Goal: Contribute content: Contribute content

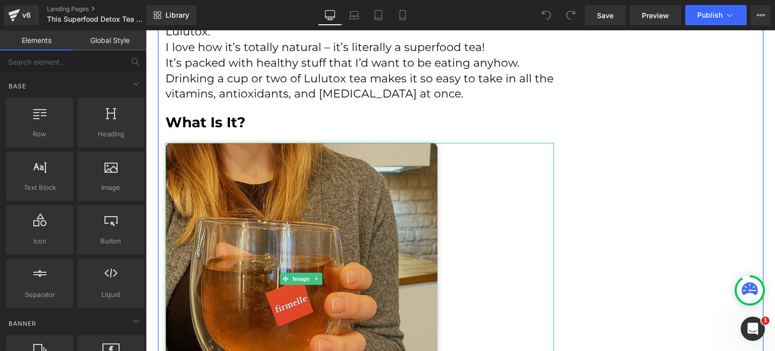
scroll to position [2019, 0]
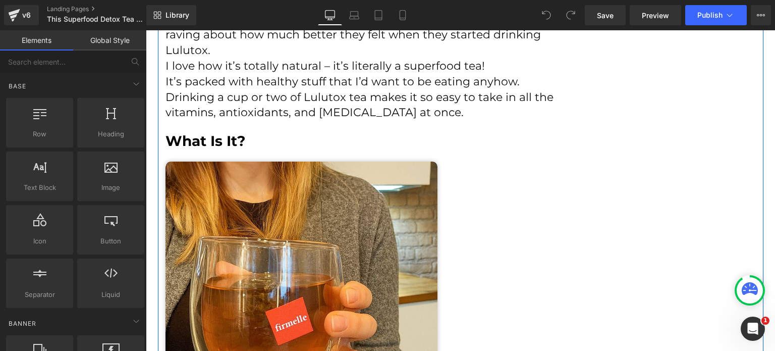
click at [204, 133] on div "What Is It? Heading" at bounding box center [360, 141] width 389 height 18
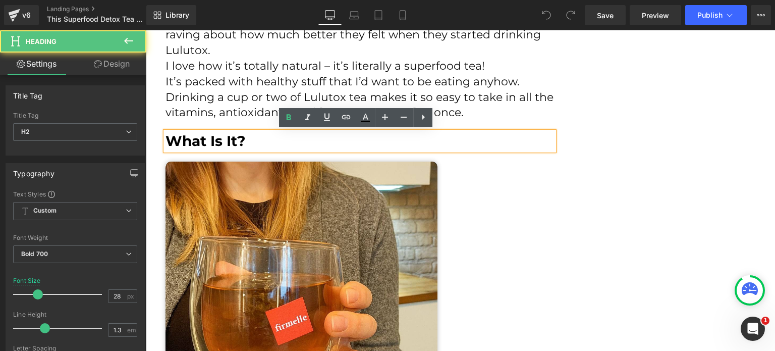
click at [204, 133] on div "What Is It? Heading" at bounding box center [360, 141] width 389 height 18
click at [204, 133] on h2 "What Is It?" at bounding box center [360, 141] width 389 height 18
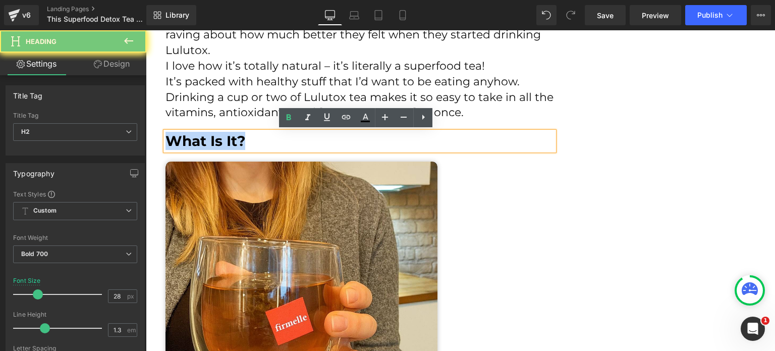
click at [204, 133] on h2 "What Is It?" at bounding box center [360, 141] width 389 height 18
paste div
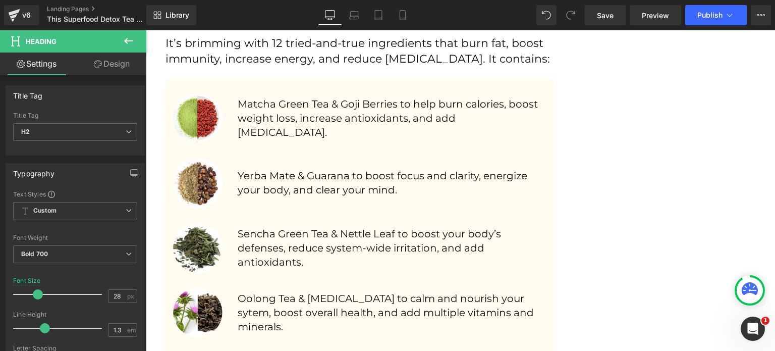
scroll to position [1312, 0]
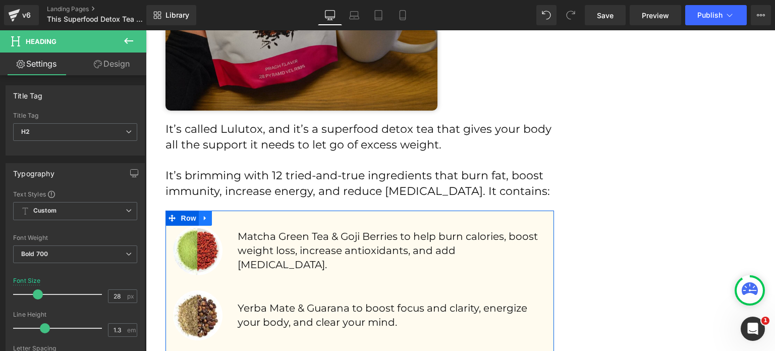
click at [202, 219] on icon at bounding box center [205, 218] width 7 height 8
click at [215, 216] on icon at bounding box center [218, 218] width 7 height 7
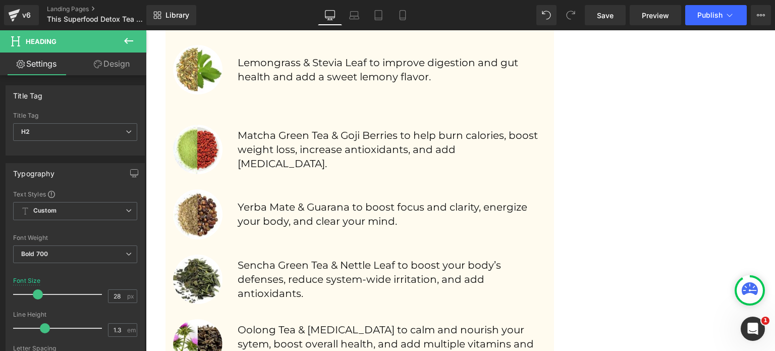
scroll to position [1855, 0]
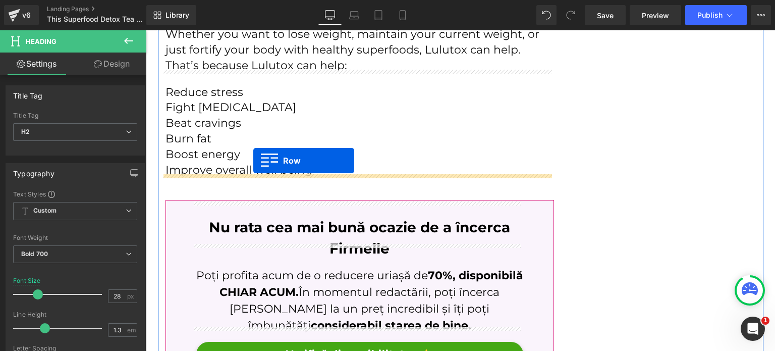
drag, startPoint x: 186, startPoint y: 81, endPoint x: 254, endPoint y: 161, distance: 104.2
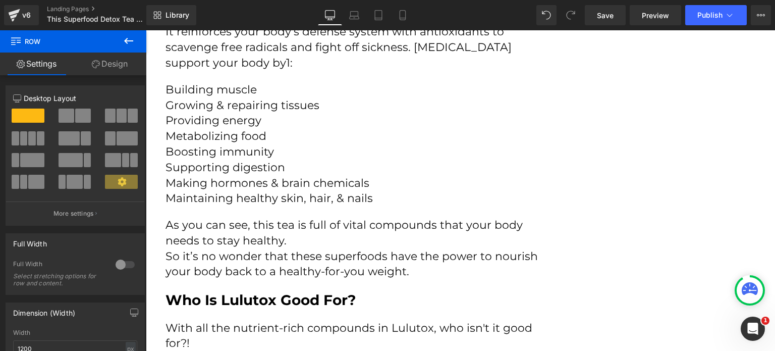
scroll to position [2839, 0]
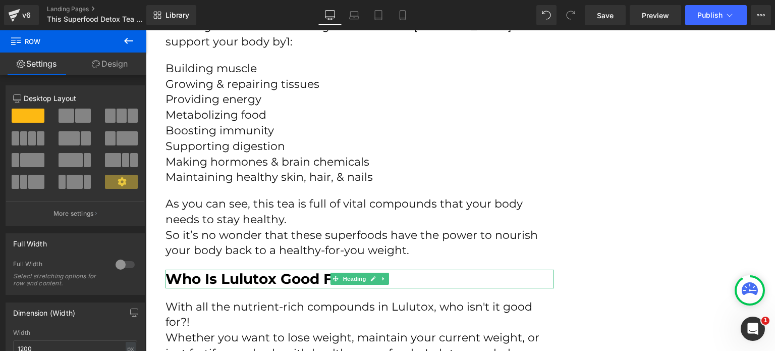
drag, startPoint x: 381, startPoint y: 267, endPoint x: 376, endPoint y: 266, distance: 5.1
click at [380, 273] on link at bounding box center [384, 279] width 11 height 12
click at [376, 276] on icon at bounding box center [379, 279] width 6 height 6
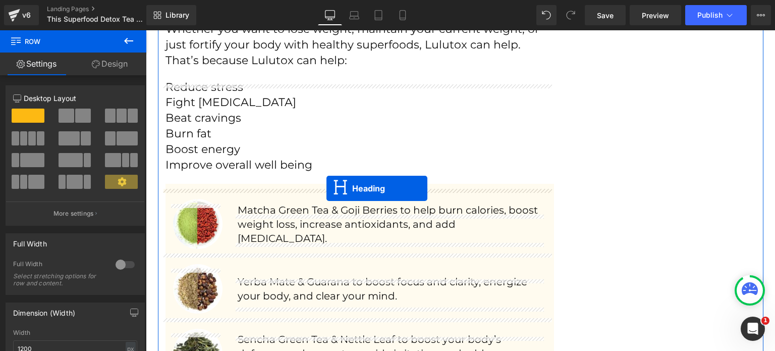
scroll to position [3152, 0]
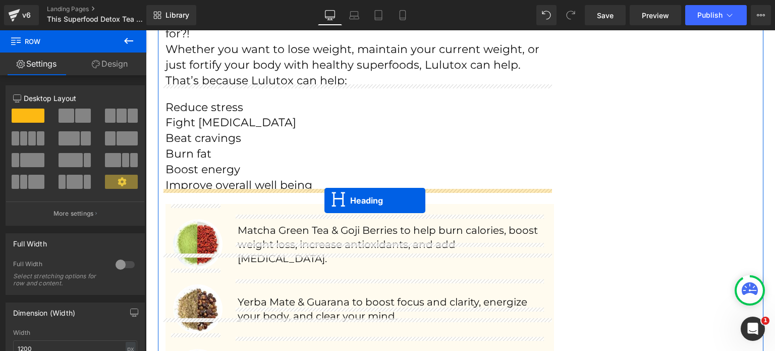
drag, startPoint x: 343, startPoint y: 81, endPoint x: 325, endPoint y: 200, distance: 121.0
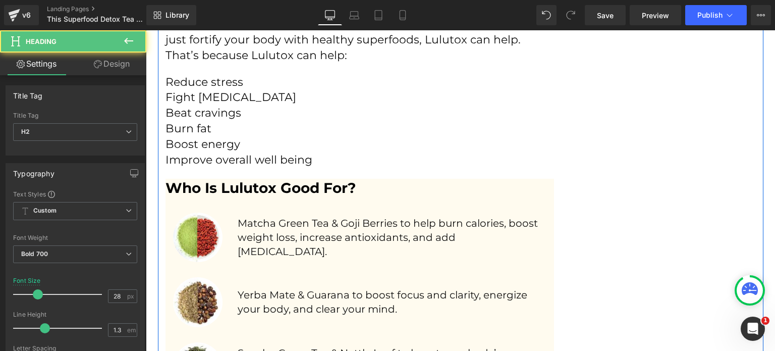
scroll to position [3127, 0]
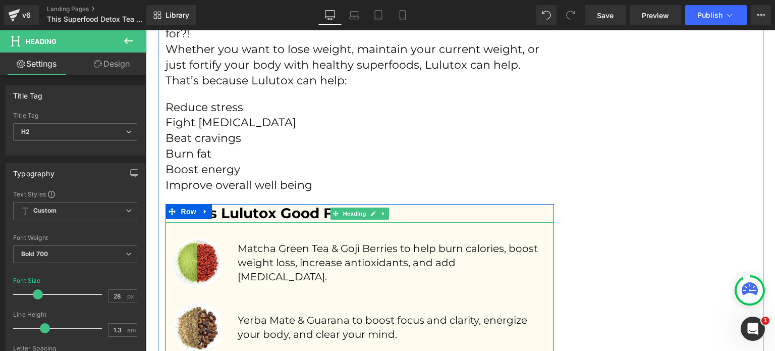
click at [286, 204] on h2 "Who Is Lulutox Good For?" at bounding box center [360, 213] width 389 height 18
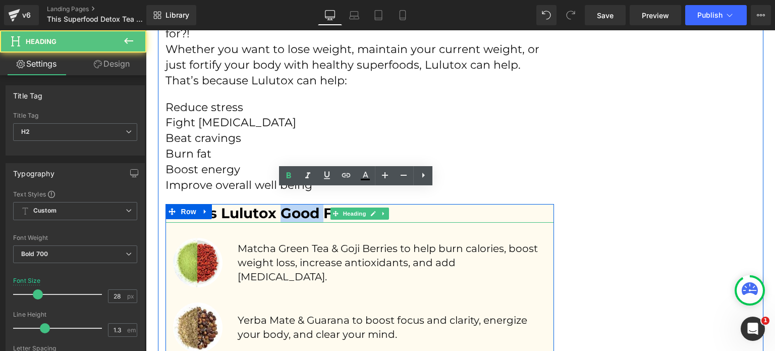
click at [286, 204] on h2 "Who Is Lulutox Good For?" at bounding box center [360, 213] width 389 height 18
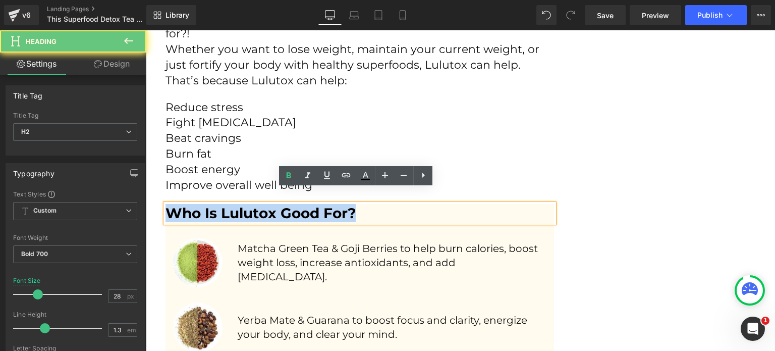
click at [286, 204] on h2 "Who Is Lulutox Good For?" at bounding box center [360, 213] width 389 height 18
paste div
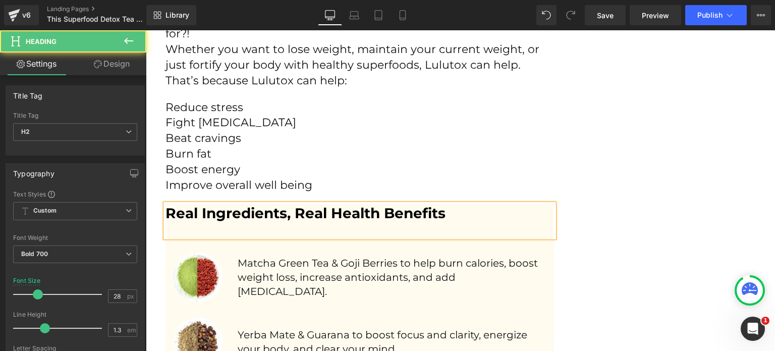
click at [366, 223] on div at bounding box center [360, 230] width 389 height 15
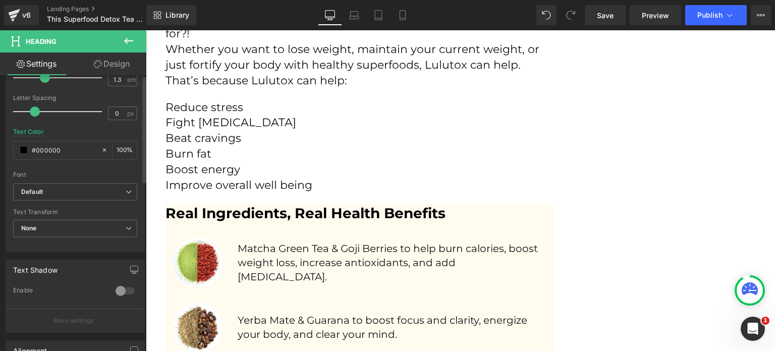
scroll to position [404, 0]
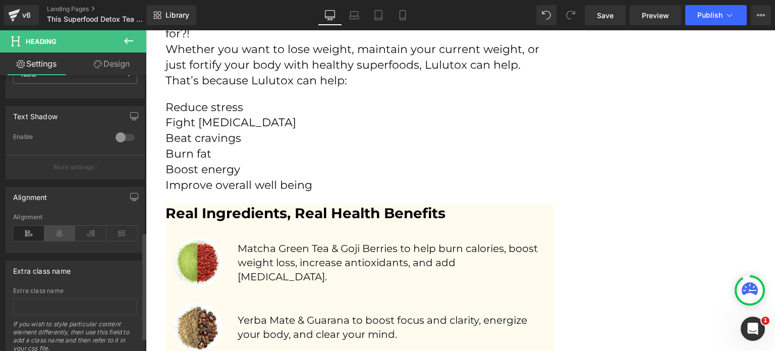
click at [62, 235] on icon at bounding box center [59, 233] width 31 height 15
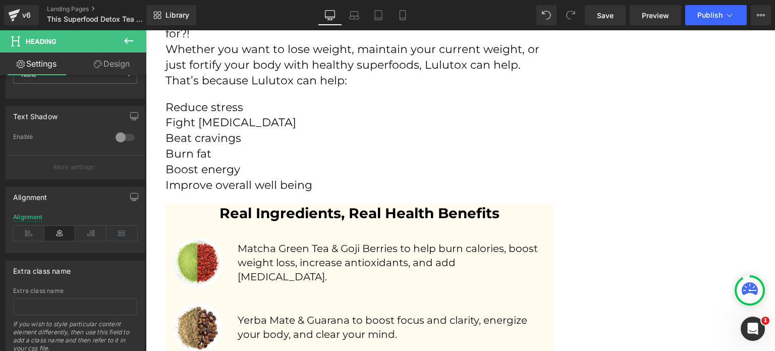
click at [112, 63] on link "Design" at bounding box center [111, 63] width 73 height 23
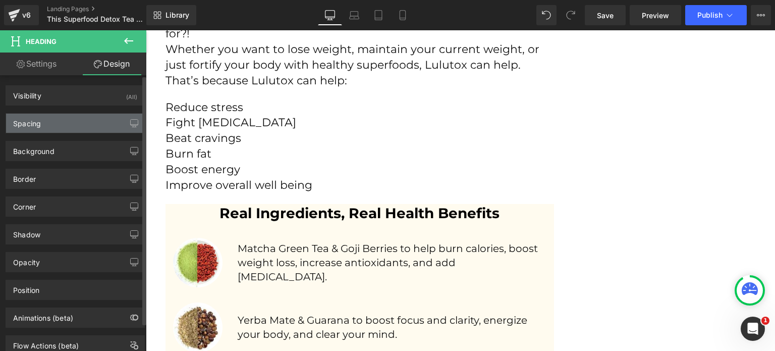
click at [59, 129] on div "Spacing" at bounding box center [75, 123] width 138 height 19
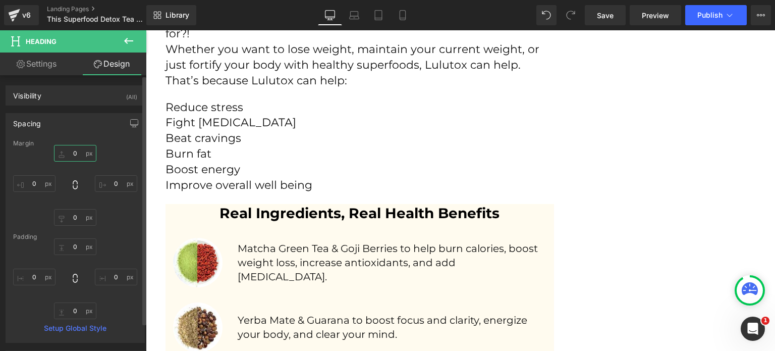
click at [79, 158] on input "0" at bounding box center [75, 153] width 42 height 17
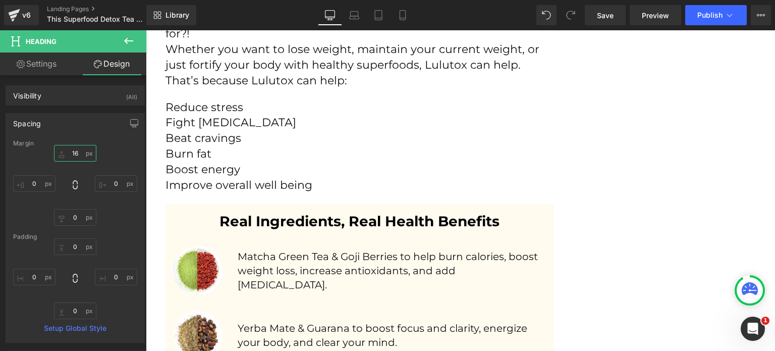
type input "16"
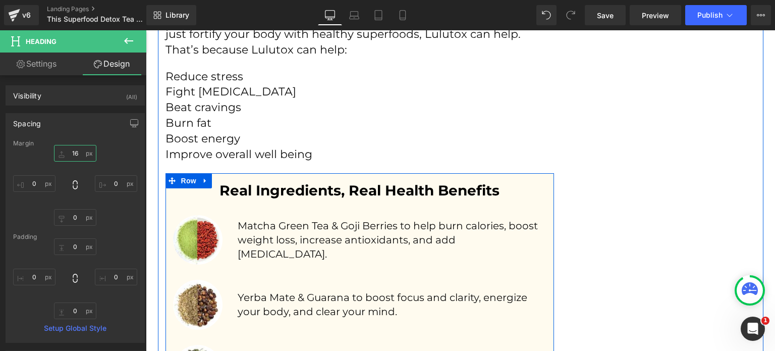
scroll to position [3228, 0]
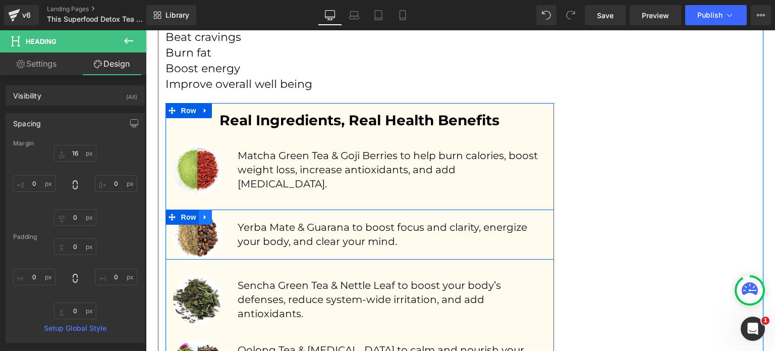
click at [205, 213] on icon at bounding box center [205, 217] width 7 height 8
click at [228, 213] on icon at bounding box center [231, 216] width 7 height 7
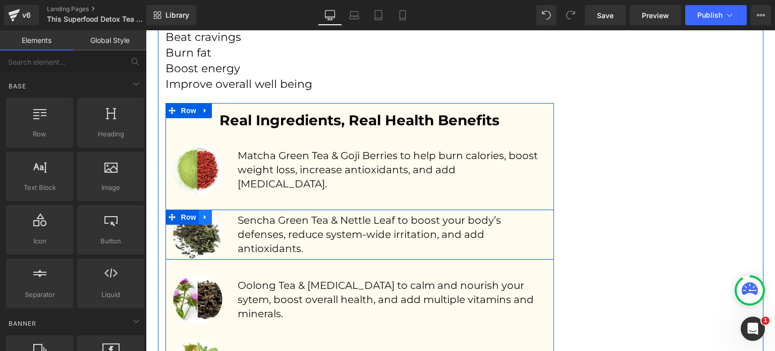
click at [206, 209] on link at bounding box center [205, 216] width 13 height 15
click at [225, 209] on link at bounding box center [231, 216] width 13 height 15
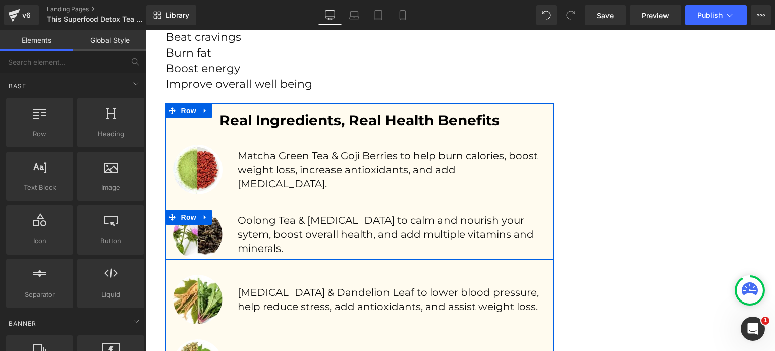
click at [202, 213] on icon at bounding box center [205, 217] width 7 height 8
click at [225, 209] on link at bounding box center [231, 216] width 13 height 15
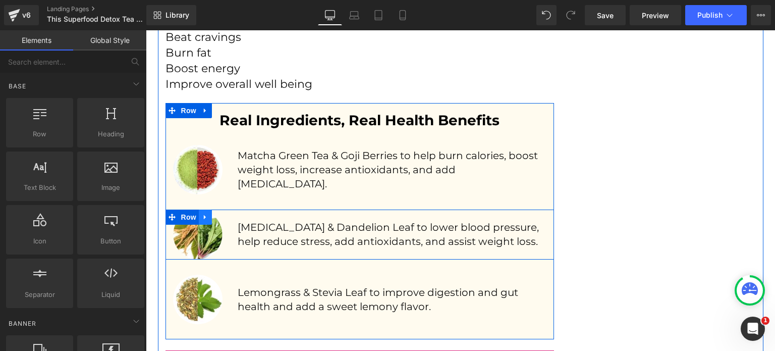
click at [202, 213] on icon at bounding box center [205, 217] width 7 height 8
click at [229, 213] on icon at bounding box center [231, 216] width 7 height 7
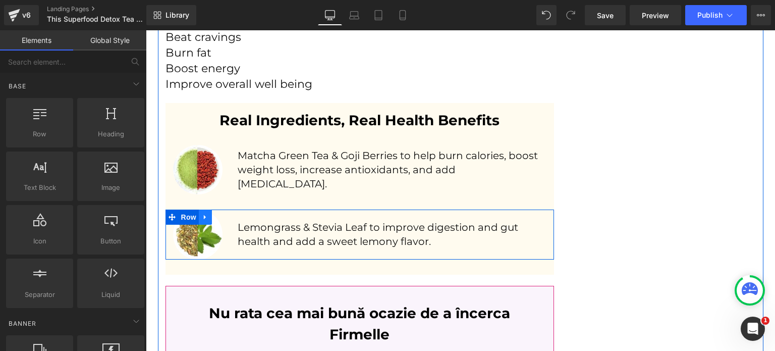
click at [203, 213] on icon at bounding box center [205, 217] width 7 height 8
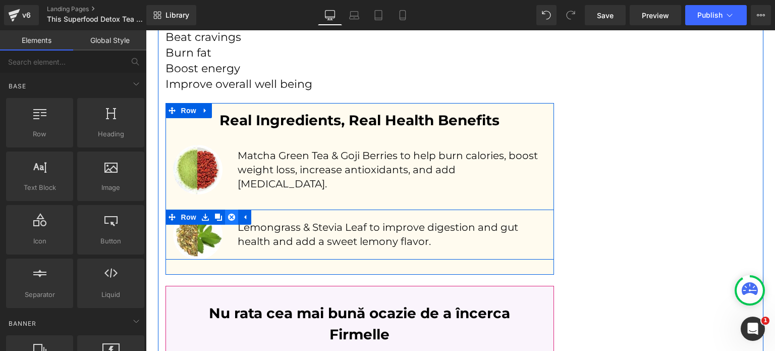
click at [228, 213] on icon at bounding box center [231, 216] width 7 height 7
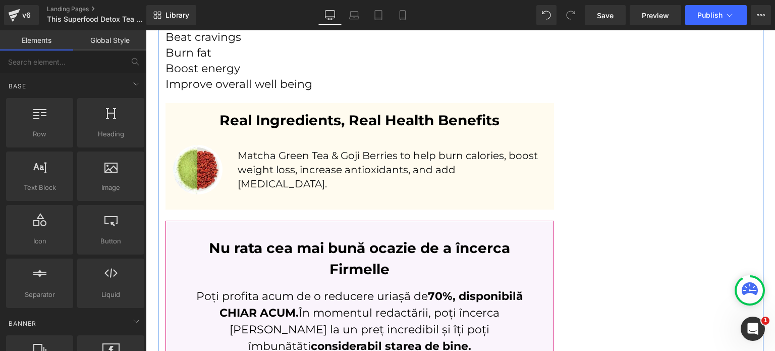
click at [317, 152] on p "Matcha Green Tea & Goji Berries to help burn calories, boost weight loss, incre…" at bounding box center [392, 169] width 309 height 42
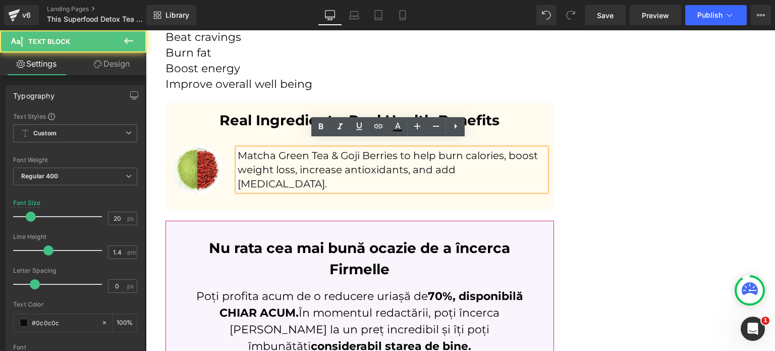
click at [317, 152] on p "Matcha Green Tea & Goji Berries to help burn calories, boost weight loss, incre…" at bounding box center [392, 169] width 309 height 42
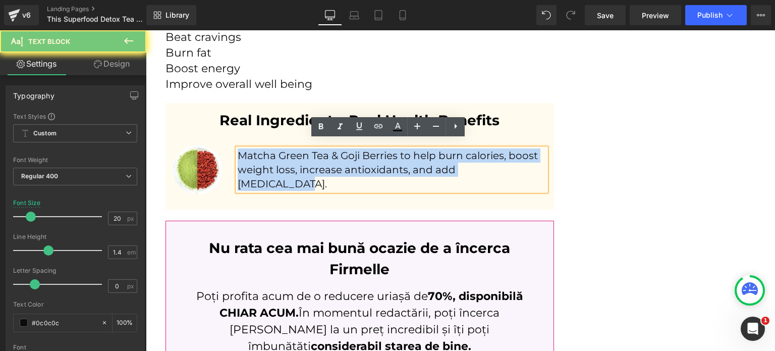
click at [317, 152] on p "Matcha Green Tea & Goji Berries to help burn calories, boost weight loss, incre…" at bounding box center [392, 169] width 309 height 42
paste div
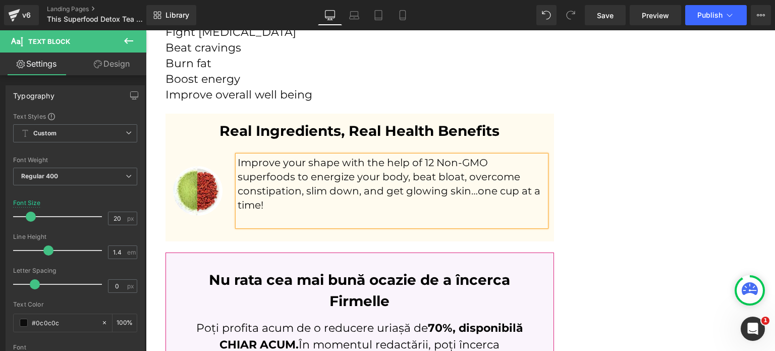
scroll to position [3221, 0]
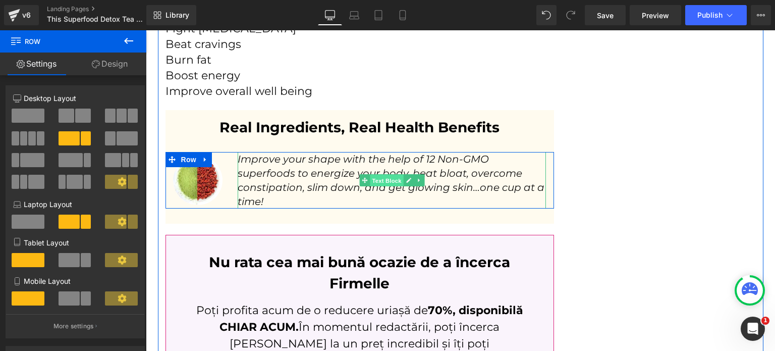
click at [382, 175] on span "Text Block" at bounding box center [386, 181] width 33 height 12
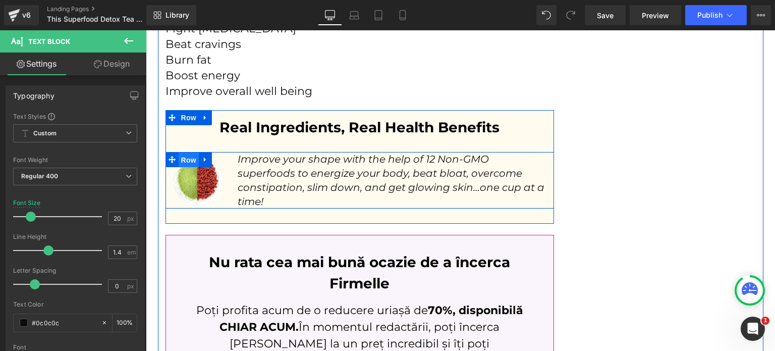
click at [182, 152] on span "Row" at bounding box center [189, 159] width 20 height 15
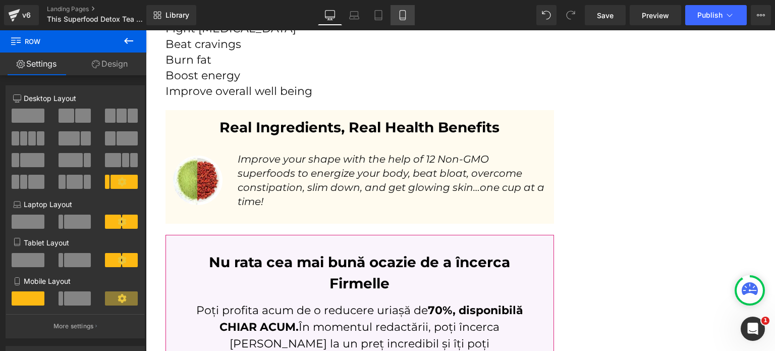
click at [402, 14] on icon at bounding box center [403, 15] width 10 height 10
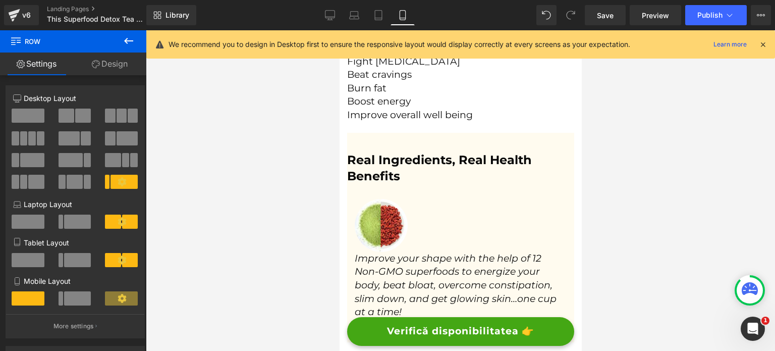
scroll to position [3352, 0]
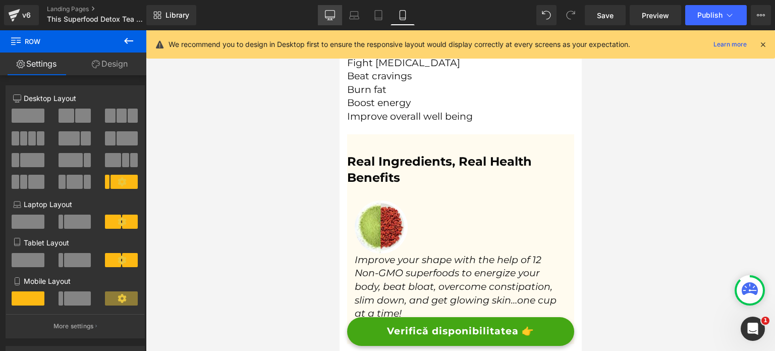
click at [335, 23] on link "Desktop" at bounding box center [330, 15] width 24 height 20
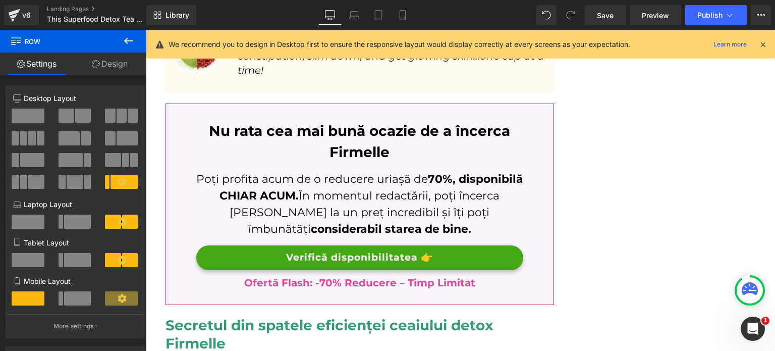
scroll to position [3240, 0]
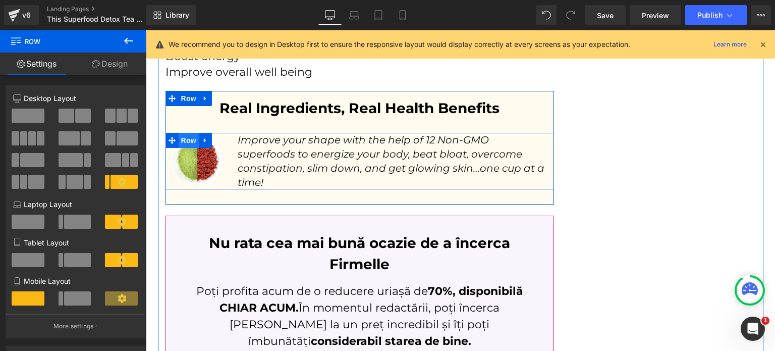
click at [182, 133] on span "Row" at bounding box center [189, 140] width 20 height 15
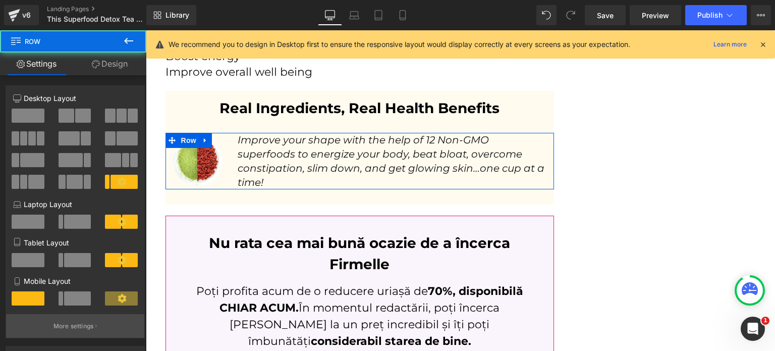
click at [76, 338] on button "More settings" at bounding box center [75, 326] width 138 height 24
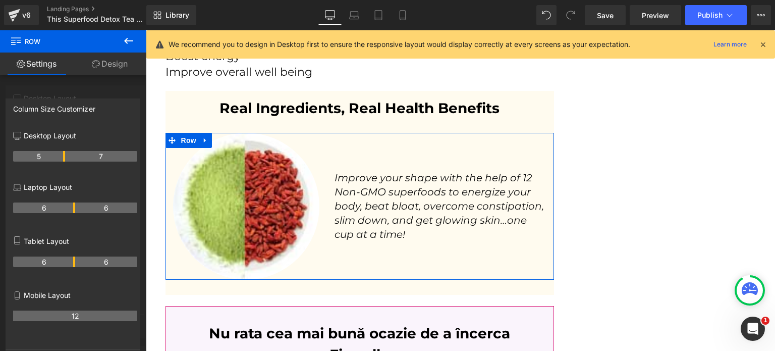
drag, startPoint x: 32, startPoint y: 161, endPoint x: 64, endPoint y: 155, distance: 32.2
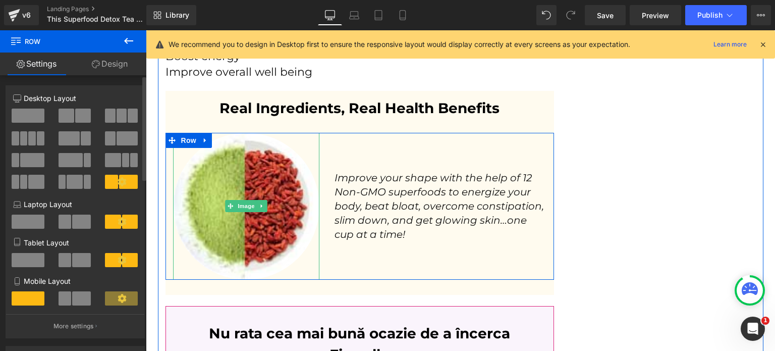
click at [219, 187] on img at bounding box center [246, 206] width 147 height 147
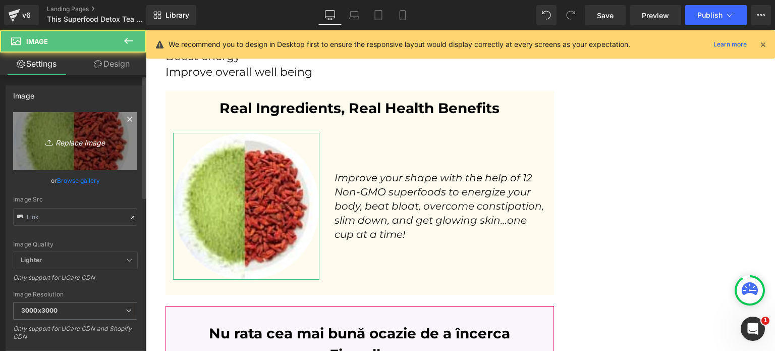
click at [71, 166] on link "Replace Image" at bounding box center [75, 141] width 124 height 58
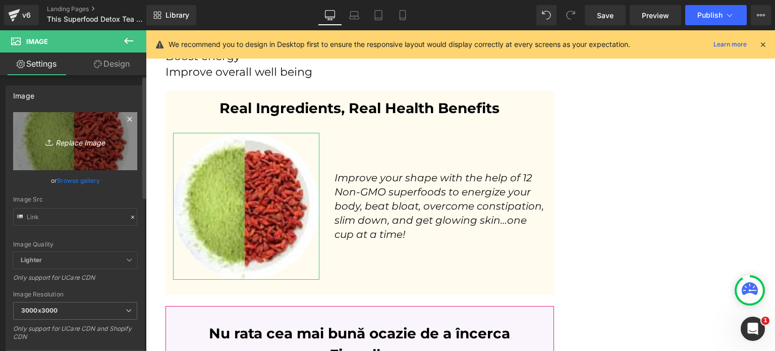
type input "C:\fakepath\dcc88b4f-5dee-4f01-a649-4fb83b1e00d4.jpg"
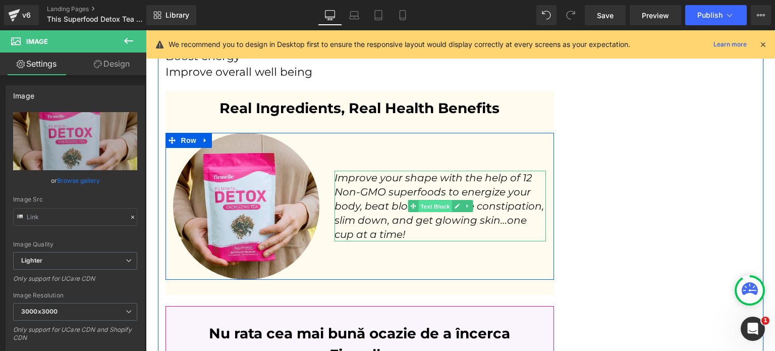
click at [434, 200] on span "Text Block" at bounding box center [434, 206] width 33 height 12
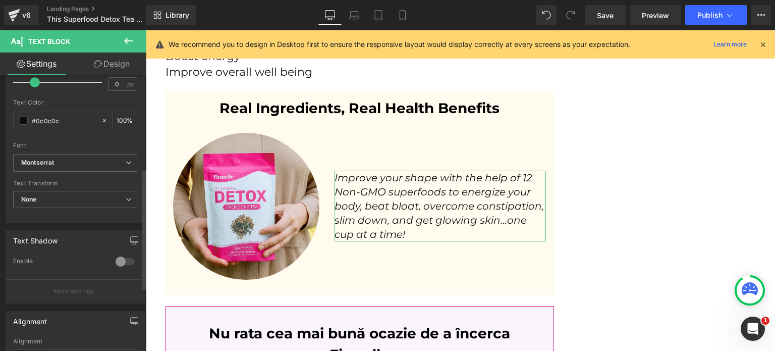
scroll to position [303, 0]
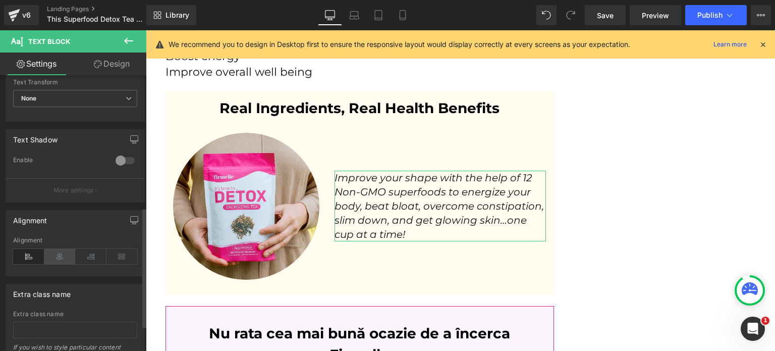
click at [65, 250] on icon at bounding box center [59, 256] width 31 height 15
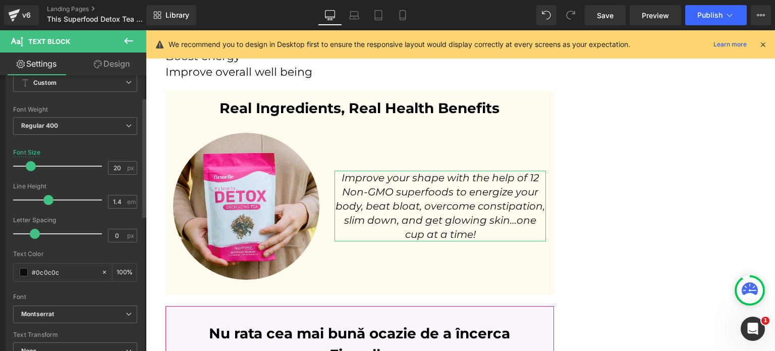
scroll to position [0, 0]
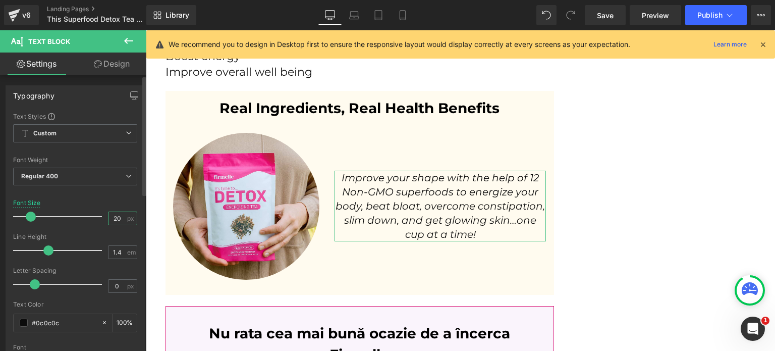
click at [111, 220] on input "20" at bounding box center [118, 218] width 18 height 13
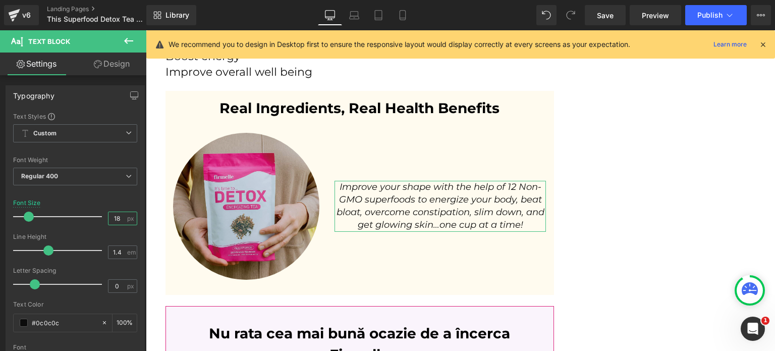
type input "18"
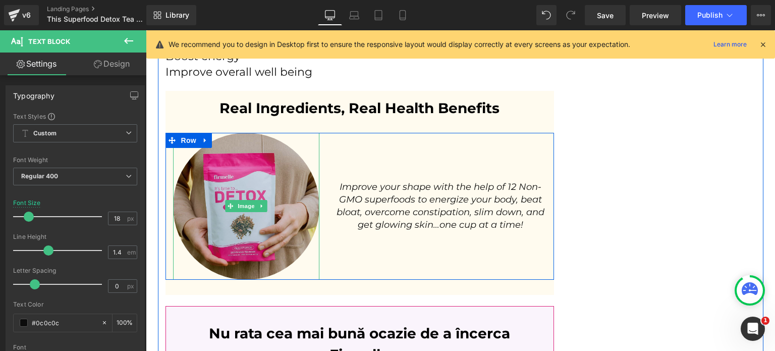
click at [252, 169] on img at bounding box center [246, 206] width 147 height 147
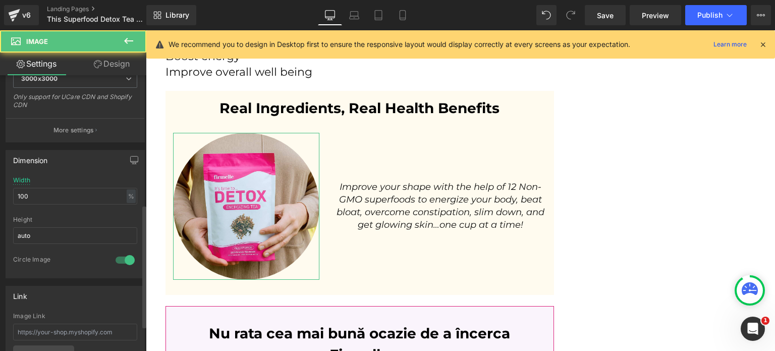
scroll to position [303, 0]
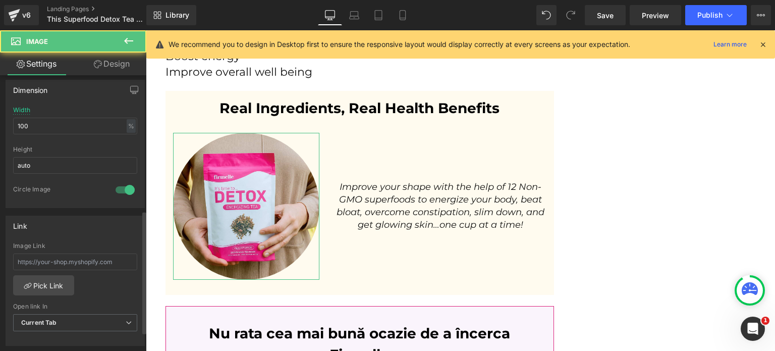
click at [117, 194] on div at bounding box center [125, 190] width 24 height 16
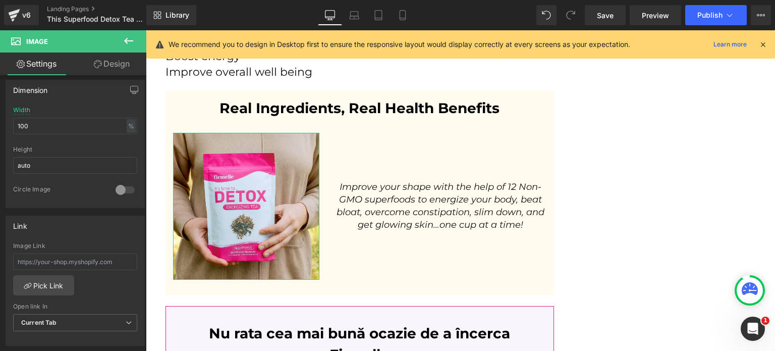
click at [114, 68] on link "Design" at bounding box center [111, 63] width 73 height 23
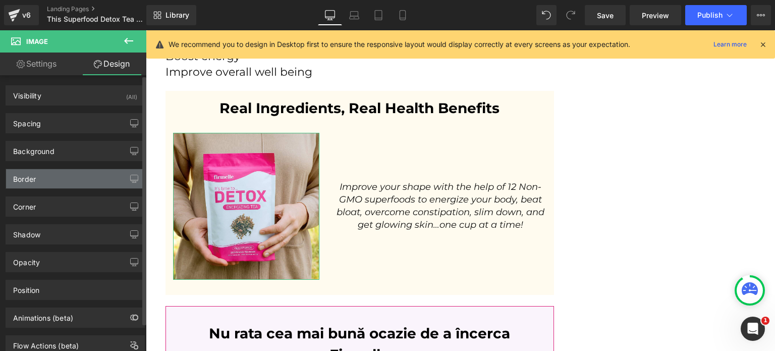
click at [41, 175] on div "Border" at bounding box center [75, 178] width 138 height 19
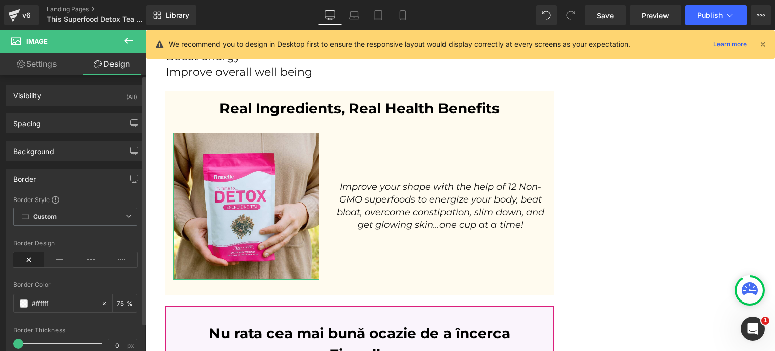
click at [41, 175] on div "Border" at bounding box center [75, 178] width 138 height 19
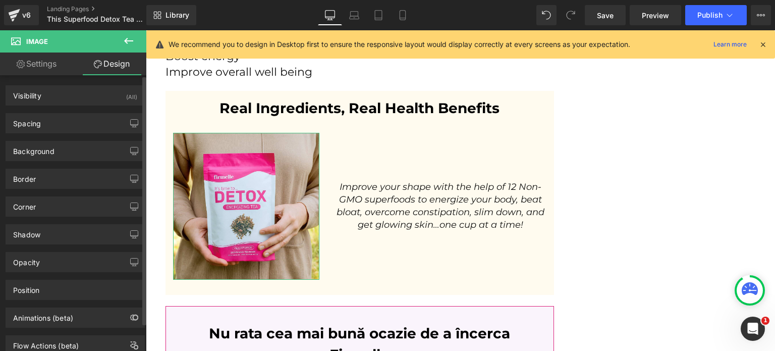
click at [36, 197] on div "Corner" at bounding box center [24, 204] width 23 height 14
click at [36, 209] on div "Corner" at bounding box center [24, 204] width 23 height 14
click at [32, 197] on div "Corner" at bounding box center [24, 204] width 23 height 14
click at [36, 204] on div "Corner" at bounding box center [24, 204] width 23 height 14
click at [34, 212] on div "Corner" at bounding box center [75, 206] width 138 height 19
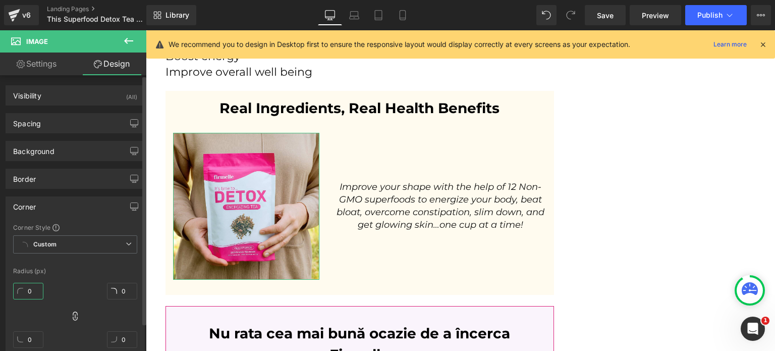
click at [23, 294] on input "0" at bounding box center [28, 291] width 30 height 17
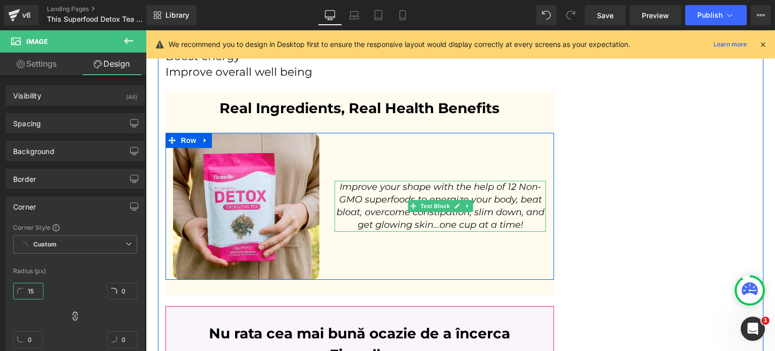
type input "15"
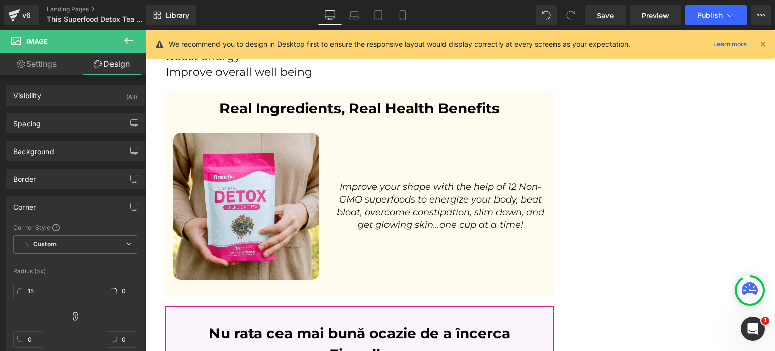
click at [130, 44] on icon at bounding box center [129, 41] width 12 height 12
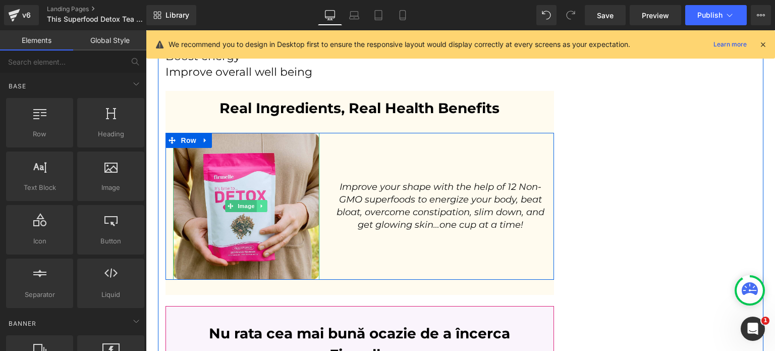
click at [259, 203] on icon at bounding box center [262, 206] width 6 height 6
click at [254, 203] on icon at bounding box center [257, 206] width 6 height 6
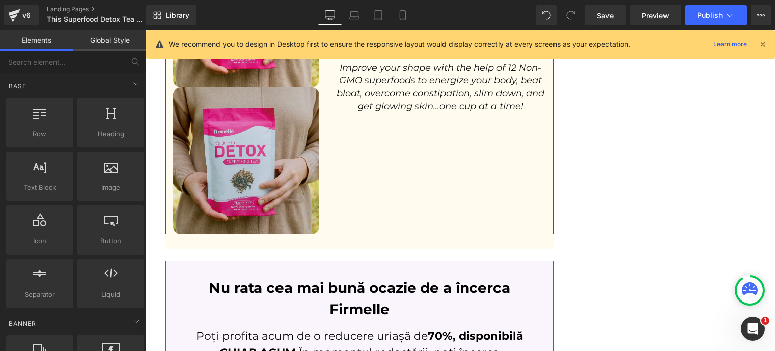
scroll to position [3434, 0]
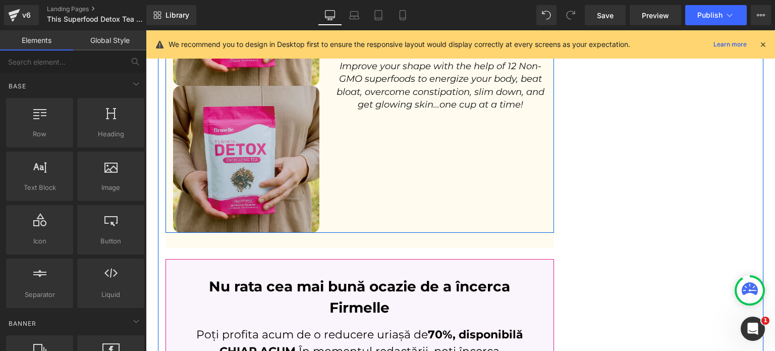
click at [235, 142] on div "Image" at bounding box center [246, 159] width 147 height 147
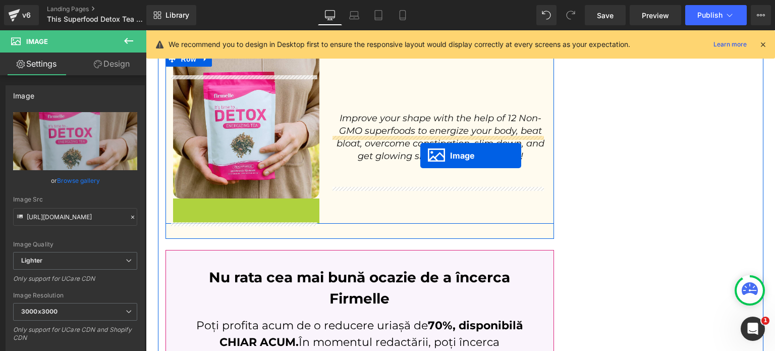
scroll to position [3282, 0]
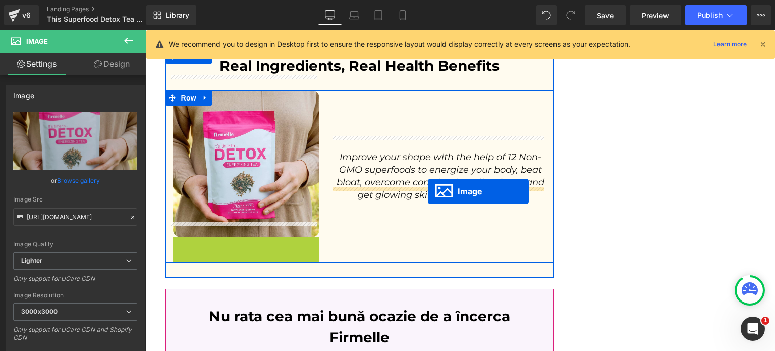
drag, startPoint x: 235, startPoint y: 140, endPoint x: 428, endPoint y: 191, distance: 199.6
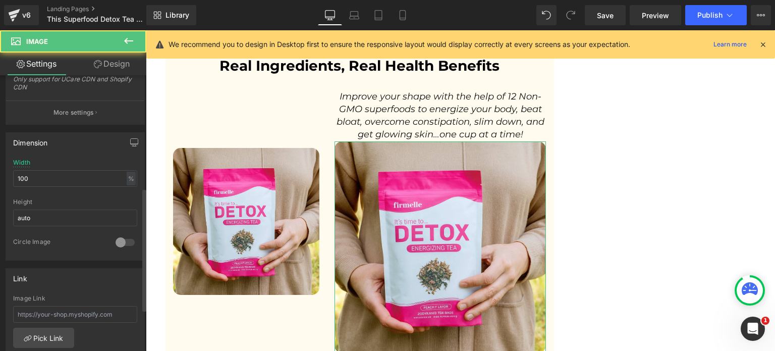
scroll to position [252, 0]
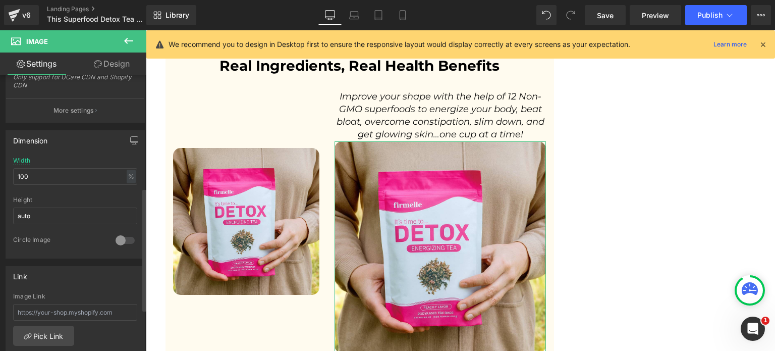
click at [113, 238] on div at bounding box center [125, 240] width 24 height 16
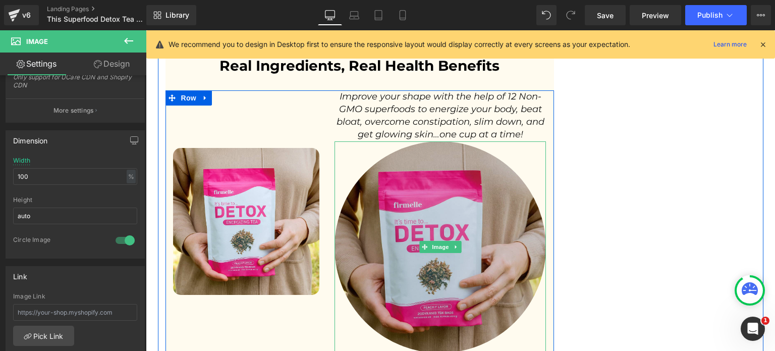
click at [423, 206] on img at bounding box center [440, 246] width 211 height 211
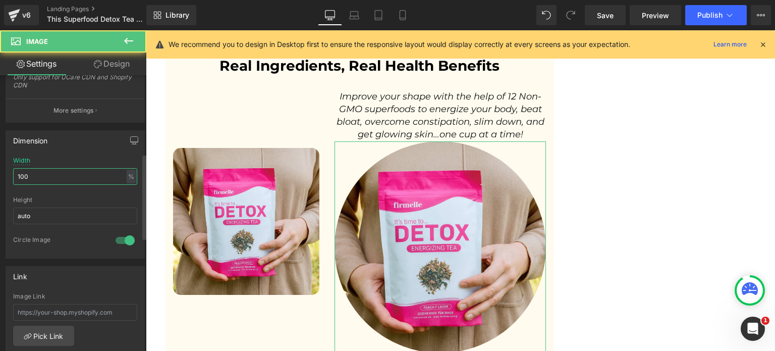
click at [59, 178] on input "100" at bounding box center [75, 176] width 124 height 17
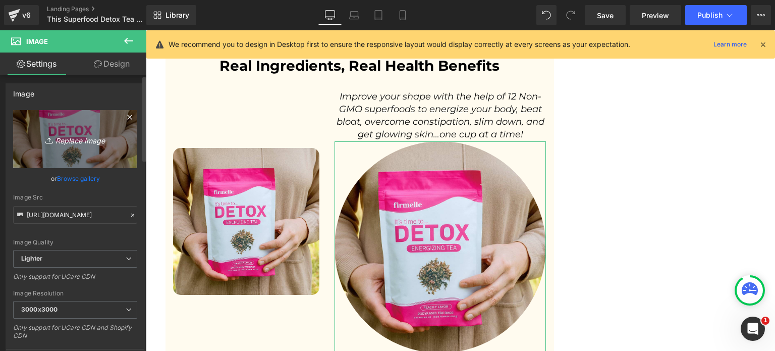
scroll to position [0, 0]
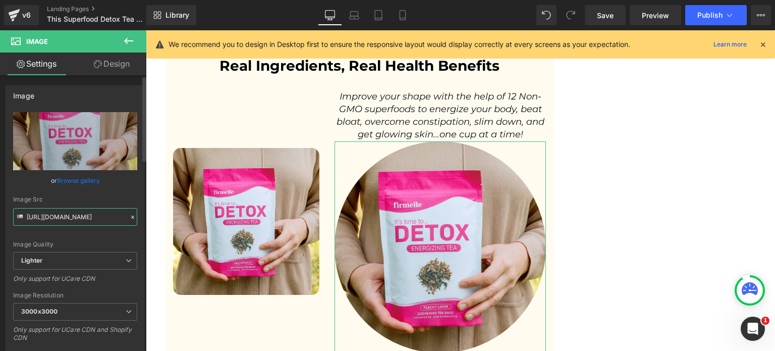
click at [69, 213] on input "https://ucarecdn.com/edbbaffb-0d79-4fb2-85c5-99eb574775a0/-/format/auto/-/previ…" at bounding box center [75, 217] width 124 height 18
paste input "lulutox.com/articles/t-double-am14/index_files/rev"
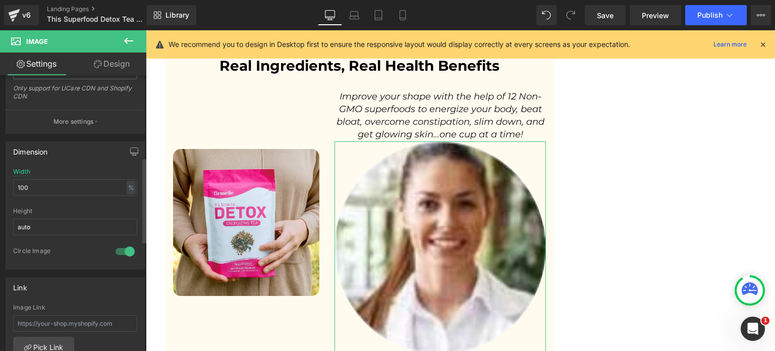
scroll to position [303, 0]
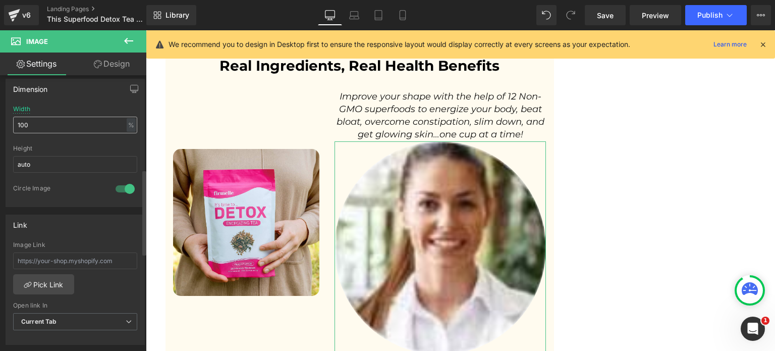
type input "https://lulutox.com/articles/t-double-am14/index_files/rev.jpg"
click at [46, 126] on input "100" at bounding box center [75, 125] width 124 height 17
click at [45, 126] on input "100" at bounding box center [75, 125] width 124 height 17
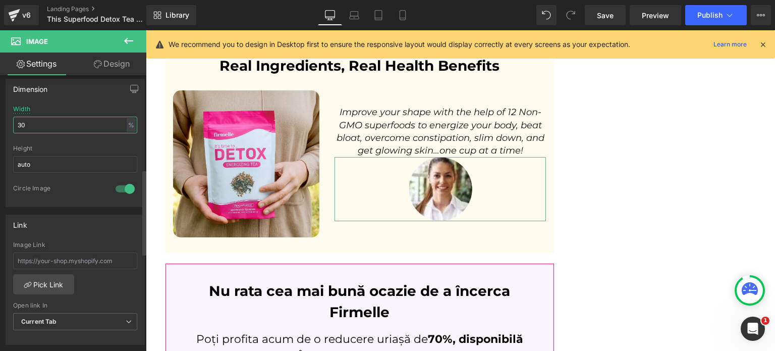
click at [45, 126] on input "30" at bounding box center [75, 125] width 124 height 17
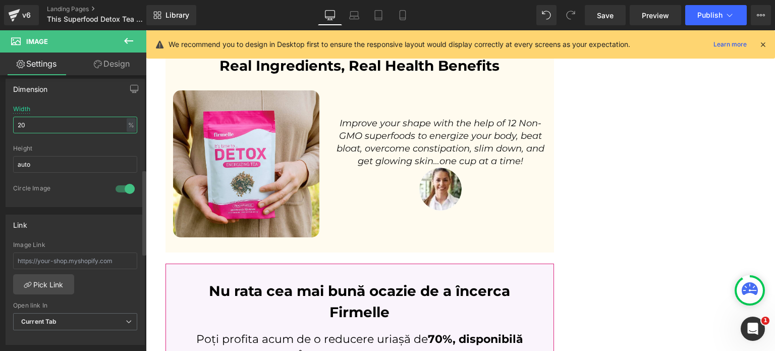
click at [45, 126] on input "20" at bounding box center [75, 125] width 124 height 17
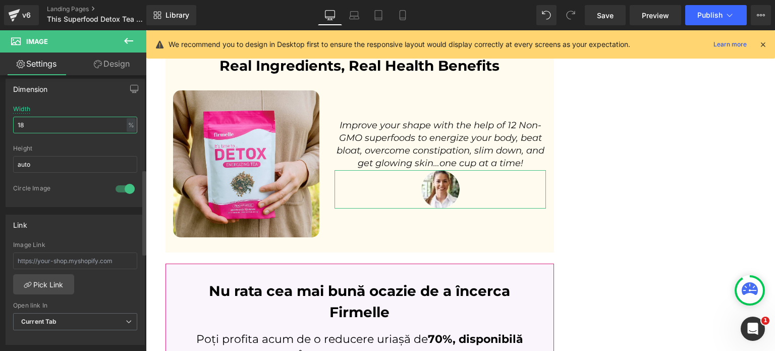
type input "18"
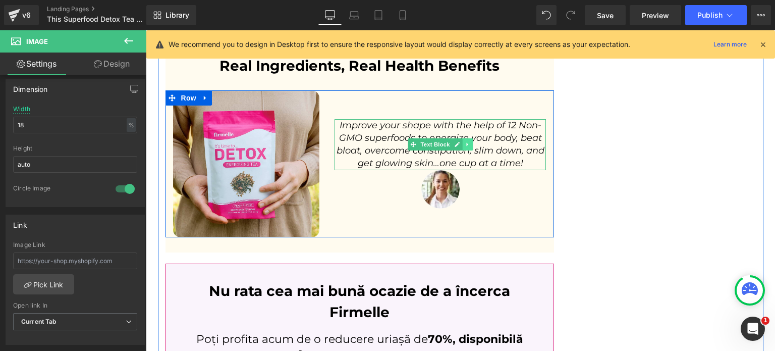
click at [465, 141] on icon at bounding box center [468, 144] width 6 height 6
click at [460, 142] on icon at bounding box center [463, 145] width 6 height 6
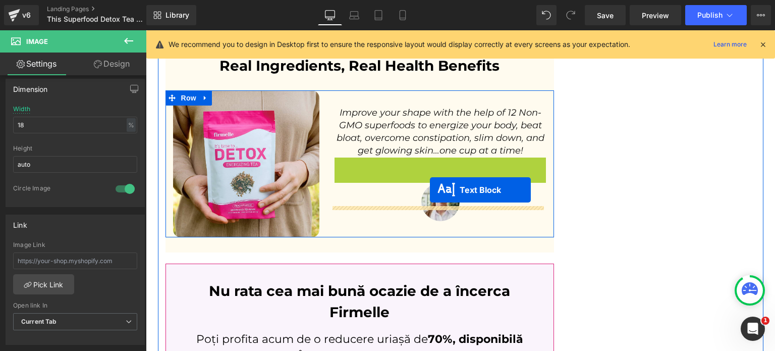
drag, startPoint x: 432, startPoint y: 158, endPoint x: 430, endPoint y: 189, distance: 30.9
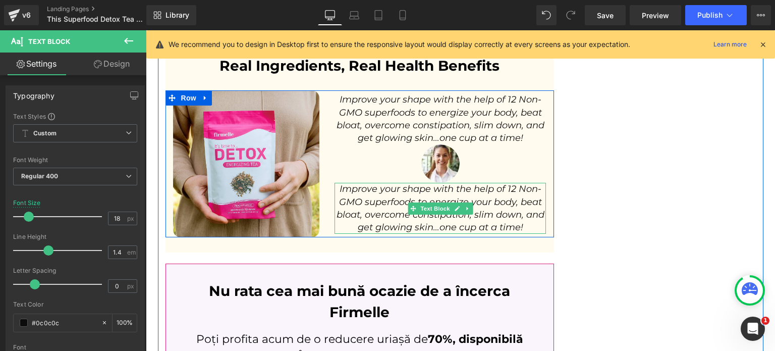
click at [380, 187] on icon "Improve your shape with the help of 12 Non-GMO superfoods to energize your body…" at bounding box center [441, 207] width 208 height 49
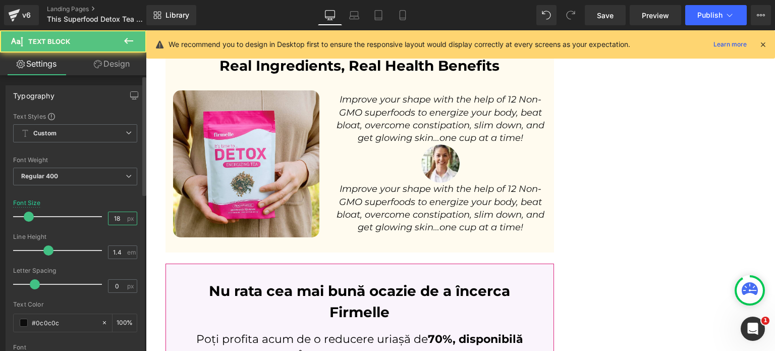
click at [121, 222] on input "18" at bounding box center [118, 218] width 18 height 13
click at [119, 221] on input "18" at bounding box center [118, 218] width 18 height 13
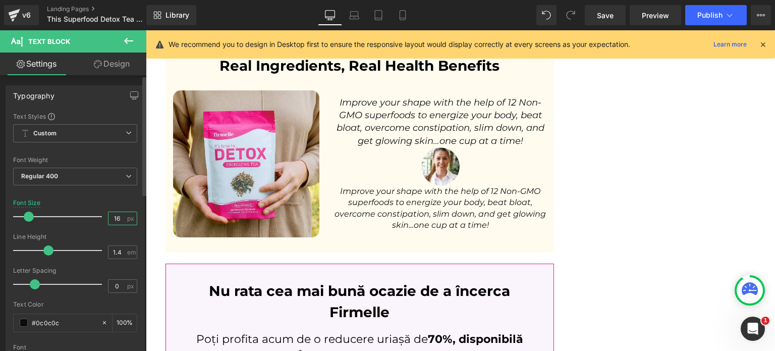
type input "16"
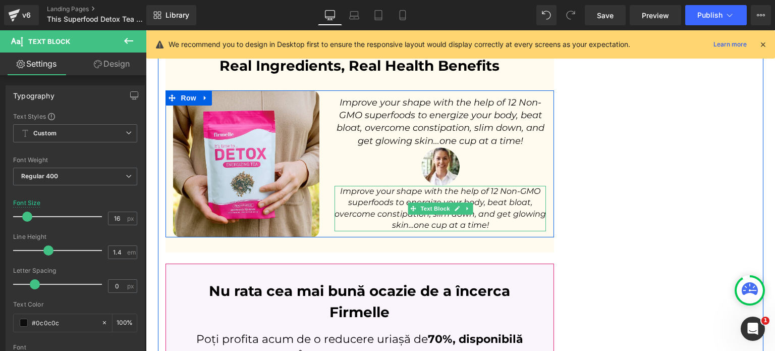
click at [354, 187] on icon "Improve your shape with the help of 12 Non-GMO superfoods to energize your body…" at bounding box center [440, 207] width 211 height 43
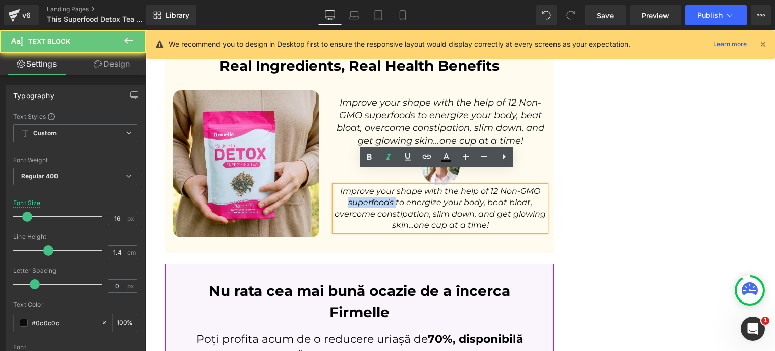
click at [354, 187] on icon "Improve your shape with the help of 12 Non-GMO superfoods to energize your body…" at bounding box center [440, 207] width 211 height 43
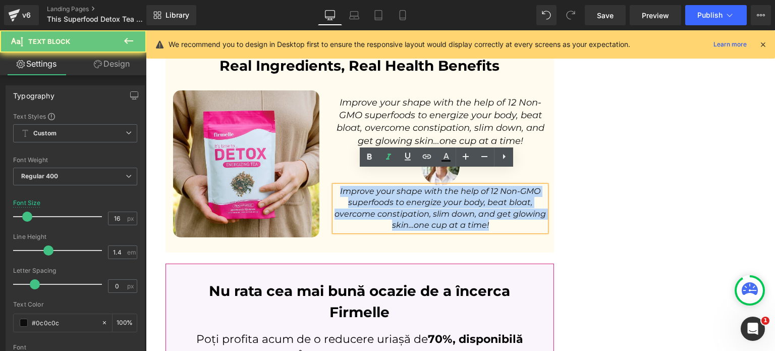
click at [354, 187] on icon "Improve your shape with the help of 12 Non-GMO superfoods to energize your body…" at bounding box center [440, 207] width 211 height 43
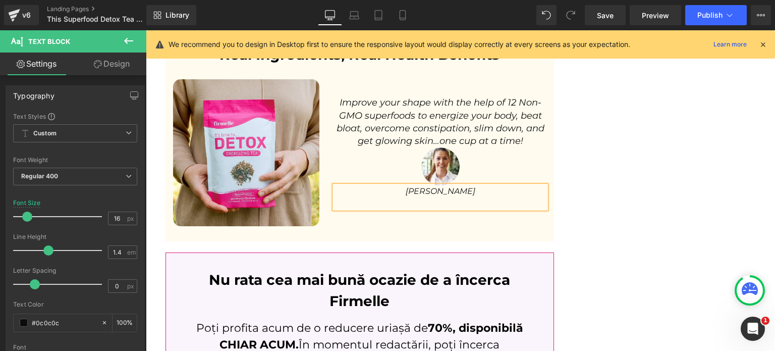
scroll to position [3299, 0]
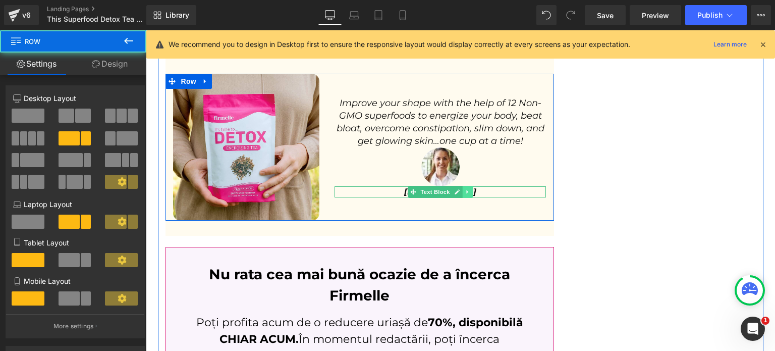
click at [465, 189] on icon at bounding box center [468, 192] width 6 height 6
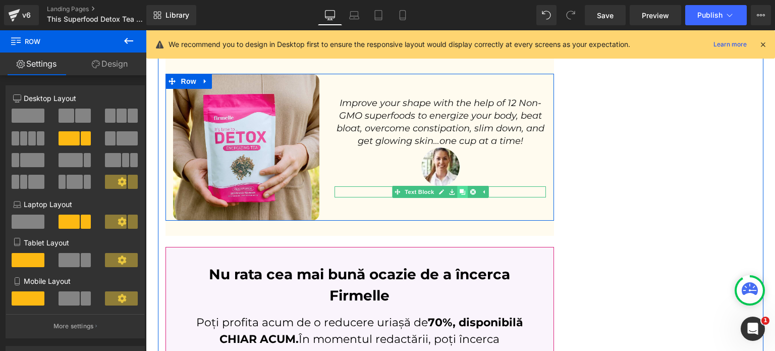
click at [460, 189] on icon at bounding box center [463, 192] width 6 height 6
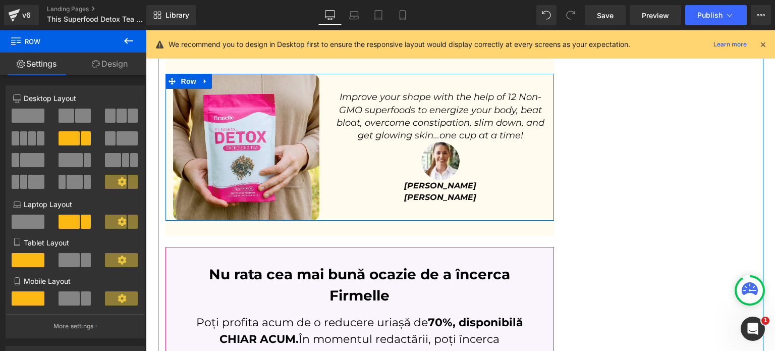
click at [385, 192] on p "[PERSON_NAME]" at bounding box center [440, 197] width 211 height 11
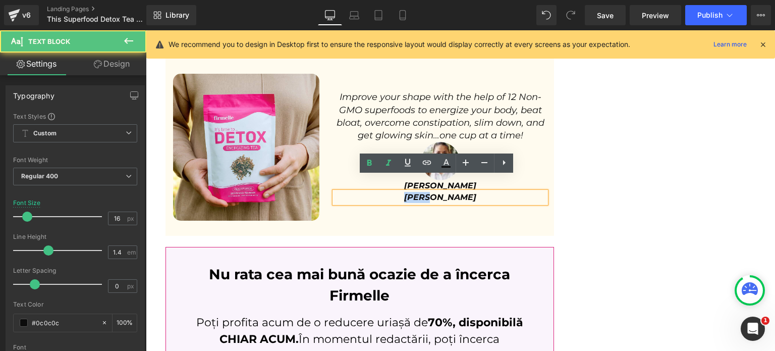
click at [385, 192] on p "[PERSON_NAME]" at bounding box center [440, 197] width 211 height 11
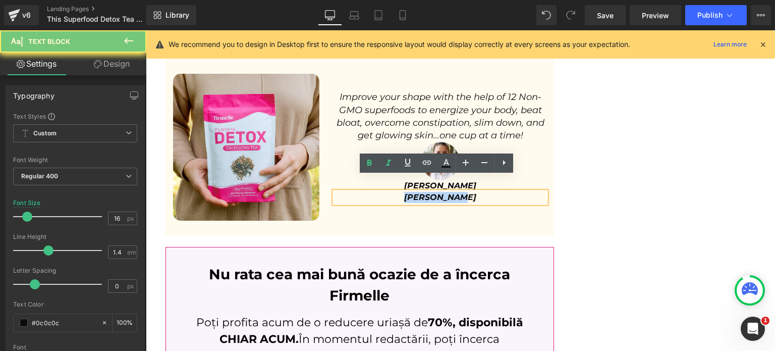
paste div
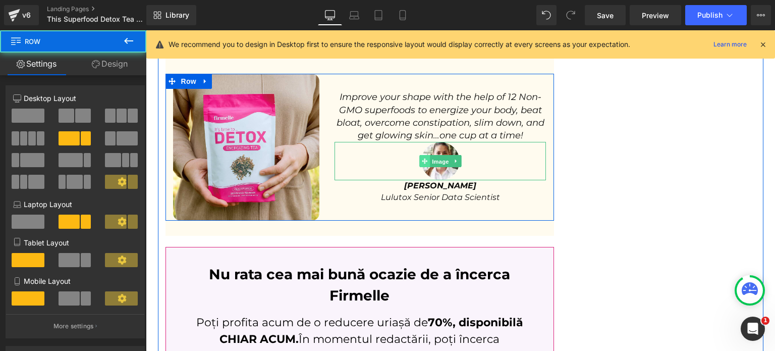
click at [430, 155] on span "Image" at bounding box center [440, 161] width 21 height 12
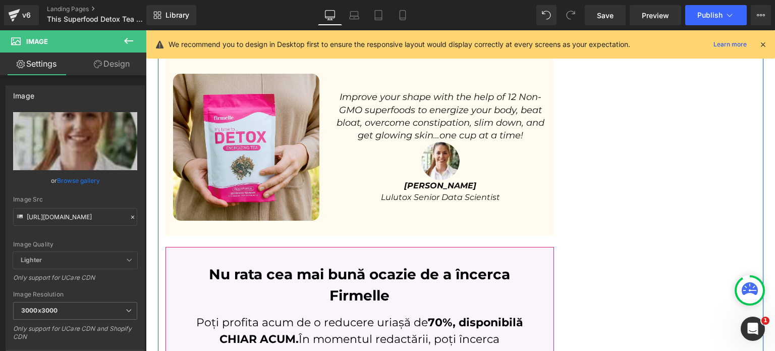
click at [108, 69] on link "Design" at bounding box center [111, 63] width 73 height 23
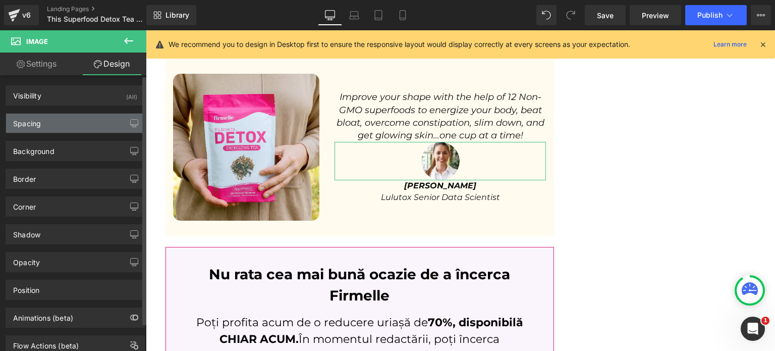
click at [68, 123] on div "Spacing" at bounding box center [75, 123] width 138 height 19
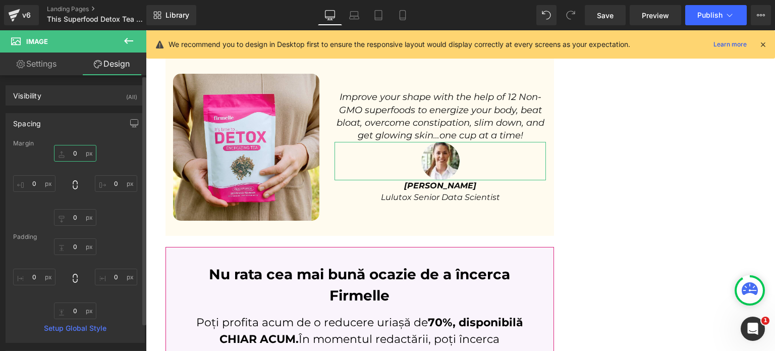
click at [81, 148] on input "0" at bounding box center [75, 153] width 42 height 17
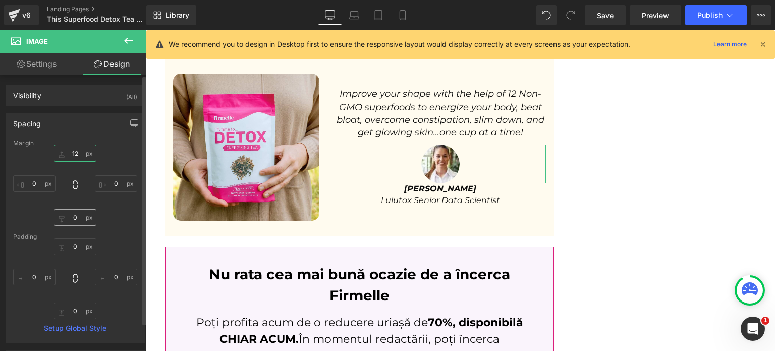
type input "12"
click at [74, 216] on input "0" at bounding box center [75, 217] width 42 height 17
type input "4"
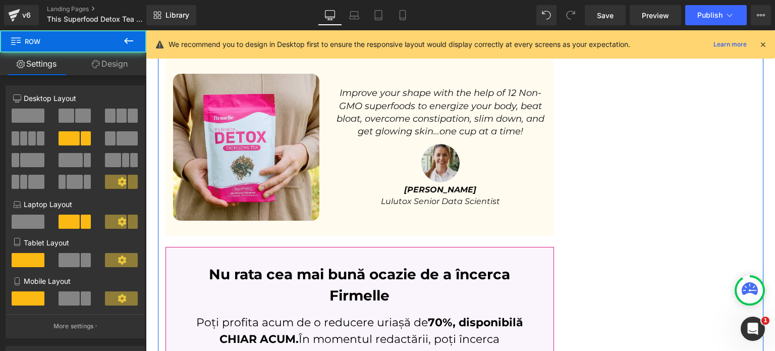
scroll to position [3248, 0]
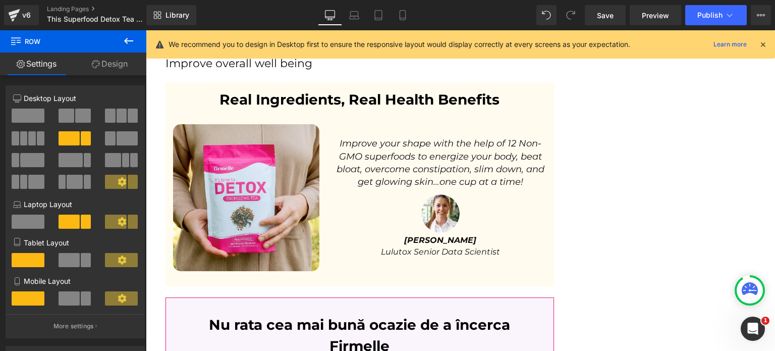
click at [395, 16] on link "Mobile" at bounding box center [403, 15] width 24 height 20
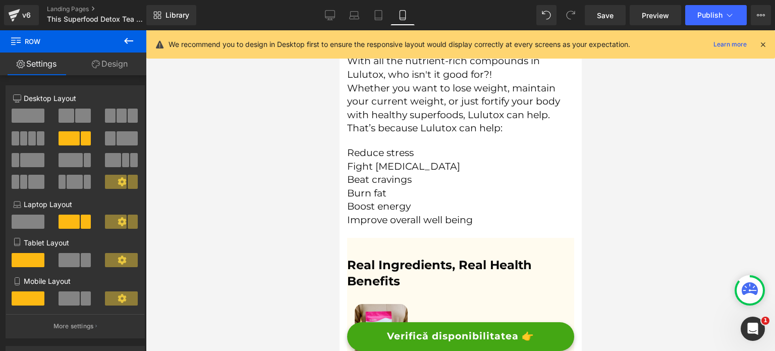
scroll to position [0, 0]
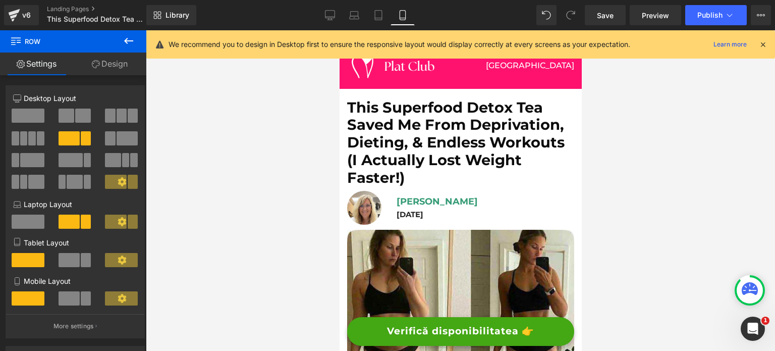
drag, startPoint x: 762, startPoint y: 46, endPoint x: 201, endPoint y: 66, distance: 561.6
click at [762, 46] on icon at bounding box center [763, 44] width 9 height 9
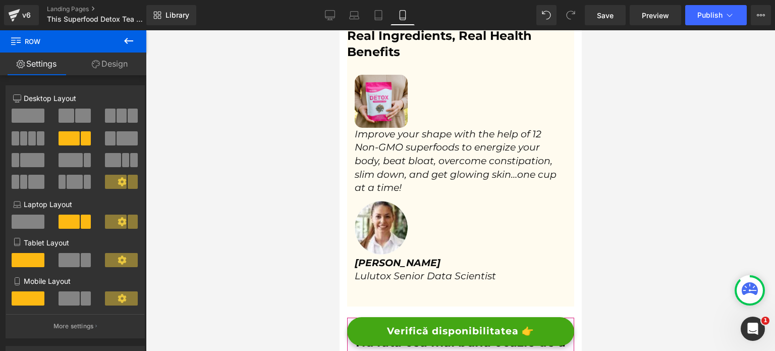
scroll to position [3406, 0]
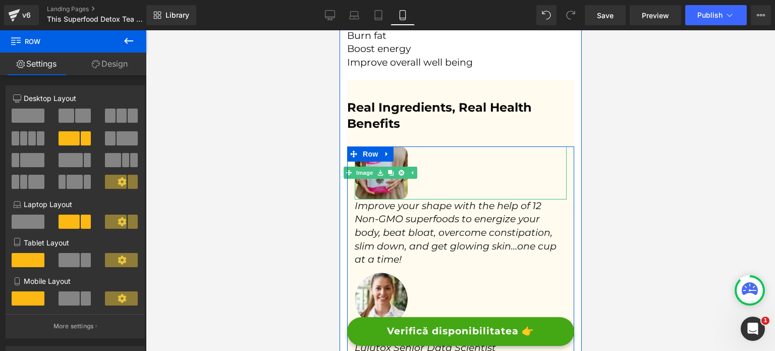
click at [381, 171] on img at bounding box center [380, 172] width 53 height 53
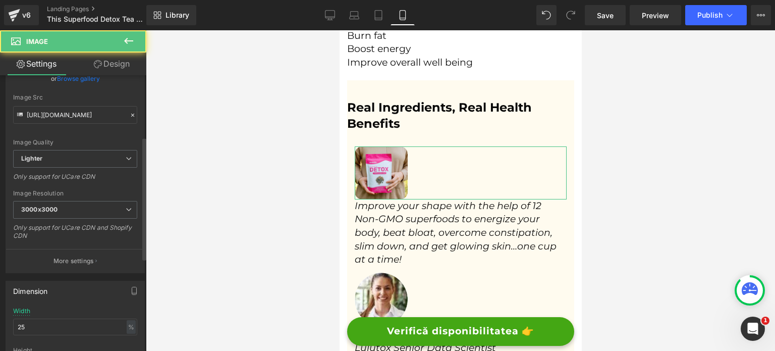
scroll to position [303, 0]
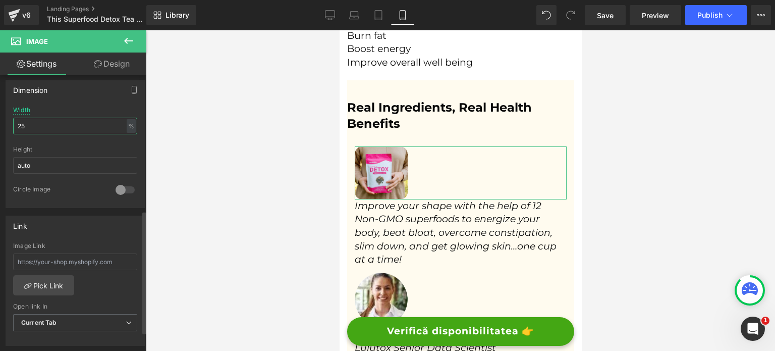
click at [43, 125] on input "25" at bounding box center [75, 126] width 124 height 17
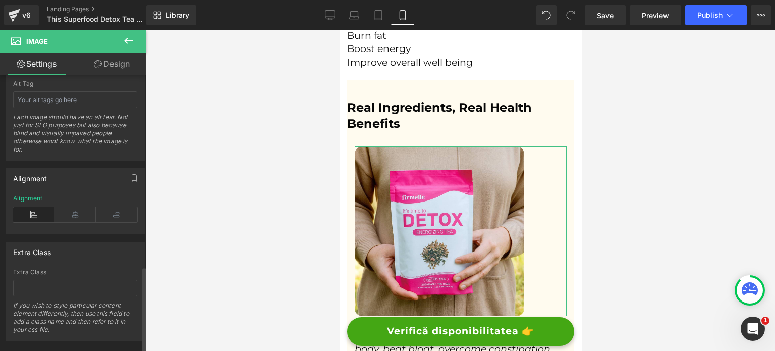
scroll to position [618, 0]
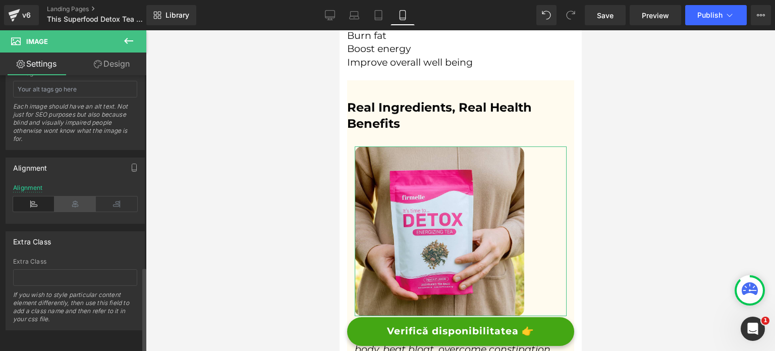
type input "80"
click at [69, 196] on icon at bounding box center [75, 203] width 41 height 15
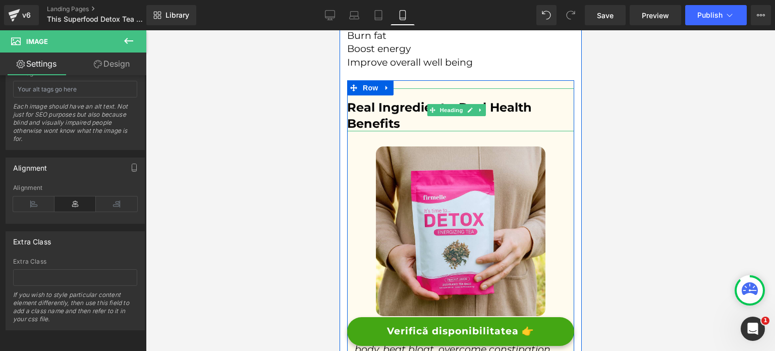
click at [406, 106] on h2 "Real Ingredients, Real Health Benefits" at bounding box center [460, 114] width 227 height 31
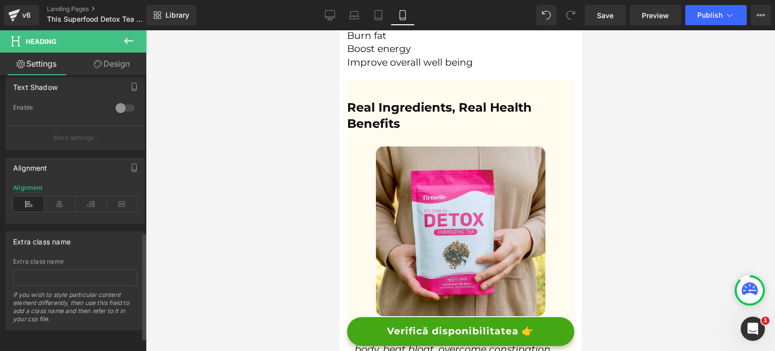
scroll to position [438, 0]
click at [66, 207] on div "Alignment" at bounding box center [75, 203] width 124 height 39
click at [61, 201] on icon at bounding box center [59, 203] width 31 height 15
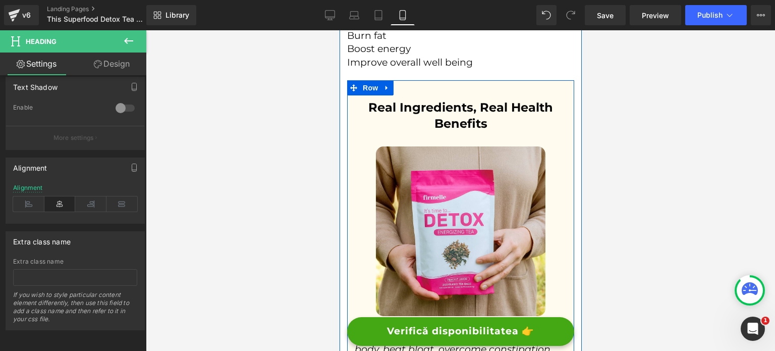
click at [430, 111] on h2 "Real Ingredients, Real Health Benefits" at bounding box center [460, 114] width 227 height 31
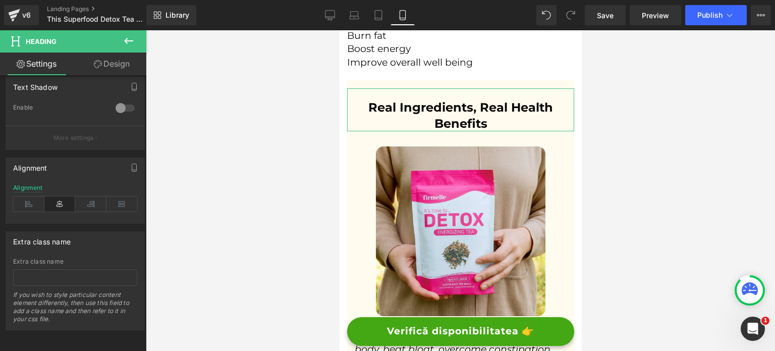
click at [118, 65] on link "Design" at bounding box center [111, 63] width 73 height 23
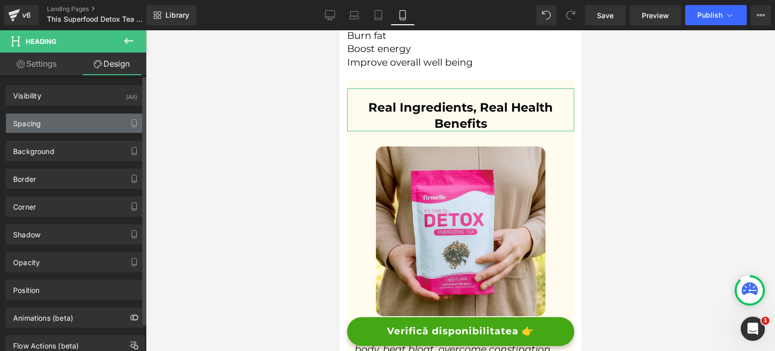
click at [47, 126] on div "Spacing" at bounding box center [75, 123] width 138 height 19
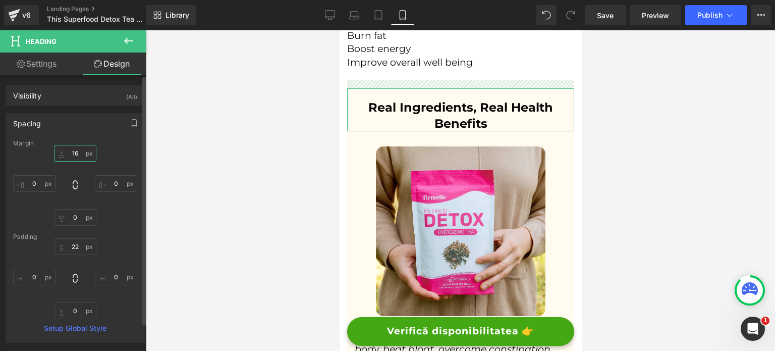
click at [73, 161] on input "16" at bounding box center [75, 153] width 42 height 17
type input "0"
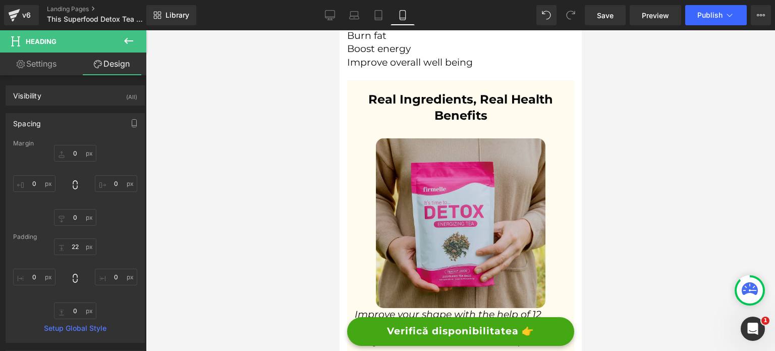
click at [408, 228] on img at bounding box center [461, 223] width 170 height 170
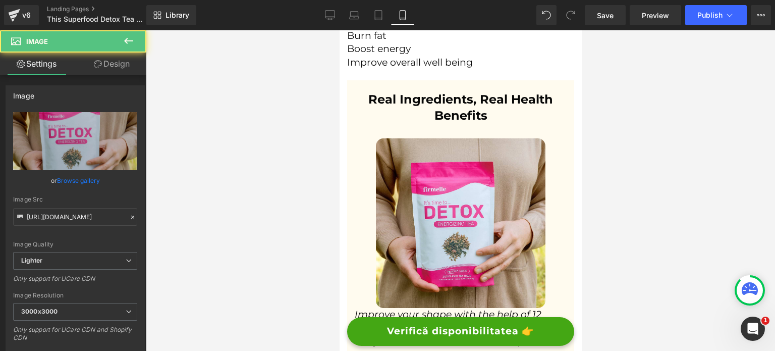
click at [143, 50] on button at bounding box center [128, 41] width 35 height 22
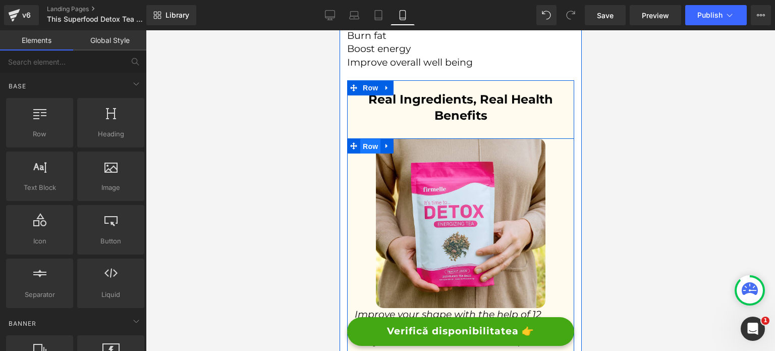
click at [364, 139] on span "Row" at bounding box center [370, 146] width 20 height 15
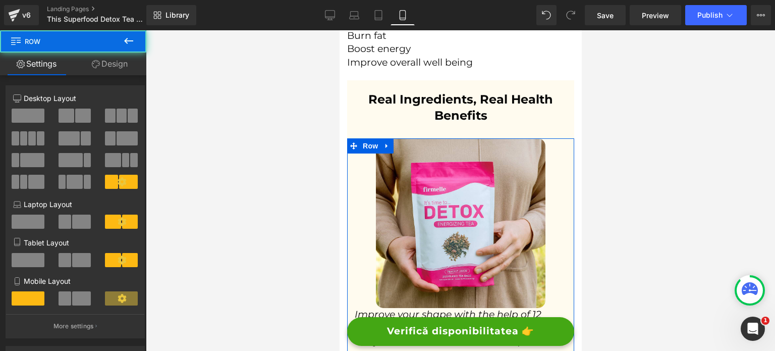
click at [127, 66] on link "Design" at bounding box center [109, 63] width 73 height 23
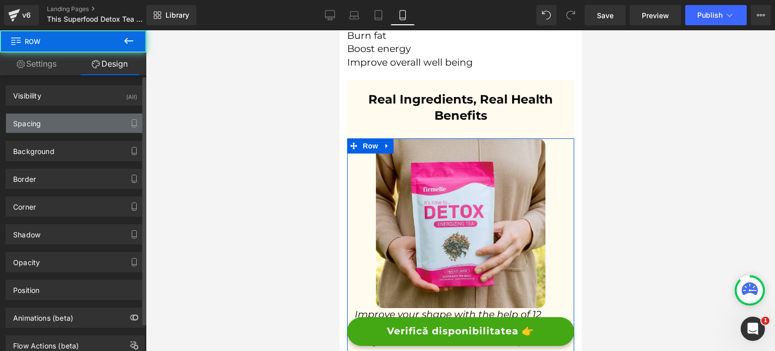
click at [59, 122] on div "Spacing" at bounding box center [75, 123] width 138 height 19
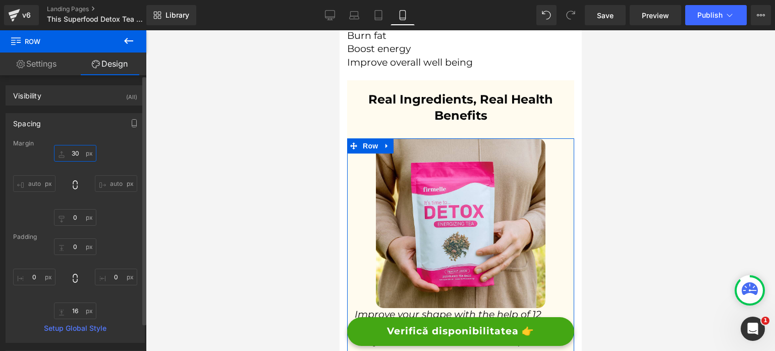
click at [72, 154] on input "30" at bounding box center [75, 153] width 42 height 17
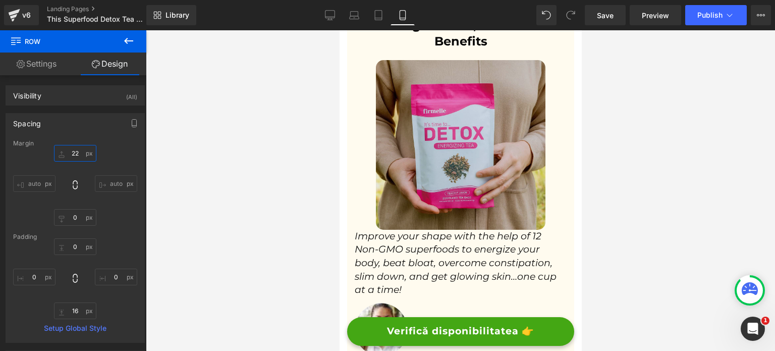
scroll to position [3507, 0]
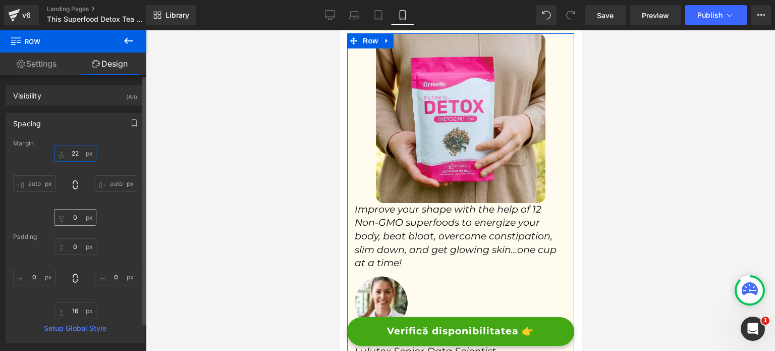
type input "22"
click at [67, 223] on input "0" at bounding box center [75, 217] width 42 height 17
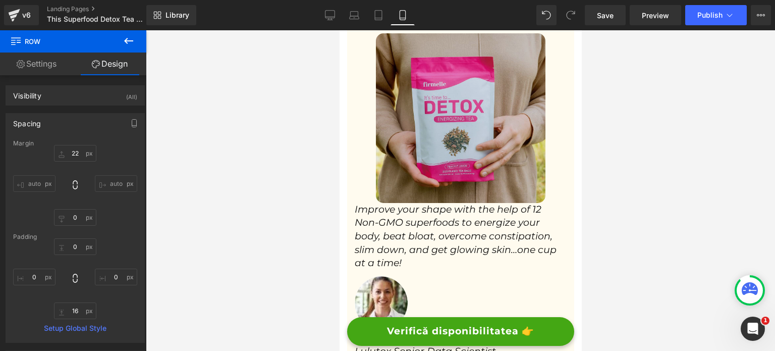
click at [431, 151] on img at bounding box center [461, 118] width 170 height 170
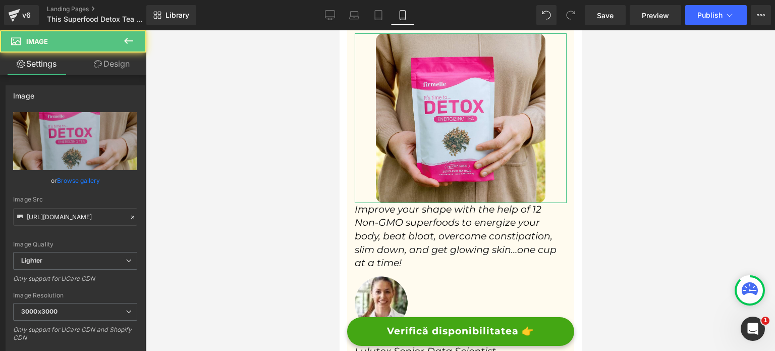
click at [127, 74] on link "Design" at bounding box center [111, 63] width 73 height 23
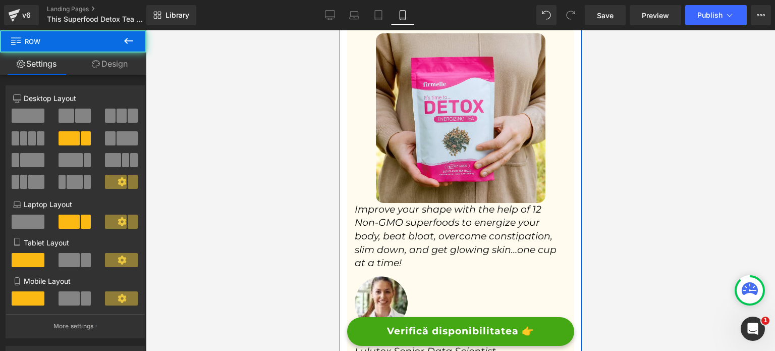
click at [361, 203] on icon "Improve your shape with the help of 12 Non-GMO superfoods to energize your body…" at bounding box center [455, 235] width 202 height 65
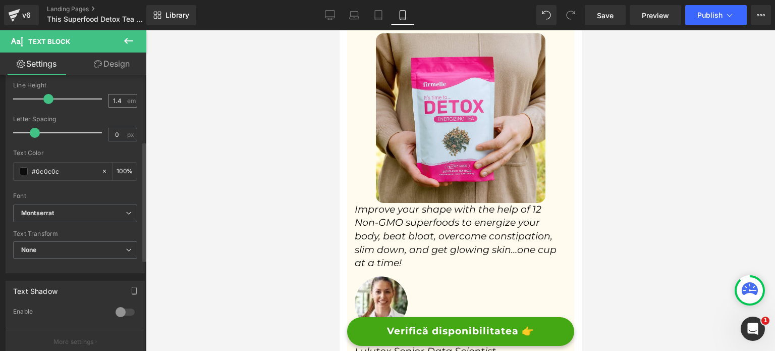
scroll to position [101, 0]
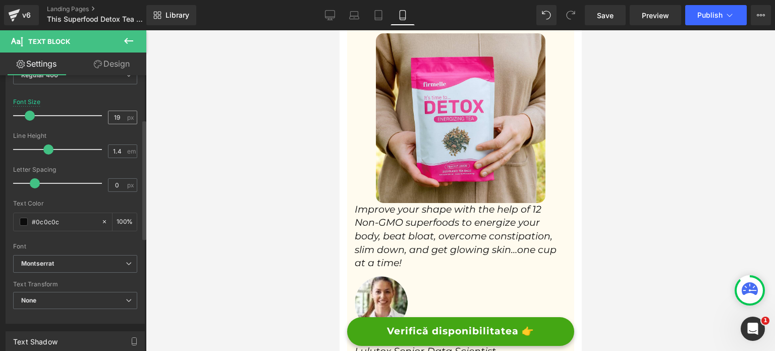
click at [122, 120] on div "19 px" at bounding box center [122, 118] width 29 height 14
click at [121, 118] on input "19" at bounding box center [118, 117] width 18 height 13
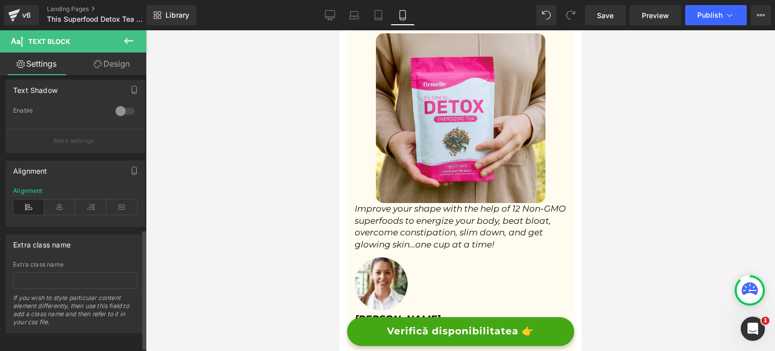
scroll to position [353, 0]
type input "17"
click at [62, 199] on icon at bounding box center [59, 205] width 31 height 15
click at [109, 68] on link "Design" at bounding box center [111, 63] width 73 height 23
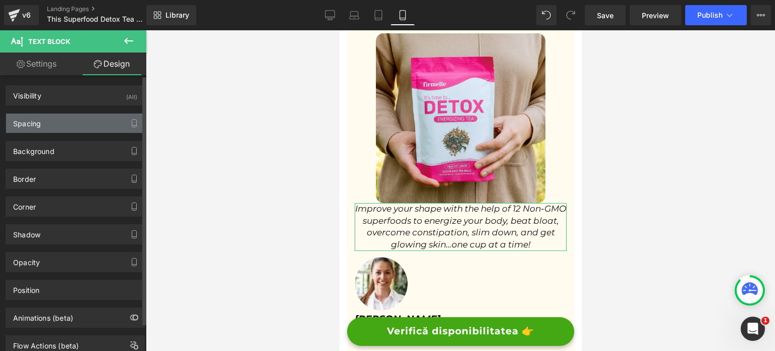
click at [57, 126] on div "Spacing" at bounding box center [75, 123] width 138 height 19
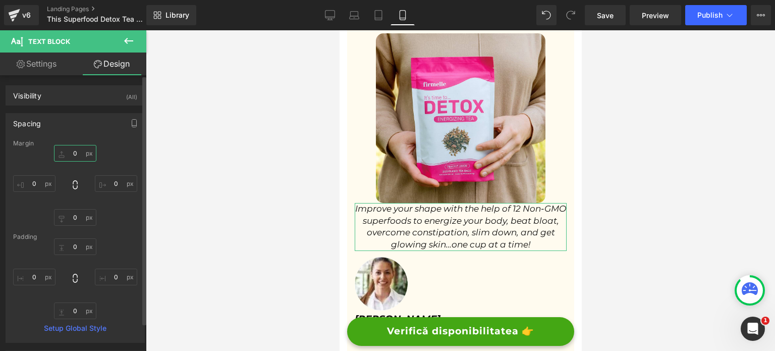
click at [74, 155] on input "0" at bounding box center [75, 153] width 42 height 17
type input "16"
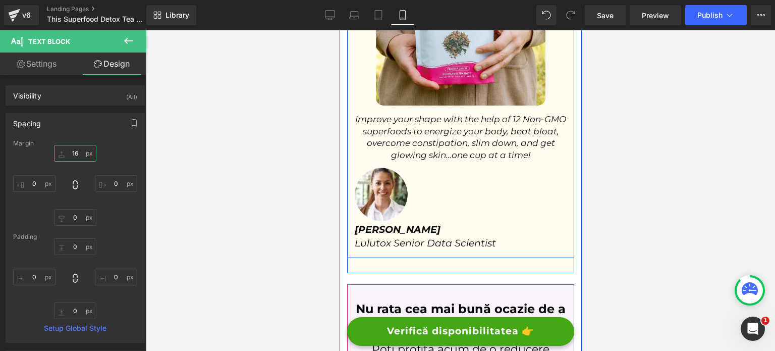
scroll to position [3608, 0]
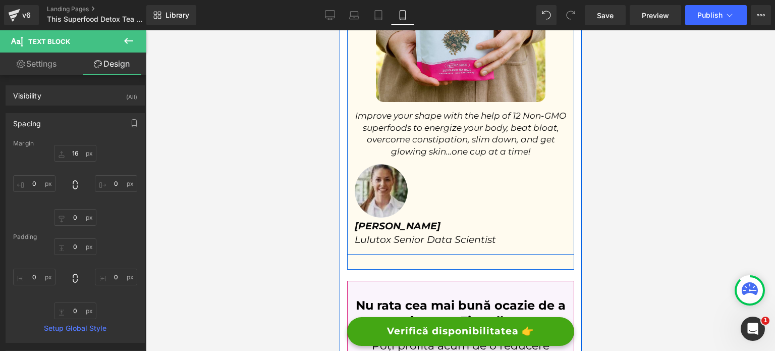
click at [377, 169] on div "Image" at bounding box center [460, 191] width 212 height 54
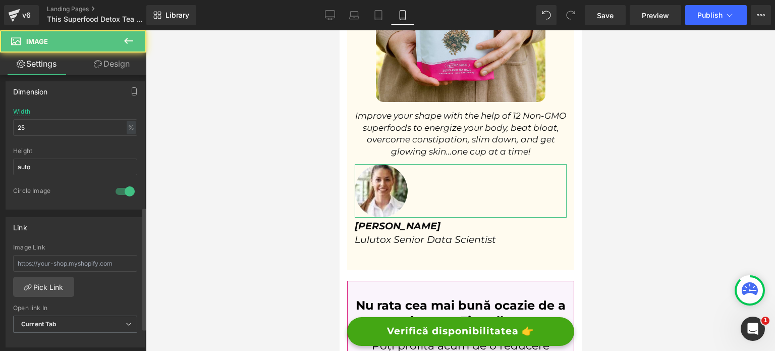
scroll to position [303, 0]
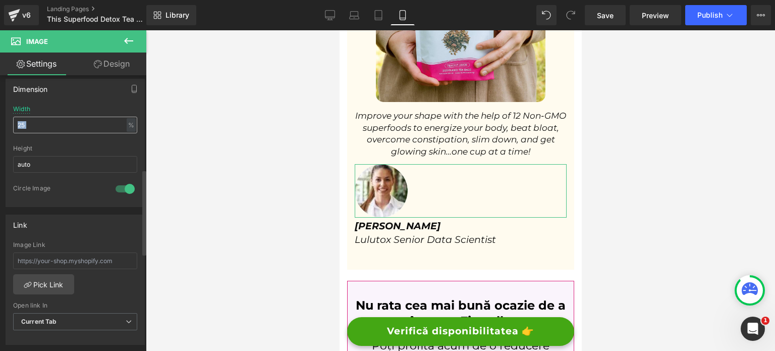
click at [57, 130] on div "Width 25 % % px" at bounding box center [75, 124] width 124 height 39
click at [57, 130] on input "25" at bounding box center [75, 125] width 124 height 17
click at [57, 131] on input "25" at bounding box center [75, 125] width 124 height 17
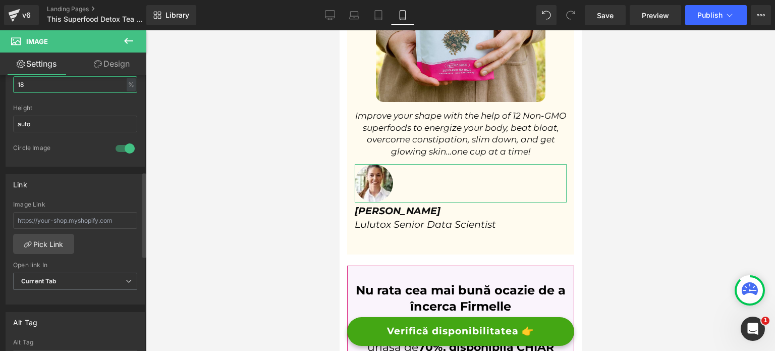
scroll to position [505, 0]
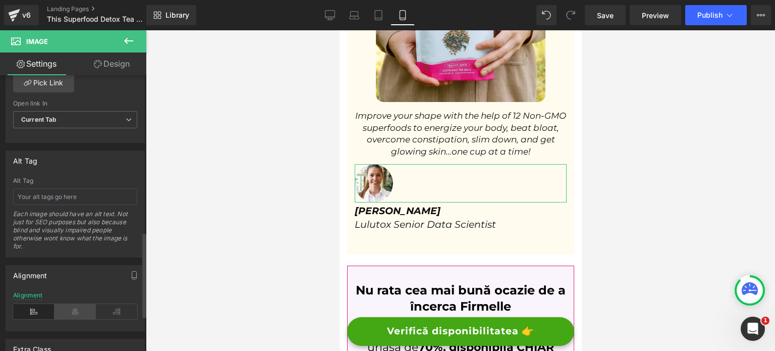
type input "18"
click at [65, 308] on icon at bounding box center [75, 311] width 41 height 15
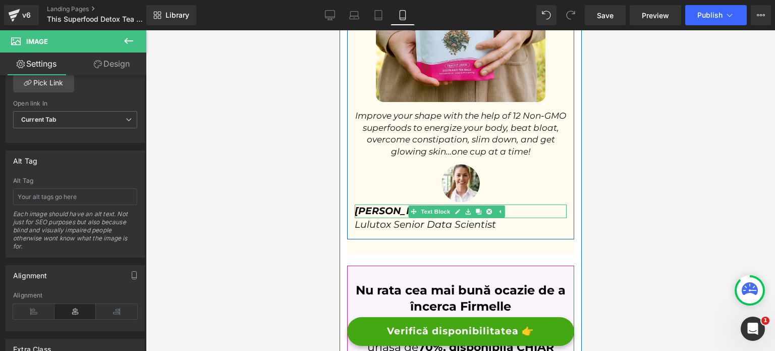
click at [392, 205] on strong "[PERSON_NAME]" at bounding box center [397, 211] width 86 height 12
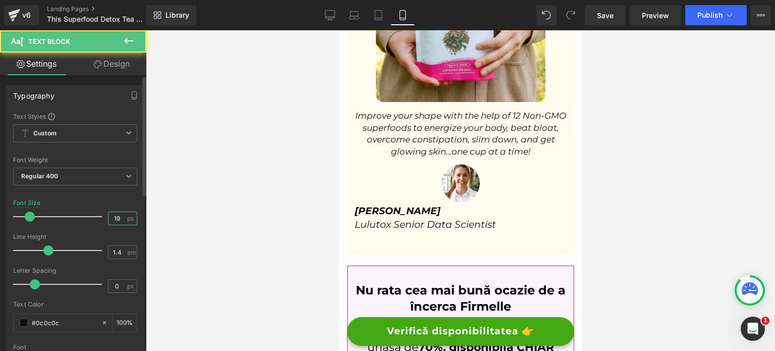
click at [120, 220] on input "19" at bounding box center [118, 218] width 18 height 13
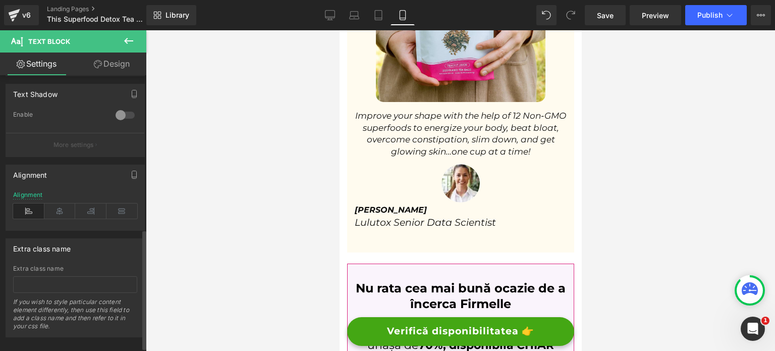
scroll to position [353, 0]
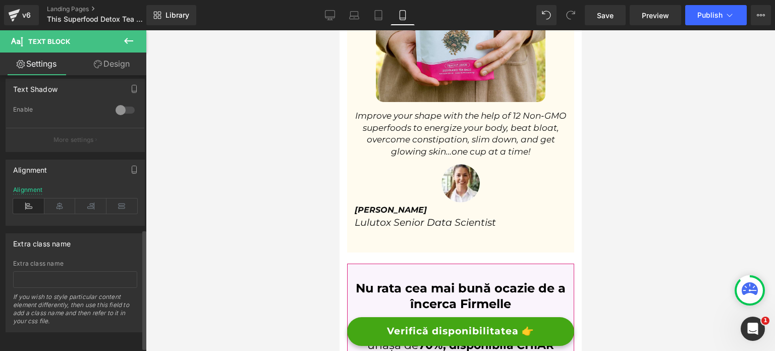
type input "16"
click at [56, 215] on div "Alignment" at bounding box center [75, 205] width 124 height 39
click at [56, 211] on div "Alignment" at bounding box center [75, 205] width 124 height 39
click at [51, 204] on icon at bounding box center [59, 205] width 31 height 15
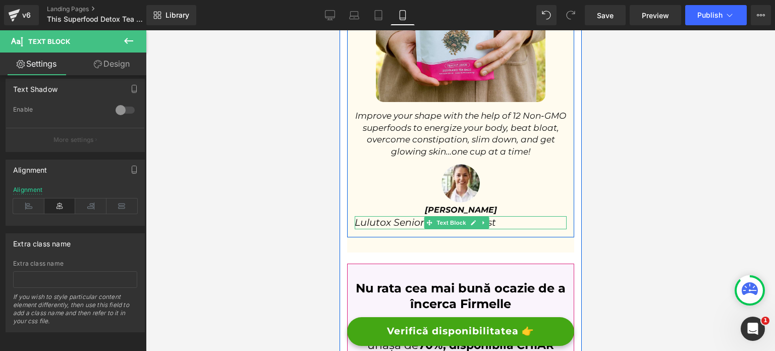
click at [438, 217] on span "Text Block" at bounding box center [451, 223] width 33 height 12
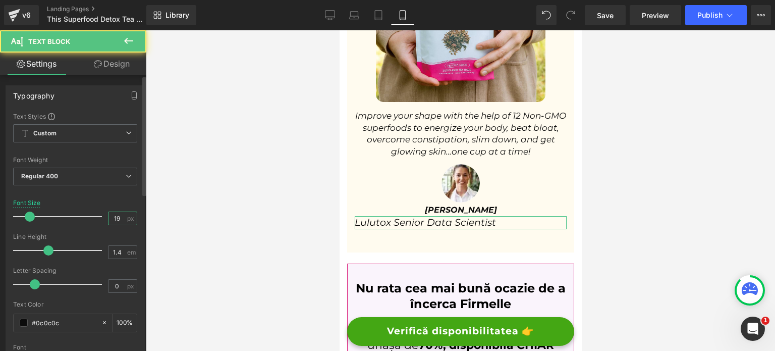
click at [115, 213] on input "19" at bounding box center [118, 218] width 18 height 13
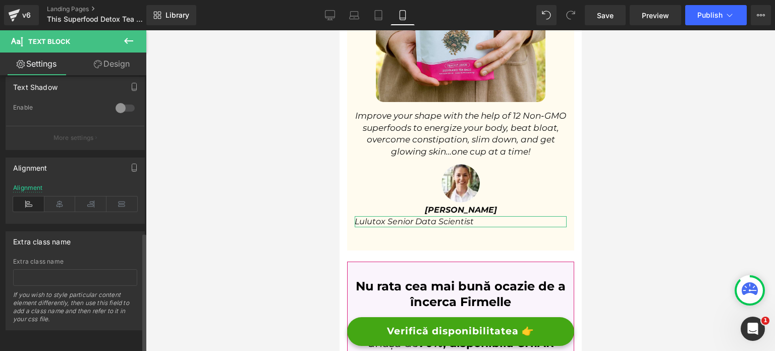
scroll to position [361, 0]
type input "16"
click at [67, 197] on icon at bounding box center [59, 203] width 31 height 15
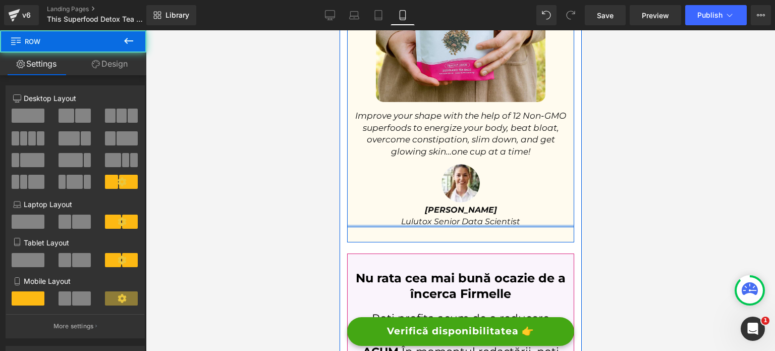
drag, startPoint x: 436, startPoint y: 212, endPoint x: 439, endPoint y: 200, distance: 12.0
click at [439, 200] on div "Image Improve your shape with the help of 12 Non-GMO superfoods to energize you…" at bounding box center [460, 79] width 227 height 295
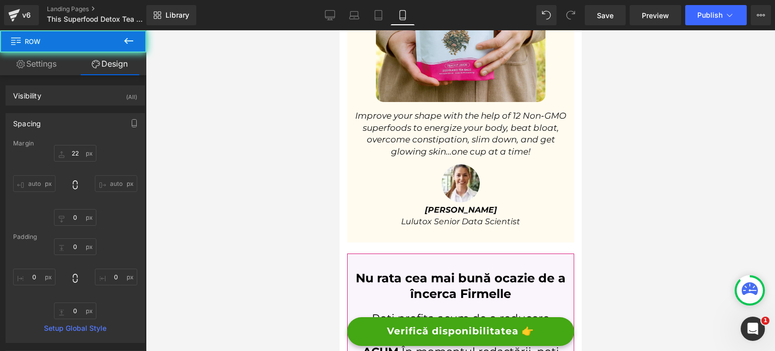
click at [648, 173] on div at bounding box center [460, 190] width 629 height 320
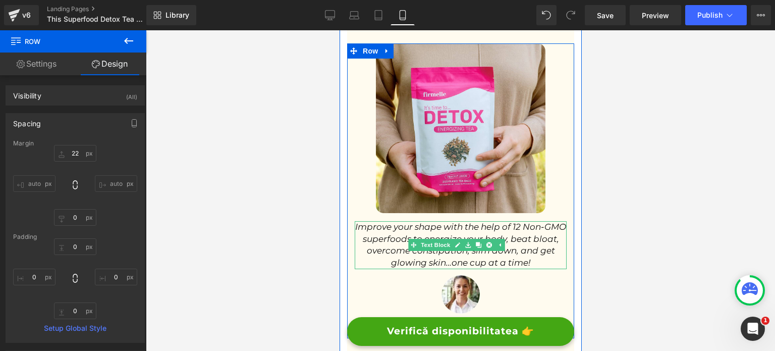
scroll to position [3456, 0]
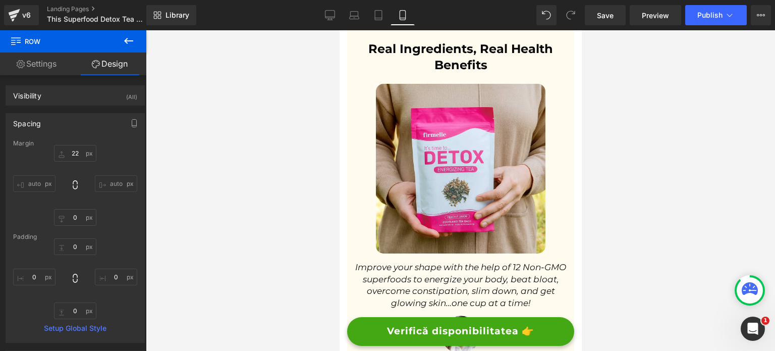
click at [318, 16] on div "Library Mobile Desktop Laptop Tablet Mobile Save Preview Publish Scheduled View…" at bounding box center [460, 15] width 629 height 20
click at [321, 17] on link "Desktop" at bounding box center [330, 15] width 24 height 20
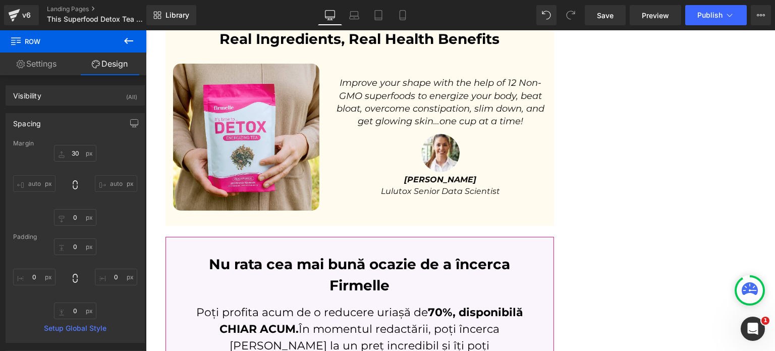
scroll to position [3299, 0]
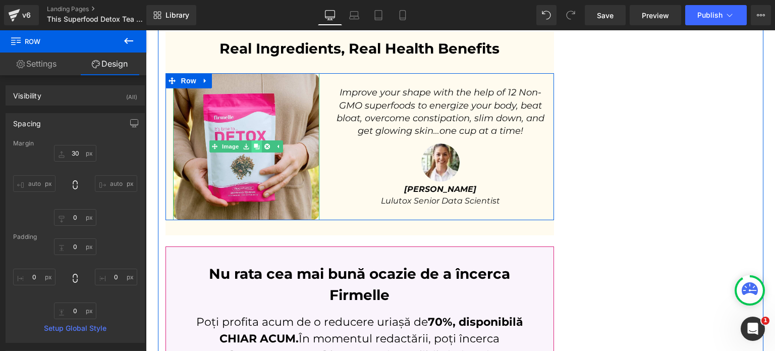
click at [254, 144] on icon at bounding box center [257, 147] width 6 height 6
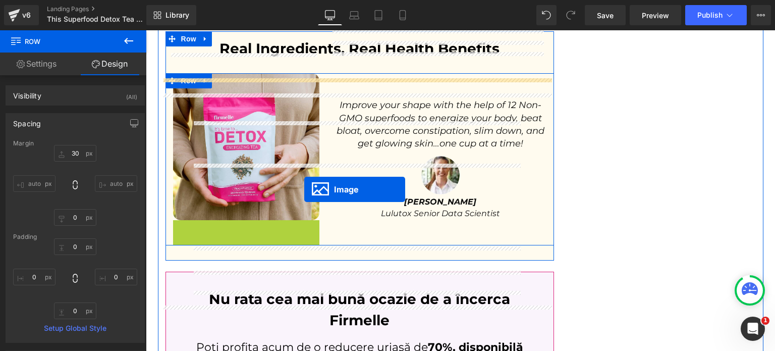
scroll to position [3451, 0]
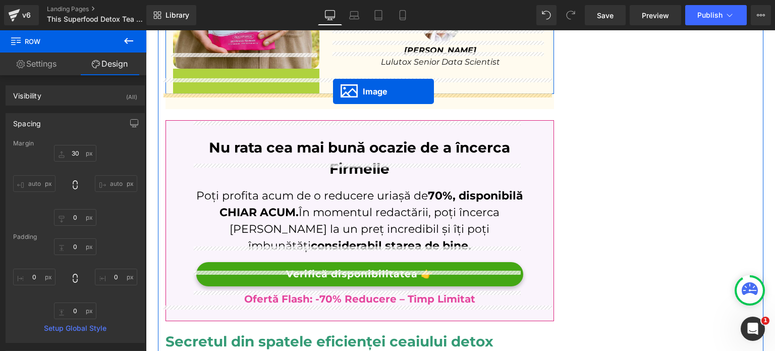
drag, startPoint x: 233, startPoint y: 277, endPoint x: 333, endPoint y: 91, distance: 210.5
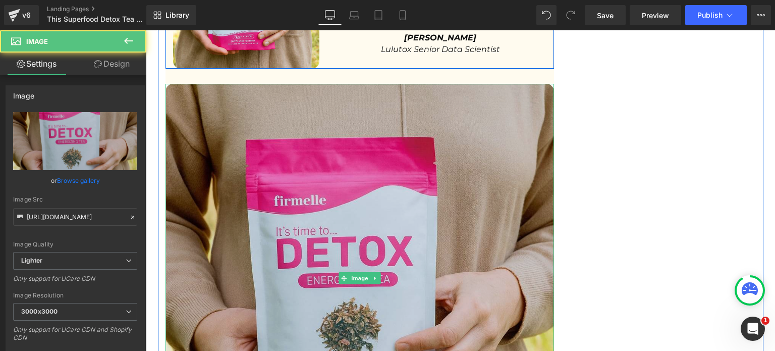
click at [311, 161] on img at bounding box center [360, 278] width 389 height 389
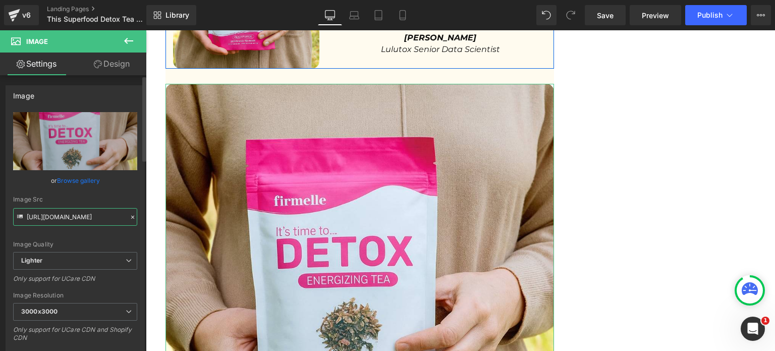
click at [57, 212] on input "https://ucarecdn.com/edbbaffb-0d79-4fb2-85c5-99eb574775a0/-/format/auto/-/previ…" at bounding box center [75, 217] width 124 height 18
paste input "lulutox.com/articles/t-double-am14/index_files/6"
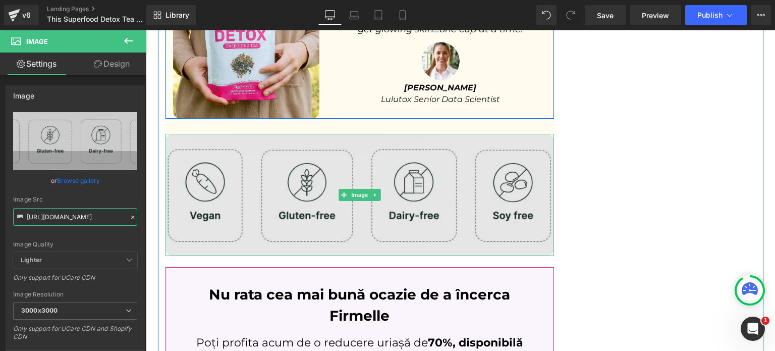
scroll to position [3400, 0]
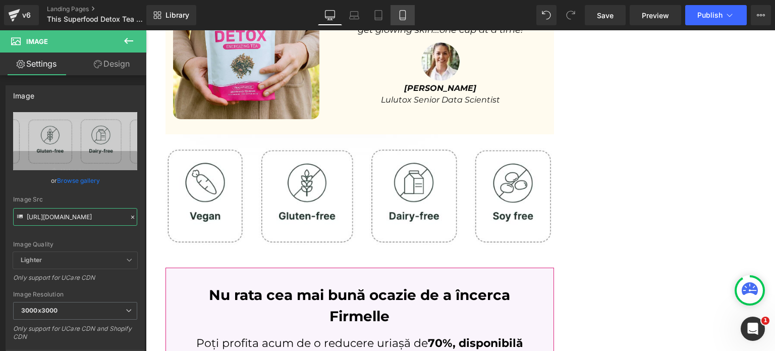
type input "[URL][DOMAIN_NAME]"
click at [404, 15] on icon at bounding box center [403, 15] width 10 height 10
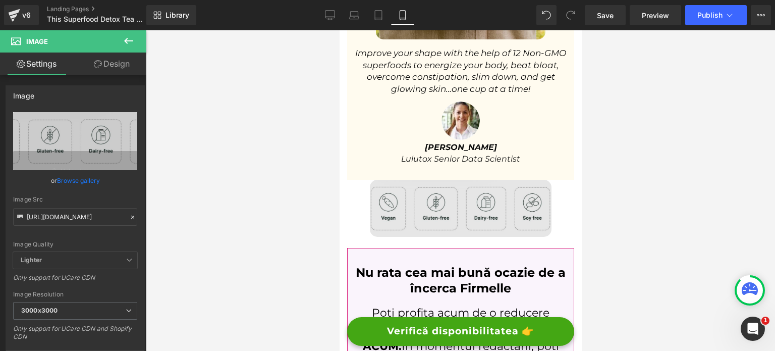
scroll to position [3664, 0]
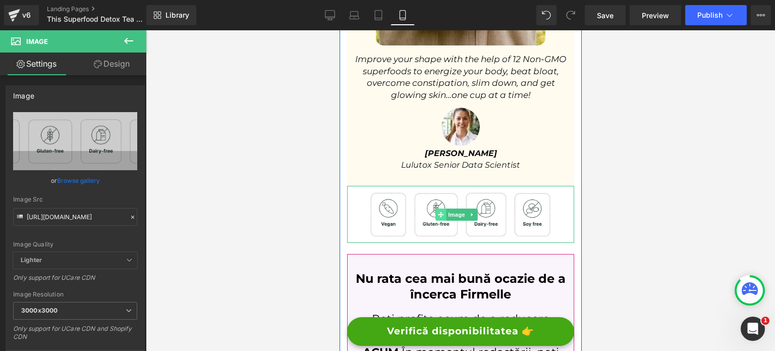
click at [443, 211] on icon at bounding box center [441, 214] width 6 height 6
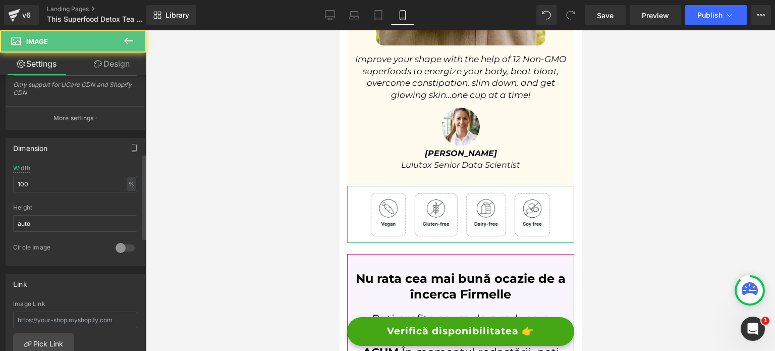
scroll to position [252, 0]
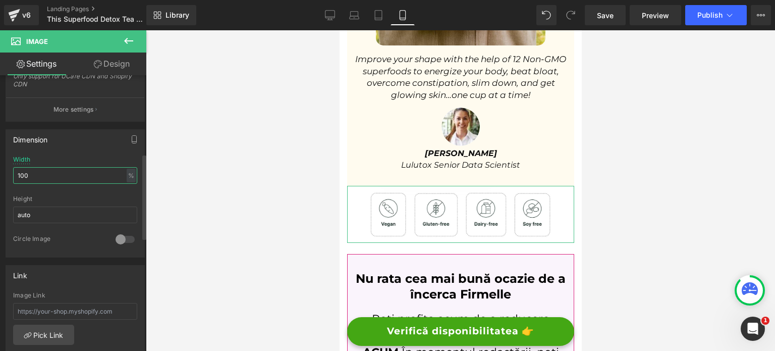
click at [42, 179] on input "100" at bounding box center [75, 175] width 124 height 17
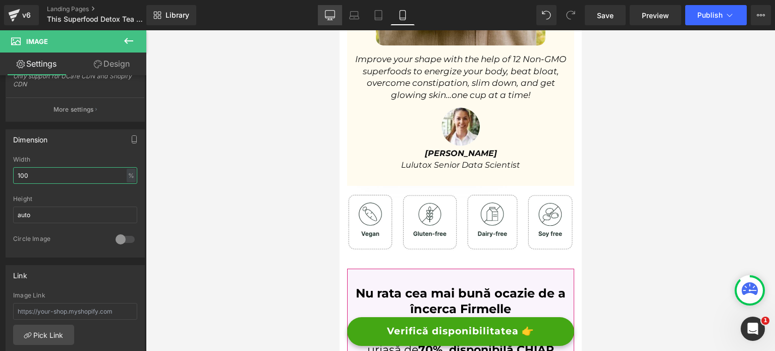
type input "100"
click at [326, 20] on icon at bounding box center [330, 15] width 10 height 10
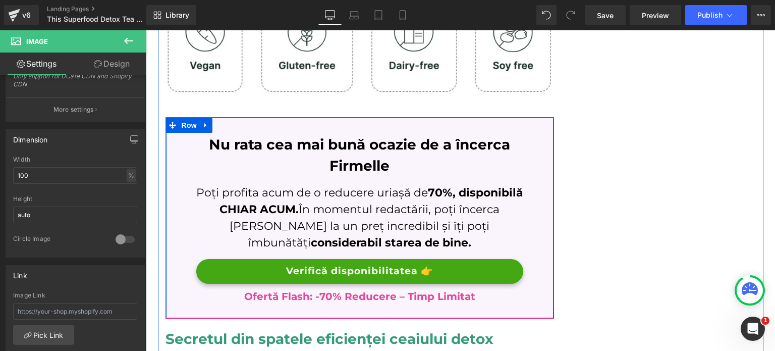
scroll to position [3550, 0]
click at [179, 119] on span "Row" at bounding box center [189, 126] width 20 height 15
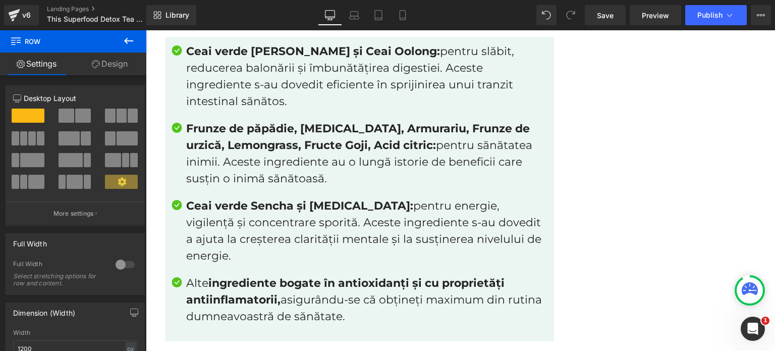
scroll to position [3821, 0]
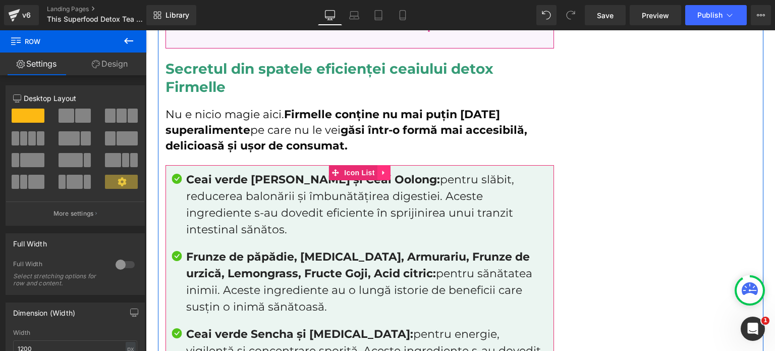
click at [381, 169] on icon at bounding box center [384, 173] width 7 height 8
click at [374, 169] on icon at bounding box center [377, 173] width 7 height 8
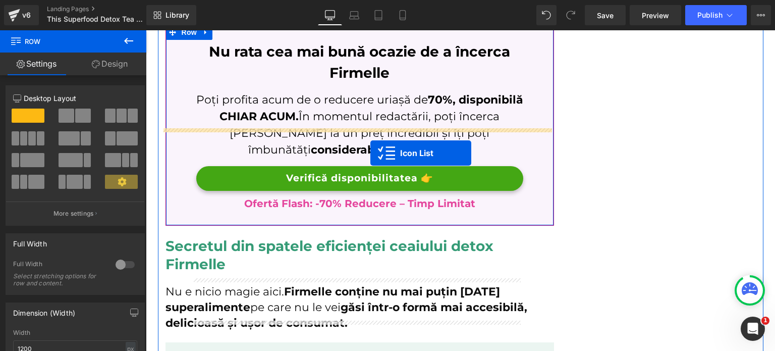
scroll to position [3391, 0]
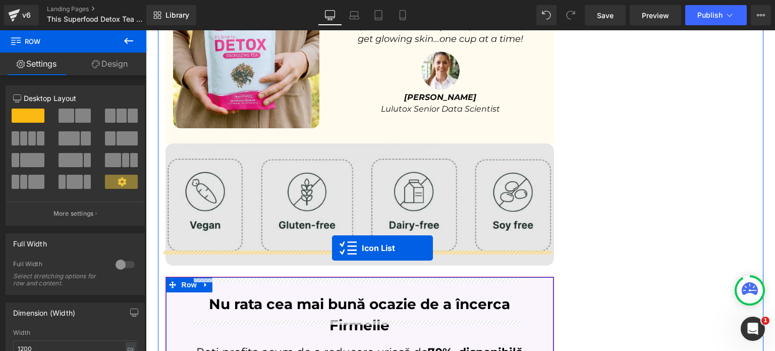
drag, startPoint x: 347, startPoint y: 81, endPoint x: 332, endPoint y: 248, distance: 167.2
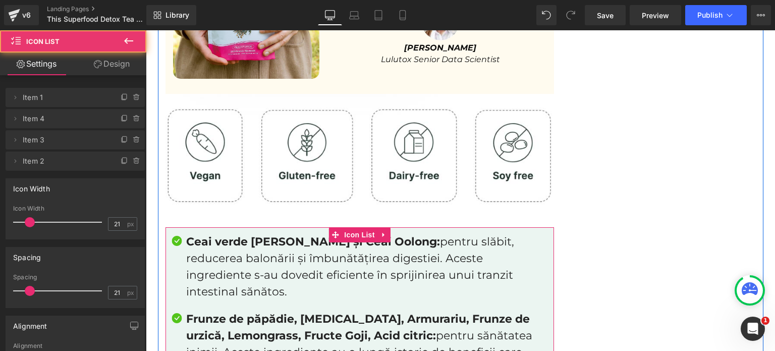
scroll to position [3442, 0]
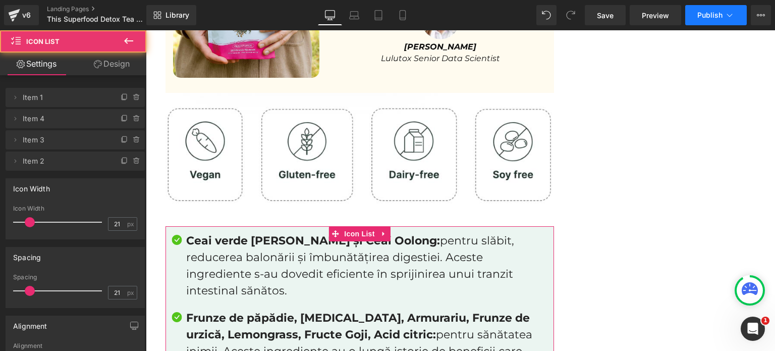
click at [701, 14] on span "Publish" at bounding box center [710, 15] width 25 height 8
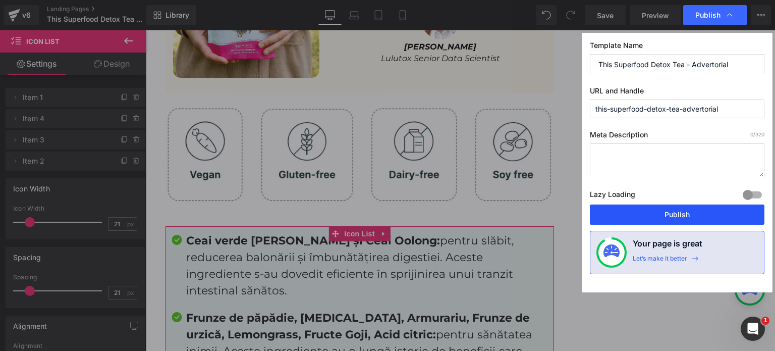
click at [663, 207] on button "Publish" at bounding box center [677, 214] width 175 height 20
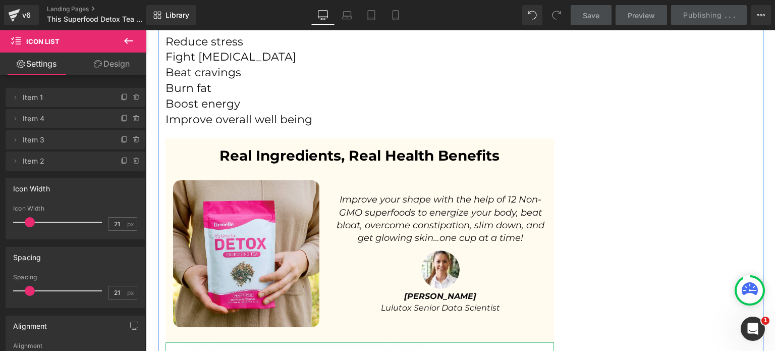
scroll to position [3139, 0]
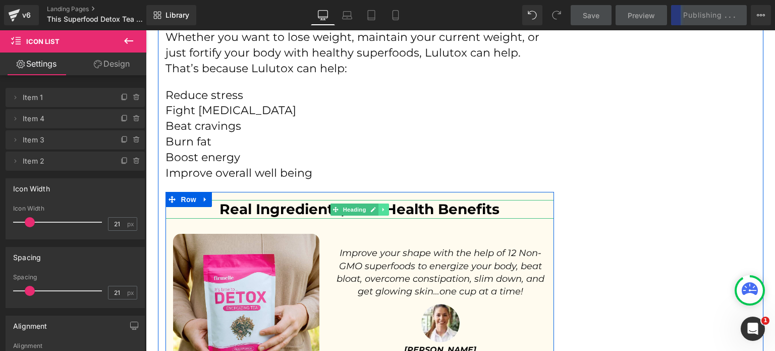
click at [384, 203] on link at bounding box center [384, 209] width 11 height 12
click at [378, 203] on link at bounding box center [378, 209] width 11 height 12
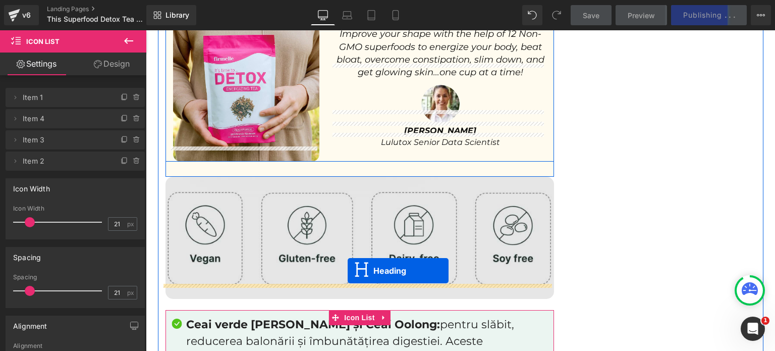
drag, startPoint x: 350, startPoint y: 220, endPoint x: 348, endPoint y: 271, distance: 51.0
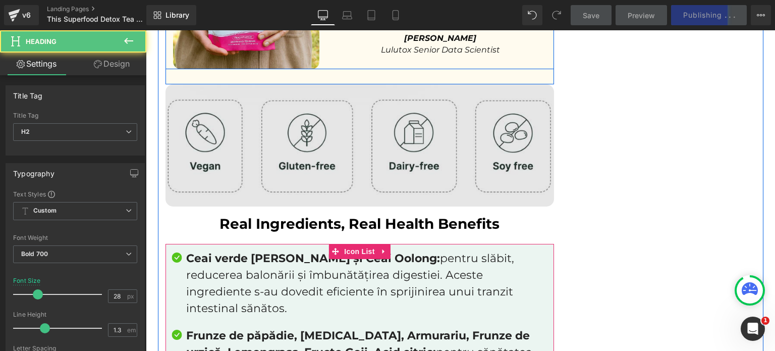
scroll to position [3459, 0]
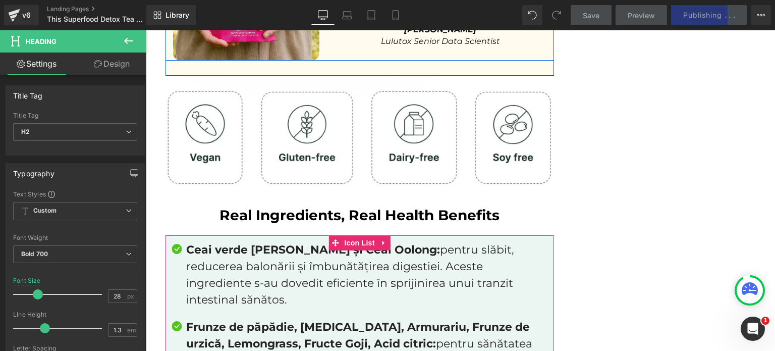
click at [131, 38] on icon at bounding box center [129, 41] width 12 height 12
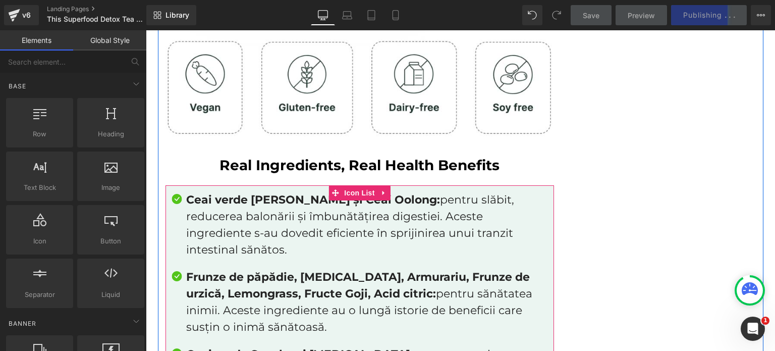
scroll to position [3509, 0]
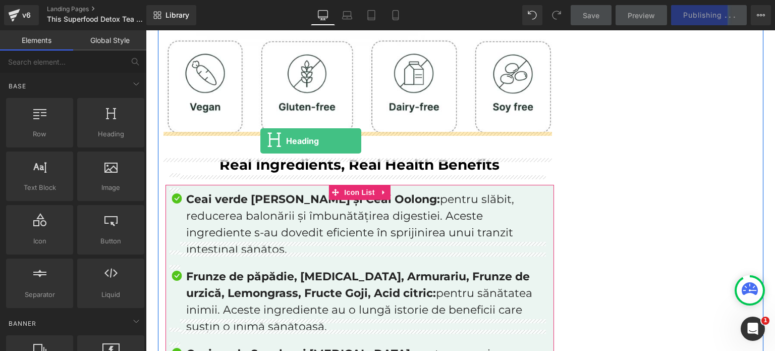
drag, startPoint x: 255, startPoint y: 160, endPoint x: 260, endPoint y: 141, distance: 19.8
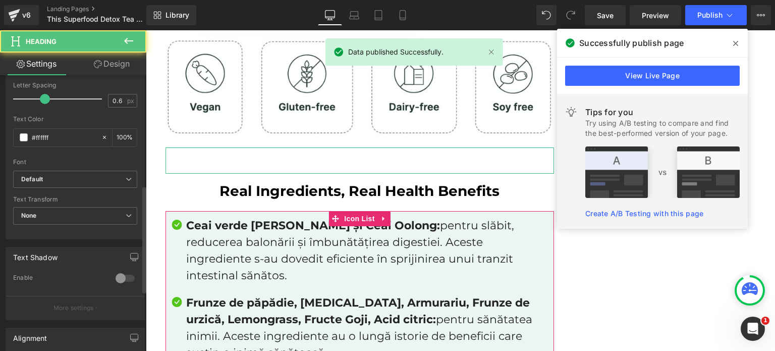
scroll to position [353, 0]
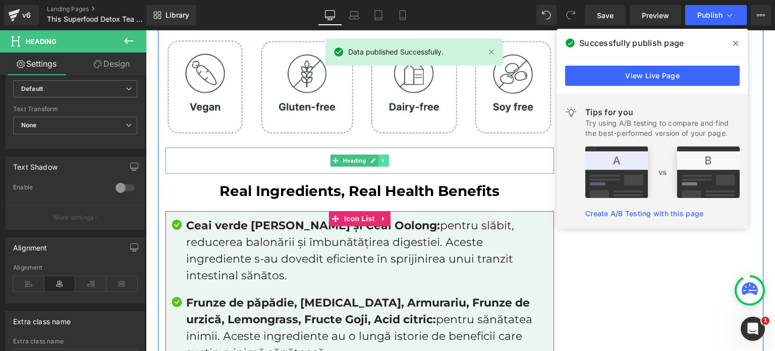
click at [381, 157] on icon at bounding box center [384, 160] width 6 height 6
click at [386, 157] on icon at bounding box center [389, 160] width 6 height 6
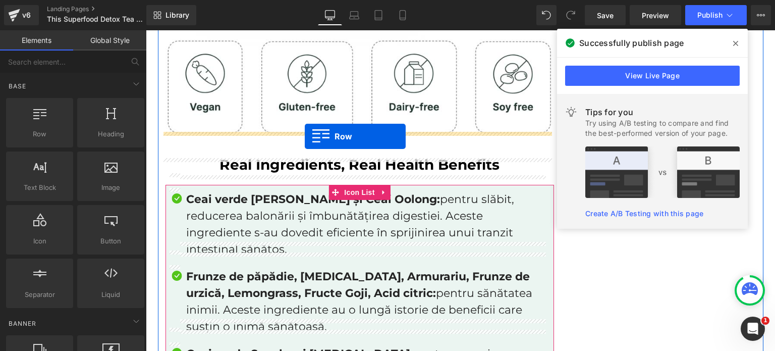
drag, startPoint x: 195, startPoint y: 161, endPoint x: 305, endPoint y: 137, distance: 112.7
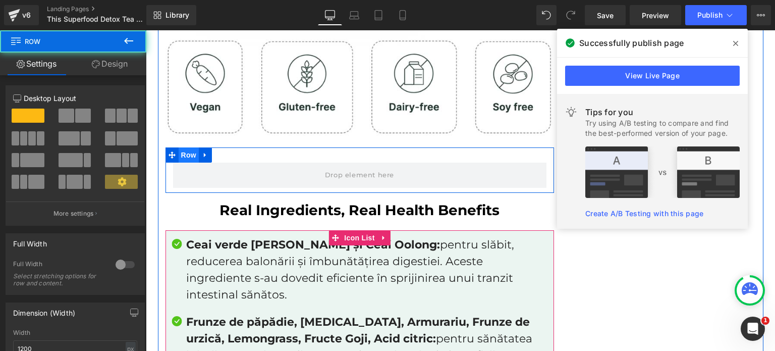
click at [183, 147] on span "Row" at bounding box center [189, 154] width 20 height 15
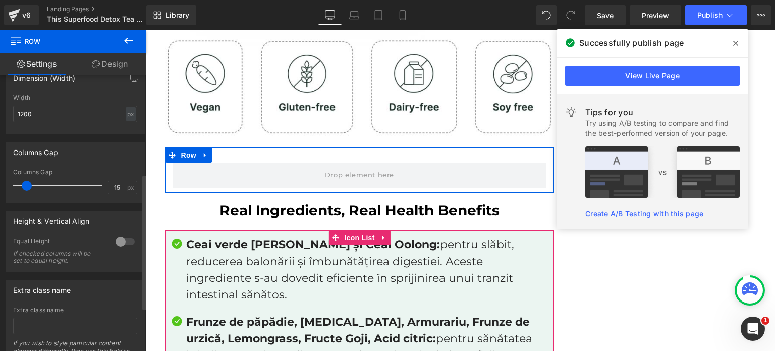
scroll to position [252, 0]
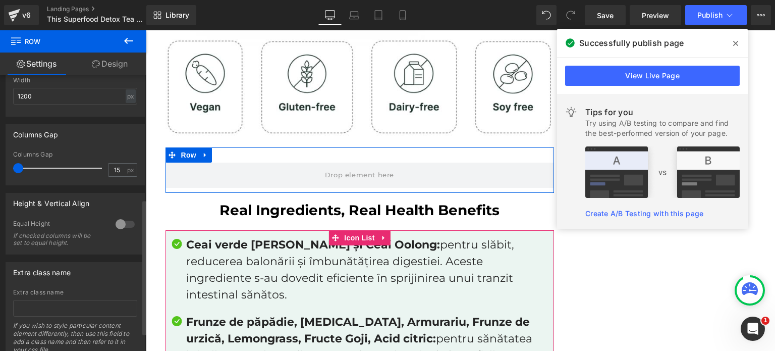
drag, startPoint x: 27, startPoint y: 166, endPoint x: 56, endPoint y: 171, distance: 29.3
click at [6, 171] on div "15px Columns Gap 15 px" at bounding box center [75, 168] width 138 height 34
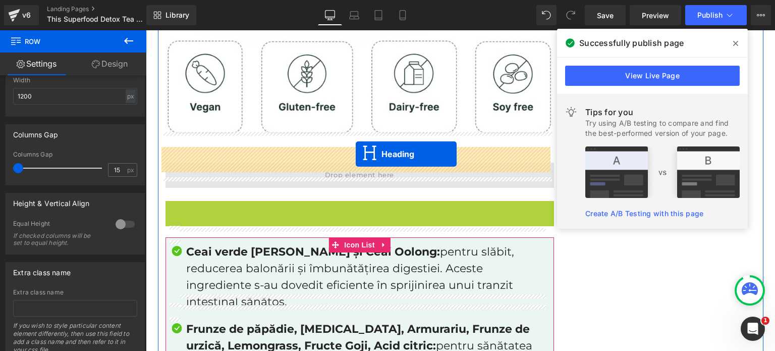
drag, startPoint x: 350, startPoint y: 194, endPoint x: 356, endPoint y: 154, distance: 39.8
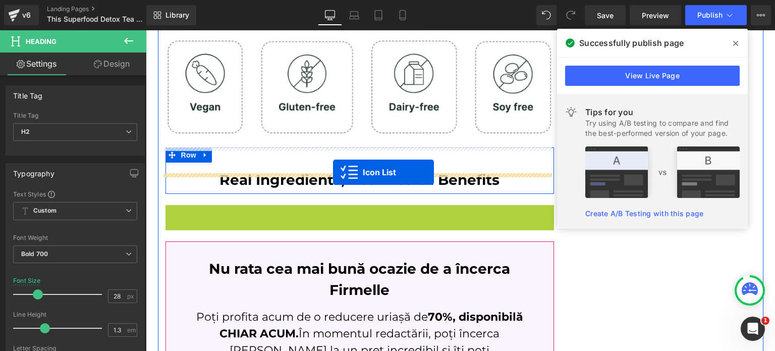
drag, startPoint x: 331, startPoint y: 196, endPoint x: 333, endPoint y: 172, distance: 24.3
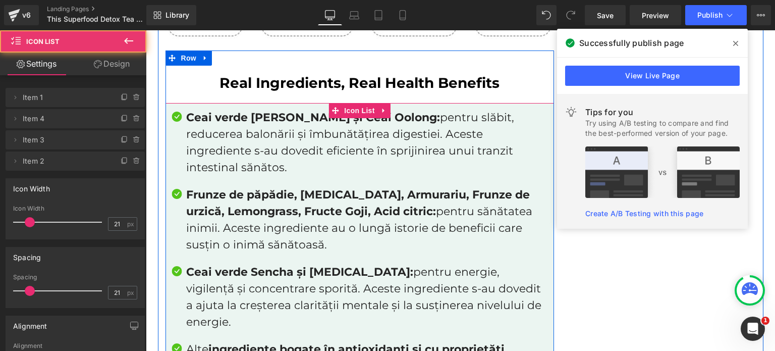
scroll to position [3762, 0]
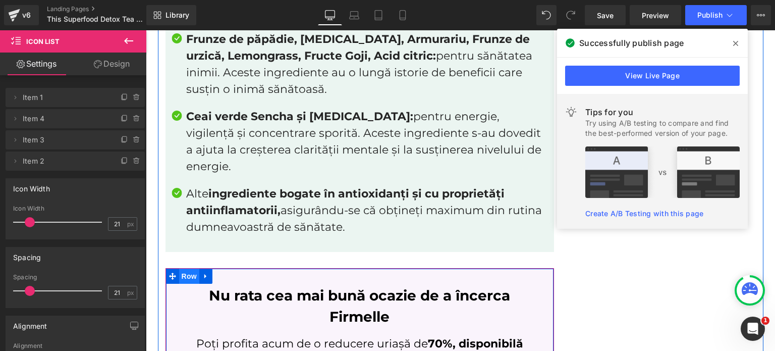
click at [180, 269] on span "Row" at bounding box center [189, 276] width 20 height 15
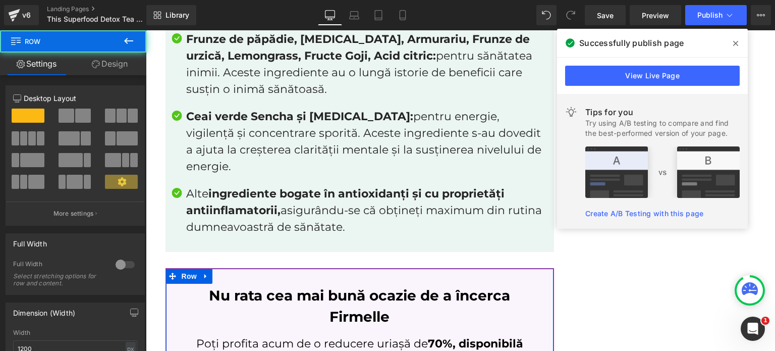
click at [110, 65] on link "Design" at bounding box center [109, 63] width 73 height 23
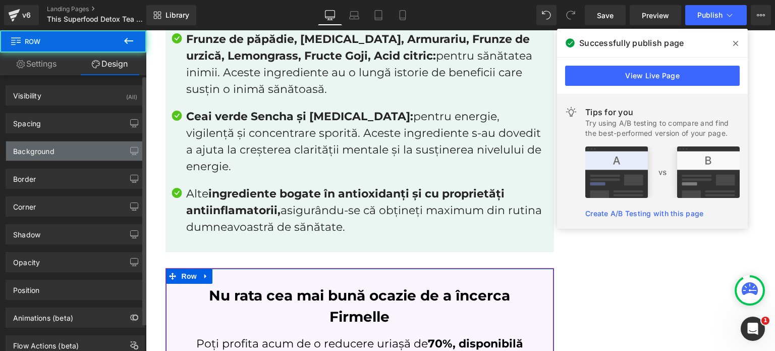
click at [58, 151] on div "Background" at bounding box center [75, 150] width 138 height 19
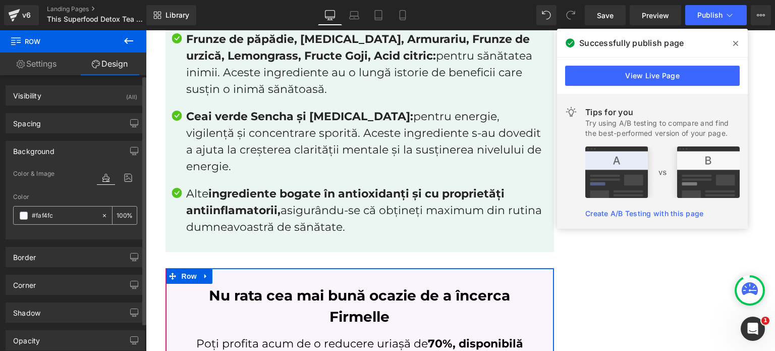
click at [72, 224] on div "#faf4fc 100 %" at bounding box center [75, 215] width 124 height 19
click at [70, 216] on input "#faf4fc" at bounding box center [64, 215] width 65 height 11
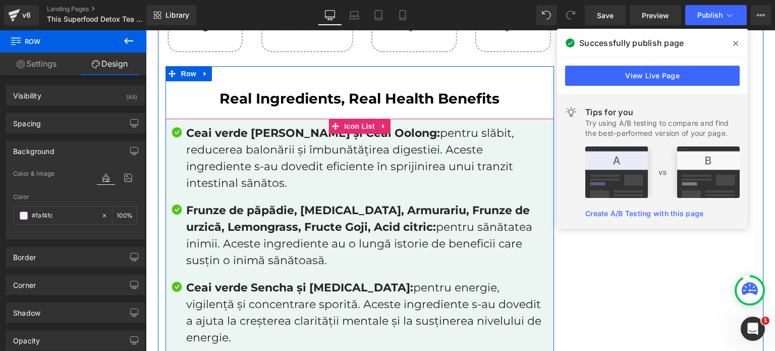
scroll to position [3560, 0]
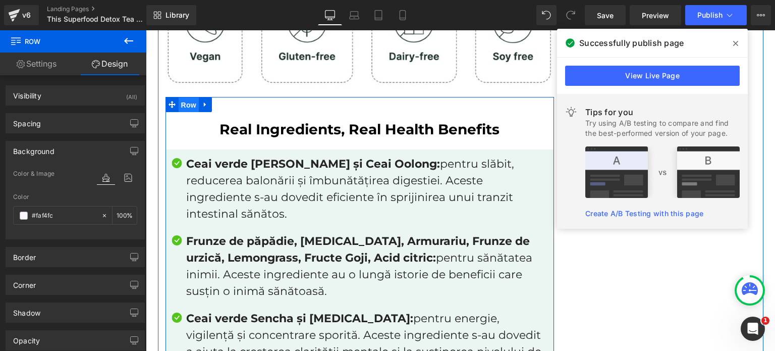
click at [181, 97] on span "Row" at bounding box center [189, 104] width 20 height 15
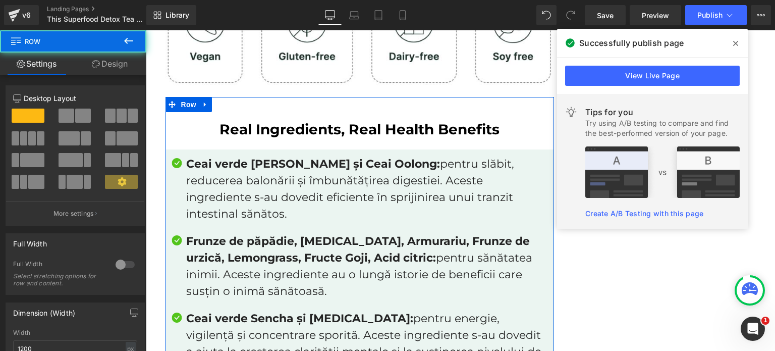
click at [108, 58] on link "Design" at bounding box center [109, 63] width 73 height 23
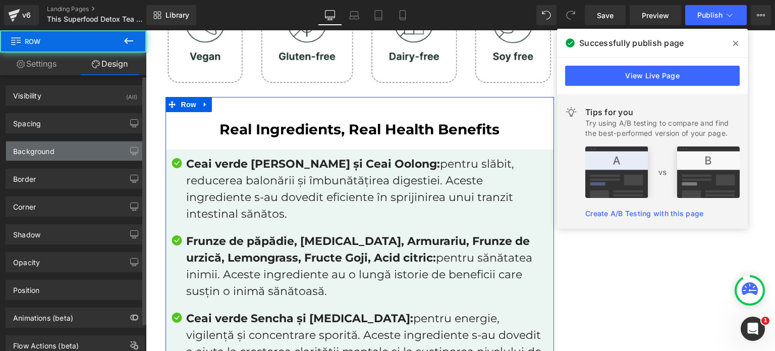
click at [55, 148] on div "Background" at bounding box center [75, 150] width 138 height 19
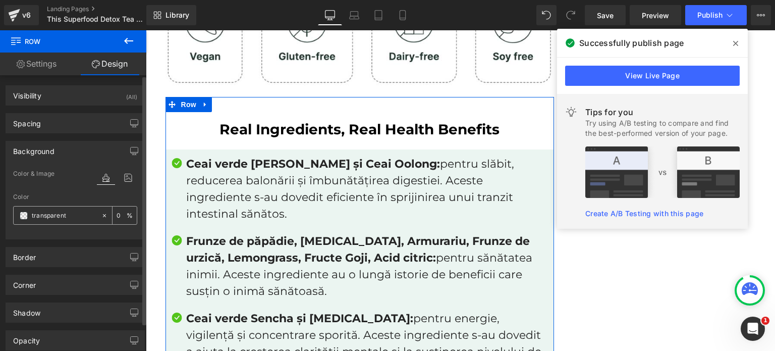
click at [69, 213] on input "text" at bounding box center [64, 215] width 65 height 11
paste input "#faf4fc"
type input "#faf4fc"
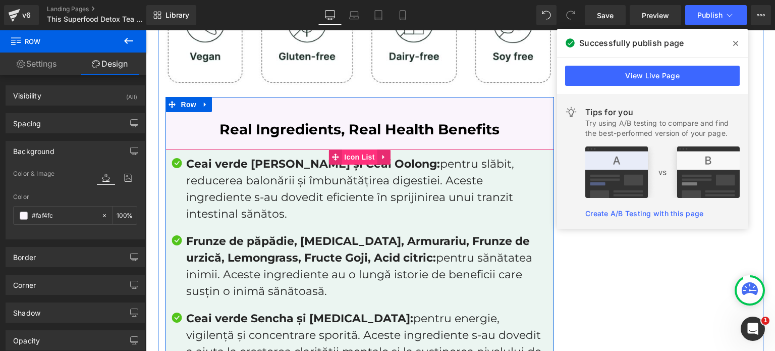
click at [364, 149] on span "Icon List" at bounding box center [359, 156] width 35 height 15
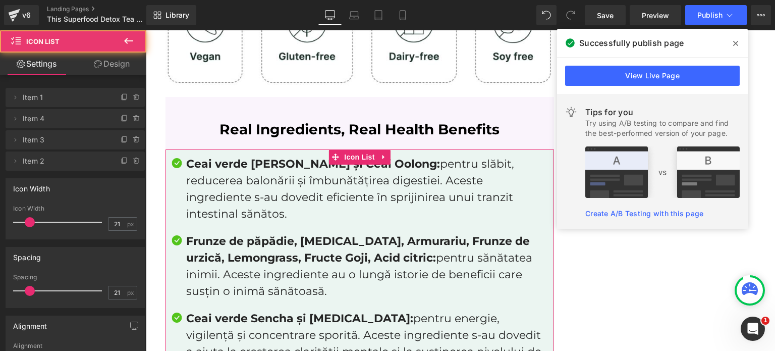
click at [116, 70] on link "Design" at bounding box center [111, 63] width 73 height 23
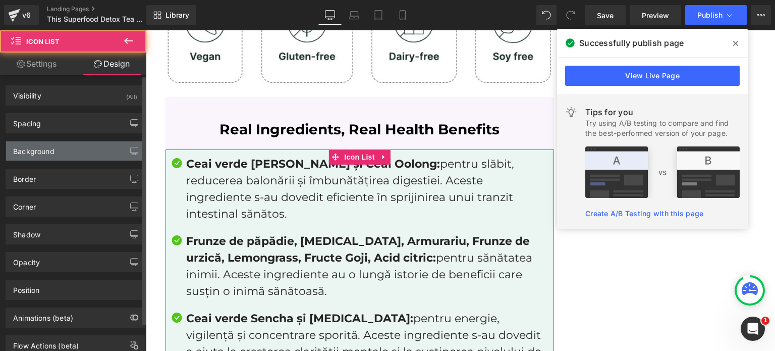
click at [63, 149] on div "Background" at bounding box center [75, 150] width 138 height 19
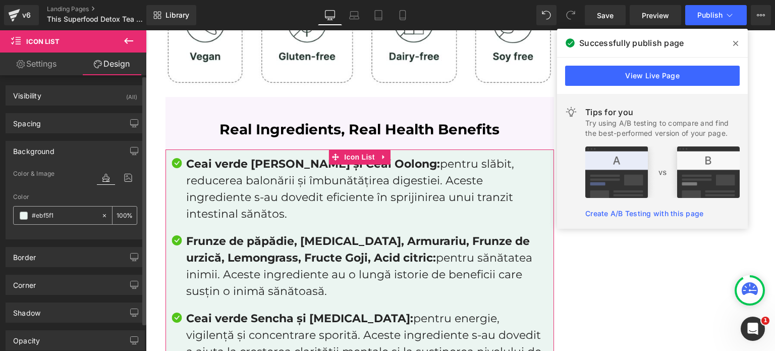
click at [101, 215] on icon at bounding box center [104, 215] width 7 height 7
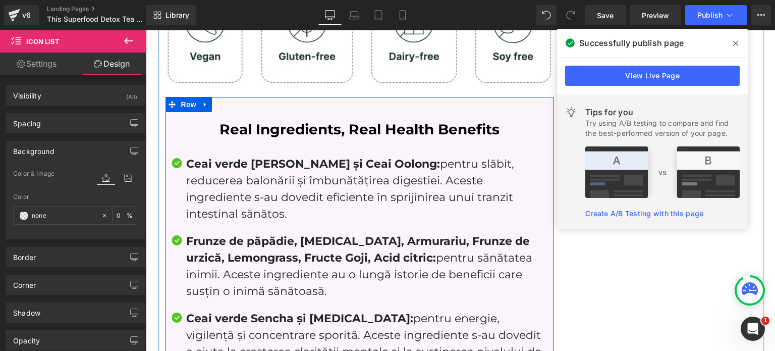
click at [257, 120] on h2 "Real Ingredients, Real Health Benefits" at bounding box center [360, 129] width 389 height 18
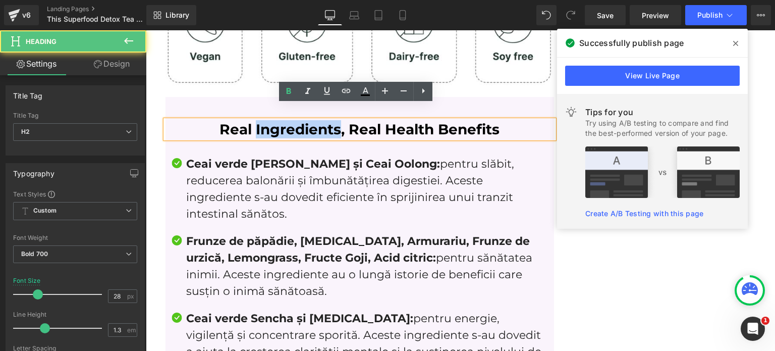
click at [257, 120] on h2 "Real Ingredients, Real Health Benefits" at bounding box center [360, 129] width 389 height 18
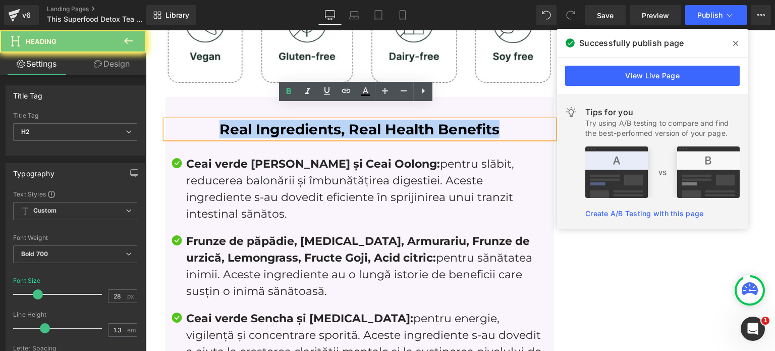
click at [257, 120] on h2 "Real Ingredients, Real Health Benefits" at bounding box center [360, 129] width 389 height 18
paste div
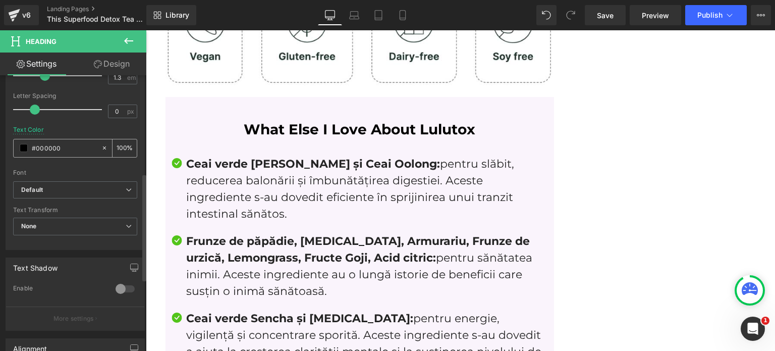
scroll to position [202, 0]
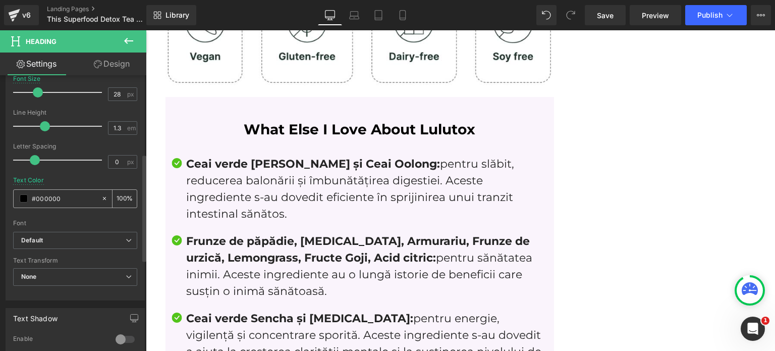
click at [58, 201] on input "#000000" at bounding box center [64, 198] width 65 height 11
click at [357, 184] on p "Ceai verde Matcha, Yerba Mate și Ceai Oolong: pentru slăbit, reducerea balonări…" at bounding box center [367, 188] width 362 height 67
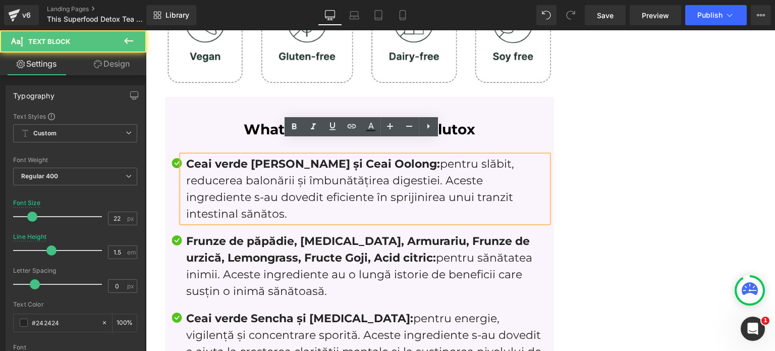
click at [287, 120] on h2 "What Else I Love About Lulutox" at bounding box center [360, 129] width 389 height 18
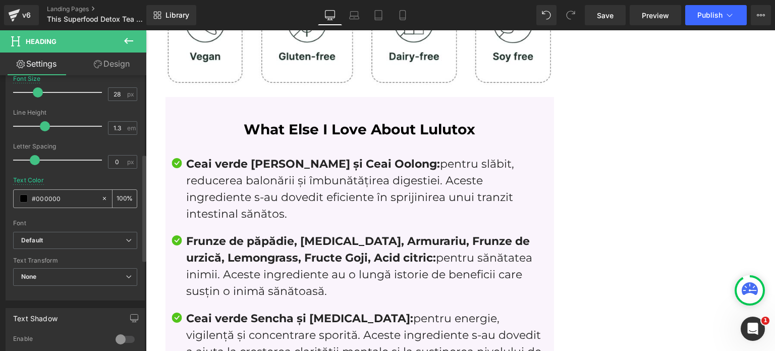
click at [63, 193] on input "#000000" at bounding box center [64, 198] width 65 height 11
paste input "e4469d"
type input "e4469d"
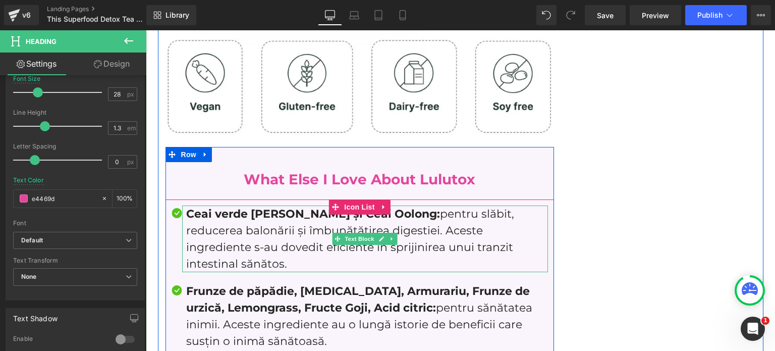
scroll to position [3509, 0]
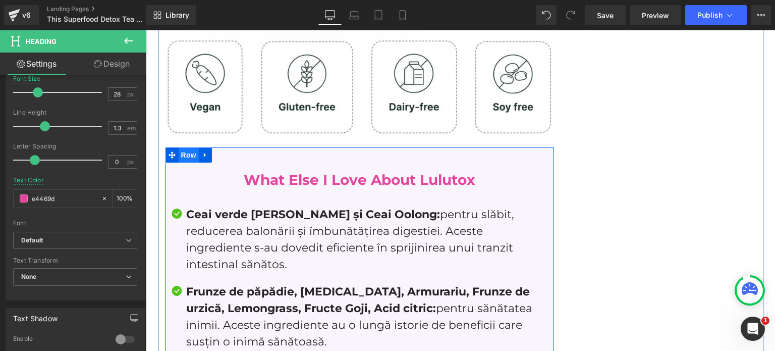
click at [184, 147] on span "Row" at bounding box center [189, 154] width 20 height 15
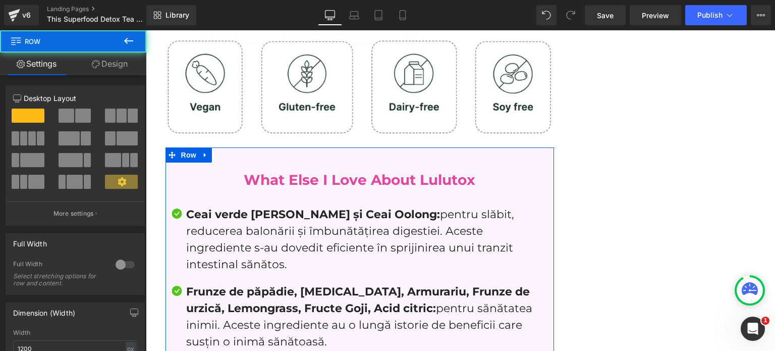
click at [113, 58] on link "Design" at bounding box center [109, 63] width 73 height 23
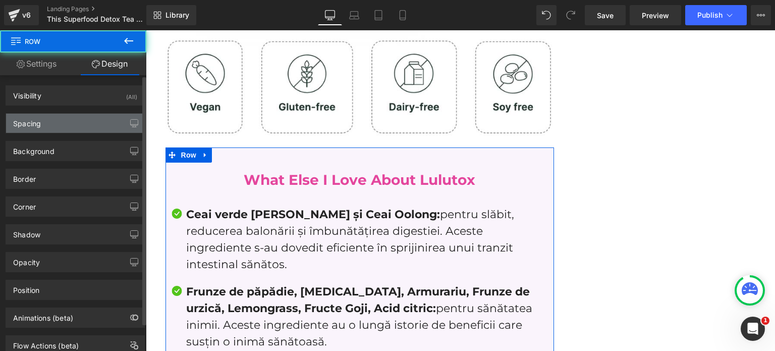
click at [62, 115] on div "Spacing" at bounding box center [75, 123] width 138 height 19
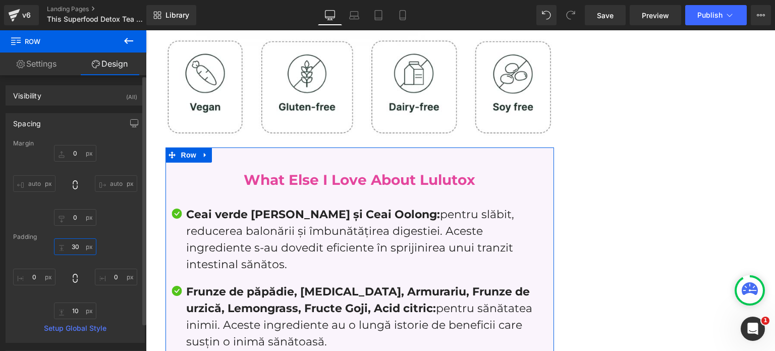
click at [67, 250] on input "30" at bounding box center [75, 246] width 42 height 17
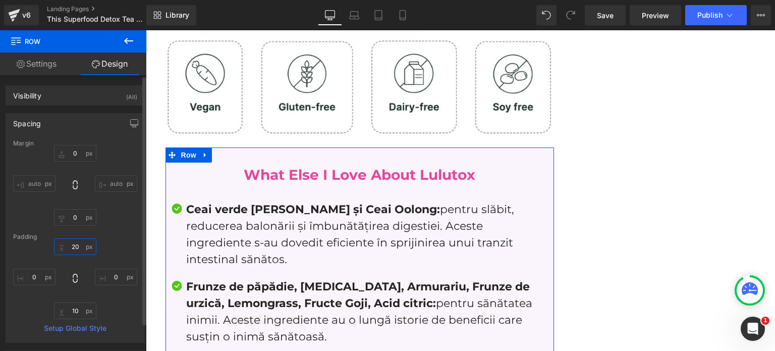
type input "20"
click at [117, 232] on div "Margin 0 auto 0 auto Padding 20 0 10 0 Setup Global Style" at bounding box center [75, 241] width 138 height 202
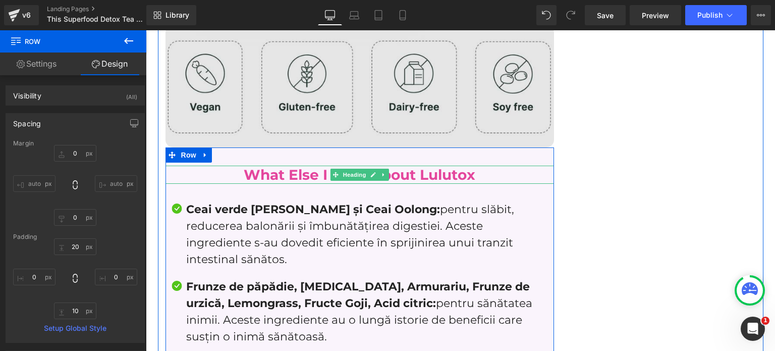
click at [315, 166] on h2 "What Else I Love About Lulutox" at bounding box center [360, 175] width 389 height 18
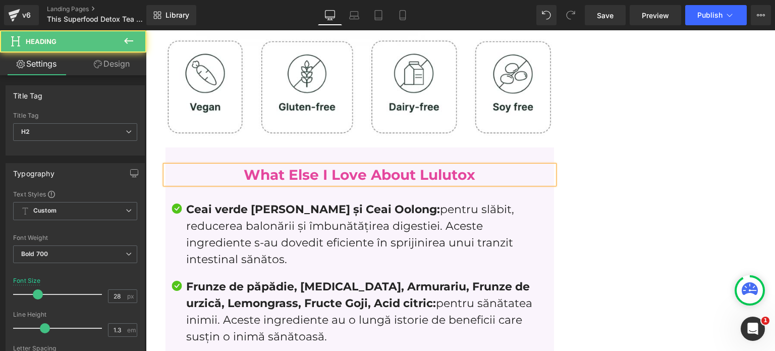
click at [132, 71] on link "Design" at bounding box center [111, 63] width 73 height 23
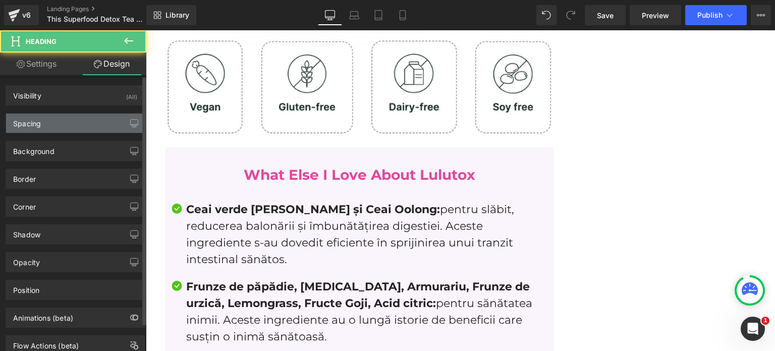
click at [87, 118] on div "Spacing" at bounding box center [75, 123] width 138 height 19
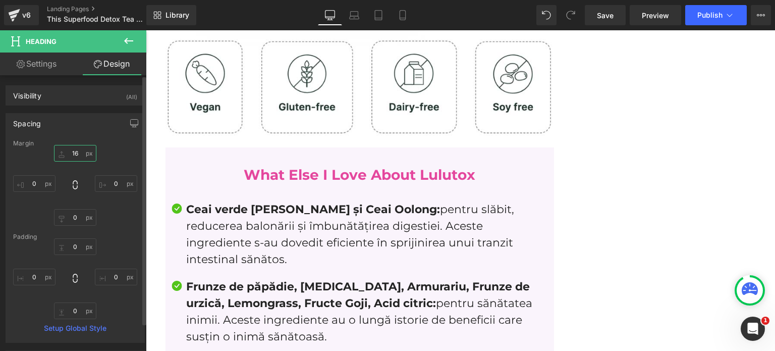
click at [75, 156] on input "16" at bounding box center [75, 153] width 42 height 17
type input "0"
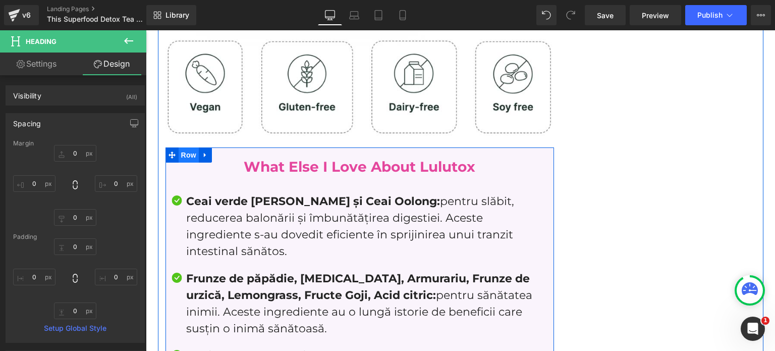
click at [179, 147] on span "Row" at bounding box center [189, 154] width 20 height 15
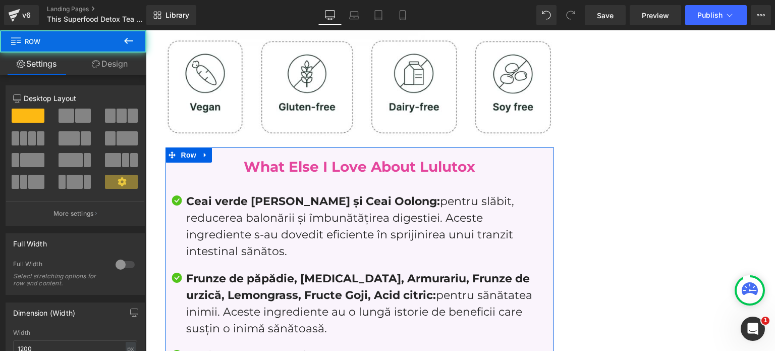
drag, startPoint x: 115, startPoint y: 66, endPoint x: 72, endPoint y: 123, distance: 70.7
click at [115, 66] on link "Design" at bounding box center [109, 63] width 73 height 23
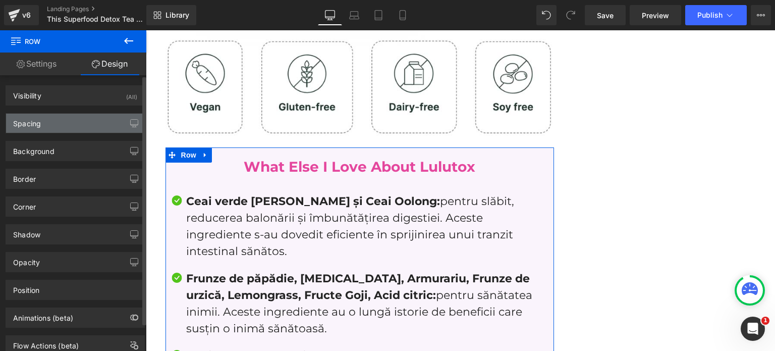
click at [68, 127] on div "Spacing" at bounding box center [75, 123] width 138 height 19
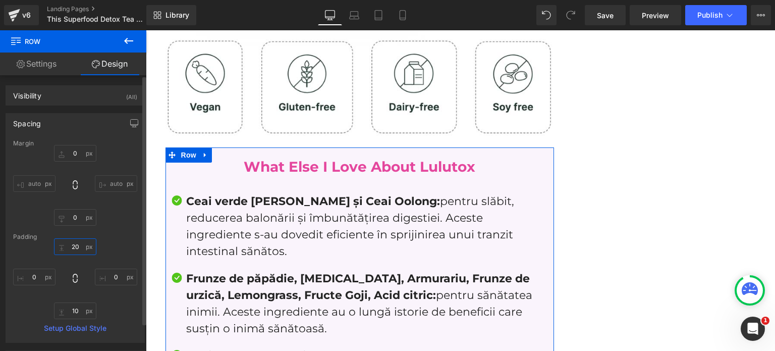
click at [79, 242] on input "20" at bounding box center [75, 246] width 42 height 17
click at [79, 241] on input "20" at bounding box center [75, 246] width 42 height 17
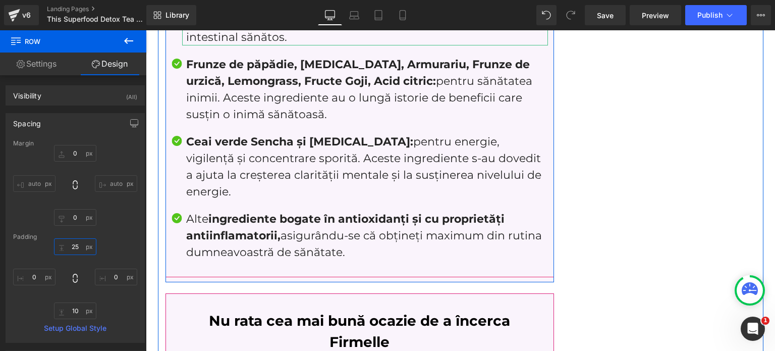
scroll to position [3762, 0]
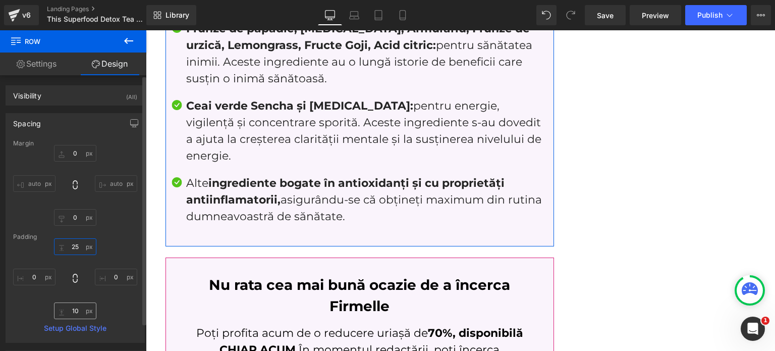
type input "25"
click at [69, 309] on input "10" at bounding box center [75, 310] width 42 height 17
type input "25"
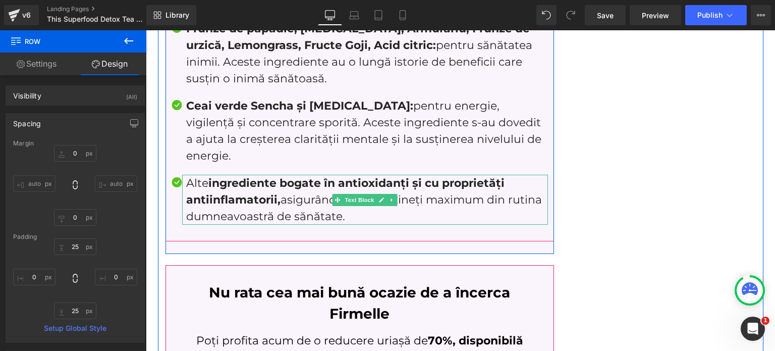
click at [361, 185] on p "Alte ingrediente bogate în antioxidanți și cu proprietăți antiinflamatorii, asi…" at bounding box center [367, 200] width 362 height 50
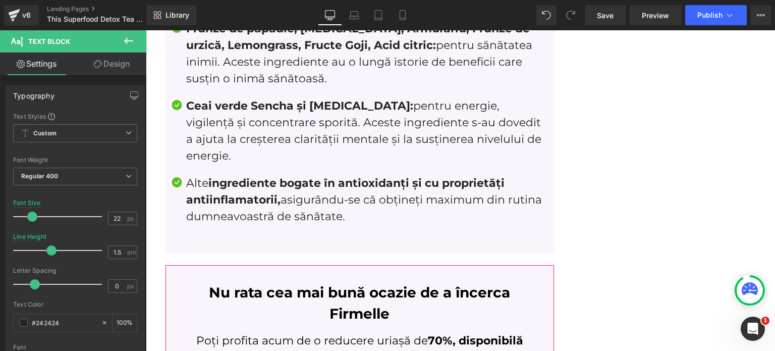
click at [108, 75] on link "Design" at bounding box center [111, 63] width 73 height 23
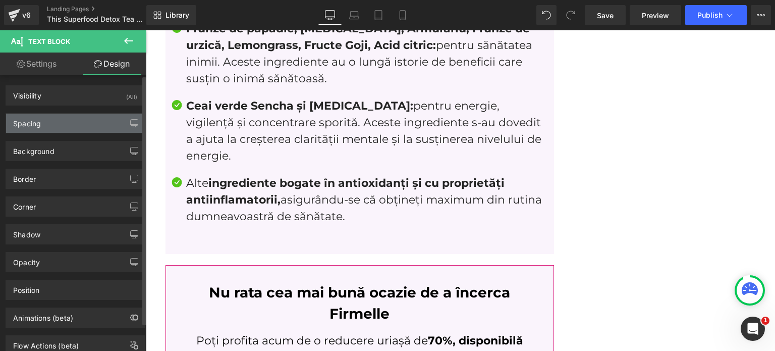
drag, startPoint x: 85, startPoint y: 105, endPoint x: 78, endPoint y: 119, distance: 15.1
click at [85, 105] on div "Spacing Margin 0 0 0 0 Padding 0 0 0 8 Setup Global Style" at bounding box center [75, 119] width 151 height 28
click at [78, 119] on div "Spacing" at bounding box center [75, 123] width 138 height 19
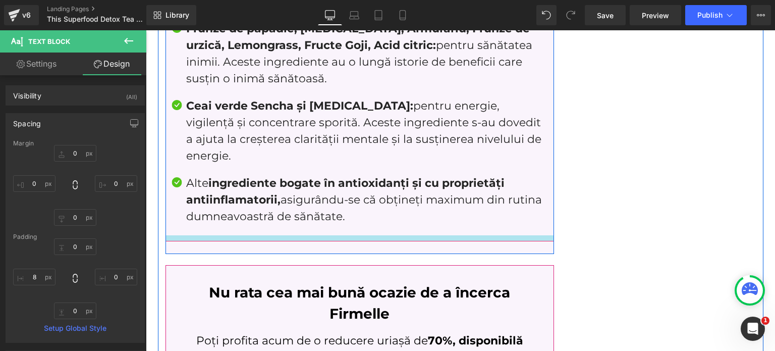
click at [189, 235] on div at bounding box center [360, 238] width 389 height 6
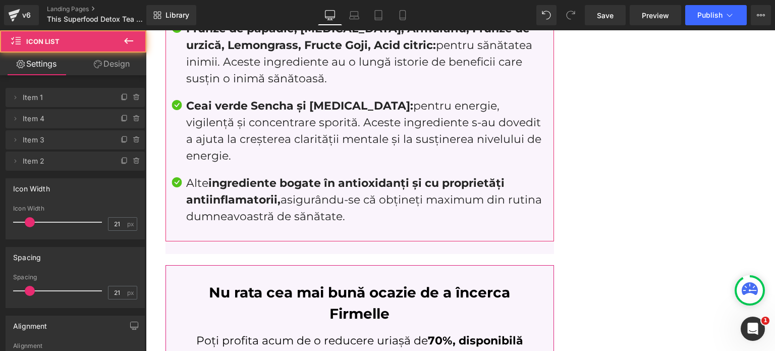
click at [100, 59] on link "Design" at bounding box center [111, 63] width 73 height 23
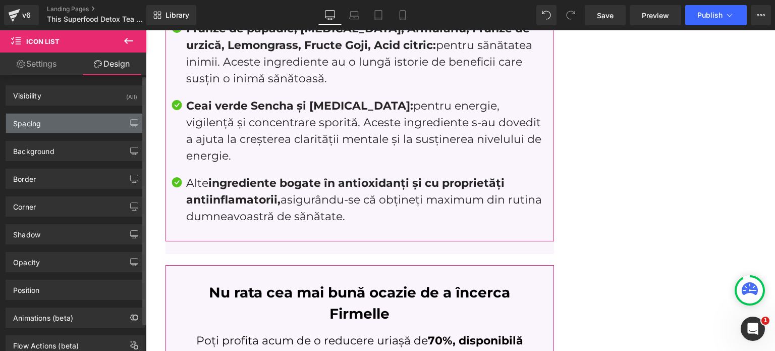
click at [76, 119] on div "Spacing" at bounding box center [75, 123] width 138 height 19
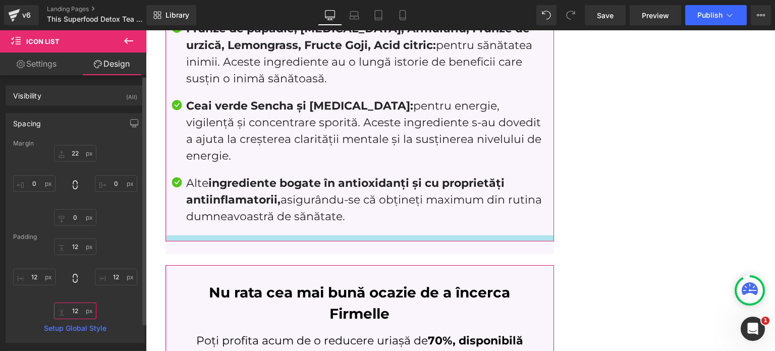
click at [80, 306] on input "12" at bounding box center [75, 310] width 42 height 17
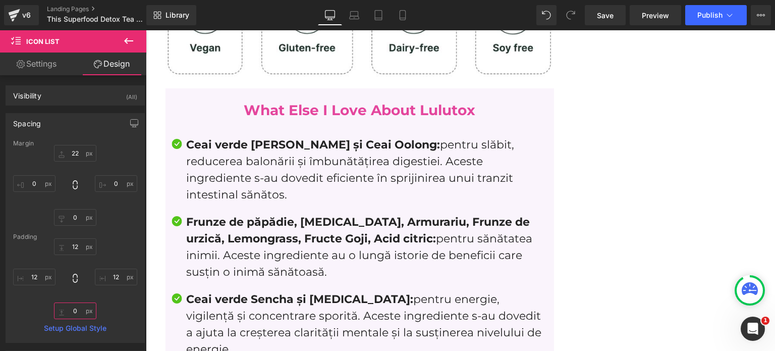
scroll to position [3509, 0]
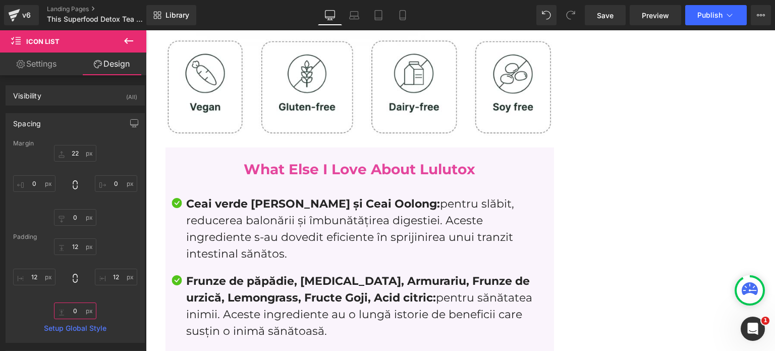
type input "0"
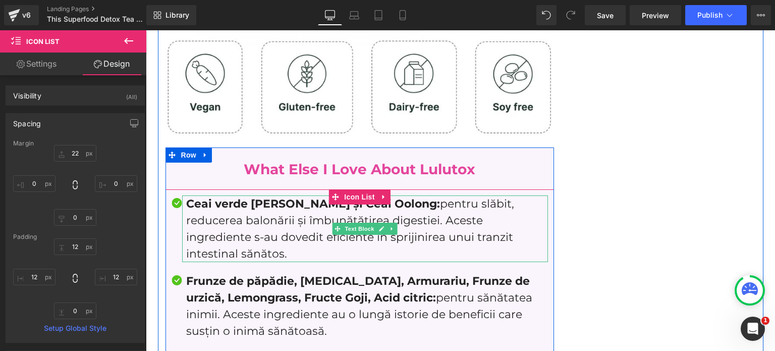
click at [215, 197] on span "Ceai verde Matcha, Yerba Mate și Ceai Oolong:" at bounding box center [313, 204] width 254 height 14
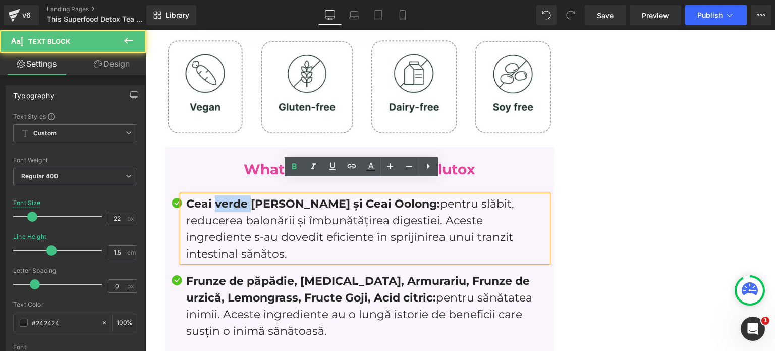
click at [215, 197] on span "Ceai verde Matcha, Yerba Mate și Ceai Oolong:" at bounding box center [313, 204] width 254 height 14
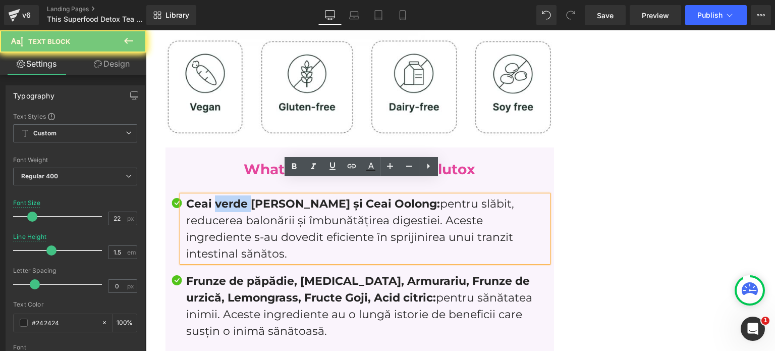
paste div
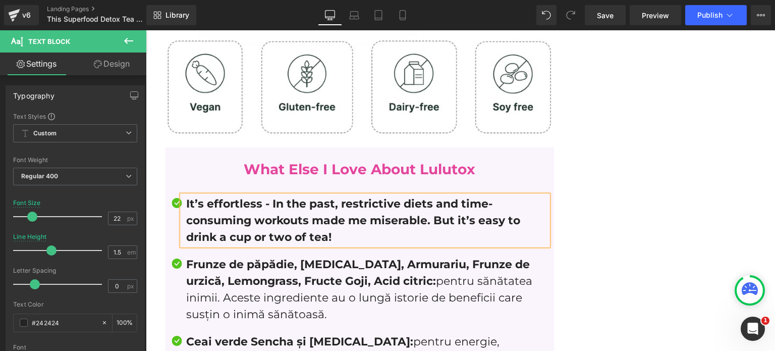
click at [239, 203] on b "It’s effortless - In the past, restrictive diets and time-consuming workouts ma…" at bounding box center [353, 220] width 334 height 47
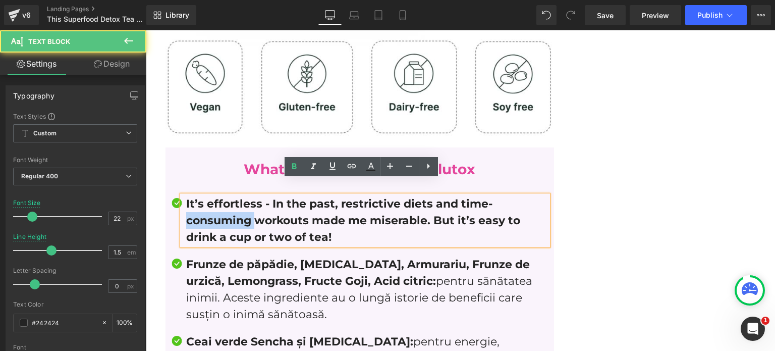
click at [239, 203] on b "It’s effortless - In the past, restrictive diets and time-consuming workouts ma…" at bounding box center [353, 220] width 334 height 47
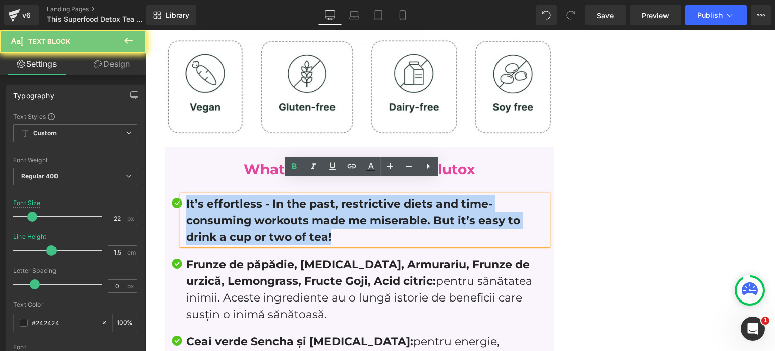
click at [239, 203] on b "It’s effortless - In the past, restrictive diets and time-consuming workouts ma…" at bounding box center [353, 220] width 334 height 47
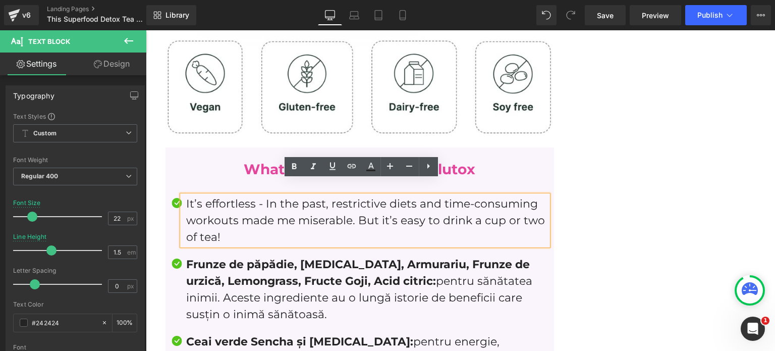
click at [230, 263] on span "Frunze de păpădie, Ginseng, Armurariu, Frunze de urzică, Lemongrass, Fructe Goj…" at bounding box center [358, 272] width 344 height 30
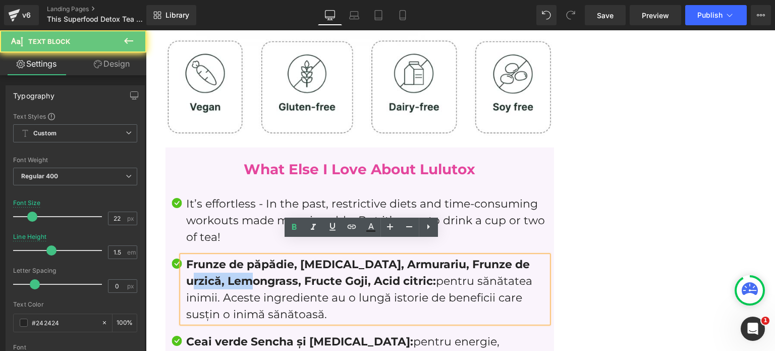
click at [230, 263] on span "Frunze de păpădie, Ginseng, Armurariu, Frunze de urzică, Lemongrass, Fructe Goj…" at bounding box center [358, 272] width 344 height 30
paste div
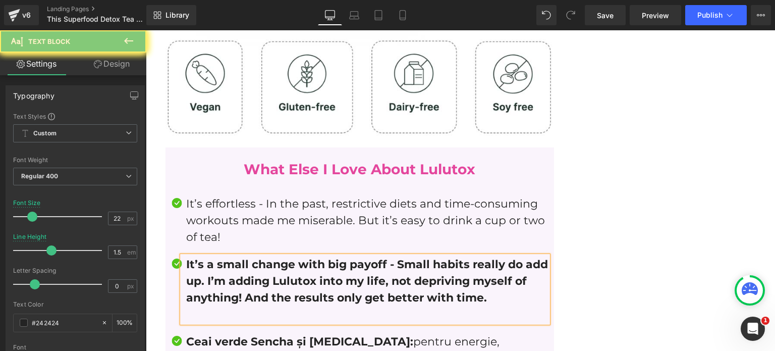
click at [230, 263] on b "It’s a small change with big payoff - Small habits really do add up. I’m adding…" at bounding box center [367, 280] width 362 height 47
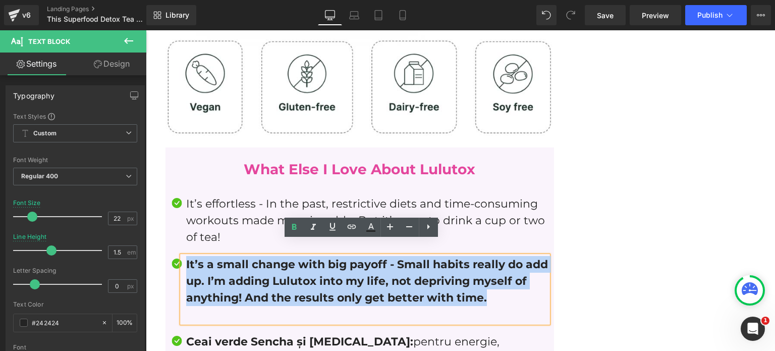
click at [230, 263] on b "It’s a small change with big payoff - Small habits really do add up. I’m adding…" at bounding box center [367, 280] width 362 height 47
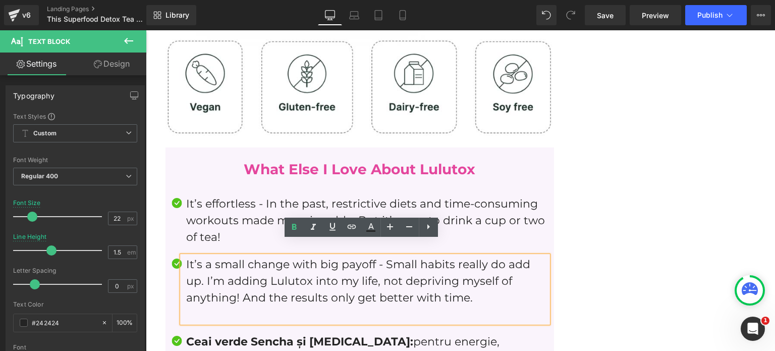
click at [222, 306] on p at bounding box center [367, 314] width 362 height 17
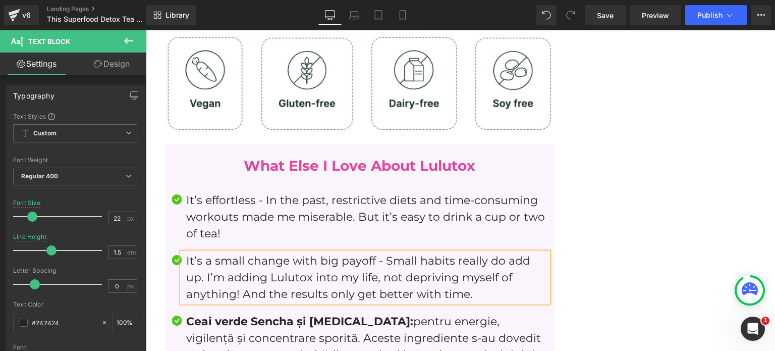
scroll to position [3610, 0]
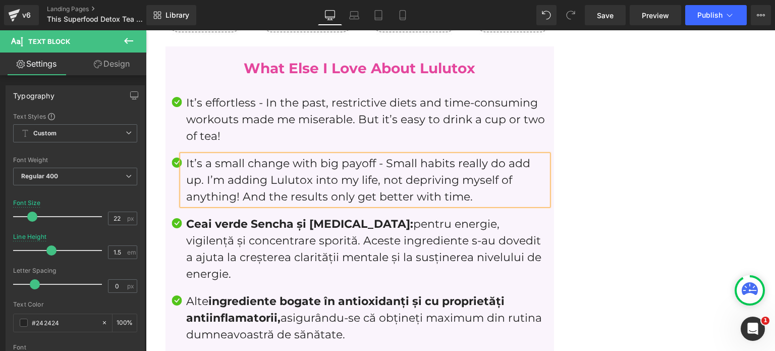
click at [238, 217] on span "Ceai verde Sencha și Ginseng:" at bounding box center [299, 224] width 227 height 14
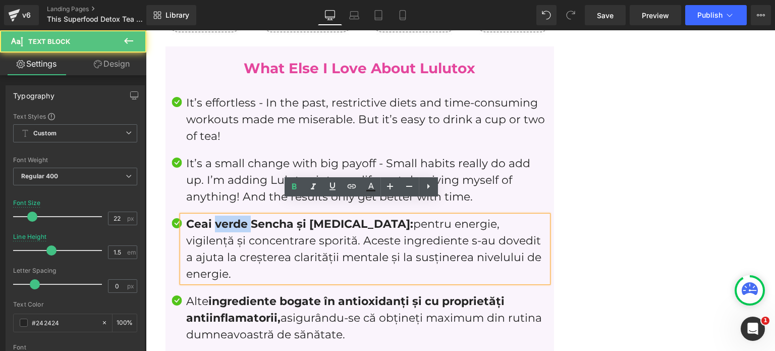
click at [238, 217] on span "Ceai verde Sencha și Ginseng:" at bounding box center [299, 224] width 227 height 14
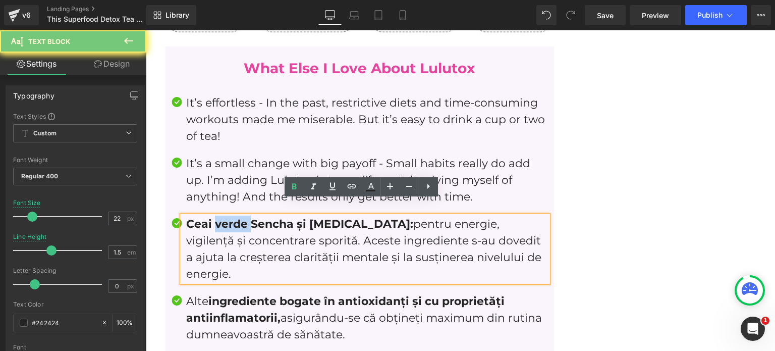
click at [238, 217] on span "Ceai verde Sencha și Ginseng:" at bounding box center [299, 224] width 227 height 14
paste div
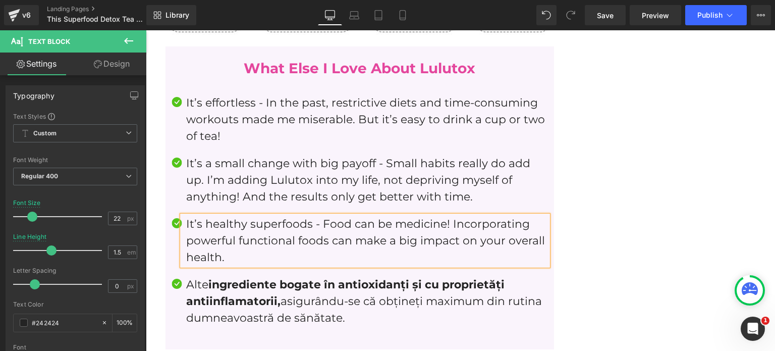
click at [214, 284] on span "ingrediente bogate în antioxidanți și cu proprietăți antiinflamatorii," at bounding box center [345, 293] width 318 height 30
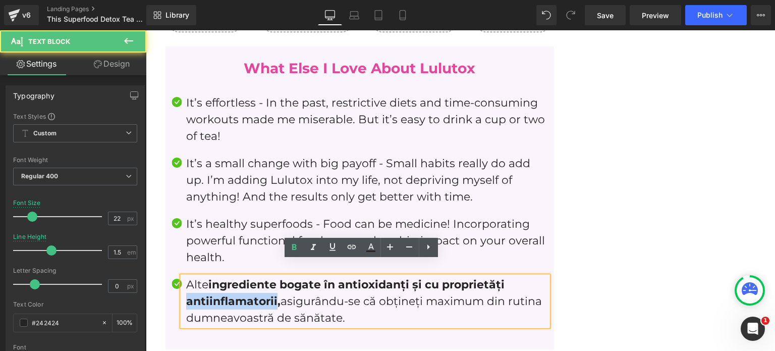
click at [214, 284] on span "ingrediente bogate în antioxidanți și cu proprietăți antiinflamatorii," at bounding box center [345, 293] width 318 height 30
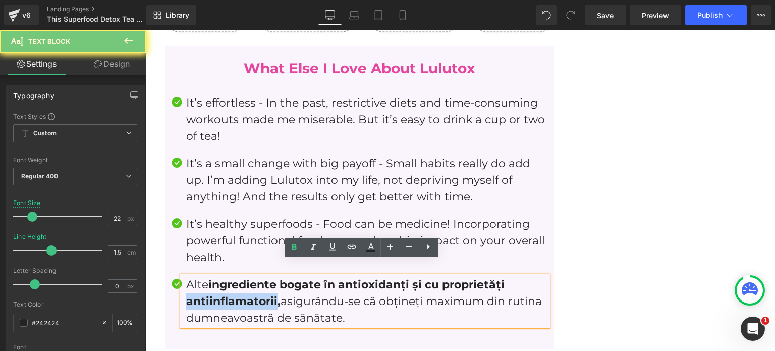
click at [214, 284] on span "ingrediente bogate în antioxidanți și cu proprietăți antiinflamatorii," at bounding box center [345, 293] width 318 height 30
paste div
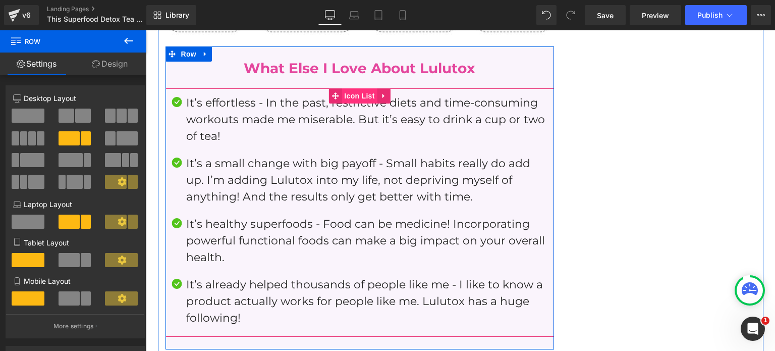
click at [355, 88] on span "Icon List" at bounding box center [359, 95] width 35 height 15
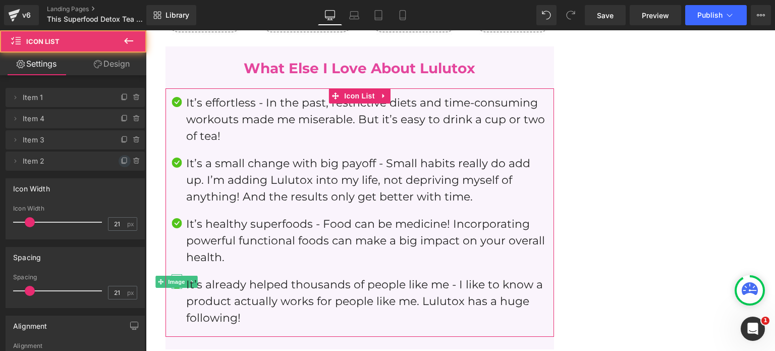
click at [121, 157] on icon at bounding box center [125, 161] width 8 height 8
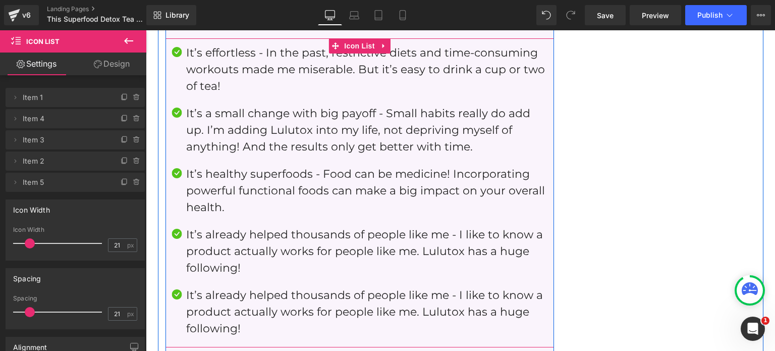
scroll to position [3661, 0]
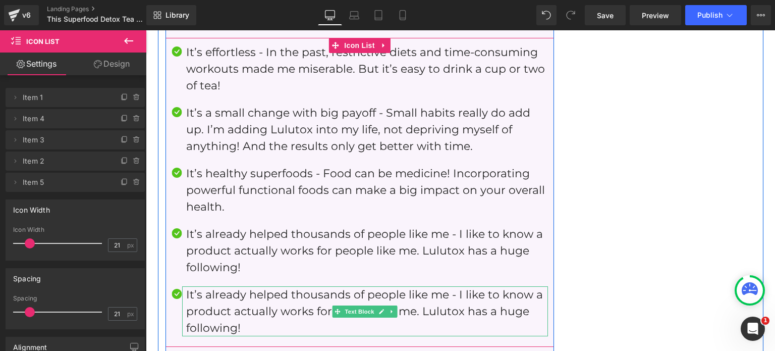
click at [222, 289] on p "It’s already helped thousands of people like me - I like to know a product actu…" at bounding box center [367, 311] width 362 height 50
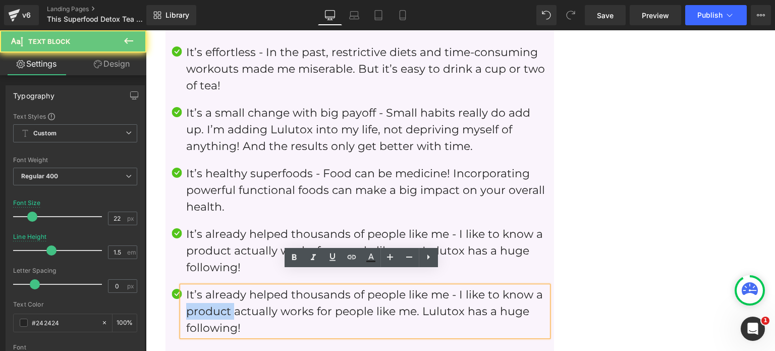
click at [222, 289] on p "It’s already helped thousands of people like me - I like to know a product actu…" at bounding box center [367, 311] width 362 height 50
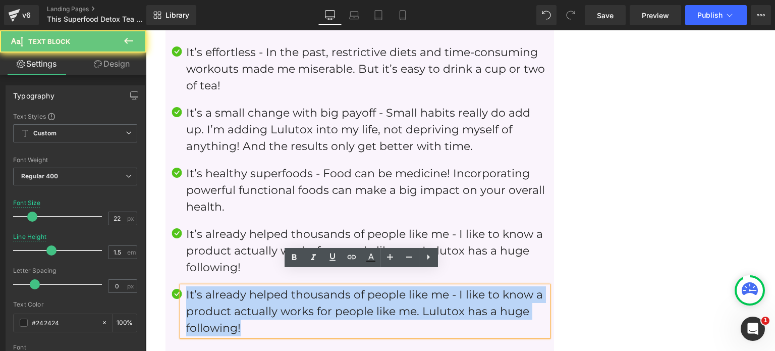
click at [222, 289] on p "It’s already helped thousands of people like me - I like to know a product actu…" at bounding box center [367, 311] width 362 height 50
paste div
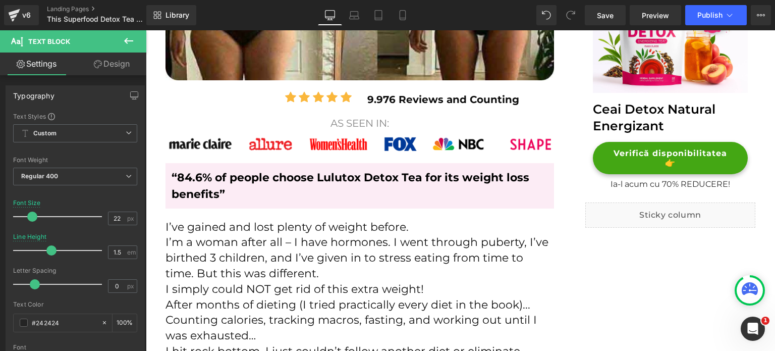
scroll to position [433, 0]
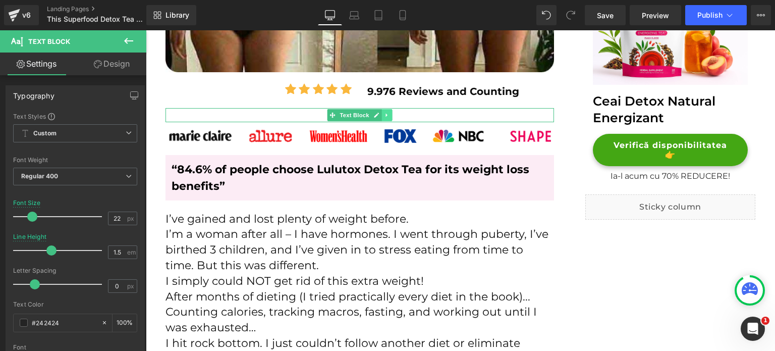
click at [384, 116] on icon at bounding box center [387, 115] width 6 height 6
click at [379, 115] on icon at bounding box center [382, 116] width 6 height 6
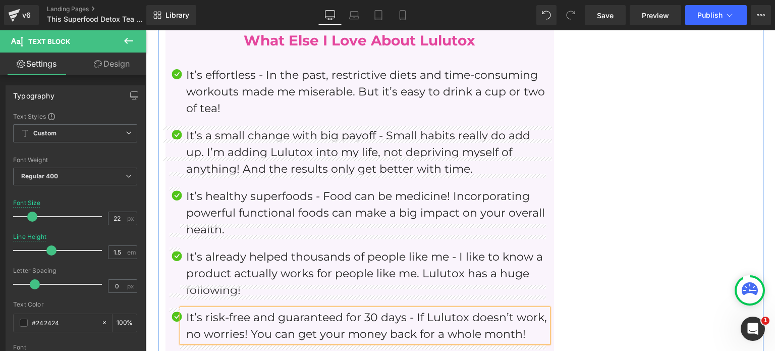
scroll to position [3764, 0]
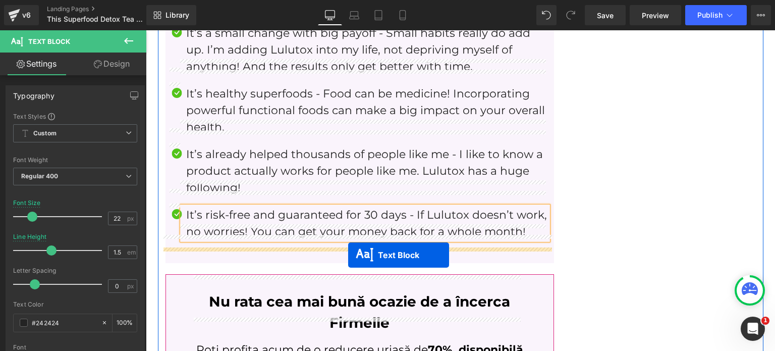
drag, startPoint x: 355, startPoint y: 126, endPoint x: 348, endPoint y: 255, distance: 129.4
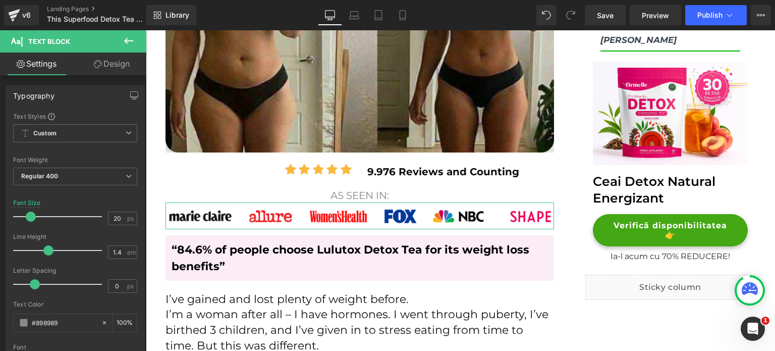
scroll to position [353, 0]
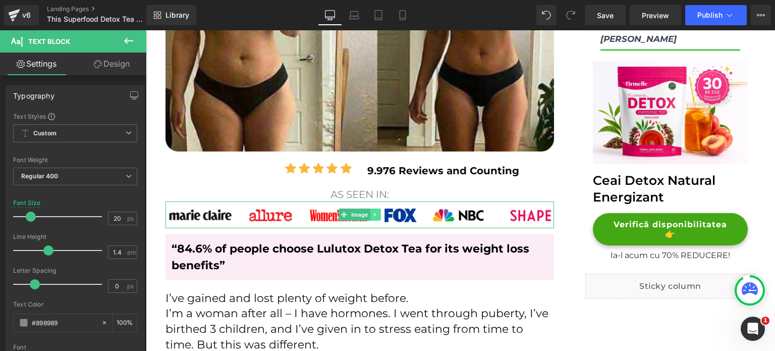
click at [375, 215] on link at bounding box center [375, 214] width 11 height 12
click at [367, 213] on icon at bounding box center [370, 215] width 6 height 6
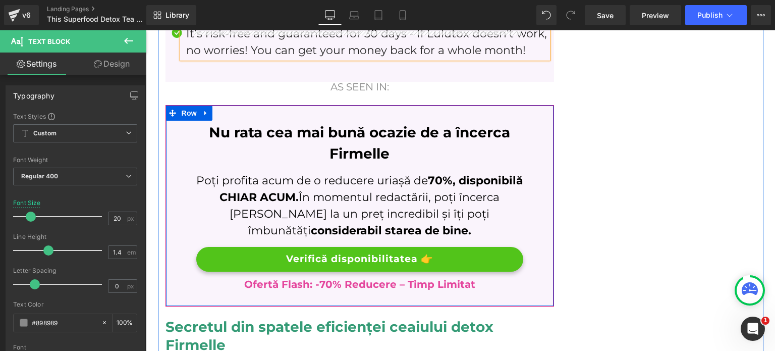
scroll to position [3891, 0]
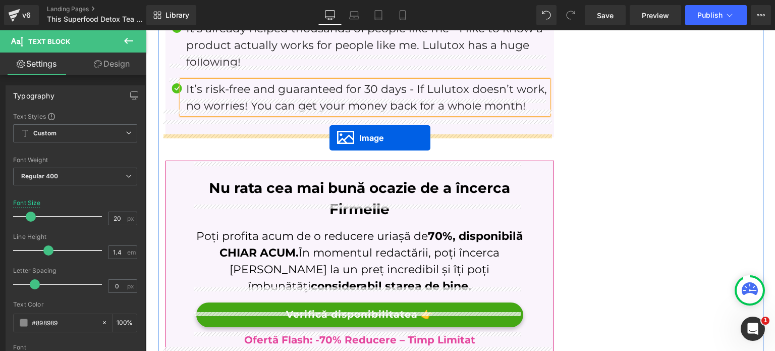
drag, startPoint x: 348, startPoint y: 85, endPoint x: 330, endPoint y: 138, distance: 55.5
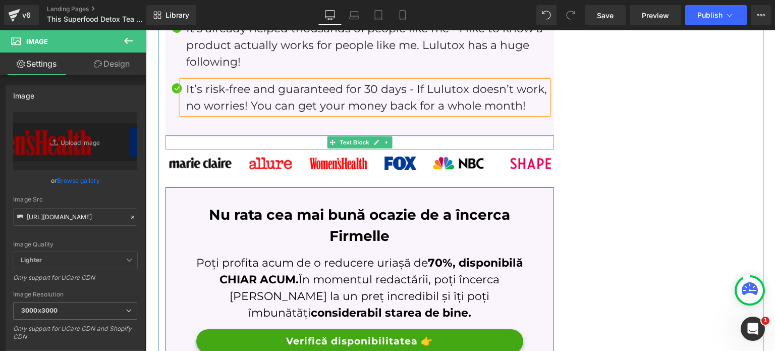
drag, startPoint x: 348, startPoint y: 123, endPoint x: 231, endPoint y: 109, distance: 118.0
click at [348, 136] on span "Text Block" at bounding box center [354, 142] width 33 height 12
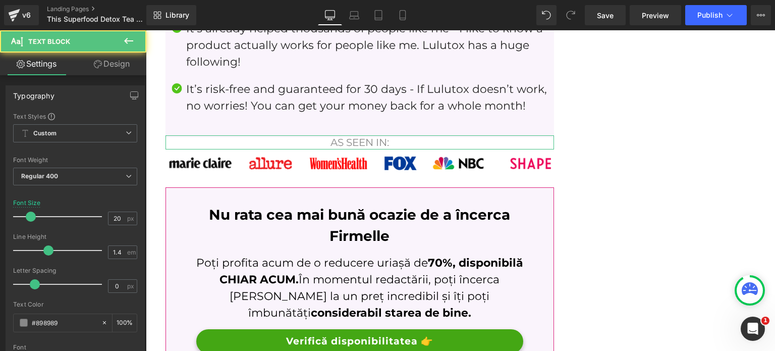
click at [96, 66] on icon at bounding box center [98, 64] width 8 height 8
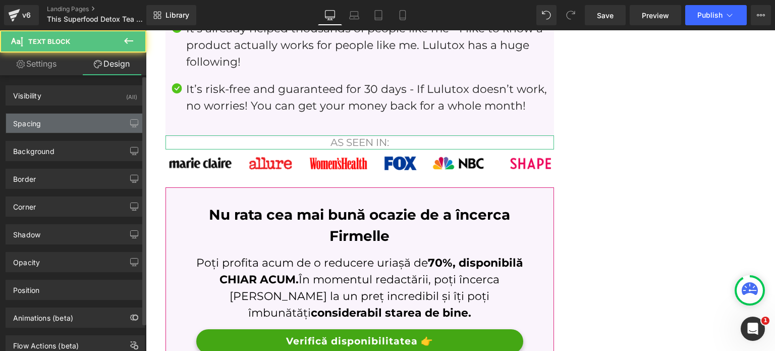
click at [54, 128] on div "Spacing" at bounding box center [75, 123] width 138 height 19
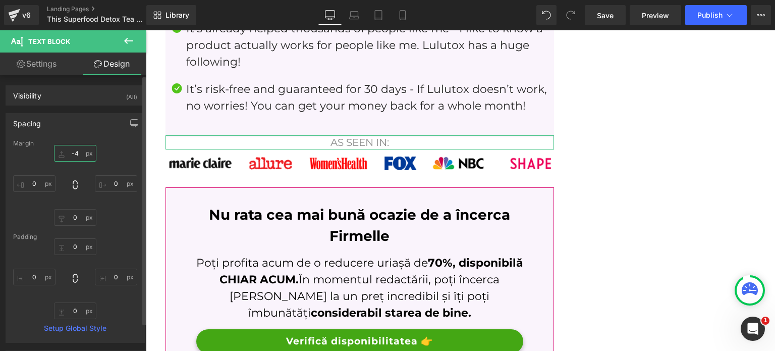
click at [78, 155] on input "-4" at bounding box center [75, 153] width 42 height 17
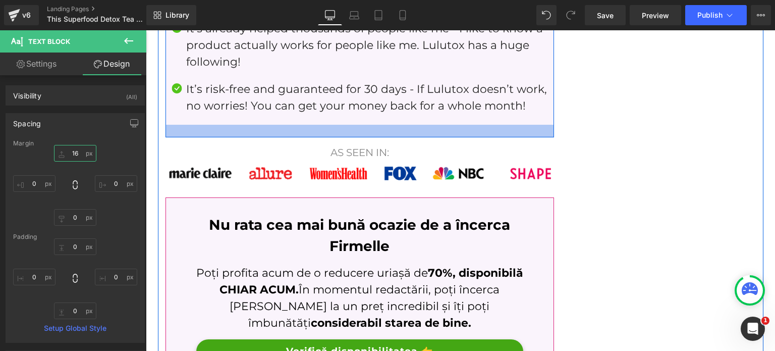
type input "16"
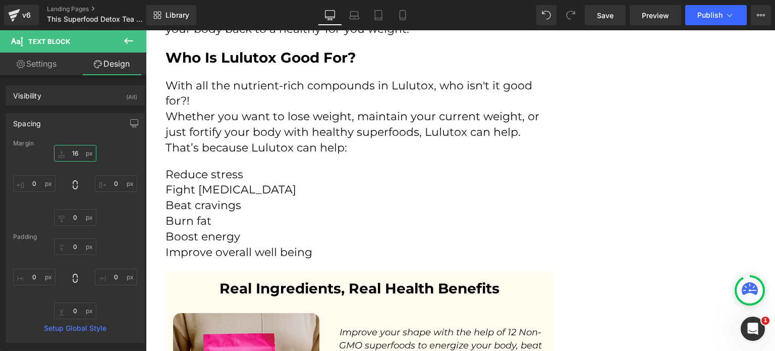
scroll to position [3059, 0]
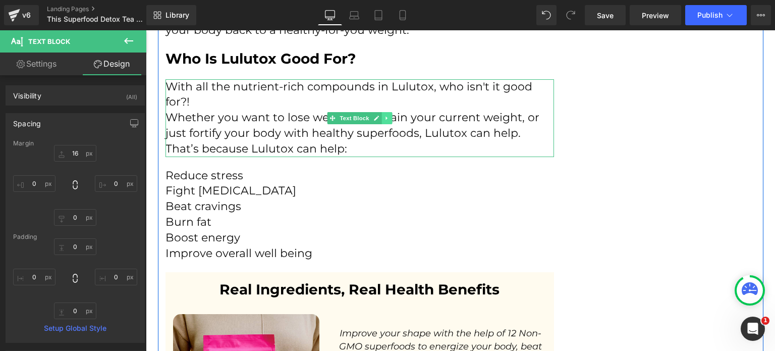
click at [384, 115] on icon at bounding box center [387, 118] width 6 height 6
click at [379, 115] on icon at bounding box center [382, 118] width 6 height 6
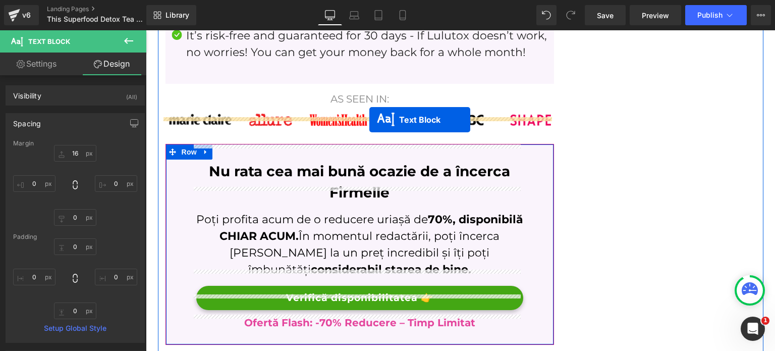
drag, startPoint x: 348, startPoint y: 210, endPoint x: 369, endPoint y: 120, distance: 92.4
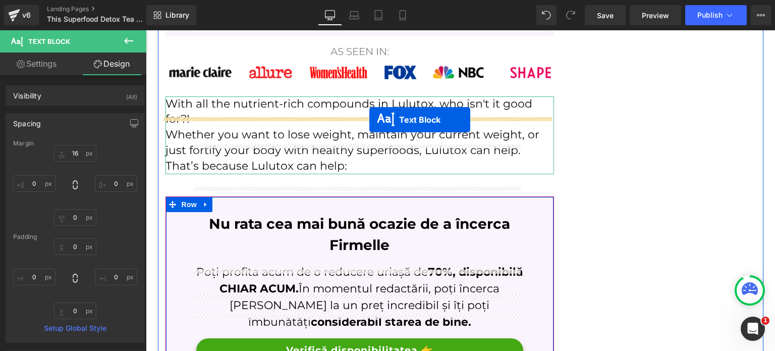
scroll to position [3920, 0]
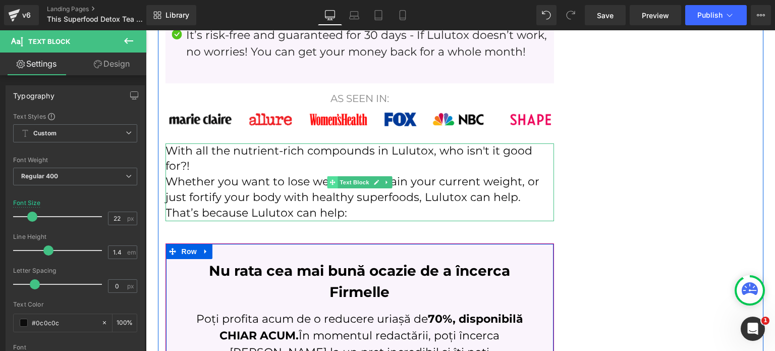
click at [330, 179] on icon at bounding box center [333, 182] width 6 height 6
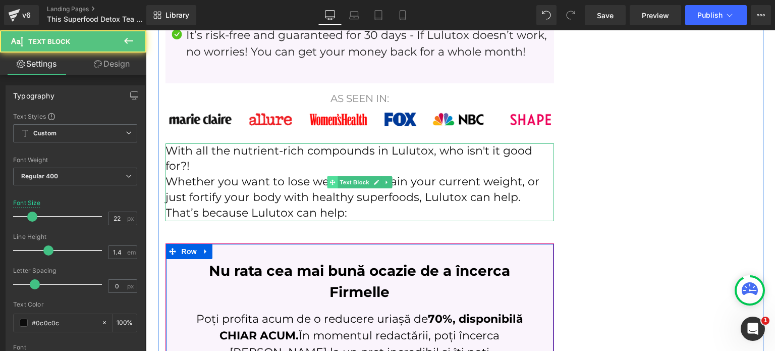
click at [330, 179] on icon at bounding box center [333, 182] width 6 height 6
click at [277, 174] on p "Whether you want to lose weight, maintain your current weight, or just fortify …" at bounding box center [360, 197] width 389 height 46
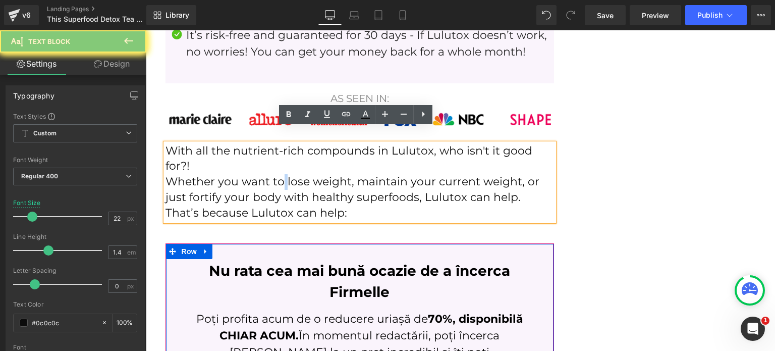
click at [277, 174] on p "Whether you want to lose weight, maintain your current weight, or just fortify …" at bounding box center [360, 197] width 389 height 46
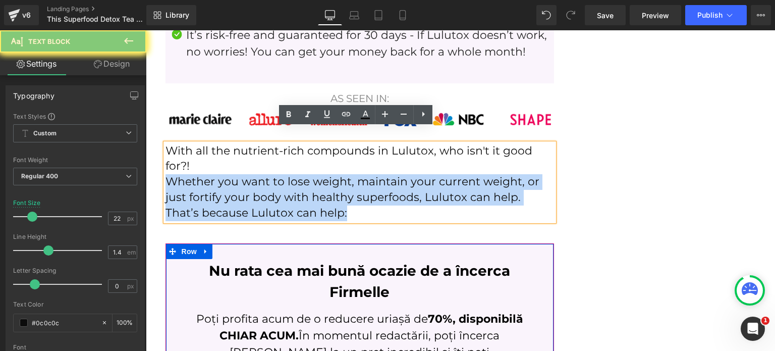
click at [277, 174] on p "Whether you want to lose weight, maintain your current weight, or just fortify …" at bounding box center [360, 197] width 389 height 46
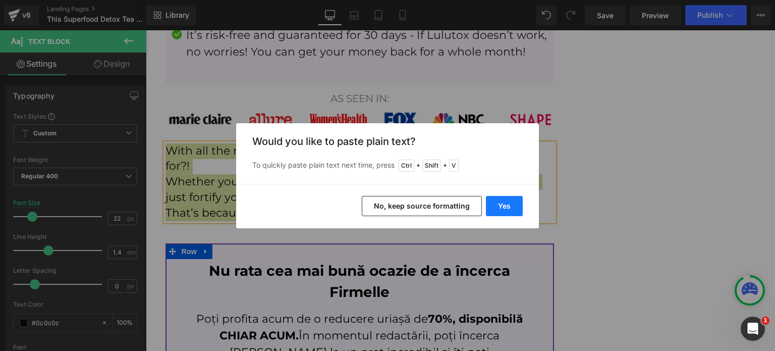
click at [497, 211] on button "Yes" at bounding box center [504, 206] width 37 height 20
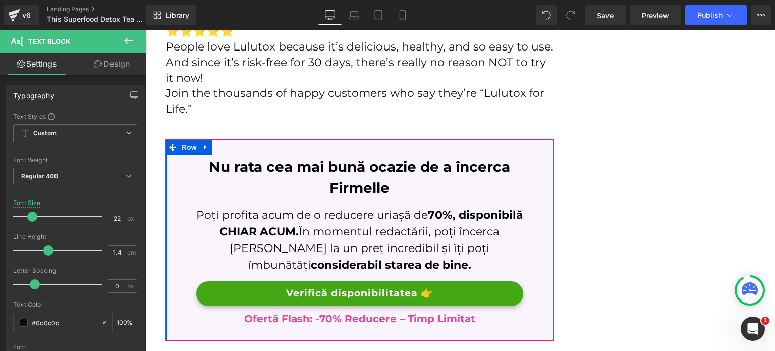
scroll to position [4072, 0]
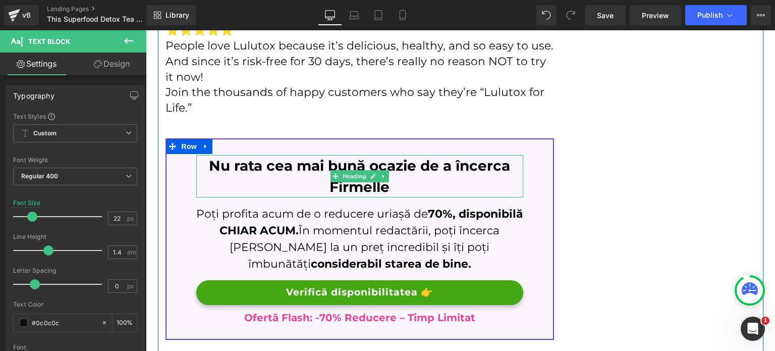
click at [272, 157] on h3 "Nu rata cea mai bună ocazie de a încerca Firmelle" at bounding box center [359, 176] width 327 height 42
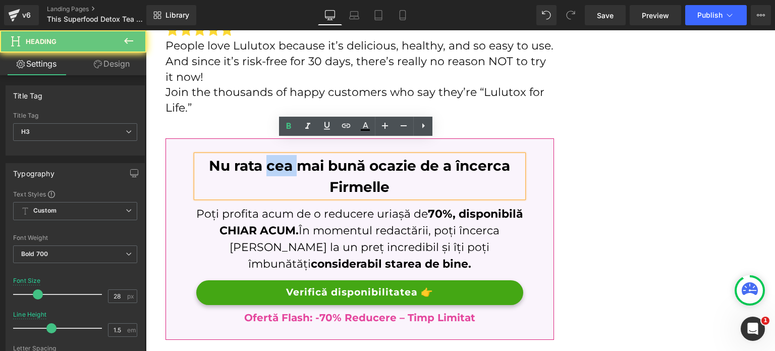
click at [272, 157] on h3 "Nu rata cea mai bună ocazie de a încerca Firmelle" at bounding box center [359, 176] width 327 height 42
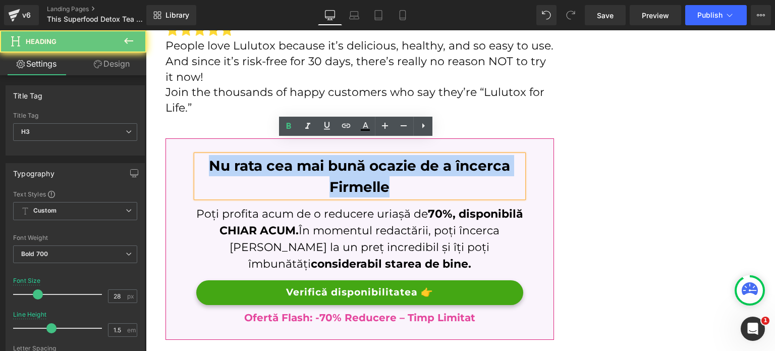
click at [272, 157] on h3 "Nu rata cea mai bună ocazie de a încerca Firmelle" at bounding box center [359, 176] width 327 height 42
paste div
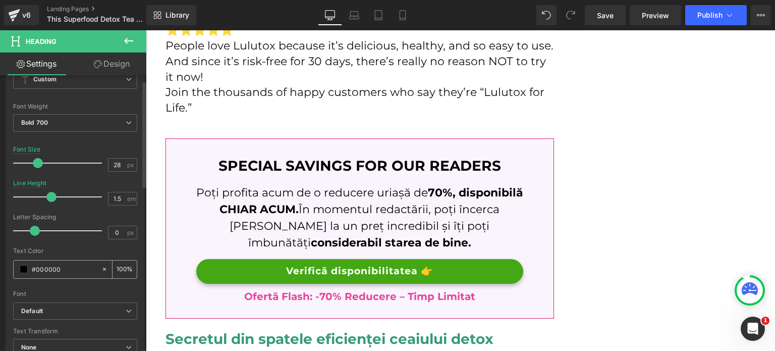
scroll to position [151, 0]
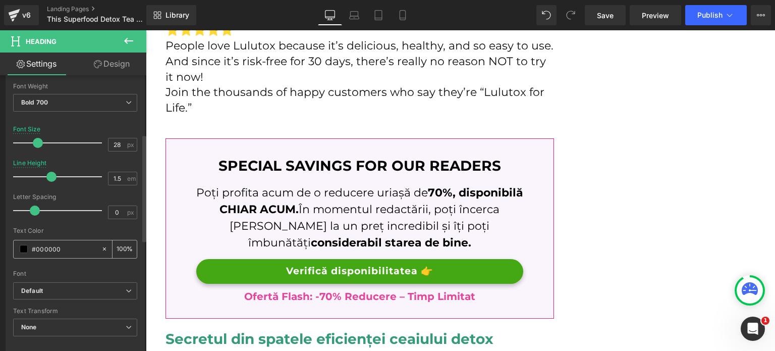
click at [46, 248] on input "#000000" at bounding box center [64, 248] width 65 height 11
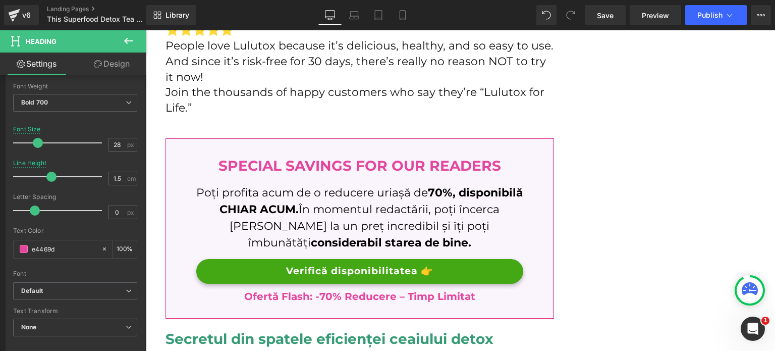
type input "#e4469d"
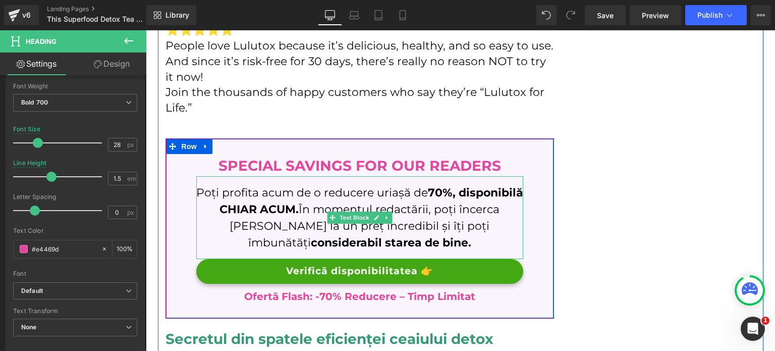
click at [277, 204] on p "Poți profita acum de o reducere uriașă de 70%, disponibilă CHIAR ACUM. În momen…" at bounding box center [359, 217] width 327 height 67
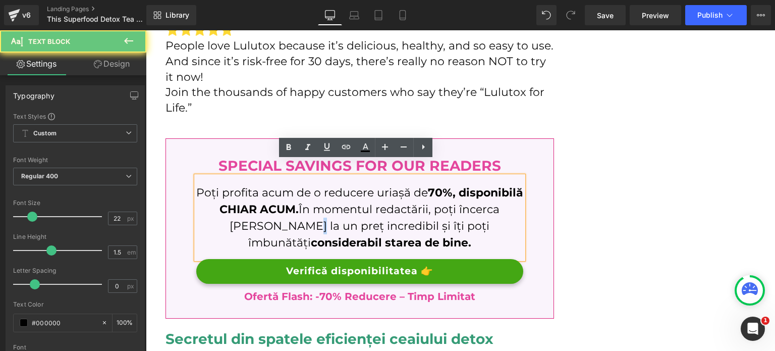
click at [277, 204] on p "Poți profita acum de o reducere uriașă de 70%, disponibilă CHIAR ACUM. În momen…" at bounding box center [359, 217] width 327 height 67
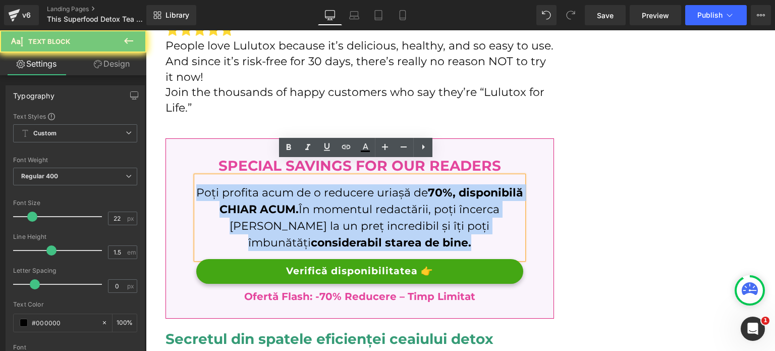
click at [277, 204] on p "Poți profita acum de o reducere uriașă de 70%, disponibilă CHIAR ACUM. În momen…" at bounding box center [359, 217] width 327 height 67
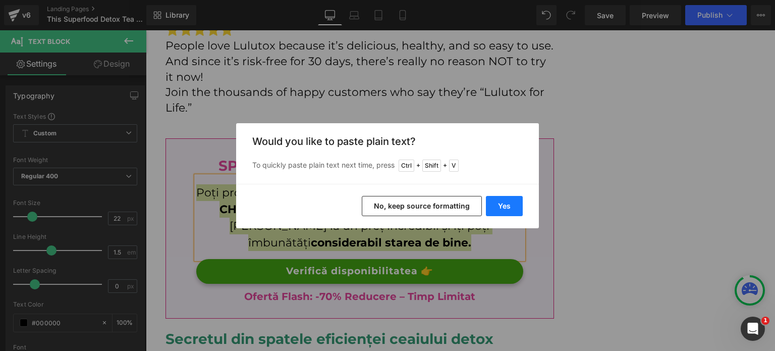
click at [490, 198] on button "Yes" at bounding box center [504, 206] width 37 height 20
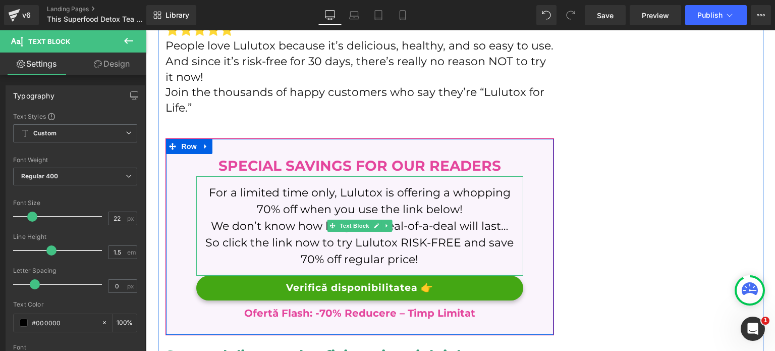
scroll to position [4122, 0]
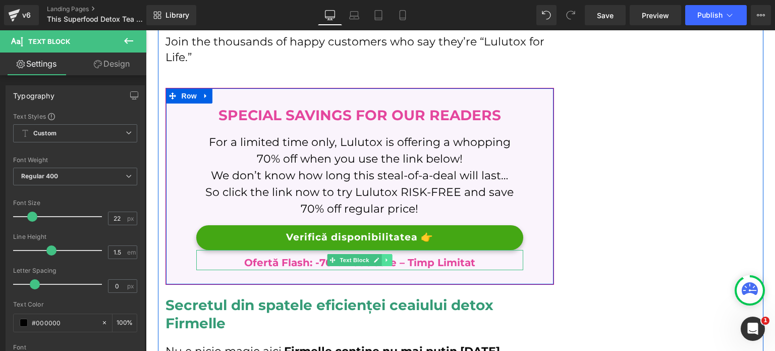
click at [382, 254] on link at bounding box center [387, 260] width 11 height 12
click at [389, 257] on icon at bounding box center [392, 260] width 6 height 6
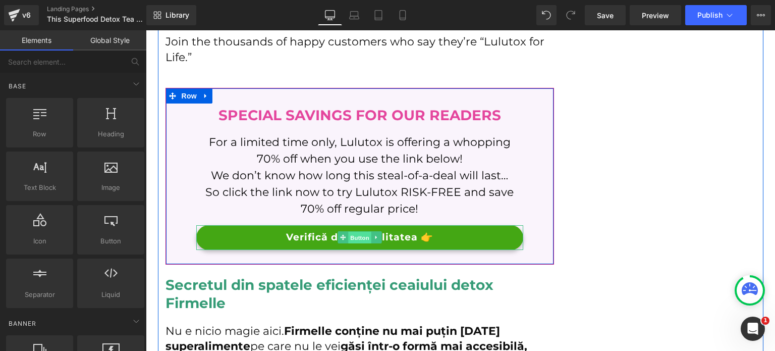
click at [362, 232] on span "Button" at bounding box center [359, 238] width 23 height 12
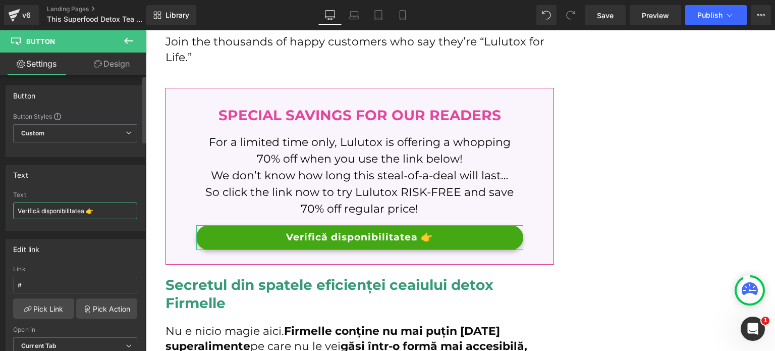
click at [94, 212] on input "Verifică disponibilitatea 👉" at bounding box center [75, 210] width 124 height 17
type input "GET LULUTOX NOW >>"
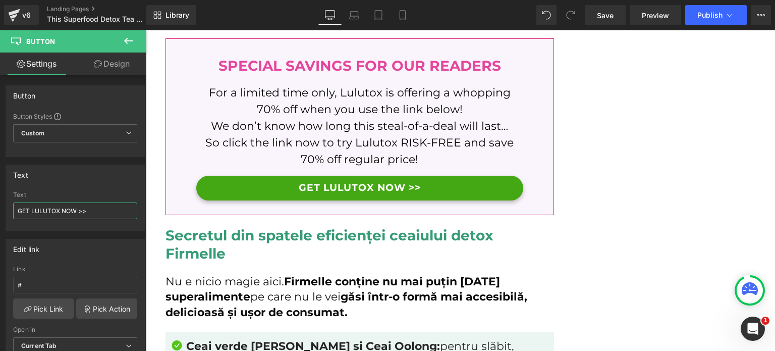
scroll to position [4223, 0]
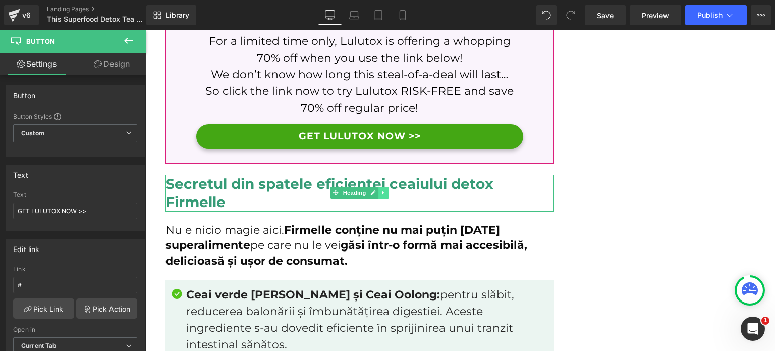
click at [383, 191] on icon at bounding box center [384, 193] width 2 height 4
click at [386, 190] on icon at bounding box center [389, 193] width 6 height 6
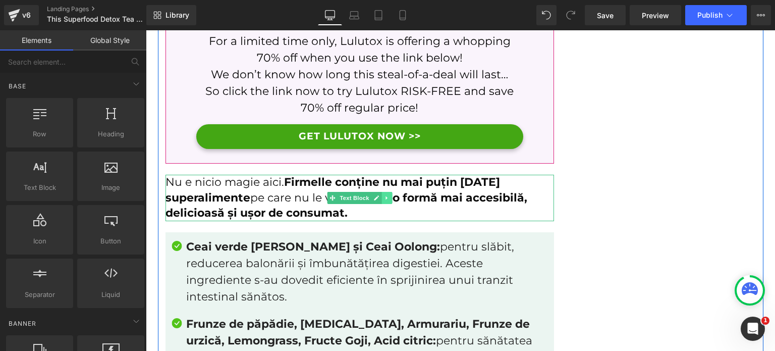
click at [384, 195] on icon at bounding box center [387, 198] width 6 height 6
click at [389, 195] on icon at bounding box center [392, 198] width 6 height 6
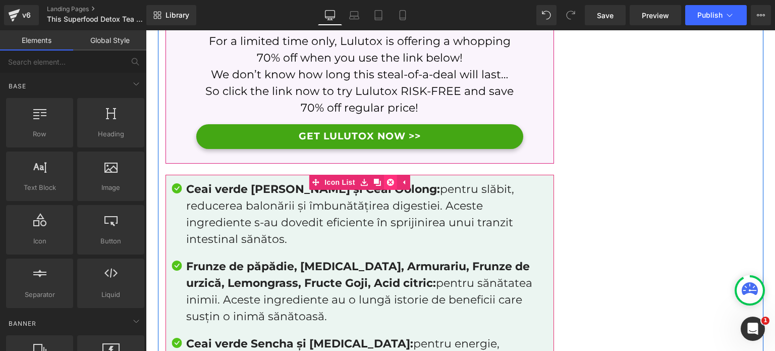
click at [387, 179] on icon at bounding box center [390, 182] width 7 height 7
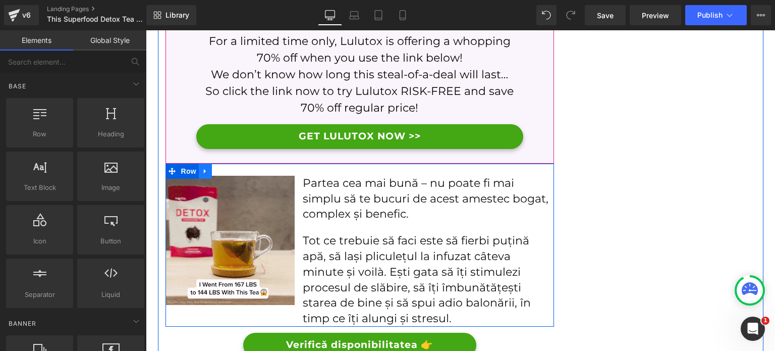
click at [202, 164] on link at bounding box center [205, 171] width 13 height 15
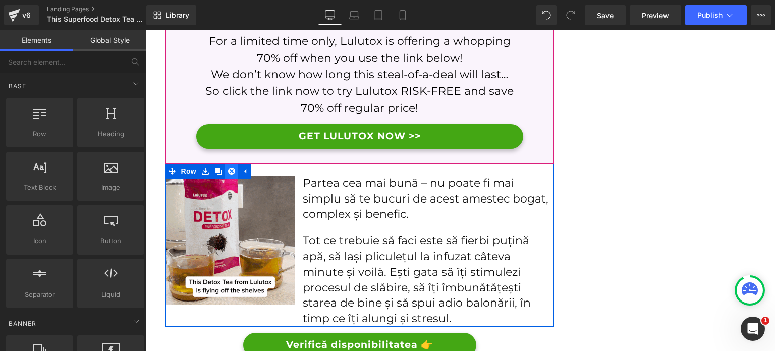
click at [228, 168] on icon at bounding box center [231, 171] width 7 height 7
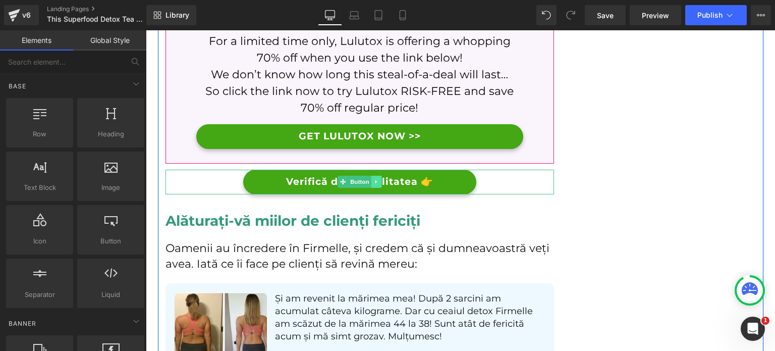
click at [373, 179] on icon at bounding box center [376, 182] width 6 height 6
click at [377, 176] on link at bounding box center [382, 182] width 11 height 12
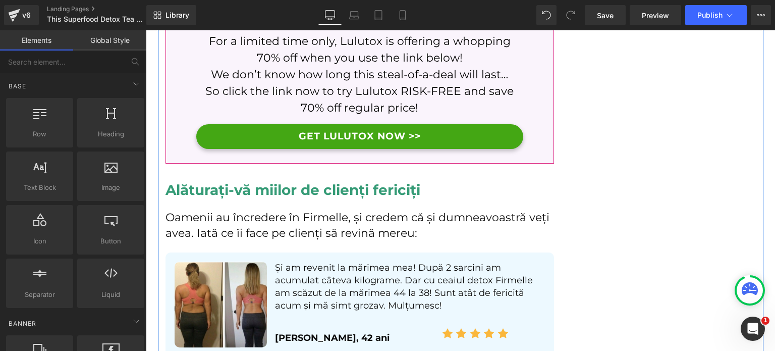
click at [218, 181] on h2 "Alăturați-vă miilor de clienți fericiți" at bounding box center [360, 190] width 389 height 18
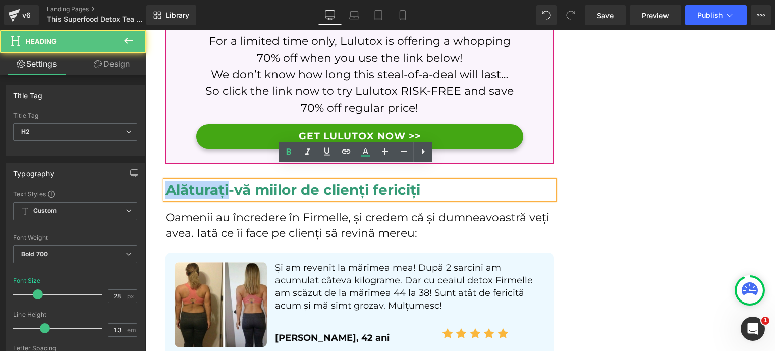
click at [218, 181] on h2 "Alăturați-vă miilor de clienți fericiți" at bounding box center [360, 190] width 389 height 18
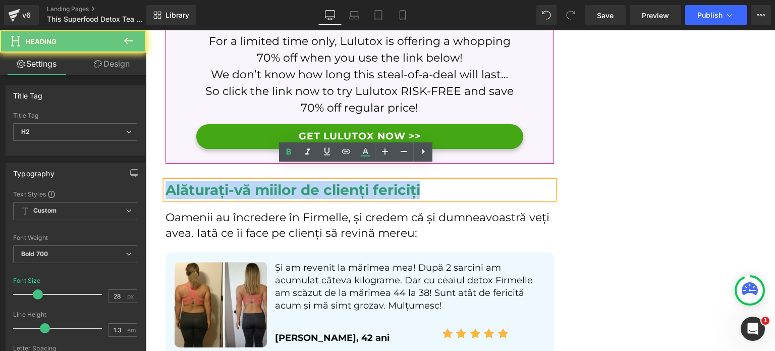
click at [218, 181] on h2 "Alăturați-vă miilor de clienți fericiți" at bounding box center [360, 190] width 389 height 18
paste div
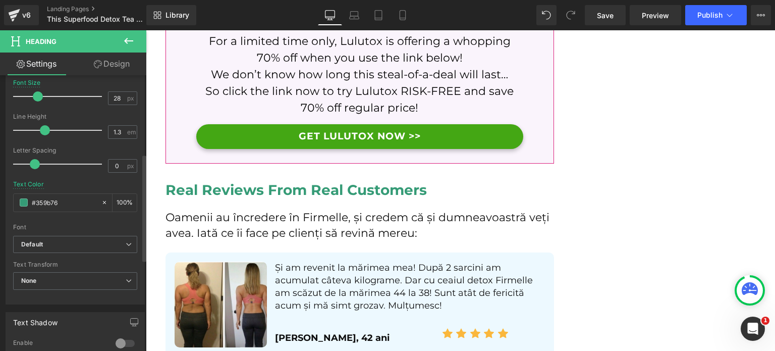
scroll to position [202, 0]
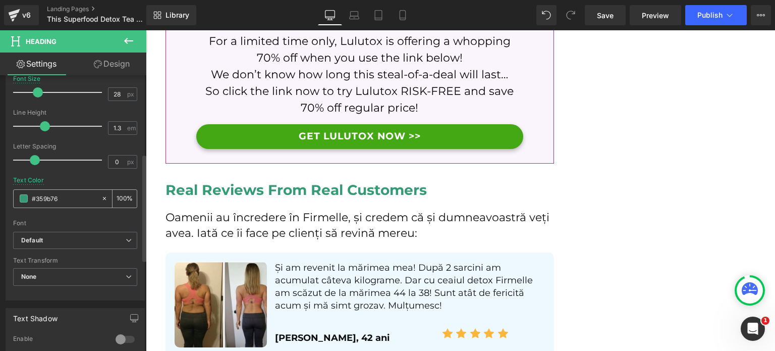
click at [26, 197] on span at bounding box center [24, 198] width 8 height 8
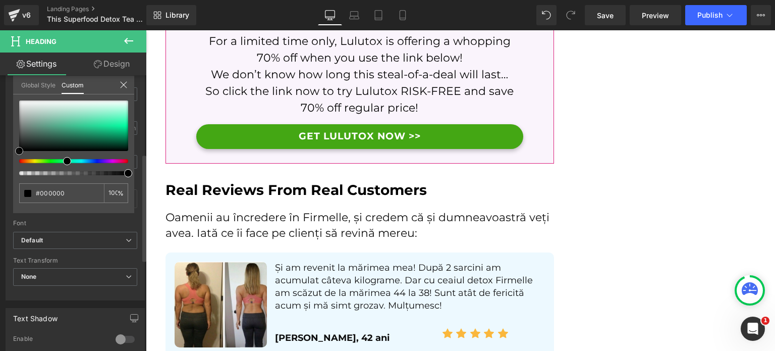
drag, startPoint x: 48, startPoint y: 146, endPoint x: 18, endPoint y: 157, distance: 31.6
click at [18, 157] on div "#359b76 100 %" at bounding box center [73, 156] width 121 height 113
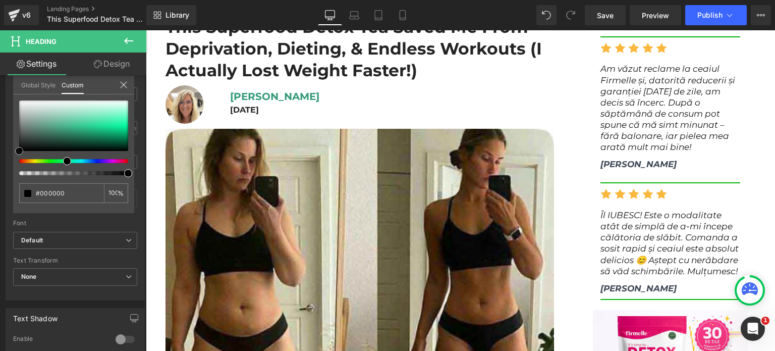
scroll to position [0, 0]
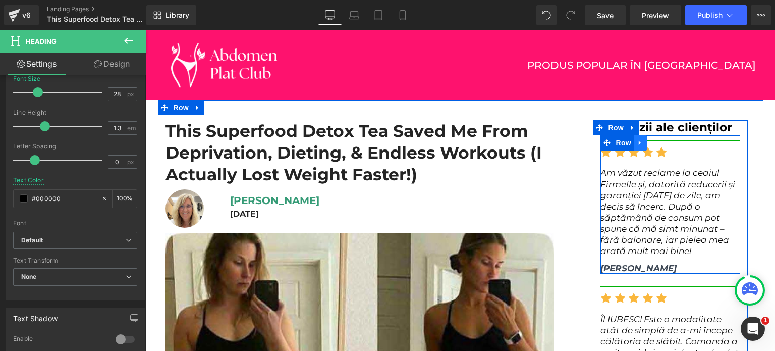
click at [639, 143] on icon at bounding box center [640, 142] width 2 height 5
click at [650, 146] on icon at bounding box center [653, 142] width 7 height 7
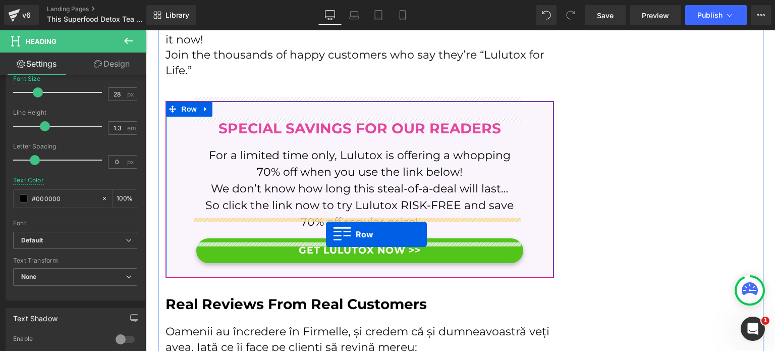
scroll to position [4114, 0]
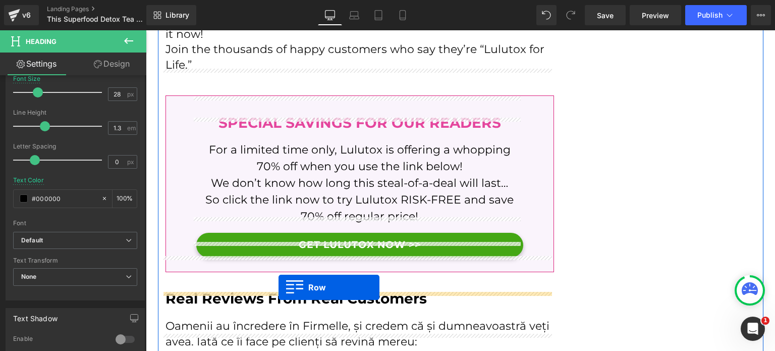
drag, startPoint x: 615, startPoint y: 81, endPoint x: 279, endPoint y: 288, distance: 394.7
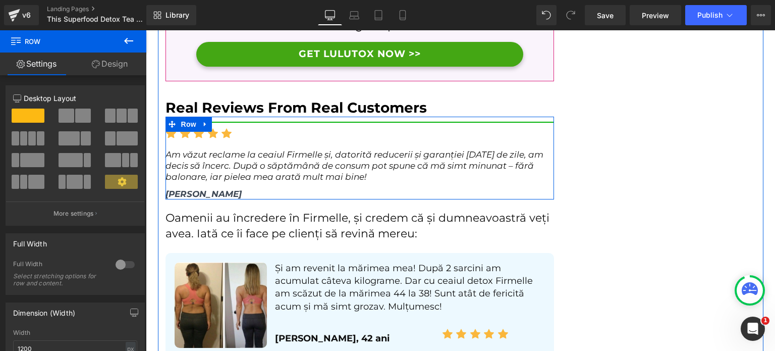
scroll to position [4316, 0]
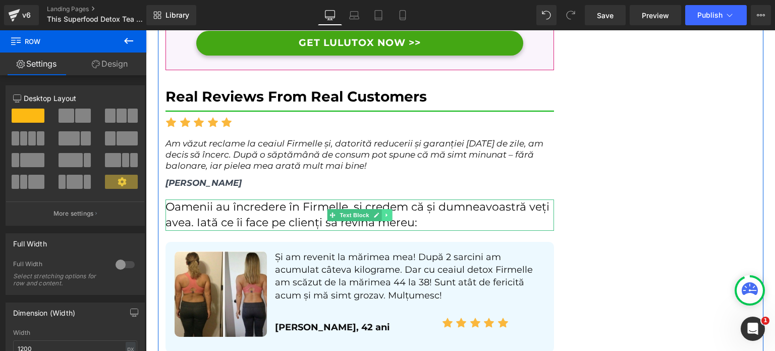
click at [385, 212] on icon at bounding box center [387, 215] width 6 height 6
click at [389, 212] on icon at bounding box center [392, 215] width 6 height 6
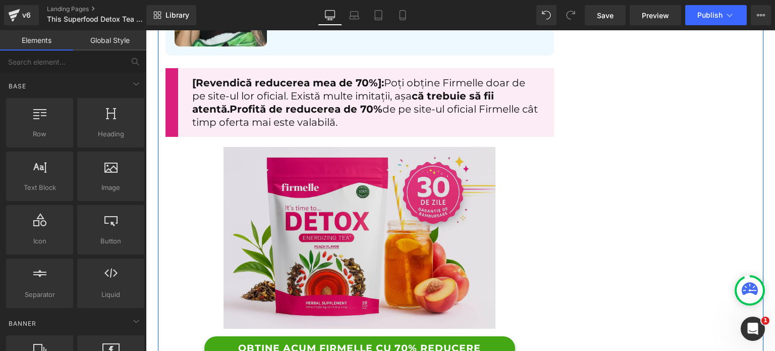
scroll to position [5023, 0]
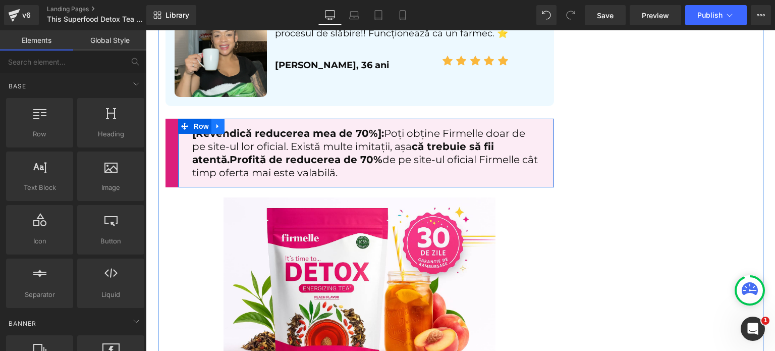
click at [215, 123] on icon at bounding box center [218, 127] width 7 height 8
click at [241, 123] on icon at bounding box center [244, 127] width 7 height 8
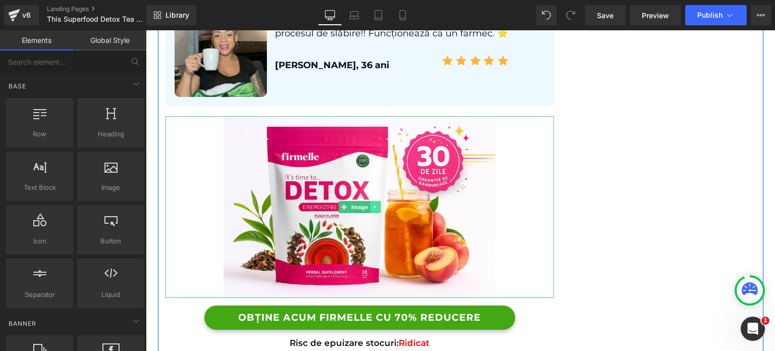
click at [373, 201] on link at bounding box center [375, 207] width 11 height 12
click at [379, 204] on icon at bounding box center [381, 207] width 6 height 6
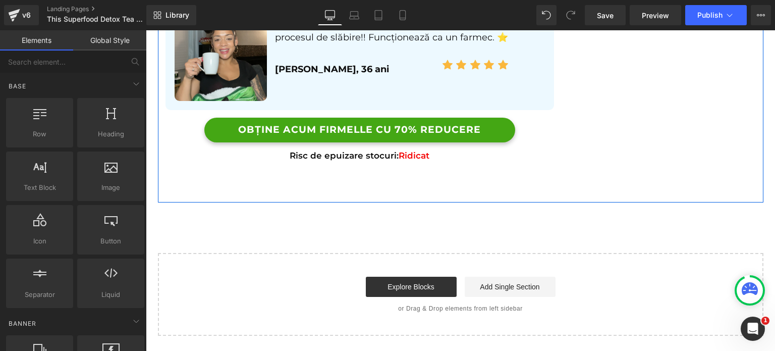
scroll to position [5001, 0]
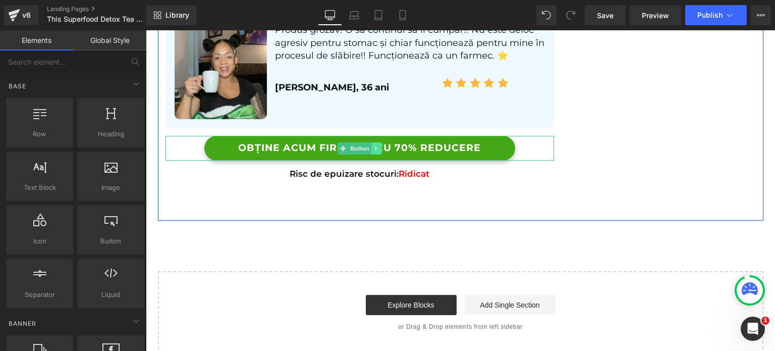
click at [373, 145] on icon at bounding box center [376, 148] width 6 height 6
click at [377, 142] on link at bounding box center [382, 148] width 11 height 12
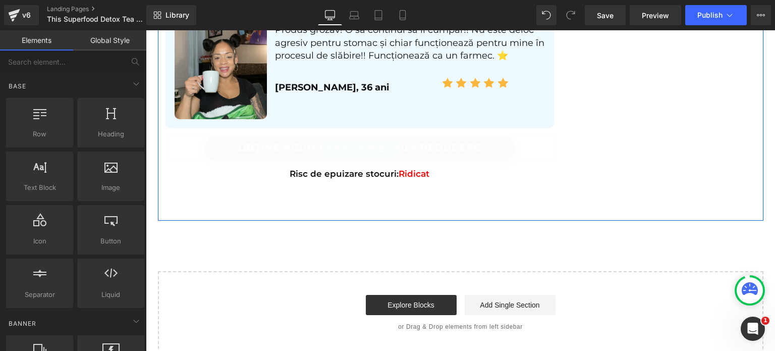
scroll to position [4968, 0]
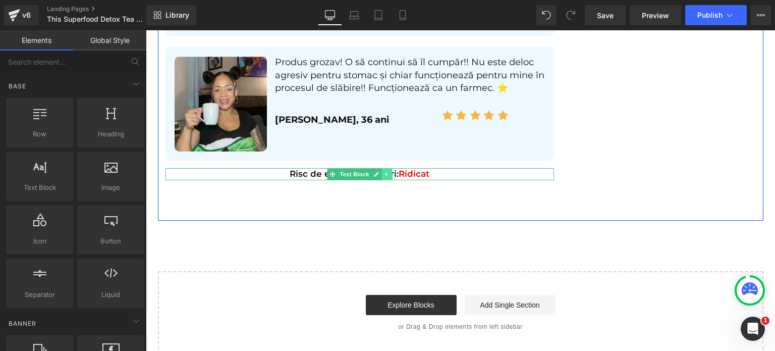
click at [385, 171] on icon at bounding box center [387, 174] width 6 height 6
click at [389, 171] on icon at bounding box center [392, 174] width 6 height 6
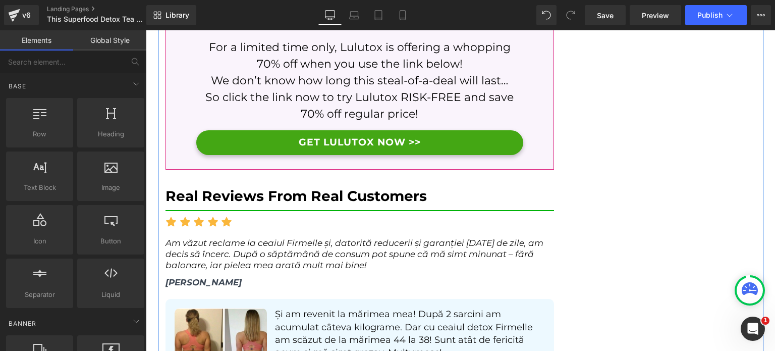
scroll to position [4293, 0]
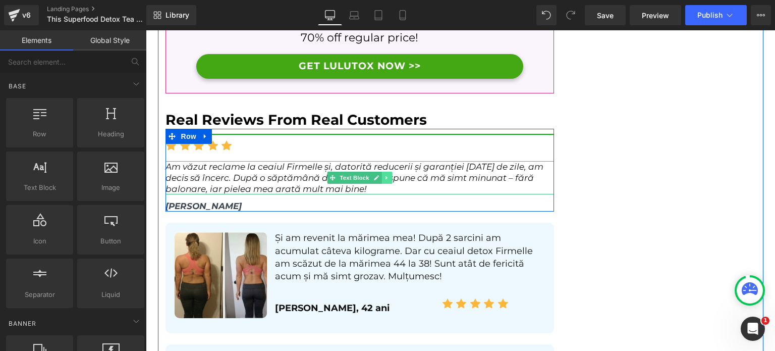
click at [382, 172] on link at bounding box center [387, 178] width 11 height 12
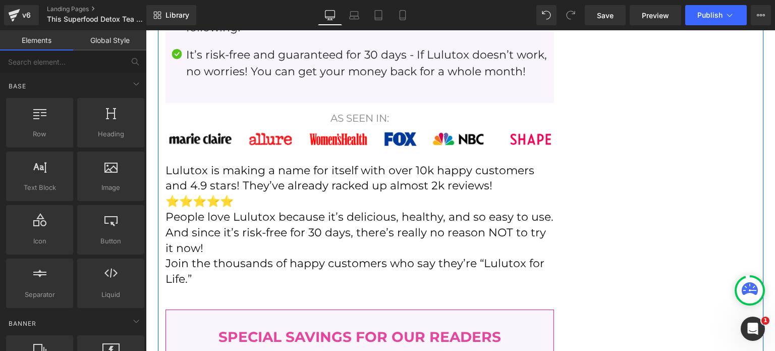
scroll to position [3889, 0]
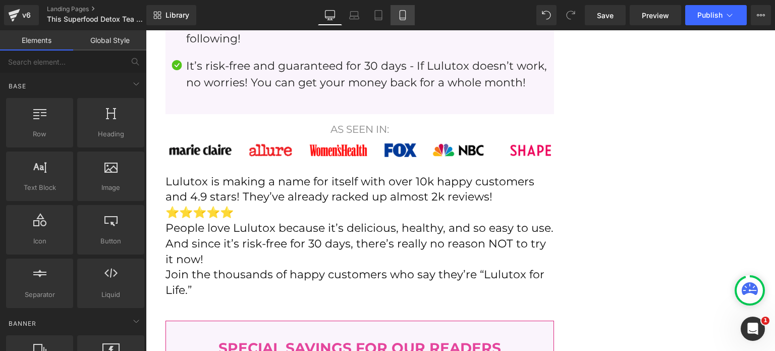
click at [401, 15] on icon at bounding box center [403, 15] width 10 height 10
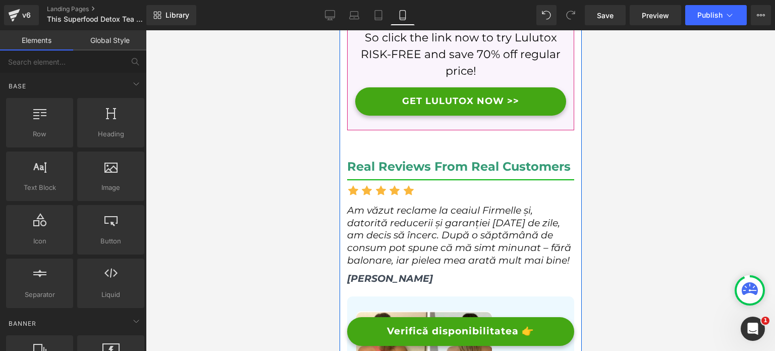
scroll to position [4409, 0]
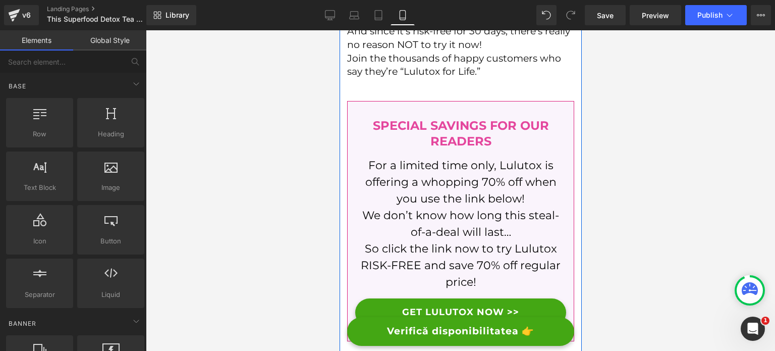
click at [444, 175] on p "For a limited time only, Lulutox is offering a whopping 70% off when you use th…" at bounding box center [460, 182] width 211 height 50
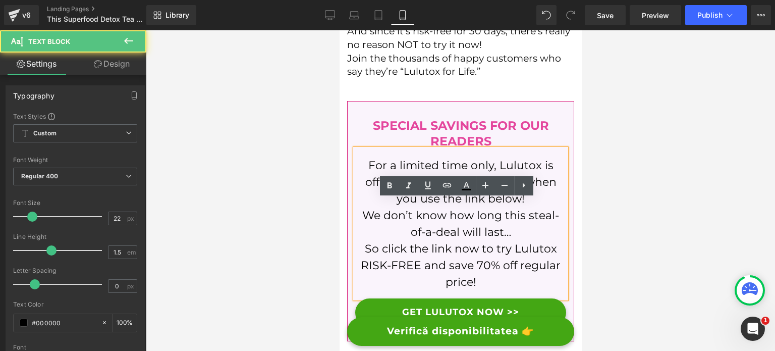
scroll to position [4207, 0]
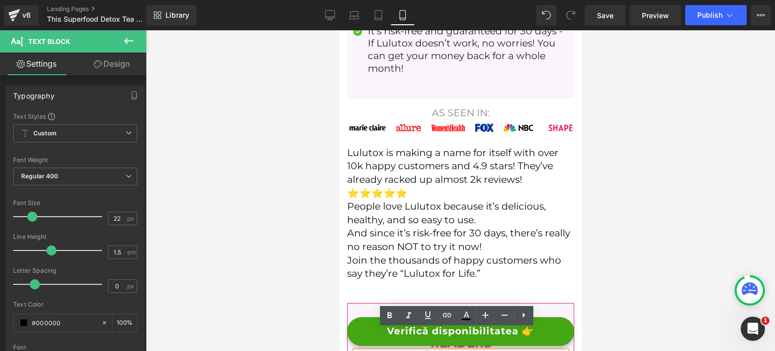
click at [412, 227] on p "And since it’s risk-free for 30 days, there’s really no reason NOT to try it no…" at bounding box center [460, 240] width 227 height 27
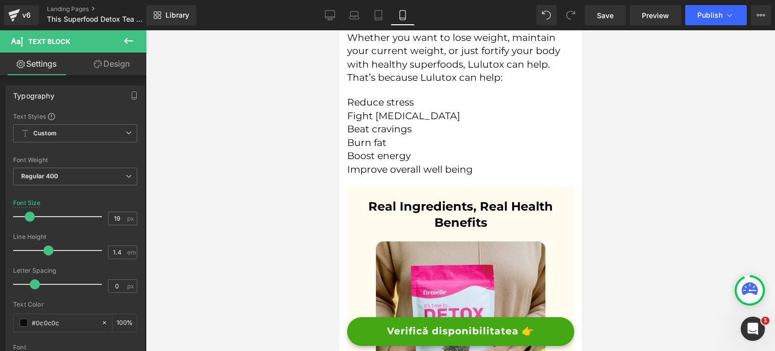
scroll to position [2946, 0]
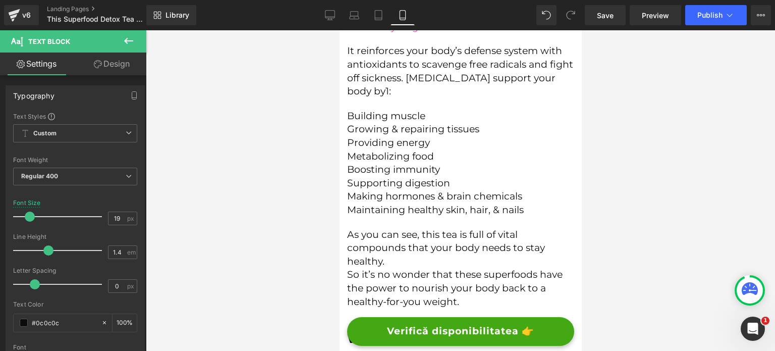
click at [405, 177] on p "Supporting digestion" at bounding box center [460, 184] width 227 height 14
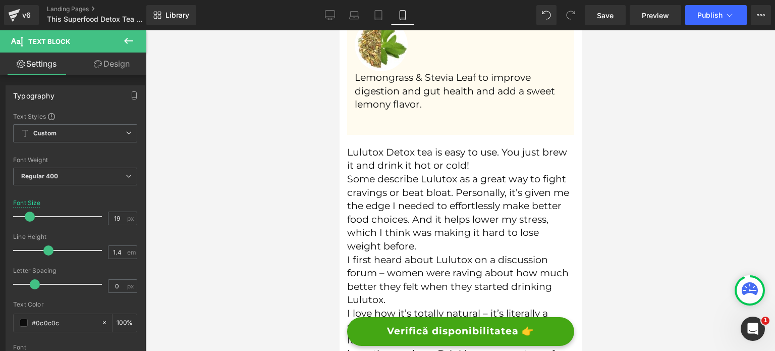
click at [470, 183] on p "Some describe Lulutox as a great way to fight cravings or beat bloat. Personall…" at bounding box center [460, 213] width 227 height 81
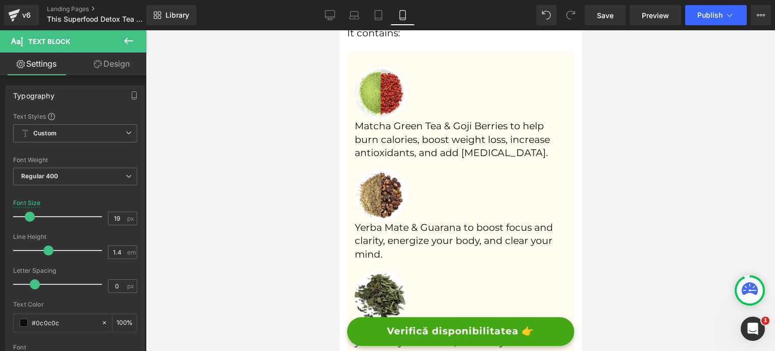
click at [494, 157] on p "Matcha Green Tea & Goji Berries to help burn calories, boost weight loss, incre…" at bounding box center [460, 140] width 212 height 40
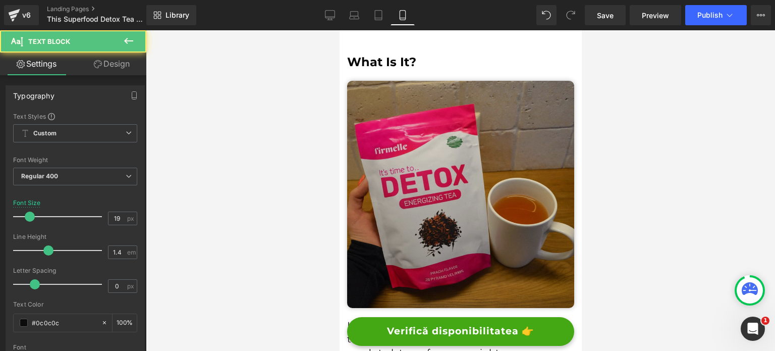
scroll to position [826, 0]
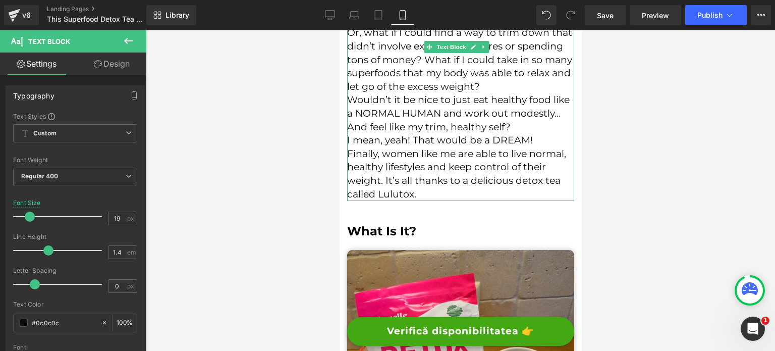
click at [518, 93] on p "Or, what if I could find a way to trim down that didn’t involve extreme measure…" at bounding box center [460, 59] width 227 height 67
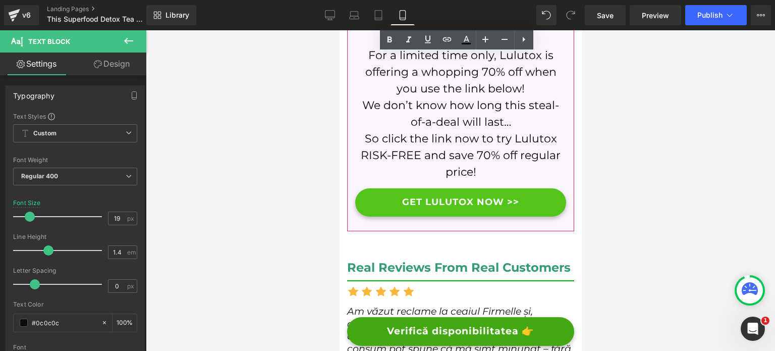
scroll to position [4510, 0]
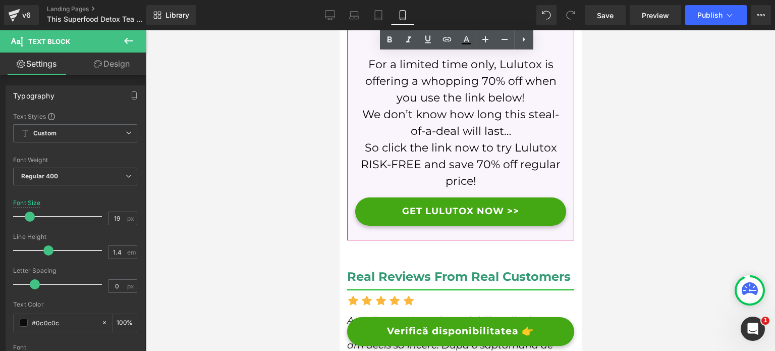
click at [426, 140] on p "So click the link now to try Lulutox RISK-FREE and save 70% off regular price!" at bounding box center [460, 164] width 211 height 50
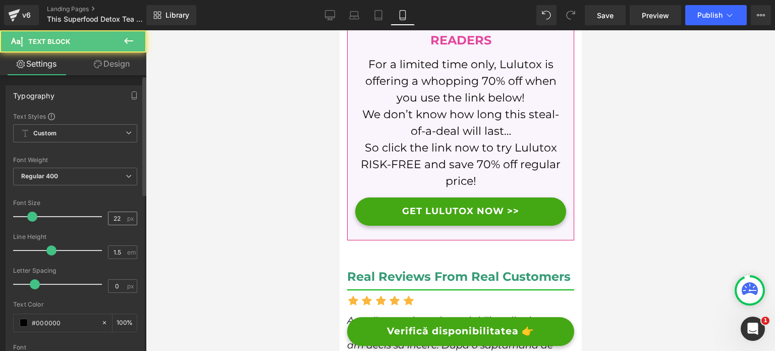
click at [119, 218] on input "22" at bounding box center [118, 218] width 18 height 13
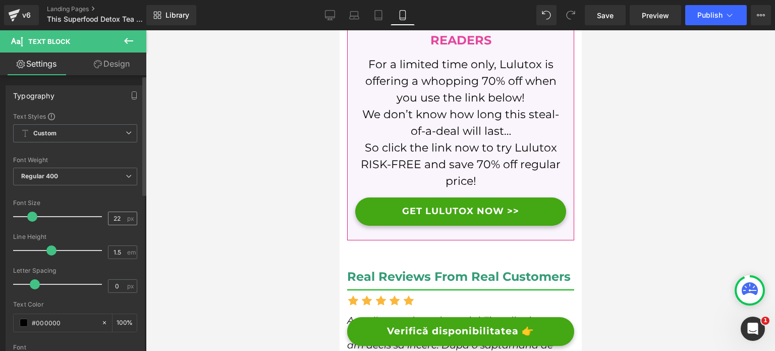
click at [119, 218] on input "22" at bounding box center [118, 218] width 18 height 13
drag, startPoint x: 119, startPoint y: 218, endPoint x: 106, endPoint y: 217, distance: 12.2
click at [109, 217] on input "22" at bounding box center [118, 218] width 18 height 13
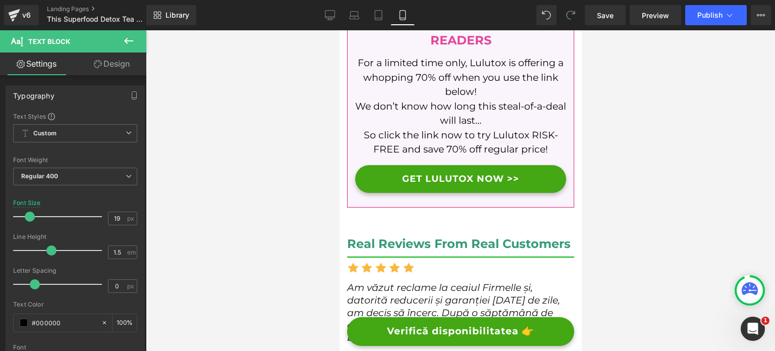
type input "19"
click at [228, 199] on div at bounding box center [460, 190] width 629 height 320
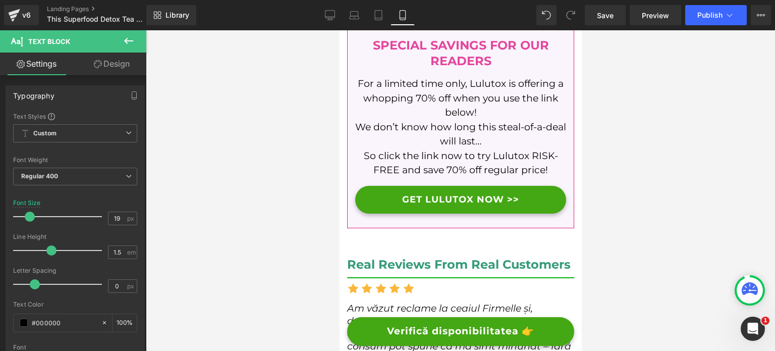
scroll to position [4460, 0]
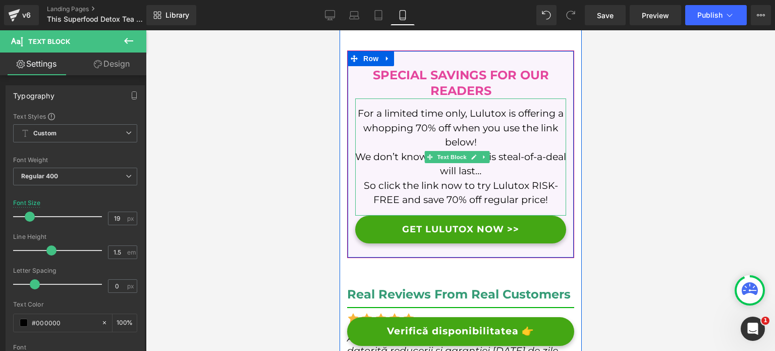
click at [418, 119] on p "For a limited time only, Lulutox is offering a whopping 70% off when you use th…" at bounding box center [460, 127] width 211 height 43
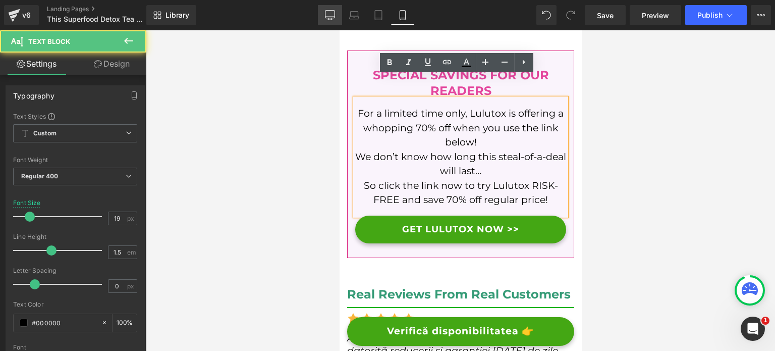
click at [323, 18] on link "Desktop" at bounding box center [330, 15] width 24 height 20
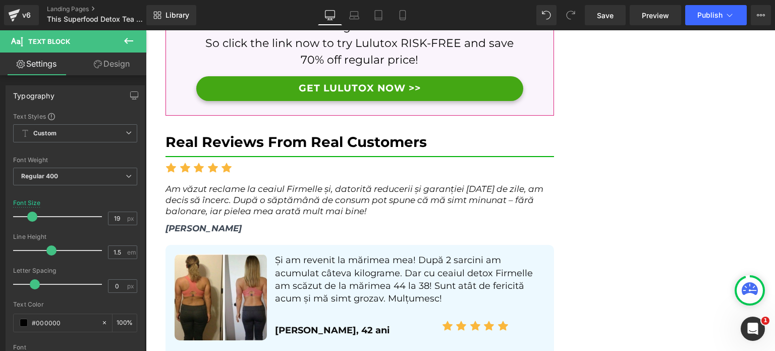
scroll to position [4358, 0]
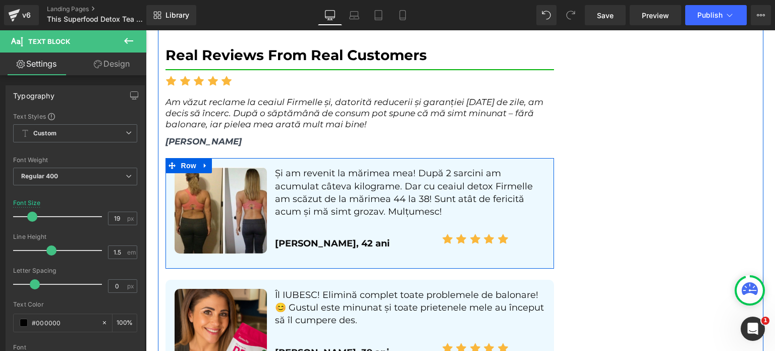
click at [202, 162] on icon at bounding box center [205, 166] width 7 height 8
click at [221, 158] on link at bounding box center [218, 165] width 13 height 15
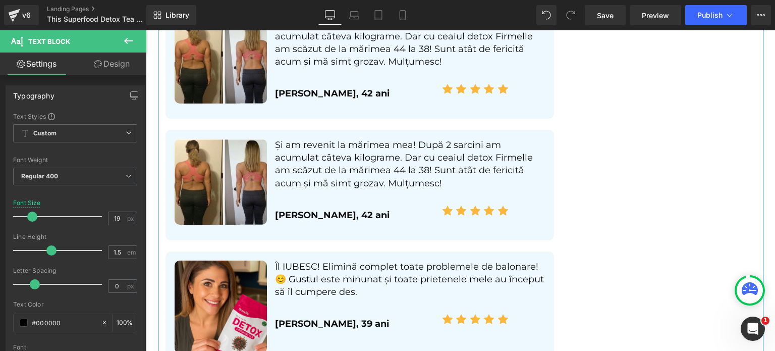
scroll to position [4399, 0]
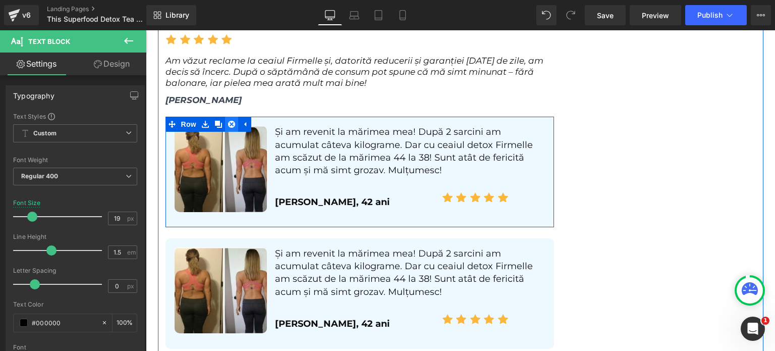
click at [228, 121] on icon at bounding box center [231, 124] width 7 height 7
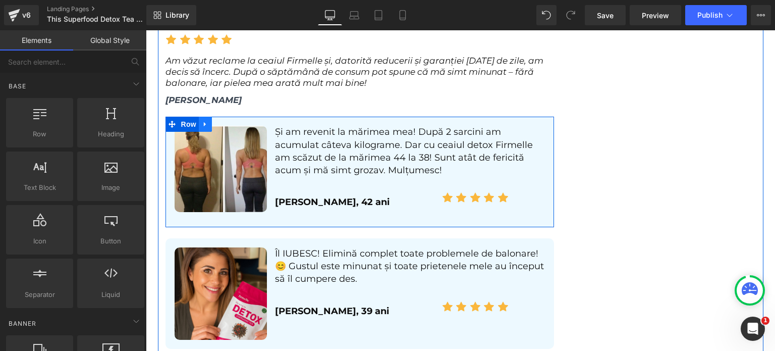
click at [202, 121] on icon at bounding box center [205, 125] width 7 height 8
click at [230, 121] on icon at bounding box center [231, 124] width 7 height 7
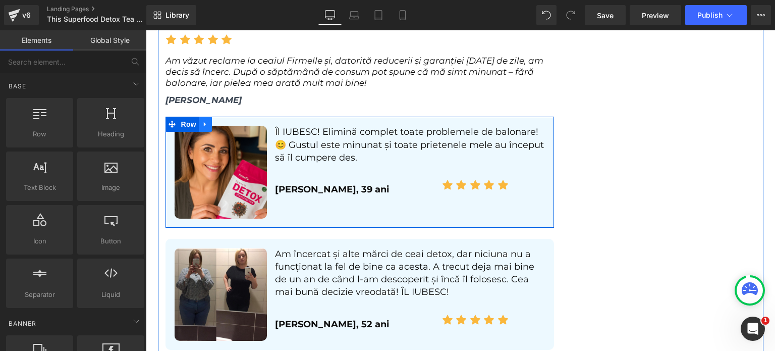
click at [202, 121] on icon at bounding box center [205, 125] width 7 height 8
click at [225, 117] on link at bounding box center [231, 124] width 13 height 15
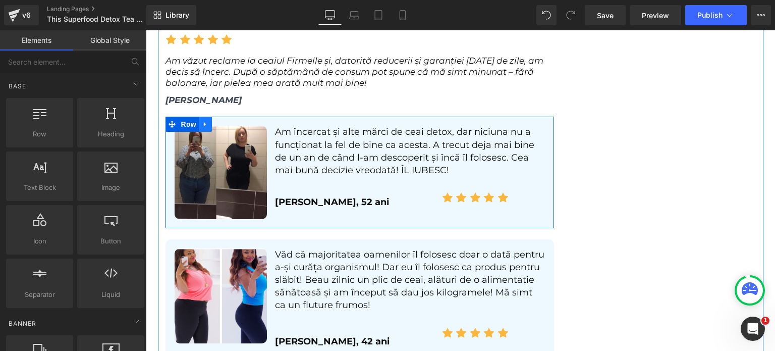
click at [204, 121] on icon at bounding box center [205, 125] width 7 height 8
click at [228, 121] on icon at bounding box center [231, 124] width 7 height 7
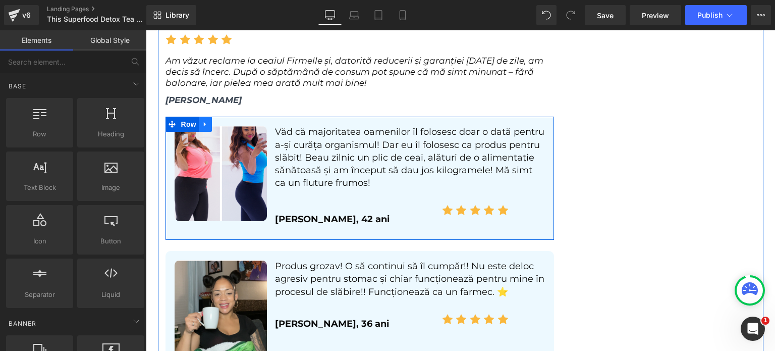
click at [202, 121] on icon at bounding box center [205, 125] width 7 height 8
click at [221, 117] on link at bounding box center [218, 124] width 13 height 15
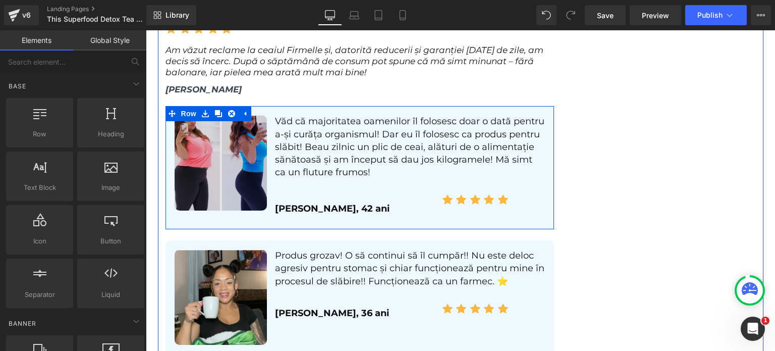
click at [222, 109] on div "Image Văd că majoritatea oamenilor îl folosesc doar o dată pentru a-și curăța o…" at bounding box center [360, 167] width 389 height 123
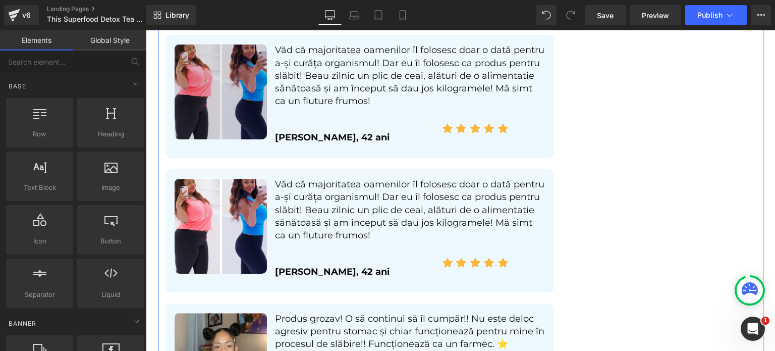
scroll to position [4416, 0]
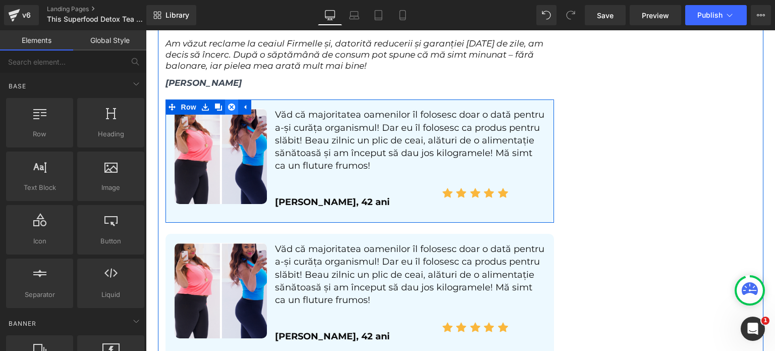
click at [228, 103] on icon at bounding box center [231, 106] width 7 height 7
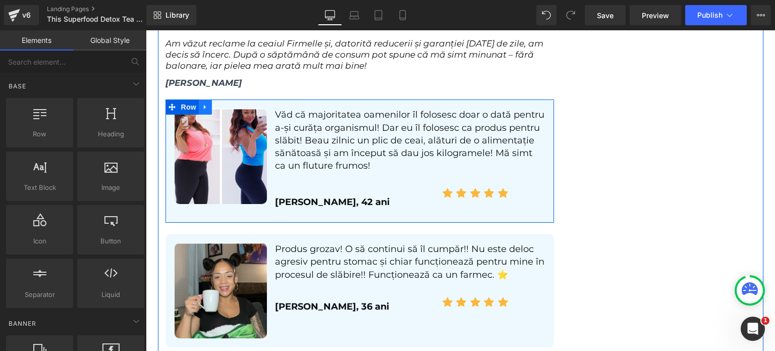
click at [204, 103] on icon at bounding box center [205, 107] width 7 height 8
click at [228, 103] on icon at bounding box center [231, 106] width 7 height 7
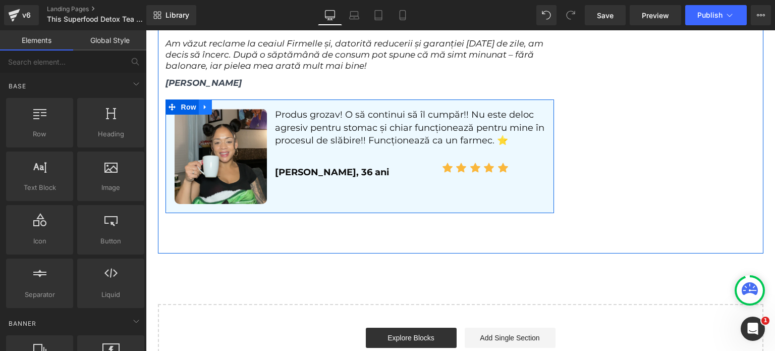
click at [207, 99] on link at bounding box center [205, 106] width 13 height 15
click at [228, 103] on icon at bounding box center [231, 107] width 7 height 8
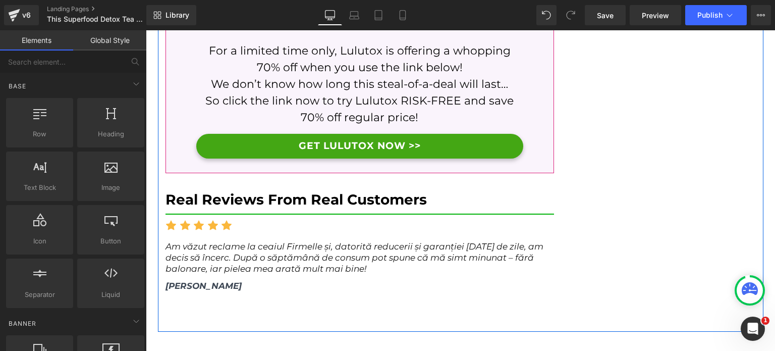
scroll to position [4222, 0]
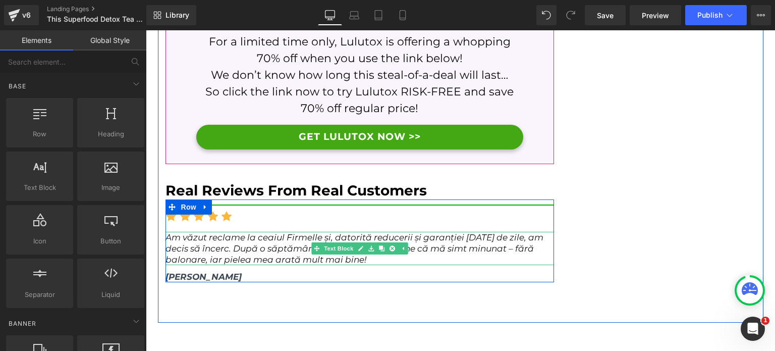
click at [271, 232] on span "Am văzut reclame la ceaiul Firmelle și, datorită reducerii și garanției [DATE] …" at bounding box center [355, 248] width 378 height 32
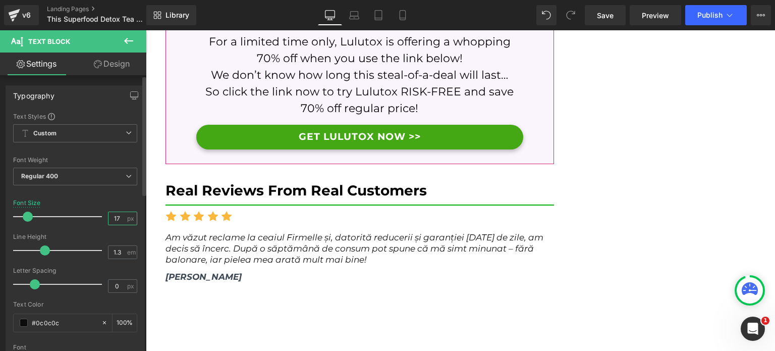
click at [115, 216] on input "17" at bounding box center [118, 218] width 18 height 13
type input "19"
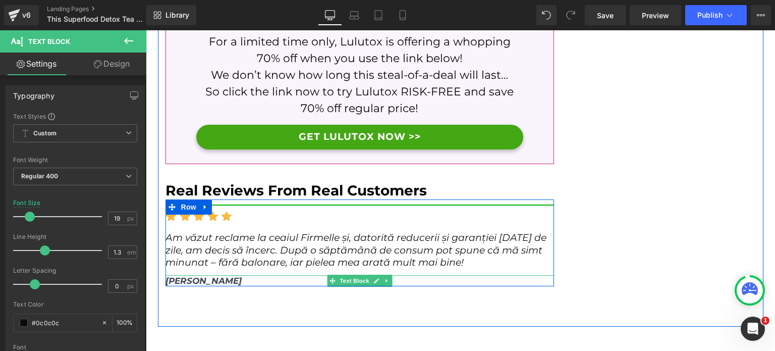
click at [188, 276] on span "[PERSON_NAME]" at bounding box center [204, 281] width 76 height 10
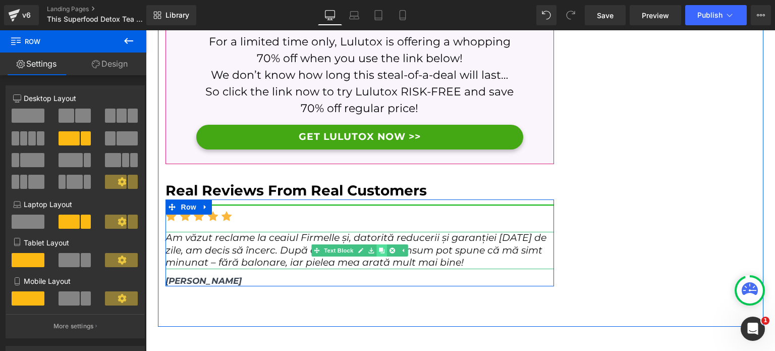
click at [379, 244] on link at bounding box center [382, 250] width 11 height 12
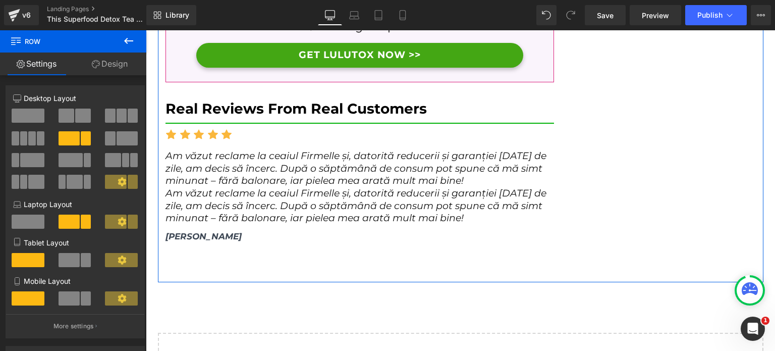
scroll to position [4294, 0]
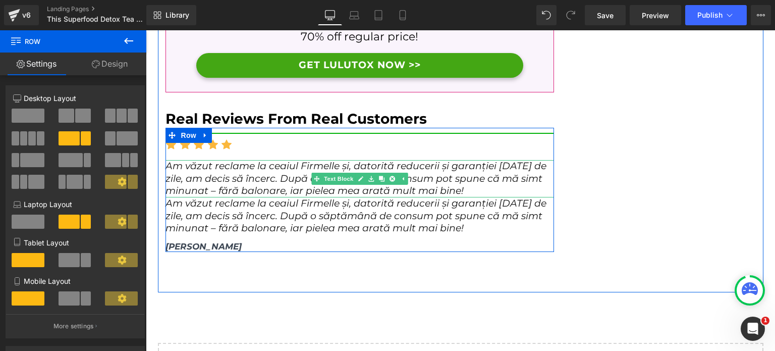
click at [214, 160] on span "Am văzut reclame la ceaiul Firmelle și, datorită reducerii și garanției [DATE] …" at bounding box center [356, 178] width 381 height 36
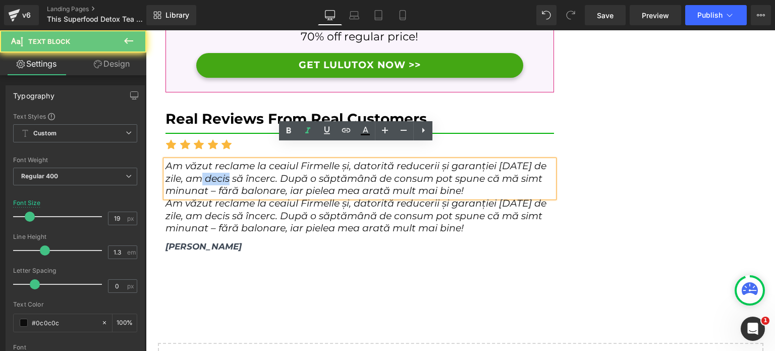
click at [214, 160] on span "Am văzut reclame la ceaiul Firmelle și, datorită reducerii și garanției [DATE] …" at bounding box center [356, 178] width 381 height 36
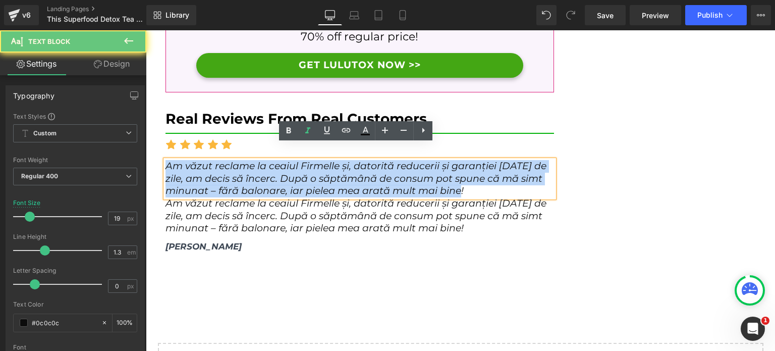
click at [214, 160] on span "Am văzut reclame la ceaiul Firmelle și, datorită reducerii și garanției [DATE] …" at bounding box center [356, 178] width 381 height 36
paste div
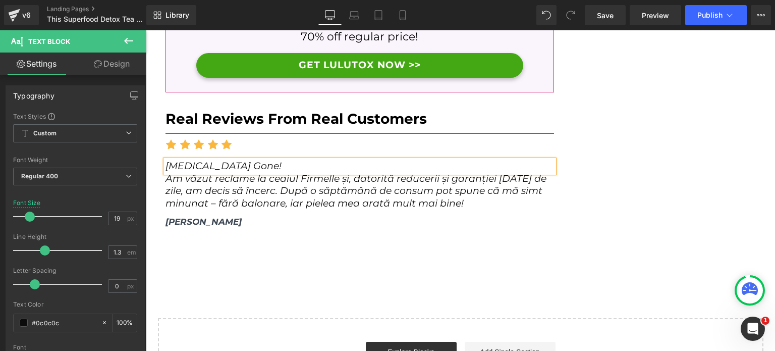
click at [220, 160] on icon "[MEDICAL_DATA] Gone!" at bounding box center [224, 166] width 116 height 12
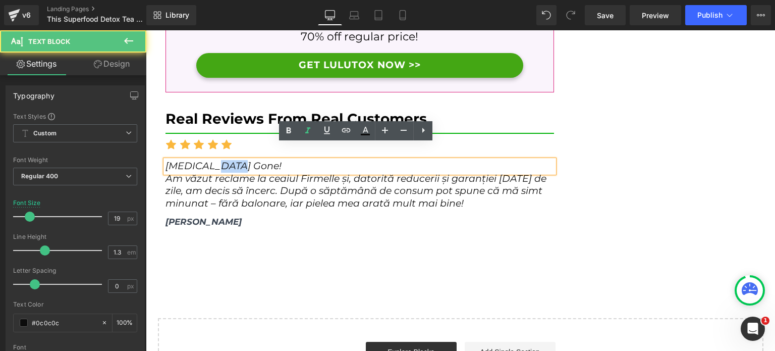
click at [220, 160] on icon "[MEDICAL_DATA] Gone!" at bounding box center [224, 166] width 116 height 12
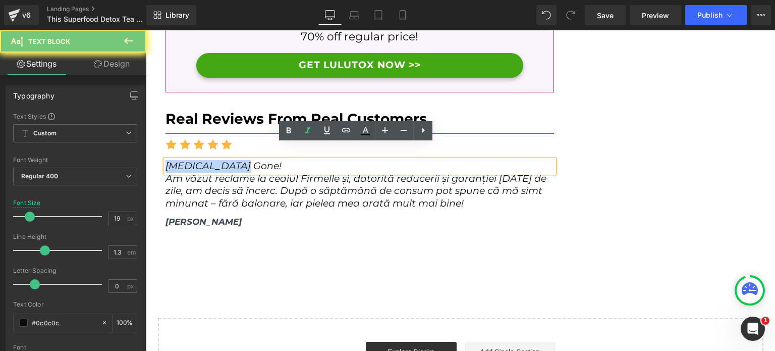
click at [220, 160] on icon "[MEDICAL_DATA] Gone!" at bounding box center [224, 166] width 116 height 12
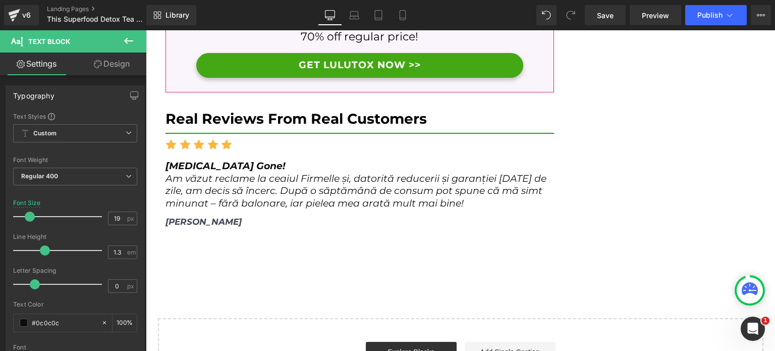
click at [107, 62] on link "Design" at bounding box center [111, 63] width 73 height 23
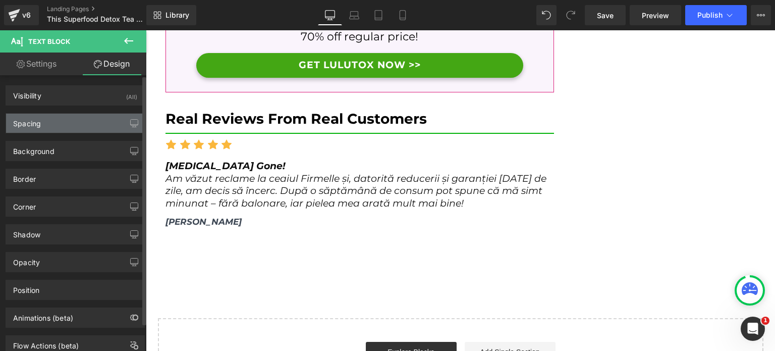
click at [71, 121] on div "Spacing" at bounding box center [75, 123] width 138 height 19
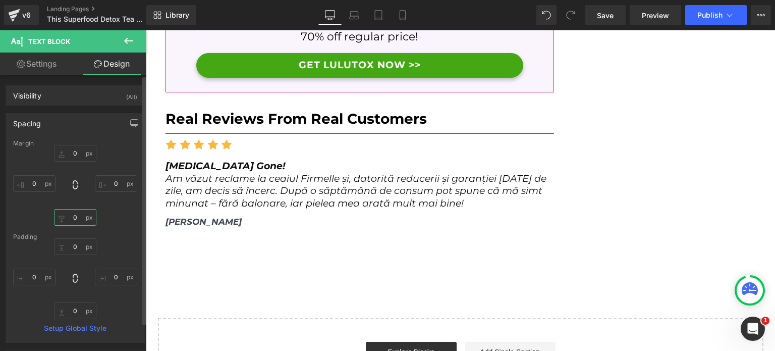
click at [74, 222] on input "0" at bounding box center [75, 217] width 42 height 17
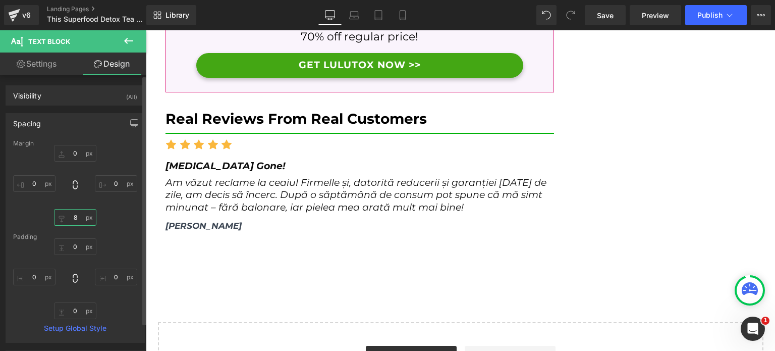
type input "8"
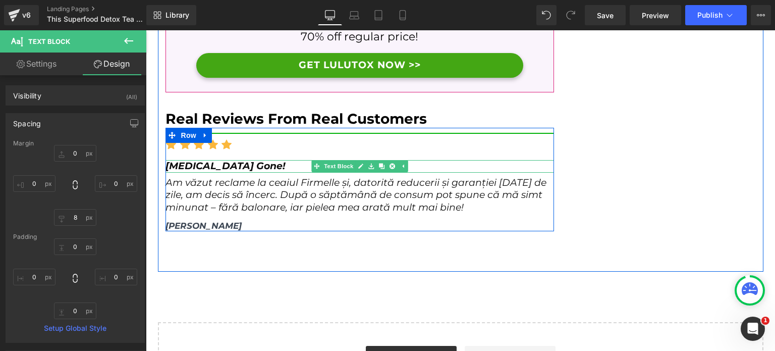
click at [247, 177] on span "Am văzut reclame la ceaiul Firmelle și, datorită reducerii și garanției [DATE] …" at bounding box center [356, 195] width 381 height 36
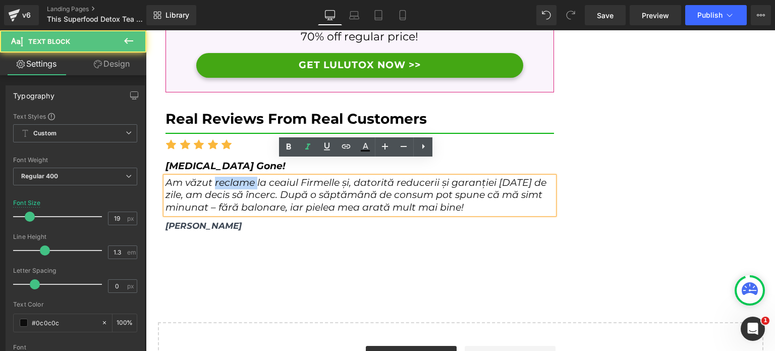
click at [247, 177] on span "Am văzut reclame la ceaiul Firmelle și, datorită reducerii și garanției [DATE] …" at bounding box center [356, 195] width 381 height 36
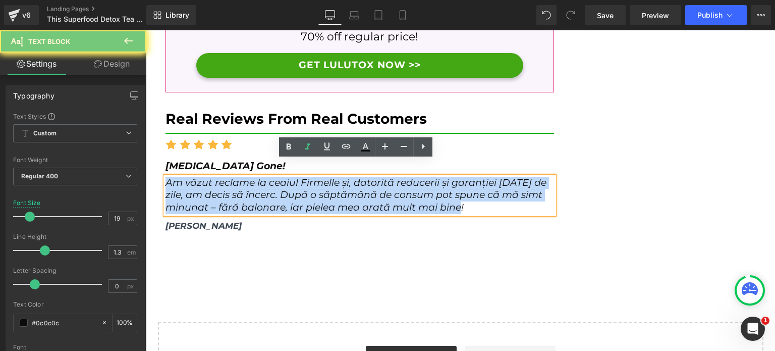
click at [247, 177] on span "Am văzut reclame la ceaiul Firmelle și, datorită reducerii și garanției [DATE] …" at bounding box center [356, 195] width 381 height 36
paste div
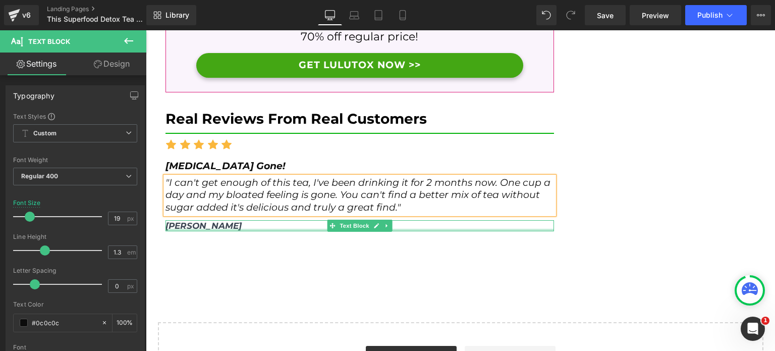
click at [190, 229] on div at bounding box center [360, 230] width 389 height 3
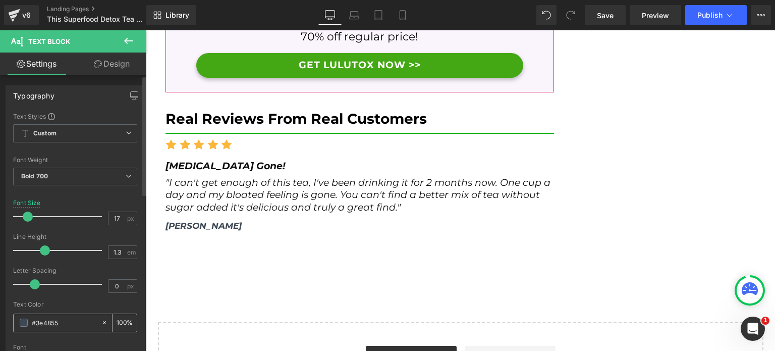
click at [28, 323] on div "#3e4855" at bounding box center [57, 323] width 87 height 18
click at [26, 323] on span at bounding box center [24, 322] width 8 height 8
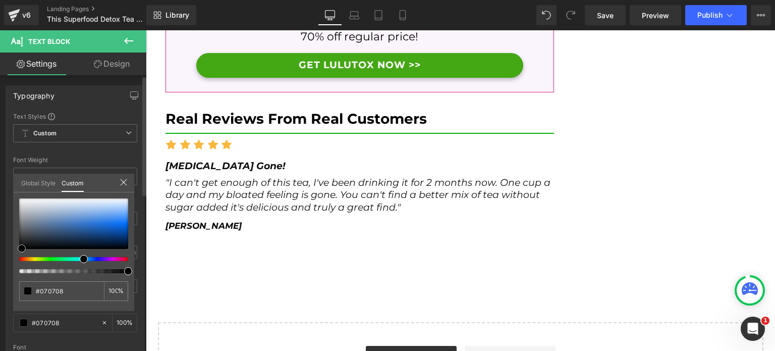
drag, startPoint x: 35, startPoint y: 236, endPoint x: 30, endPoint y: 253, distance: 17.9
click at [20, 250] on span at bounding box center [22, 248] width 8 height 8
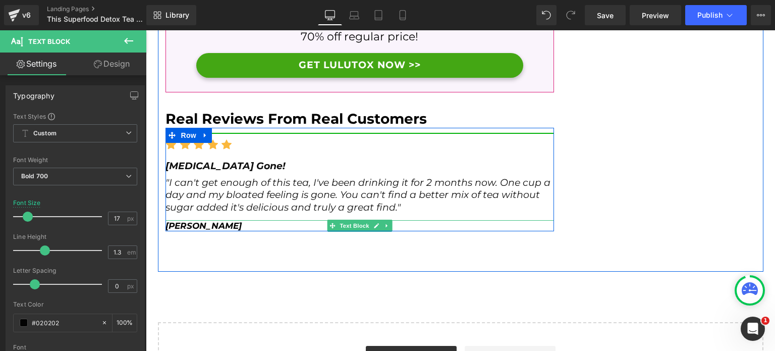
click at [210, 221] on span "[PERSON_NAME]" at bounding box center [204, 226] width 76 height 10
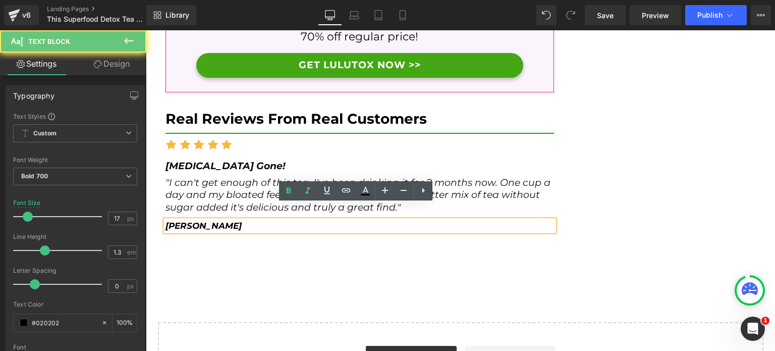
click at [210, 221] on span "[PERSON_NAME]" at bounding box center [204, 226] width 76 height 10
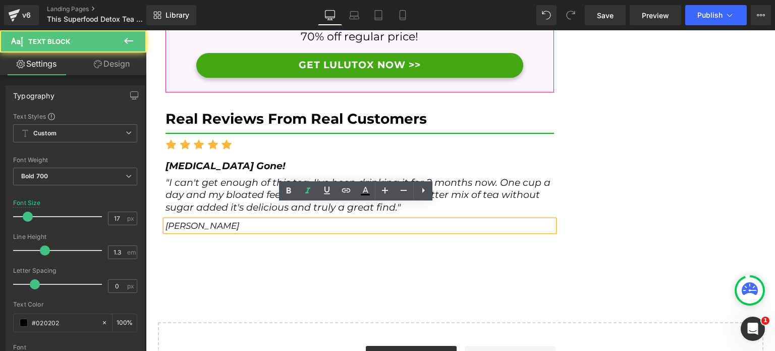
click at [192, 221] on span "[PERSON_NAME]" at bounding box center [203, 226] width 74 height 10
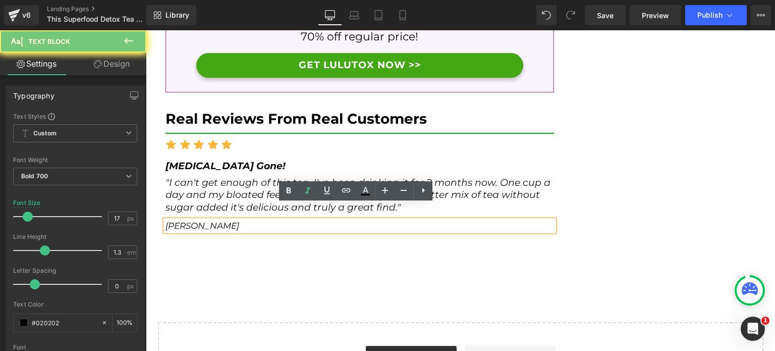
click at [192, 221] on span "[PERSON_NAME]" at bounding box center [203, 226] width 74 height 10
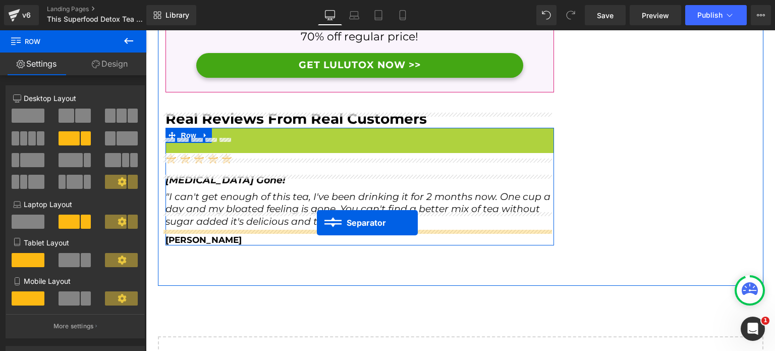
drag, startPoint x: 345, startPoint y: 119, endPoint x: 317, endPoint y: 223, distance: 107.7
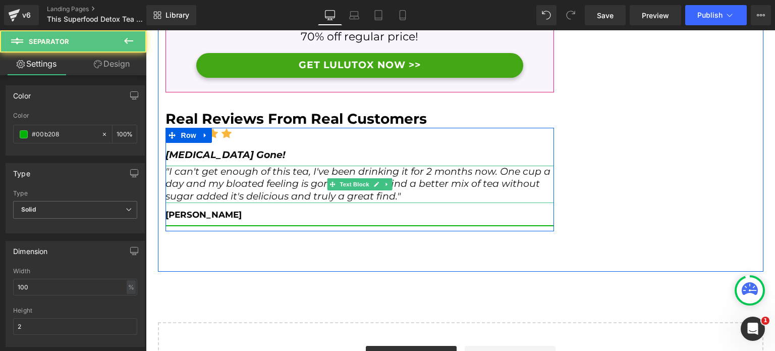
click at [541, 180] on p ""I can't get enough of this tea, I've been drinking it for 2 months now. One cu…" at bounding box center [360, 184] width 389 height 37
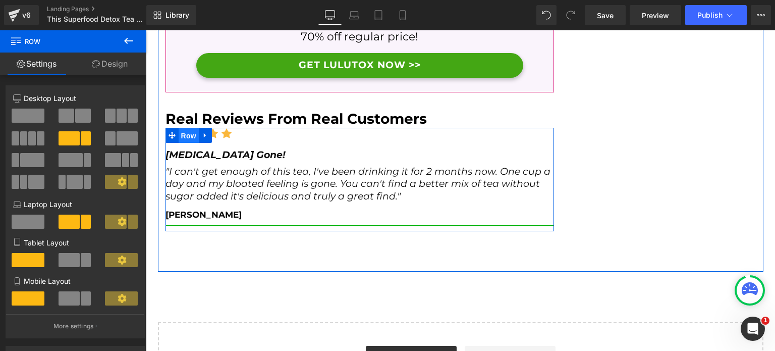
click at [181, 128] on span "Row" at bounding box center [189, 135] width 20 height 15
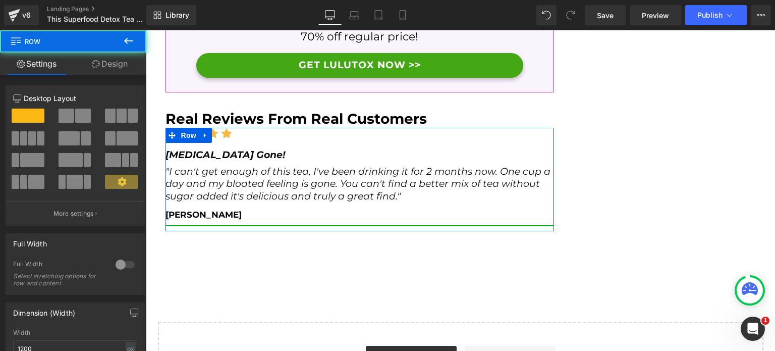
click at [87, 60] on link "Design" at bounding box center [109, 63] width 73 height 23
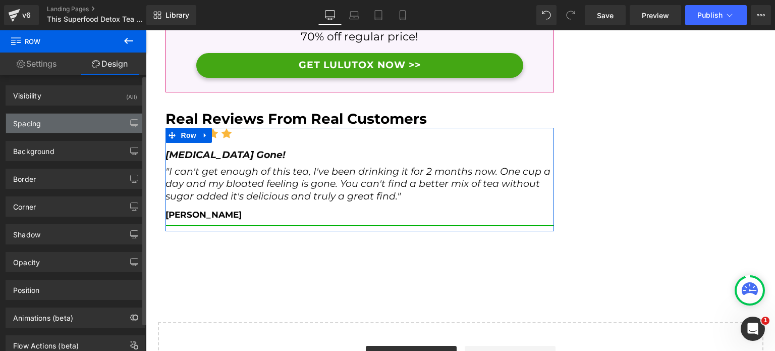
click at [81, 120] on div "Spacing" at bounding box center [75, 123] width 138 height 19
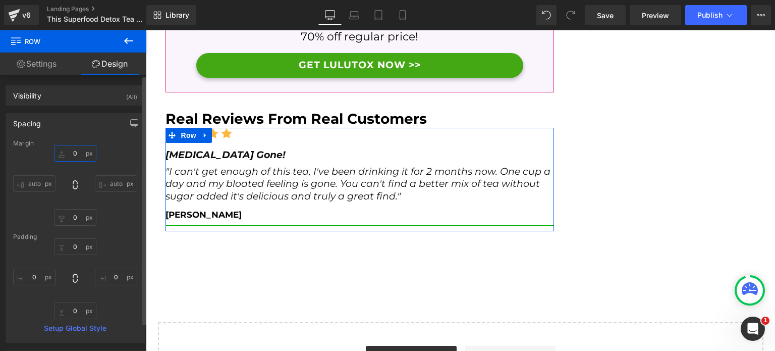
click at [80, 153] on input "0" at bounding box center [75, 153] width 42 height 17
type input "12"
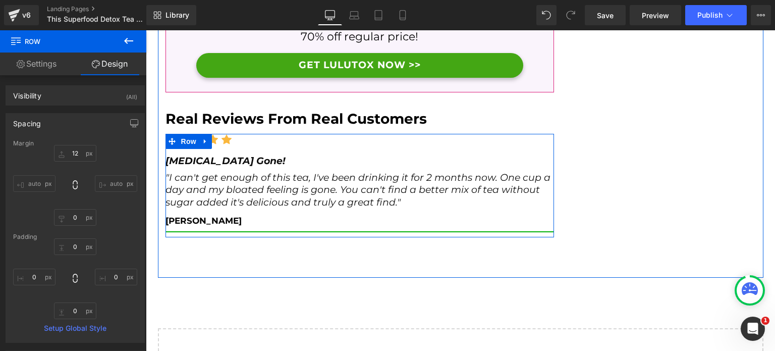
click at [207, 139] on div "Icon Icon Icon Icon Icon Icon List Hoz" at bounding box center [360, 144] width 389 height 21
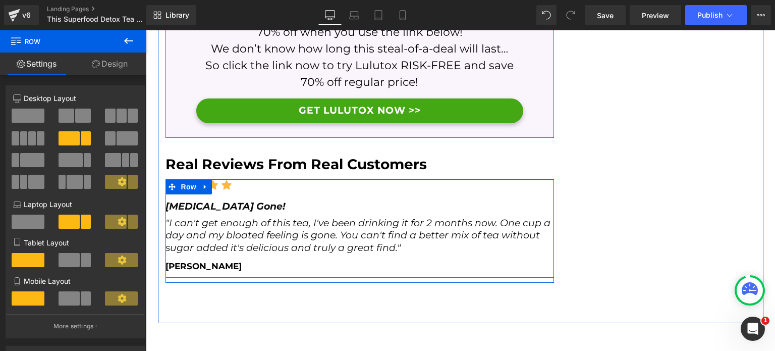
scroll to position [4244, 0]
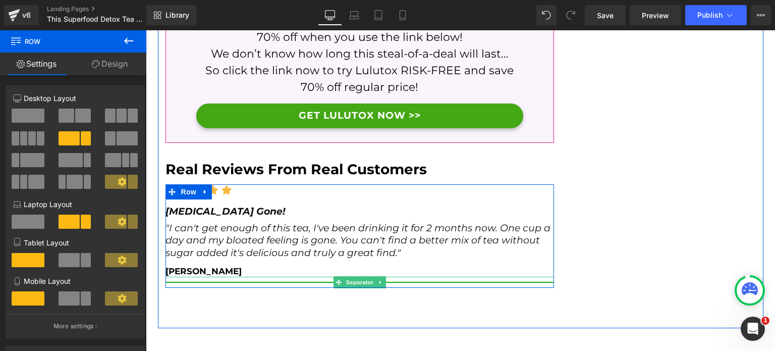
click at [233, 277] on div at bounding box center [360, 282] width 389 height 11
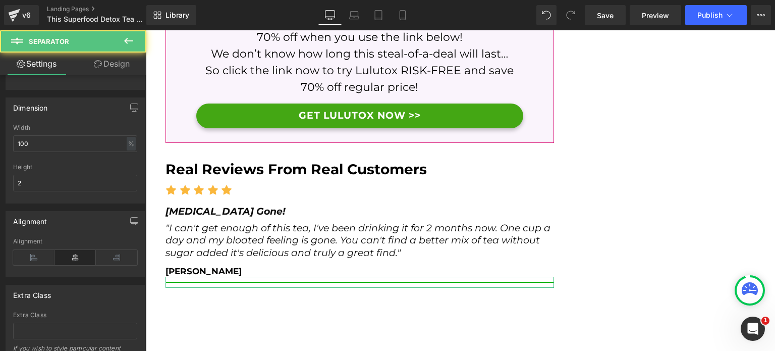
scroll to position [151, 0]
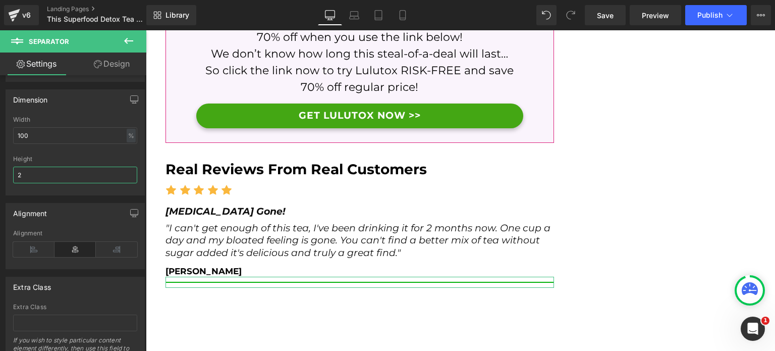
click at [46, 177] on input "2" at bounding box center [75, 175] width 124 height 17
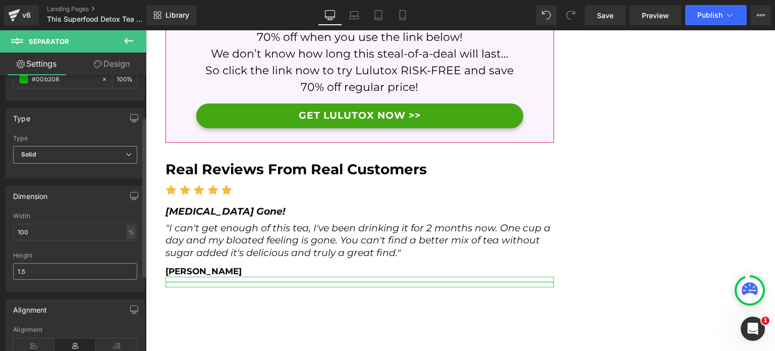
scroll to position [0, 0]
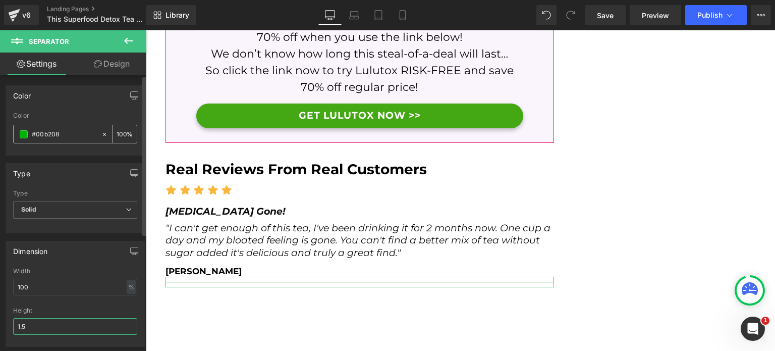
type input "1.5"
click at [23, 135] on span at bounding box center [24, 134] width 8 height 8
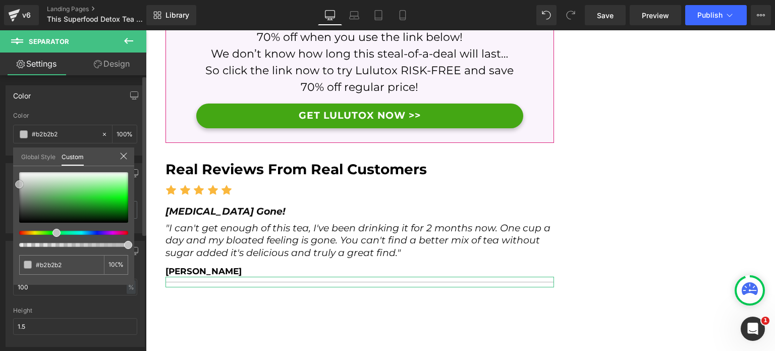
drag, startPoint x: 26, startPoint y: 196, endPoint x: 8, endPoint y: 184, distance: 22.3
click at [8, 155] on div "Color rgba(0, 178, 8, 1) Color #00b208 100 % Global Style Custom Setup Global S…" at bounding box center [75, 117] width 151 height 78
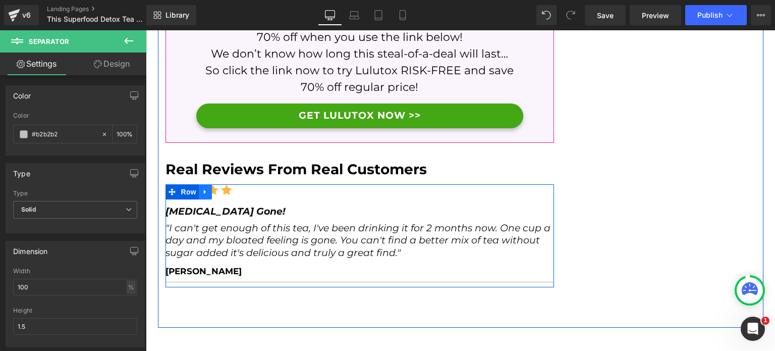
click at [206, 184] on link at bounding box center [205, 191] width 13 height 15
click at [212, 184] on link at bounding box center [218, 191] width 13 height 15
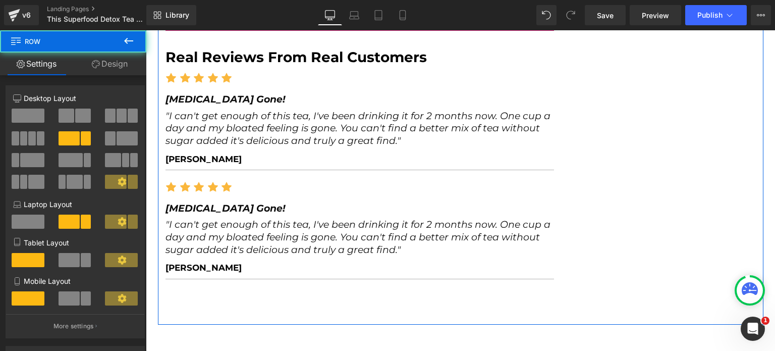
scroll to position [4299, 0]
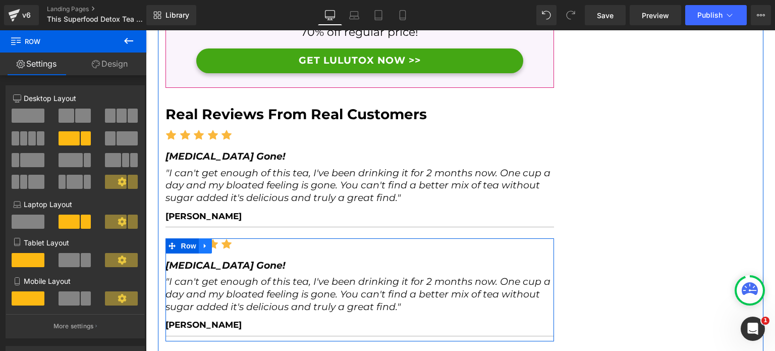
click at [204, 242] on icon at bounding box center [205, 246] width 7 height 8
click at [225, 238] on link at bounding box center [231, 245] width 13 height 15
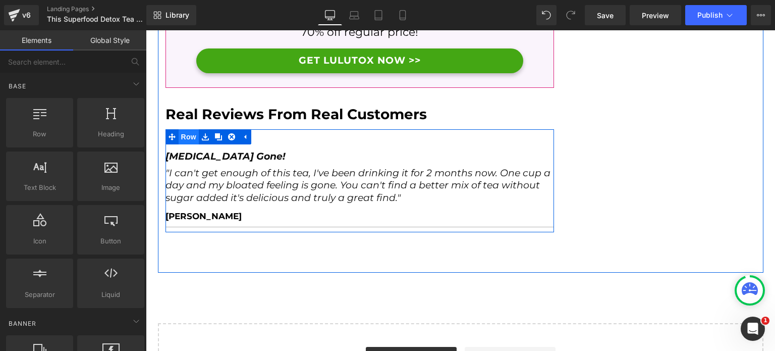
click at [185, 129] on span "Row" at bounding box center [189, 136] width 20 height 15
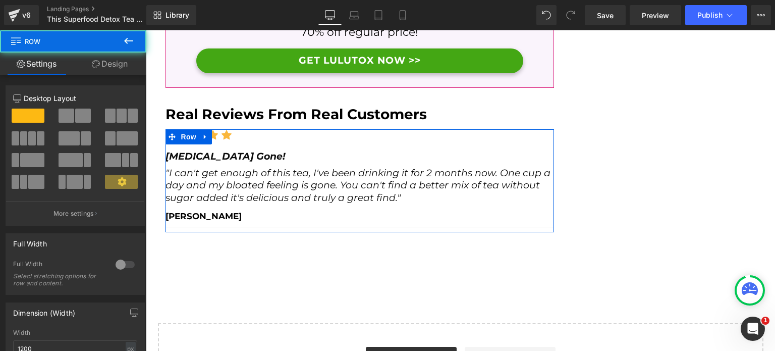
click at [116, 64] on link "Design" at bounding box center [109, 63] width 73 height 23
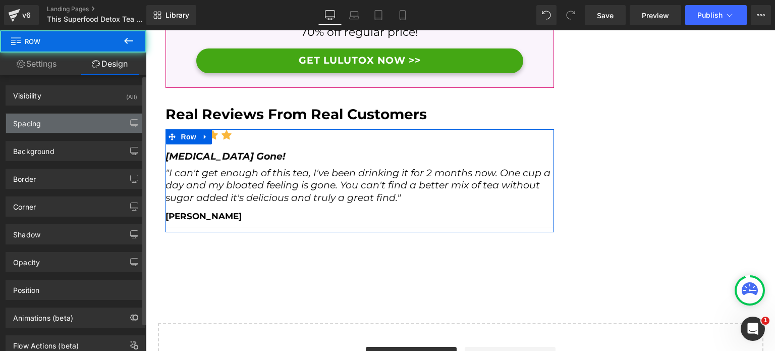
click at [61, 123] on div "Spacing" at bounding box center [75, 123] width 138 height 19
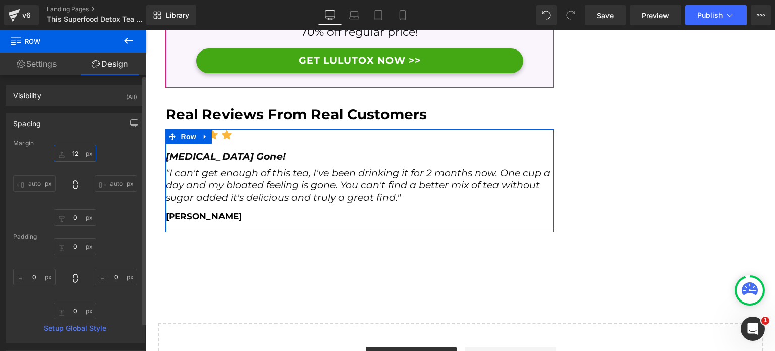
click at [71, 161] on input "12" at bounding box center [75, 153] width 42 height 17
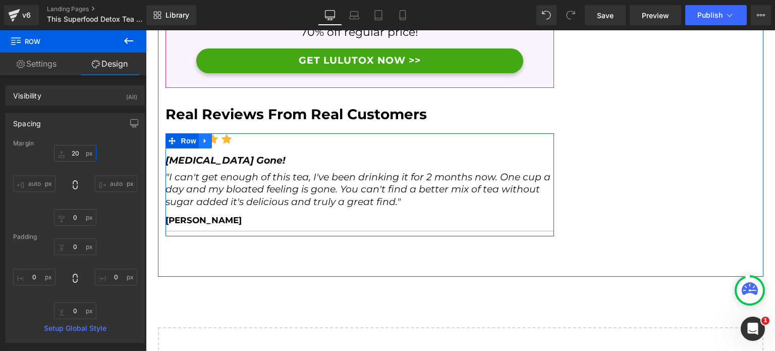
type input "20"
click at [199, 133] on link at bounding box center [205, 140] width 13 height 15
click at [215, 137] on icon at bounding box center [218, 140] width 7 height 7
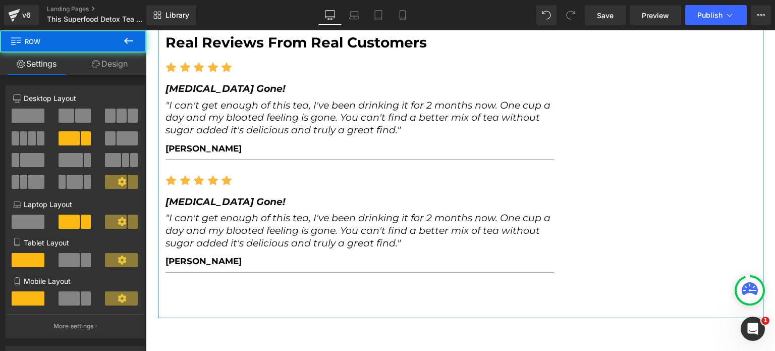
scroll to position [4357, 0]
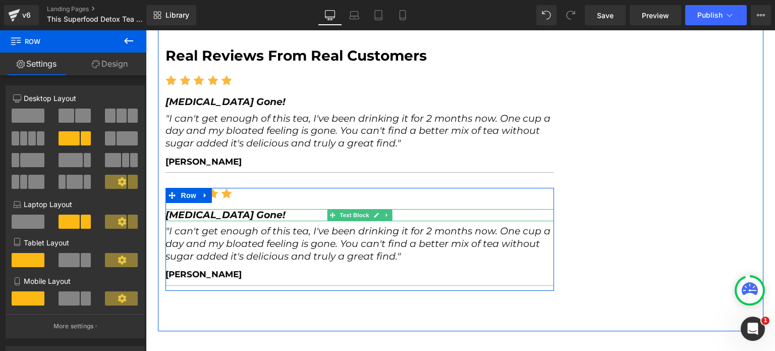
click at [208, 209] on strong "[MEDICAL_DATA] Gone!" at bounding box center [226, 215] width 120 height 12
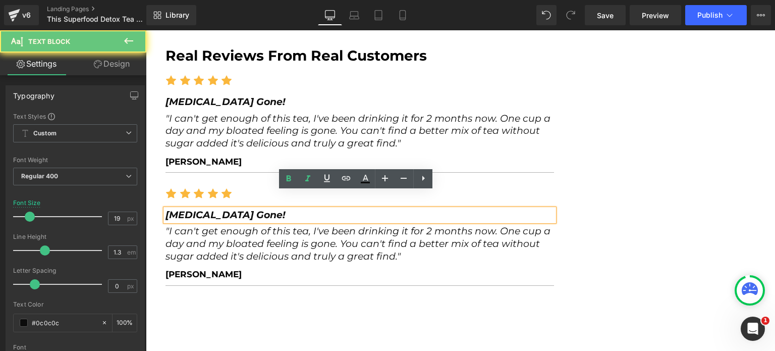
click at [203, 209] on strong "[MEDICAL_DATA] Gone!" at bounding box center [226, 215] width 120 height 12
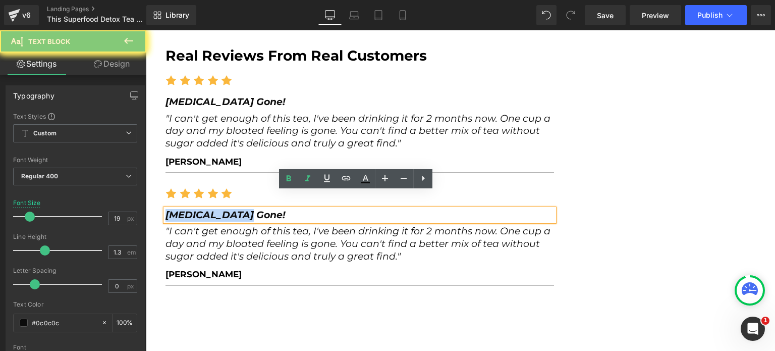
click at [203, 209] on strong "[MEDICAL_DATA] Gone!" at bounding box center [226, 215] width 120 height 12
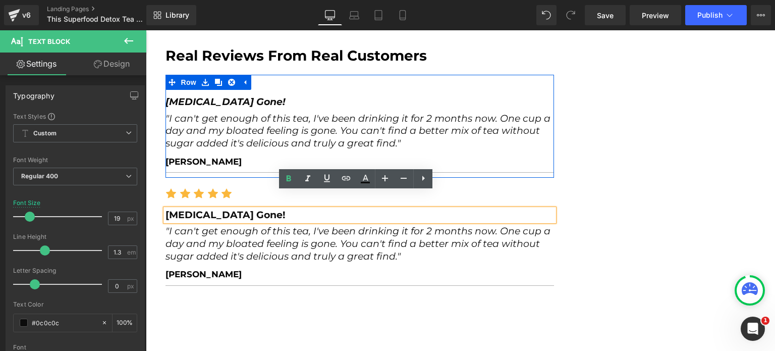
click at [204, 96] on strong "[MEDICAL_DATA] Gone!" at bounding box center [226, 102] width 120 height 12
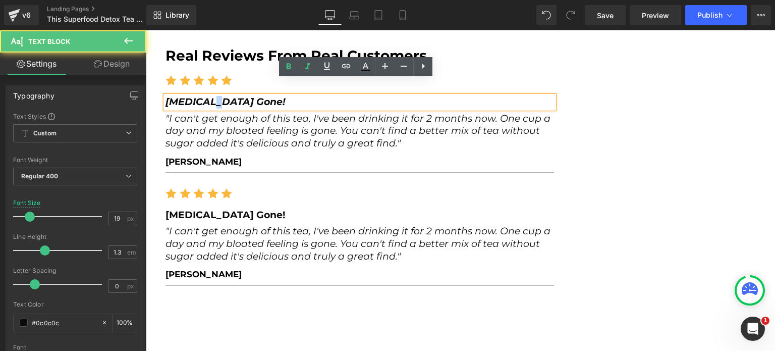
click at [204, 96] on strong "[MEDICAL_DATA] Gone!" at bounding box center [226, 102] width 120 height 12
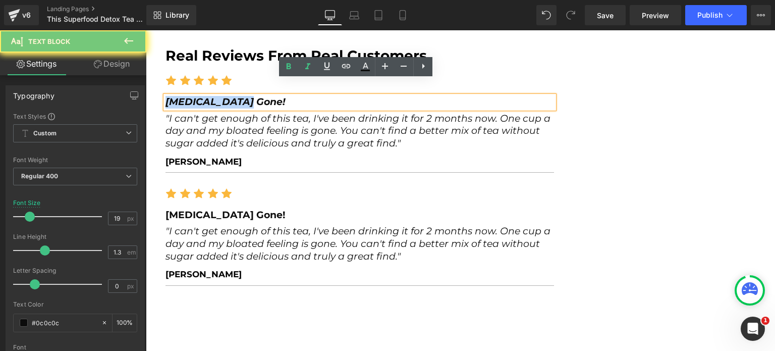
click at [204, 96] on strong "[MEDICAL_DATA] Gone!" at bounding box center [226, 102] width 120 height 12
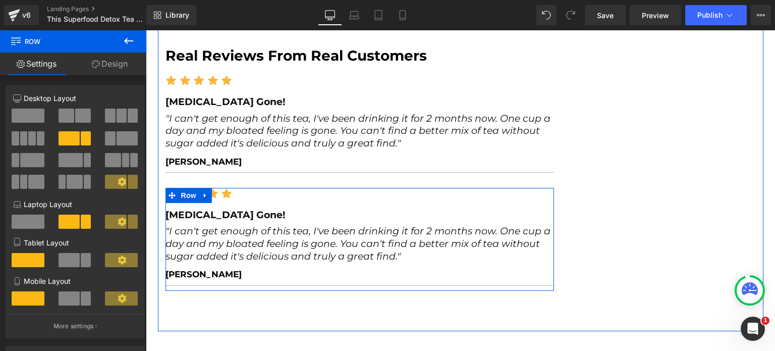
click at [200, 209] on strong "[MEDICAL_DATA] Gone!" at bounding box center [226, 215] width 120 height 12
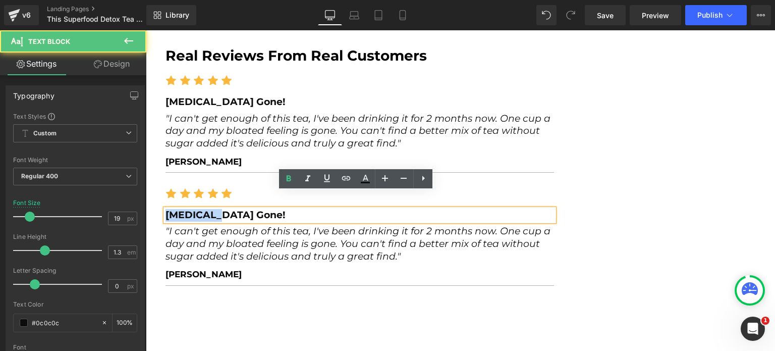
click at [200, 209] on strong "[MEDICAL_DATA] Gone!" at bounding box center [226, 215] width 120 height 12
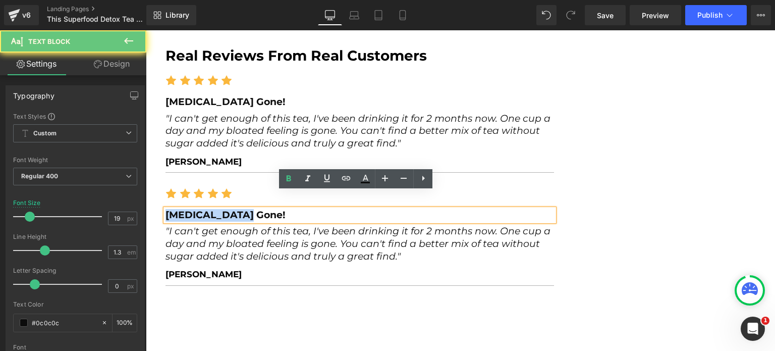
click at [200, 209] on strong "[MEDICAL_DATA] Gone!" at bounding box center [226, 215] width 120 height 12
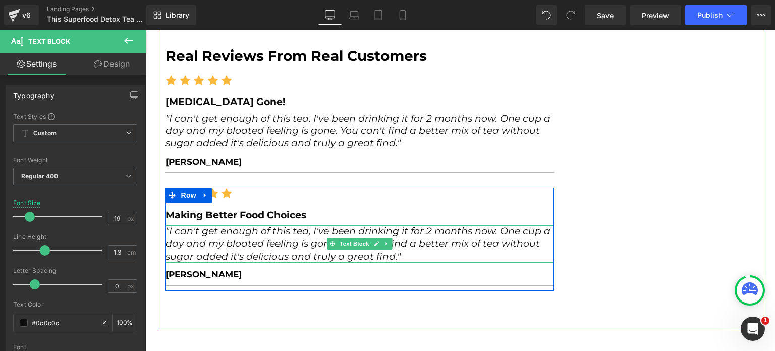
click at [245, 240] on icon ""I can't get enough of this tea, I've been drinking it for 2 months now. One cu…" at bounding box center [358, 243] width 385 height 36
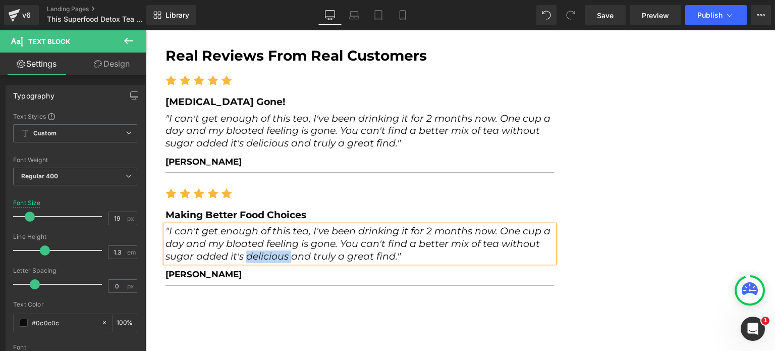
click at [245, 240] on icon ""I can't get enough of this tea, I've been drinking it for 2 months now. One cu…" at bounding box center [358, 243] width 385 height 36
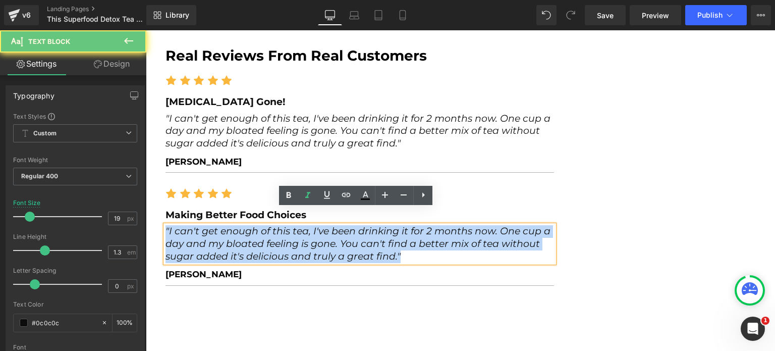
click at [245, 240] on icon ""I can't get enough of this tea, I've been drinking it for 2 months now. One cu…" at bounding box center [358, 243] width 385 height 36
paste div
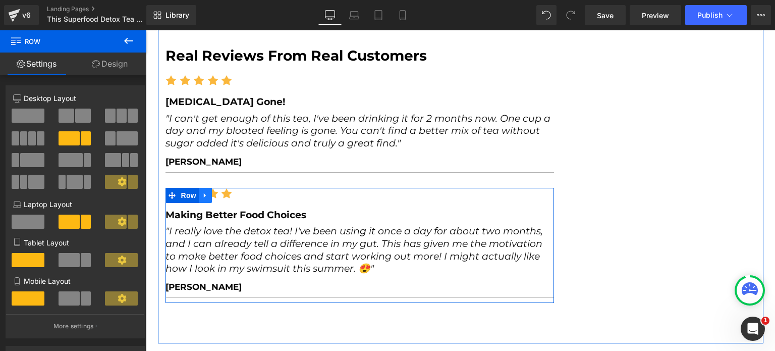
click at [202, 191] on icon at bounding box center [205, 195] width 7 height 8
click at [215, 192] on icon at bounding box center [218, 195] width 7 height 7
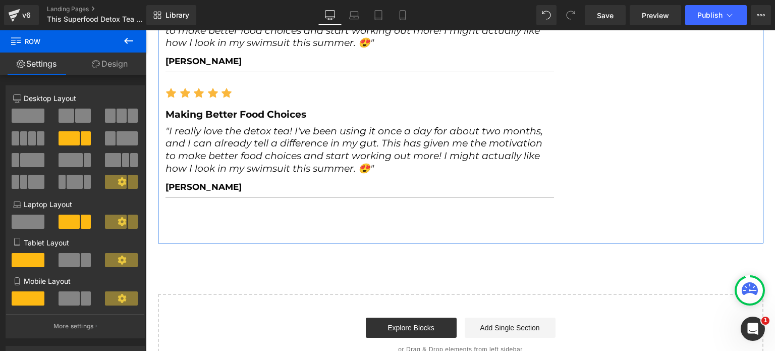
scroll to position [4583, 0]
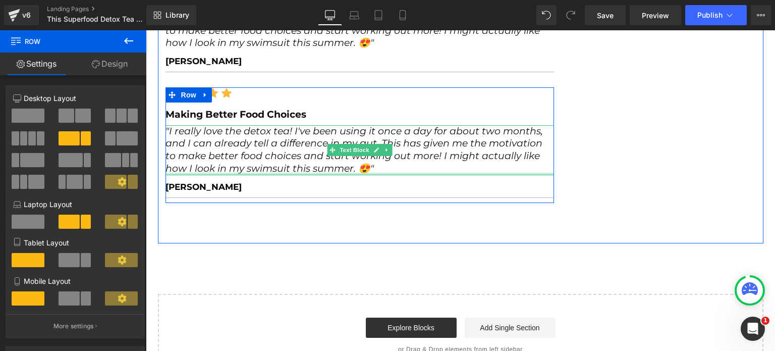
click at [217, 135] on icon ""I really love the detox tea! I've been using it once a day for about two month…" at bounding box center [355, 149] width 378 height 49
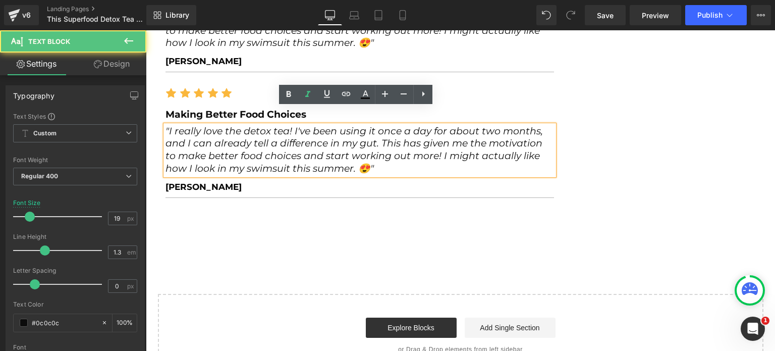
click at [217, 135] on icon ""I really love the detox tea! I've been using it once a day for about two month…" at bounding box center [355, 149] width 378 height 49
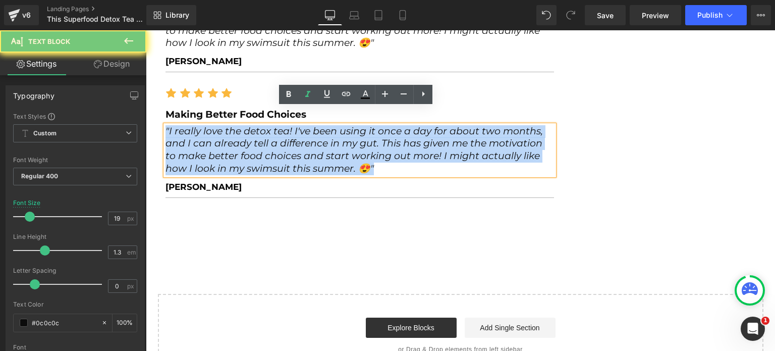
click at [217, 135] on icon ""I really love the detox tea! I've been using it once a day for about two month…" at bounding box center [355, 149] width 378 height 49
paste div
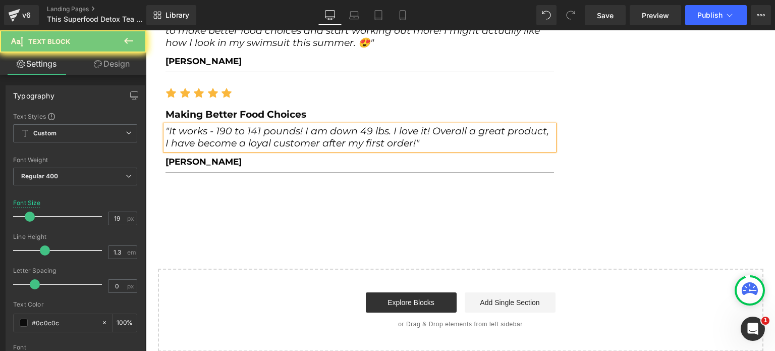
scroll to position [4581, 0]
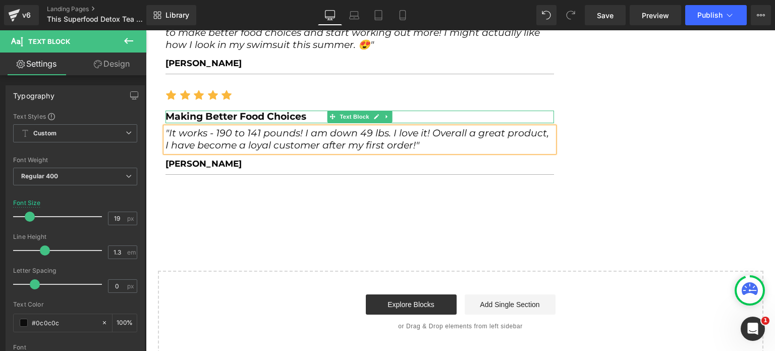
click at [215, 111] on b "Making Better Food Choices" at bounding box center [236, 117] width 141 height 12
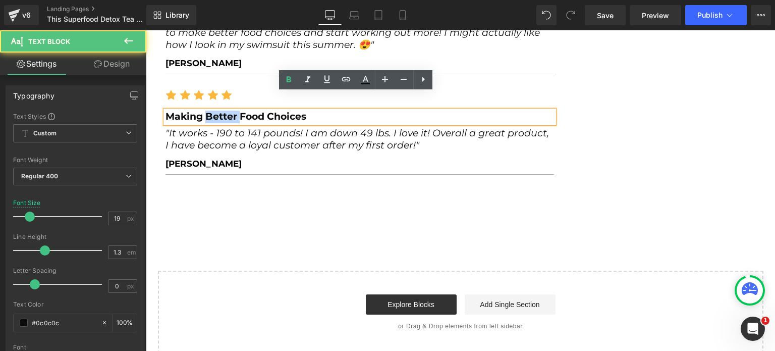
click at [215, 111] on b "Making Better Food Choices" at bounding box center [236, 117] width 141 height 12
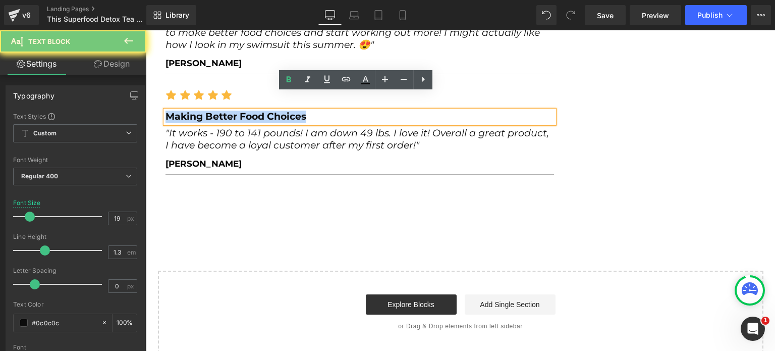
click at [215, 111] on b "Making Better Food Choices" at bounding box center [236, 117] width 141 height 12
paste div
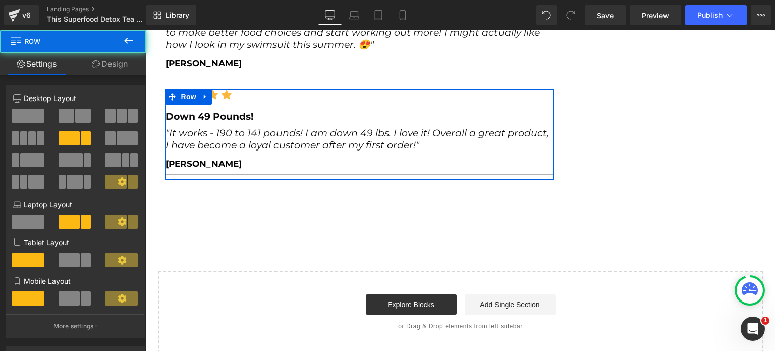
click at [202, 93] on icon at bounding box center [205, 97] width 7 height 8
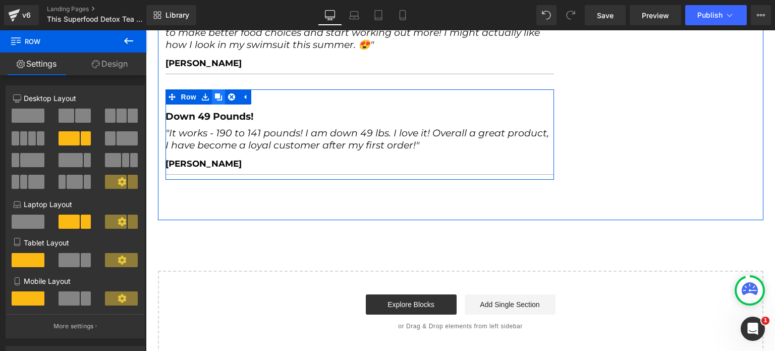
click at [215, 93] on icon at bounding box center [218, 96] width 7 height 7
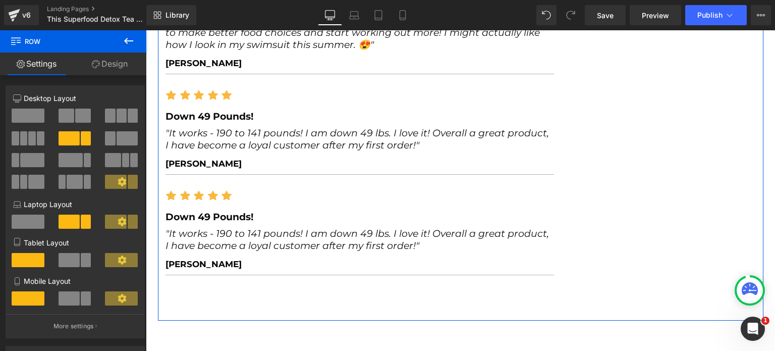
click at [204, 211] on b "Down 49 Pounds!" at bounding box center [210, 217] width 88 height 12
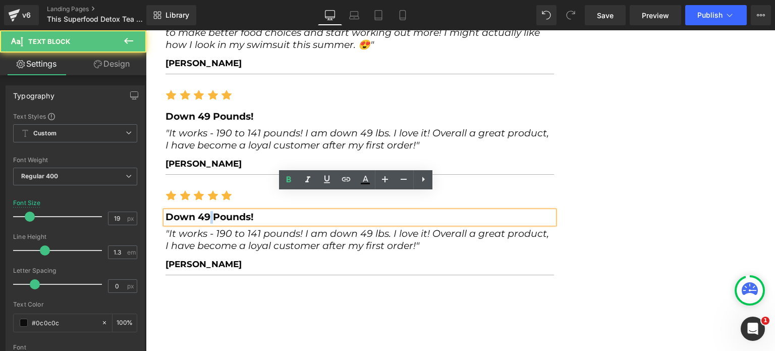
click at [204, 211] on b "Down 49 Pounds!" at bounding box center [210, 217] width 88 height 12
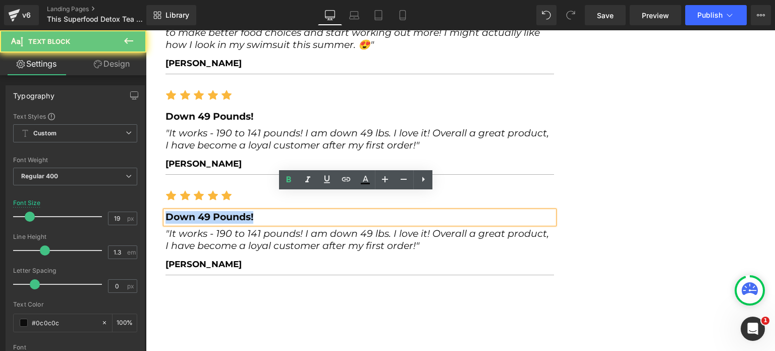
click at [204, 211] on b "Down 49 Pounds!" at bounding box center [210, 217] width 88 height 12
paste div
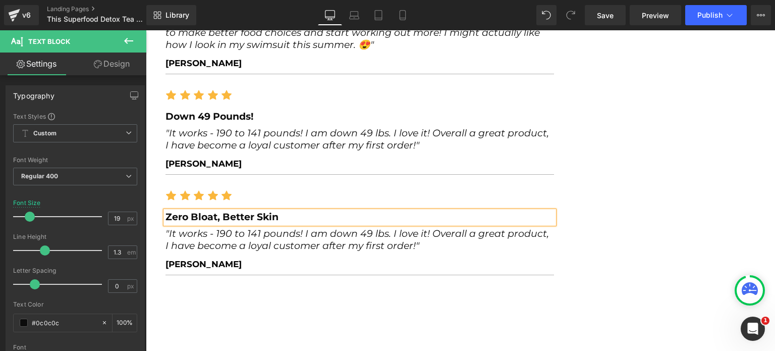
click at [205, 228] on icon ""It works - 190 to 141 pounds! I am down 49 lbs. I love it! Overall a great pro…" at bounding box center [358, 240] width 384 height 24
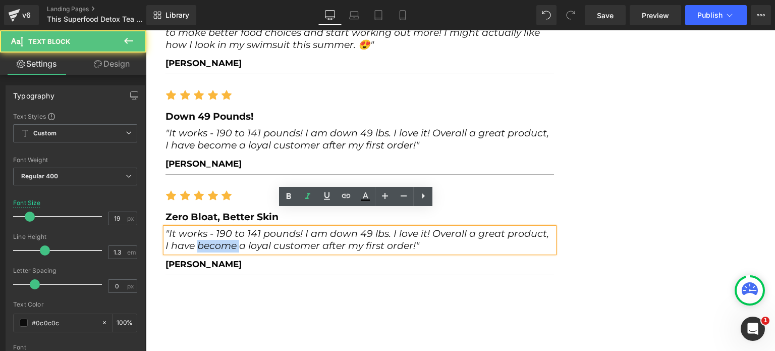
click at [204, 228] on icon ""It works - 190 to 141 pounds! I am down 49 lbs. I love it! Overall a great pro…" at bounding box center [358, 240] width 384 height 24
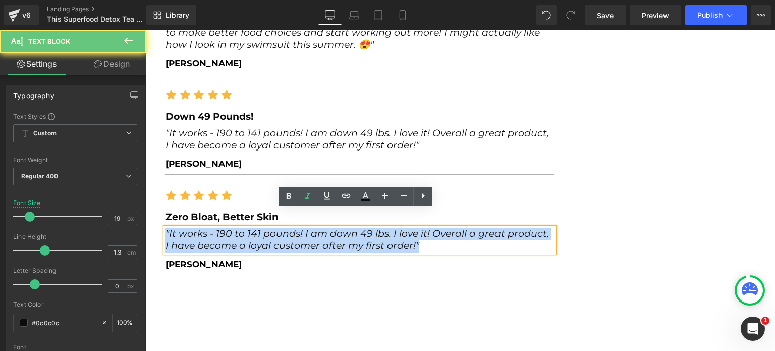
click at [204, 228] on icon ""It works - 190 to 141 pounds! I am down 49 lbs. I love it! Overall a great pro…" at bounding box center [358, 240] width 384 height 24
paste div
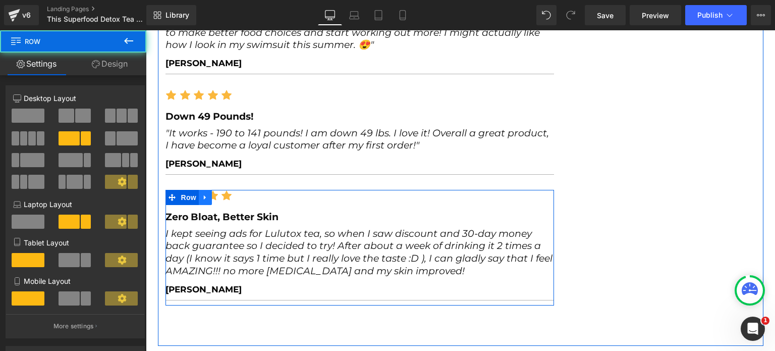
click at [204, 195] on icon at bounding box center [205, 197] width 2 height 5
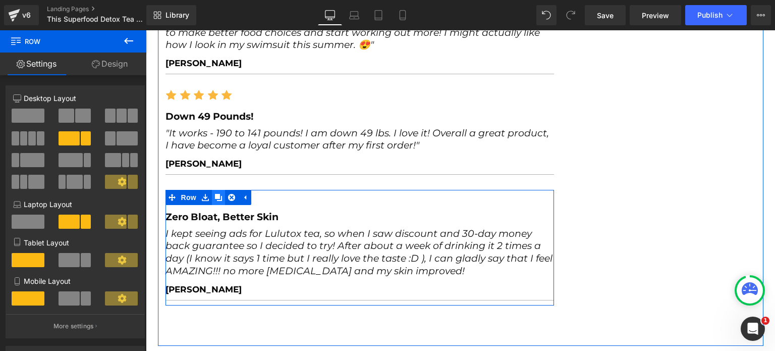
click at [215, 194] on icon at bounding box center [218, 197] width 7 height 7
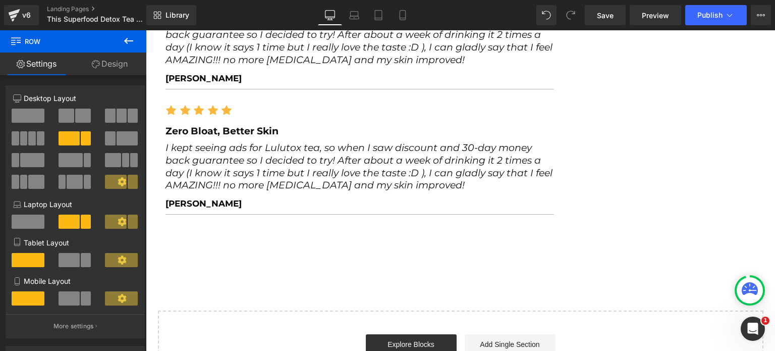
scroll to position [4808, 0]
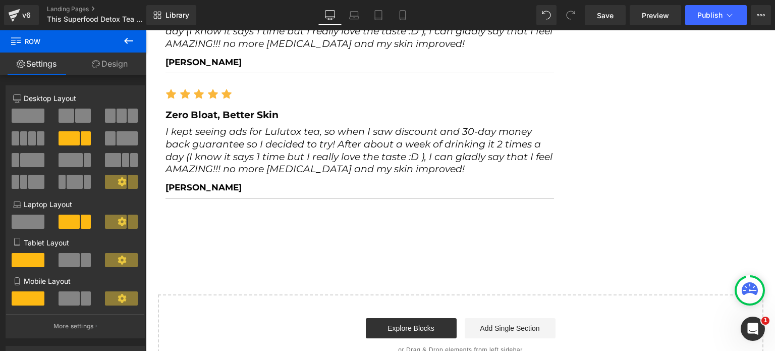
click at [216, 126] on icon "I kept seeing ads for Lulutox tea, so when I saw discount and 30-day money back…" at bounding box center [359, 150] width 387 height 49
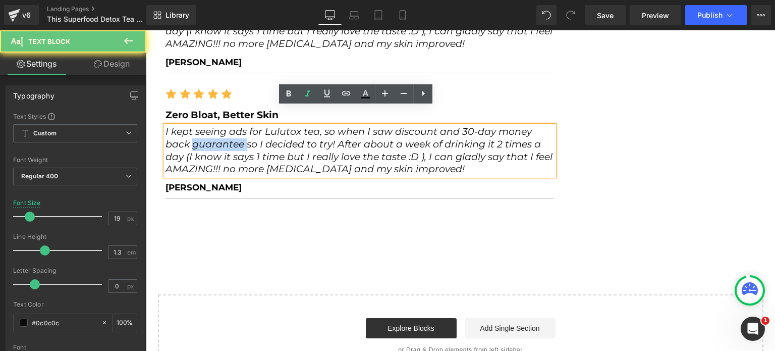
click at [216, 126] on icon "I kept seeing ads for Lulutox tea, so when I saw discount and 30-day money back…" at bounding box center [359, 150] width 387 height 49
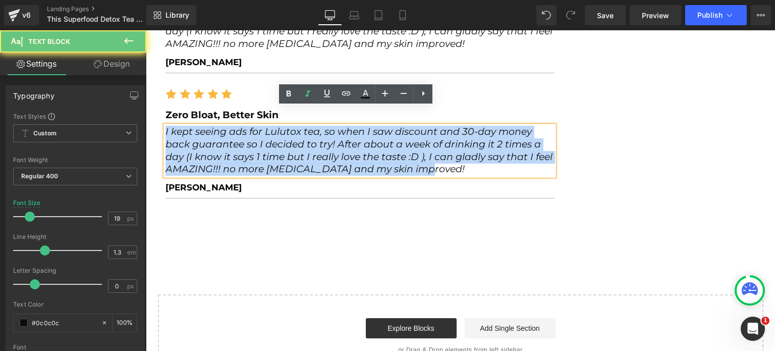
click at [216, 126] on icon "I kept seeing ads for Lulutox tea, so when I saw discount and 30-day money back…" at bounding box center [359, 150] width 387 height 49
paste div
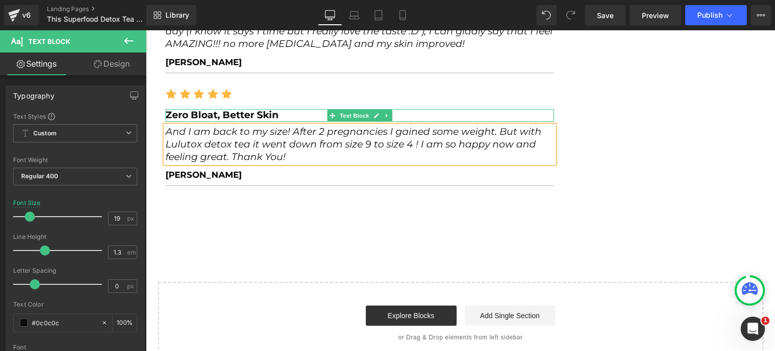
click at [201, 109] on b "Zero Bloat, Better Skin" at bounding box center [222, 115] width 113 height 12
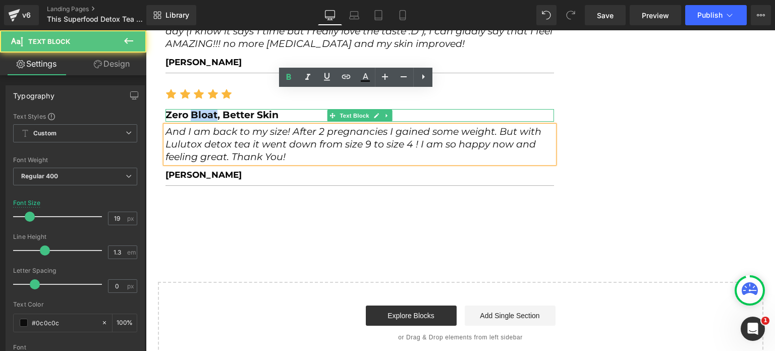
click at [201, 109] on b "Zero Bloat, Better Skin" at bounding box center [222, 115] width 113 height 12
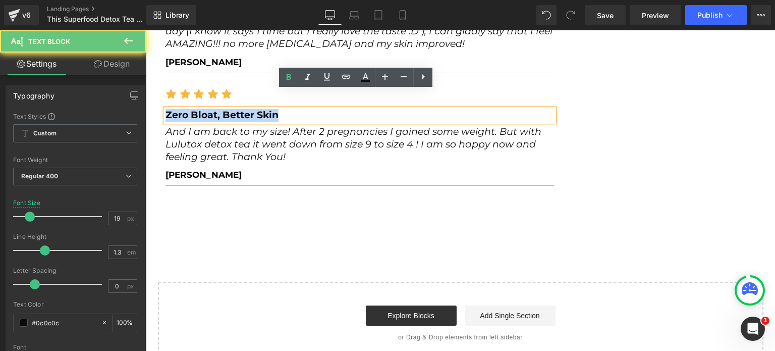
click at [201, 109] on b "Zero Bloat, Better Skin" at bounding box center [222, 115] width 113 height 12
paste div
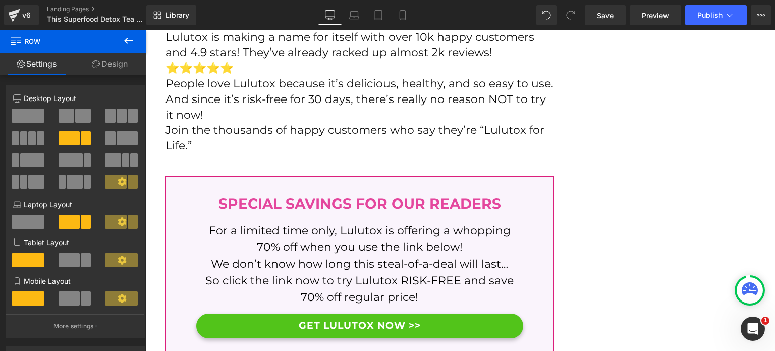
scroll to position [4152, 0]
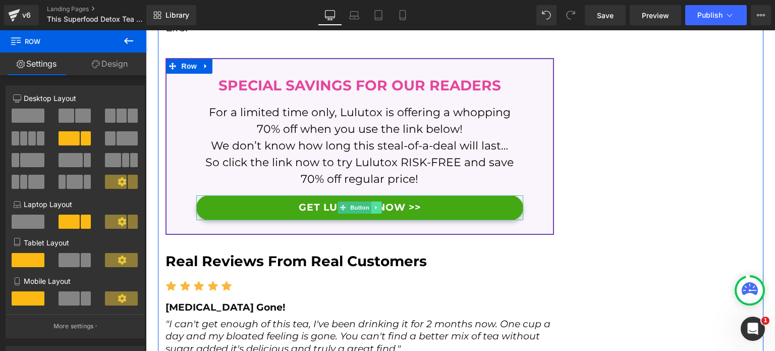
click at [373, 204] on icon at bounding box center [376, 207] width 6 height 6
click at [369, 204] on icon at bounding box center [371, 207] width 6 height 6
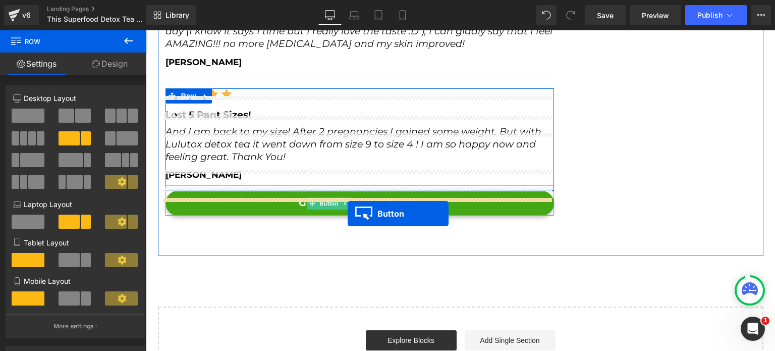
scroll to position [4783, 0]
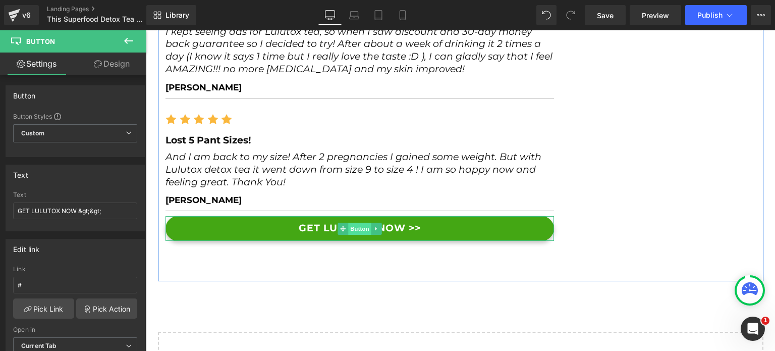
click at [353, 223] on span "Button" at bounding box center [359, 229] width 23 height 12
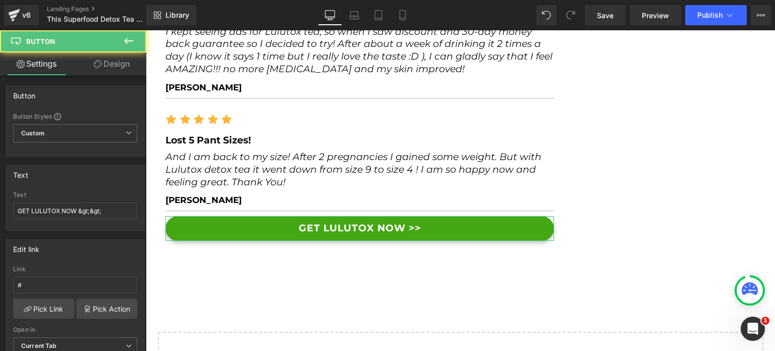
click at [109, 71] on link "Design" at bounding box center [111, 63] width 73 height 23
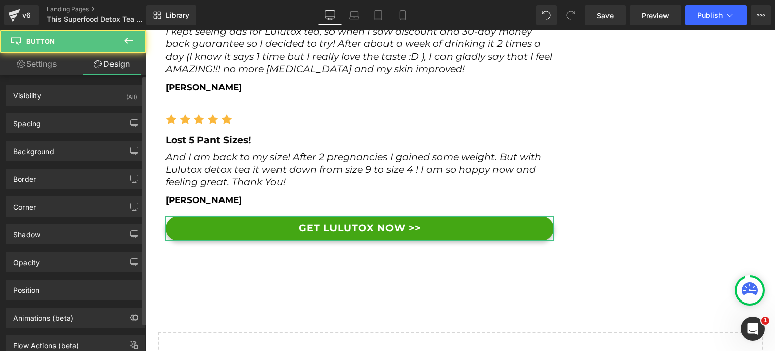
click at [78, 135] on div "Background Color & Image color Color #44a714 100 % Image Replace Image Upload i…" at bounding box center [75, 147] width 151 height 28
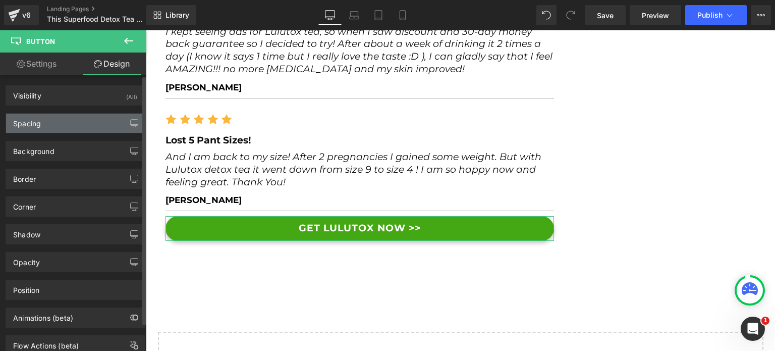
click at [78, 132] on div "Spacing" at bounding box center [75, 123] width 138 height 19
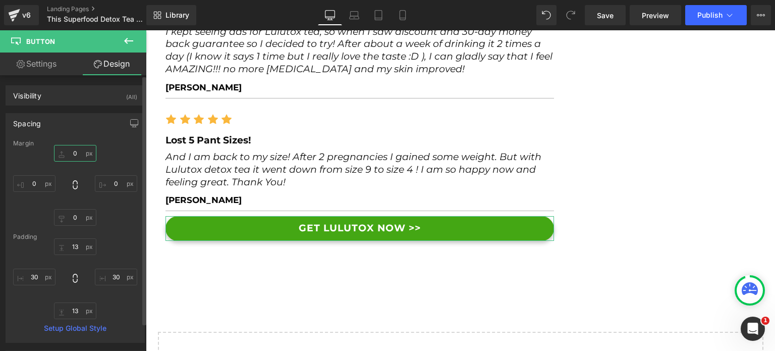
click at [77, 157] on input "0" at bounding box center [75, 153] width 42 height 17
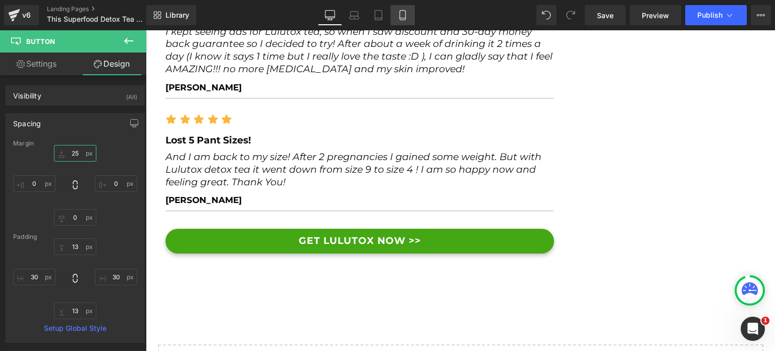
type input "25"
click at [401, 22] on link "Mobile" at bounding box center [403, 15] width 24 height 20
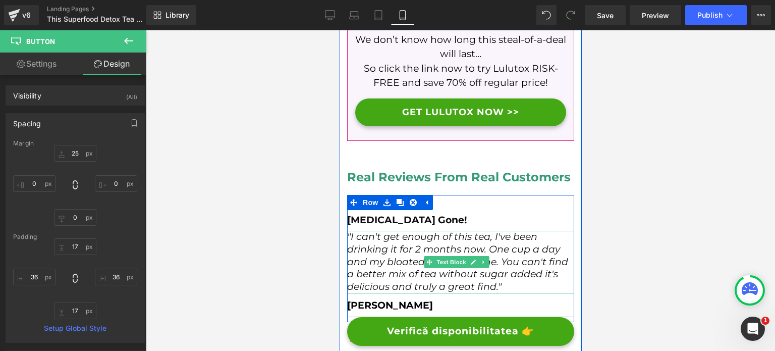
scroll to position [4575, 0]
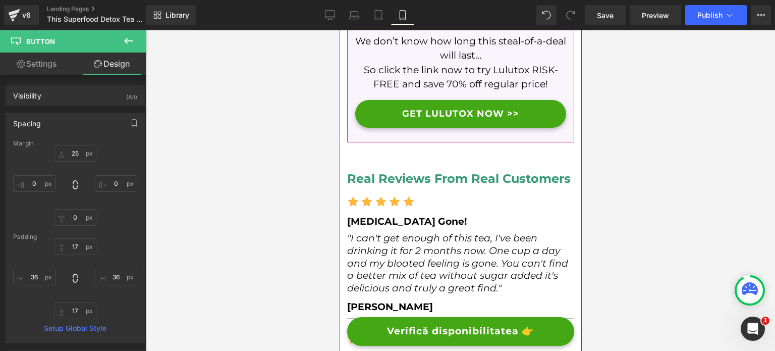
click at [409, 171] on h2 "Real Reviews From Real Customers" at bounding box center [460, 179] width 227 height 16
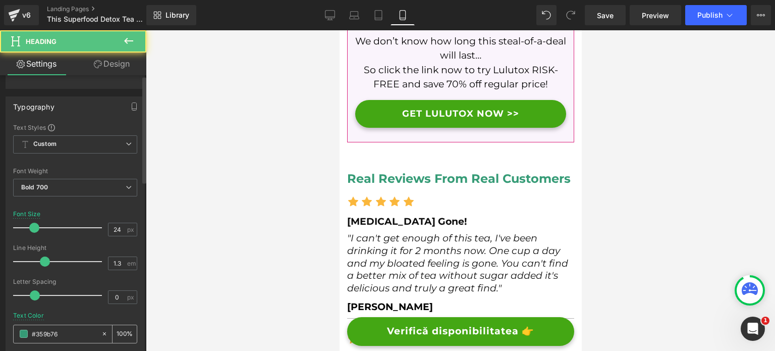
scroll to position [202, 0]
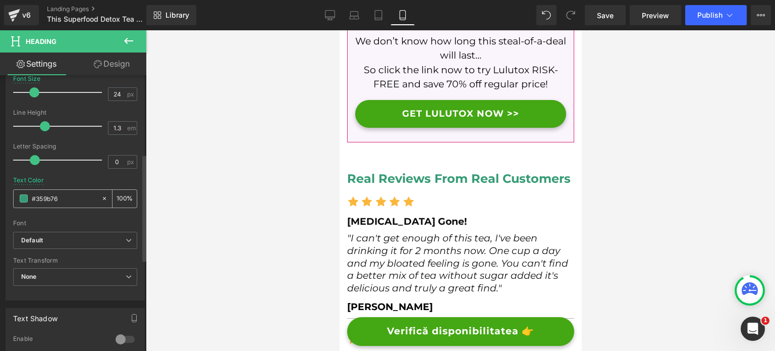
click at [24, 199] on span at bounding box center [24, 198] width 8 height 8
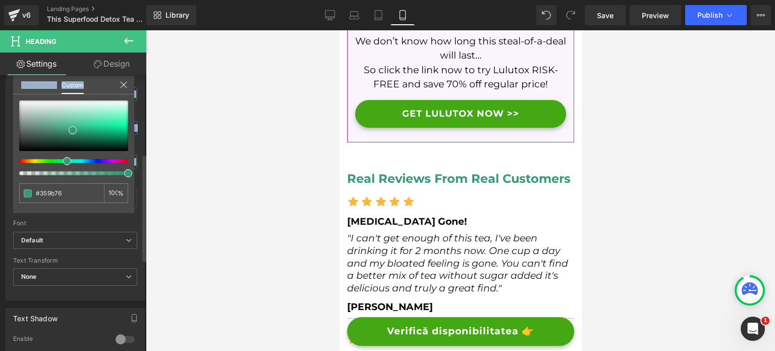
drag, startPoint x: 45, startPoint y: 151, endPoint x: 15, endPoint y: 146, distance: 30.8
click at [12, 146] on div "Typography Text Styles Custom Custom Setup Global Style Custom Setup Global Sty…" at bounding box center [75, 127] width 151 height 347
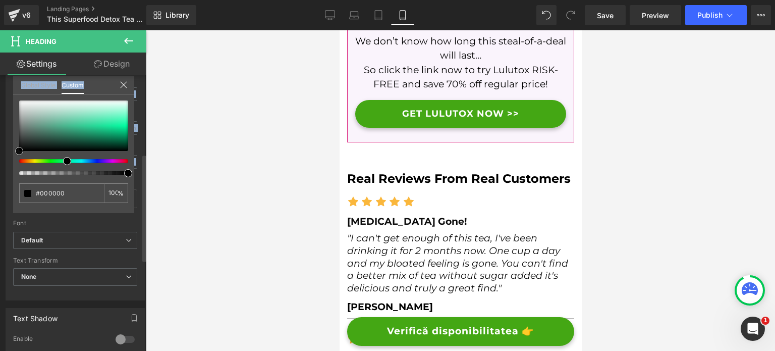
drag, startPoint x: 26, startPoint y: 145, endPoint x: 16, endPoint y: 151, distance: 12.5
click at [19, 151] on div at bounding box center [73, 125] width 109 height 50
drag, startPoint x: 262, startPoint y: 179, endPoint x: 277, endPoint y: 179, distance: 14.6
click at [263, 179] on div at bounding box center [460, 190] width 629 height 320
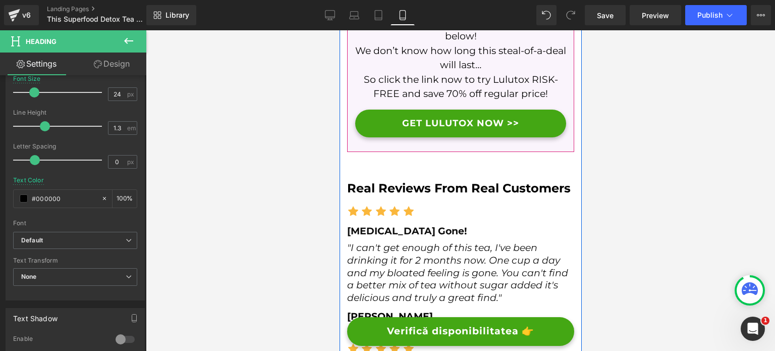
scroll to position [4575, 0]
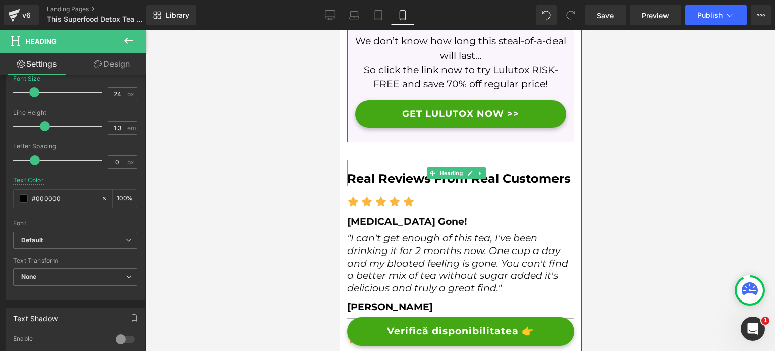
click at [388, 159] on div "Real Reviews From Real Customers" at bounding box center [460, 172] width 227 height 27
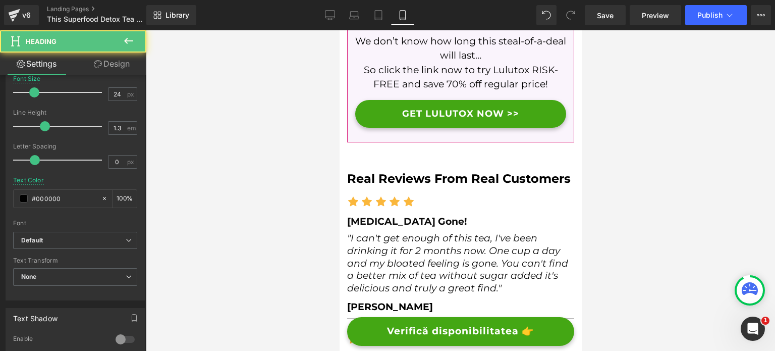
click at [117, 64] on link "Design" at bounding box center [111, 63] width 73 height 23
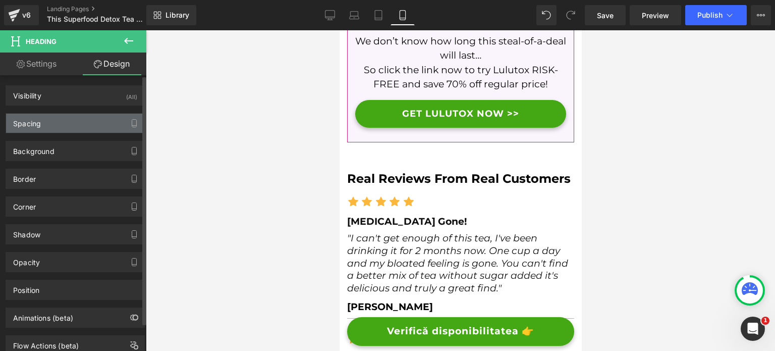
click at [71, 119] on div "Spacing" at bounding box center [75, 123] width 138 height 19
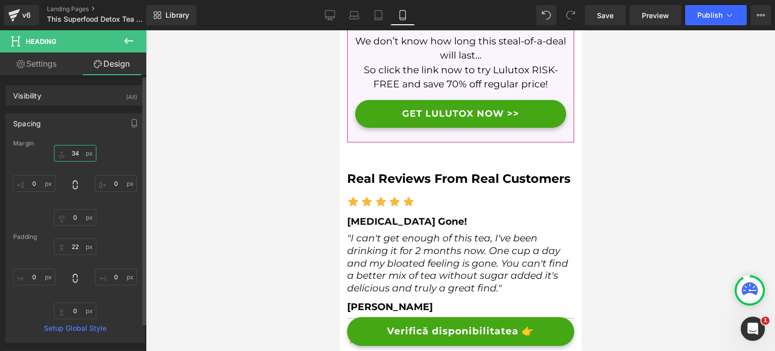
click at [68, 151] on input "34" at bounding box center [75, 153] width 42 height 17
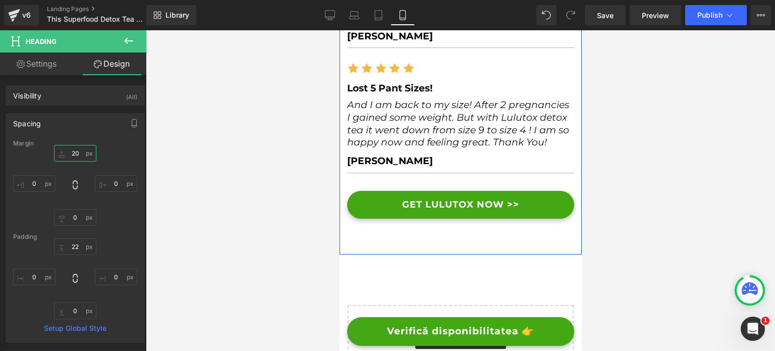
scroll to position [5282, 0]
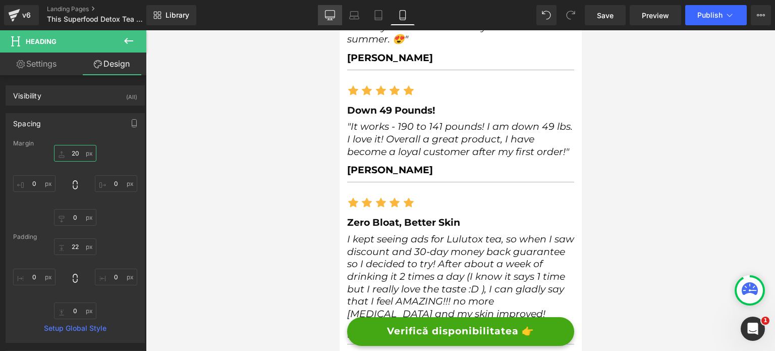
type input "20"
click at [338, 18] on link "Desktop" at bounding box center [330, 15] width 24 height 20
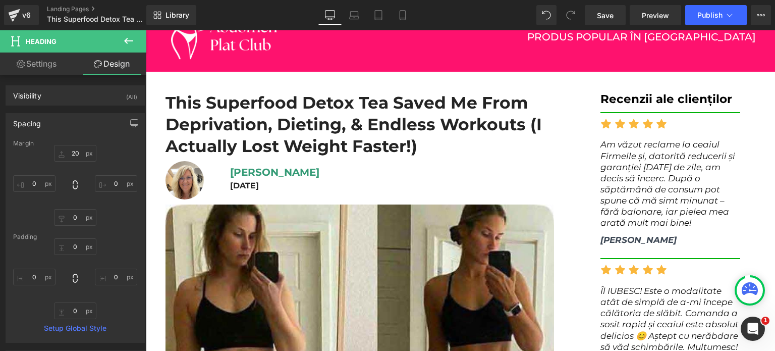
scroll to position [0, 0]
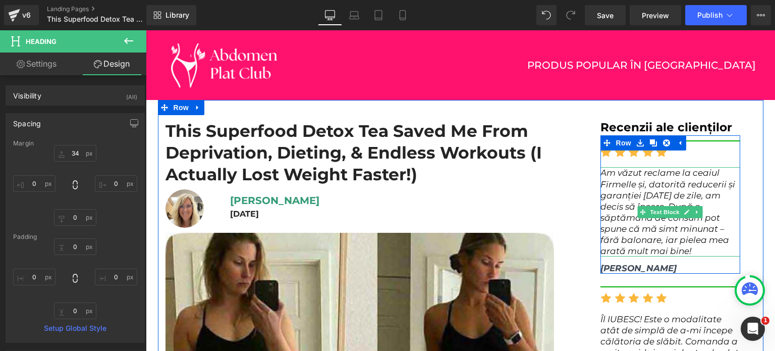
click at [615, 198] on span "Am văzut reclame la ceaiul Firmelle și, datorită reducerii și garanției [DATE] …" at bounding box center [668, 212] width 135 height 88
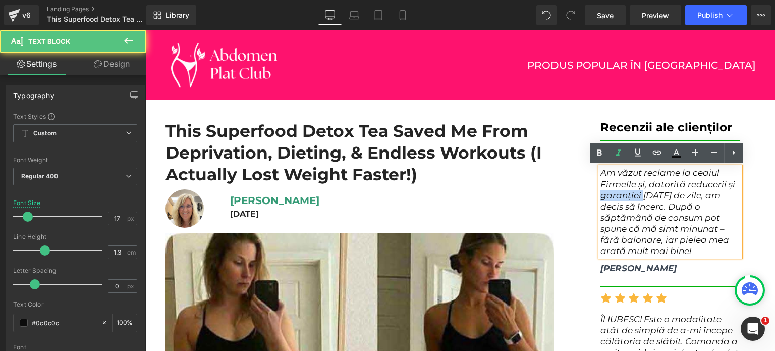
click at [615, 198] on span "Am văzut reclame la ceaiul Firmelle și, datorită reducerii și garanției [DATE] …" at bounding box center [668, 212] width 135 height 88
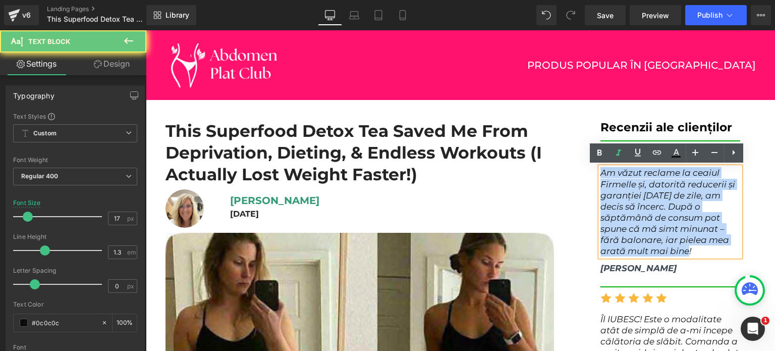
click at [615, 198] on span "Am văzut reclame la ceaiul Firmelle și, datorită reducerii și garanției [DATE] …" at bounding box center [668, 212] width 135 height 88
paste div
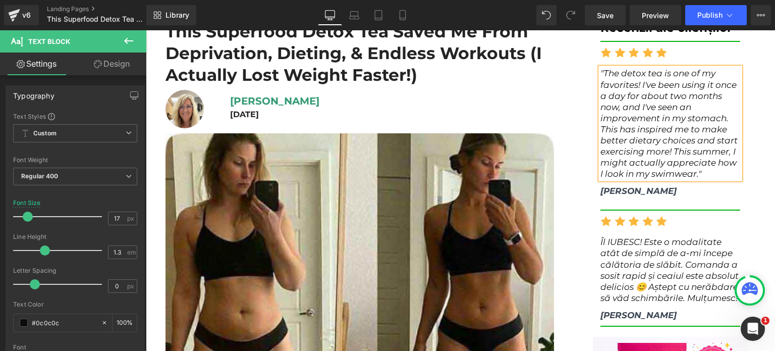
scroll to position [101, 0]
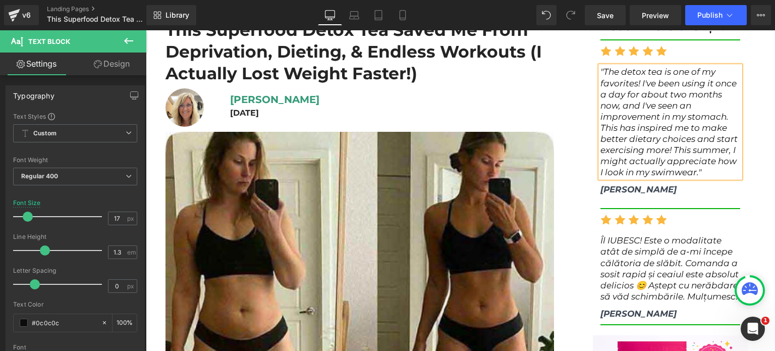
click at [636, 260] on div "Îl IUBESC! Este o modalitate atât de simplă de a-mi începe călătoria de slăbit.…" at bounding box center [671, 268] width 140 height 67
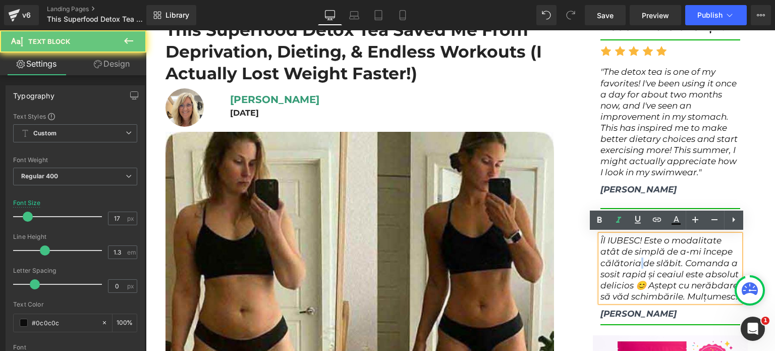
click at [636, 260] on span "Îl IUBESC! Este o modalitate atât de simplă de a-mi începe călătoria de slăbit.…" at bounding box center [670, 268] width 138 height 66
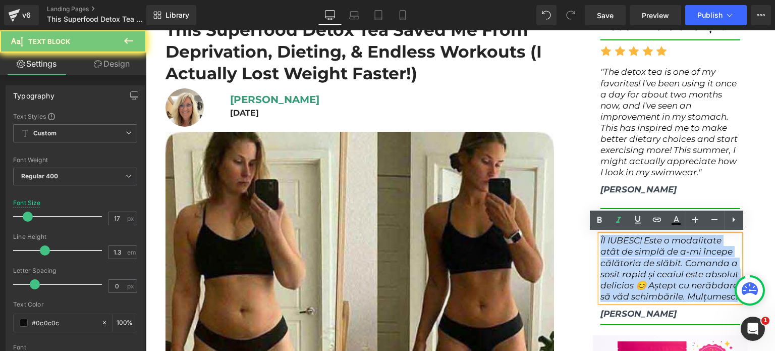
click at [636, 260] on span "Îl IUBESC! Este o modalitate atât de simplă de a-mi începe călătoria de slăbit.…" at bounding box center [670, 268] width 138 height 66
paste div
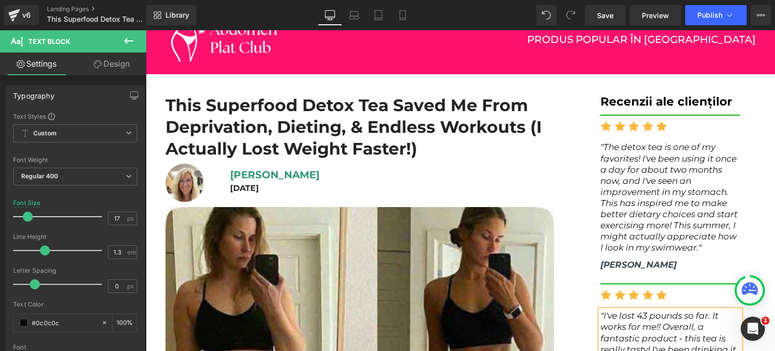
scroll to position [0, 0]
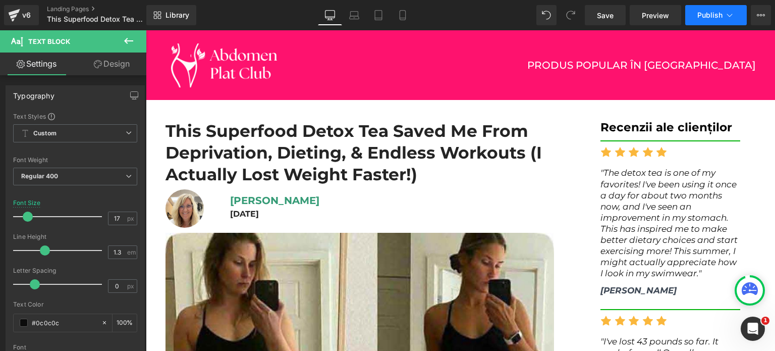
click at [726, 10] on icon at bounding box center [730, 15] width 10 height 10
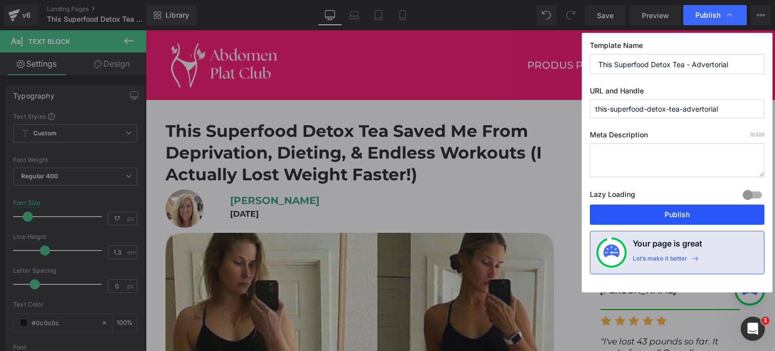
drag, startPoint x: 631, startPoint y: 209, endPoint x: 270, endPoint y: 154, distance: 365.1
click at [631, 209] on button "Publish" at bounding box center [677, 214] width 175 height 20
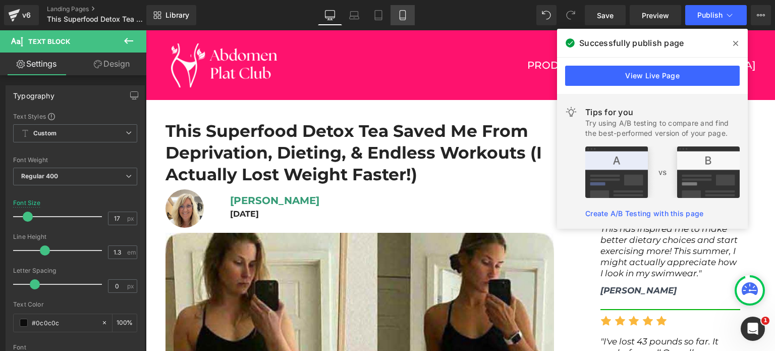
click at [398, 22] on link "Mobile" at bounding box center [403, 15] width 24 height 20
type input "19"
type input "100"
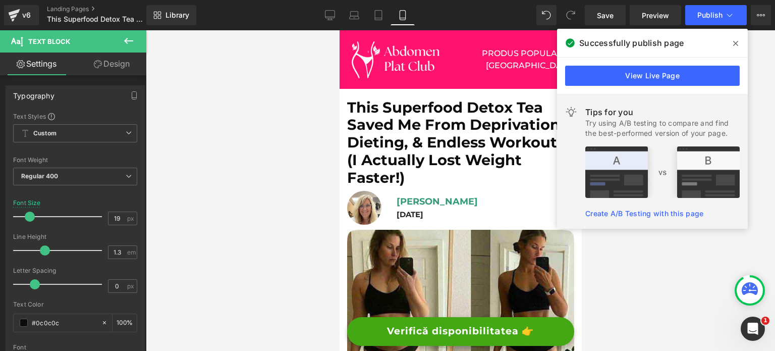
click at [726, 45] on div "Successfully publish page" at bounding box center [652, 43] width 191 height 28
click at [730, 43] on span at bounding box center [736, 43] width 16 height 16
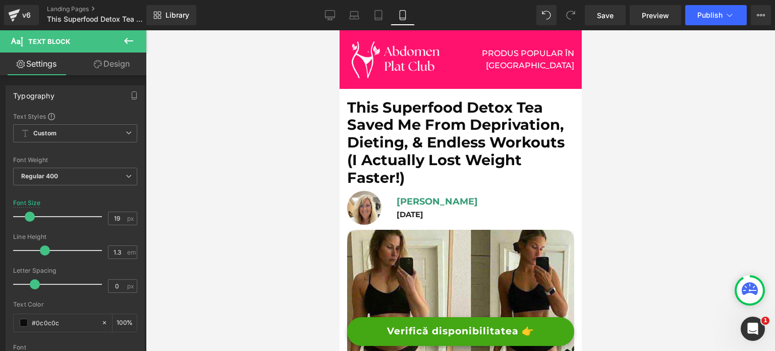
drag, startPoint x: 578, startPoint y: 47, endPoint x: 922, endPoint y: 79, distance: 345.2
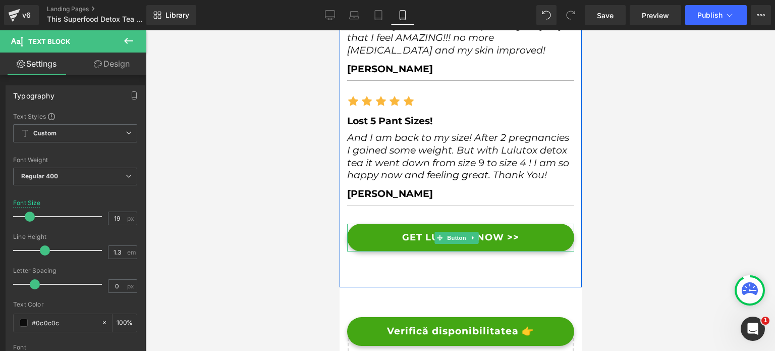
scroll to position [5021, 0]
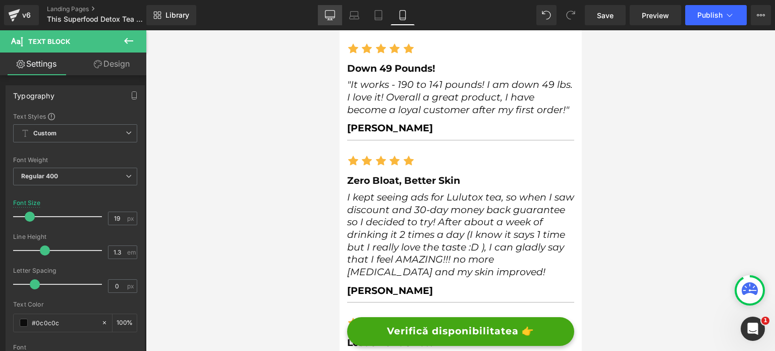
click at [339, 17] on link "Desktop" at bounding box center [330, 15] width 24 height 20
type input "17"
type input "100"
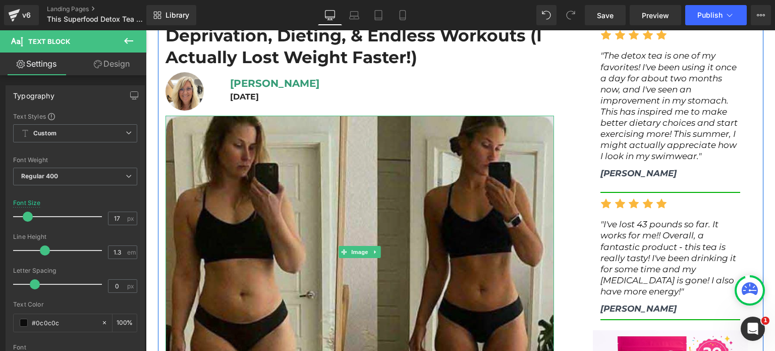
scroll to position [0, 0]
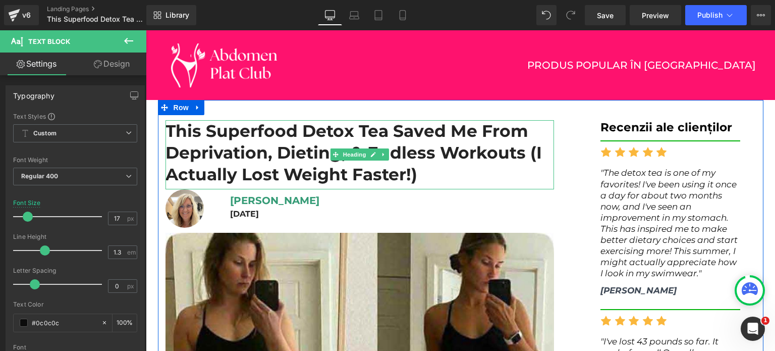
click at [242, 143] on h1 "This Superfood Detox Tea Saved Me From Deprivation, Dieting, & Endless Workouts…" at bounding box center [360, 152] width 389 height 65
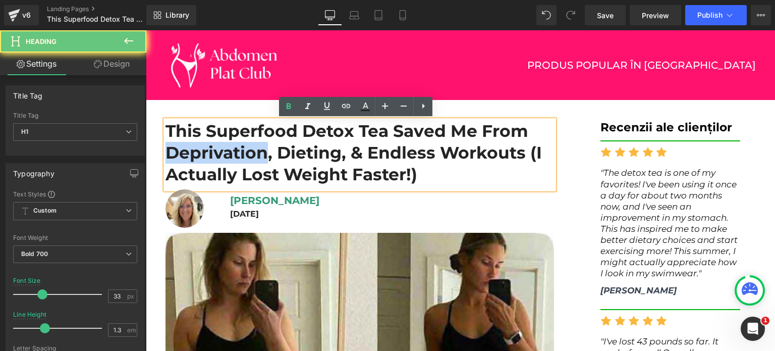
click at [242, 143] on h1 "This Superfood Detox Tea Saved Me From Deprivation, Dieting, & Endless Workouts…" at bounding box center [360, 152] width 389 height 65
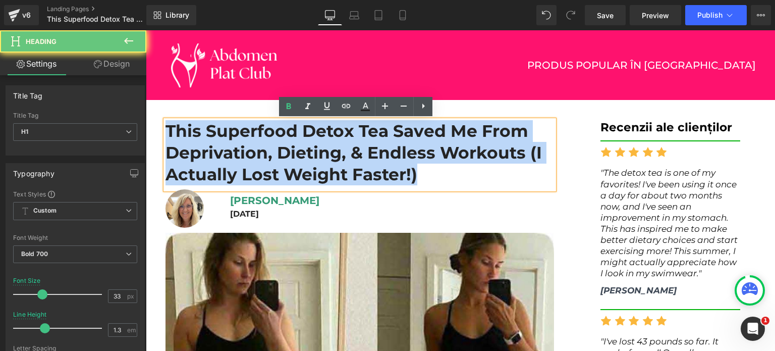
click at [242, 143] on h1 "This Superfood Detox Tea Saved Me From Deprivation, Dieting, & Endless Workouts…" at bounding box center [360, 152] width 389 height 65
copy h1 "This Superfood Detox Tea Saved Me From Deprivation, Dieting, & Endless Workouts…"
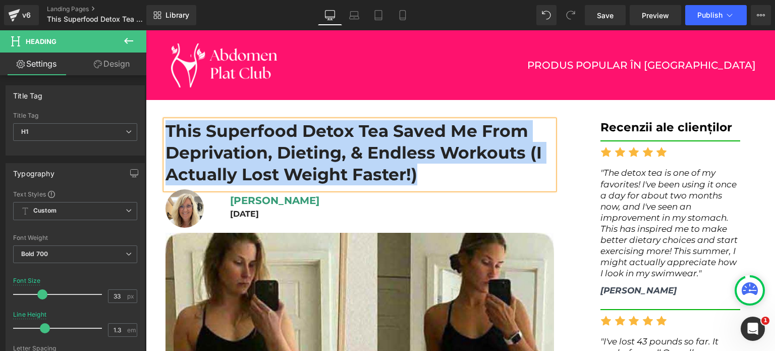
paste div
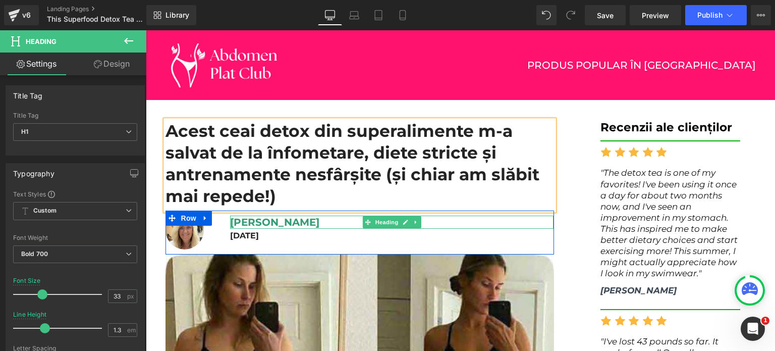
click at [241, 223] on span "[PERSON_NAME]" at bounding box center [274, 222] width 89 height 12
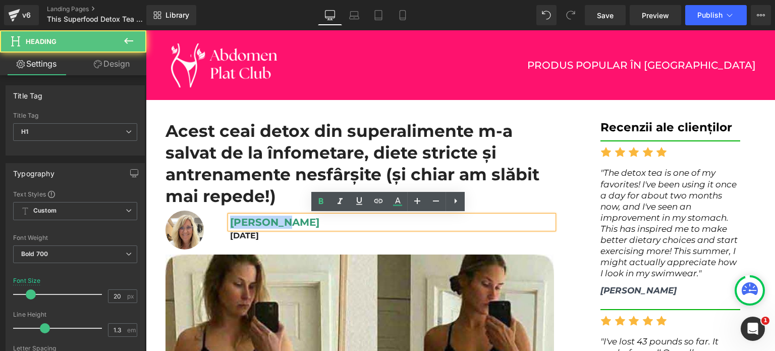
click at [241, 223] on span "[PERSON_NAME]" at bounding box center [274, 222] width 89 height 12
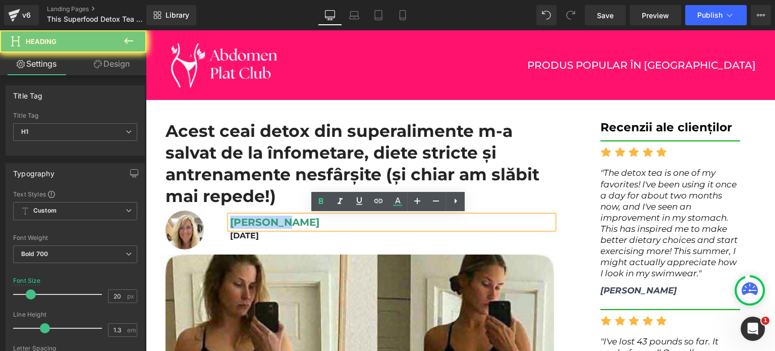
click at [241, 223] on span "[PERSON_NAME]" at bounding box center [274, 222] width 89 height 12
copy span "[PERSON_NAME]"
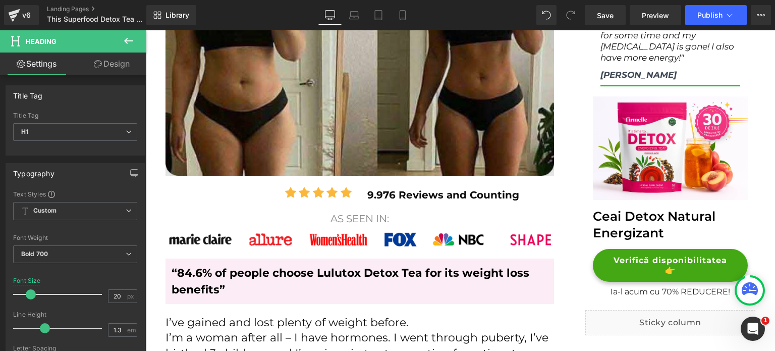
scroll to position [353, 0]
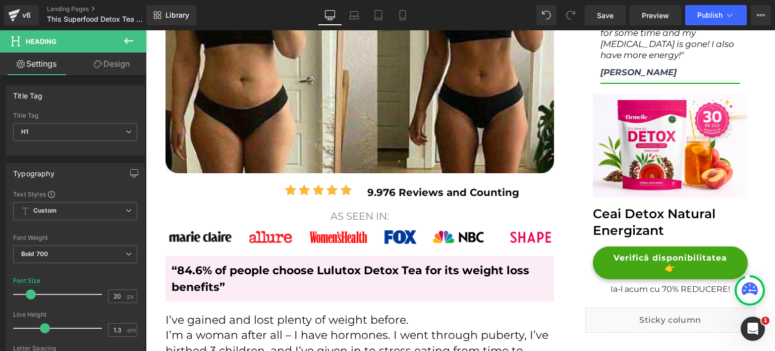
click at [379, 189] on strong "9.976 Reviews and Counting" at bounding box center [443, 192] width 152 height 12
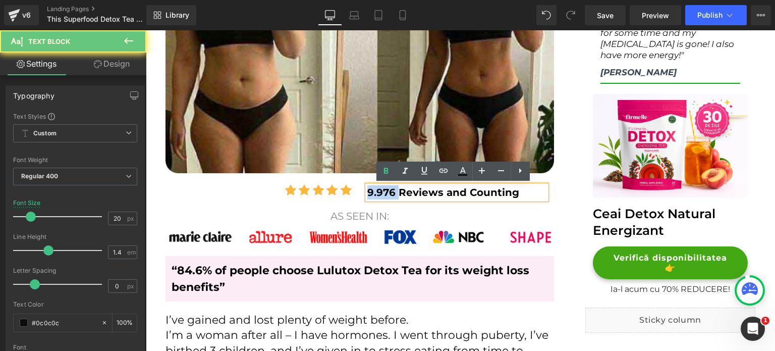
click at [379, 189] on strong "9.976 Reviews and Counting" at bounding box center [443, 192] width 152 height 12
copy strong "9.976 Reviews and Counting"
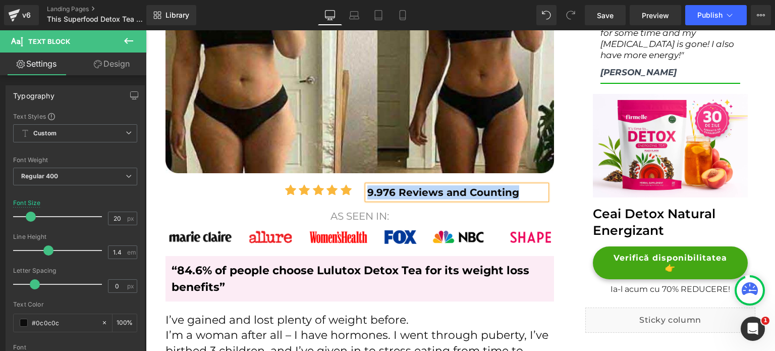
paste div
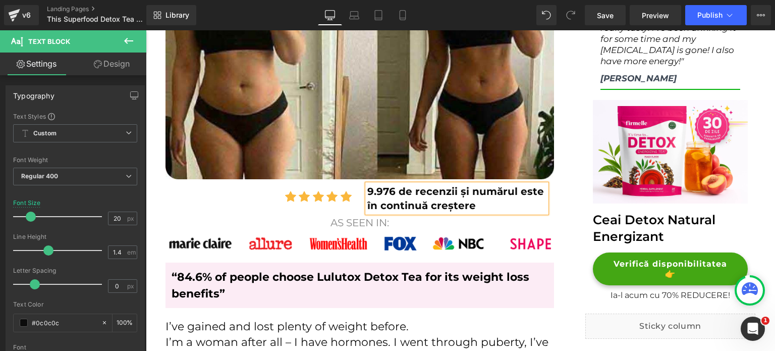
click at [426, 189] on b "9.976 de recenzii și numărul este în continuă creștere" at bounding box center [455, 198] width 177 height 26
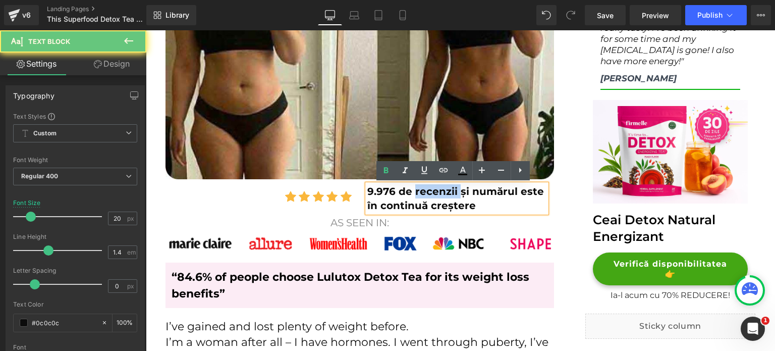
click at [426, 189] on b "9.976 de recenzii și numărul este în continuă creștere" at bounding box center [455, 198] width 177 height 26
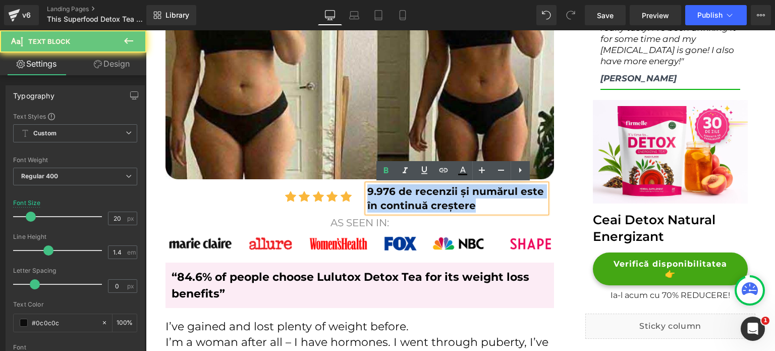
click at [426, 189] on b "9.976 de recenzii și numărul este în continuă creștere" at bounding box center [455, 198] width 177 height 26
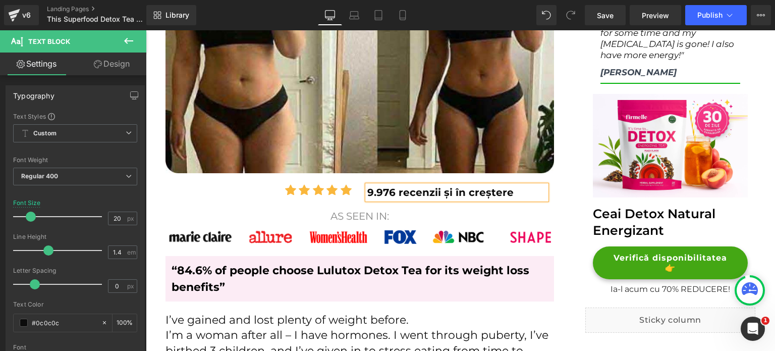
scroll to position [454, 0]
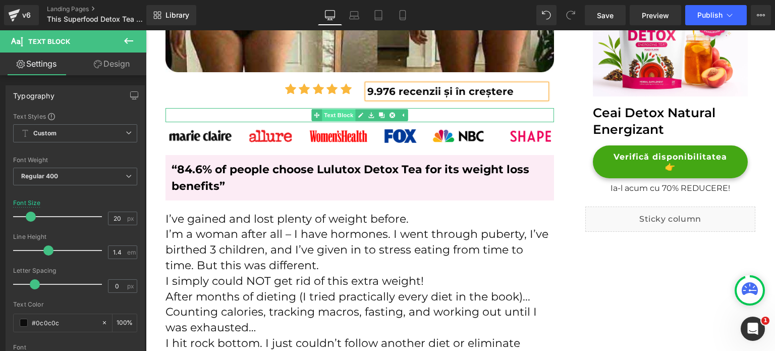
click at [334, 112] on span "Text Block" at bounding box center [338, 115] width 33 height 12
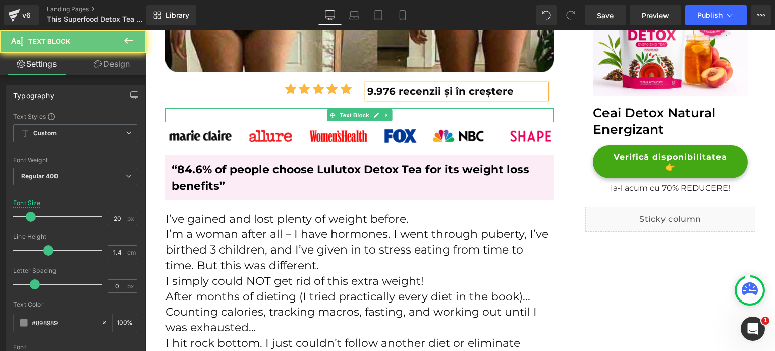
click at [311, 115] on p "AS SEEN IN:" at bounding box center [360, 115] width 389 height 14
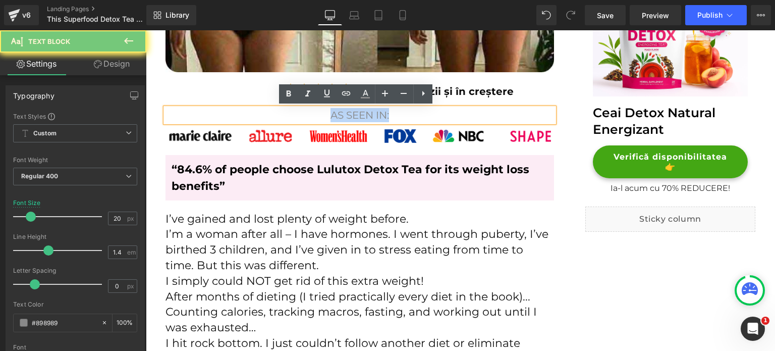
click at [311, 115] on p "AS SEEN IN:" at bounding box center [360, 115] width 389 height 14
copy p "AS SEEN IN:"
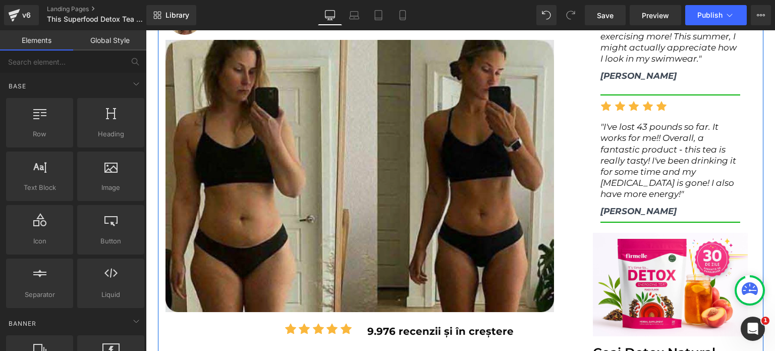
scroll to position [303, 0]
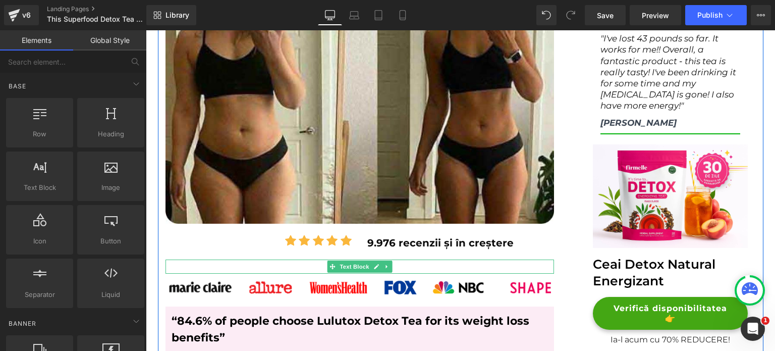
click at [298, 264] on p "AS SEEN IN:" at bounding box center [360, 266] width 389 height 14
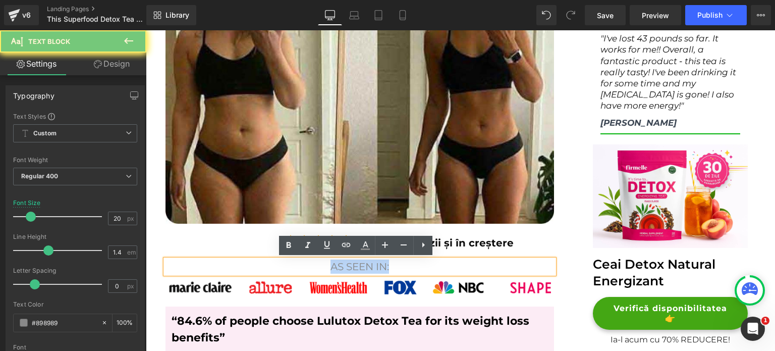
click at [298, 264] on p "AS SEEN IN:" at bounding box center [360, 266] width 389 height 14
paste div
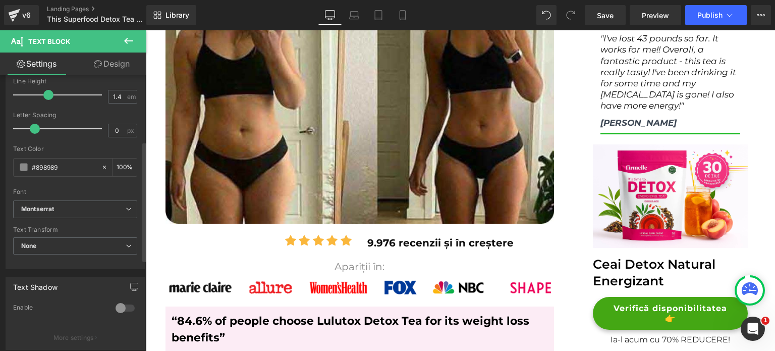
scroll to position [151, 0]
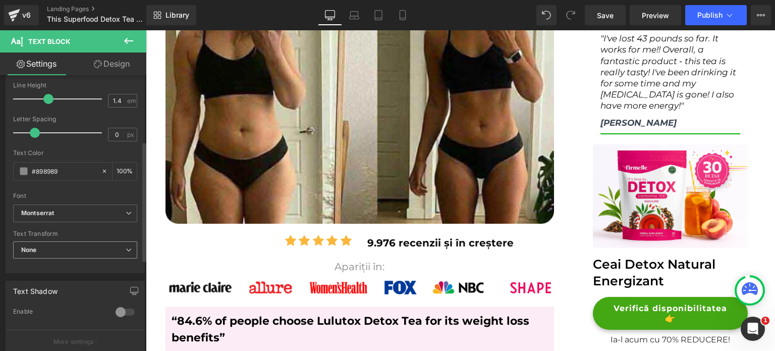
click at [70, 254] on span "None" at bounding box center [75, 250] width 124 height 18
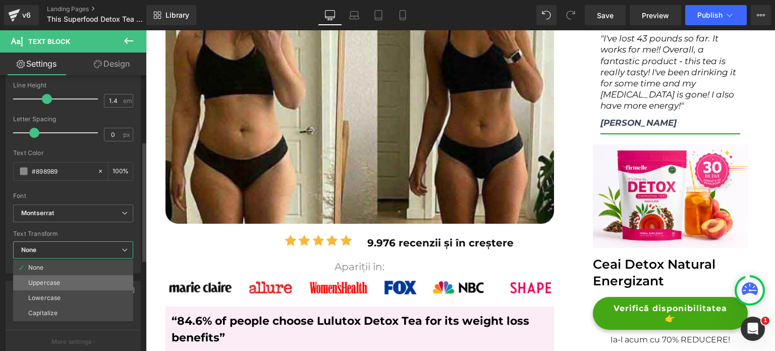
click at [66, 284] on li "Uppercase" at bounding box center [73, 282] width 120 height 15
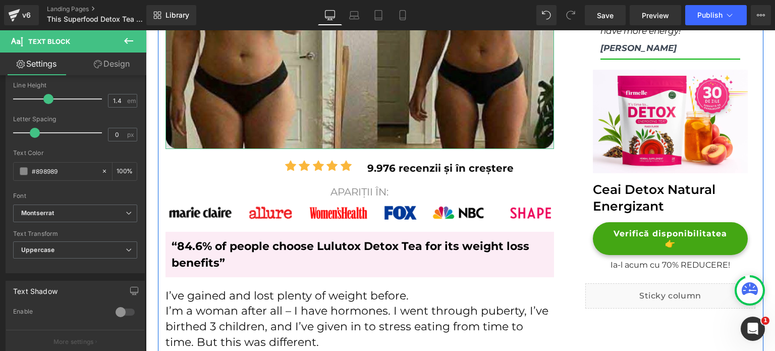
scroll to position [454, 0]
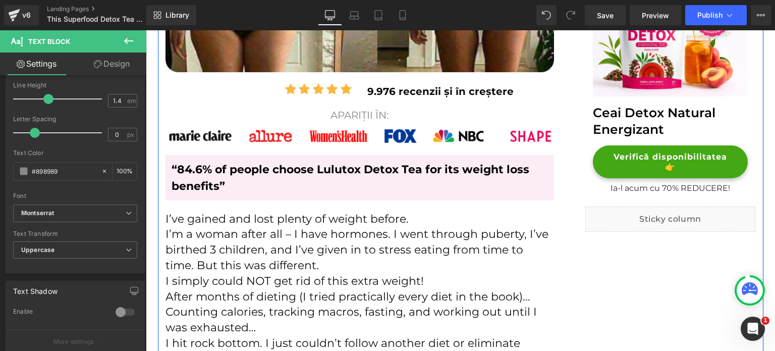
click at [211, 177] on p "“84.6% of people choose Lulutox Detox Tea for its weight loss benefits”" at bounding box center [360, 177] width 377 height 33
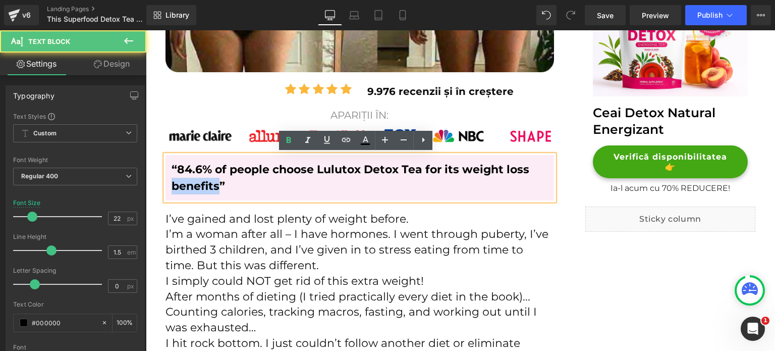
click at [211, 177] on p "“84.6% of people choose Lulutox Detox Tea for its weight loss benefits”" at bounding box center [360, 177] width 377 height 33
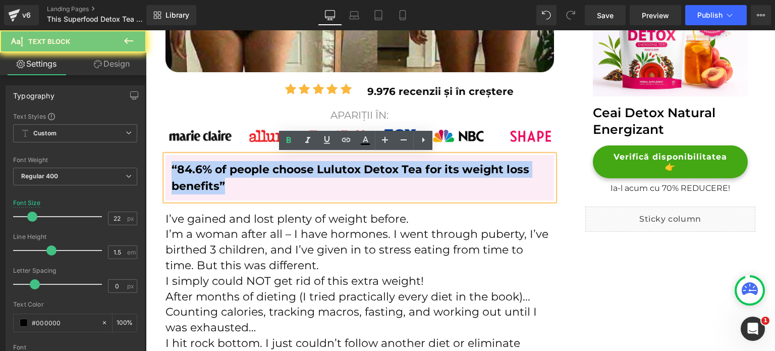
click at [211, 177] on p "“84.6% of people choose Lulutox Detox Tea for its weight loss benefits”" at bounding box center [360, 177] width 377 height 33
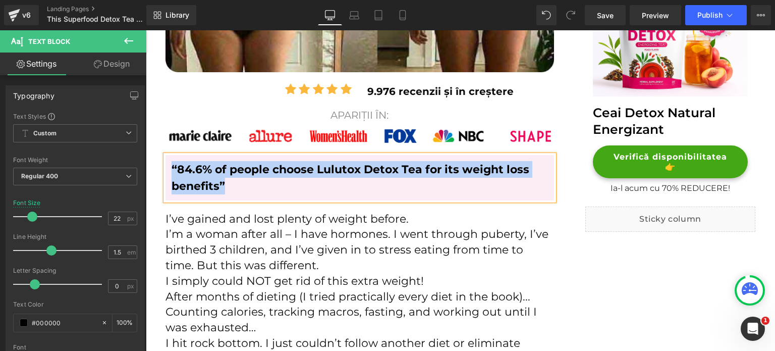
paste div
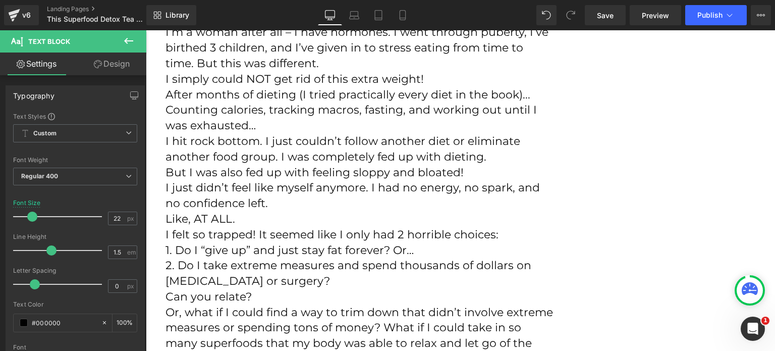
click at [247, 131] on p "Counting calories, tracking macros, fasting, and working out until I was exhaus…" at bounding box center [360, 117] width 389 height 31
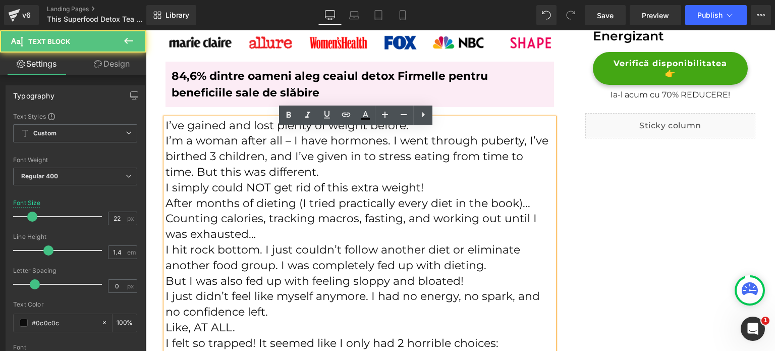
scroll to position [505, 0]
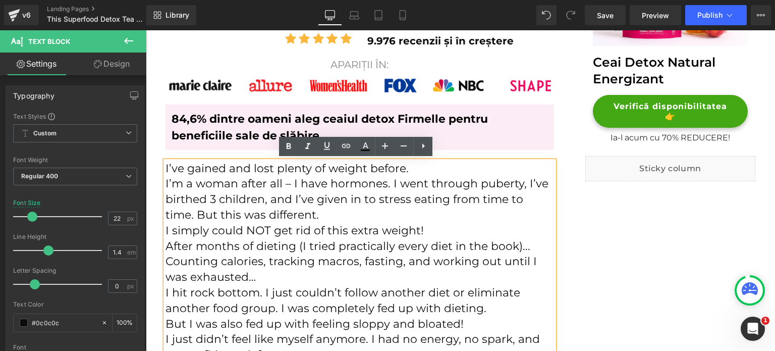
click at [345, 197] on p "I’m a woman after all – I have hormones. I went through puberty, I’ve birthed 3…" at bounding box center [360, 199] width 389 height 46
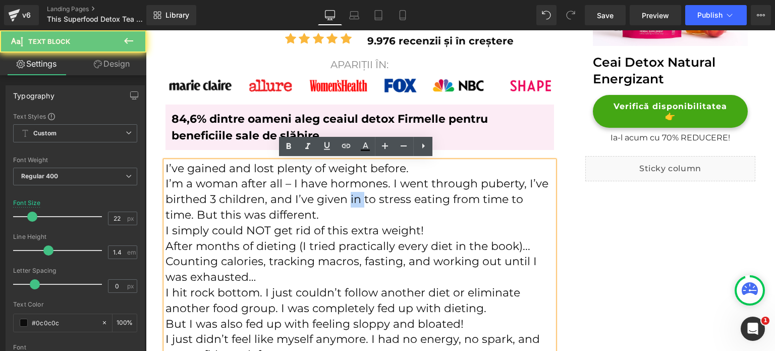
click at [345, 197] on p "I’m a woman after all – I have hormones. I went through puberty, I’ve birthed 3…" at bounding box center [360, 199] width 389 height 46
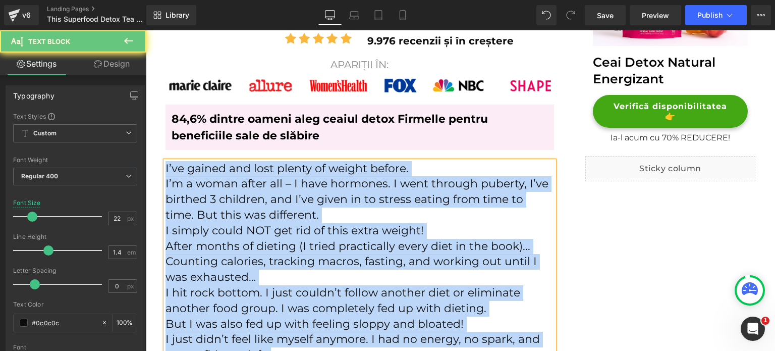
copy div "L’ip dolors ame cons adipis el seddoe tempor. I’u l etdol magna ali – E admi ve…"
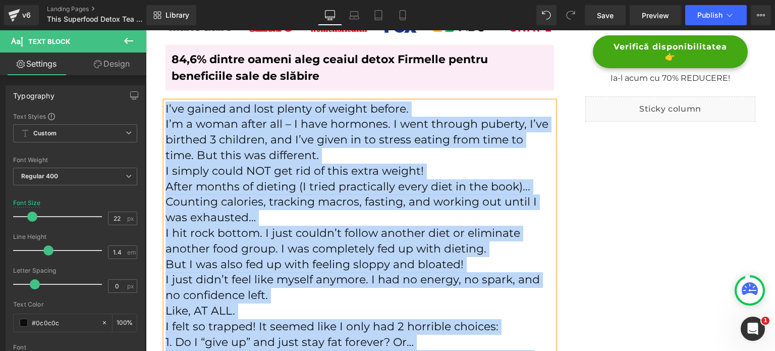
scroll to position [707, 0]
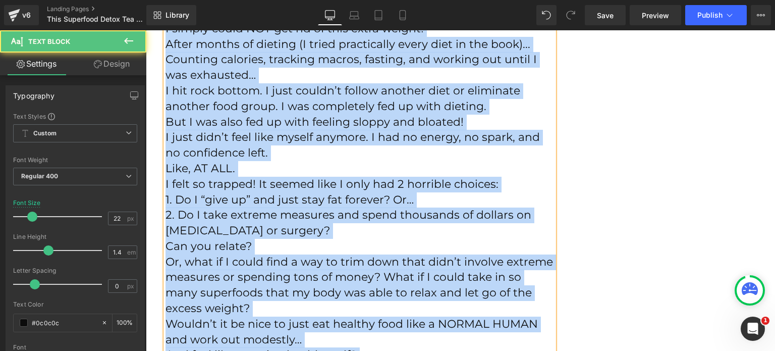
click at [245, 213] on p "2. Do I take extreme measures and spend thousands of dollars on [MEDICAL_DATA] …" at bounding box center [360, 222] width 389 height 31
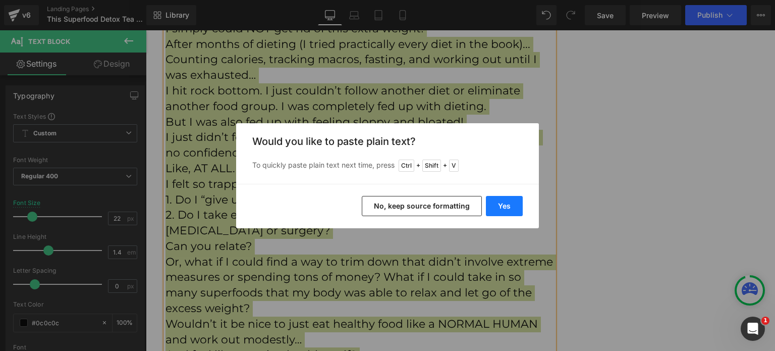
click at [499, 201] on button "Yes" at bounding box center [504, 206] width 37 height 20
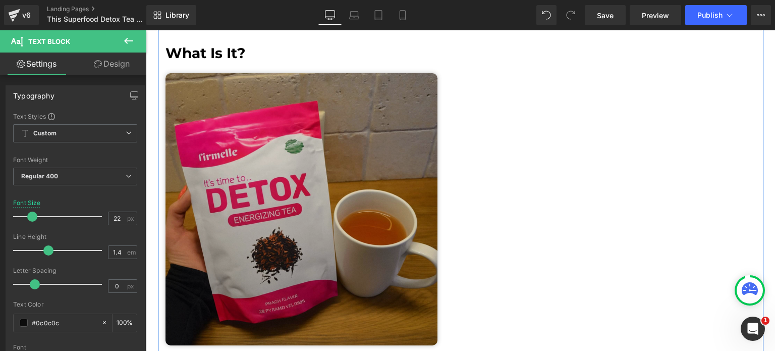
scroll to position [1363, 0]
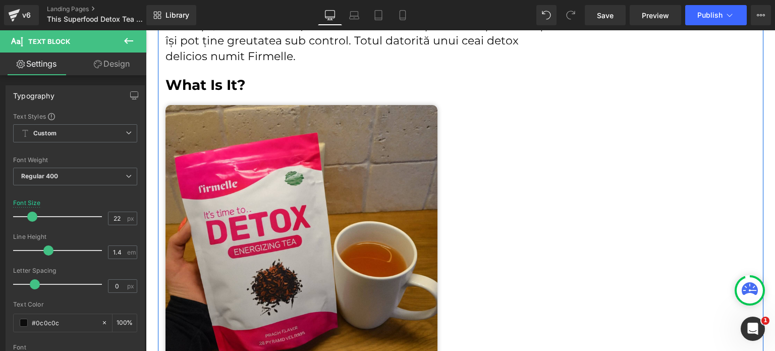
click at [215, 83] on h2 "What Is It?" at bounding box center [360, 85] width 389 height 18
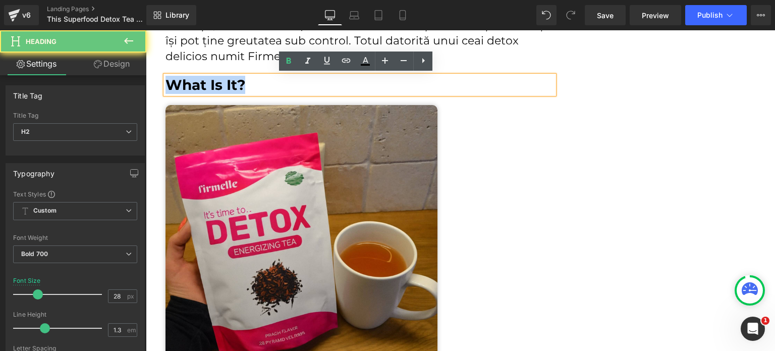
click at [215, 83] on h2 "What Is It?" at bounding box center [360, 85] width 389 height 18
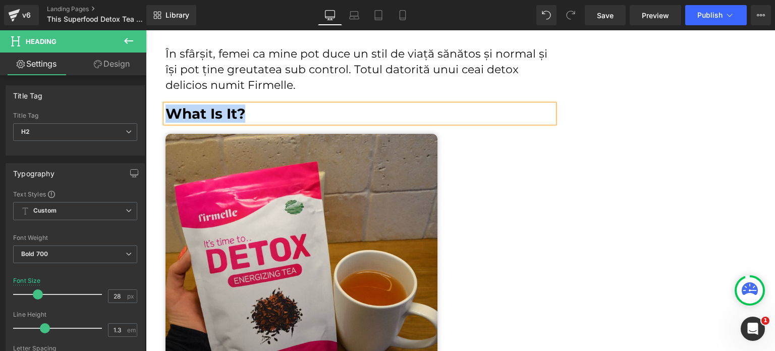
scroll to position [1312, 0]
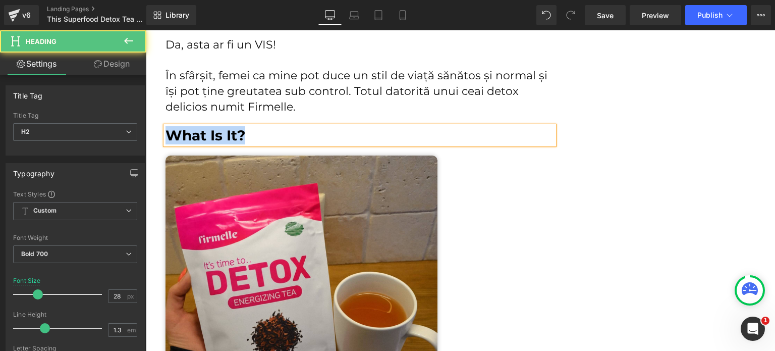
click at [196, 129] on h2 "What Is It?" at bounding box center [360, 135] width 389 height 18
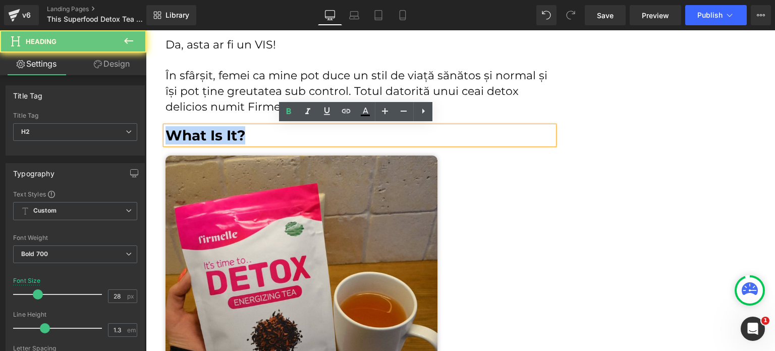
click at [196, 129] on h2 "What Is It?" at bounding box center [360, 135] width 389 height 18
paste div
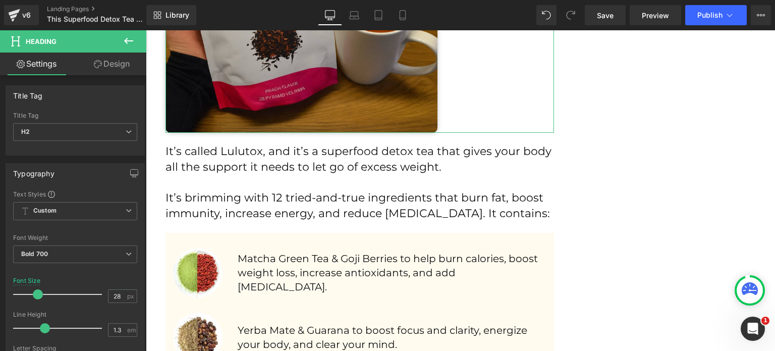
scroll to position [1615, 0]
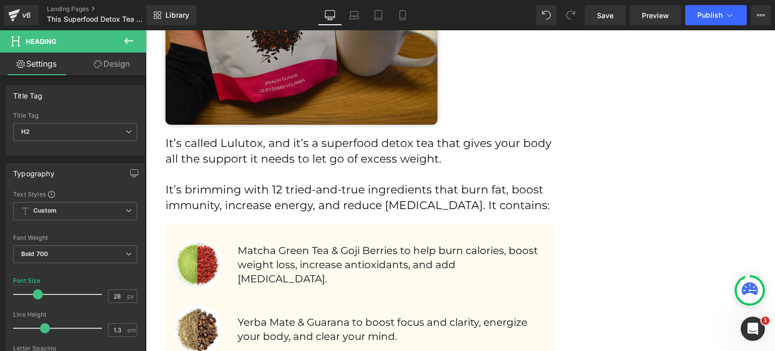
click at [209, 148] on p "It’s called Lulutox, and it’s a superfood detox tea that gives your body all th…" at bounding box center [360, 151] width 389 height 31
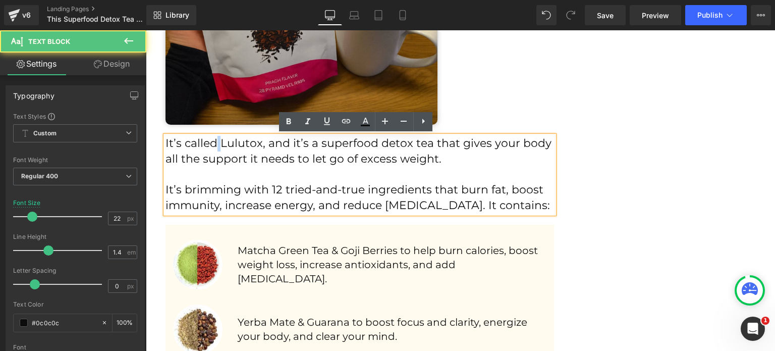
click at [209, 148] on p "It’s called Lulutox, and it’s a superfood detox tea that gives your body all th…" at bounding box center [360, 151] width 389 height 31
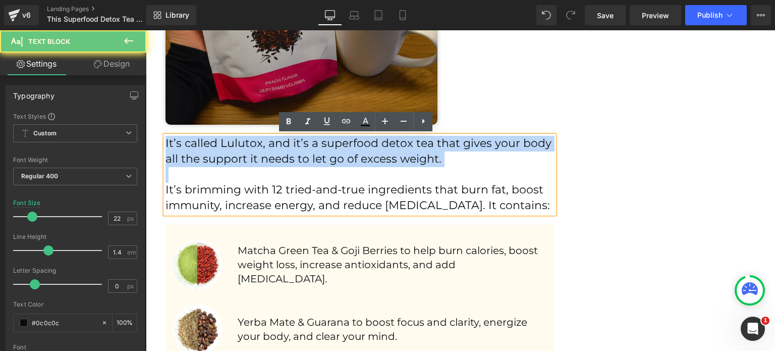
click at [209, 148] on p "It’s called Lulutox, and it’s a superfood detox tea that gives your body all th…" at bounding box center [360, 151] width 389 height 31
paste div
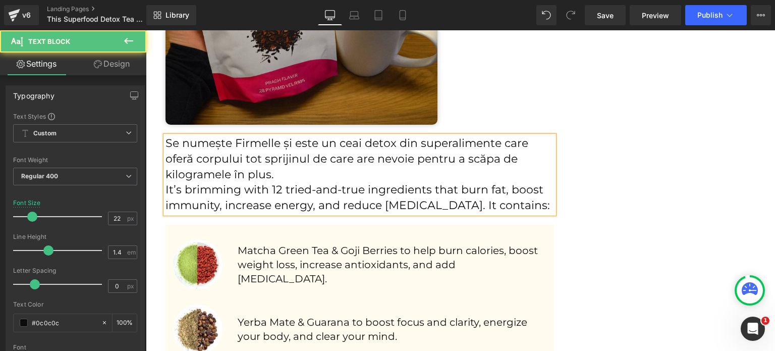
click at [288, 202] on p "It’s brimming with 12 tried-and-true ingredients that burn fat, boost immunity,…" at bounding box center [360, 197] width 389 height 31
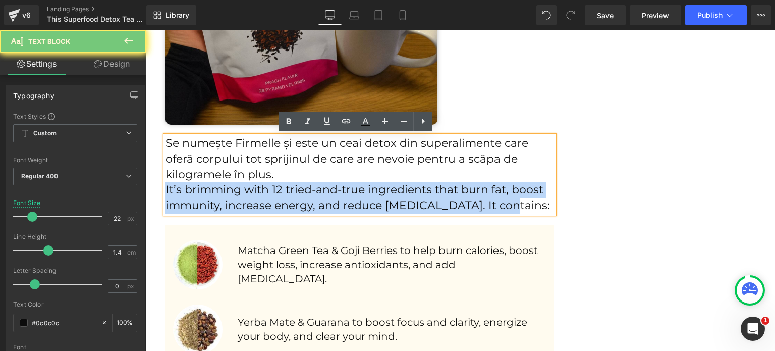
click at [288, 202] on p "It’s brimming with 12 tried-and-true ingredients that burn fat, boost immunity,…" at bounding box center [360, 197] width 389 height 31
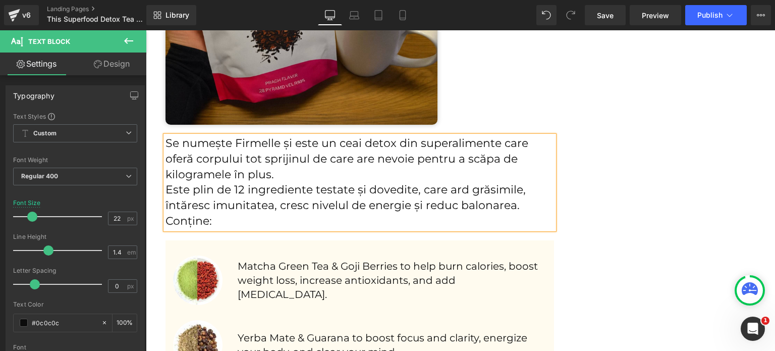
click at [286, 171] on p "Se numește Firmelle și este un ceai detox din superalimente care oferă corpului…" at bounding box center [360, 159] width 389 height 46
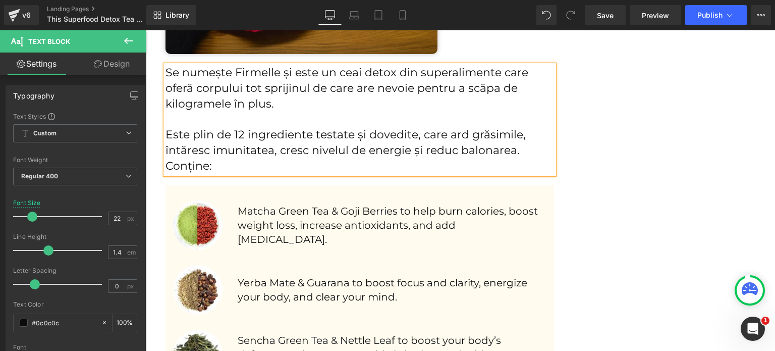
scroll to position [1767, 0]
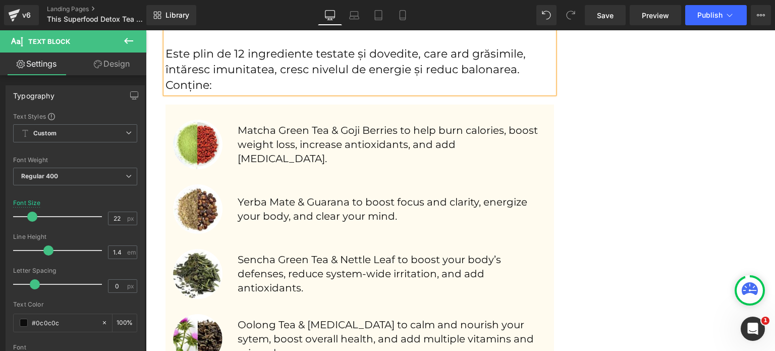
click at [266, 133] on p "Matcha Green Tea & Goji Berries to help burn calories, boost weight loss, incre…" at bounding box center [392, 144] width 309 height 42
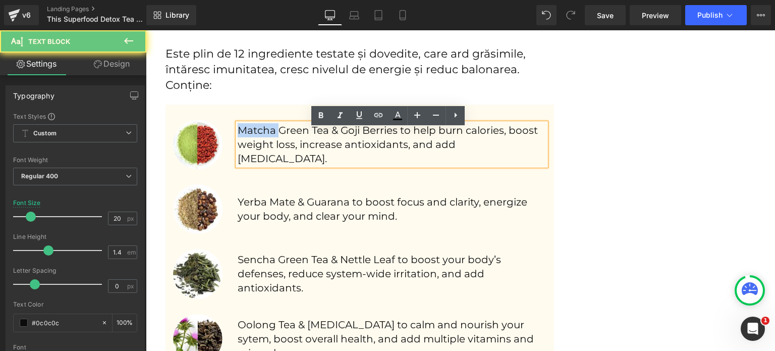
click at [266, 133] on p "Matcha Green Tea & Goji Berries to help burn calories, boost weight loss, incre…" at bounding box center [392, 144] width 309 height 42
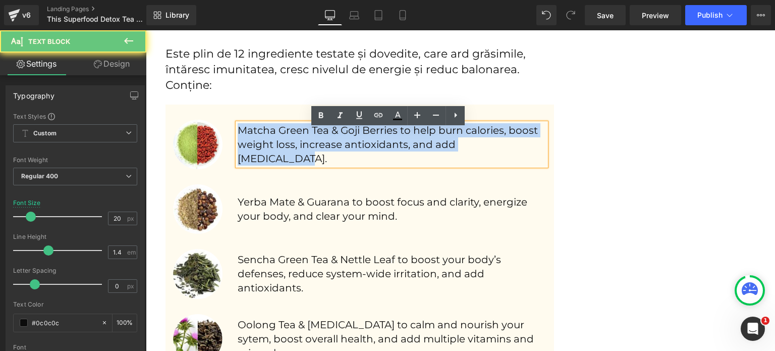
click at [266, 133] on p "Matcha Green Tea & Goji Berries to help burn calories, boost weight loss, incre…" at bounding box center [392, 144] width 309 height 42
paste div
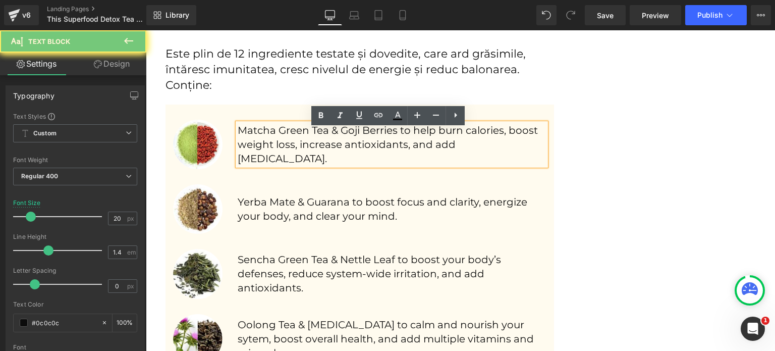
scroll to position [1759, 0]
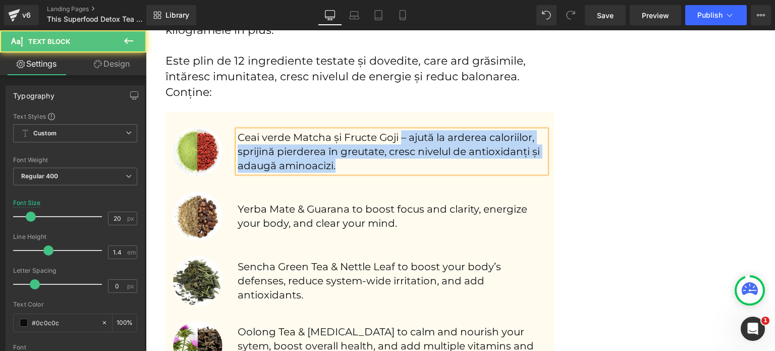
drag, startPoint x: 396, startPoint y: 138, endPoint x: 238, endPoint y: 141, distance: 158.0
click at [238, 143] on p "Ceai verde Matcha și Fructe Goji – ajută la arderea caloriilor, sprijină pierde…" at bounding box center [392, 151] width 309 height 42
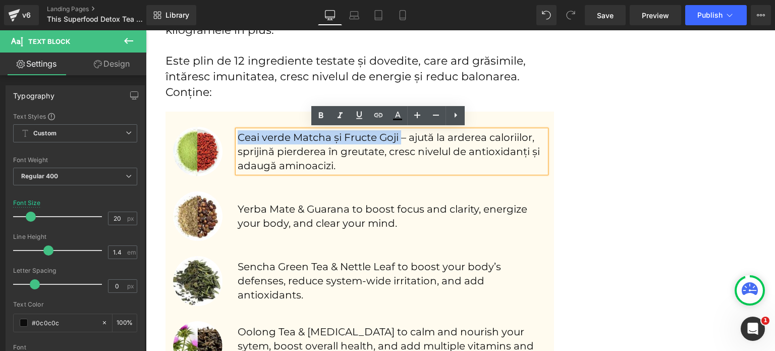
click at [238, 138] on p "Ceai verde Matcha și Fructe Goji – ajută la arderea caloriilor, sprijină pierde…" at bounding box center [392, 151] width 309 height 42
drag, startPoint x: 248, startPoint y: 137, endPoint x: 396, endPoint y: 135, distance: 147.4
click at [396, 135] on p "Ceai verde Matcha și Fructe Goji – ajută la arderea caloriilor, sprijină pierde…" at bounding box center [392, 151] width 309 height 42
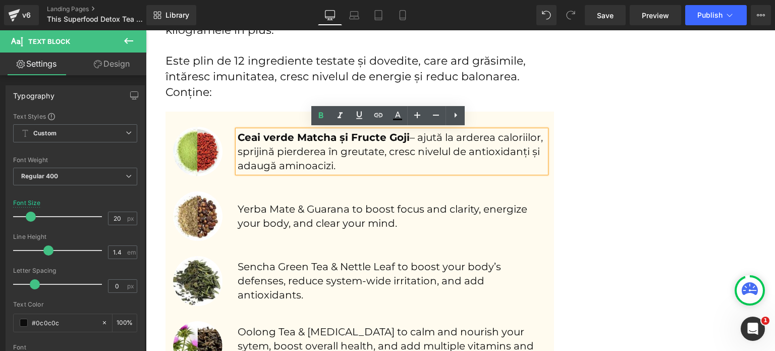
click at [257, 207] on p "Yerba Mate & Guarana to boost focus and clarity, energize your body, and clear …" at bounding box center [392, 216] width 309 height 28
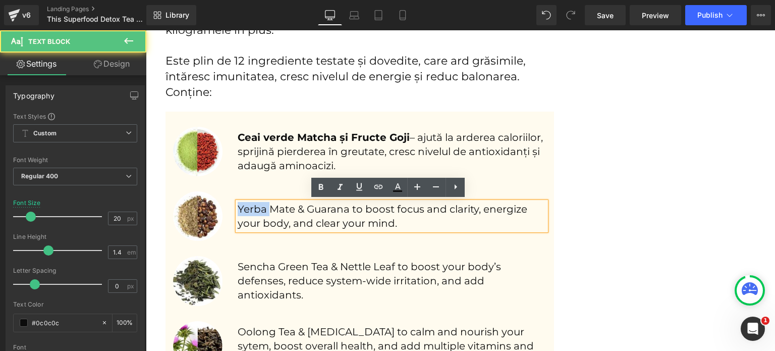
click at [257, 207] on p "Yerba Mate & Guarana to boost focus and clarity, energize your body, and clear …" at bounding box center [392, 216] width 309 height 28
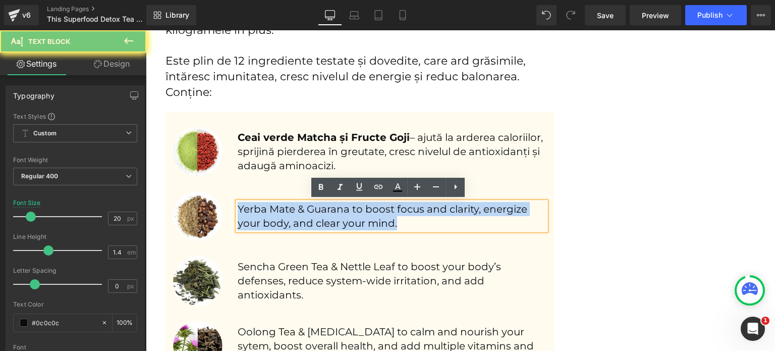
click at [257, 207] on p "Yerba Mate & Guarana to boost focus and clarity, energize your body, and clear …" at bounding box center [392, 216] width 309 height 28
paste div
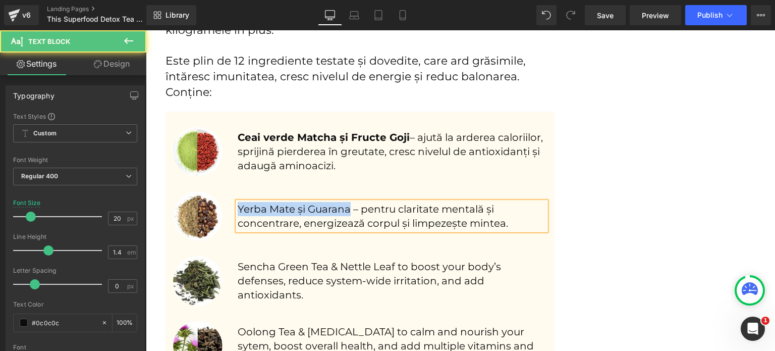
drag, startPoint x: 345, startPoint y: 205, endPoint x: 234, endPoint y: 211, distance: 111.2
click at [238, 211] on p "Yerba Mate și Guarana – pentru claritate mentală și concentrare, energizează co…" at bounding box center [392, 216] width 309 height 28
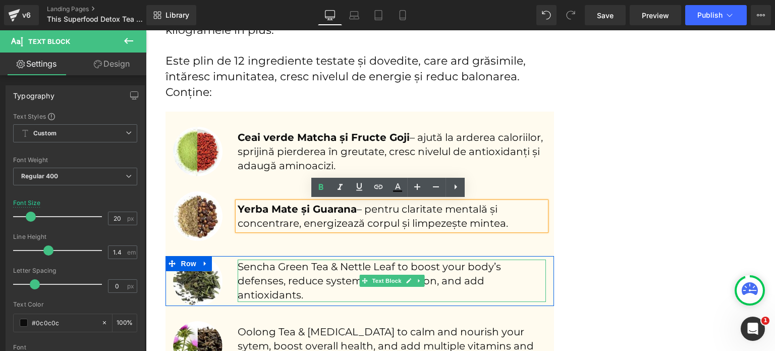
click at [304, 265] on p "Sencha Green Tea & Nettle Leaf to boost your body’s defenses, reduce system-wid…" at bounding box center [392, 280] width 309 height 42
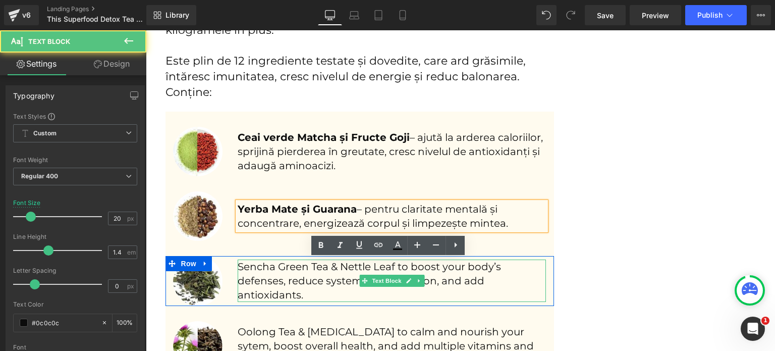
click at [304, 265] on p "Sencha Green Tea & Nettle Leaf to boost your body’s defenses, reduce system-wid…" at bounding box center [392, 280] width 309 height 42
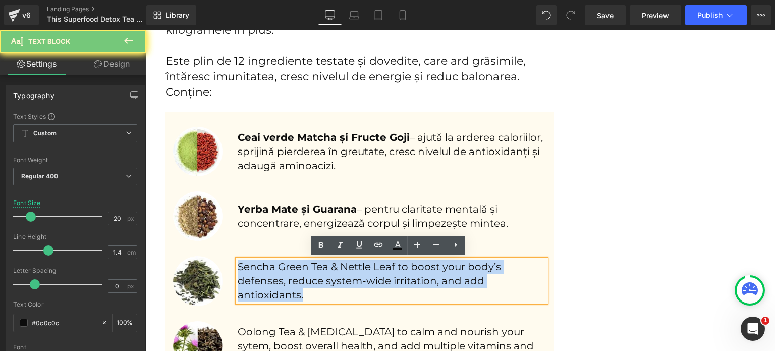
click at [304, 265] on p "Sencha Green Tea & Nettle Leaf to boost your body’s defenses, reduce system-wid…" at bounding box center [392, 280] width 309 height 42
paste div
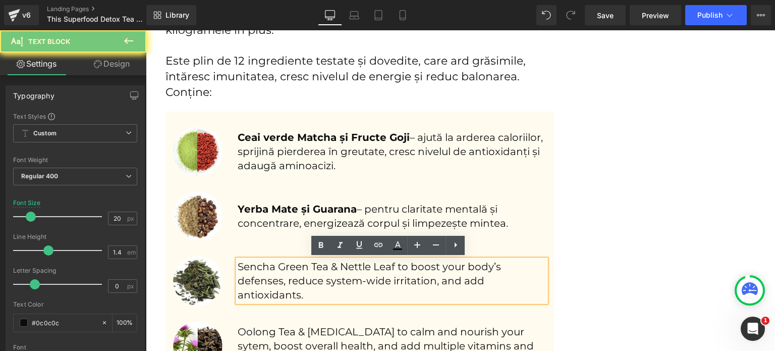
scroll to position [1767, 0]
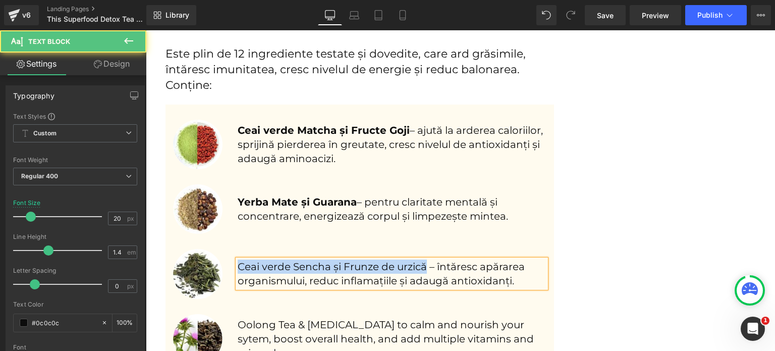
drag, startPoint x: 423, startPoint y: 265, endPoint x: 234, endPoint y: 260, distance: 189.3
click at [238, 260] on p "Ceai verde Sencha și Frunze de urzică – întăresc apărarea organismului, reduc i…" at bounding box center [392, 273] width 309 height 28
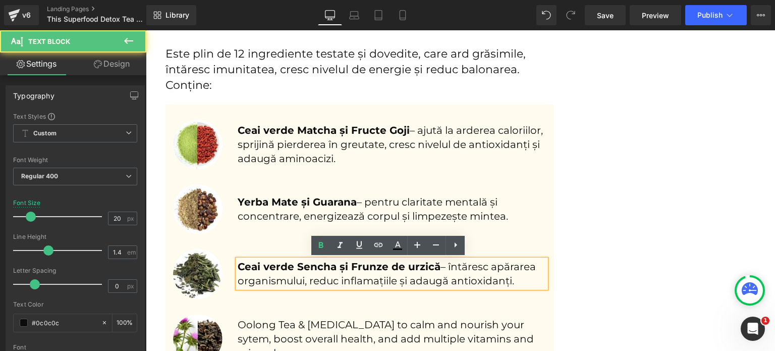
click at [248, 346] on p "Oolong Tea & [MEDICAL_DATA] to calm and nourish your sytem, boost overall healt…" at bounding box center [392, 338] width 309 height 42
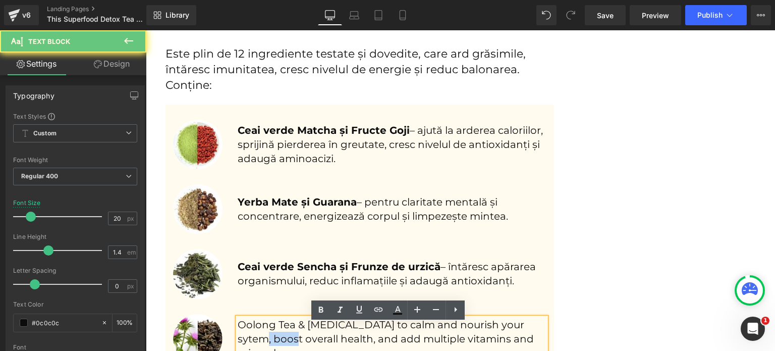
click at [248, 346] on p "Oolong Tea & [MEDICAL_DATA] to calm and nourish your sytem, boost overall healt…" at bounding box center [392, 338] width 309 height 42
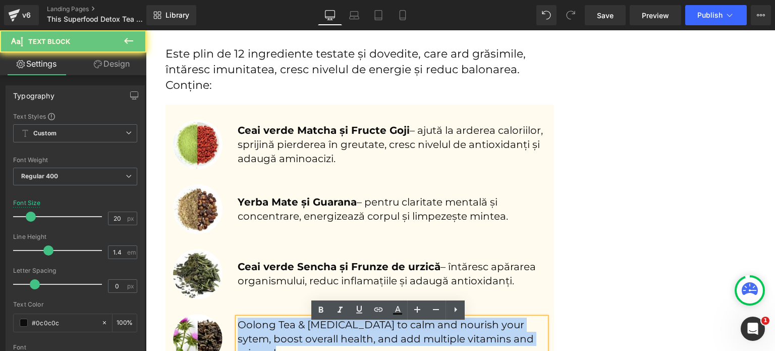
click at [248, 346] on p "Oolong Tea & [MEDICAL_DATA] to calm and nourish your sytem, boost overall healt…" at bounding box center [392, 338] width 309 height 42
paste div
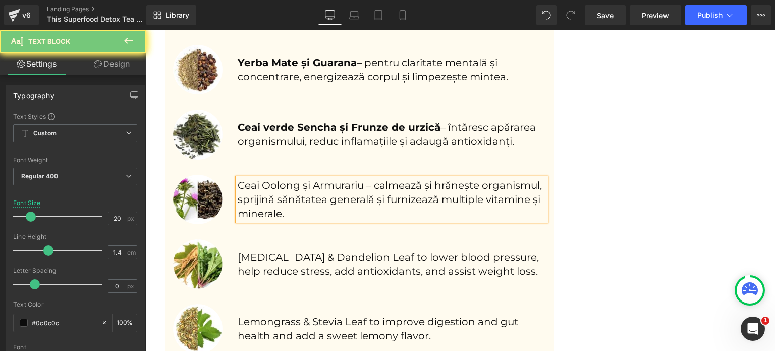
scroll to position [1911, 0]
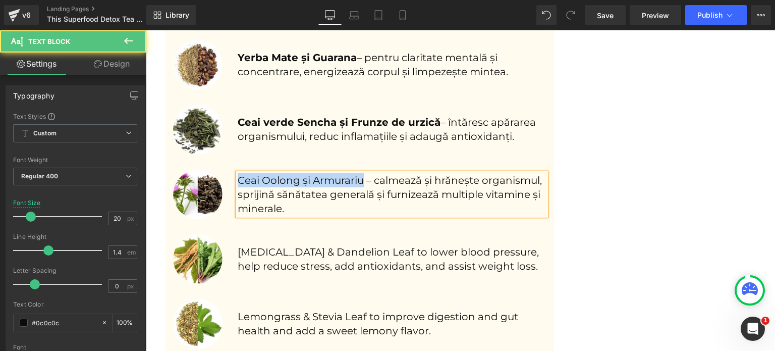
drag, startPoint x: 359, startPoint y: 181, endPoint x: 227, endPoint y: 176, distance: 132.9
click at [230, 176] on div "Ceai Oolong și Armurariu – calmează și hrănește organismul, sprijină sănătatea …" at bounding box center [392, 194] width 324 height 49
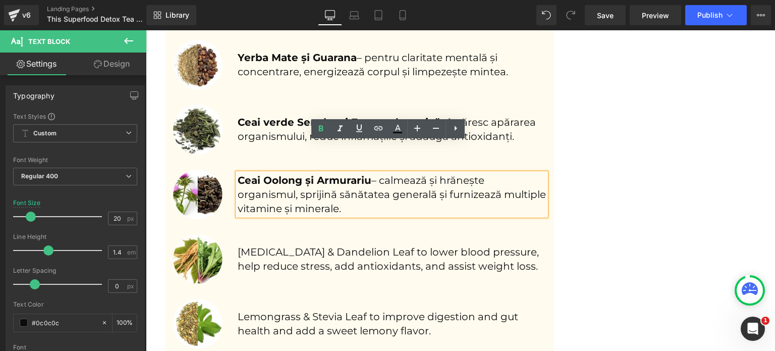
scroll to position [1961, 0]
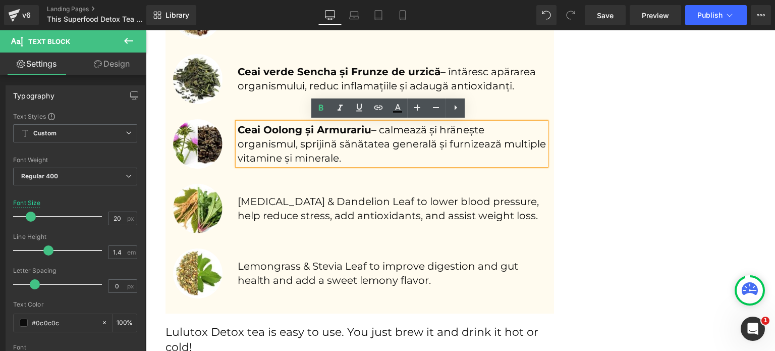
click at [287, 221] on div "[MEDICAL_DATA] & Dandelion Leaf to lower blood pressure, help reduce stress, ad…" at bounding box center [392, 208] width 309 height 28
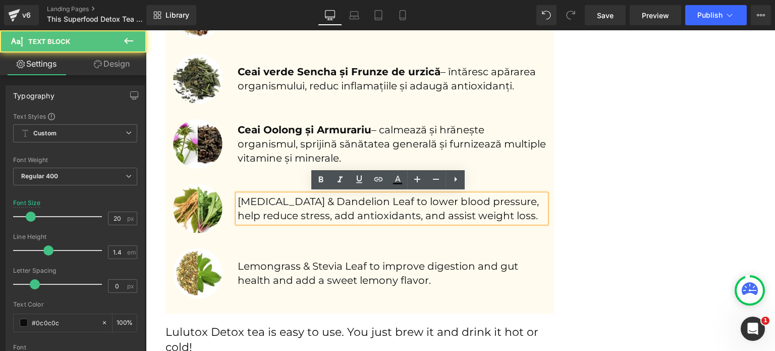
click at [285, 218] on p "[MEDICAL_DATA] & Dandelion Leaf to lower blood pressure, help reduce stress, ad…" at bounding box center [392, 208] width 309 height 28
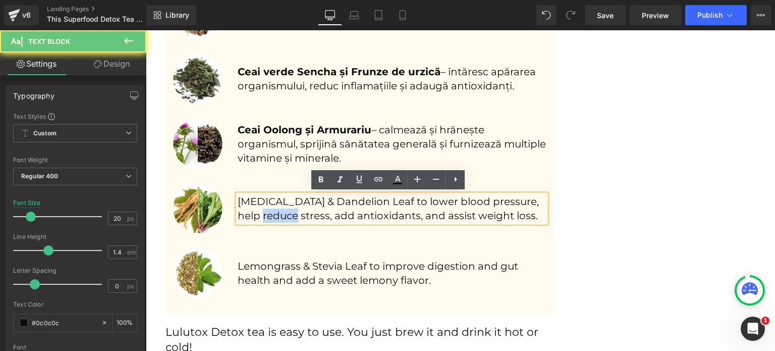
click at [285, 218] on p "[MEDICAL_DATA] & Dandelion Leaf to lower blood pressure, help reduce stress, ad…" at bounding box center [392, 208] width 309 height 28
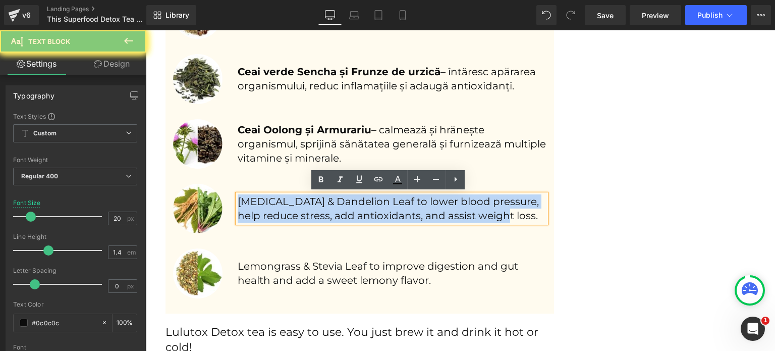
click at [285, 218] on p "[MEDICAL_DATA] & Dandelion Leaf to lower blood pressure, help reduce stress, ad…" at bounding box center [392, 208] width 309 height 28
paste div
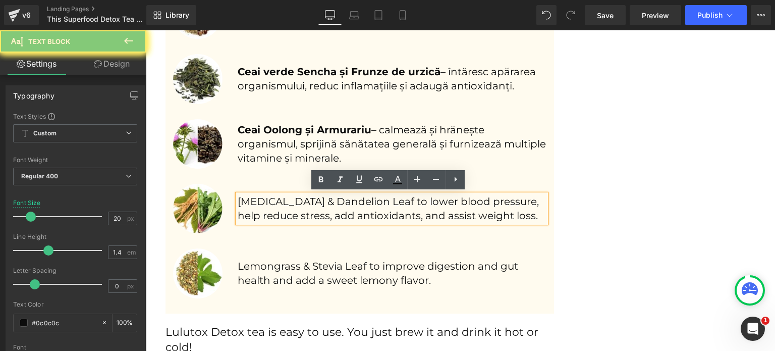
scroll to position [1954, 0]
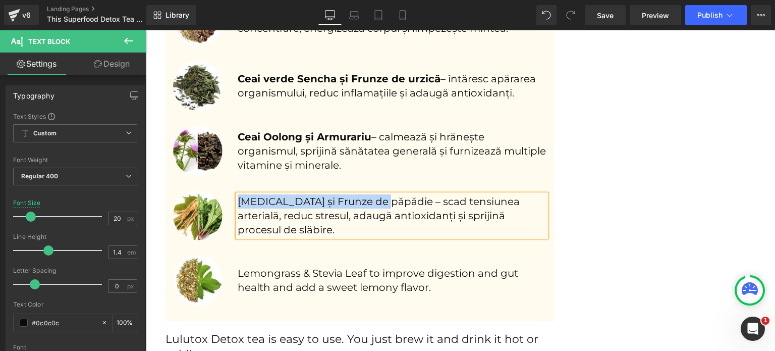
drag, startPoint x: 382, startPoint y: 200, endPoint x: 237, endPoint y: 199, distance: 144.4
click at [238, 199] on p "[MEDICAL_DATA] și Frunze de păpădie – scad tensiunea arterială, reduc stresul, …" at bounding box center [392, 215] width 309 height 42
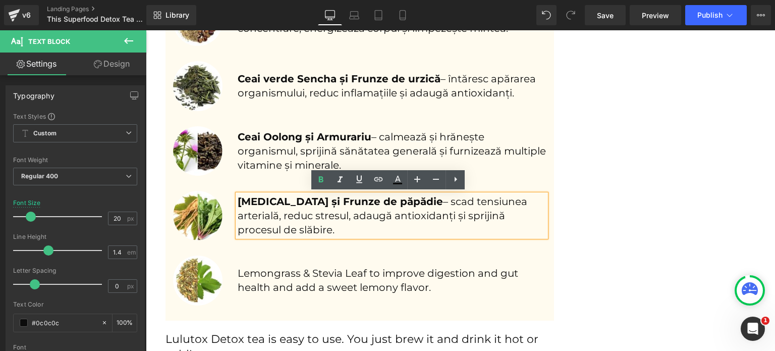
click at [262, 277] on p "Lemongrass & Stevia Leaf to improve digestion and gut health and add a sweet le…" at bounding box center [392, 280] width 309 height 28
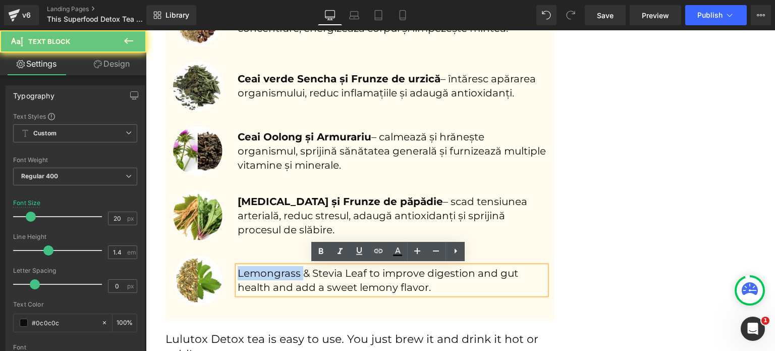
click at [262, 277] on p "Lemongrass & Stevia Leaf to improve digestion and gut health and add a sweet le…" at bounding box center [392, 280] width 309 height 28
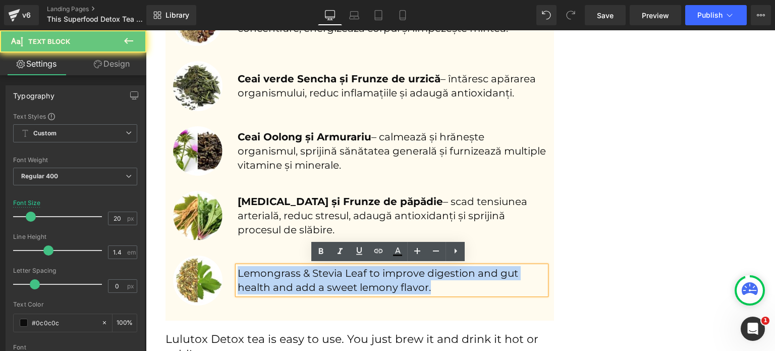
click at [262, 277] on p "Lemongrass & Stevia Leaf to improve digestion and gut health and add a sweet le…" at bounding box center [392, 280] width 309 height 28
paste div
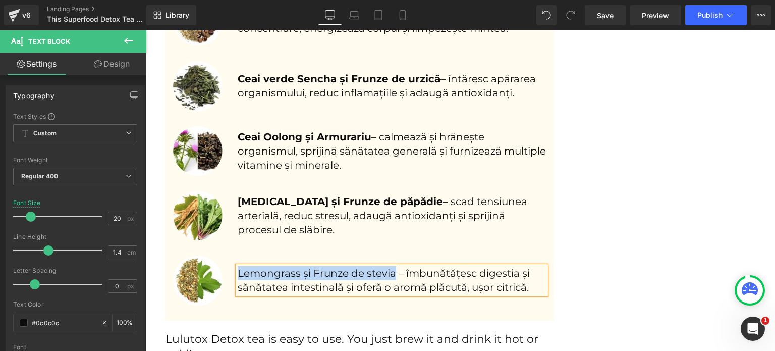
drag, startPoint x: 389, startPoint y: 272, endPoint x: 234, endPoint y: 274, distance: 155.0
click at [238, 274] on p "Lemongrass și Frunze de stevia – îmbunătățesc digestia și sănătatea intestinală…" at bounding box center [392, 280] width 309 height 28
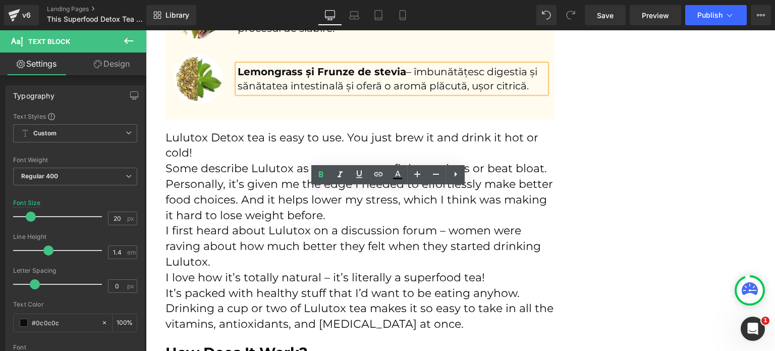
scroll to position [2156, 0]
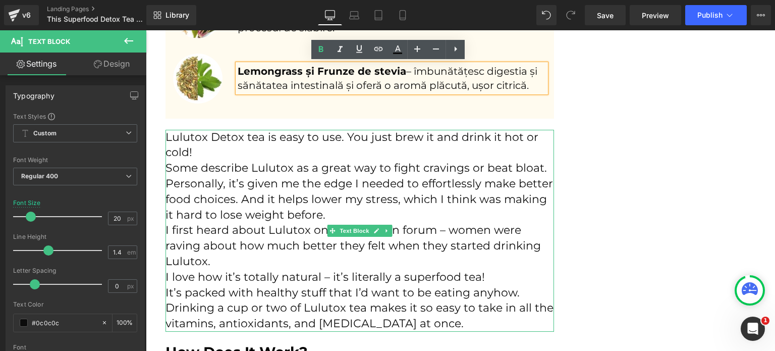
click at [290, 151] on p "Lulutox Detox tea is easy to use. You just brew it and drink it hot or cold!" at bounding box center [360, 145] width 389 height 31
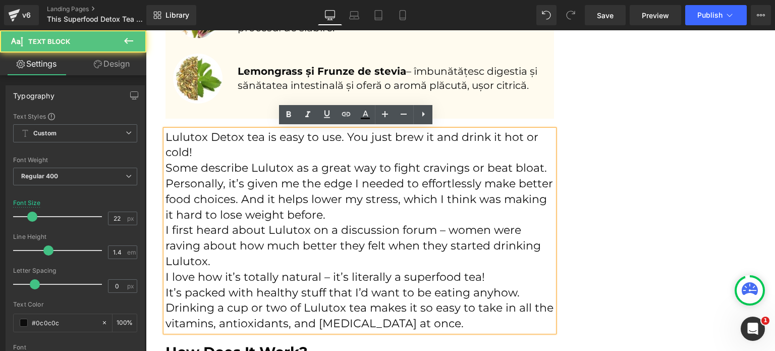
click at [290, 151] on p "Lulutox Detox tea is easy to use. You just brew it and drink it hot or cold!" at bounding box center [360, 145] width 389 height 31
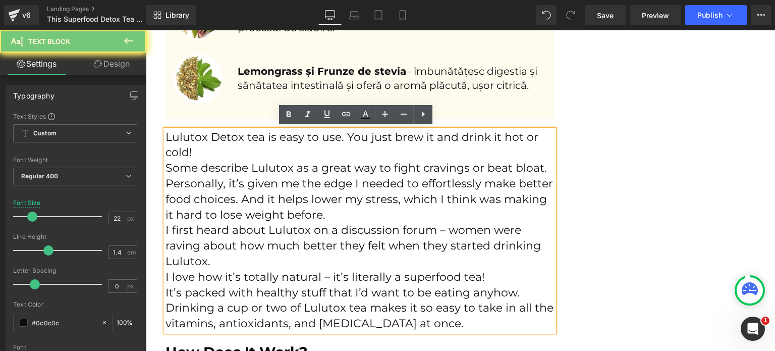
click at [289, 155] on p "Lulutox Detox tea is easy to use. You just brew it and drink it hot or cold!" at bounding box center [360, 145] width 389 height 31
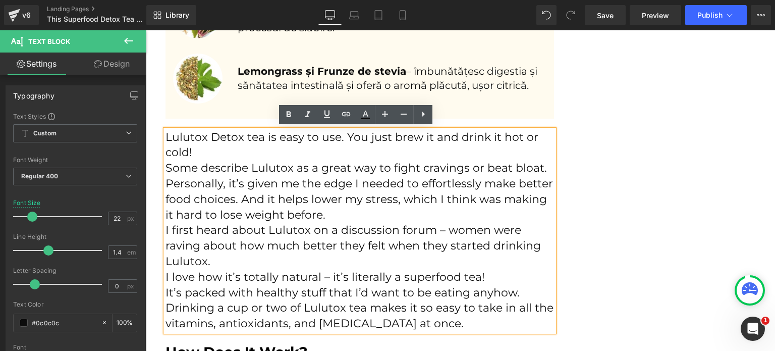
click at [330, 180] on p "Some describe Lulutox as a great way to fight cravings or beat bloat. Personall…" at bounding box center [360, 192] width 389 height 62
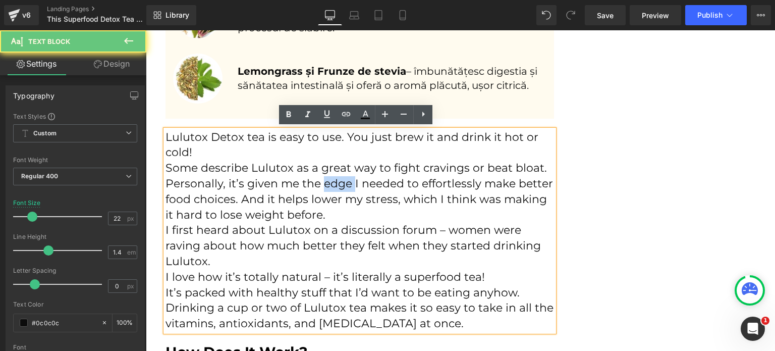
click at [330, 180] on p "Some describe Lulutox as a great way to fight cravings or beat bloat. Personall…" at bounding box center [360, 192] width 389 height 62
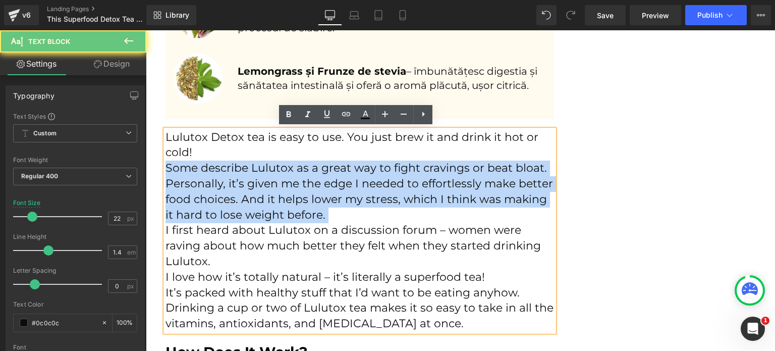
click at [330, 180] on p "Some describe Lulutox as a great way to fight cravings or beat bloat. Personall…" at bounding box center [360, 192] width 389 height 62
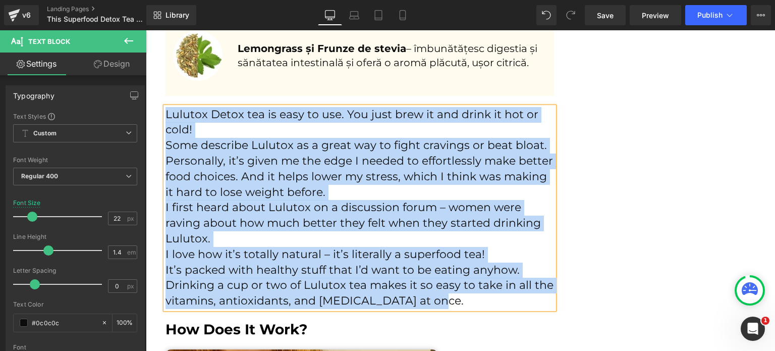
scroll to position [2207, 0]
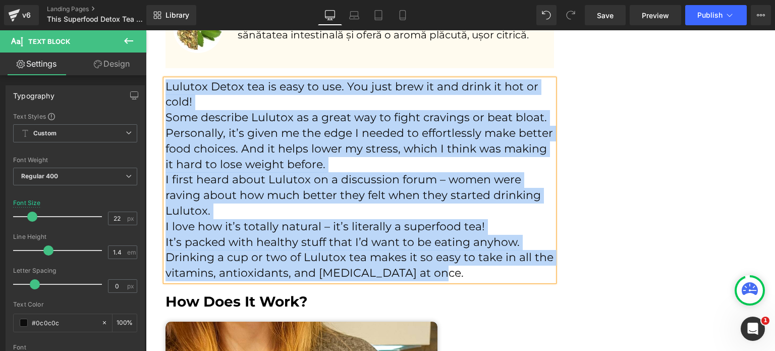
click at [311, 221] on p "I love how it’s totally natural – it’s literally a superfood tea!" at bounding box center [360, 227] width 389 height 16
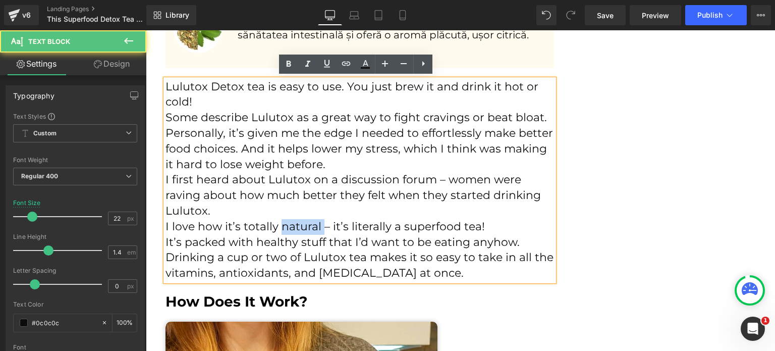
click at [311, 221] on p "I love how it’s totally natural – it’s literally a superfood tea!" at bounding box center [360, 227] width 389 height 16
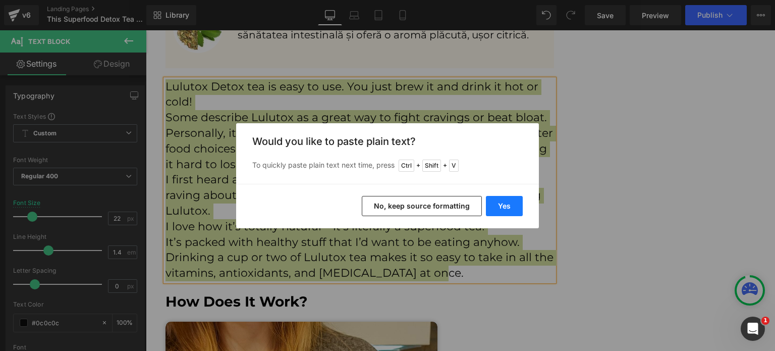
click at [496, 211] on button "Yes" at bounding box center [504, 206] width 37 height 20
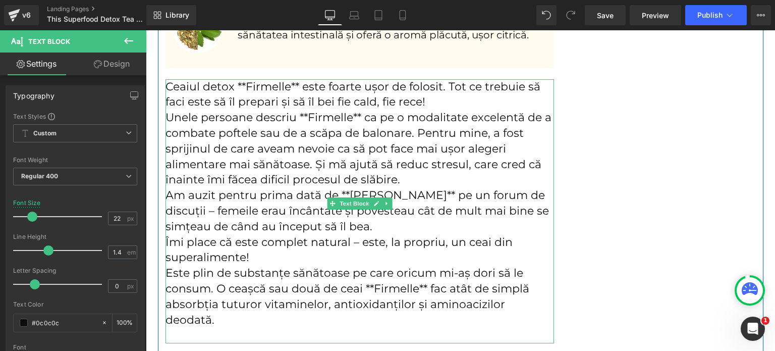
click at [351, 273] on p "Este plin de substanțe sănătoase pe care oricum mi-aș dori să le consum. O ceaș…" at bounding box center [360, 296] width 389 height 62
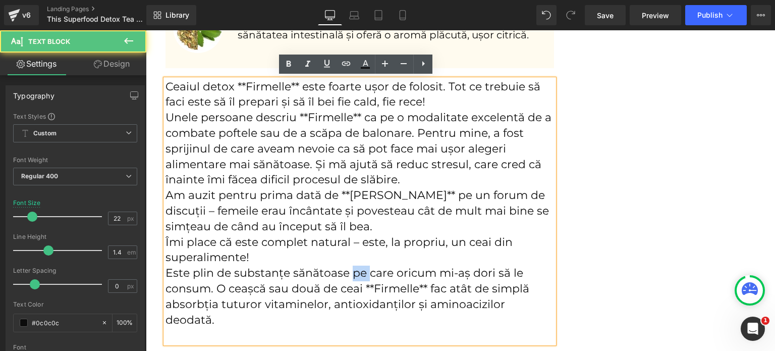
click at [351, 273] on p "Este plin de substanțe sănătoase pe care oricum mi-aș dori să le consum. O ceaș…" at bounding box center [360, 296] width 389 height 62
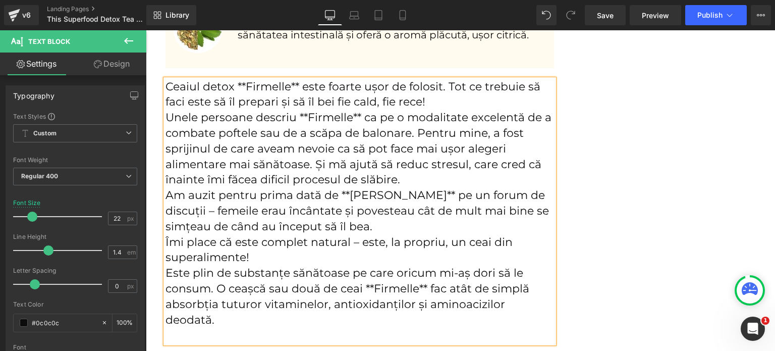
click at [345, 282] on p "Este plin de substanțe sănătoase pe care oricum mi-aș dori să le consum. O ceaș…" at bounding box center [360, 296] width 389 height 62
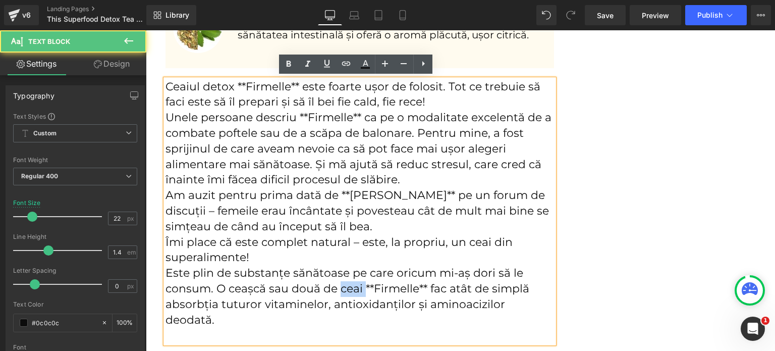
click at [345, 282] on p "Este plin de substanțe sănătoase pe care oricum mi-aș dori să le consum. O ceaș…" at bounding box center [360, 296] width 389 height 62
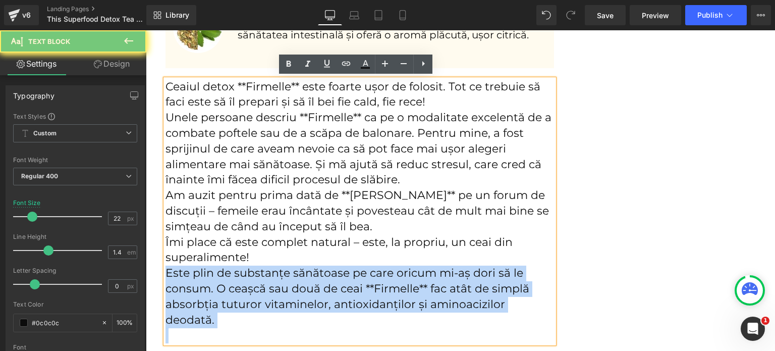
click at [345, 282] on p "Este plin de substanțe sănătoase pe care oricum mi-aș dori să le consum. O ceaș…" at bounding box center [360, 296] width 389 height 62
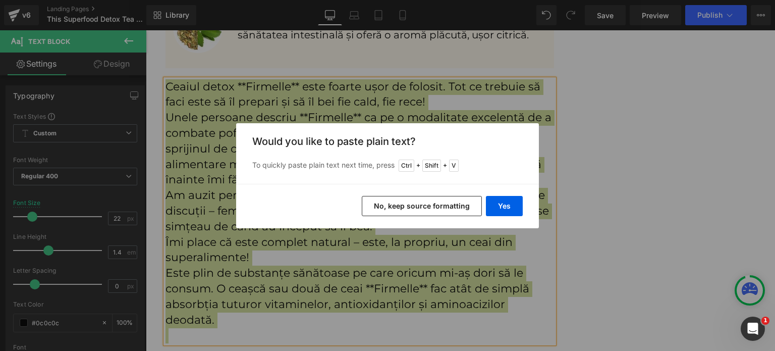
click at [416, 207] on button "No, keep source formatting" at bounding box center [422, 206] width 120 height 20
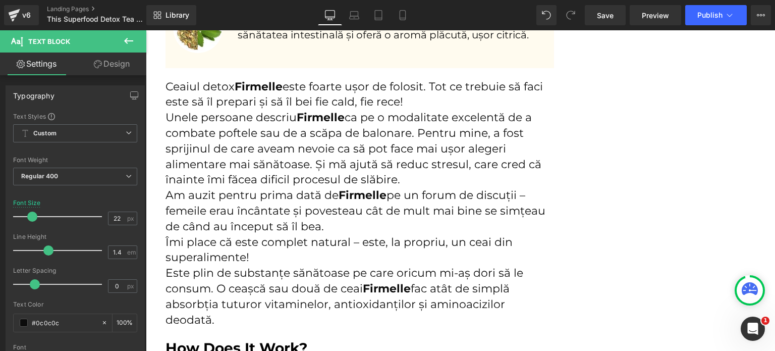
click at [267, 222] on p "Am auzit pentru prima dată de [PERSON_NAME] pe un forum de discuții – femeile e…" at bounding box center [360, 211] width 389 height 46
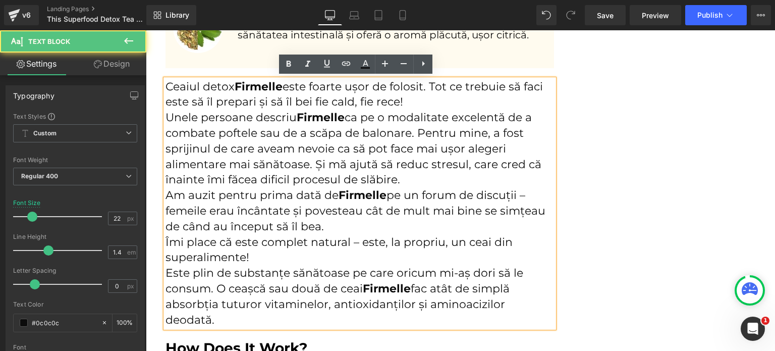
click at [280, 208] on p "Am auzit pentru prima dată de [PERSON_NAME] pe un forum de discuții – femeile e…" at bounding box center [360, 211] width 389 height 46
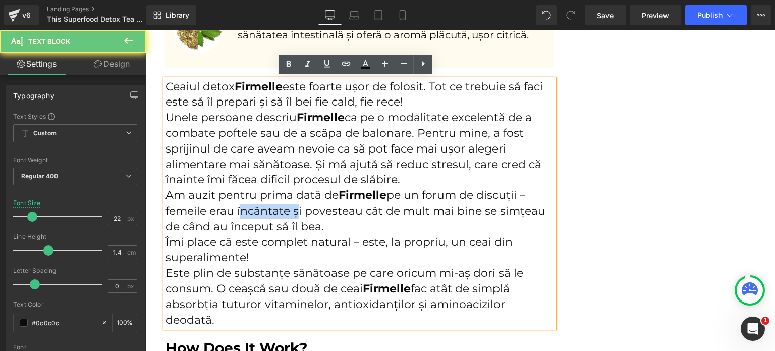
click at [280, 208] on p "Am auzit pentru prima dată de [PERSON_NAME] pe un forum de discuții – femeile e…" at bounding box center [360, 211] width 389 height 46
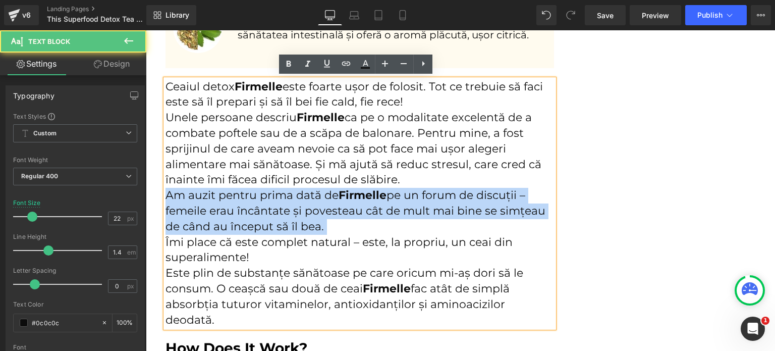
click at [280, 208] on p "Am auzit pentru prima dată de [PERSON_NAME] pe un forum de discuții – femeile e…" at bounding box center [360, 211] width 389 height 46
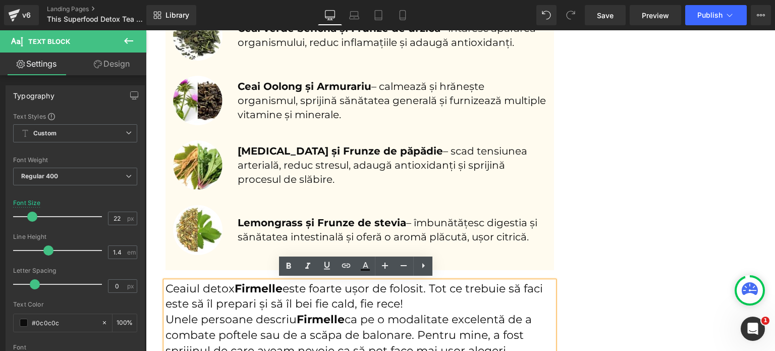
click at [270, 230] on p "Lemongrass și Frunze de stevia – îmbunătățesc digestia și sănătatea intestinală…" at bounding box center [392, 230] width 309 height 28
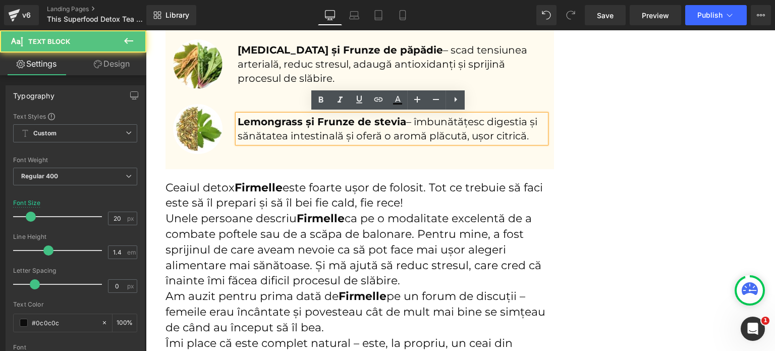
click at [258, 234] on p "Unele persoane descriu [PERSON_NAME] ca pe o modalitate excelentă de a combate …" at bounding box center [360, 250] width 389 height 78
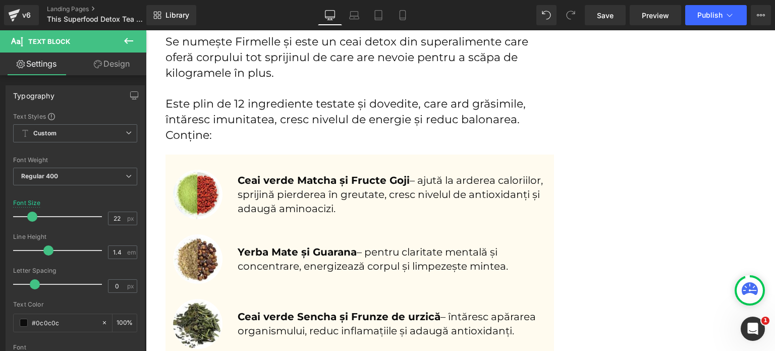
scroll to position [1601, 0]
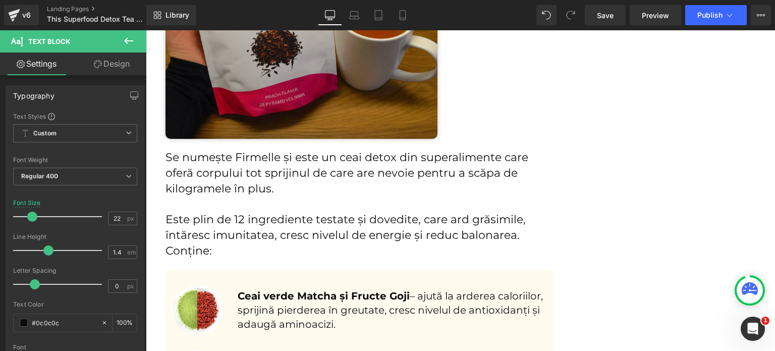
click at [278, 193] on p "Se numește Firmelle și este un ceai detox din superalimente care oferă corpului…" at bounding box center [360, 173] width 389 height 46
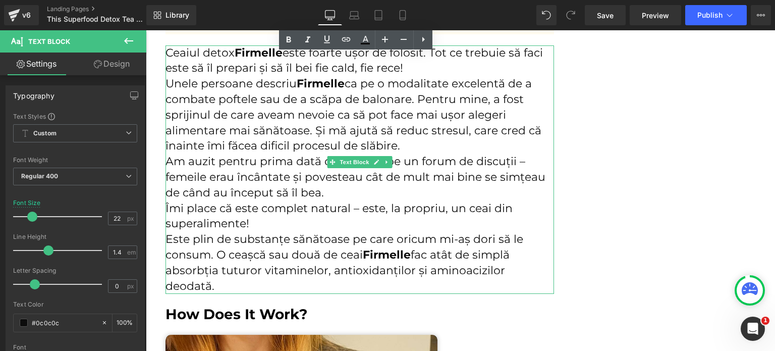
scroll to position [2257, 0]
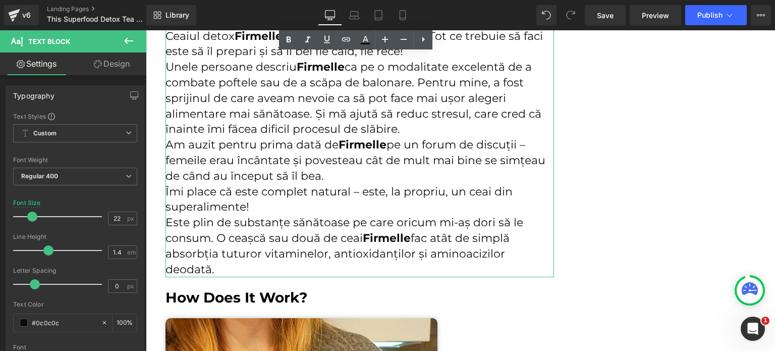
click at [277, 164] on p "Am auzit pentru prima dată de [PERSON_NAME] pe un forum de discuții – femeile e…" at bounding box center [360, 160] width 389 height 46
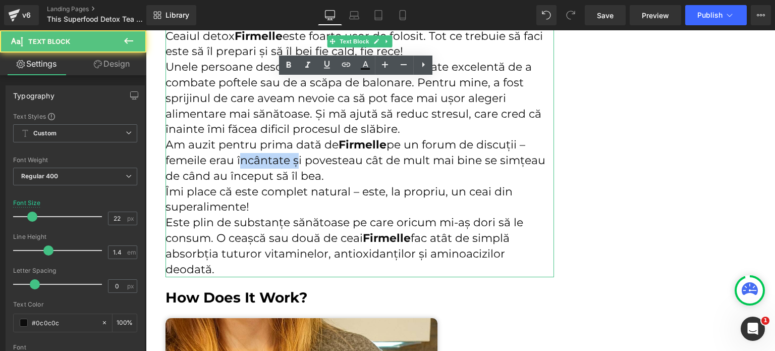
click at [277, 164] on p "Am auzit pentru prima dată de [PERSON_NAME] pe un forum de discuții – femeile e…" at bounding box center [360, 160] width 389 height 46
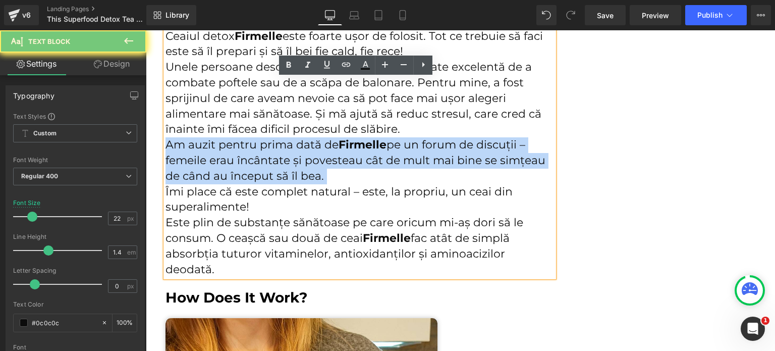
click at [277, 164] on p "Am auzit pentru prima dată de [PERSON_NAME] pe un forum de discuții – femeile e…" at bounding box center [360, 160] width 389 height 46
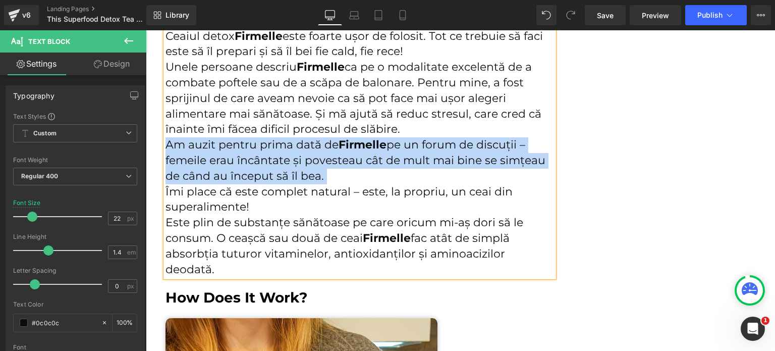
click at [297, 195] on p "Îmi place că este complet natural – este, la propriu, un ceai din superalimente!" at bounding box center [360, 199] width 389 height 31
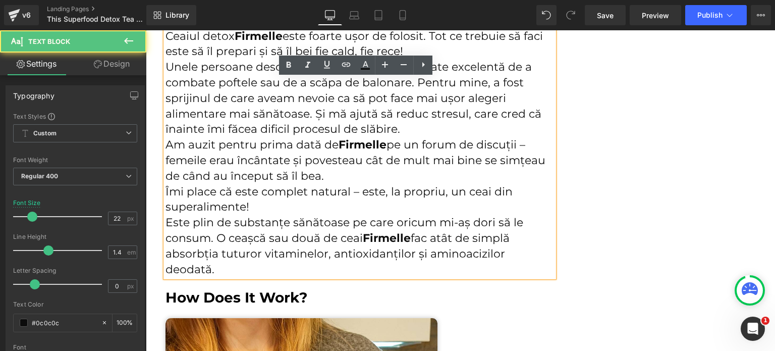
click at [293, 205] on p "Îmi place că este complet natural – este, la propriu, un ceai din superalimente!" at bounding box center [360, 199] width 389 height 31
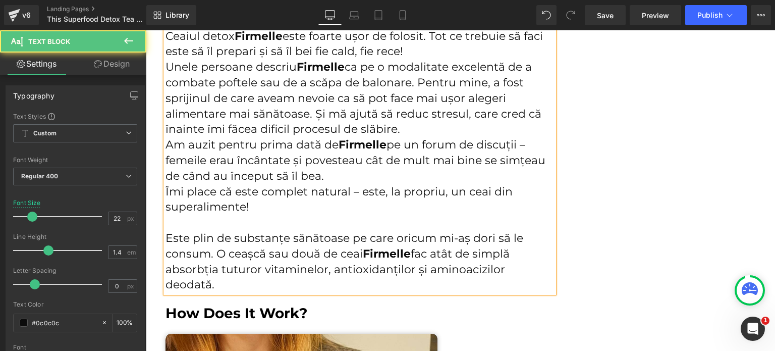
click at [325, 177] on p "Am auzit pentru prima dată de [PERSON_NAME] pe un forum de discuții – femeile e…" at bounding box center [360, 160] width 389 height 46
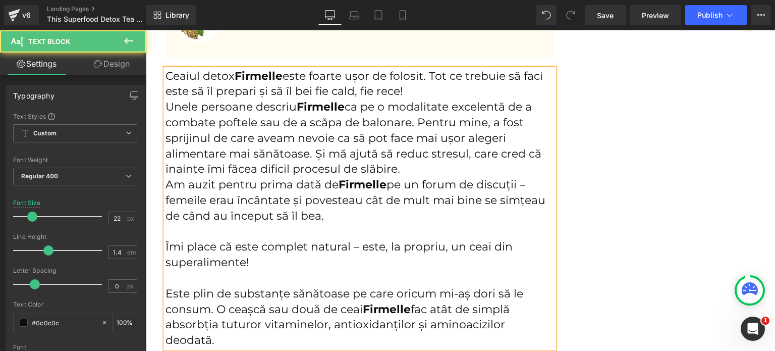
scroll to position [2156, 0]
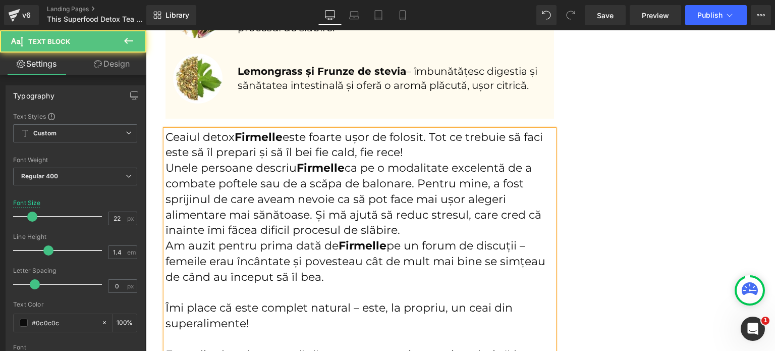
click at [407, 233] on p "Unele persoane descriu [PERSON_NAME] ca pe o modalitate excelentă de a combate …" at bounding box center [360, 200] width 389 height 78
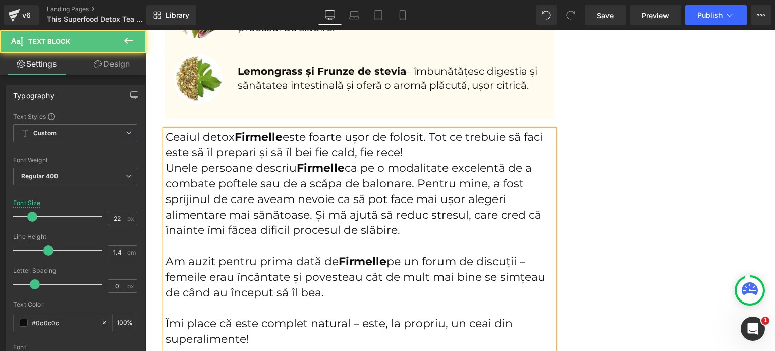
click at [408, 153] on p "Ceaiul detox Firmelle este foarte ușor de folosit. Tot ce trebuie să faci este …" at bounding box center [360, 145] width 389 height 31
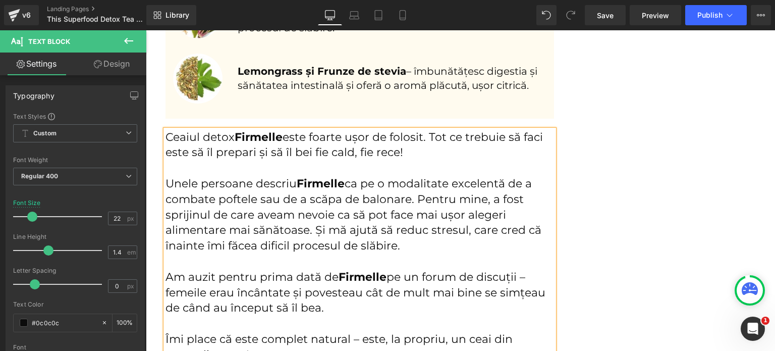
click at [311, 230] on p "Unele persoane descriu [PERSON_NAME] ca pe o modalitate excelentă de a combate …" at bounding box center [360, 215] width 389 height 78
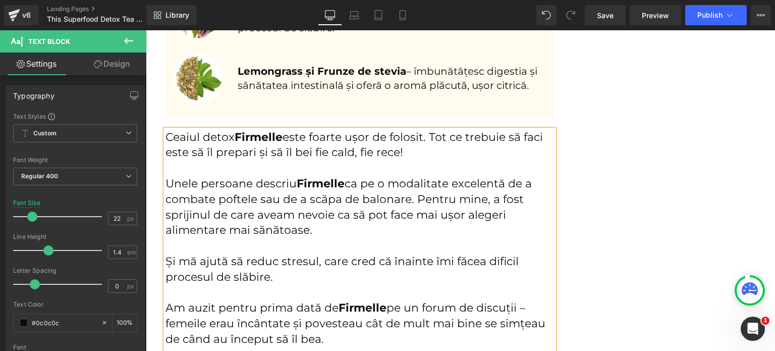
click at [414, 195] on p "Unele persoane descriu [PERSON_NAME] ca pe o modalitate excelentă de a combate …" at bounding box center [360, 207] width 389 height 62
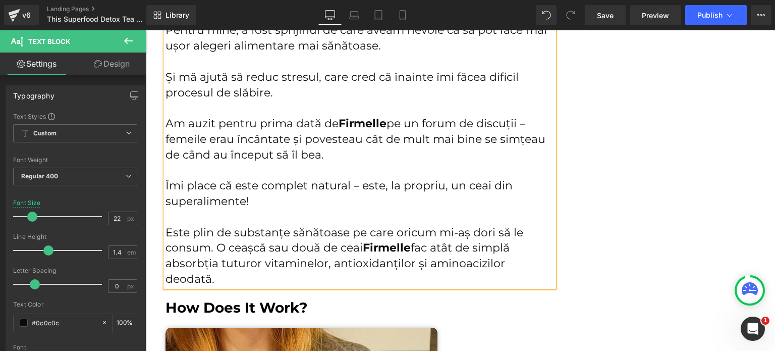
scroll to position [2358, 0]
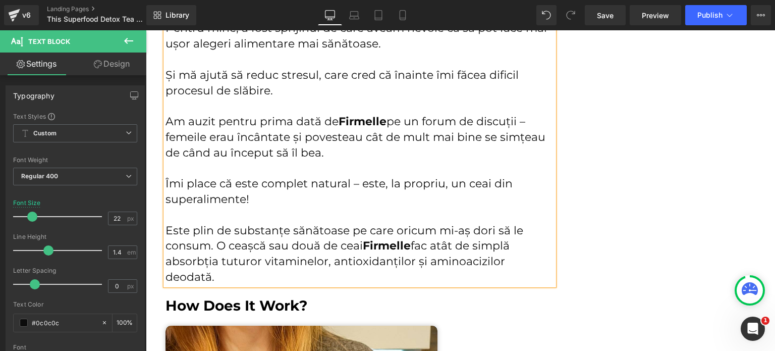
click at [214, 249] on p "Este plin de substanțe sănătoase pe care oricum mi-aș dori să le consum. O ceaș…" at bounding box center [360, 254] width 389 height 62
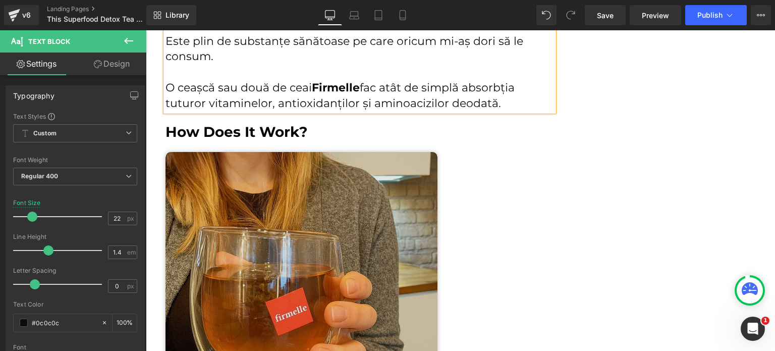
scroll to position [2560, 0]
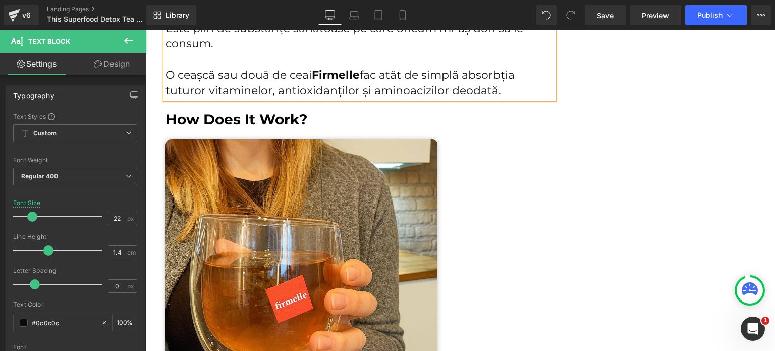
click at [221, 115] on h2 "How Does It Work?" at bounding box center [360, 119] width 389 height 18
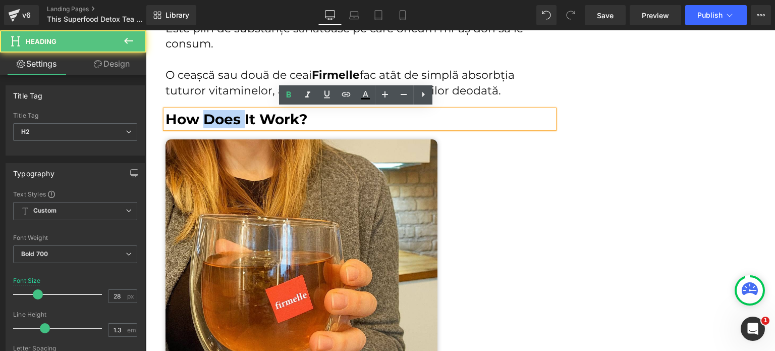
click at [221, 115] on h2 "How Does It Work?" at bounding box center [360, 119] width 389 height 18
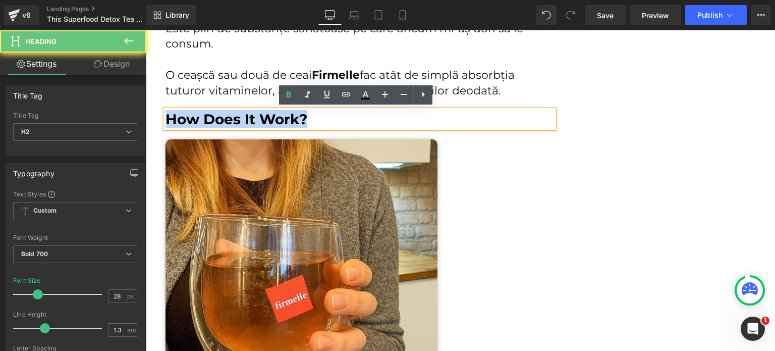
click at [221, 115] on h2 "How Does It Work?" at bounding box center [360, 119] width 389 height 18
paste div
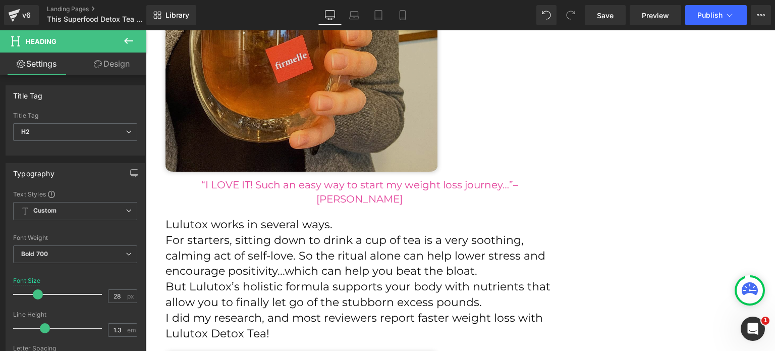
scroll to position [2863, 0]
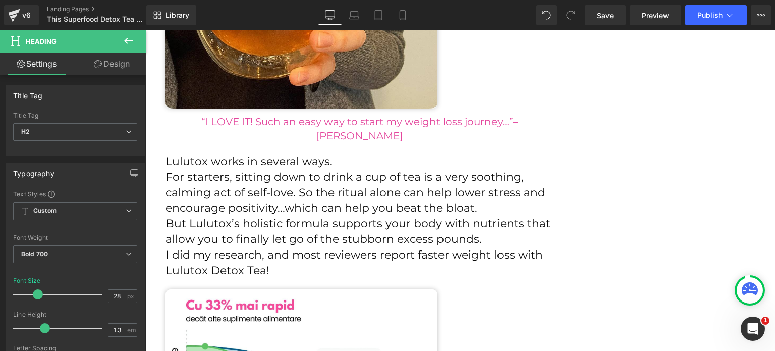
click at [246, 115] on div "“I LOVE IT! Such an easy way to start my weight loss journey…”– [PERSON_NAME] T…" at bounding box center [360, 129] width 389 height 28
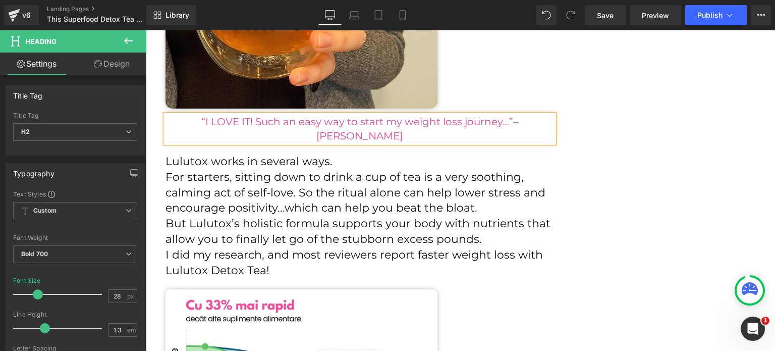
click at [246, 115] on div "“I LOVE IT! Such an easy way to start my weight loss journey…”– [PERSON_NAME] T…" at bounding box center [360, 129] width 389 height 28
click at [246, 115] on p "“I LOVE IT! Such an easy way to start my weight loss journey…”– [PERSON_NAME]" at bounding box center [360, 129] width 389 height 28
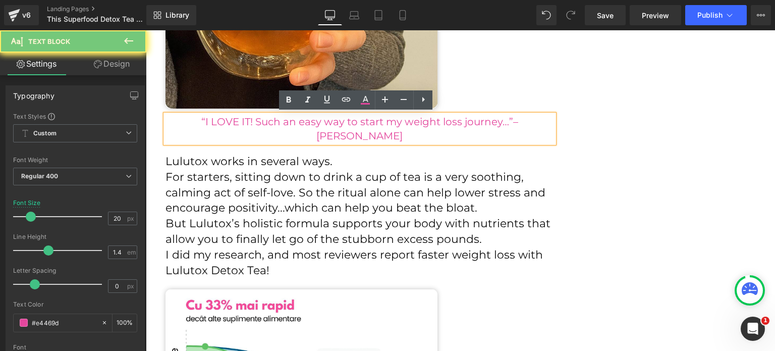
paste div
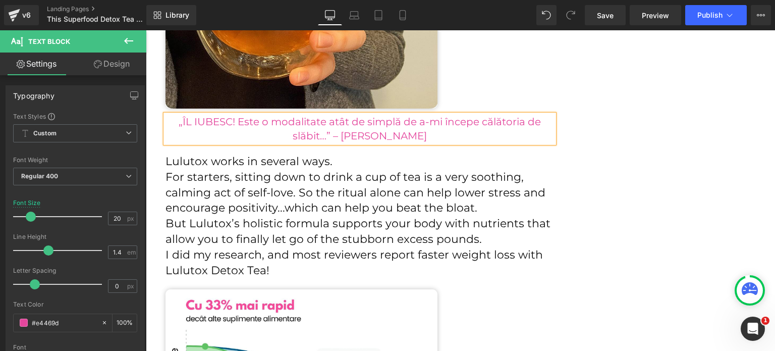
click at [256, 181] on p "For starters, sitting down to drink a cup of tea is a very soothing, calming ac…" at bounding box center [360, 193] width 389 height 46
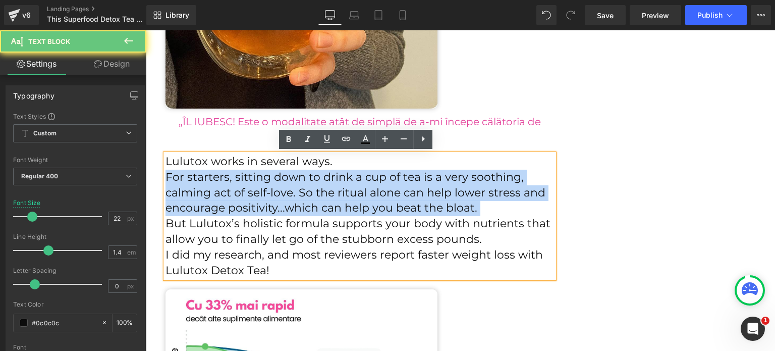
click at [256, 181] on p "For starters, sitting down to drink a cup of tea is a very soothing, calming ac…" at bounding box center [360, 193] width 389 height 46
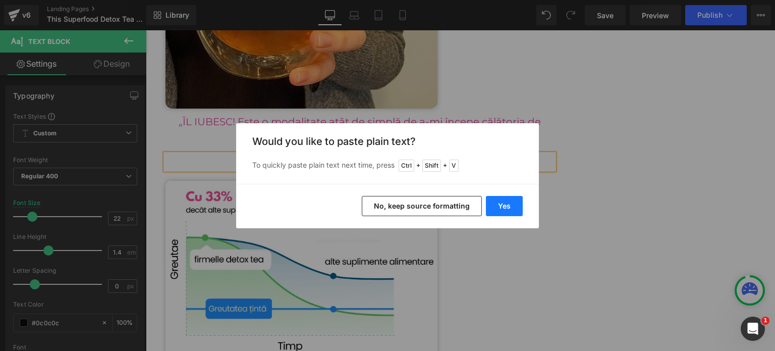
click at [491, 207] on button "Yes" at bounding box center [504, 206] width 37 height 20
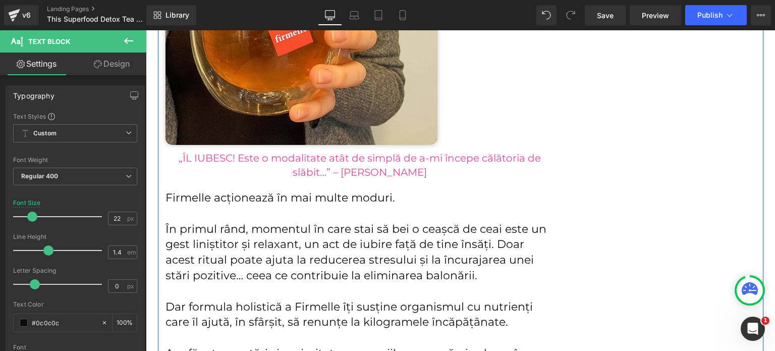
scroll to position [2812, 0]
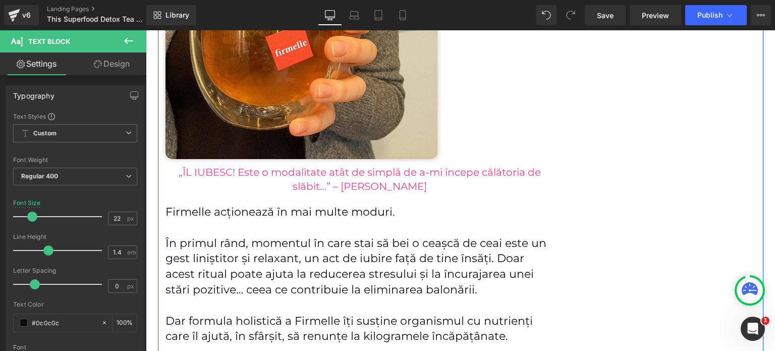
click at [452, 181] on p "„ÎL IUBESC! Este o modalitate atât de simplă de a-mi începe călătoria de slăbit…" at bounding box center [360, 179] width 389 height 28
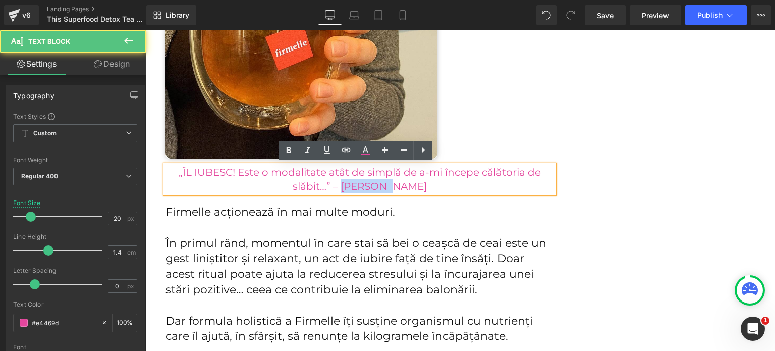
drag, startPoint x: 421, startPoint y: 184, endPoint x: 365, endPoint y: 188, distance: 56.7
click at [365, 188] on p "„ÎL IUBESC! Este o modalitate atât de simplă de a-mi începe călătoria de slăbit…" at bounding box center [360, 179] width 389 height 28
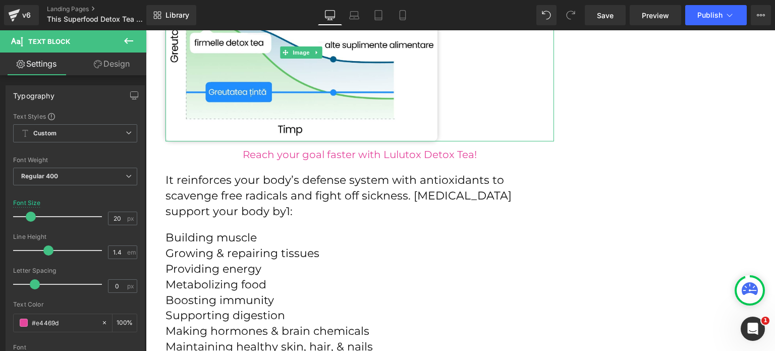
scroll to position [3267, 0]
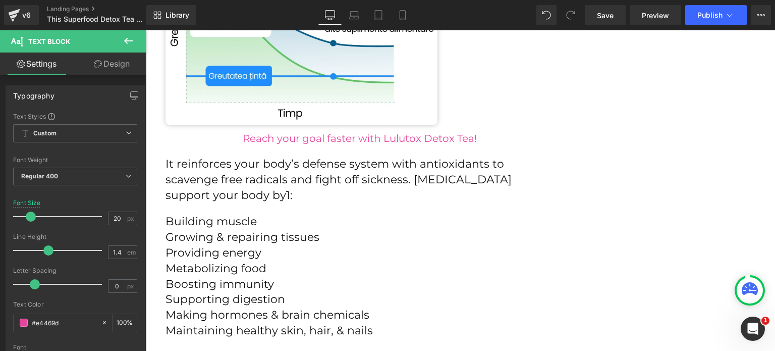
click at [292, 135] on p "Reach your goal faster with Lulutox Detox Tea!" at bounding box center [360, 138] width 389 height 14
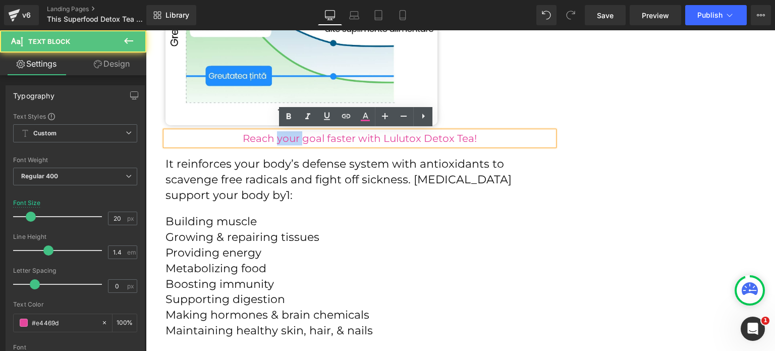
click at [292, 135] on p "Reach your goal faster with Lulutox Detox Tea!" at bounding box center [360, 138] width 389 height 14
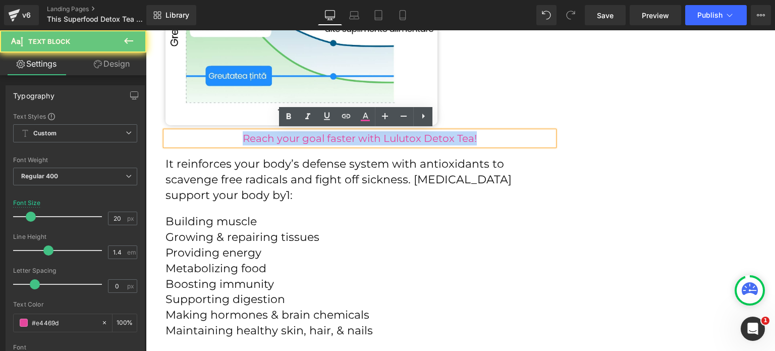
click at [292, 135] on p "Reach your goal faster with Lulutox Detox Tea!" at bounding box center [360, 138] width 389 height 14
paste div
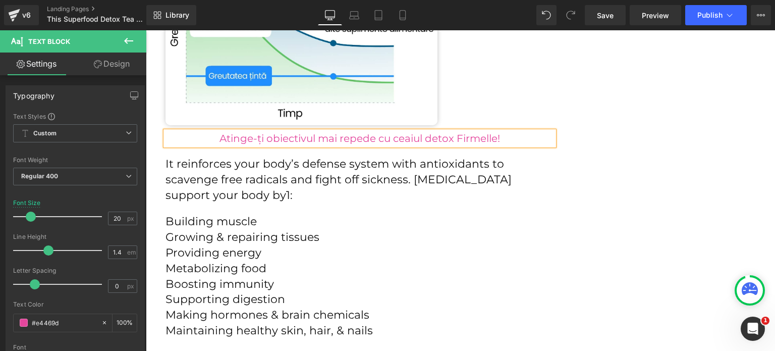
click at [146, 30] on div at bounding box center [146, 30] width 0 height 0
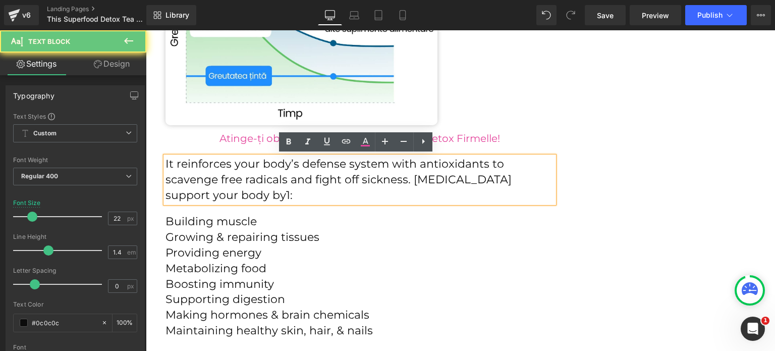
click at [264, 174] on p "It reinforces your body’s defense system with antioxidants to scavenge free rad…" at bounding box center [360, 179] width 389 height 46
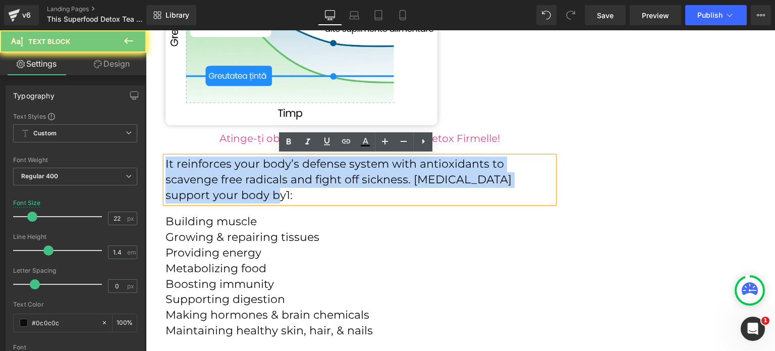
click at [264, 174] on p "It reinforces your body’s defense system with antioxidants to scavenge free rad…" at bounding box center [360, 179] width 389 height 46
paste div
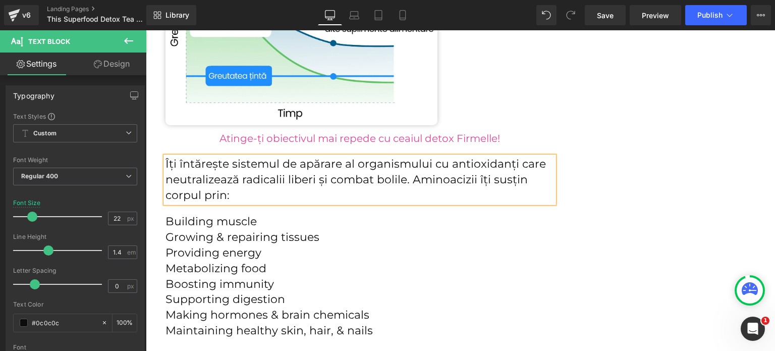
click at [202, 243] on p "Growing & repairing tissues" at bounding box center [360, 238] width 389 height 16
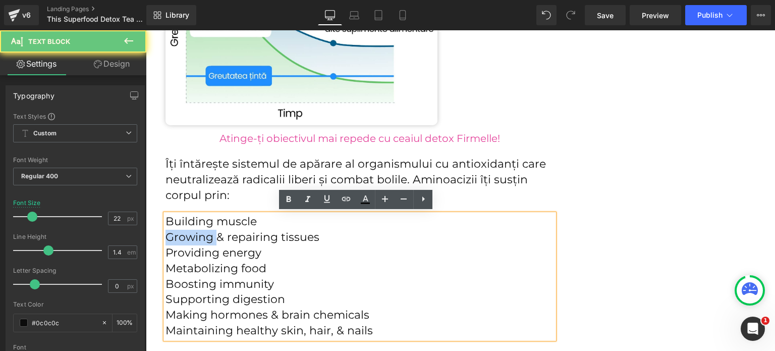
click at [202, 243] on p "Growing & repairing tissues" at bounding box center [360, 238] width 389 height 16
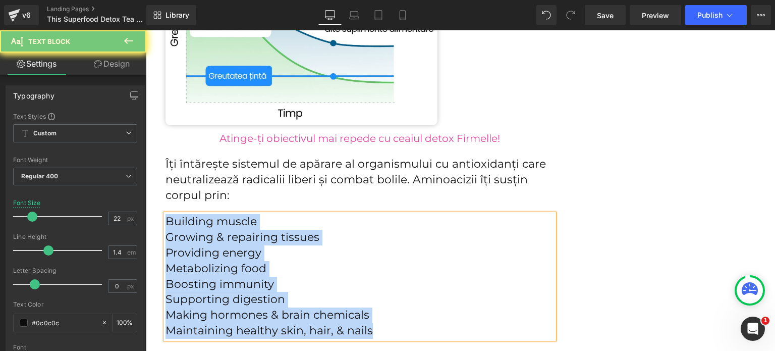
paste div
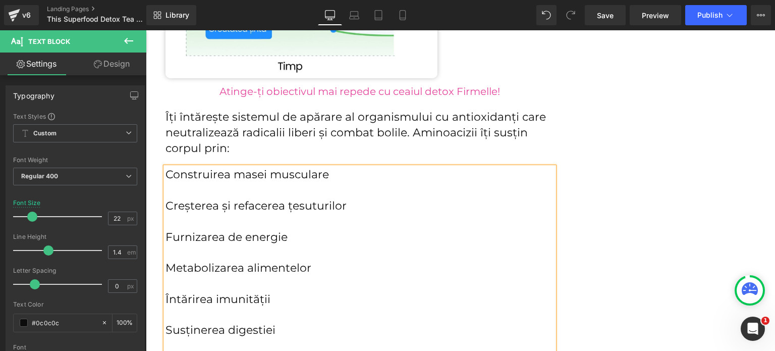
scroll to position [3317, 0]
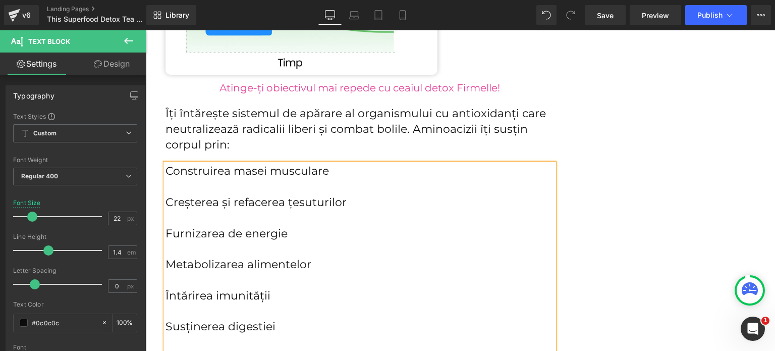
click at [242, 232] on p "Furnizarea de energie" at bounding box center [360, 234] width 389 height 16
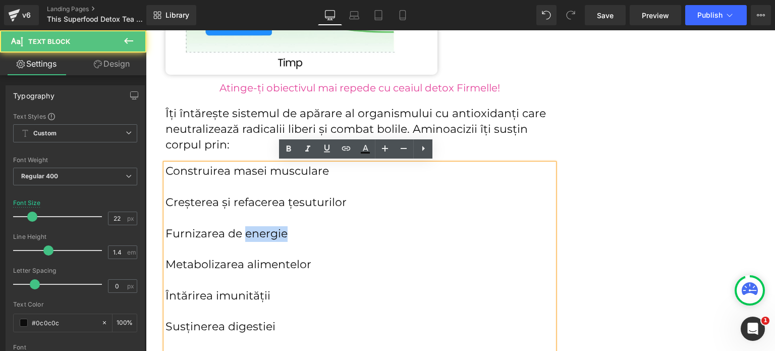
click at [242, 232] on p "Furnizarea de energie" at bounding box center [360, 234] width 389 height 16
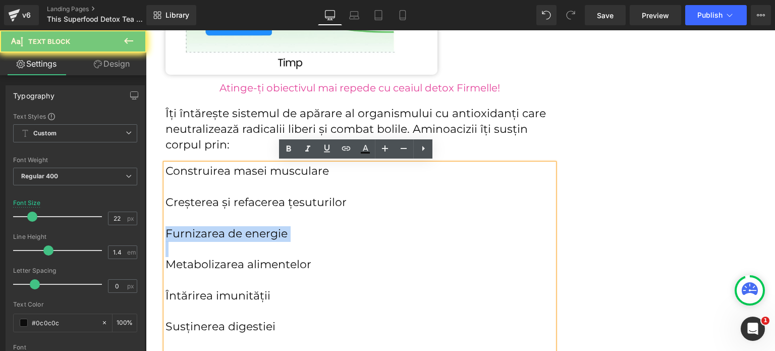
click at [242, 232] on p "Furnizarea de energie" at bounding box center [360, 234] width 389 height 16
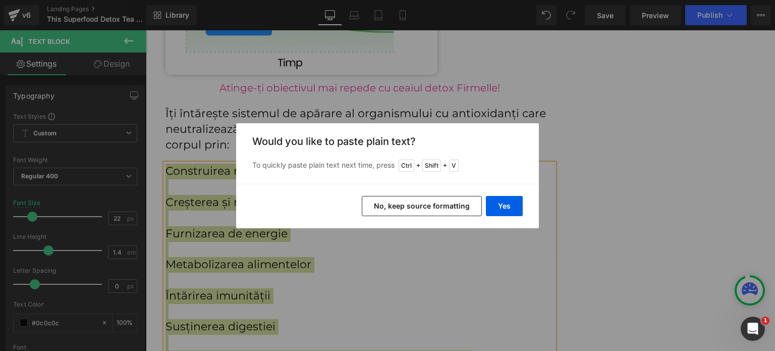
click at [414, 203] on button "No, keep source formatting" at bounding box center [422, 206] width 120 height 20
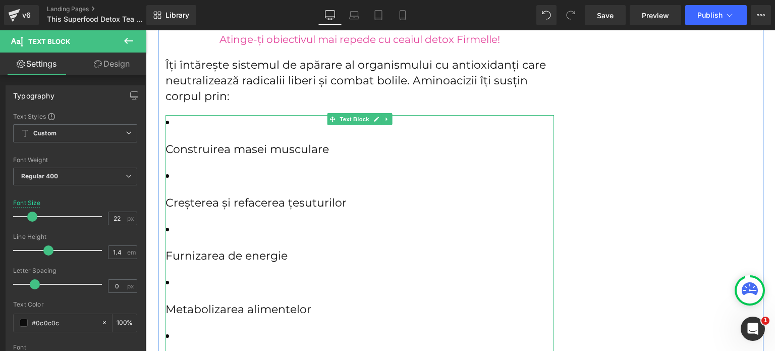
scroll to position [3367, 0]
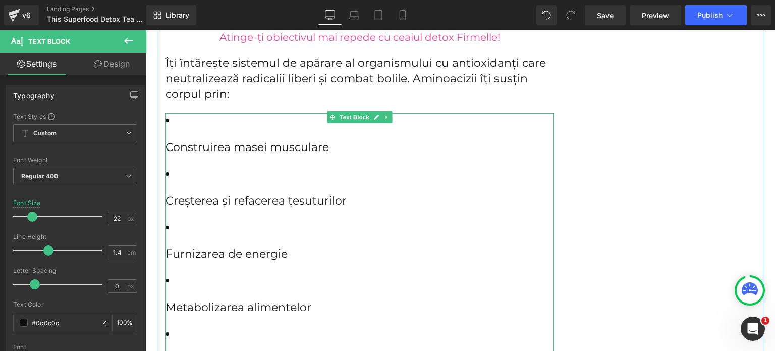
click at [166, 200] on p "Creșterea și refacerea țesuturilor" at bounding box center [360, 201] width 389 height 16
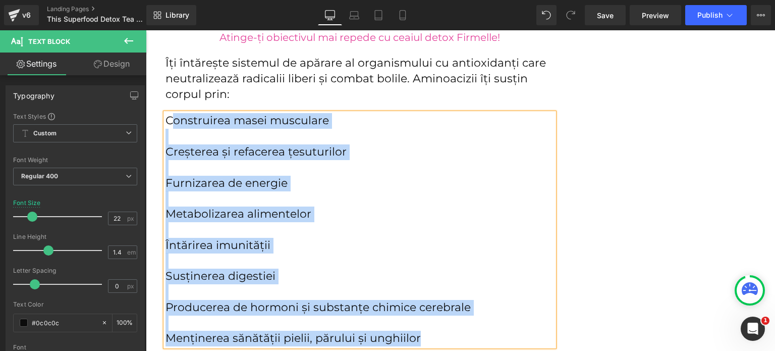
drag, startPoint x: 426, startPoint y: 186, endPoint x: 169, endPoint y: 116, distance: 266.8
click at [169, 116] on div "Construirea masei musculare Creșterea și refacerea țesuturilor Furnizarea de en…" at bounding box center [360, 229] width 389 height 233
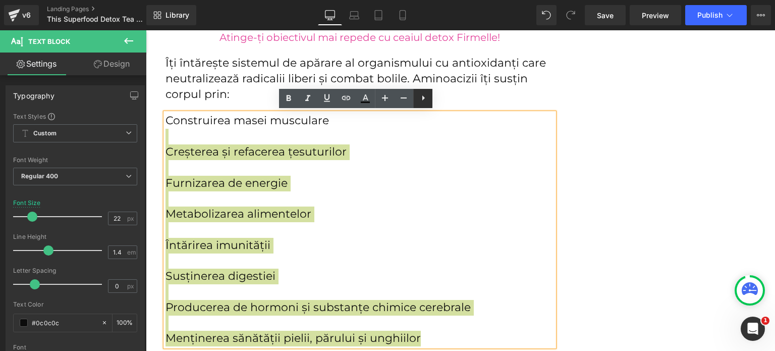
click at [421, 100] on icon at bounding box center [423, 98] width 12 height 12
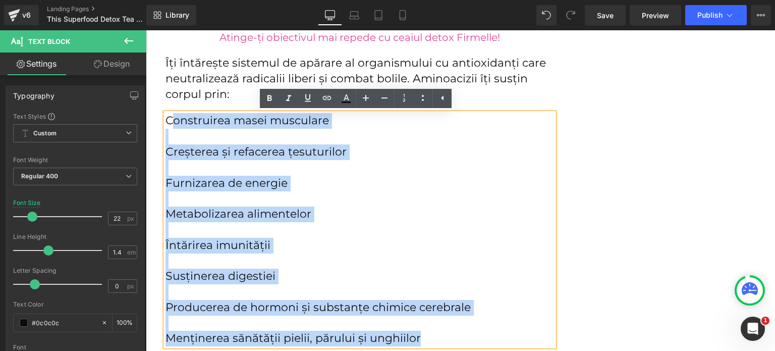
click at [268, 156] on div "Creșterea și refacerea țesuturilor" at bounding box center [360, 152] width 389 height 16
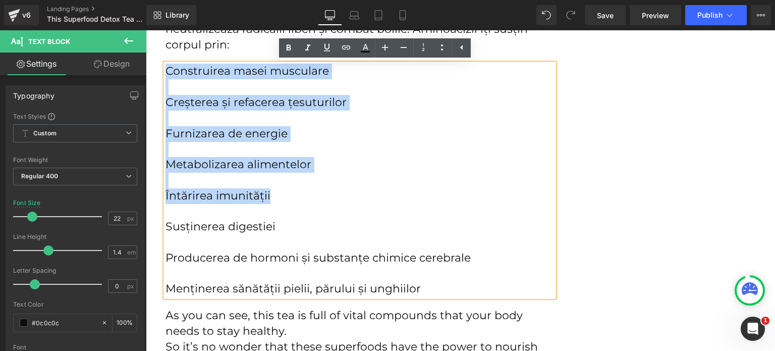
scroll to position [3418, 0]
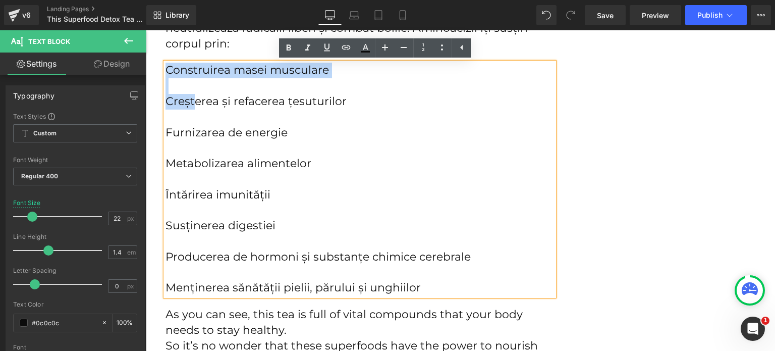
drag, startPoint x: 163, startPoint y: 119, endPoint x: 186, endPoint y: 102, distance: 28.9
click at [189, 105] on div "Construirea masei musculare Creșterea și refacerea țesuturilor Furnizarea de en…" at bounding box center [360, 179] width 389 height 233
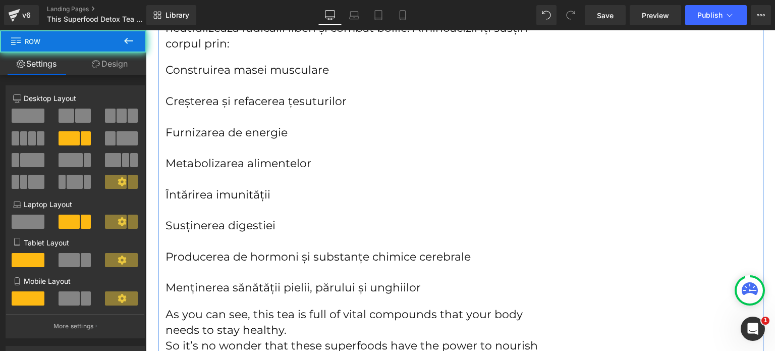
click at [166, 68] on div "Construirea masei musculare Creșterea și refacerea țesuturilor Furnizarea de en…" at bounding box center [360, 179] width 389 height 233
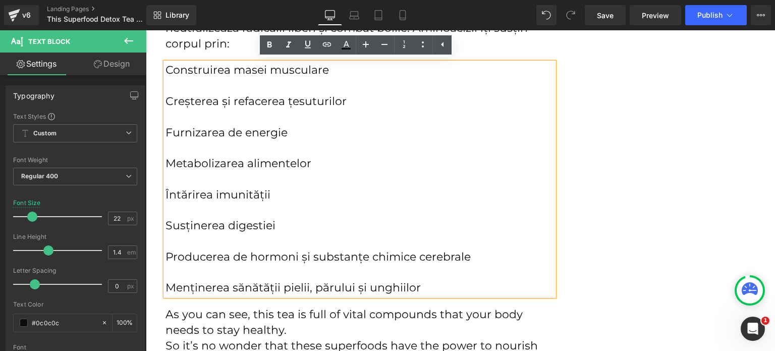
click at [170, 70] on div "Construirea masei musculare Creșterea și refacerea țesuturilor Furnizarea de en…" at bounding box center [360, 179] width 389 height 233
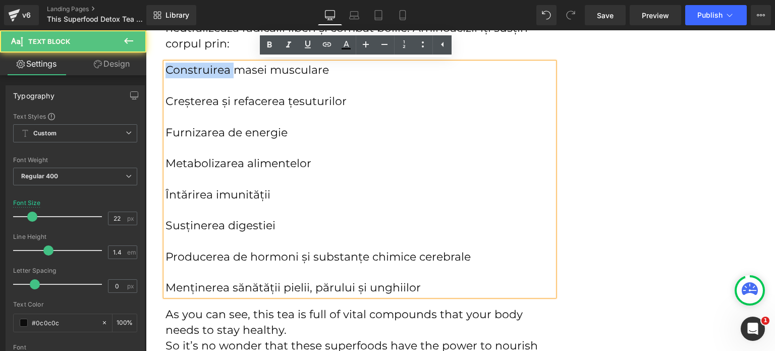
click at [170, 70] on div "Construirea masei musculare Creșterea și refacerea țesuturilor Furnizarea de en…" at bounding box center [360, 179] width 389 height 233
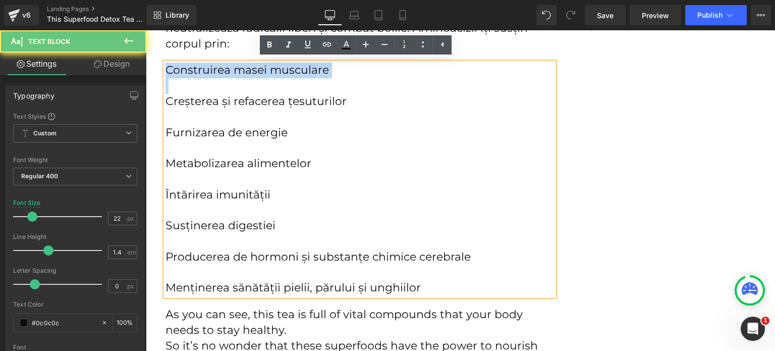
click at [170, 70] on div "Construirea masei musculare Creșterea și refacerea țesuturilor Furnizarea de en…" at bounding box center [360, 179] width 389 height 233
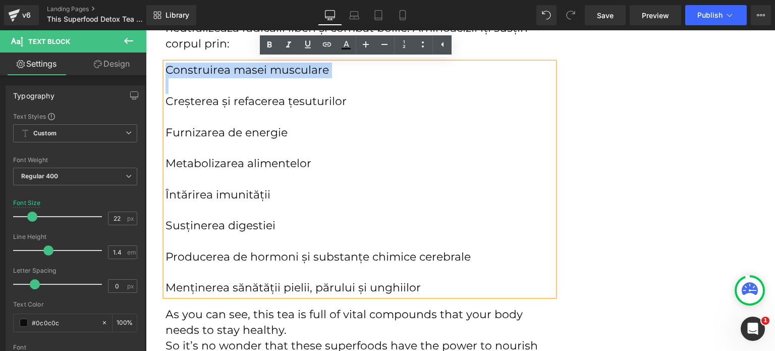
click at [255, 76] on div "Construirea masei musculare Creșterea și refacerea țesuturilor Furnizarea de en…" at bounding box center [360, 179] width 389 height 233
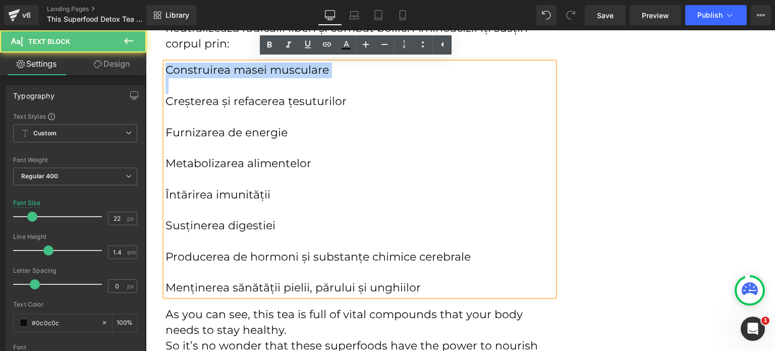
click at [228, 91] on div at bounding box center [360, 86] width 389 height 16
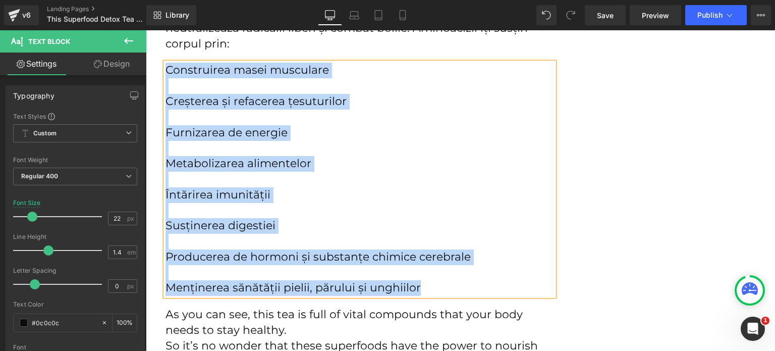
click at [345, 91] on div at bounding box center [360, 86] width 389 height 16
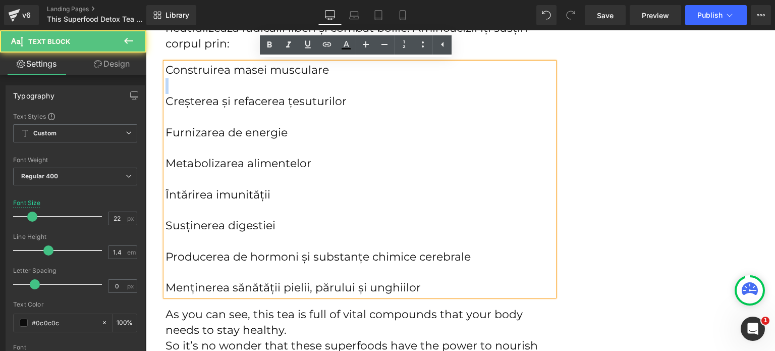
click at [345, 91] on div at bounding box center [360, 86] width 389 height 16
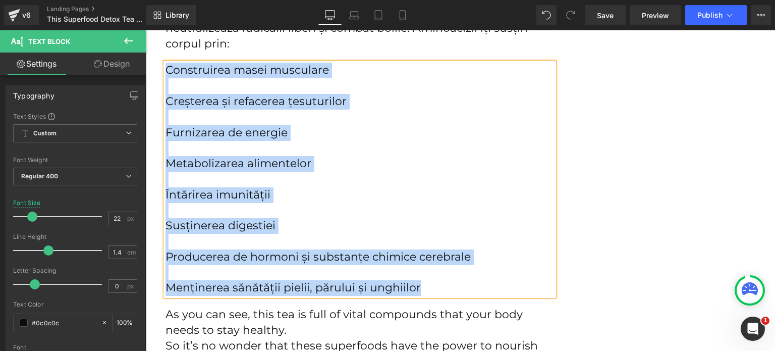
click at [432, 262] on div "Producerea de hormoni și substanțe chimice cerebrale" at bounding box center [360, 257] width 389 height 16
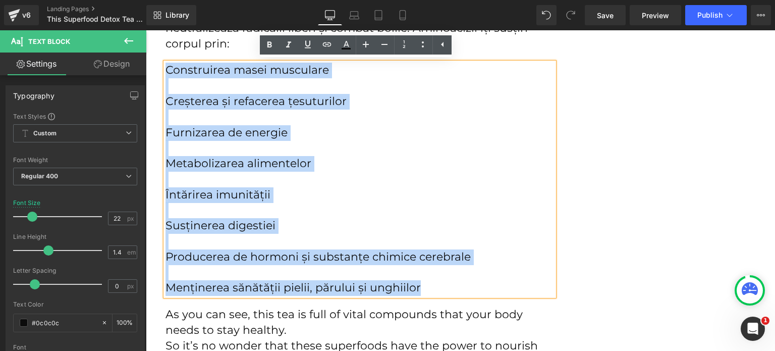
drag, startPoint x: 433, startPoint y: 290, endPoint x: 164, endPoint y: 69, distance: 348.6
click at [166, 69] on div "Construirea masei musculare Creșterea și refacerea țesuturilor Furnizarea de en…" at bounding box center [360, 179] width 389 height 233
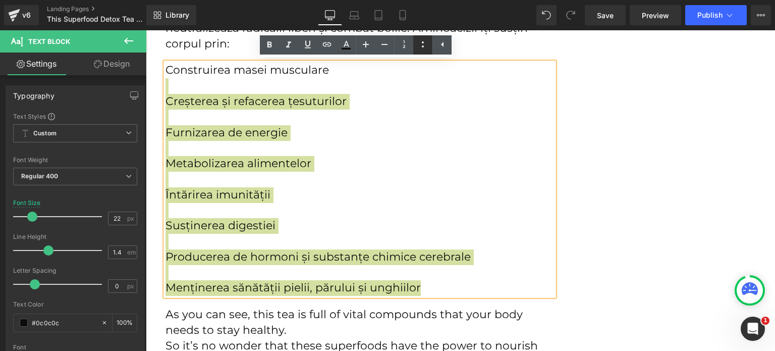
click at [421, 43] on icon at bounding box center [423, 44] width 12 height 12
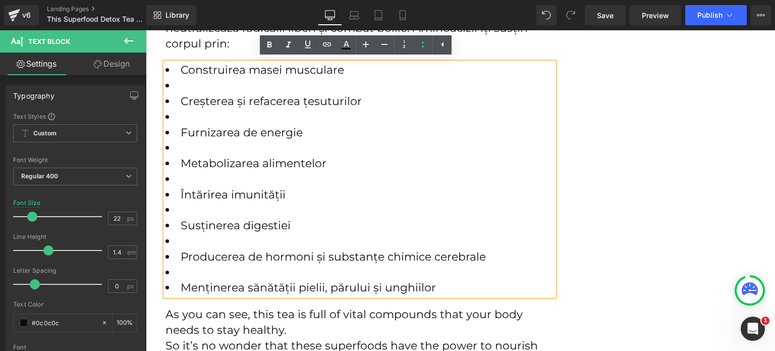
click at [178, 78] on li at bounding box center [360, 86] width 389 height 16
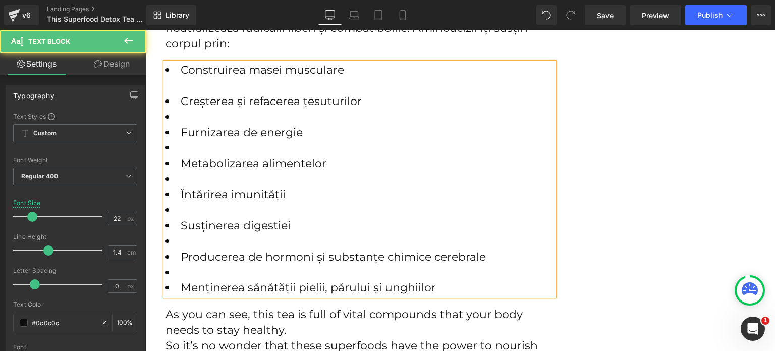
click at [192, 119] on li at bounding box center [360, 118] width 389 height 16
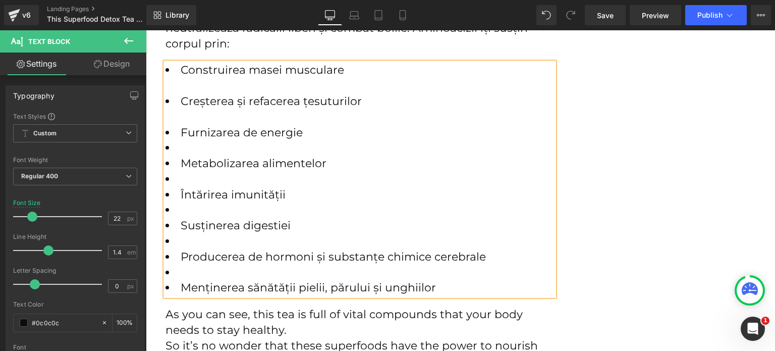
click at [184, 141] on li at bounding box center [360, 148] width 389 height 16
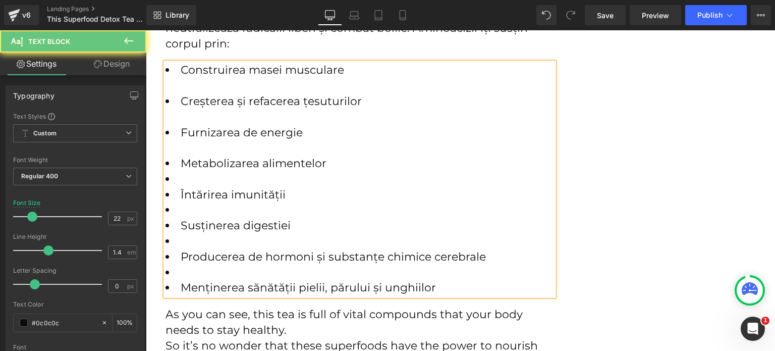
click at [181, 175] on li at bounding box center [360, 180] width 389 height 16
click at [186, 209] on li at bounding box center [360, 210] width 389 height 16
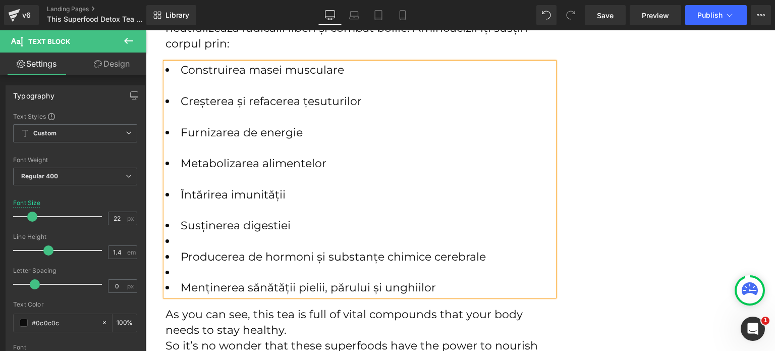
click at [185, 238] on li at bounding box center [360, 242] width 389 height 16
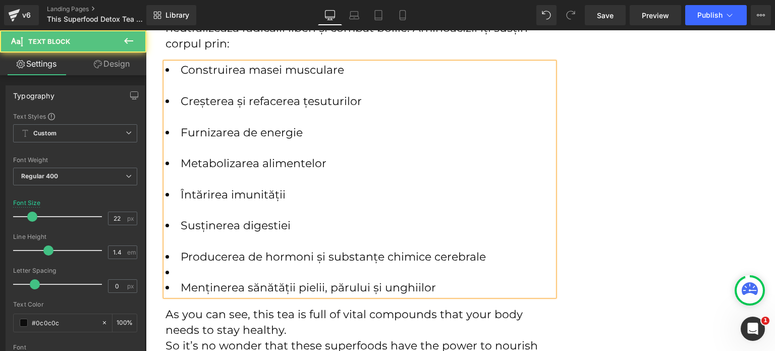
click at [188, 269] on li at bounding box center [360, 273] width 389 height 16
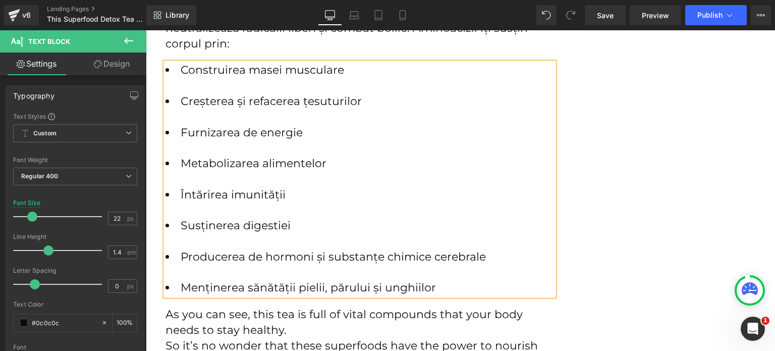
click at [191, 117] on div at bounding box center [360, 118] width 389 height 16
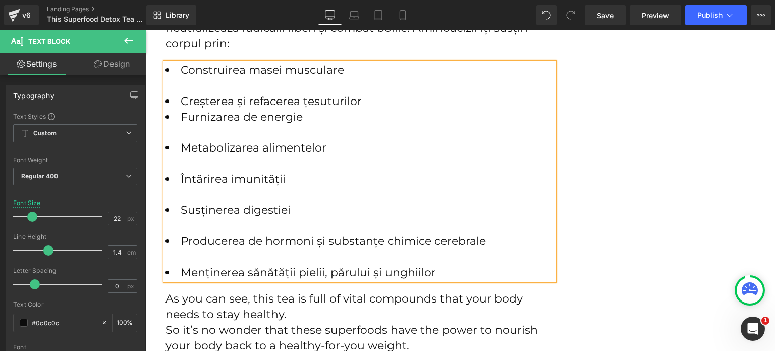
click at [206, 89] on div at bounding box center [360, 86] width 389 height 16
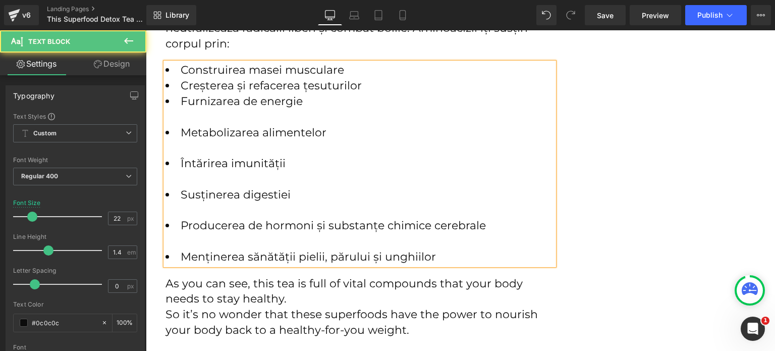
click at [194, 117] on div at bounding box center [360, 118] width 389 height 16
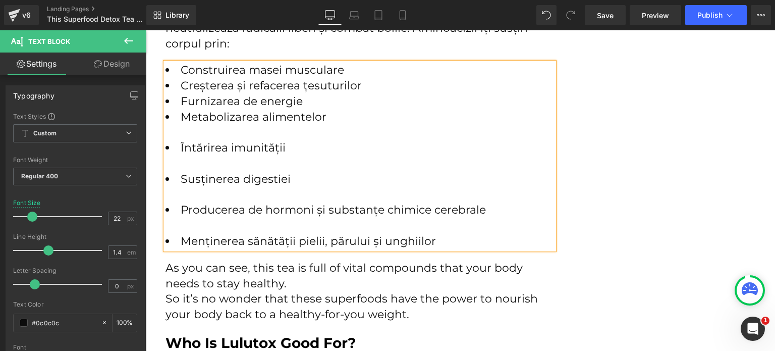
click at [195, 127] on div at bounding box center [360, 133] width 389 height 16
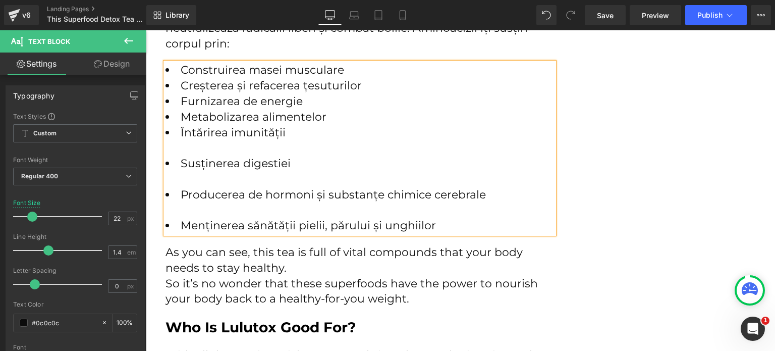
click at [203, 145] on div at bounding box center [360, 148] width 389 height 16
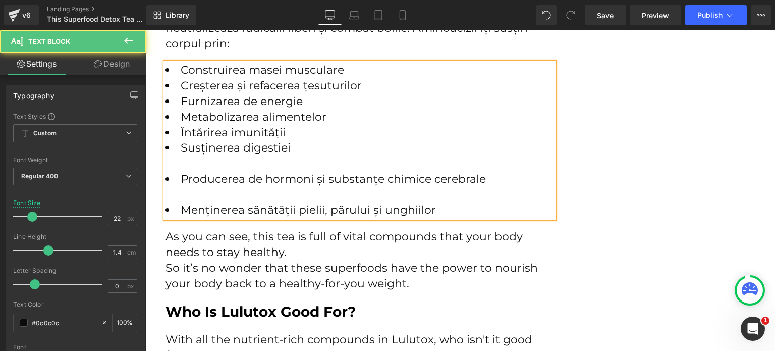
click at [206, 163] on div at bounding box center [360, 164] width 389 height 16
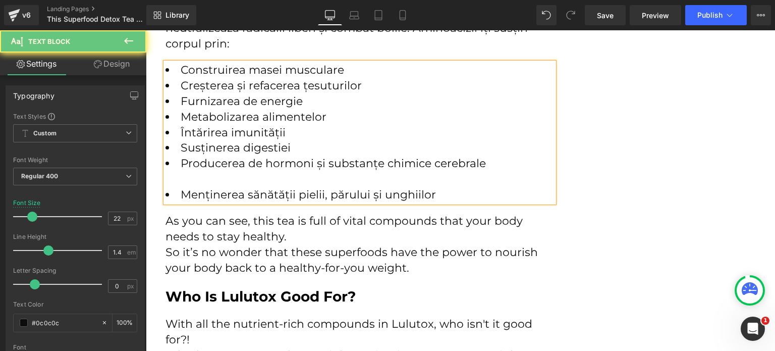
click at [199, 183] on div at bounding box center [360, 180] width 389 height 16
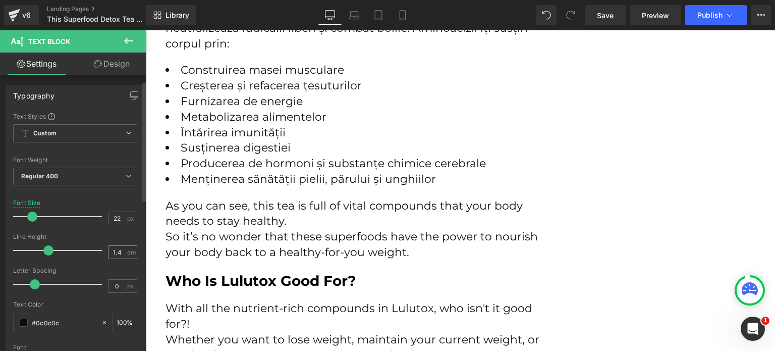
scroll to position [50, 0]
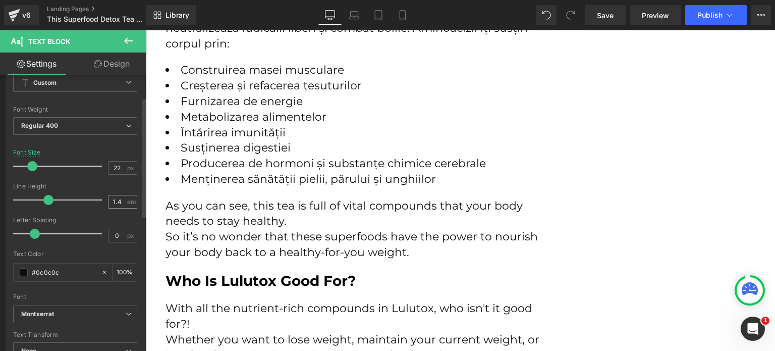
click at [120, 203] on input "1.4" at bounding box center [118, 201] width 18 height 13
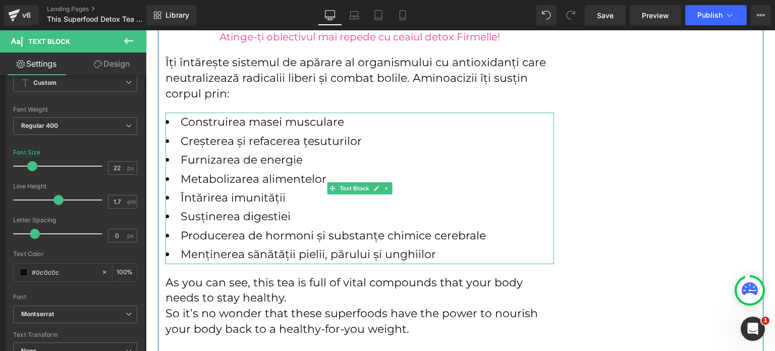
scroll to position [3367, 0]
type input "1.7"
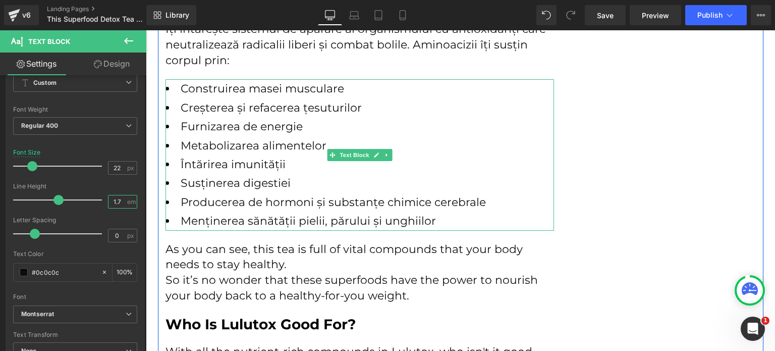
scroll to position [3468, 0]
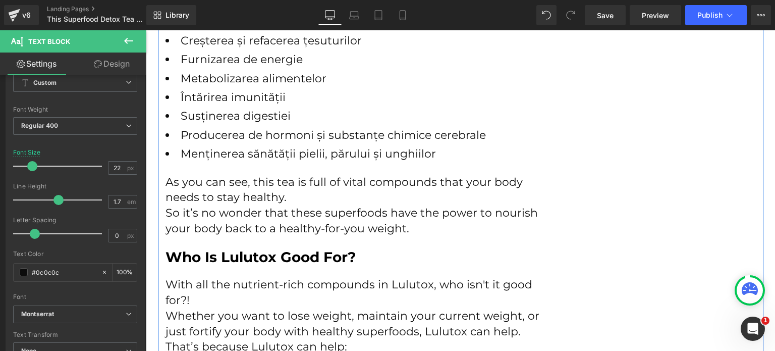
click at [212, 212] on p "So it’s no wonder that these superfoods have the power to nourish your body bac…" at bounding box center [360, 220] width 389 height 31
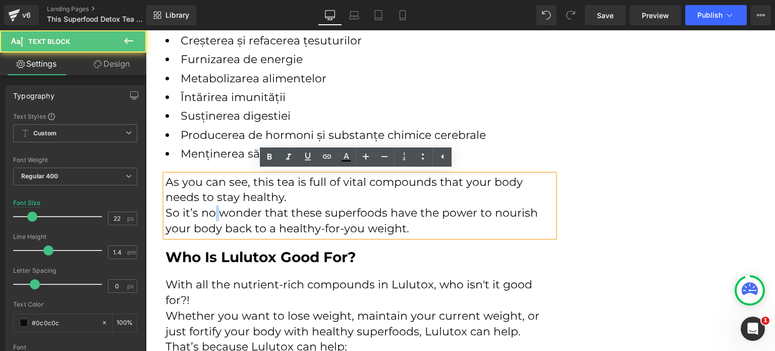
click at [212, 211] on p "So it’s no wonder that these superfoods have the power to nourish your body bac…" at bounding box center [360, 220] width 389 height 31
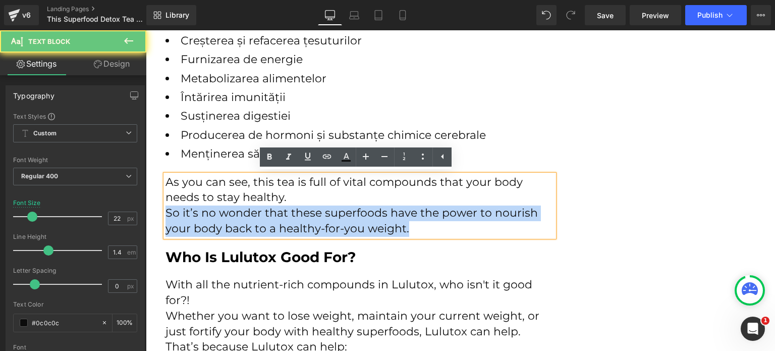
click at [212, 211] on p "So it’s no wonder that these superfoods have the power to nourish your body bac…" at bounding box center [360, 220] width 389 height 31
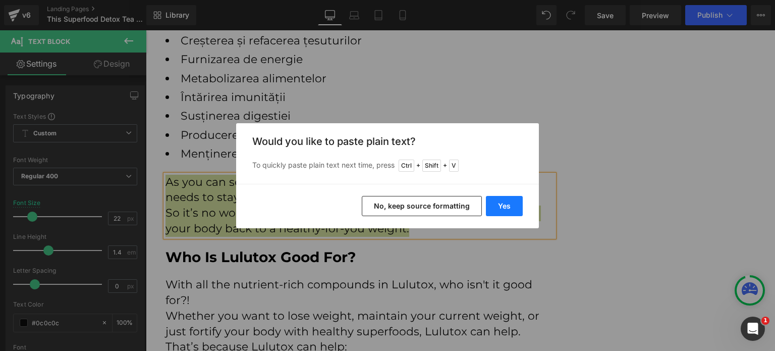
click at [508, 205] on button "Yes" at bounding box center [504, 206] width 37 height 20
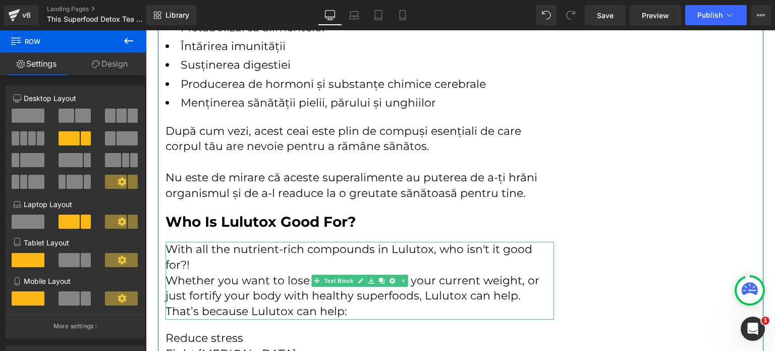
scroll to position [3367, 0]
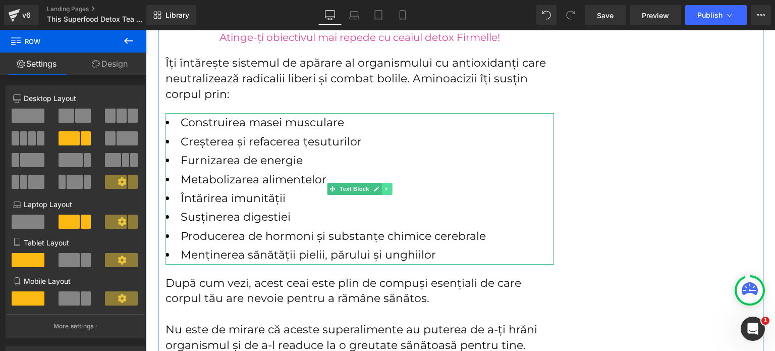
click at [386, 190] on link at bounding box center [387, 189] width 11 height 12
click at [379, 190] on icon at bounding box center [382, 189] width 6 height 6
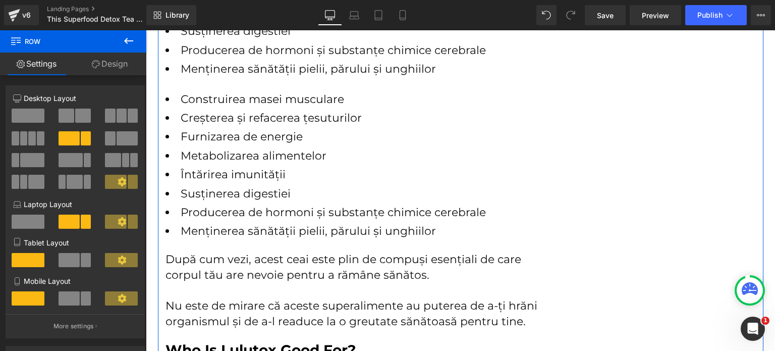
scroll to position [3571, 0]
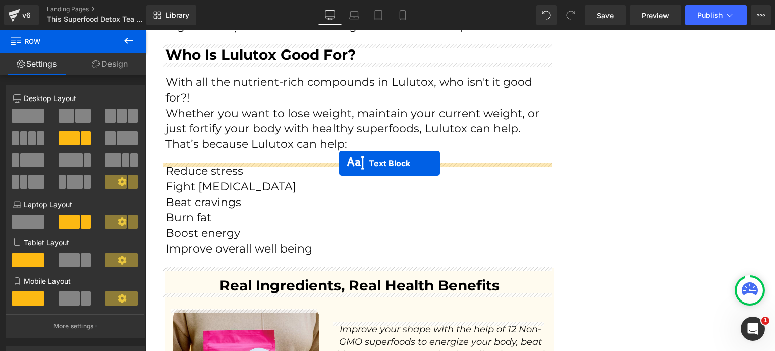
drag, startPoint x: 349, startPoint y: 148, endPoint x: 339, endPoint y: 163, distance: 18.2
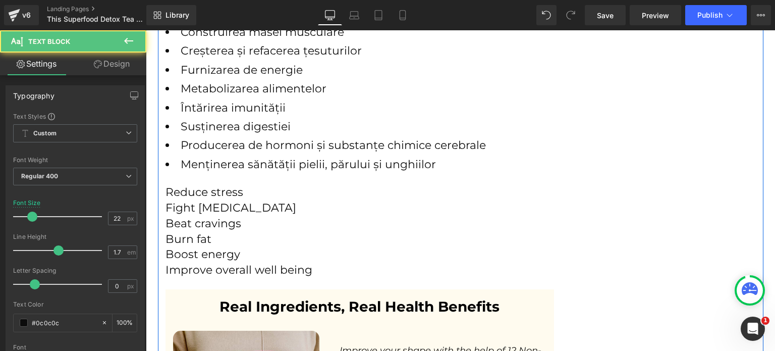
scroll to position [3838, 0]
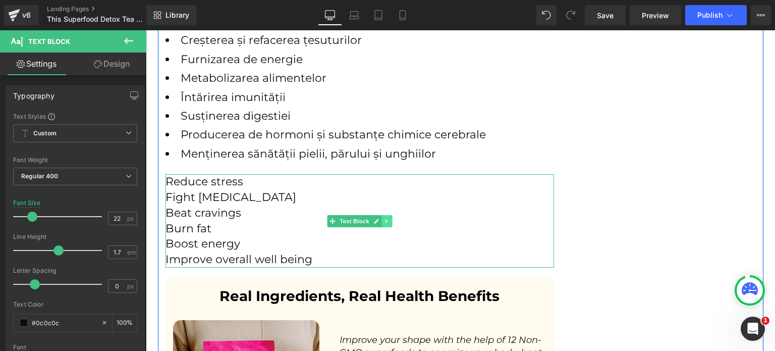
click at [386, 219] on icon at bounding box center [387, 221] width 6 height 6
click at [389, 221] on icon at bounding box center [392, 221] width 6 height 6
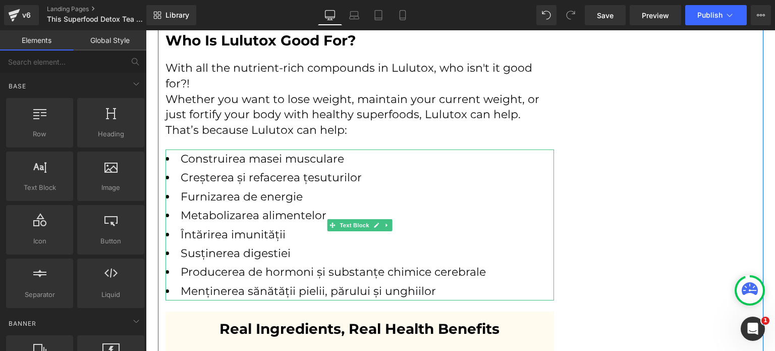
scroll to position [3586, 0]
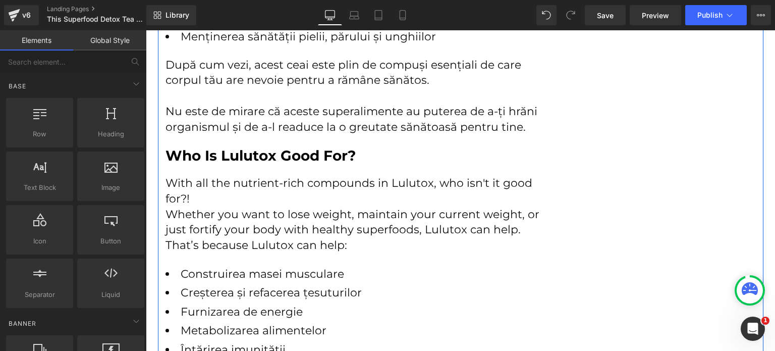
click at [212, 155] on h2 "Who Is Lulutox Good For?" at bounding box center [360, 155] width 389 height 18
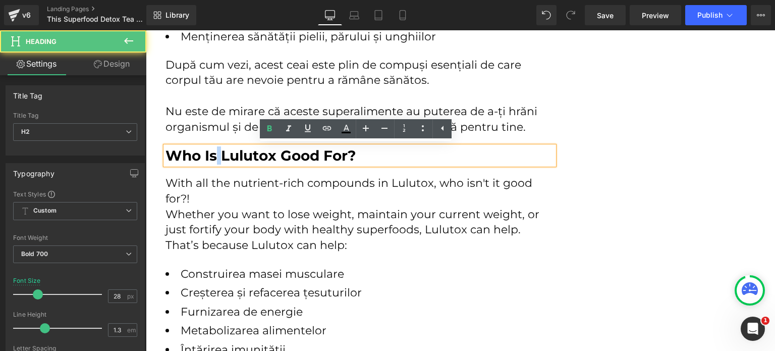
click at [212, 155] on h2 "Who Is Lulutox Good For?" at bounding box center [360, 155] width 389 height 18
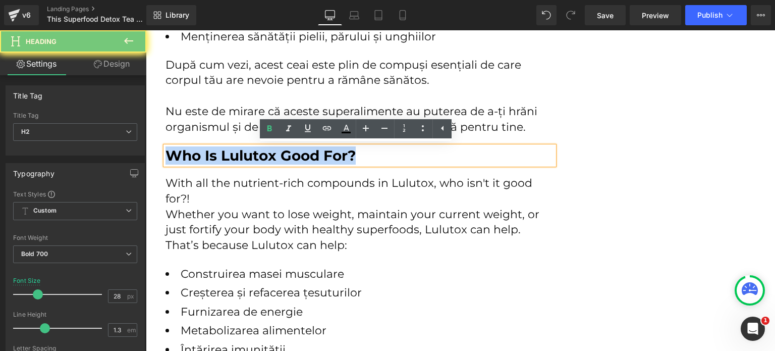
paste div
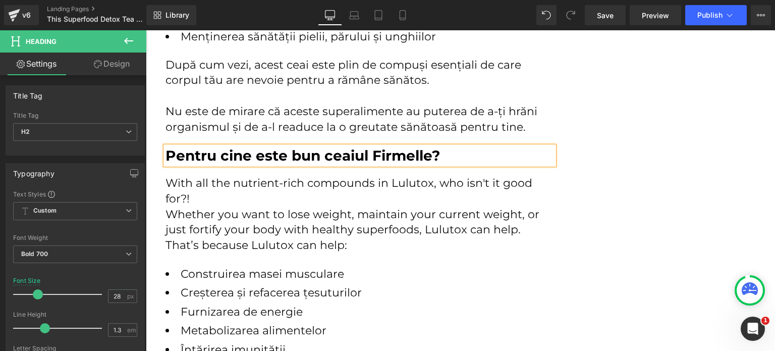
click at [239, 209] on p "Whether you want to lose weight, maintain your current weight, or just fortify …" at bounding box center [360, 230] width 389 height 46
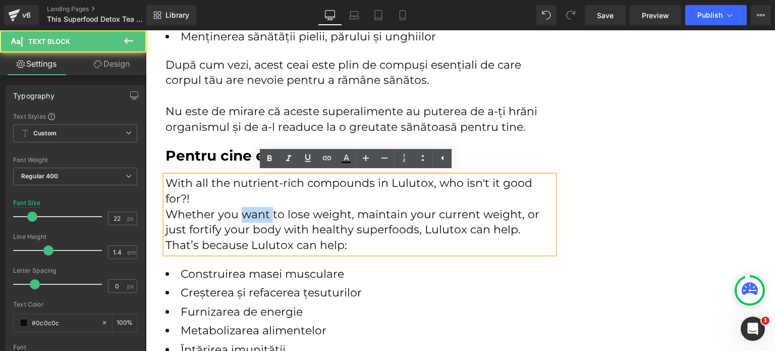
click at [239, 209] on p "Whether you want to lose weight, maintain your current weight, or just fortify …" at bounding box center [360, 230] width 389 height 46
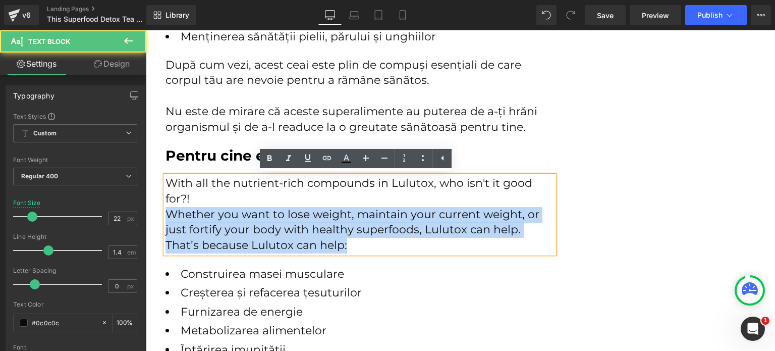
click at [239, 209] on p "Whether you want to lose weight, maintain your current weight, or just fortify …" at bounding box center [360, 230] width 389 height 46
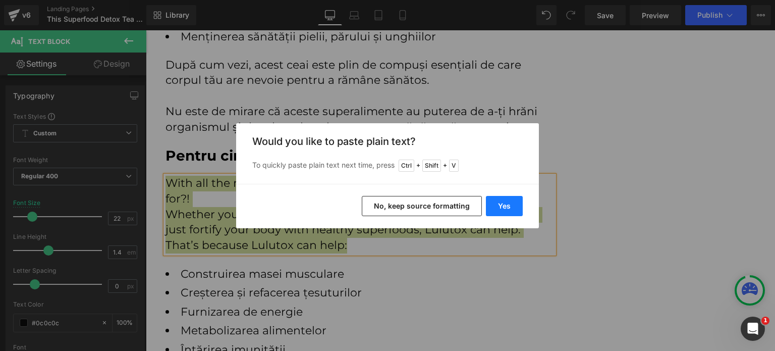
click at [493, 204] on button "Yes" at bounding box center [504, 206] width 37 height 20
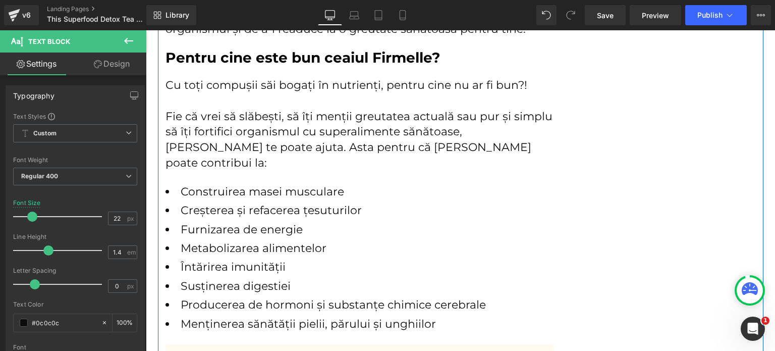
scroll to position [3686, 0]
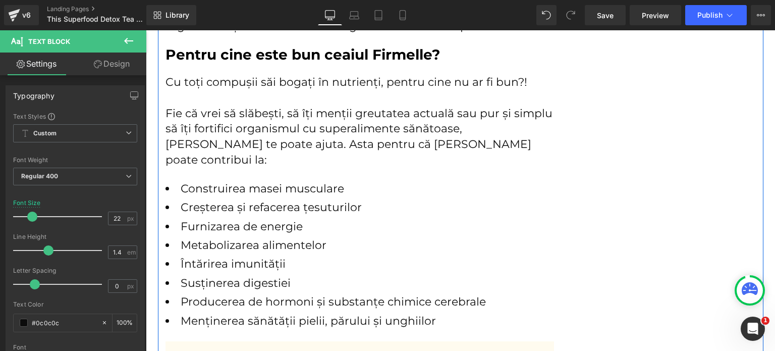
click at [279, 236] on li "Metabolizarea alimentelor" at bounding box center [360, 245] width 389 height 19
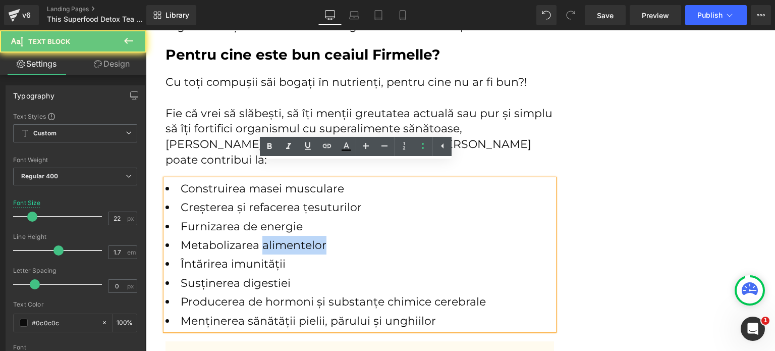
click at [279, 236] on li "Metabolizarea alimentelor" at bounding box center [360, 245] width 389 height 19
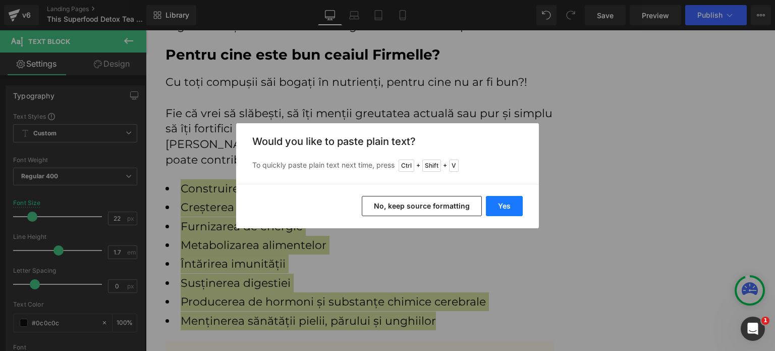
click at [495, 205] on button "Yes" at bounding box center [504, 206] width 37 height 20
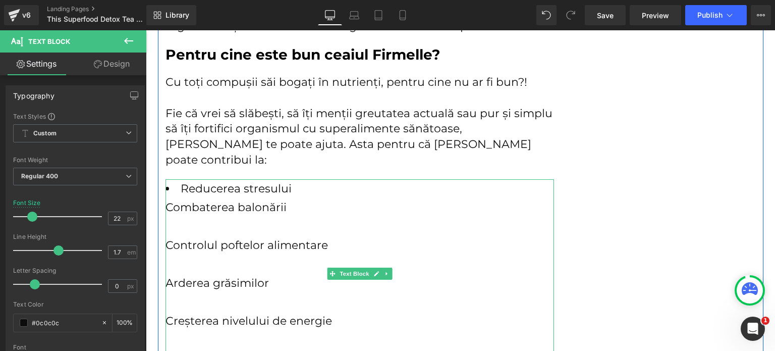
click at [290, 238] on div "Controlul poftelor alimentare" at bounding box center [360, 245] width 389 height 19
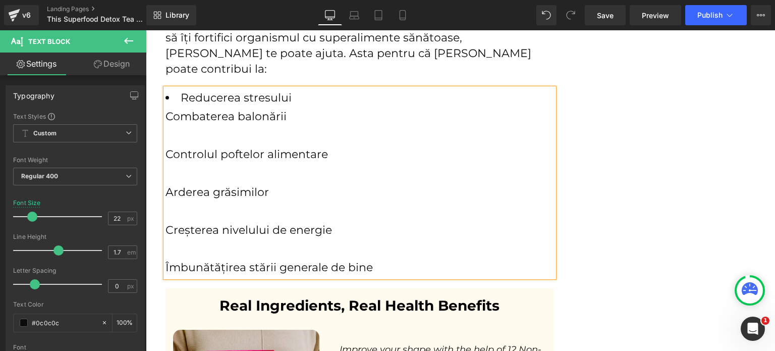
scroll to position [3787, 0]
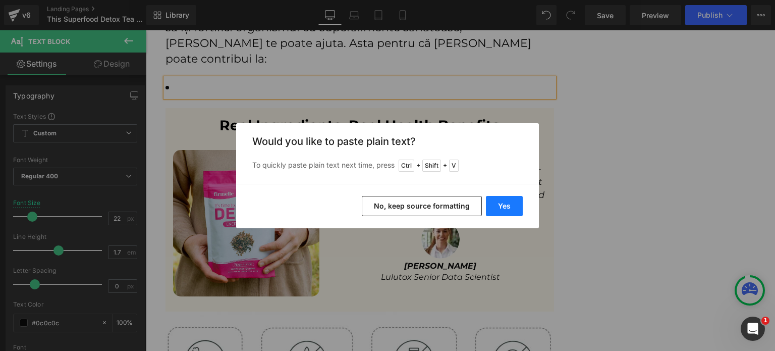
click at [515, 208] on button "Yes" at bounding box center [504, 206] width 37 height 20
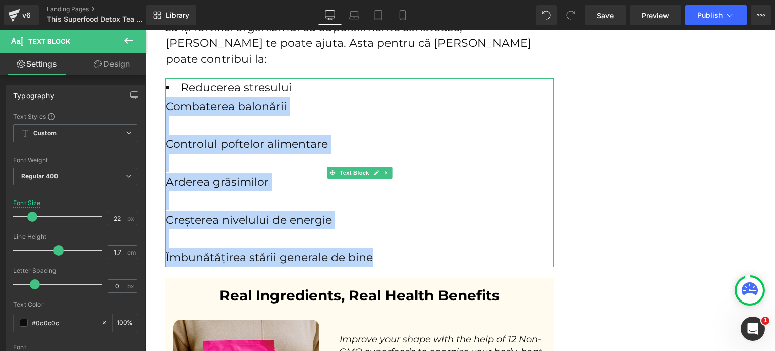
drag, startPoint x: 378, startPoint y: 243, endPoint x: 165, endPoint y: 92, distance: 261.0
click at [166, 92] on div "Reducerea stresului Combaterea balonării Controlul poftelor alimentare Arderea …" at bounding box center [360, 172] width 389 height 189
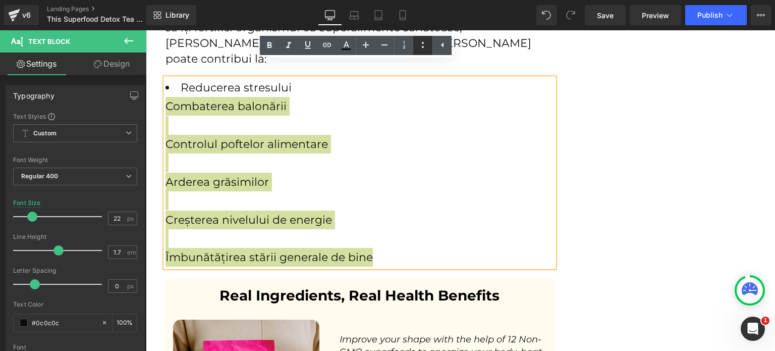
click at [424, 48] on icon at bounding box center [423, 45] width 12 height 12
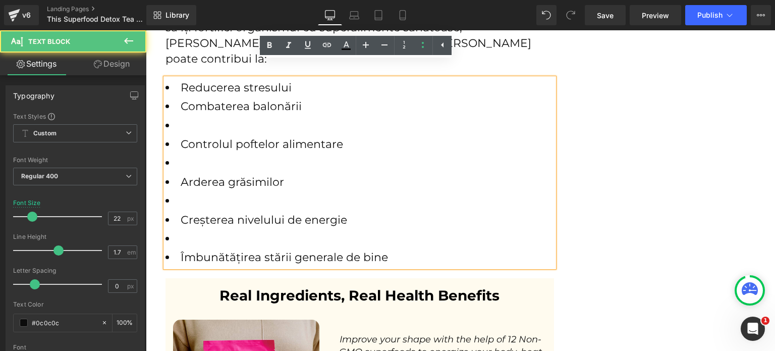
click at [201, 116] on li at bounding box center [360, 125] width 389 height 19
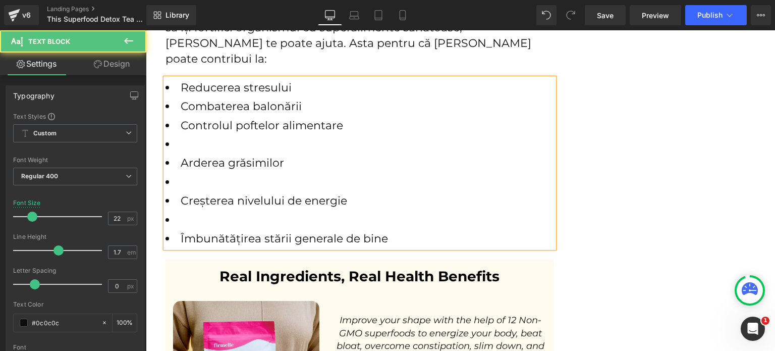
click at [186, 153] on li "Arderea grăsimilor" at bounding box center [360, 162] width 389 height 19
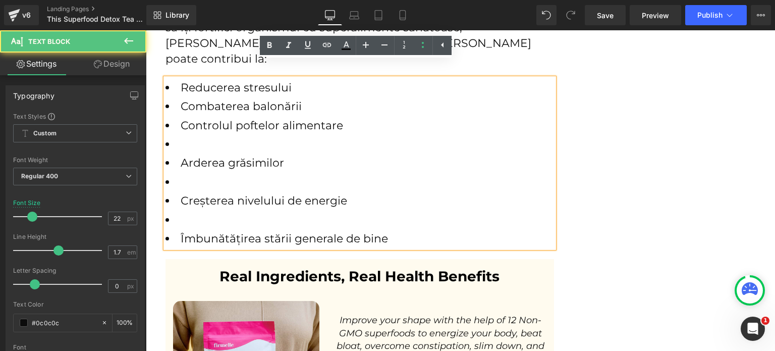
click at [186, 135] on li at bounding box center [360, 144] width 389 height 19
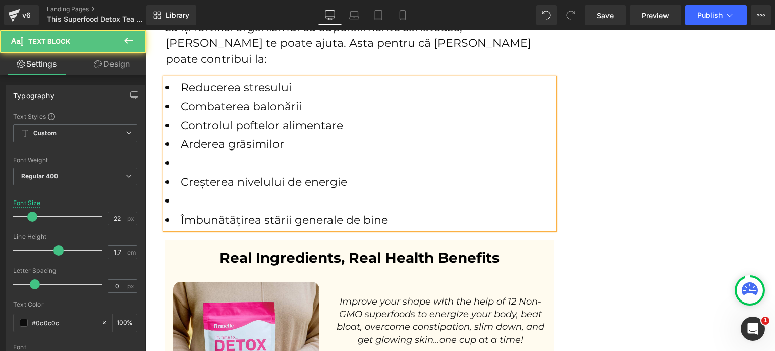
click at [190, 153] on li at bounding box center [360, 162] width 389 height 19
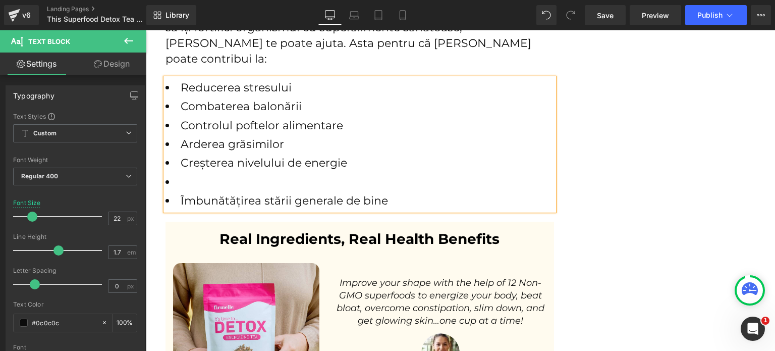
click at [187, 173] on li at bounding box center [360, 182] width 389 height 19
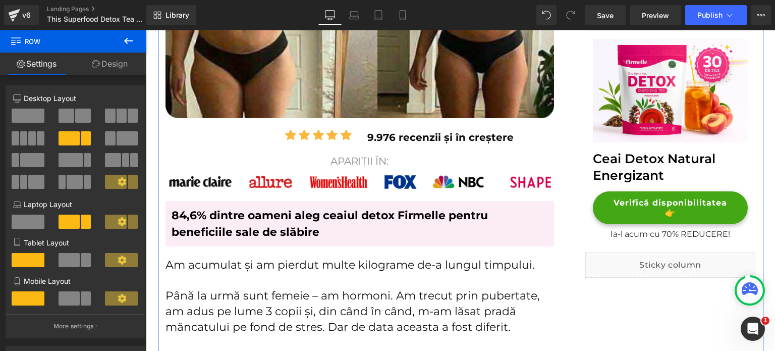
scroll to position [406, 0]
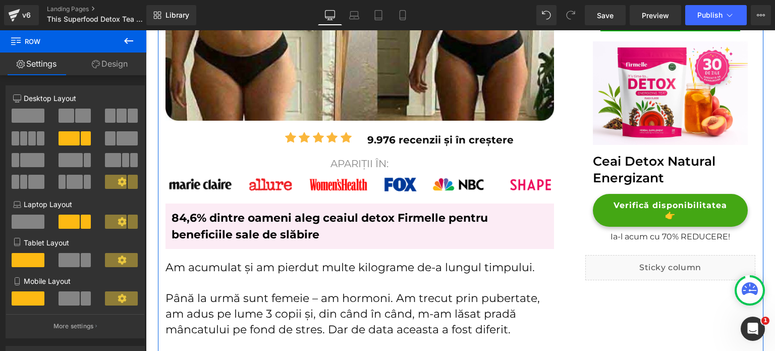
click at [333, 161] on div "Apariții în: Text Block" at bounding box center [360, 163] width 389 height 14
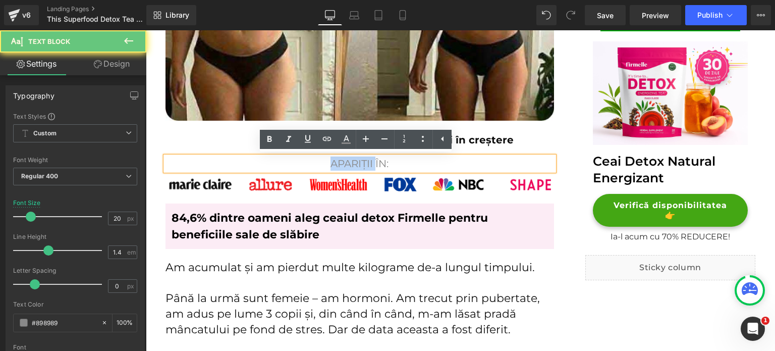
click at [333, 161] on p "Apariții în:" at bounding box center [360, 163] width 389 height 14
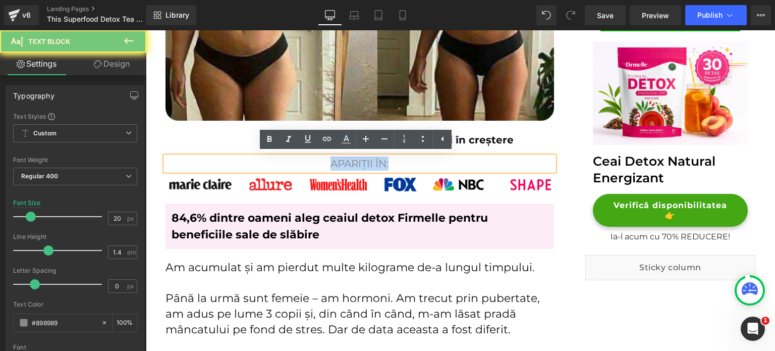
copy p "Apariții în:"
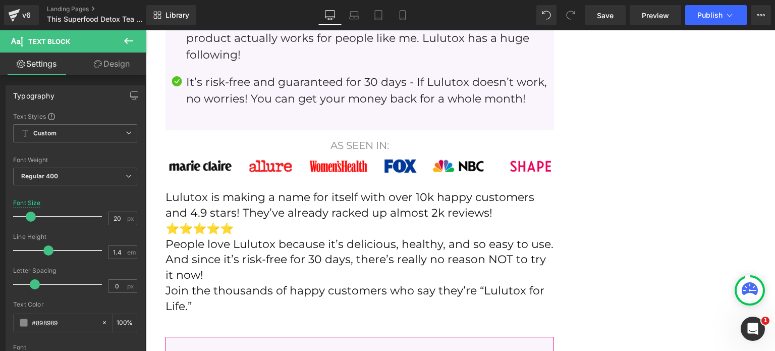
scroll to position [4540, 0]
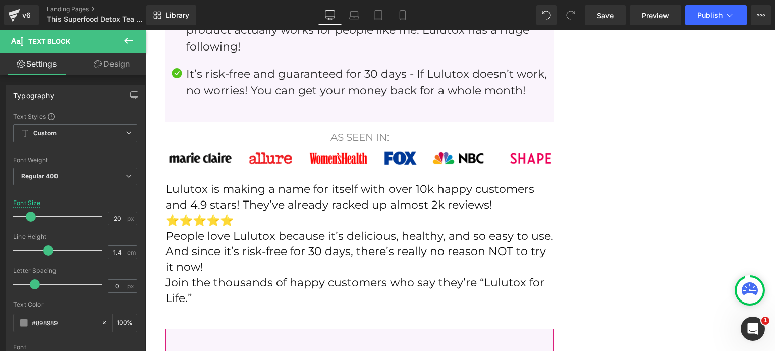
drag, startPoint x: 771, startPoint y: 72, endPoint x: 910, endPoint y: 317, distance: 281.2
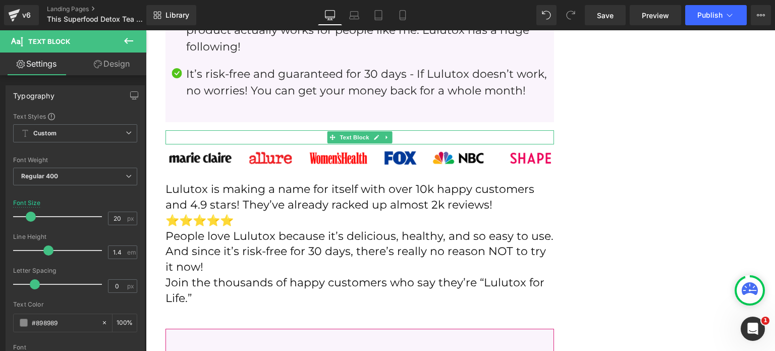
click at [307, 130] on p "AS SEEN IN:" at bounding box center [360, 137] width 389 height 14
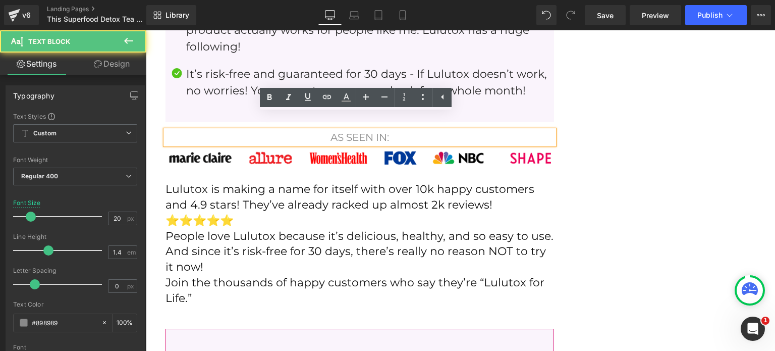
click at [307, 130] on p "AS SEEN IN:" at bounding box center [360, 137] width 389 height 14
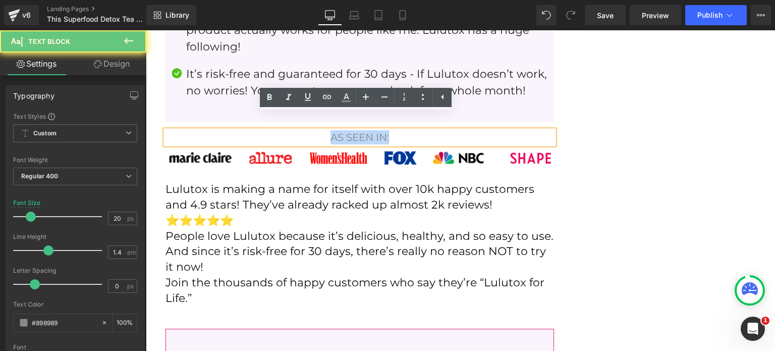
click at [307, 130] on p "AS SEEN IN:" at bounding box center [360, 137] width 389 height 14
paste div
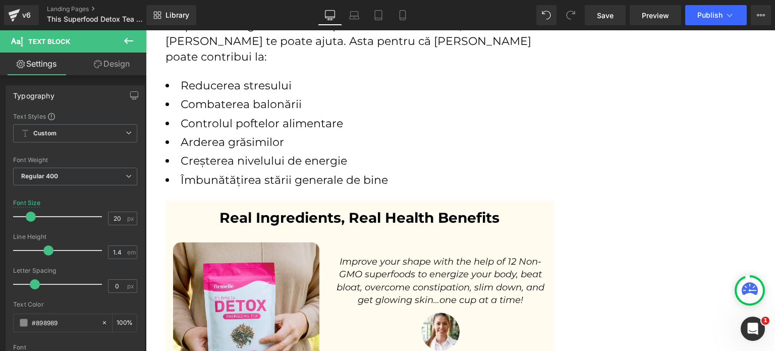
scroll to position [3834, 0]
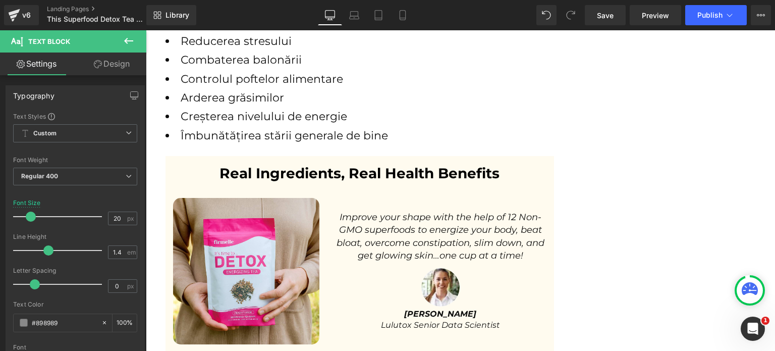
click at [258, 164] on h2 "Real Ingredients, Real Health Benefits" at bounding box center [360, 173] width 389 height 18
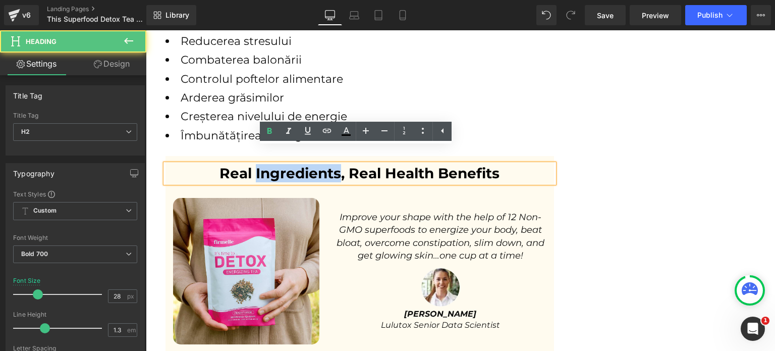
click at [258, 164] on h2 "Real Ingredients, Real Health Benefits" at bounding box center [360, 173] width 389 height 18
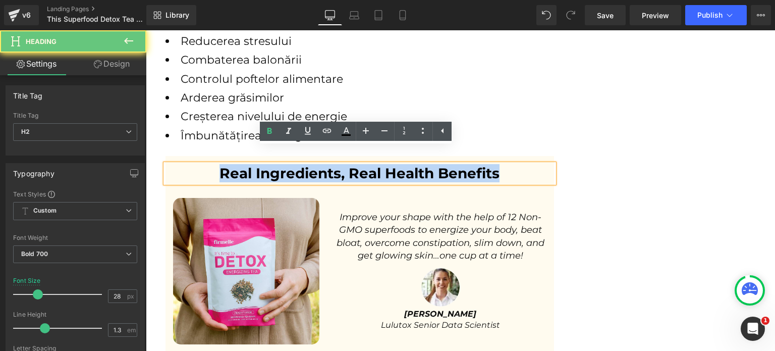
click at [258, 164] on h2 "Real Ingredients, Real Health Benefits" at bounding box center [360, 173] width 389 height 18
paste div
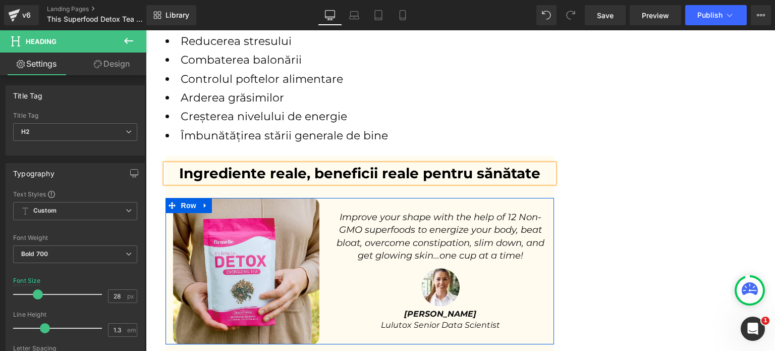
click at [382, 211] on icon "Improve your shape with the help of 12 Non-GMO superfoods to energize your body…" at bounding box center [441, 235] width 208 height 49
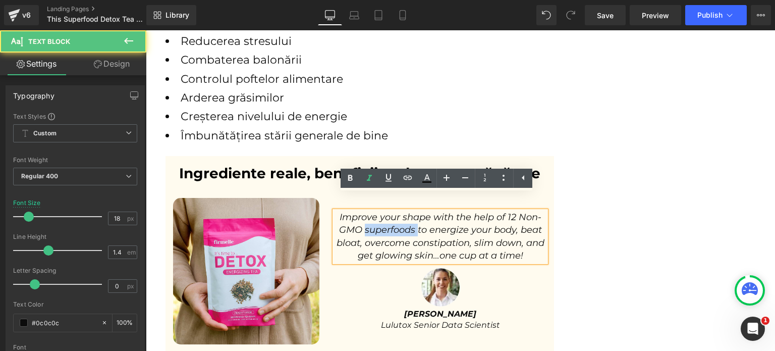
click at [382, 211] on icon "Improve your shape with the help of 12 Non-GMO superfoods to energize your body…" at bounding box center [441, 235] width 208 height 49
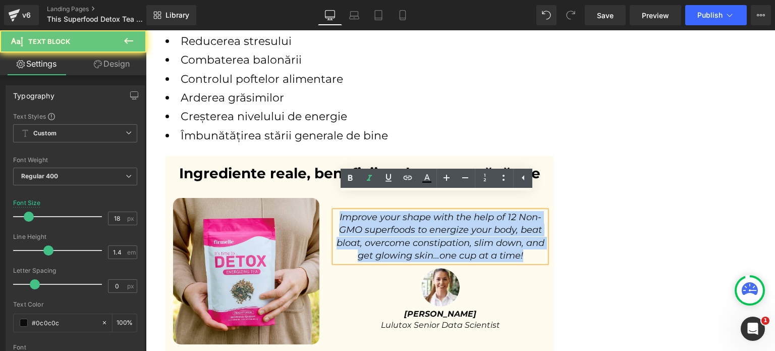
click at [382, 211] on icon "Improve your shape with the help of 12 Non-GMO superfoods to energize your body…" at bounding box center [441, 235] width 208 height 49
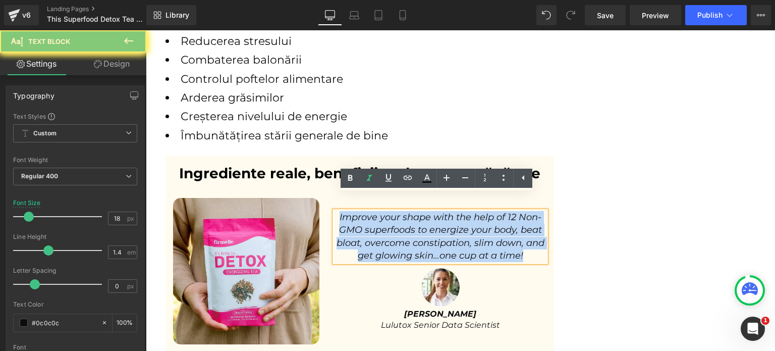
click at [382, 211] on icon "Improve your shape with the help of 12 Non-GMO superfoods to energize your body…" at bounding box center [441, 235] width 208 height 49
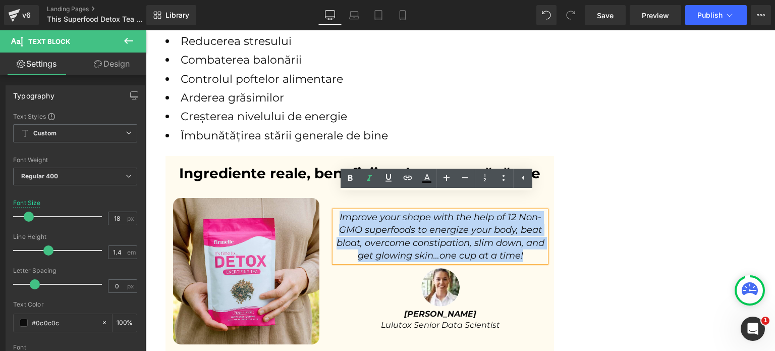
paste div
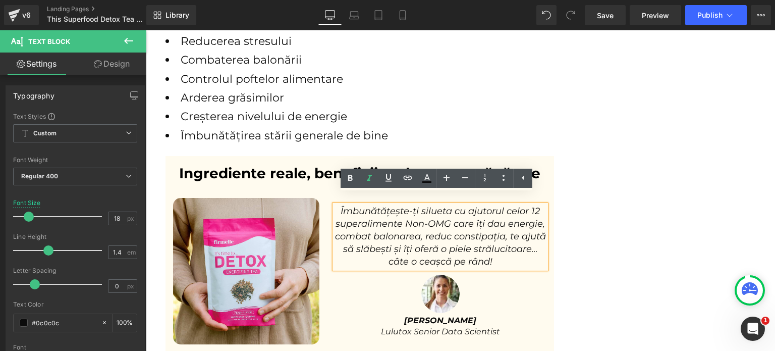
scroll to position [3828, 0]
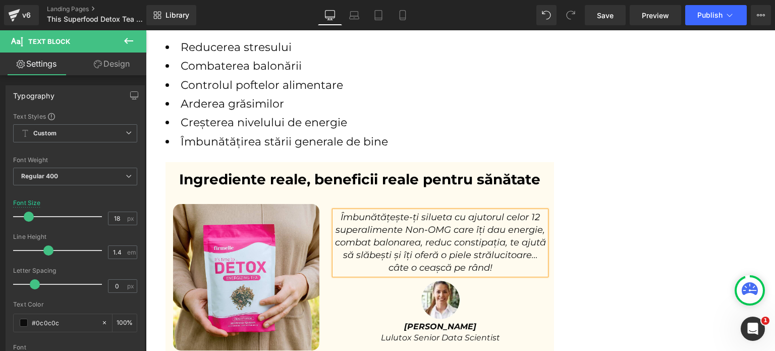
click at [412, 308] on div "Rendering Content" at bounding box center [388, 310] width 62 height 11
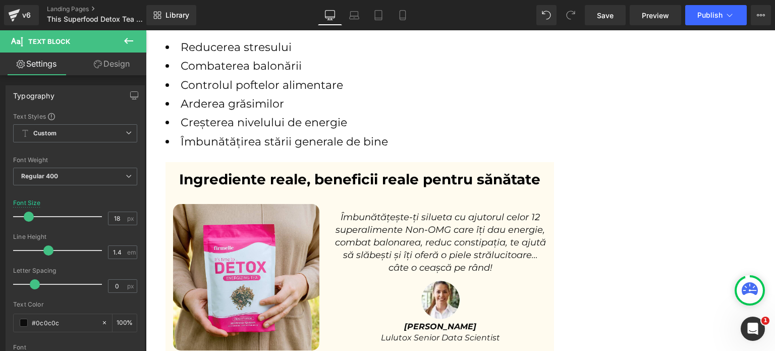
click at [412, 308] on div "Rendering Content" at bounding box center [388, 310] width 62 height 11
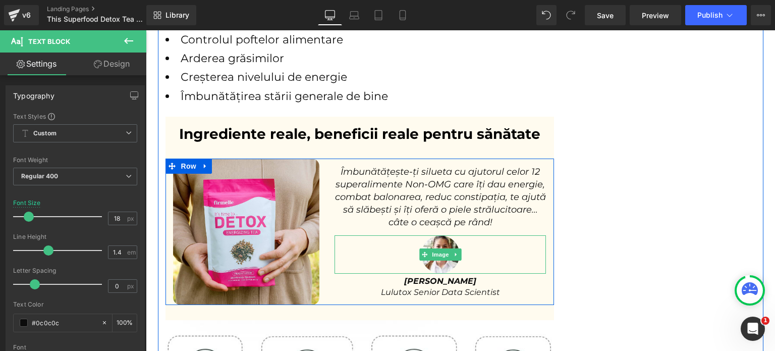
scroll to position [3878, 0]
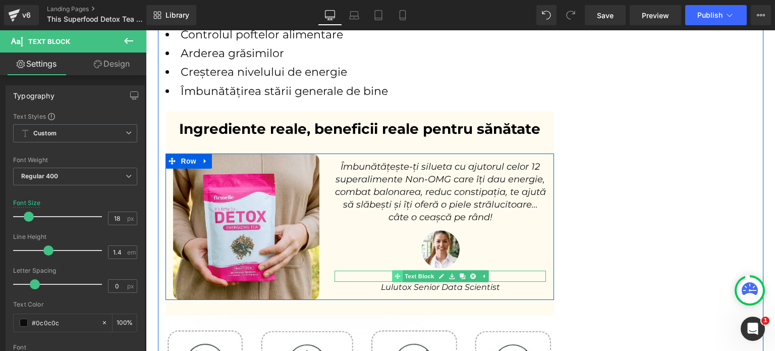
click at [392, 271] on div "[PERSON_NAME] Text Block" at bounding box center [440, 276] width 211 height 11
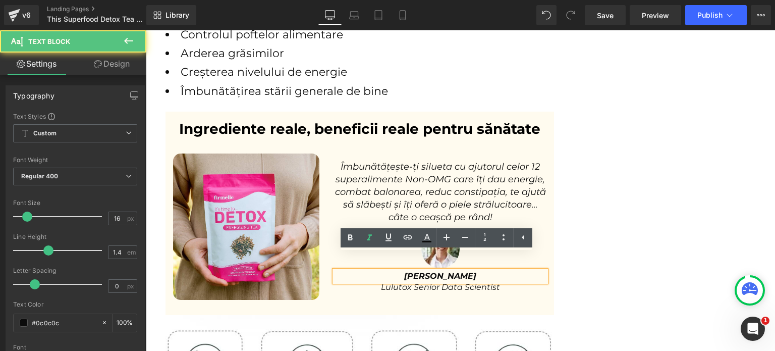
click at [380, 271] on p "[PERSON_NAME]" at bounding box center [440, 276] width 211 height 11
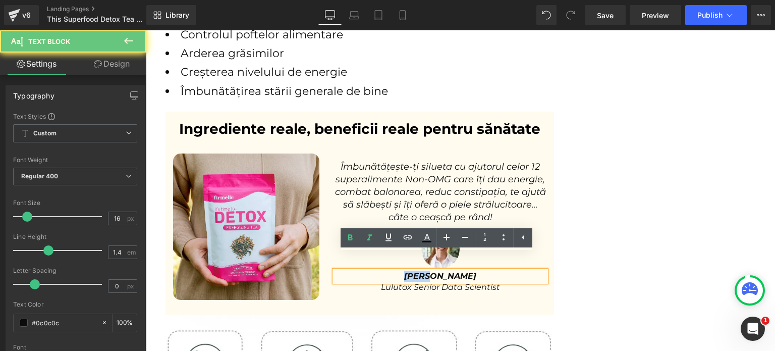
click at [380, 271] on p "[PERSON_NAME]" at bounding box center [440, 276] width 211 height 11
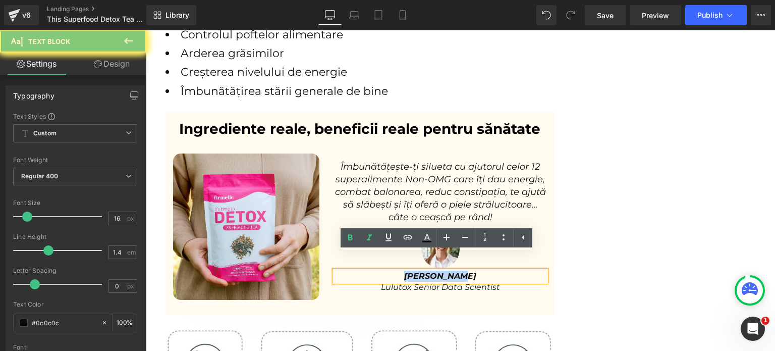
click at [380, 271] on p "[PERSON_NAME]" at bounding box center [440, 276] width 211 height 11
paste div
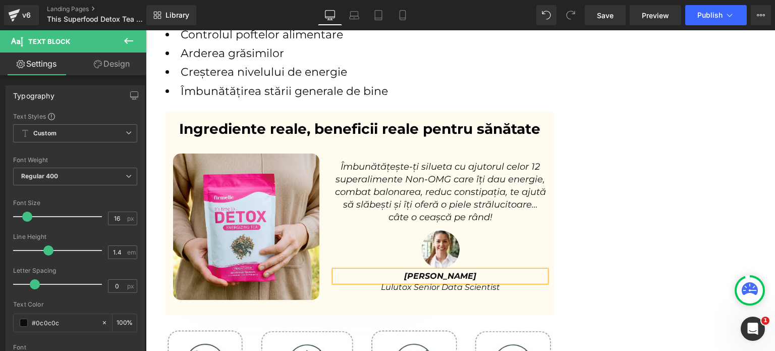
click at [146, 30] on div at bounding box center [146, 30] width 0 height 0
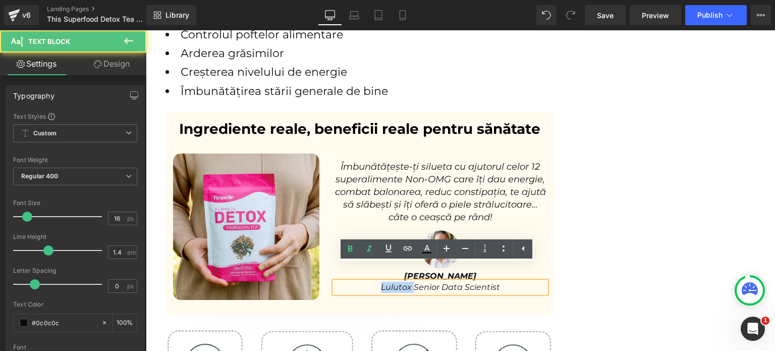
click at [372, 282] on p "Lulutox Senior Data Scientist" at bounding box center [440, 287] width 211 height 11
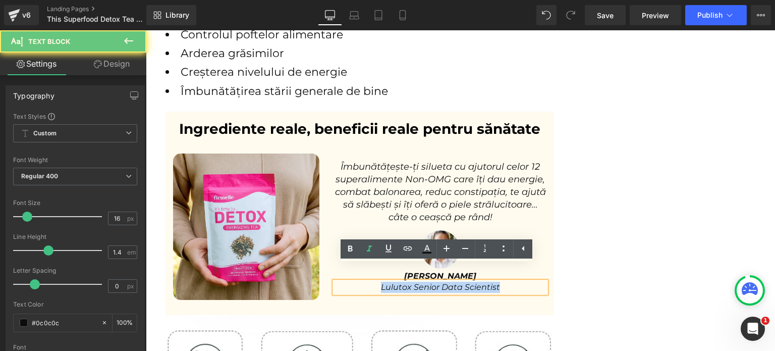
click at [372, 282] on p "Lulutox Senior Data Scientist" at bounding box center [440, 287] width 211 height 11
paste div
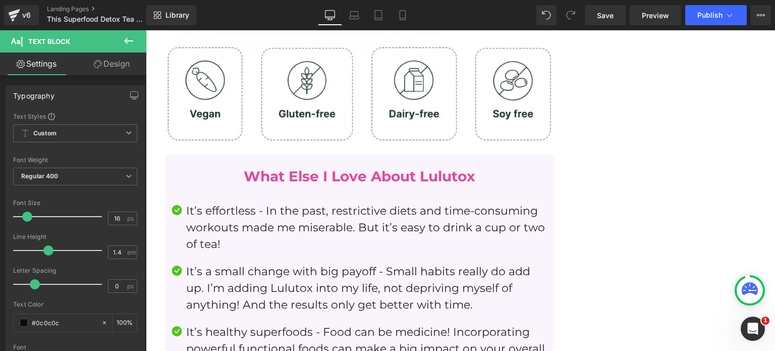
scroll to position [4181, 0]
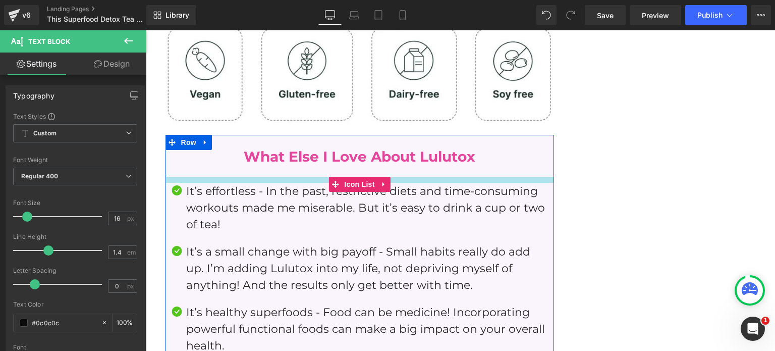
click at [258, 147] on h2 "What Else I Love About Lulutox" at bounding box center [360, 156] width 389 height 18
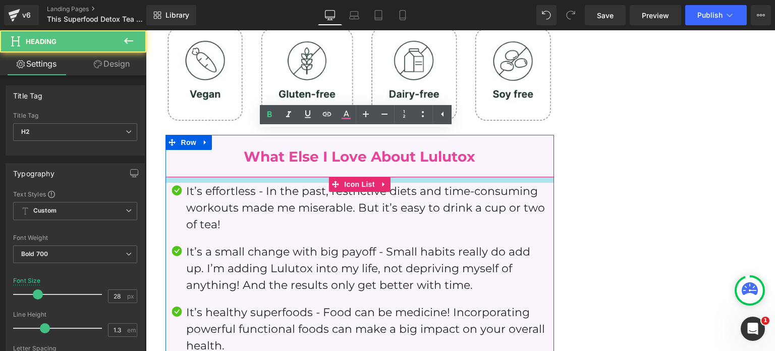
click at [258, 147] on h2 "What Else I Love About Lulutox" at bounding box center [360, 156] width 389 height 18
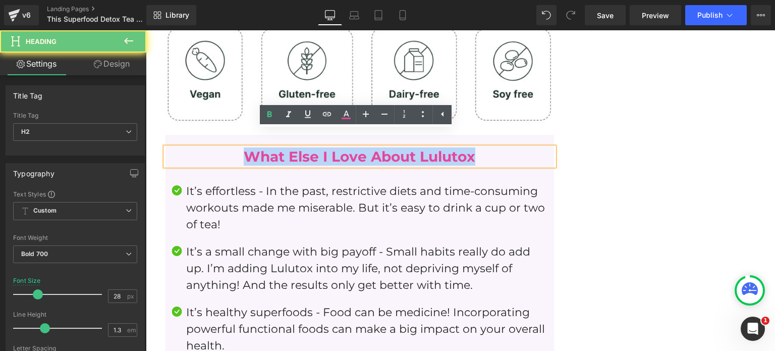
click at [258, 147] on h2 "What Else I Love About Lulutox" at bounding box center [360, 156] width 389 height 18
paste div
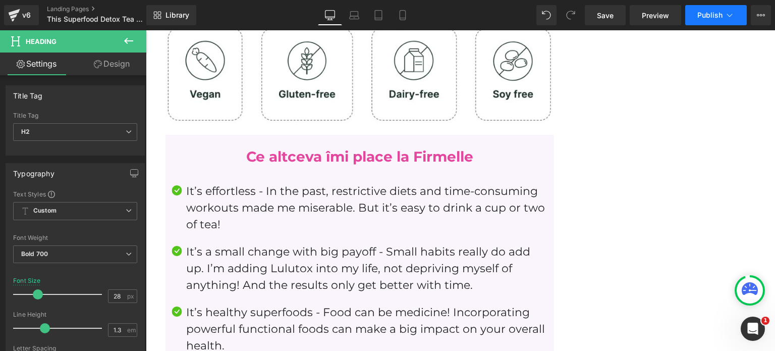
click at [699, 22] on button "Publish" at bounding box center [716, 15] width 62 height 20
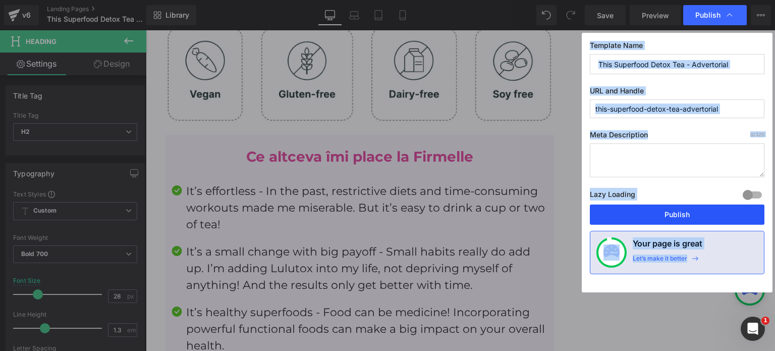
click at [667, 211] on button "Publish" at bounding box center [677, 214] width 175 height 20
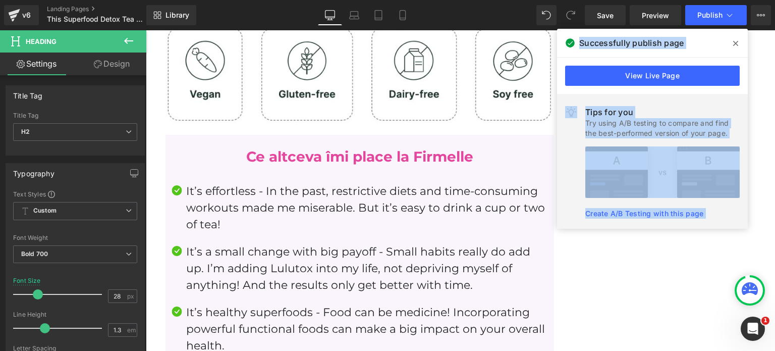
click at [735, 37] on span at bounding box center [736, 43] width 16 height 16
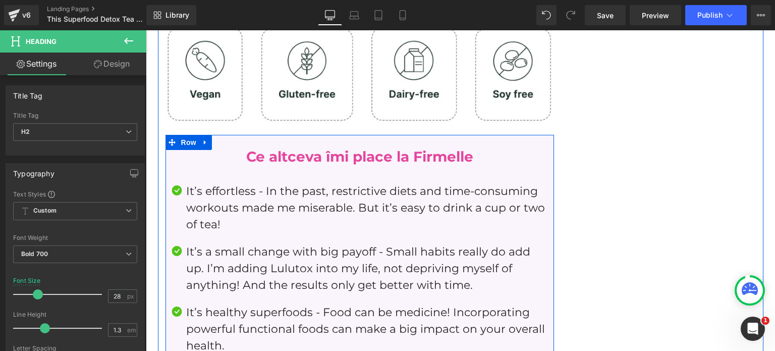
click at [280, 183] on p "It’s effortless - In the past, restrictive diets and time-consuming workouts ma…" at bounding box center [367, 208] width 362 height 50
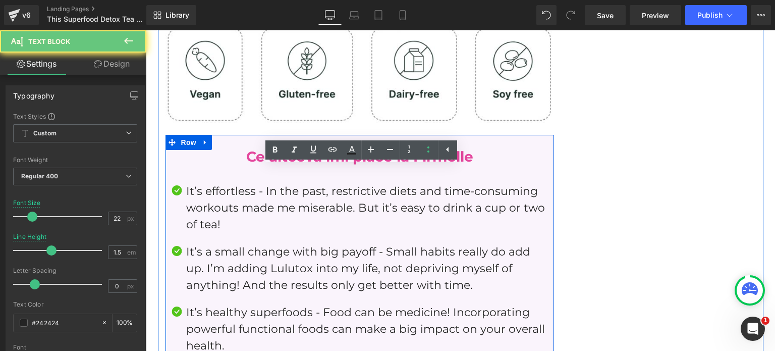
click at [280, 183] on p "It’s effortless - In the past, restrictive diets and time-consuming workouts ma…" at bounding box center [367, 208] width 362 height 50
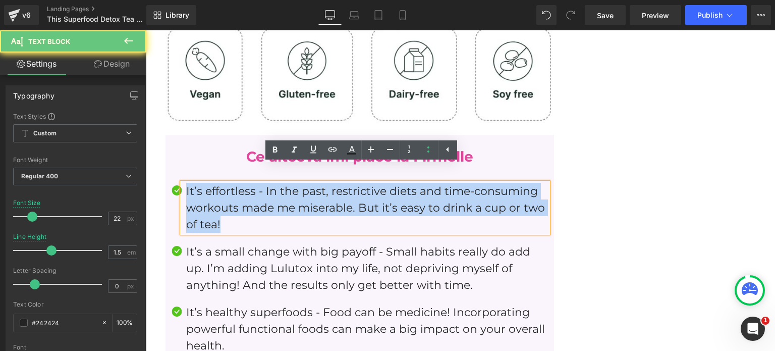
click at [280, 183] on p "It’s effortless - In the past, restrictive diets and time-consuming workouts ma…" at bounding box center [367, 208] width 362 height 50
paste div
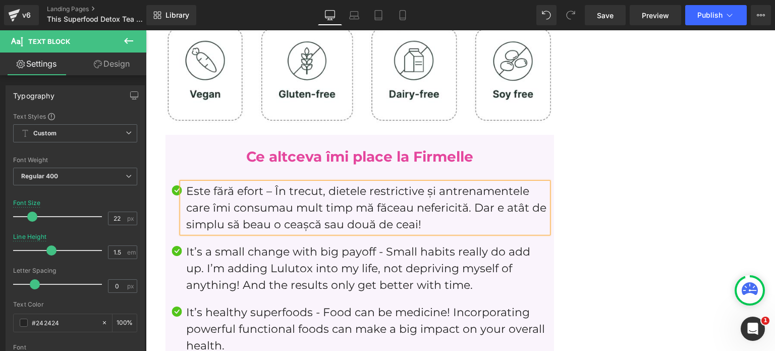
click at [282, 252] on p "It’s a small change with big payoff - Small habits really do add up. I’m adding…" at bounding box center [367, 268] width 362 height 50
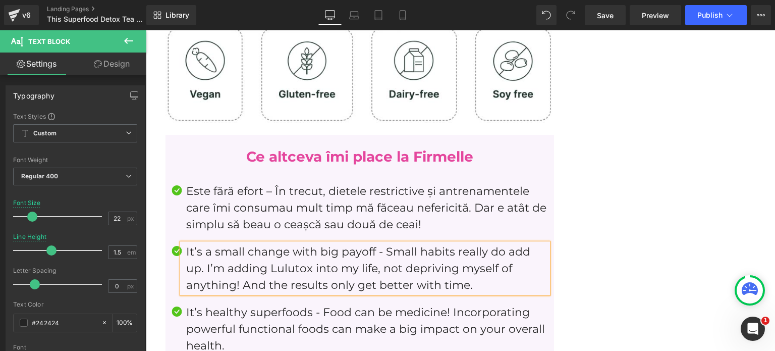
click at [282, 252] on p "It’s a small change with big payoff - Small habits really do add up. I’m adding…" at bounding box center [367, 268] width 362 height 50
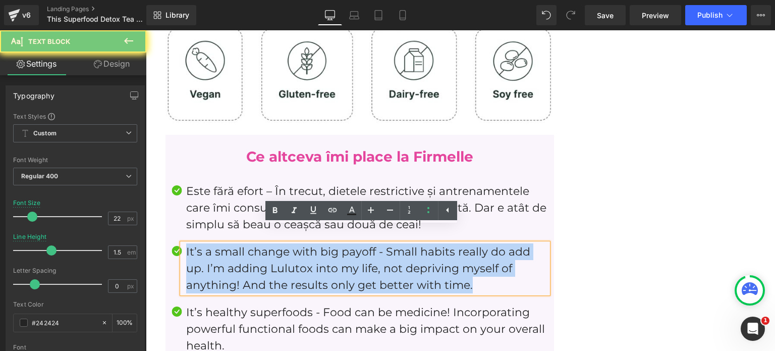
click at [282, 252] on p "It’s a small change with big payoff - Small habits really do add up. I’m adding…" at bounding box center [367, 268] width 362 height 50
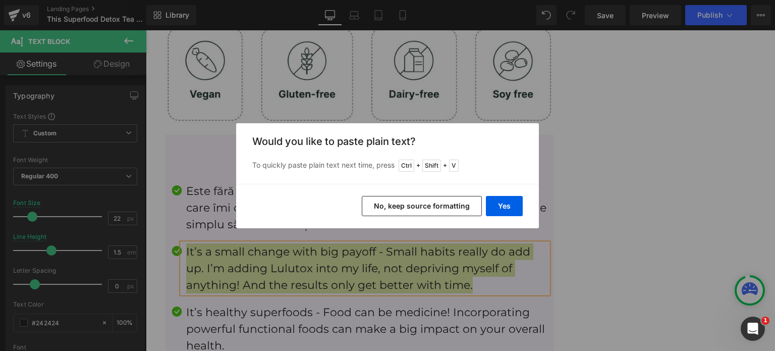
click at [439, 209] on button "No, keep source formatting" at bounding box center [422, 206] width 120 height 20
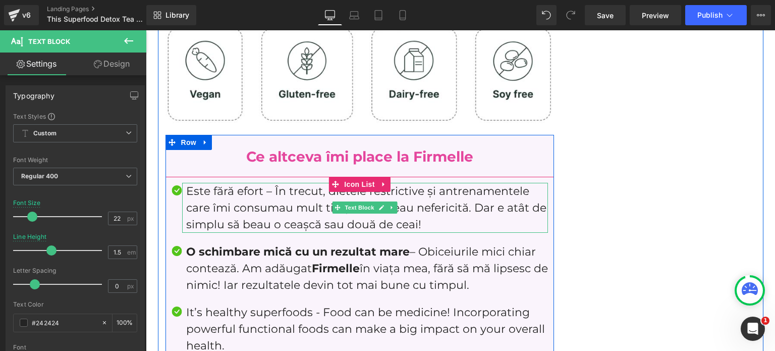
click at [294, 183] on div at bounding box center [365, 184] width 366 height 3
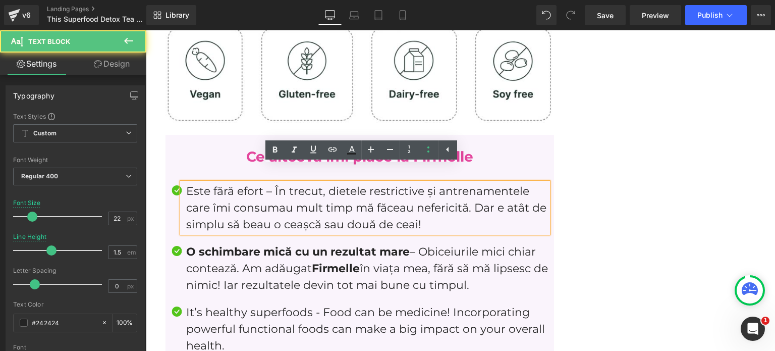
click at [284, 183] on p "Este fără efort – În trecut, dietele restrictive și antrenamentele care îmi con…" at bounding box center [367, 208] width 362 height 50
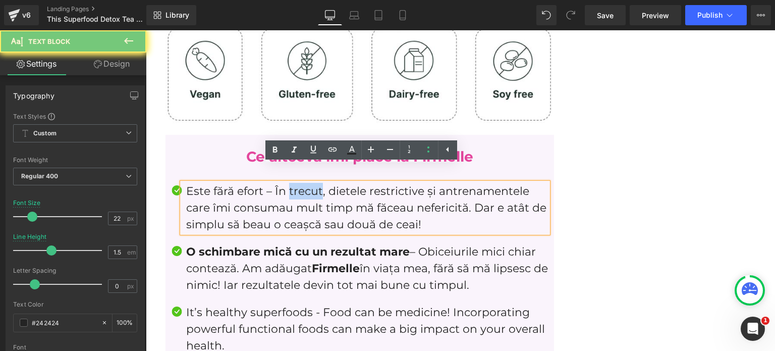
click at [284, 183] on p "Este fără efort – În trecut, dietele restrictive și antrenamentele care îmi con…" at bounding box center [367, 208] width 362 height 50
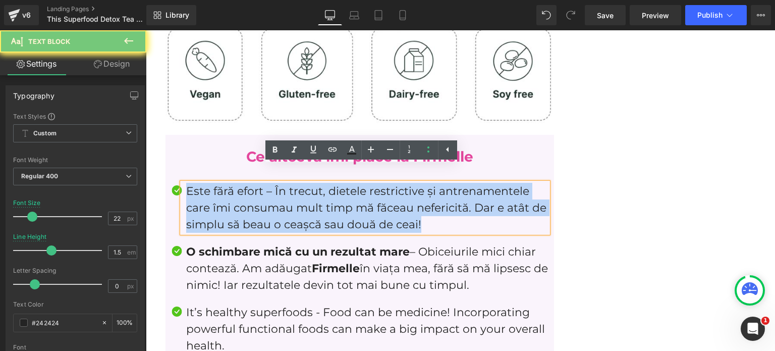
click at [284, 183] on p "Este fără efort – În trecut, dietele restrictive și antrenamentele care îmi con…" at bounding box center [367, 208] width 362 height 50
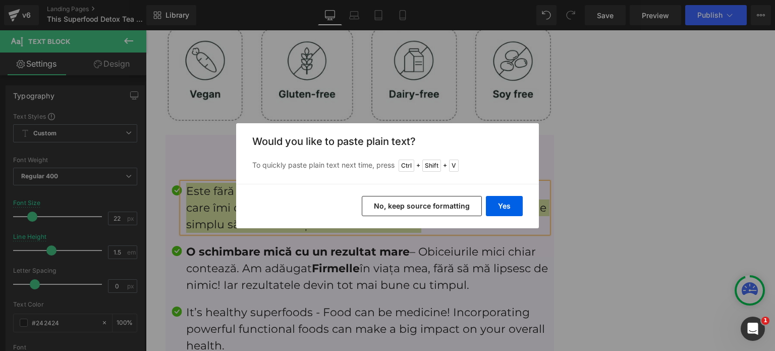
click at [415, 202] on button "No, keep source formatting" at bounding box center [422, 206] width 120 height 20
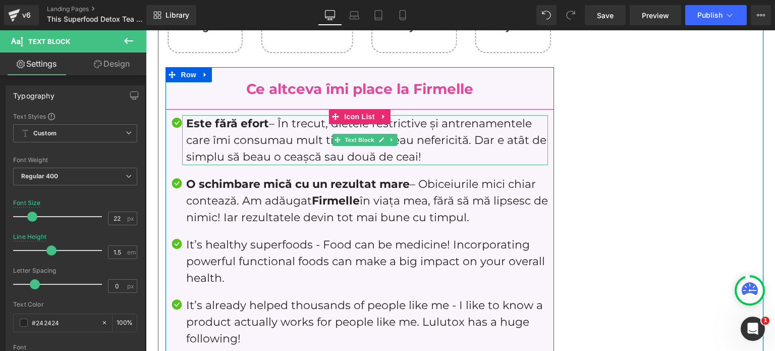
scroll to position [4282, 0]
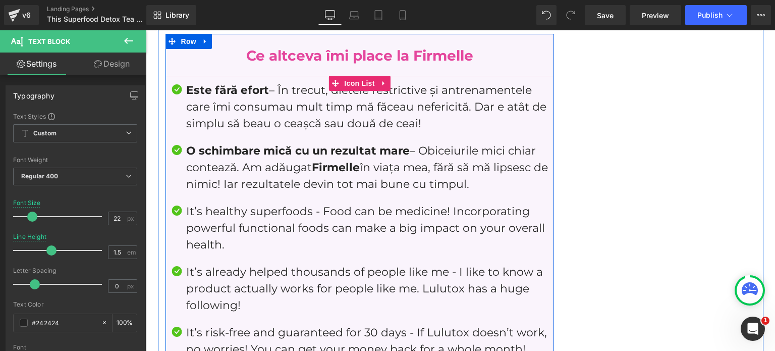
click at [223, 203] on p "It’s healthy superfoods - Food can be medicine! Incorporating powerful function…" at bounding box center [367, 228] width 362 height 50
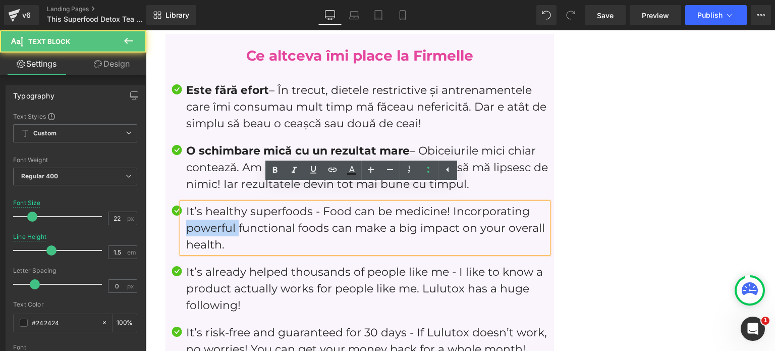
click at [223, 203] on p "It’s healthy superfoods - Food can be medicine! Incorporating powerful function…" at bounding box center [367, 228] width 362 height 50
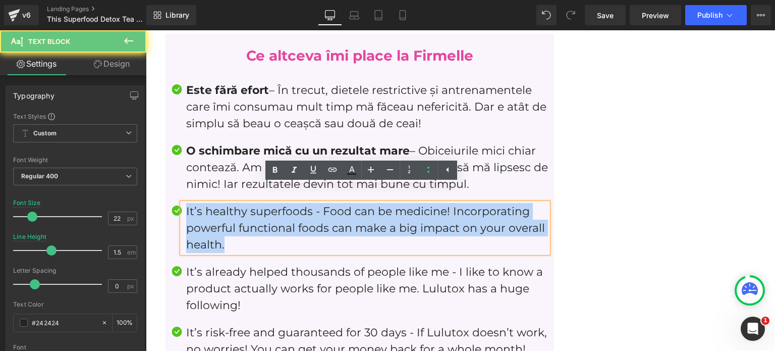
click at [223, 203] on p "It’s healthy superfoods - Food can be medicine! Incorporating powerful function…" at bounding box center [367, 228] width 362 height 50
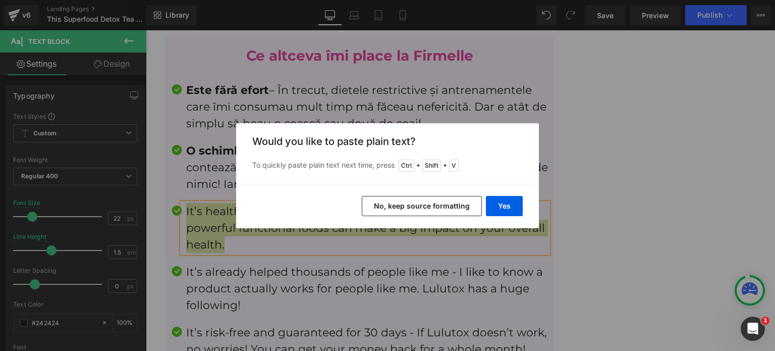
click at [390, 201] on button "No, keep source formatting" at bounding box center [422, 206] width 120 height 20
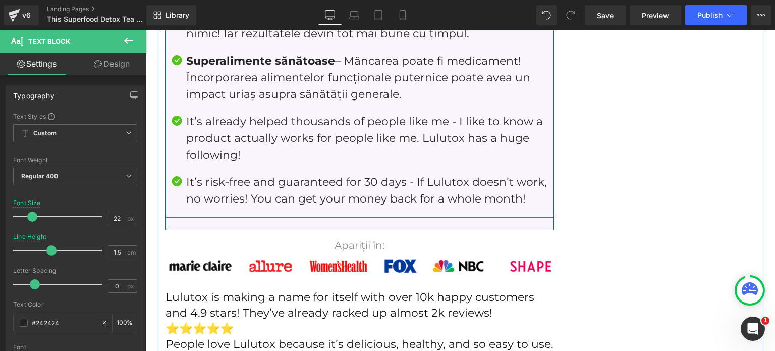
scroll to position [4433, 0]
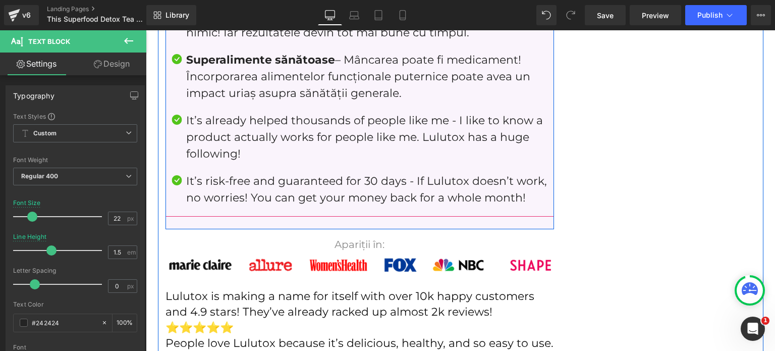
click at [246, 121] on p "It’s already helped thousands of people like me - I like to know a product actu…" at bounding box center [367, 137] width 362 height 50
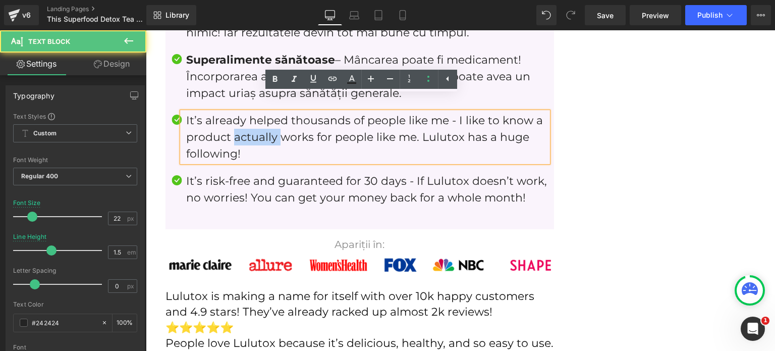
click at [246, 121] on p "It’s already helped thousands of people like me - I like to know a product actu…" at bounding box center [367, 137] width 362 height 50
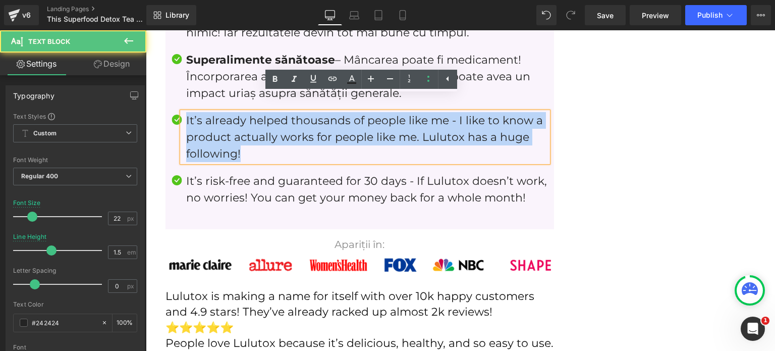
click at [246, 121] on p "It’s already helped thousands of people like me - I like to know a product actu…" at bounding box center [367, 137] width 362 height 50
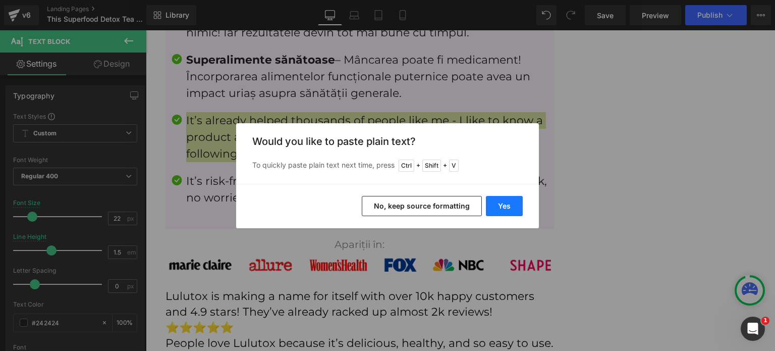
click at [496, 211] on button "Yes" at bounding box center [504, 206] width 37 height 20
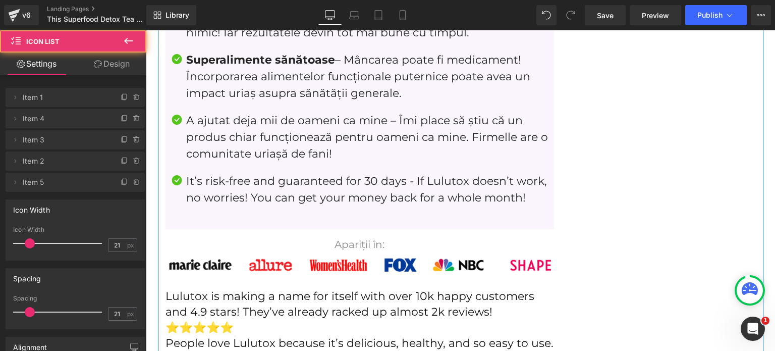
click at [305, 92] on ul "Image Este fără efort – În trecut, dietele restrictive și antrenamentele care î…" at bounding box center [360, 73] width 377 height 286
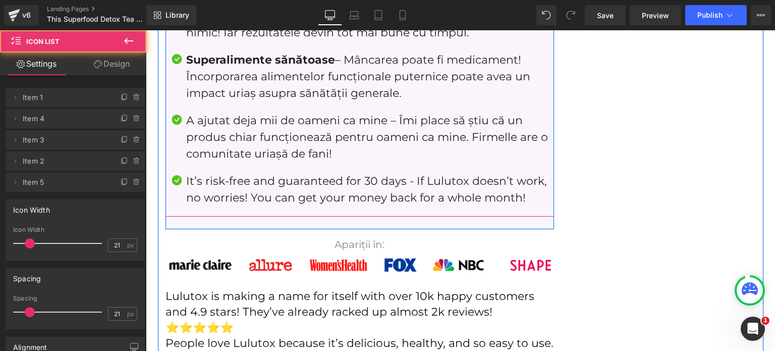
click at [295, 117] on p "A ajutat deja mii de oameni ca mine – Îmi place să știu că un produs chiar func…" at bounding box center [367, 137] width 362 height 50
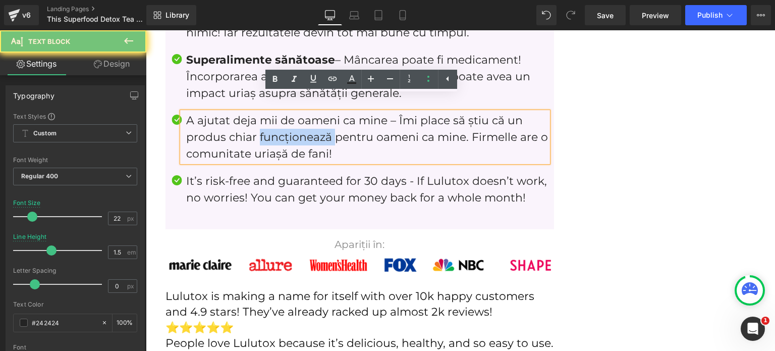
click at [295, 117] on p "A ajutat deja mii de oameni ca mine – Îmi place să știu că un produs chiar func…" at bounding box center [367, 137] width 362 height 50
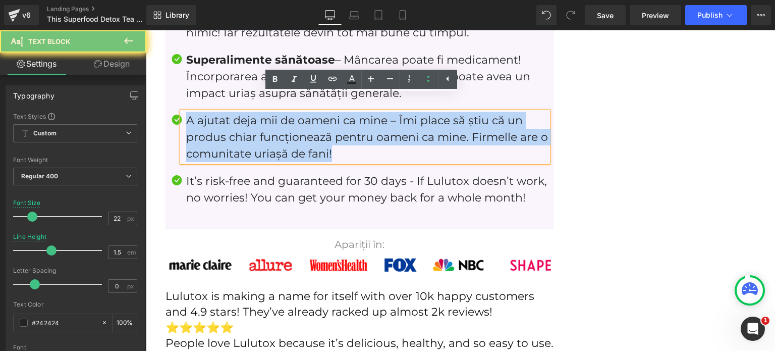
click at [295, 117] on p "A ajutat deja mii de oameni ca mine – Îmi place să știu că un produs chiar func…" at bounding box center [367, 137] width 362 height 50
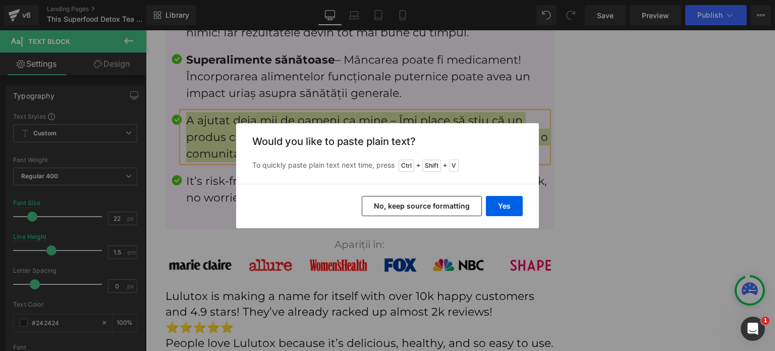
click at [373, 203] on button "No, keep source formatting" at bounding box center [422, 206] width 120 height 20
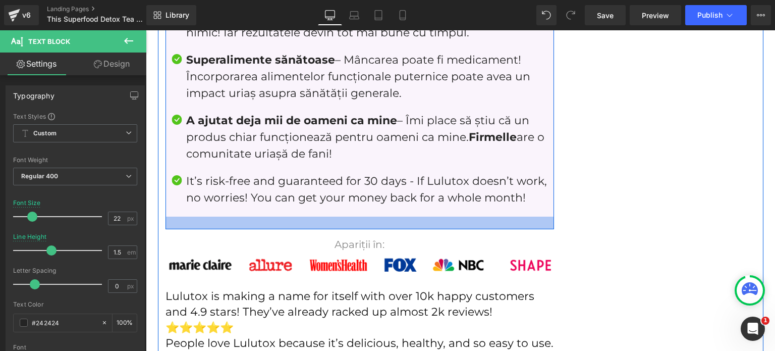
click at [287, 192] on ul "Image Este fără efort – În trecut, dietele restrictive și antrenamentele care î…" at bounding box center [360, 73] width 377 height 286
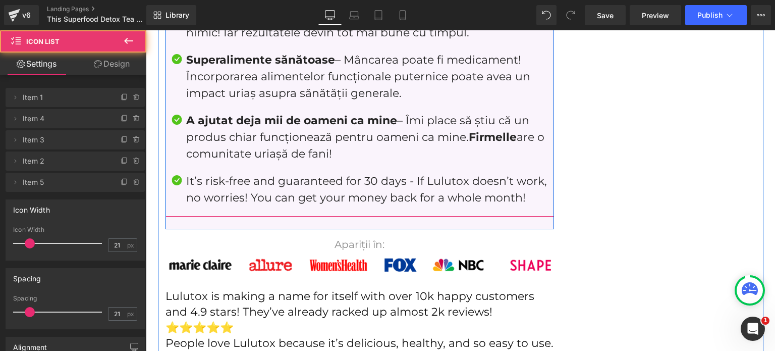
click at [285, 178] on p "It’s risk-free and guaranteed for 30 days - If Lulutox doesn’t work, no worries…" at bounding box center [367, 189] width 362 height 33
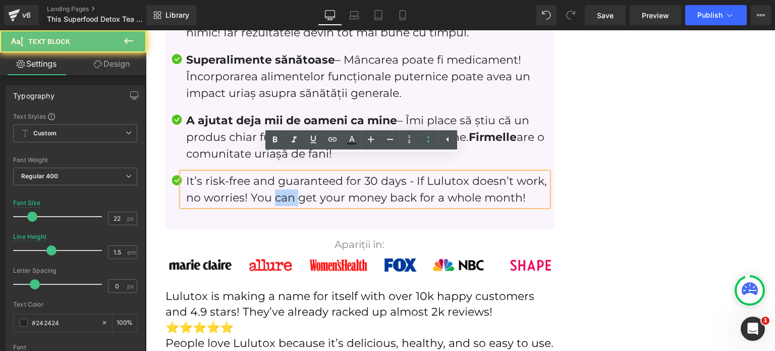
click at [285, 178] on p "It’s risk-free and guaranteed for 30 days - If Lulutox doesn’t work, no worries…" at bounding box center [367, 189] width 362 height 33
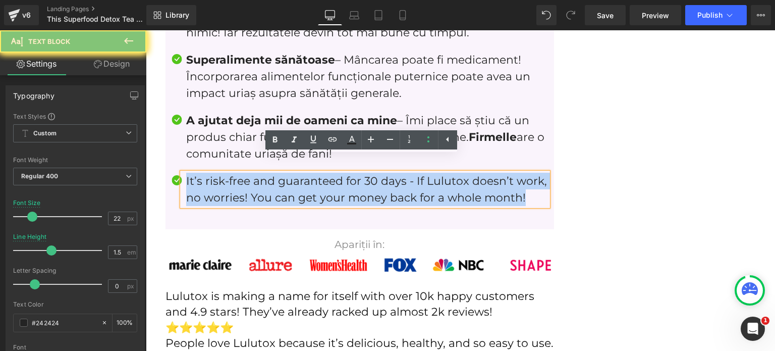
click at [285, 178] on p "It’s risk-free and guaranteed for 30 days - If Lulutox doesn’t work, no worries…" at bounding box center [367, 189] width 362 height 33
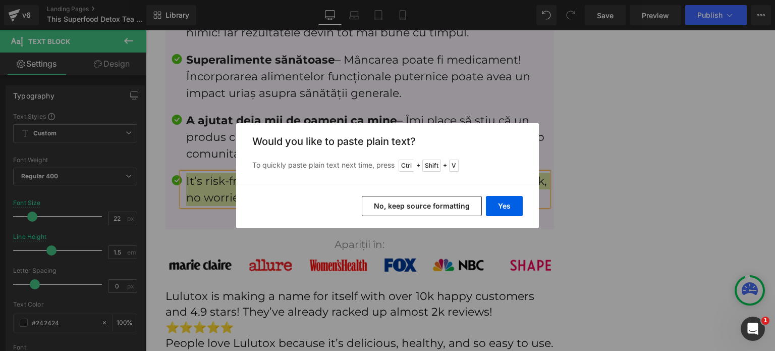
click at [409, 205] on button "No, keep source formatting" at bounding box center [422, 206] width 120 height 20
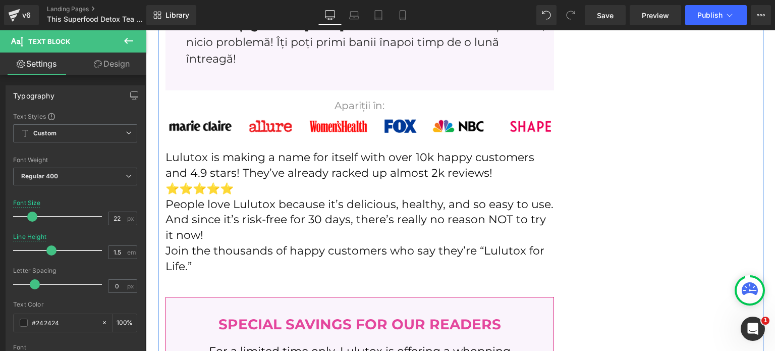
scroll to position [4635, 0]
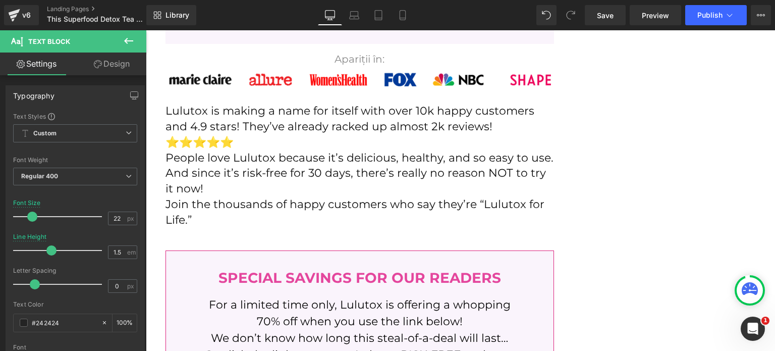
click at [365, 166] on p "And since it’s risk-free for 30 days, there’s really no reason NOT to try it no…" at bounding box center [360, 181] width 389 height 31
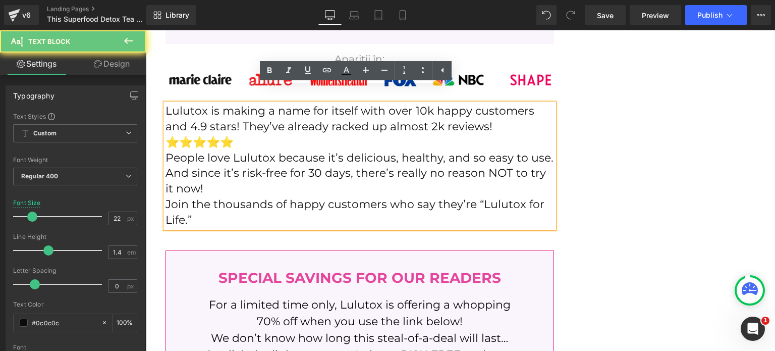
click at [356, 178] on p "And since it’s risk-free for 30 days, there’s really no reason NOT to try it no…" at bounding box center [360, 181] width 389 height 31
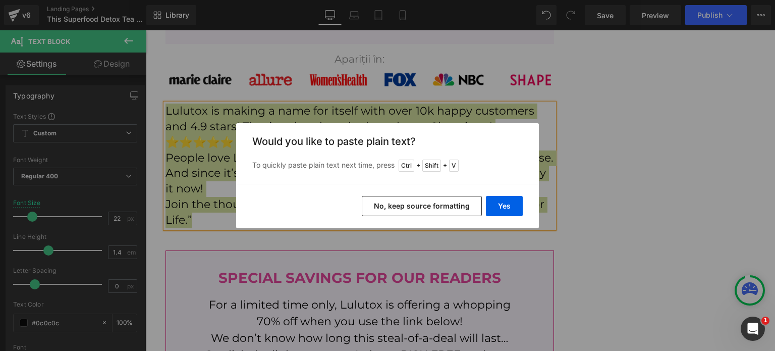
click at [389, 210] on button "No, keep source formatting" at bounding box center [422, 206] width 120 height 20
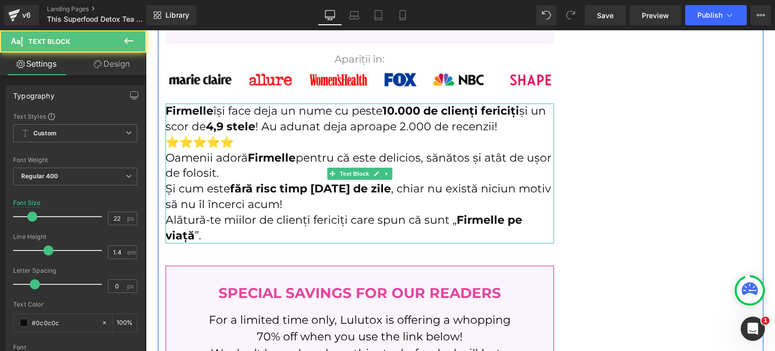
click at [378, 212] on p "Alătură-te miilor de clienți fericiți care spun că sunt „ Firmelle pe viață ”." at bounding box center [360, 227] width 389 height 31
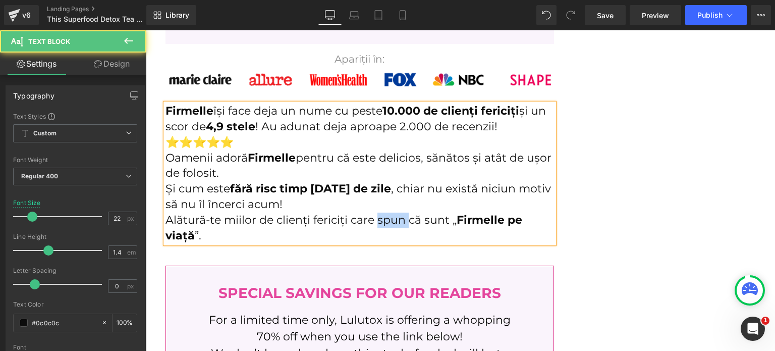
click at [378, 212] on p "Alătură-te miilor de clienți fericiți care spun că sunt „ Firmelle pe viață ”." at bounding box center [360, 227] width 389 height 31
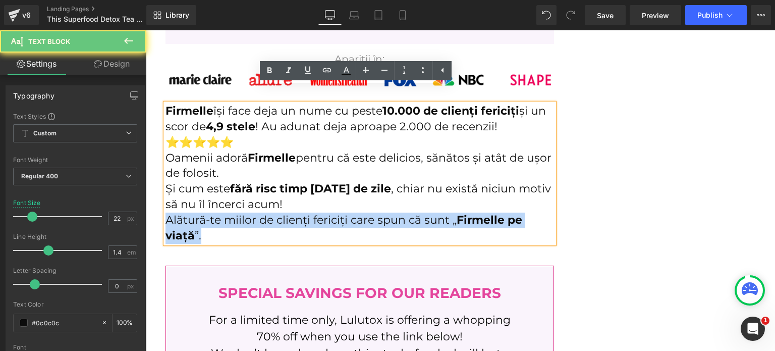
click at [378, 212] on p "Alătură-te miilor de clienți fericiți care spun că sunt „ Firmelle pe viață ”." at bounding box center [360, 227] width 389 height 31
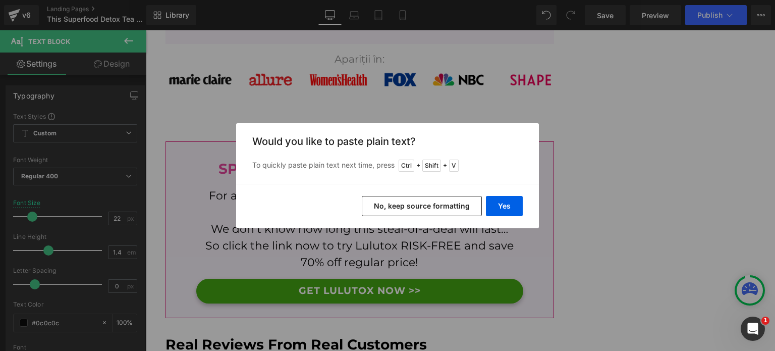
click at [425, 203] on button "No, keep source formatting" at bounding box center [422, 206] width 120 height 20
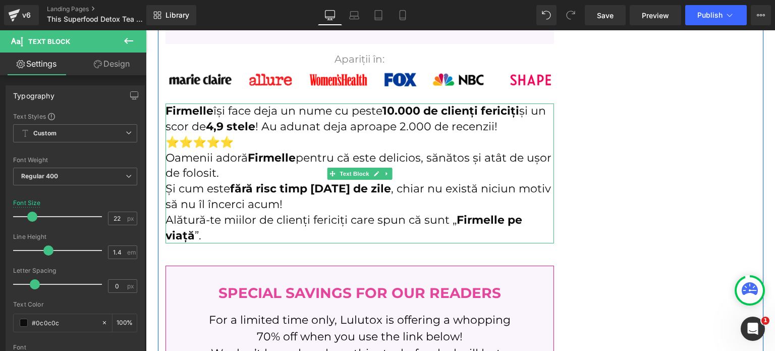
click at [271, 151] on strong "Firmelle" at bounding box center [272, 158] width 48 height 14
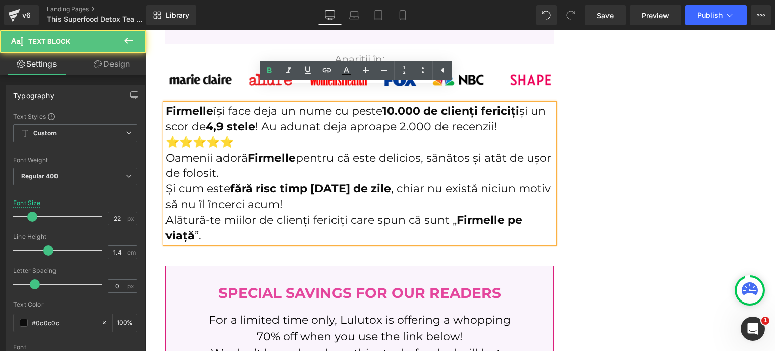
click at [261, 127] on p "[PERSON_NAME] își face deja un nume cu peste 10.000 de clienți fericiți și un s…" at bounding box center [360, 126] width 389 height 46
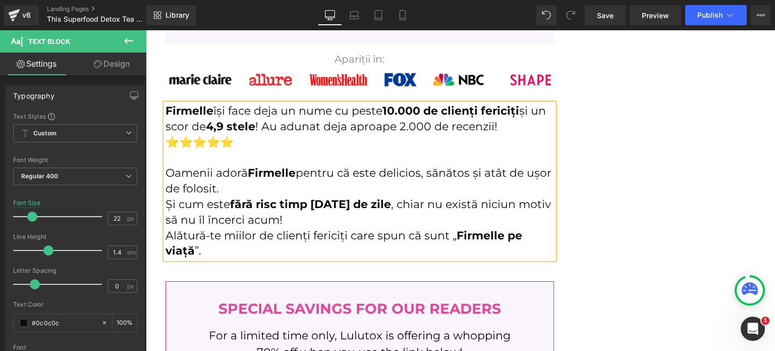
click at [266, 170] on p "Oamenii adoră [PERSON_NAME] pentru că este delicios, sănătos și atât de ușor de…" at bounding box center [360, 181] width 389 height 31
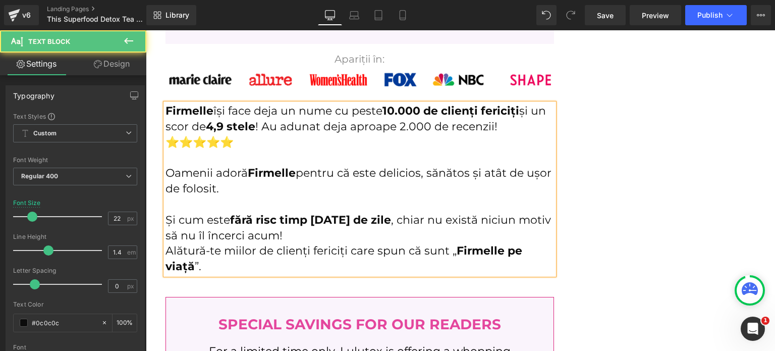
click at [298, 218] on p "Și cum este fără risc timp [DATE] de zile , chiar nu există niciun motiv să nu …" at bounding box center [360, 227] width 389 height 31
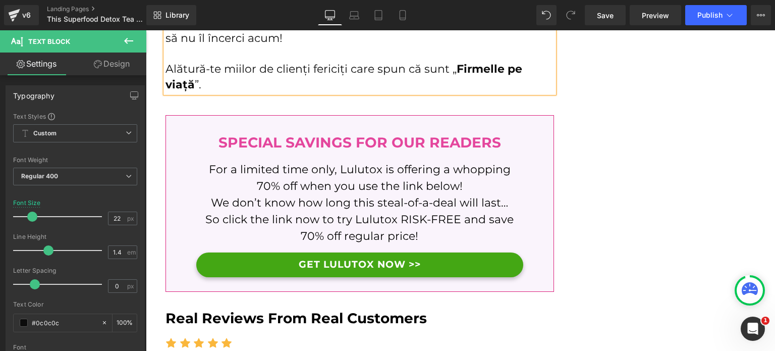
scroll to position [4837, 0]
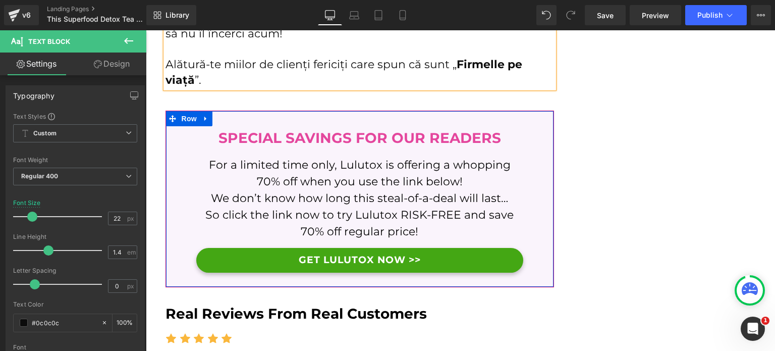
click at [281, 127] on h3 "SPECIAL SAVINGS FOR OUR READERS" at bounding box center [359, 137] width 327 height 21
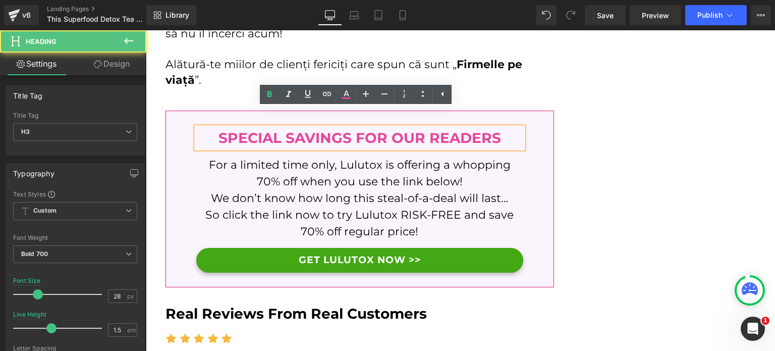
click at [281, 127] on h3 "SPECIAL SAVINGS FOR OUR READERS" at bounding box center [359, 137] width 327 height 21
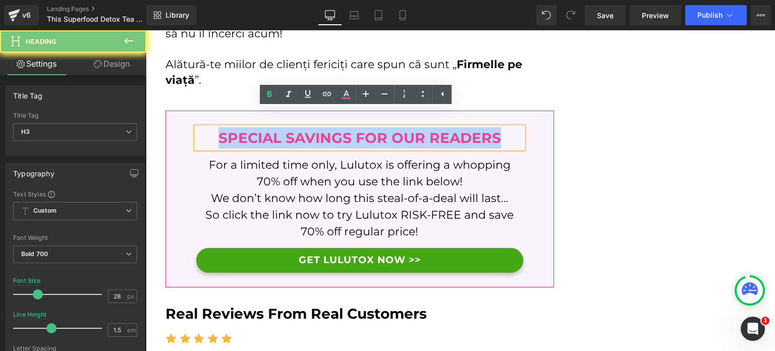
click at [281, 127] on h3 "SPECIAL SAVINGS FOR OUR READERS" at bounding box center [359, 137] width 327 height 21
paste div
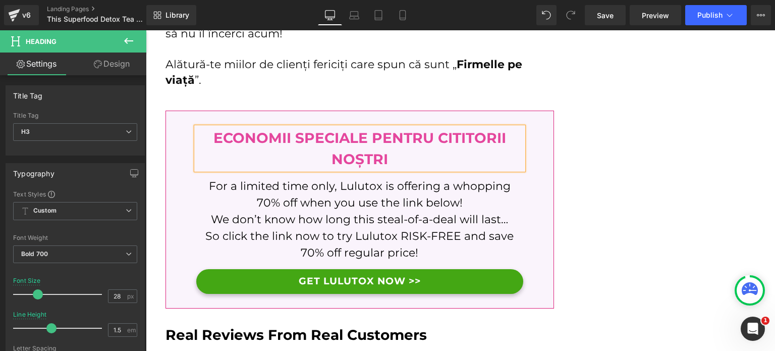
click at [319, 187] on p "For a limited time only, Lulutox is offering a whopping 70% off when you use th…" at bounding box center [359, 194] width 327 height 33
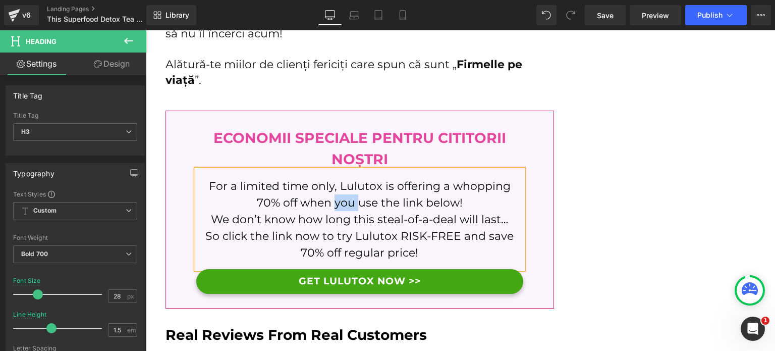
click at [319, 187] on p "For a limited time only, Lulutox is offering a whopping 70% off when you use th…" at bounding box center [359, 194] width 327 height 33
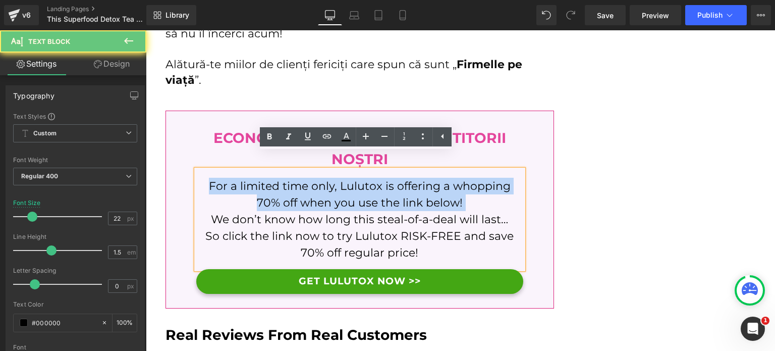
click at [319, 187] on p "For a limited time only, Lulutox is offering a whopping 70% off when you use th…" at bounding box center [359, 194] width 327 height 33
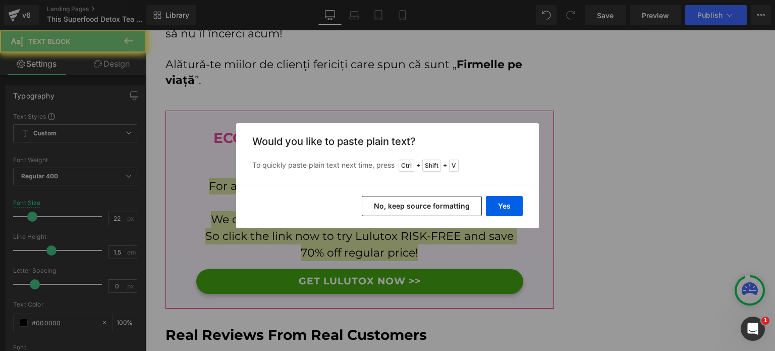
click at [384, 201] on button "No, keep source formatting" at bounding box center [422, 206] width 120 height 20
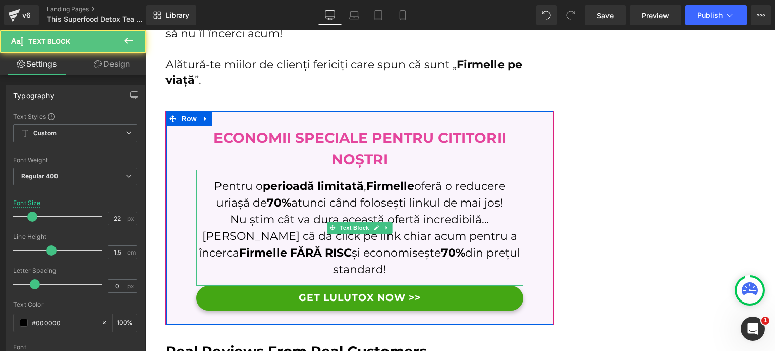
click at [504, 211] on p "Nu știm cât va dura această ofertă incredibilă…" at bounding box center [359, 219] width 327 height 17
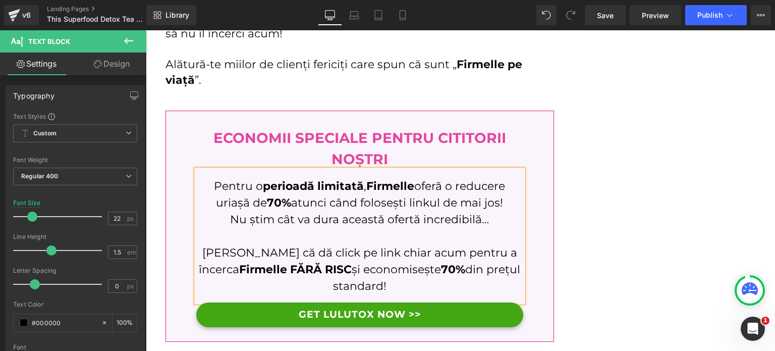
click at [505, 185] on p "Pentru o perioadă limitată , Firmelle oferă o reducere uriașă de 70% atunci cân…" at bounding box center [359, 194] width 327 height 33
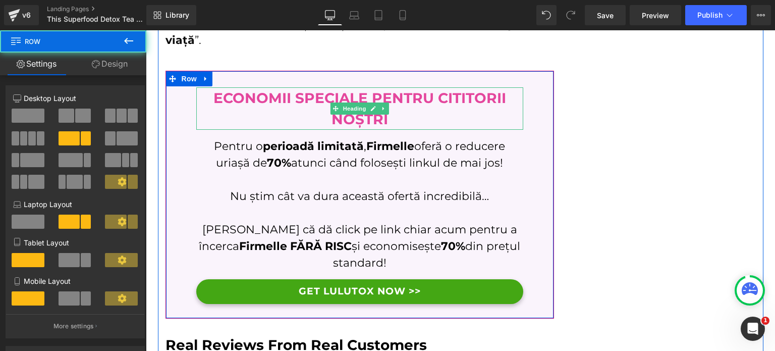
scroll to position [4938, 0]
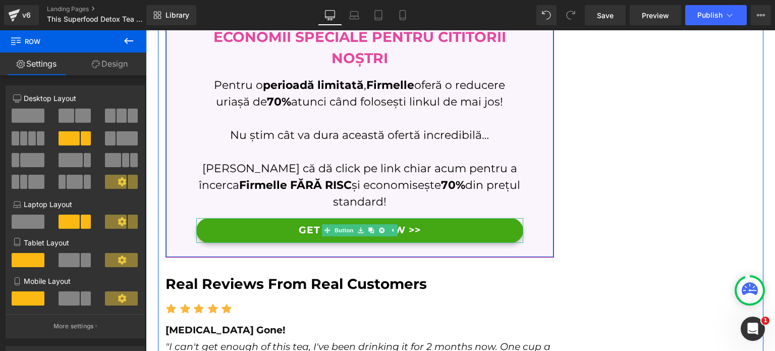
drag, startPoint x: 337, startPoint y: 214, endPoint x: 159, endPoint y: 217, distance: 177.7
click at [337, 224] on link "Button" at bounding box center [338, 230] width 33 height 12
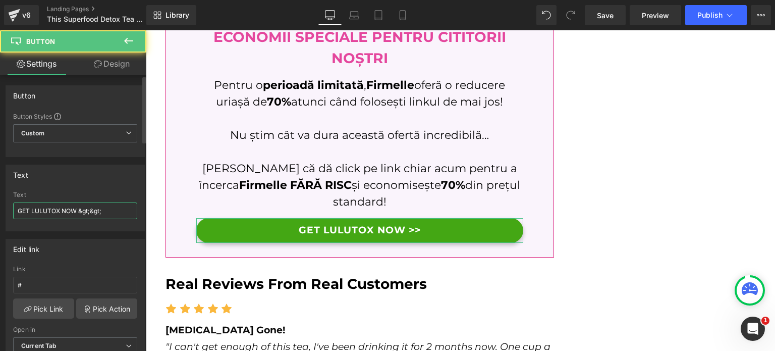
click at [88, 217] on input "GET LULUTOX NOW &gt;&gt;" at bounding box center [75, 210] width 124 height 17
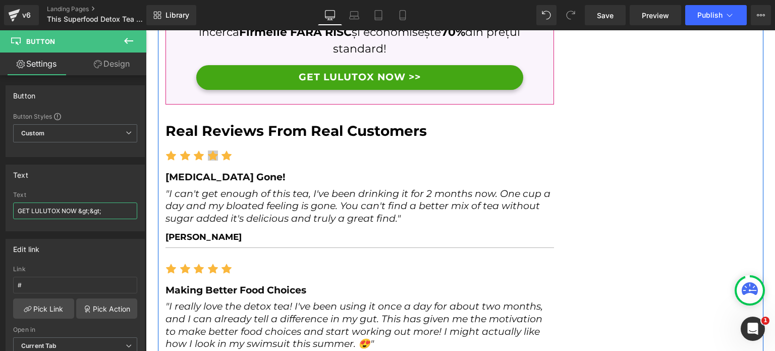
scroll to position [5090, 0]
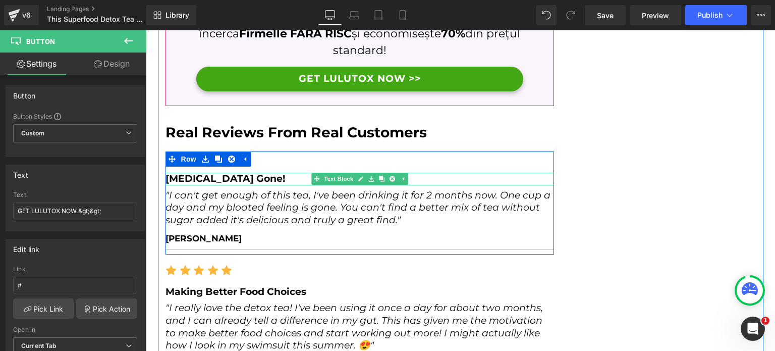
click at [198, 173] on strong "[MEDICAL_DATA] Gone!" at bounding box center [226, 179] width 120 height 12
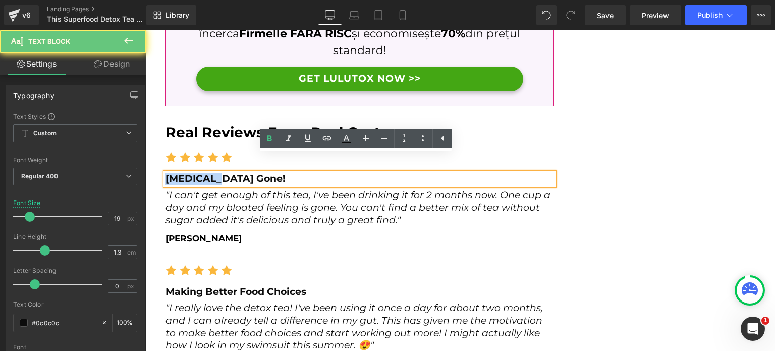
click at [198, 173] on strong "[MEDICAL_DATA] Gone!" at bounding box center [226, 179] width 120 height 12
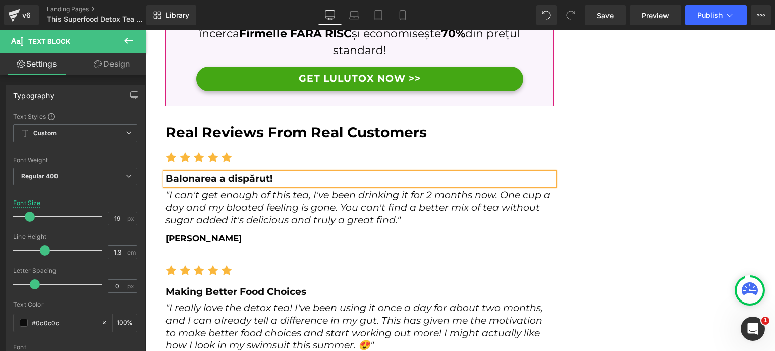
click at [146, 30] on div at bounding box center [146, 30] width 0 height 0
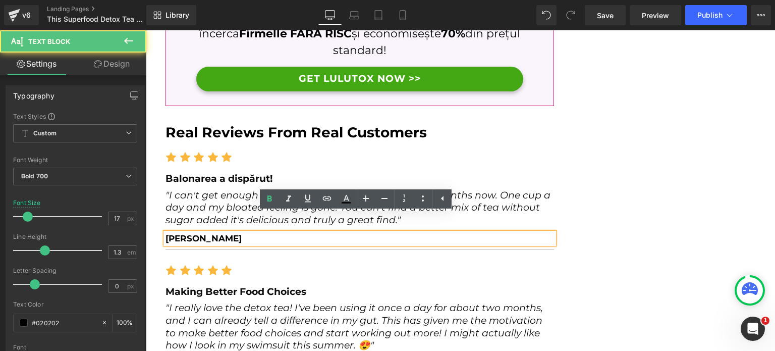
click at [244, 195] on icon ""I can't get enough of this tea, I've been drinking it for 2 months now. One cu…" at bounding box center [358, 207] width 385 height 36
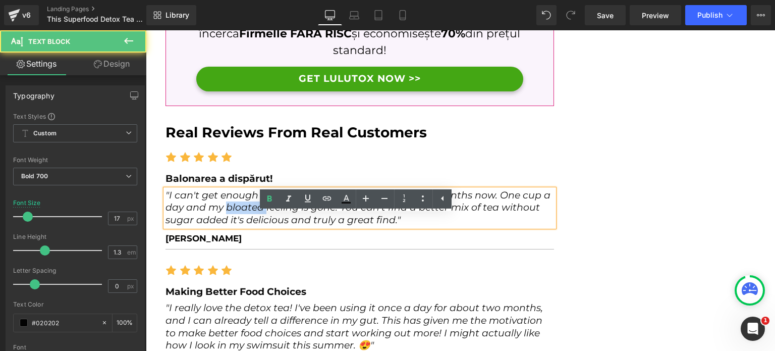
click at [244, 195] on icon ""I can't get enough of this tea, I've been drinking it for 2 months now. One cu…" at bounding box center [358, 207] width 385 height 36
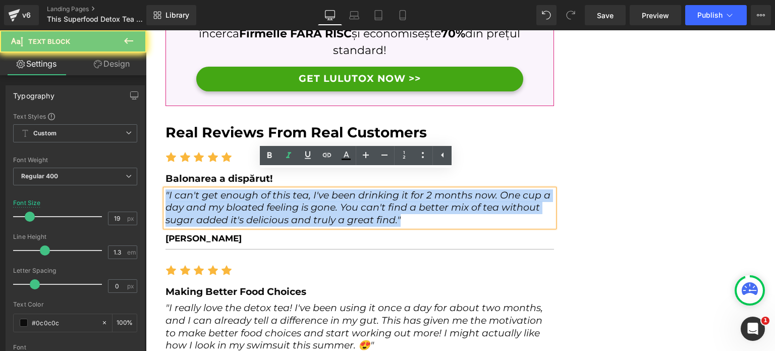
click at [244, 195] on icon ""I can't get enough of this tea, I've been drinking it for 2 months now. One cu…" at bounding box center [358, 207] width 385 height 36
paste div
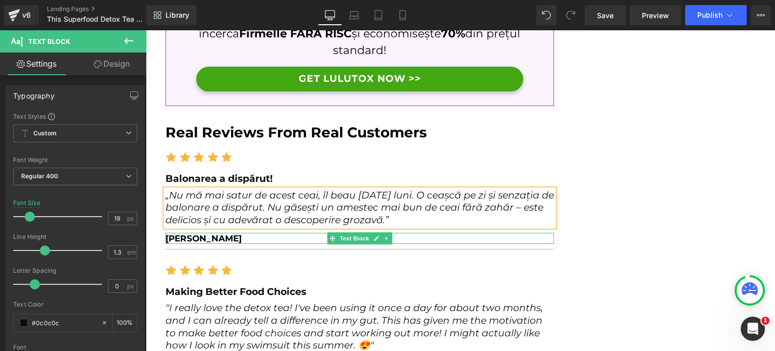
click at [227, 233] on p "[PERSON_NAME]" at bounding box center [360, 238] width 389 height 11
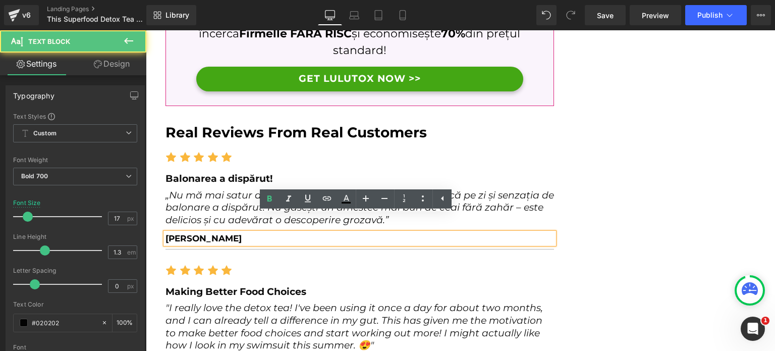
click at [227, 233] on p "[PERSON_NAME]" at bounding box center [360, 238] width 389 height 11
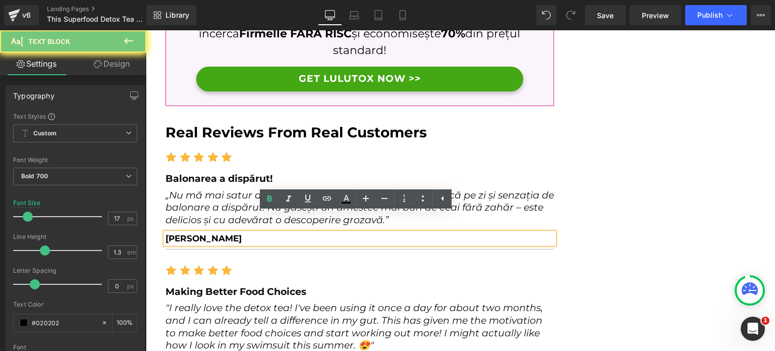
paste div
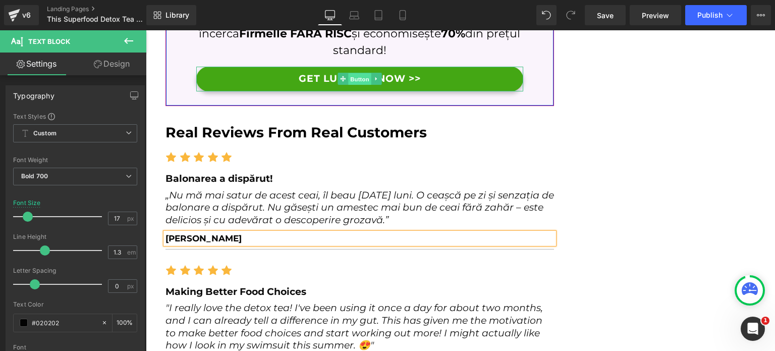
click at [348, 73] on span "Button" at bounding box center [359, 79] width 23 height 12
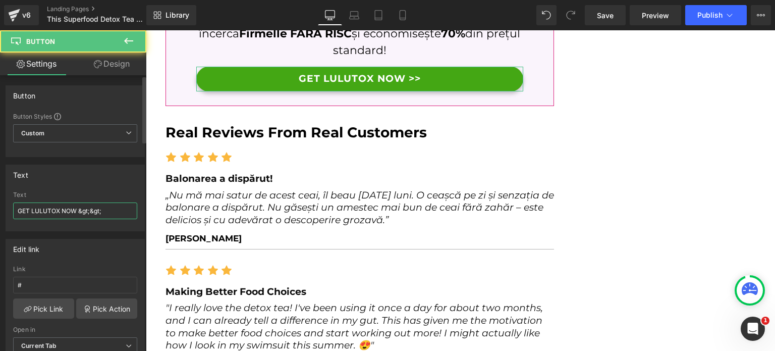
click at [86, 209] on input "GET LULUTOX NOW &gt;&gt;" at bounding box center [75, 210] width 124 height 17
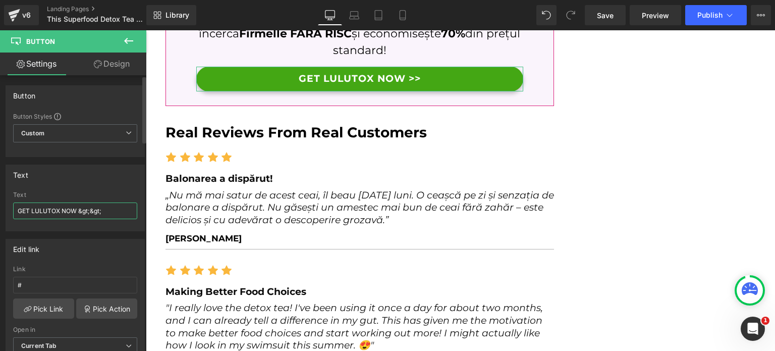
click at [86, 209] on input "GET LULUTOX NOW &gt;&gt;" at bounding box center [75, 210] width 124 height 17
paste input "**CUMPĂRĂ ACUM FIRMELLE >>**"
click at [24, 207] on input "**CUMPĂRĂ ACUM FIRMELLE >>" at bounding box center [75, 210] width 124 height 17
type input "CUMPĂRĂ ACUM FIRMELLE >>"
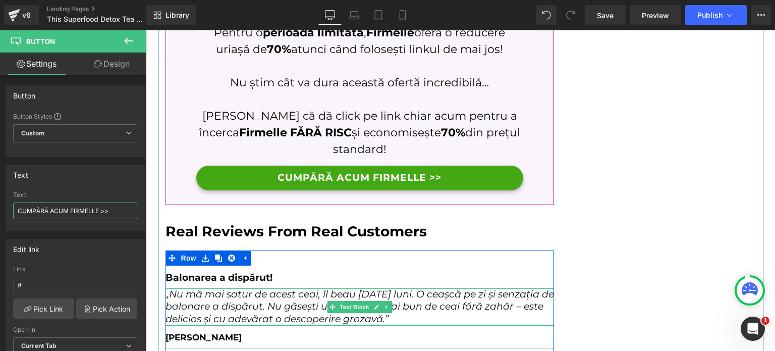
scroll to position [4989, 0]
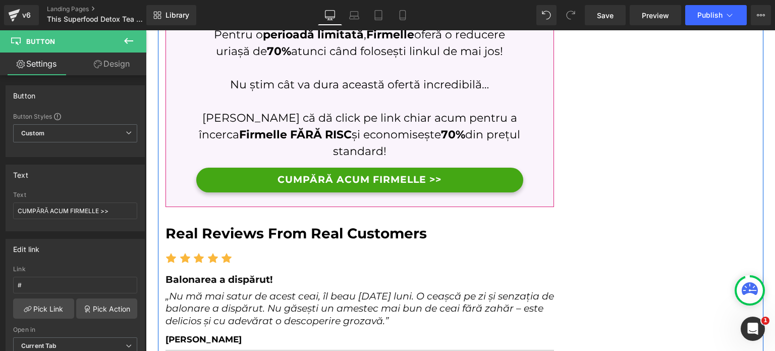
click at [277, 224] on h2 "Real Reviews From Real Customers" at bounding box center [360, 233] width 389 height 18
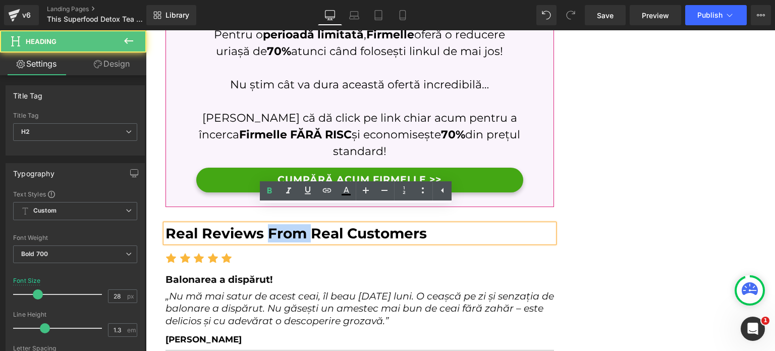
click at [277, 224] on h2 "Real Reviews From Real Customers" at bounding box center [360, 233] width 389 height 18
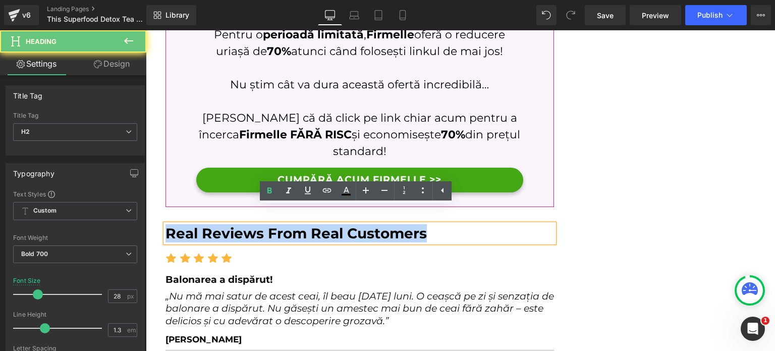
click at [277, 224] on h2 "Real Reviews From Real Customers" at bounding box center [360, 233] width 389 height 18
copy h2 "Real Reviews From Real Customers"
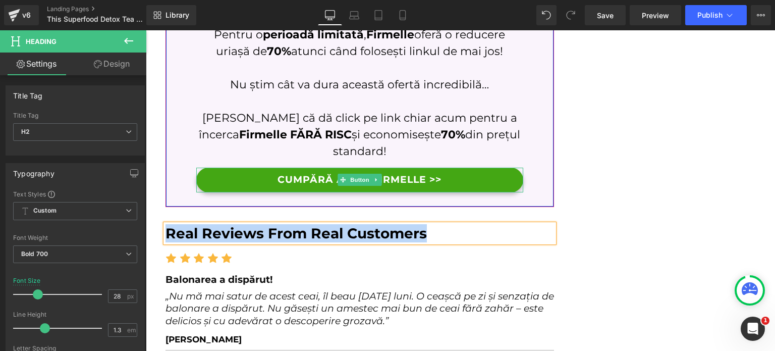
drag, startPoint x: 345, startPoint y: 165, endPoint x: 243, endPoint y: 191, distance: 104.8
click at [348, 174] on span "Button" at bounding box center [359, 180] width 23 height 12
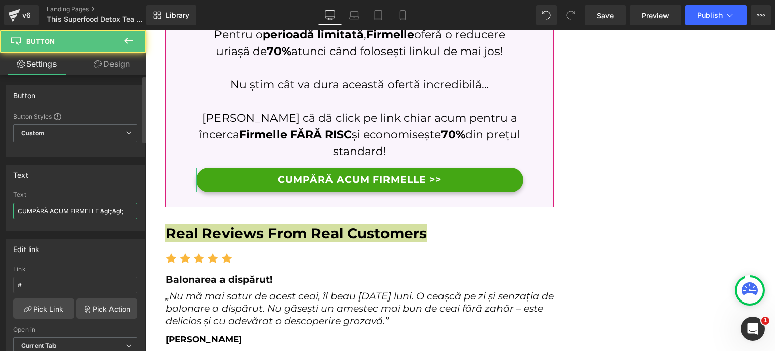
click at [71, 212] on input "CUMPĂRĂ ACUM FIRMELLE &gt;&gt;" at bounding box center [75, 210] width 124 height 17
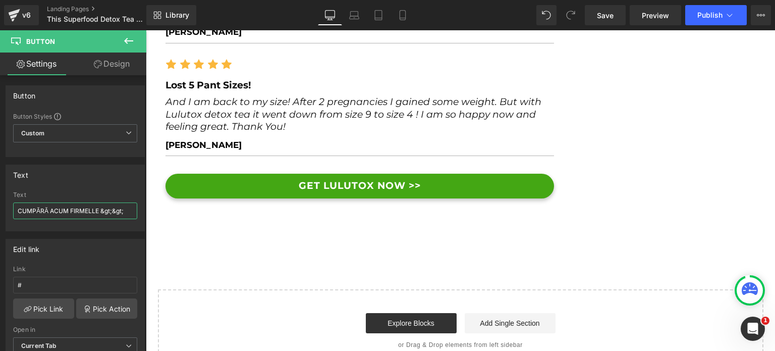
scroll to position [5663, 0]
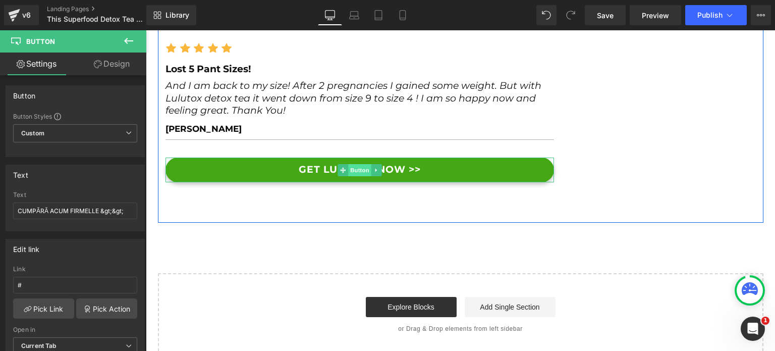
click at [350, 164] on span "Button" at bounding box center [359, 170] width 23 height 12
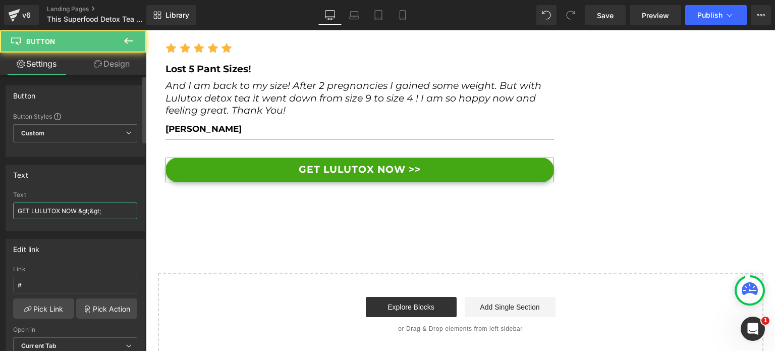
click at [101, 215] on input "GET LULUTOX NOW &gt;&gt;" at bounding box center [75, 210] width 124 height 17
paste input "CUMPĂRĂ ACUM FIRMELLE"
type input "CUMPĂRĂ ACUM FIRMELLE &gt;&gt;"
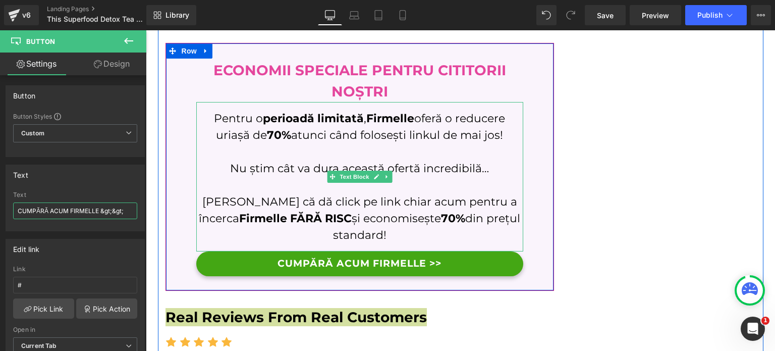
scroll to position [4906, 0]
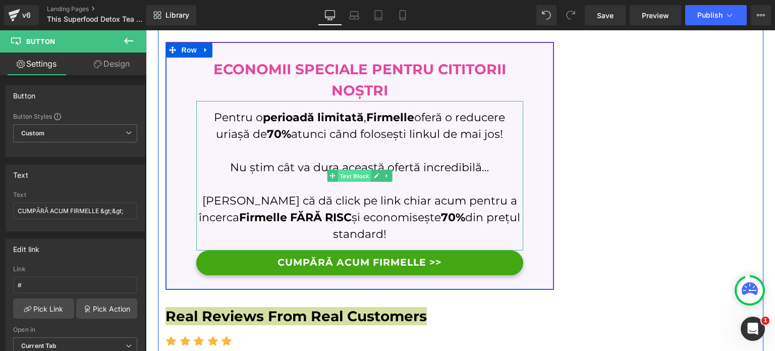
click at [353, 170] on span "Text Block" at bounding box center [354, 176] width 33 height 12
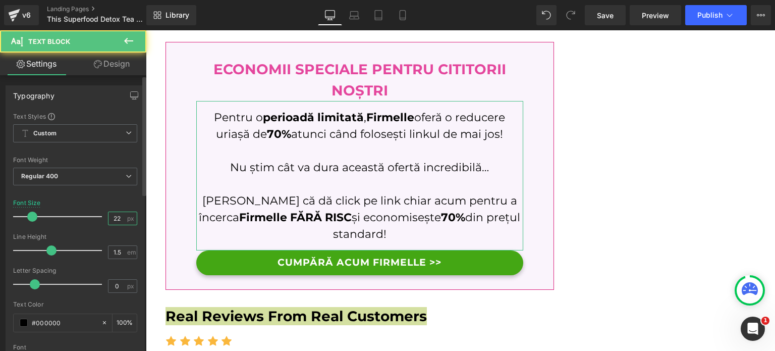
click at [114, 220] on input "22" at bounding box center [118, 218] width 18 height 13
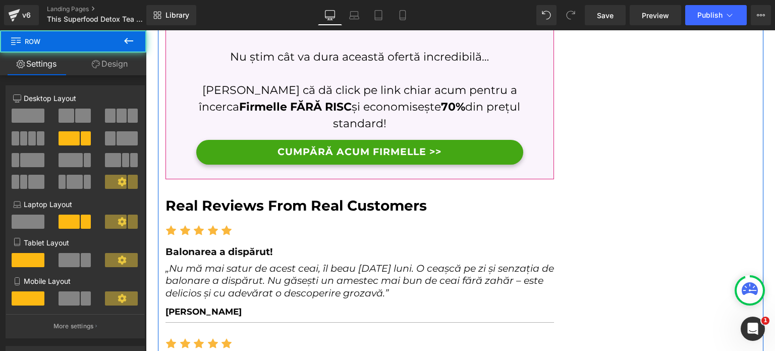
scroll to position [5108, 0]
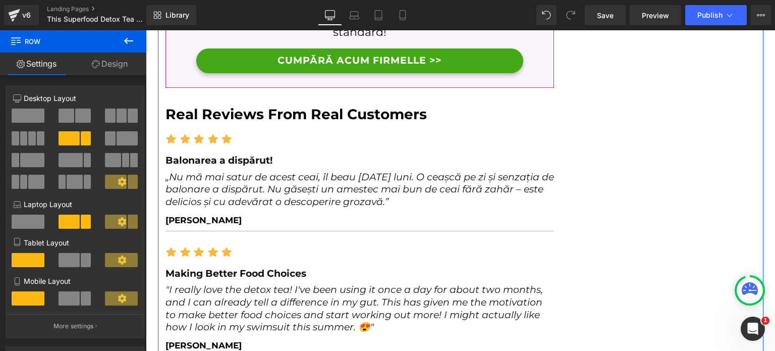
click at [146, 30] on div at bounding box center [146, 30] width 0 height 0
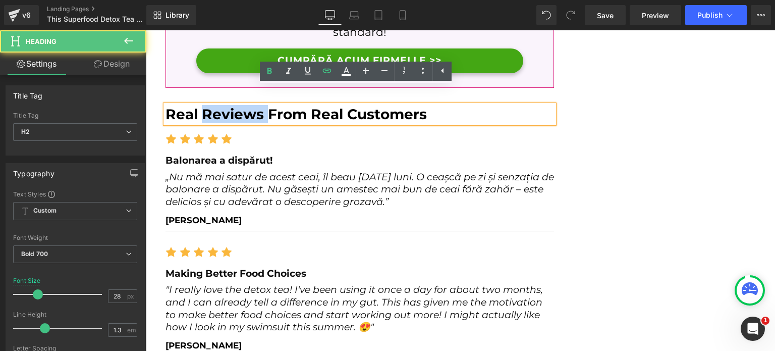
click at [234, 105] on h2 "Real Reviews From Real Customers" at bounding box center [360, 114] width 389 height 18
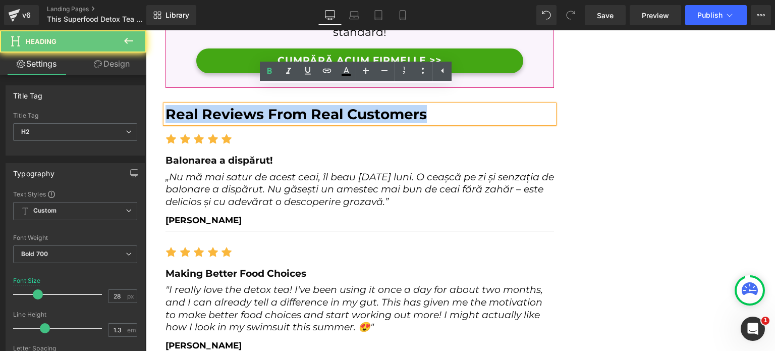
click at [234, 105] on h2 "Real Reviews From Real Customers" at bounding box center [360, 114] width 389 height 18
paste div
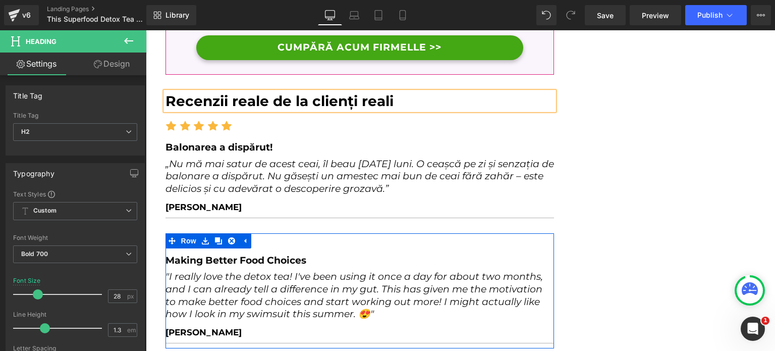
scroll to position [5158, 0]
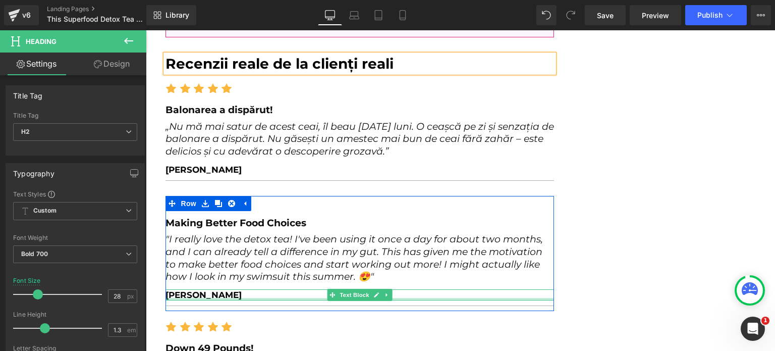
click at [172, 298] on div at bounding box center [360, 299] width 389 height 3
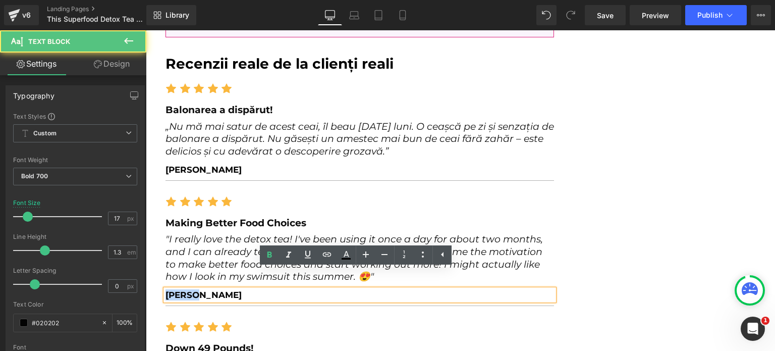
click at [172, 289] on p "[PERSON_NAME]" at bounding box center [360, 294] width 389 height 11
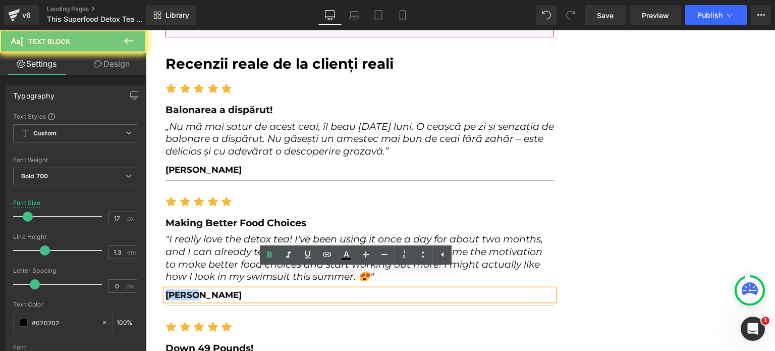
click at [172, 289] on p "[PERSON_NAME]" at bounding box center [360, 294] width 389 height 11
paste div
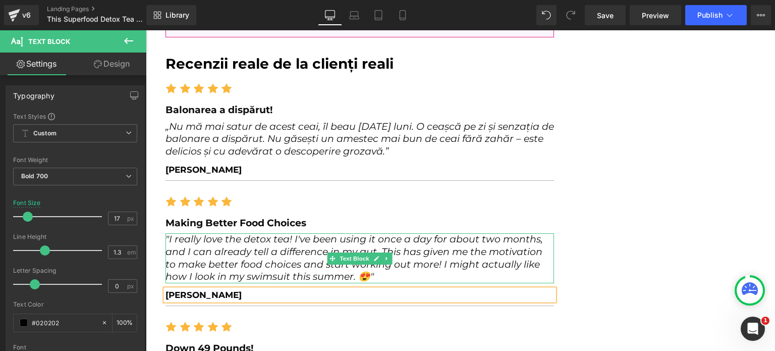
click at [210, 233] on icon ""I really love the detox tea! I've been using it once a day for about two month…" at bounding box center [355, 257] width 378 height 49
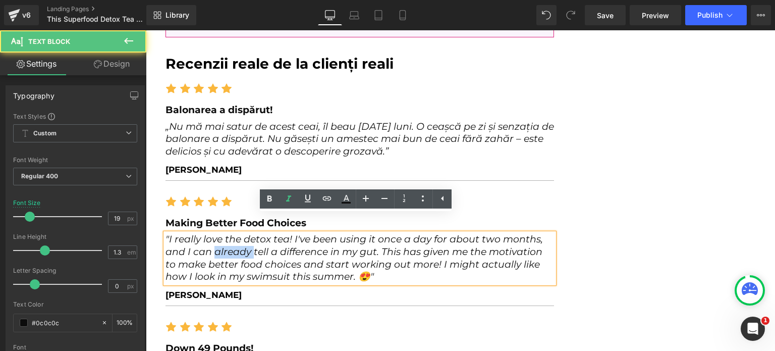
click at [210, 233] on icon ""I really love the detox tea! I've been using it once a day for about two month…" at bounding box center [355, 257] width 378 height 49
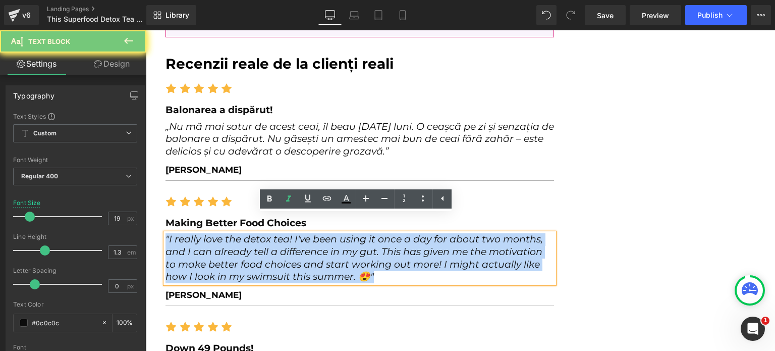
click at [210, 233] on icon ""I really love the detox tea! I've been using it once a day for about two month…" at bounding box center [355, 257] width 378 height 49
paste div
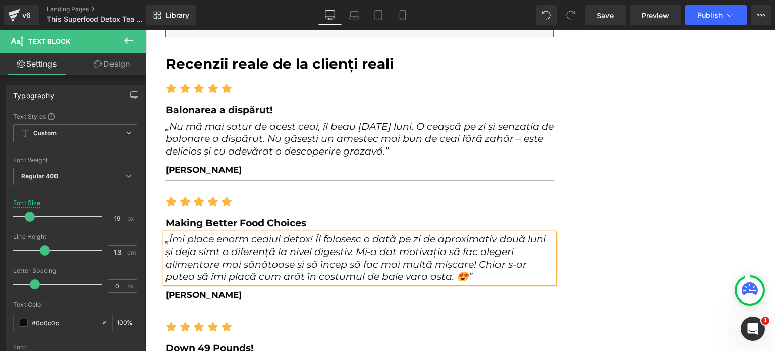
click at [209, 217] on b "Making Better Food Choices" at bounding box center [236, 223] width 141 height 12
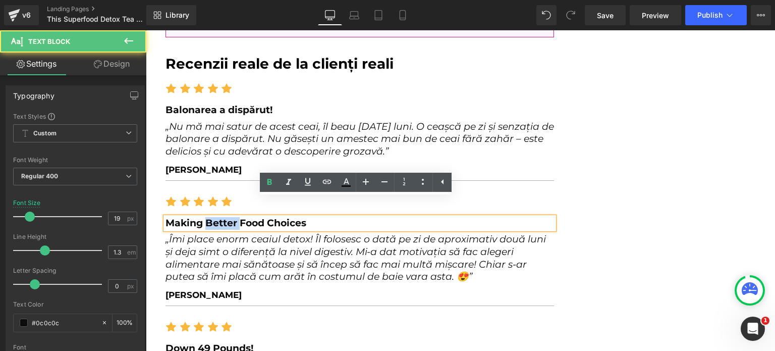
click at [209, 217] on b "Making Better Food Choices" at bounding box center [236, 223] width 141 height 12
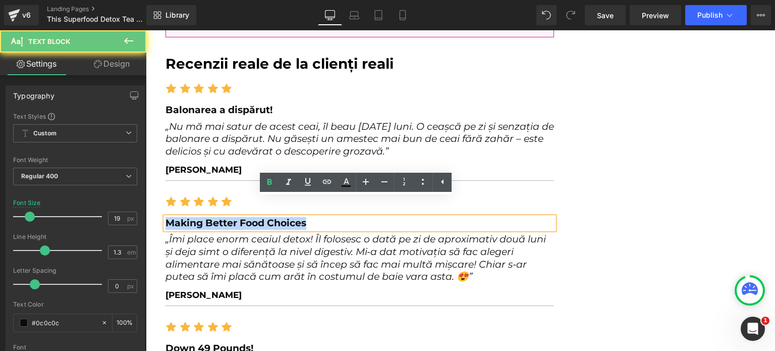
click at [209, 217] on b "Making Better Food Choices" at bounding box center [236, 223] width 141 height 12
paste div
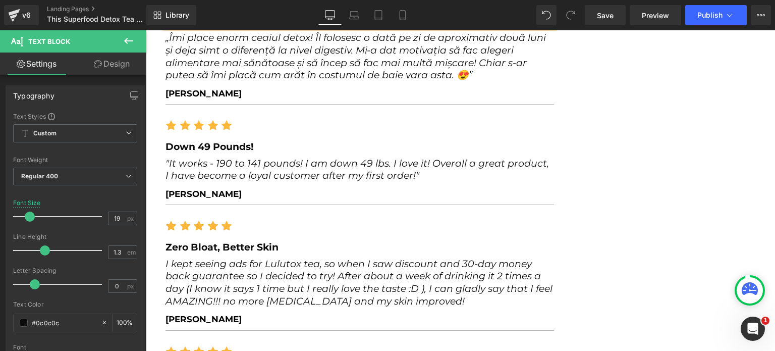
scroll to position [5360, 0]
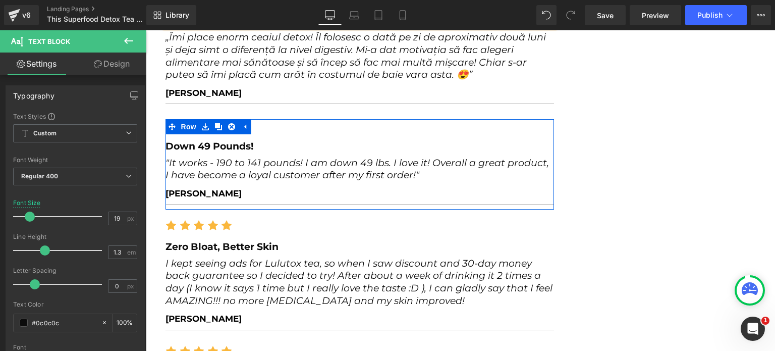
click at [208, 140] on b "Down 49 Pounds!" at bounding box center [210, 146] width 88 height 12
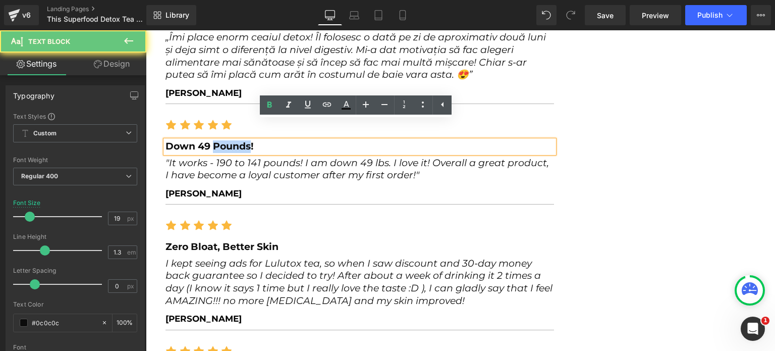
click at [208, 140] on b "Down 49 Pounds!" at bounding box center [210, 146] width 88 height 12
paste div
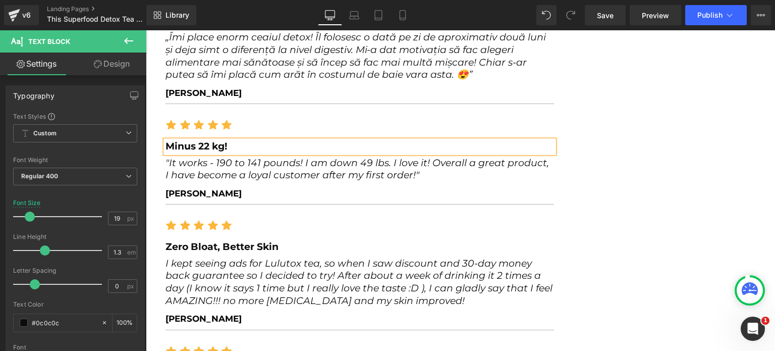
click at [213, 157] on icon ""It works - 190 to 141 pounds! I am down 49 lbs. I love it! Overall a great pro…" at bounding box center [358, 169] width 384 height 24
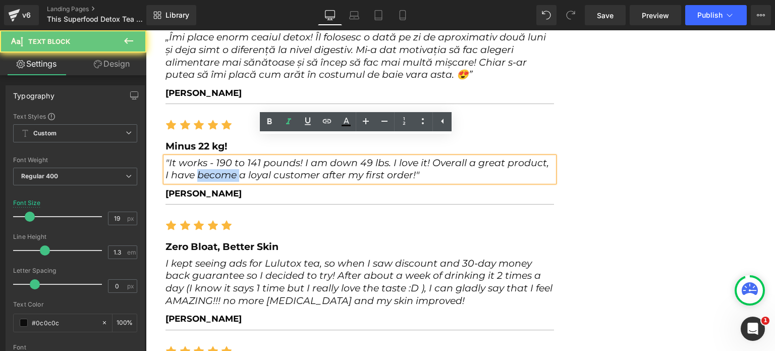
click at [213, 157] on icon ""It works - 190 to 141 pounds! I am down 49 lbs. I love it! Overall a great pro…" at bounding box center [358, 169] width 384 height 24
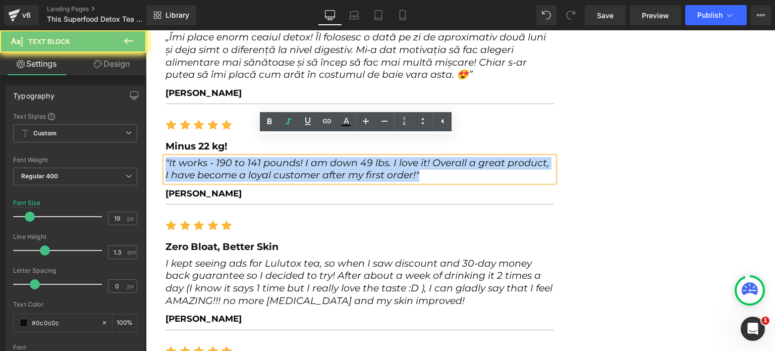
click at [213, 157] on icon ""It works - 190 to 141 pounds! I am down 49 lbs. I love it! Overall a great pro…" at bounding box center [358, 169] width 384 height 24
paste div
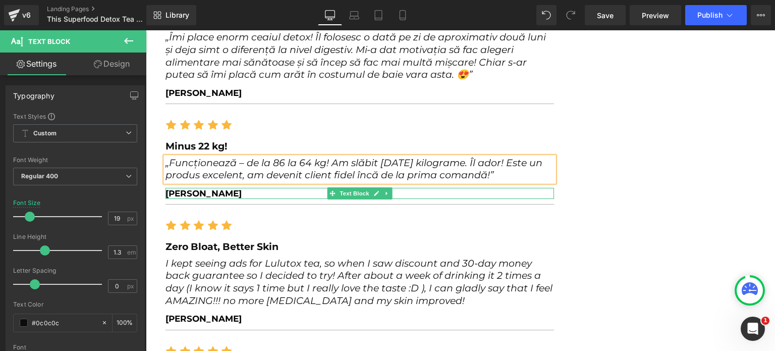
click at [195, 188] on p "[PERSON_NAME]" at bounding box center [360, 193] width 389 height 11
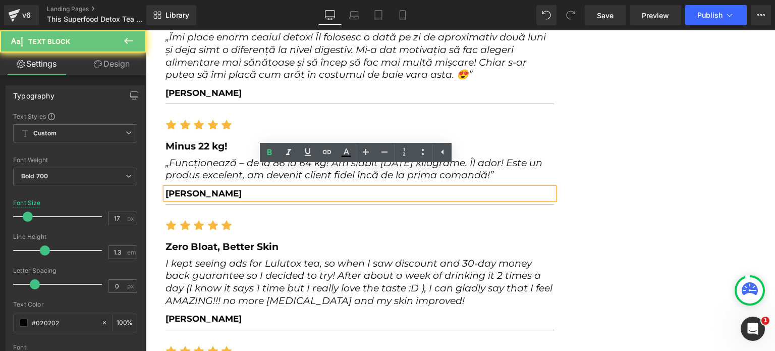
click at [195, 188] on p "[PERSON_NAME]" at bounding box center [360, 193] width 389 height 11
paste div
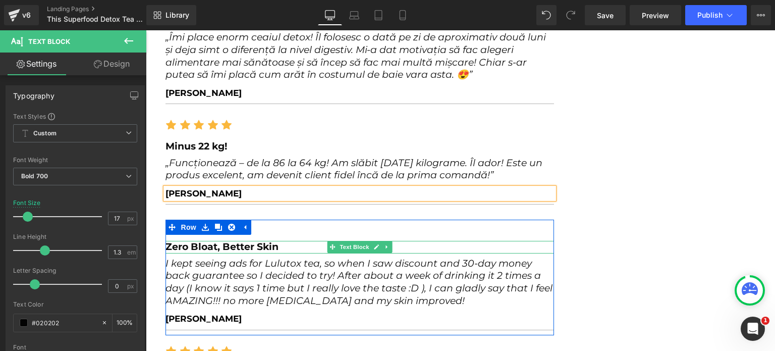
click at [210, 241] on b "Zero Bloat, Better Skin" at bounding box center [222, 247] width 113 height 12
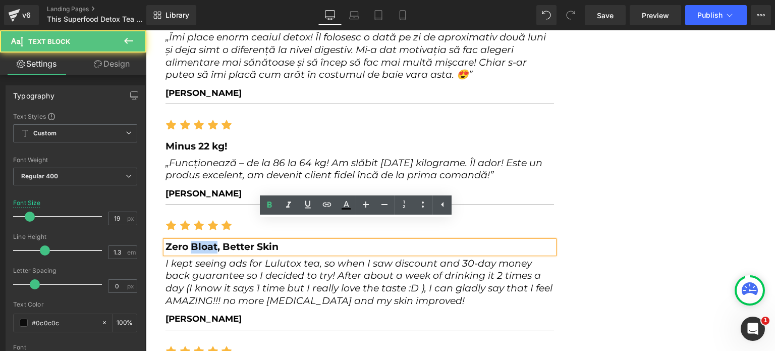
click at [210, 241] on b "Zero Bloat, Better Skin" at bounding box center [222, 247] width 113 height 12
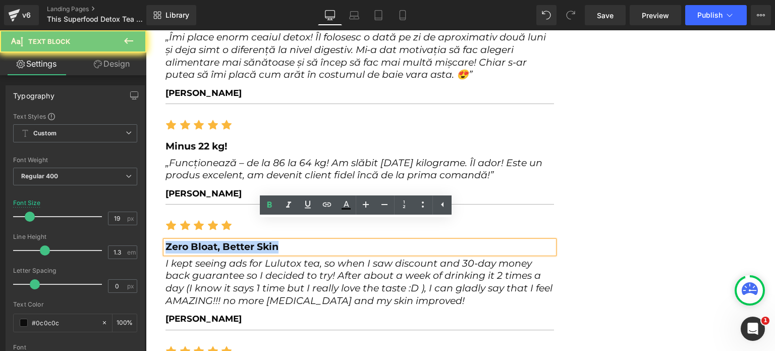
click at [210, 241] on b "Zero Bloat, Better Skin" at bounding box center [222, 247] width 113 height 12
paste div
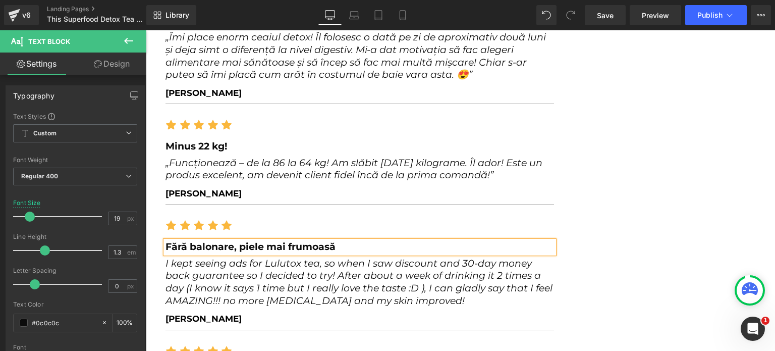
click at [199, 267] on icon "I kept seeing ads for Lulutox tea, so when I saw discount and 30-day money back…" at bounding box center [359, 281] width 387 height 49
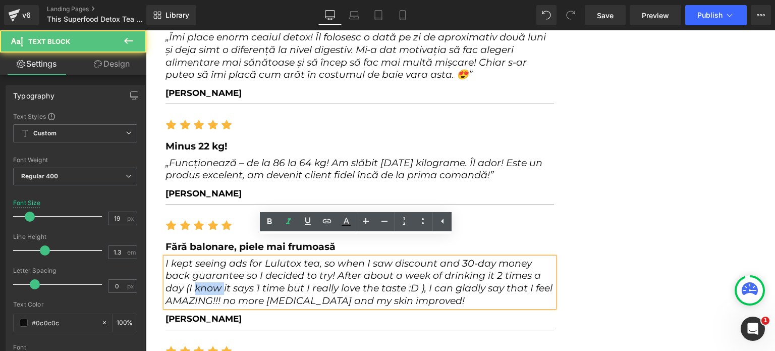
click at [199, 266] on icon "I kept seeing ads for Lulutox tea, so when I saw discount and 30-day money back…" at bounding box center [359, 281] width 387 height 49
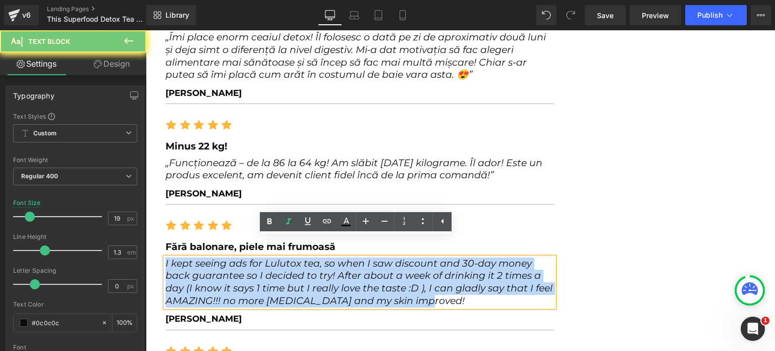
click at [199, 266] on icon "I kept seeing ads for Lulutox tea, so when I saw discount and 30-day money back…" at bounding box center [359, 281] width 387 height 49
paste div
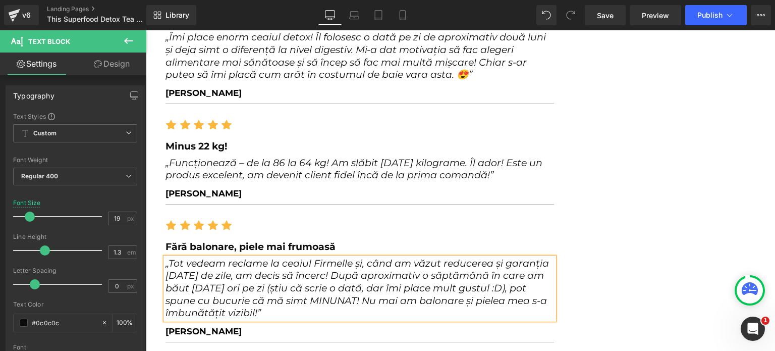
click at [146, 30] on div at bounding box center [146, 30] width 0 height 0
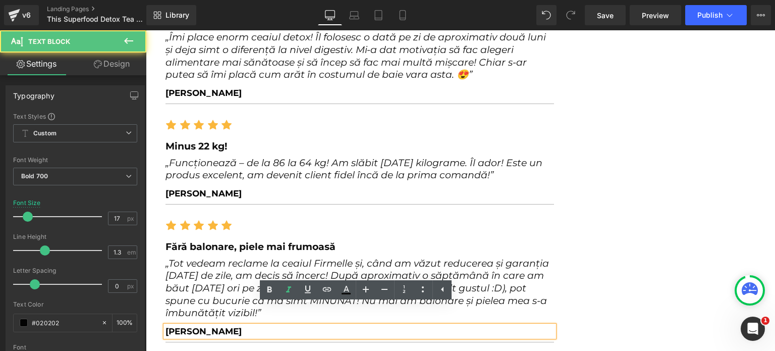
click at [192, 326] on p "[PERSON_NAME]" at bounding box center [360, 331] width 389 height 11
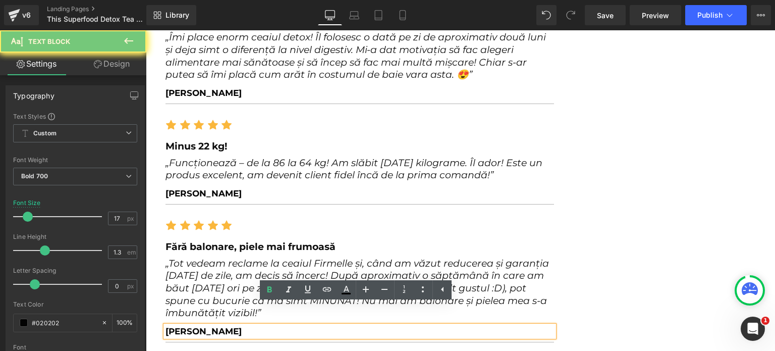
click at [192, 326] on p "[PERSON_NAME]" at bounding box center [360, 331] width 389 height 11
paste div
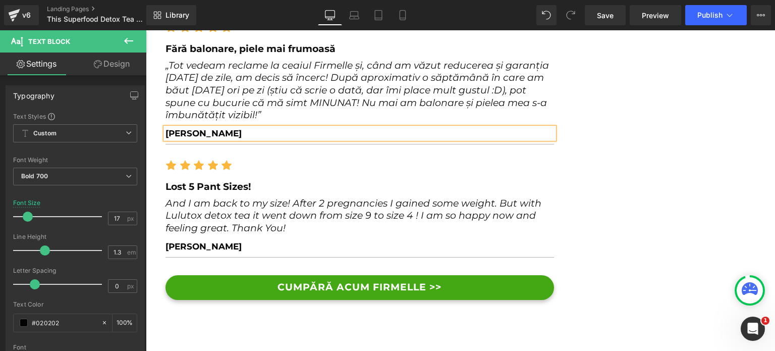
scroll to position [5562, 0]
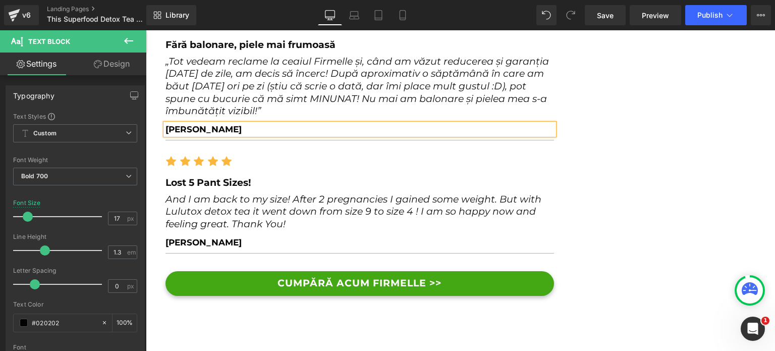
click at [200, 177] on b "Lost 5 Pant Sizes!" at bounding box center [208, 183] width 85 height 12
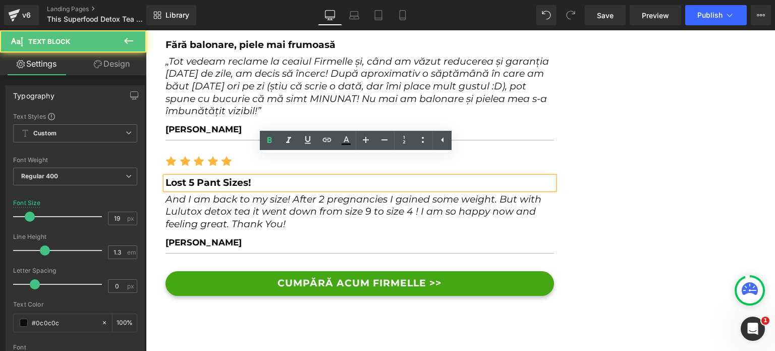
click at [200, 177] on b "Lost 5 Pant Sizes!" at bounding box center [208, 183] width 85 height 12
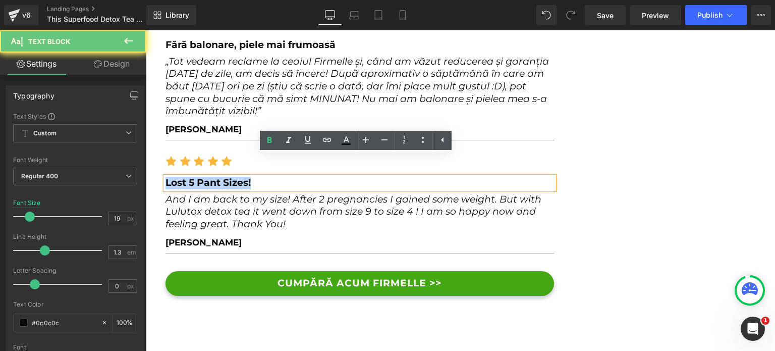
click at [200, 177] on b "Lost 5 Pant Sizes!" at bounding box center [208, 183] width 85 height 12
paste div
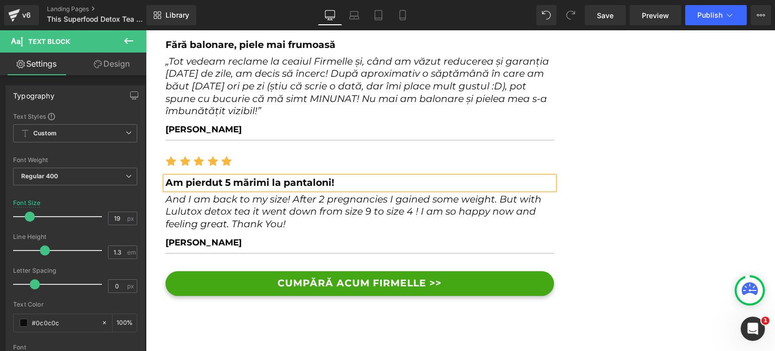
click at [218, 198] on icon "And I am back to my size! After 2 pregnancies I gained some weight. But with Lu…" at bounding box center [354, 211] width 376 height 36
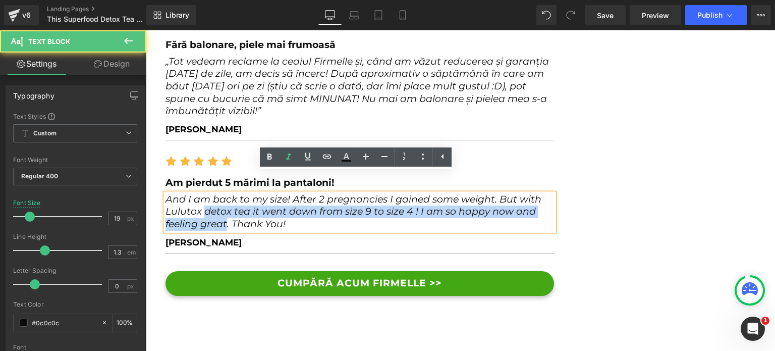
click at [218, 198] on icon "And I am back to my size! After 2 pregnancies I gained some weight. But with Lu…" at bounding box center [354, 211] width 376 height 36
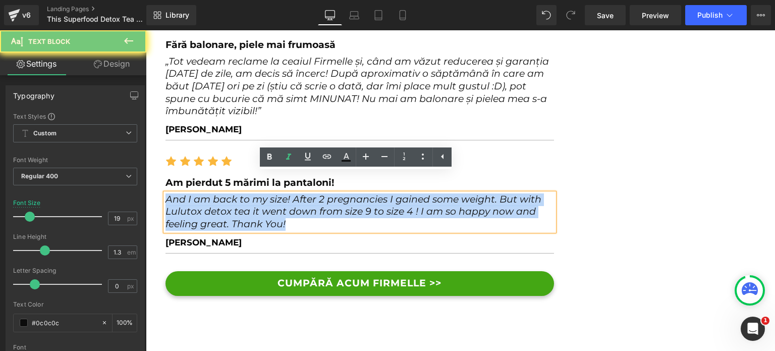
click at [218, 198] on icon "And I am back to my size! After 2 pregnancies I gained some weight. But with Lu…" at bounding box center [354, 211] width 376 height 36
paste div
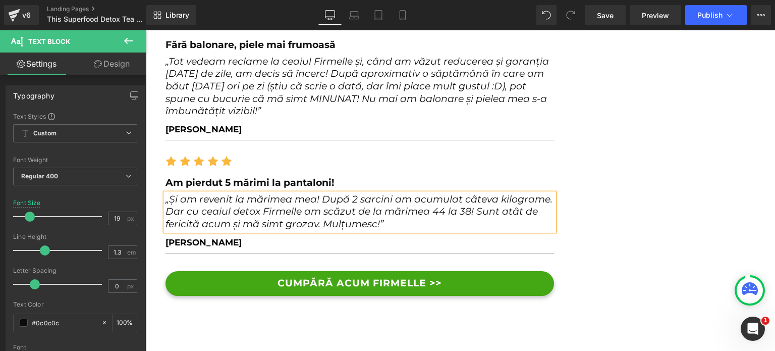
click at [186, 237] on p "[PERSON_NAME]" at bounding box center [360, 242] width 389 height 11
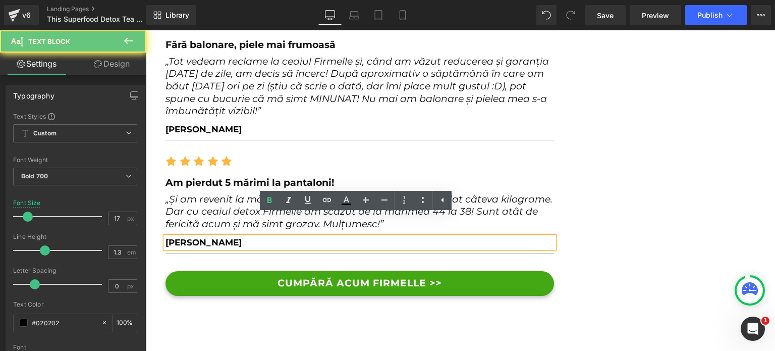
click at [186, 237] on p "[PERSON_NAME]" at bounding box center [360, 242] width 389 height 11
paste div
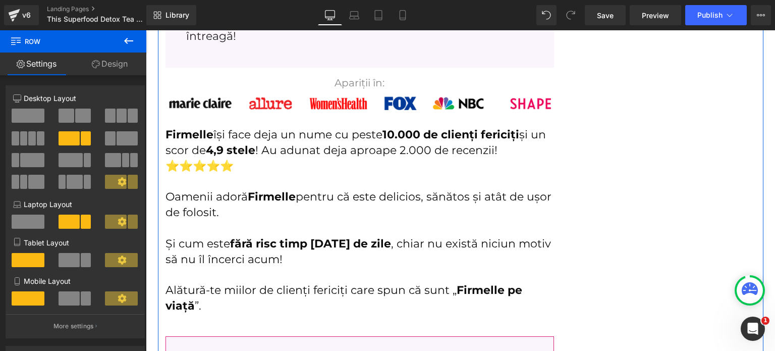
scroll to position [4603, 0]
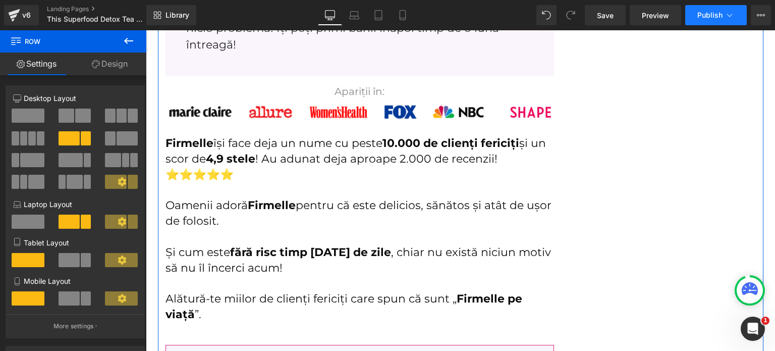
click at [699, 22] on button "Publish" at bounding box center [716, 15] width 62 height 20
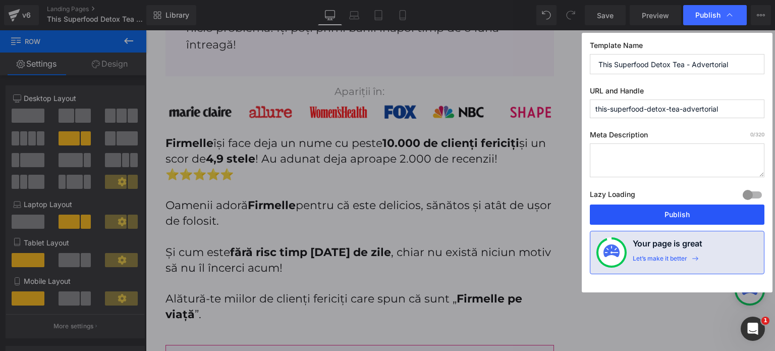
click at [640, 205] on button "Publish" at bounding box center [677, 214] width 175 height 20
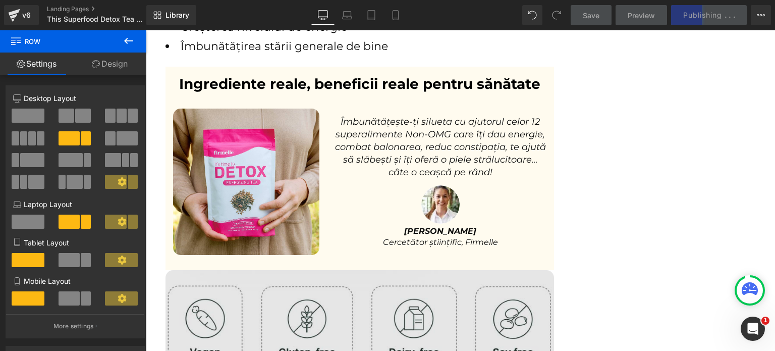
scroll to position [4062, 0]
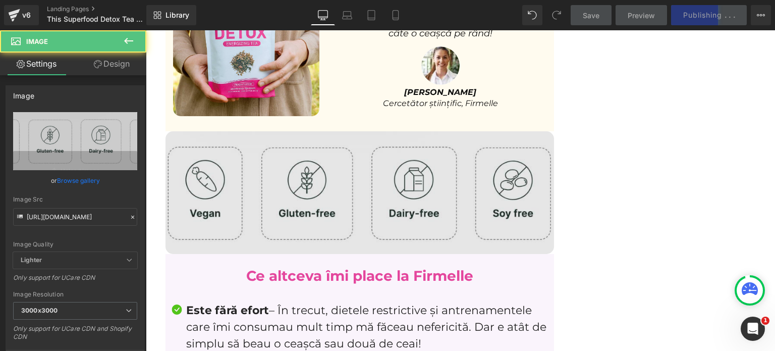
click at [342, 172] on div "Image" at bounding box center [360, 192] width 389 height 122
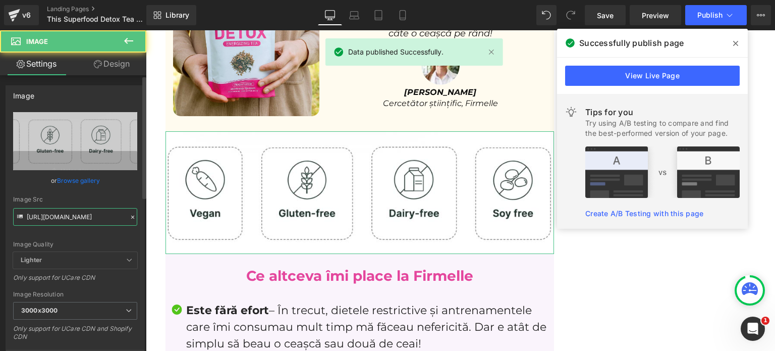
click at [73, 213] on input "[URL][DOMAIN_NAME]" at bounding box center [75, 217] width 124 height 18
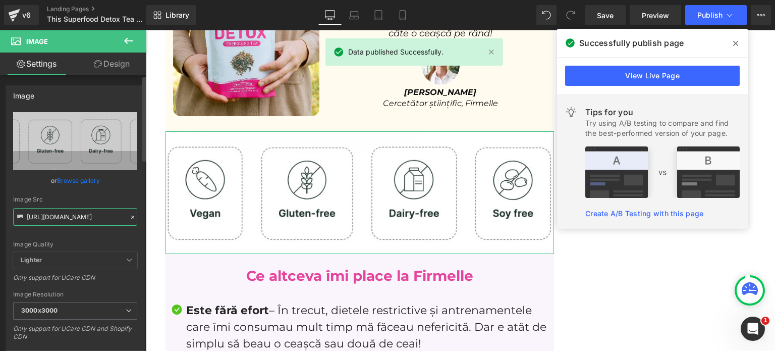
click at [71, 223] on input "[URL][DOMAIN_NAME]" at bounding box center [75, 217] width 124 height 18
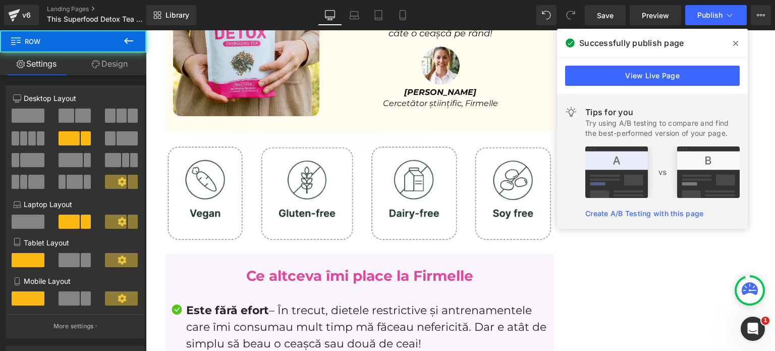
click at [730, 46] on span at bounding box center [736, 43] width 16 height 16
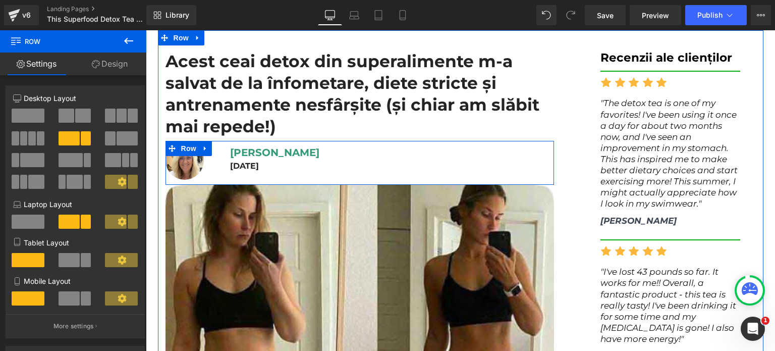
scroll to position [0, 0]
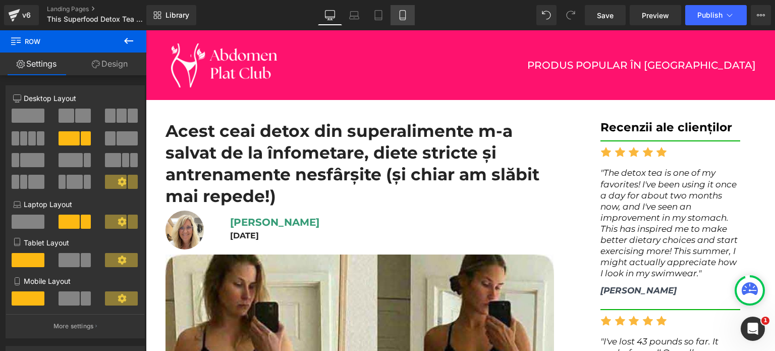
click at [399, 14] on icon at bounding box center [403, 15] width 10 height 10
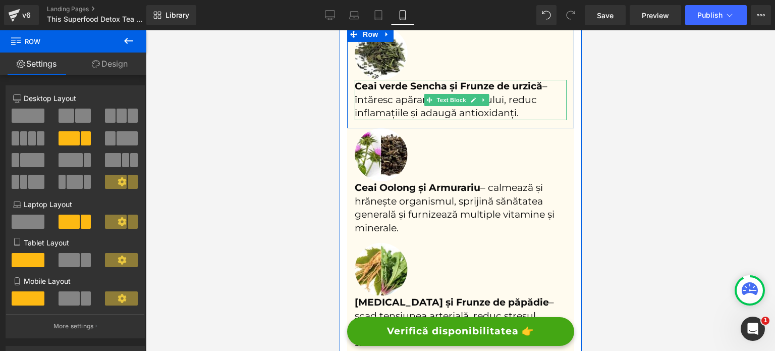
scroll to position [1666, 0]
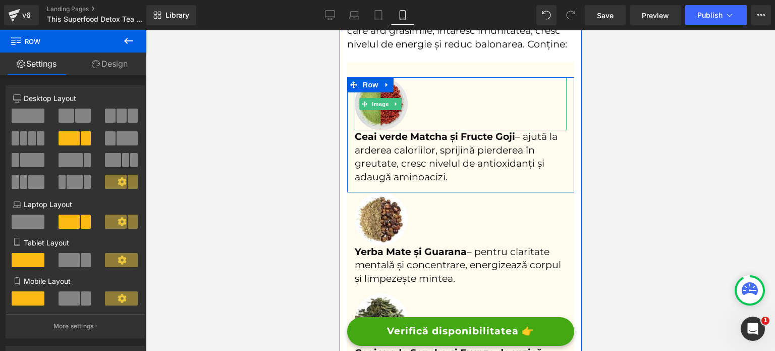
click at [379, 130] on img at bounding box center [380, 103] width 53 height 53
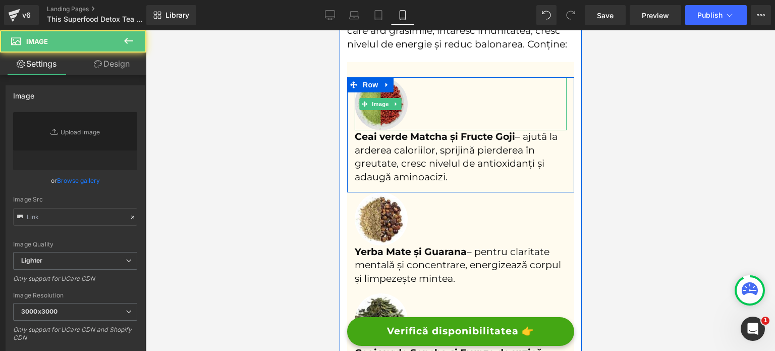
type input "[URL][DOMAIN_NAME]"
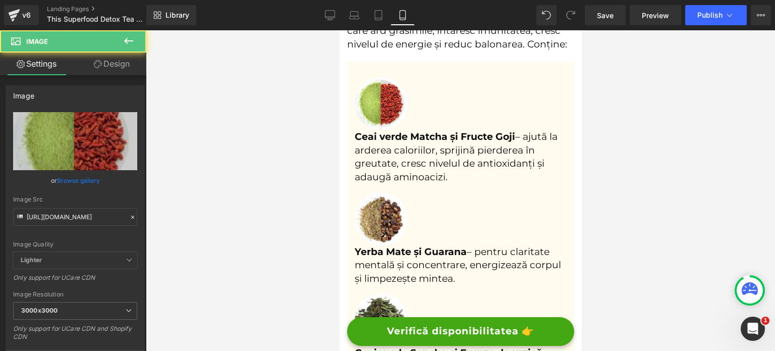
click at [121, 69] on link "Design" at bounding box center [111, 63] width 73 height 23
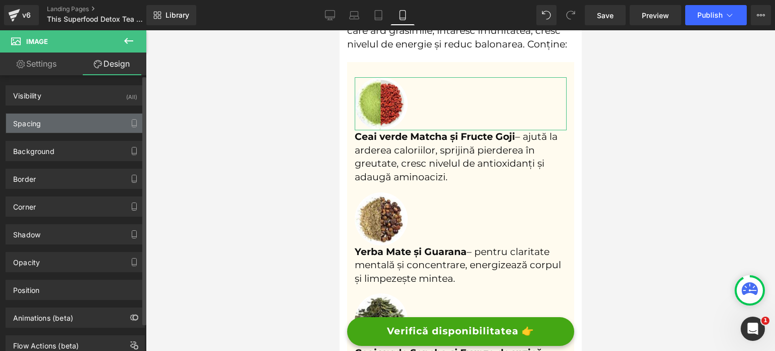
click at [78, 125] on div "Spacing" at bounding box center [75, 123] width 138 height 19
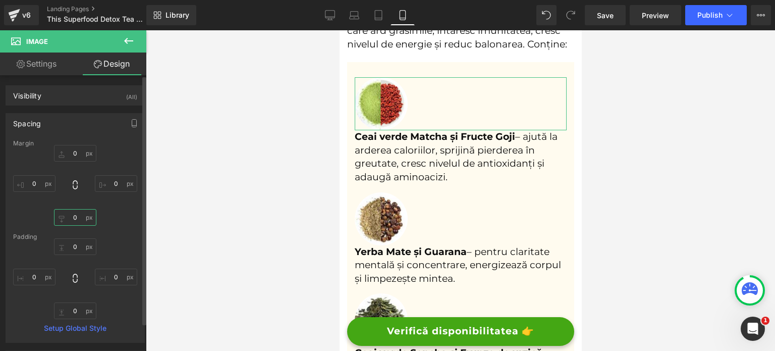
click at [71, 219] on input "0" at bounding box center [75, 217] width 42 height 17
type input "6"
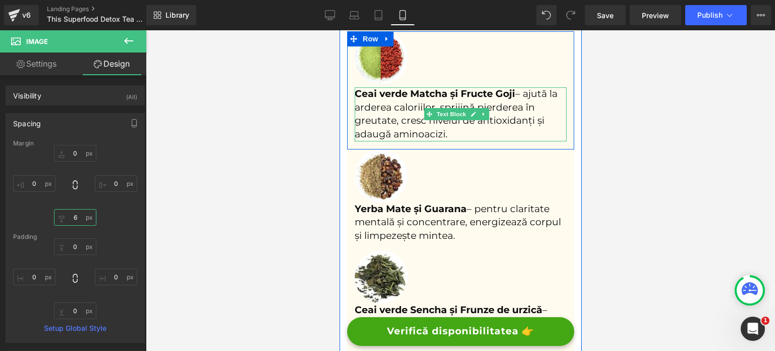
scroll to position [1767, 0]
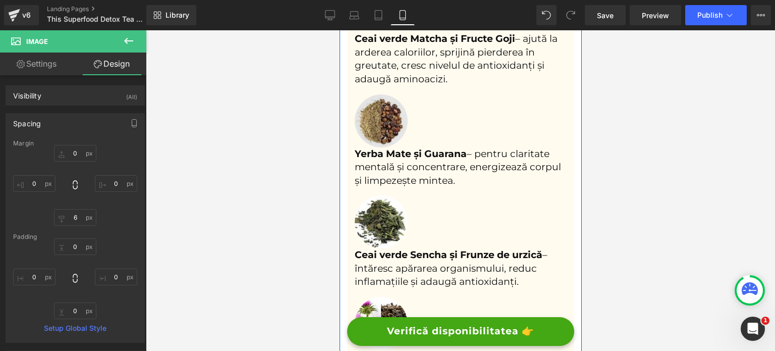
click at [378, 147] on img at bounding box center [380, 120] width 53 height 53
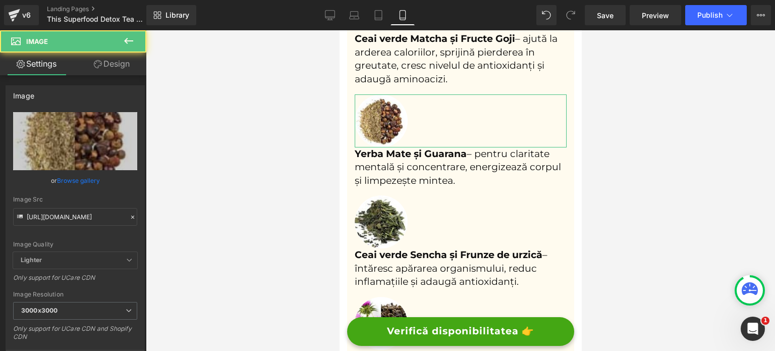
click at [103, 72] on link "Design" at bounding box center [111, 63] width 73 height 23
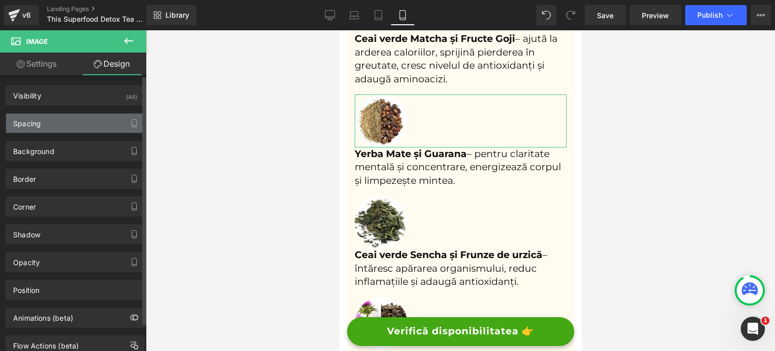
click at [72, 127] on div "Spacing" at bounding box center [75, 123] width 138 height 19
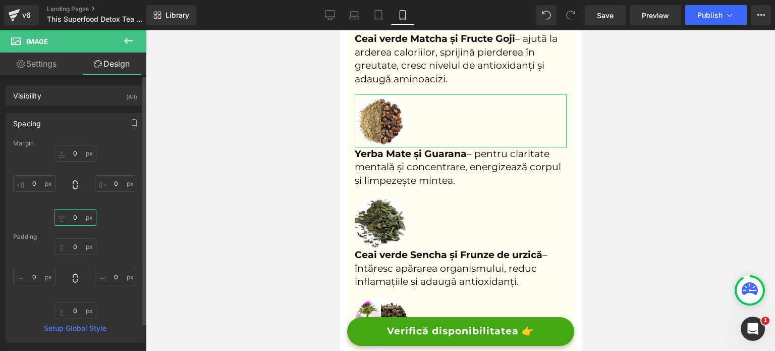
click at [78, 216] on input "0" at bounding box center [75, 217] width 42 height 17
type input "6"
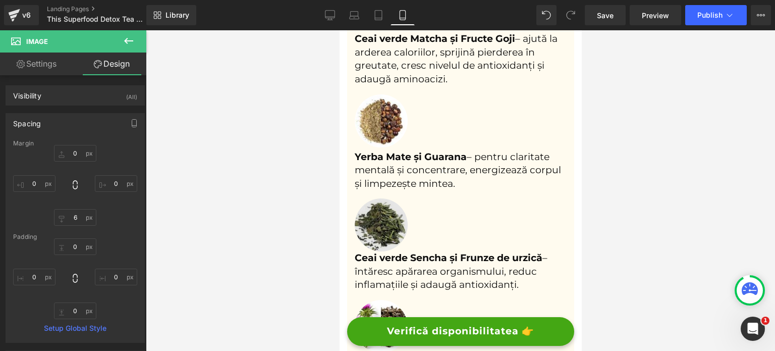
click at [376, 251] on img at bounding box center [380, 224] width 53 height 53
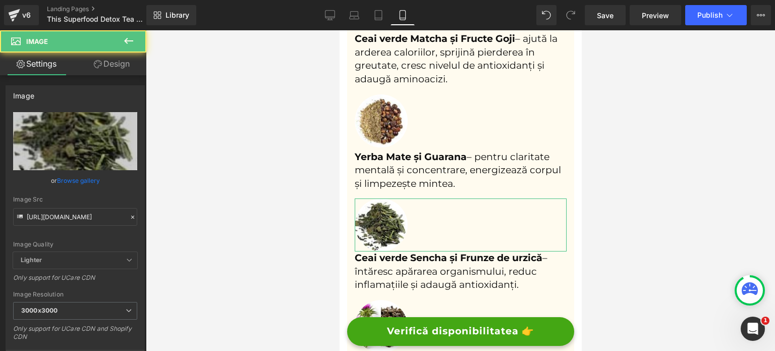
click at [129, 62] on link "Design" at bounding box center [111, 63] width 73 height 23
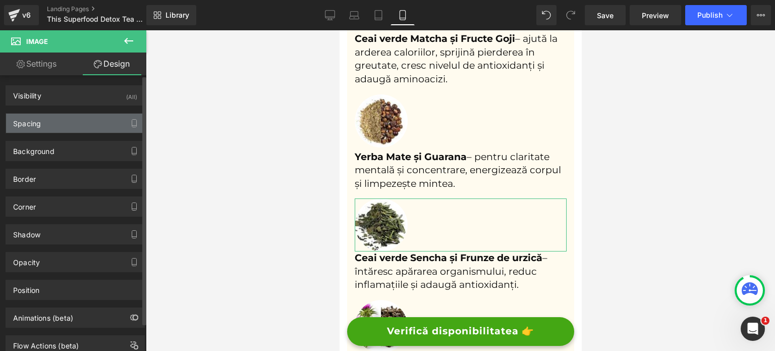
click at [82, 128] on div "Spacing" at bounding box center [75, 123] width 138 height 19
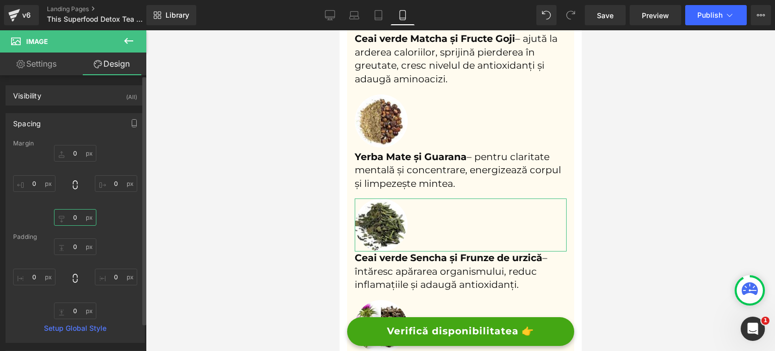
click at [79, 211] on input "0" at bounding box center [75, 217] width 42 height 17
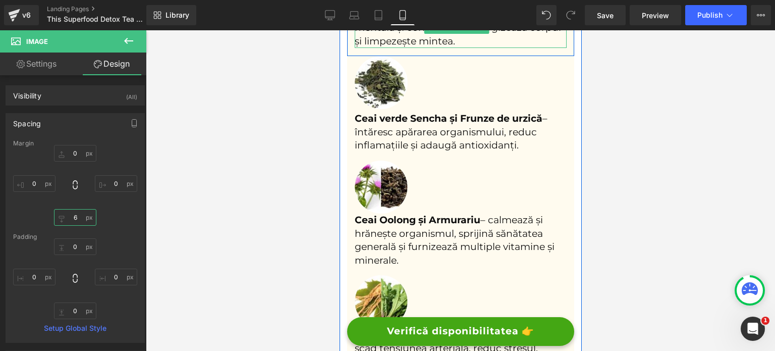
scroll to position [1918, 0]
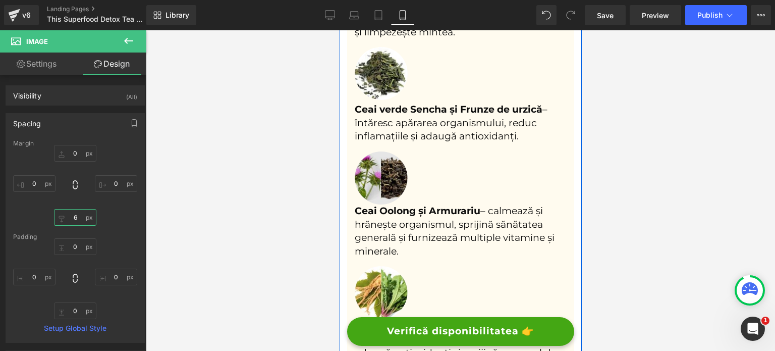
type input "6"
click at [389, 165] on link at bounding box center [383, 159] width 11 height 12
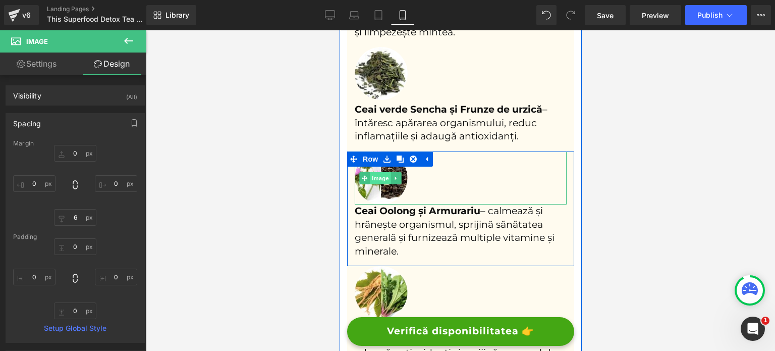
click at [381, 184] on span "Image" at bounding box center [379, 178] width 21 height 12
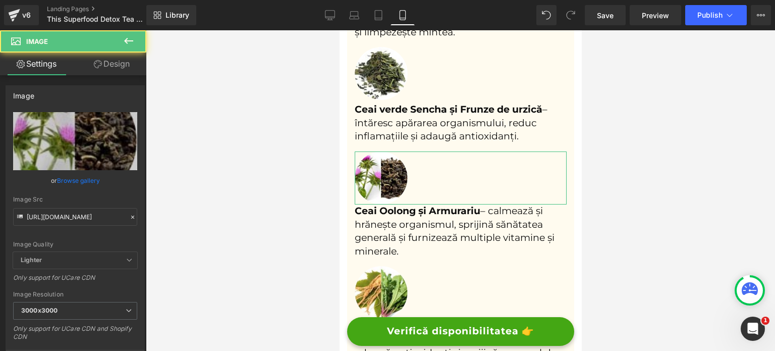
click at [95, 71] on link "Design" at bounding box center [111, 63] width 73 height 23
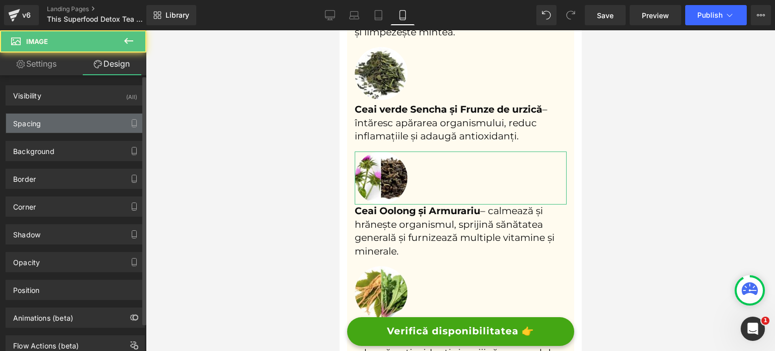
click at [79, 119] on div "Spacing" at bounding box center [75, 123] width 138 height 19
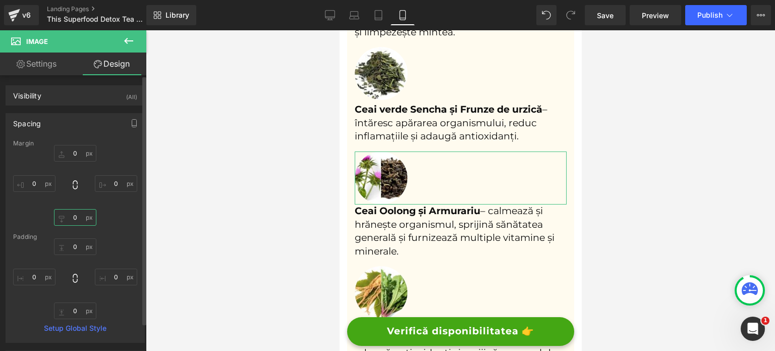
click at [78, 216] on input "0" at bounding box center [75, 217] width 42 height 17
type input "6"
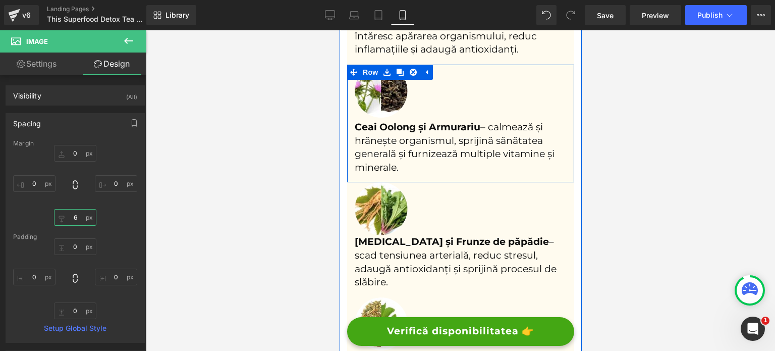
scroll to position [2019, 0]
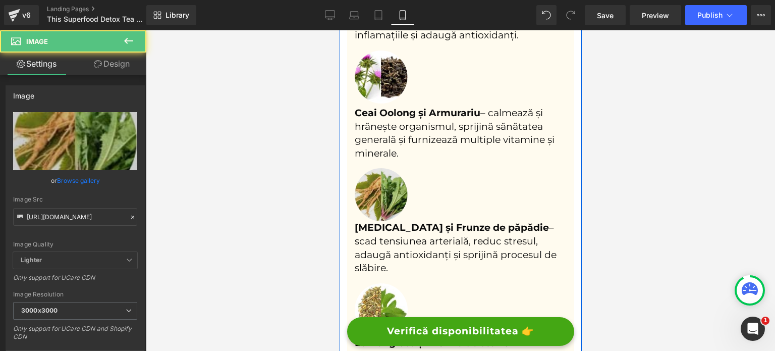
click at [372, 212] on div "Image" at bounding box center [460, 194] width 212 height 53
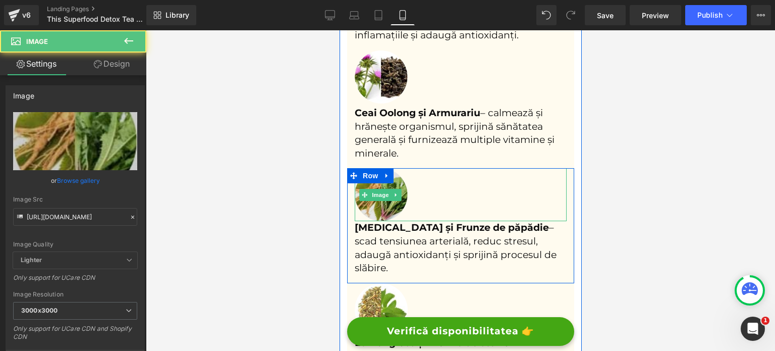
click at [372, 201] on span "Image" at bounding box center [379, 195] width 21 height 12
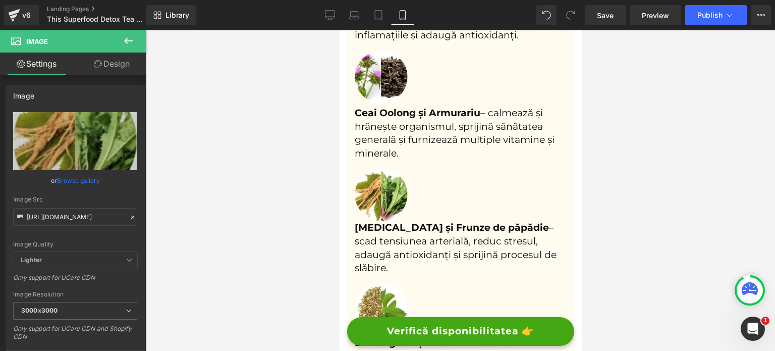
click at [118, 64] on link "Design" at bounding box center [111, 63] width 73 height 23
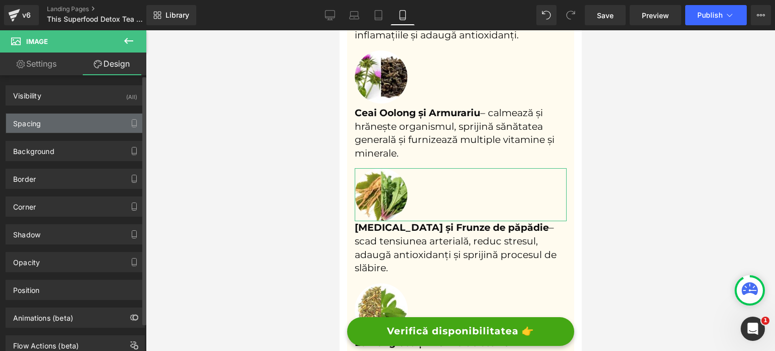
click at [76, 127] on div "Spacing" at bounding box center [75, 123] width 138 height 19
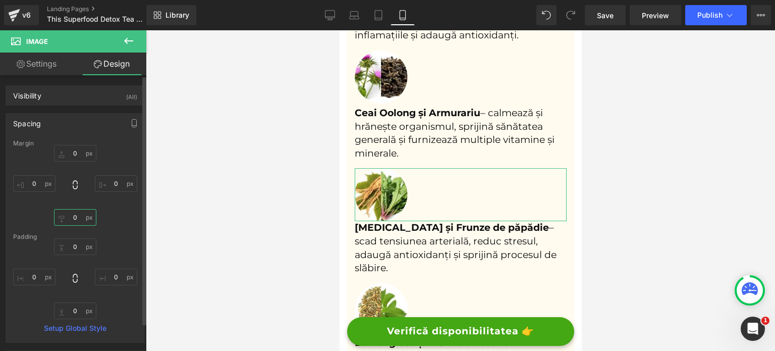
click at [75, 218] on input "0" at bounding box center [75, 217] width 42 height 17
type input "6"
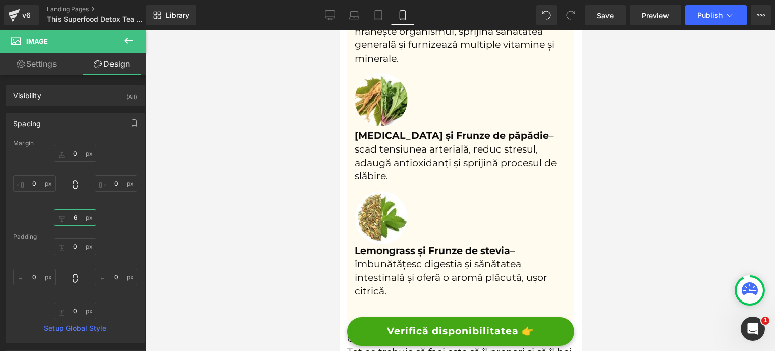
scroll to position [2120, 0]
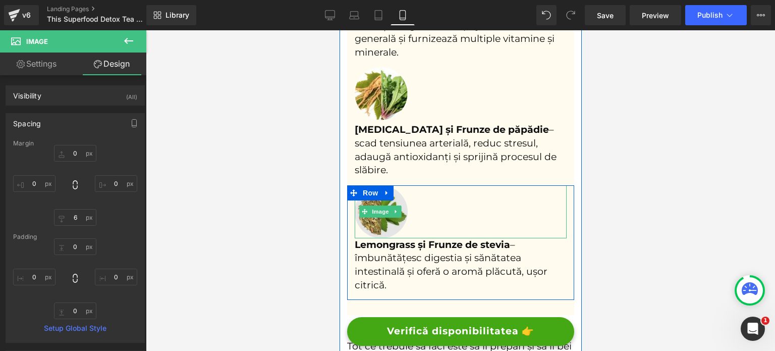
click at [382, 218] on span "Image" at bounding box center [379, 211] width 21 height 12
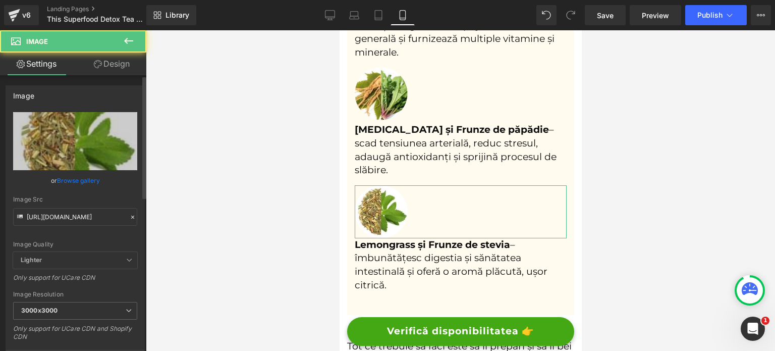
click at [97, 78] on div "Image [URL][DOMAIN_NAME] Replace Image Upload image or Browse gallery Image Src…" at bounding box center [75, 226] width 151 height 296
click at [100, 69] on link "Design" at bounding box center [111, 63] width 73 height 23
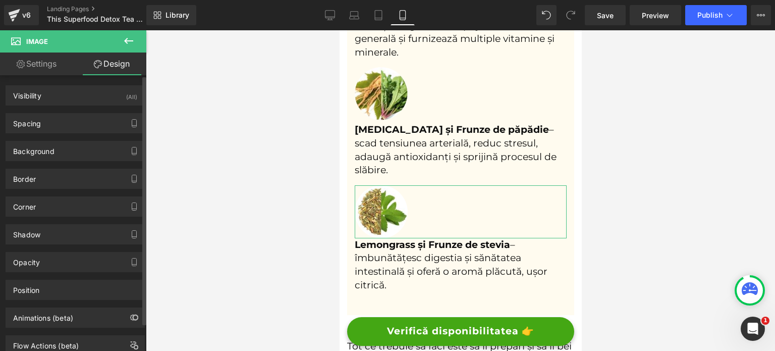
click at [77, 136] on div "Background Color & Image color transparent Color transparent 0 % Image Replace …" at bounding box center [75, 147] width 151 height 28
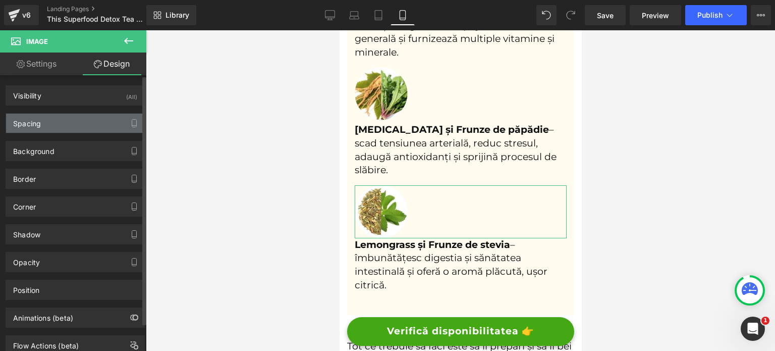
click at [77, 129] on div "Spacing" at bounding box center [75, 123] width 138 height 19
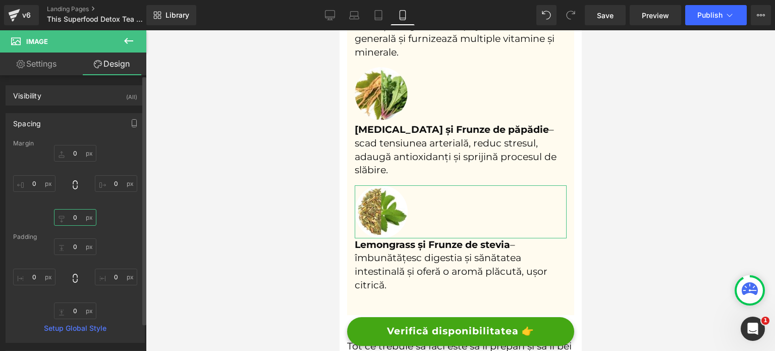
click at [69, 219] on input "0" at bounding box center [75, 217] width 42 height 17
type input "6"
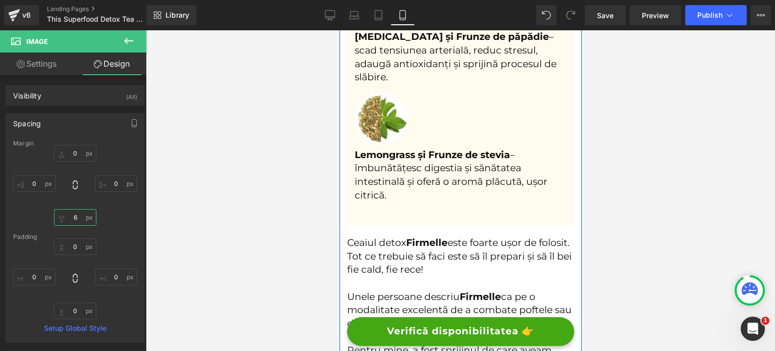
scroll to position [2221, 0]
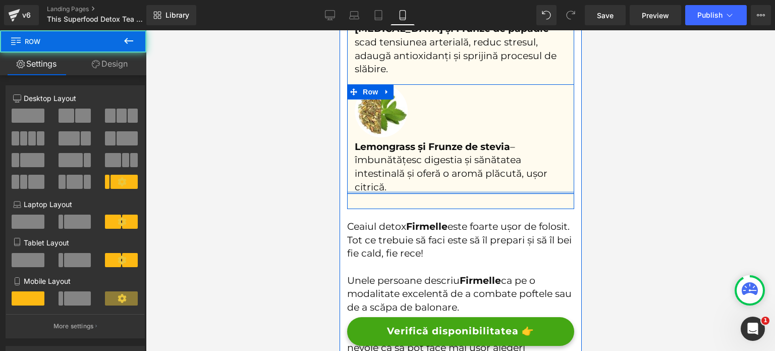
drag, startPoint x: 386, startPoint y: 201, endPoint x: 384, endPoint y: 192, distance: 9.2
click at [384, 192] on div at bounding box center [460, 192] width 227 height 3
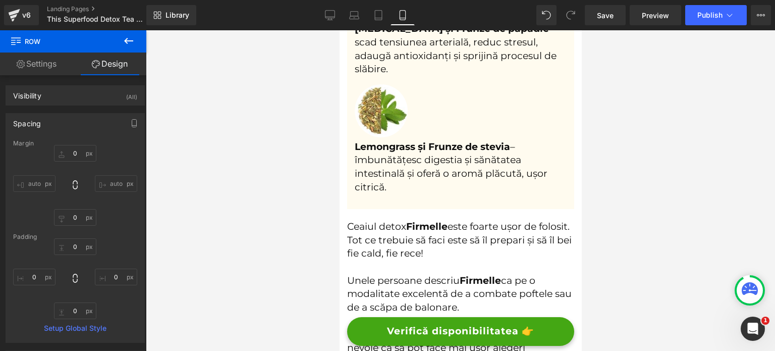
click at [300, 201] on div at bounding box center [460, 190] width 629 height 320
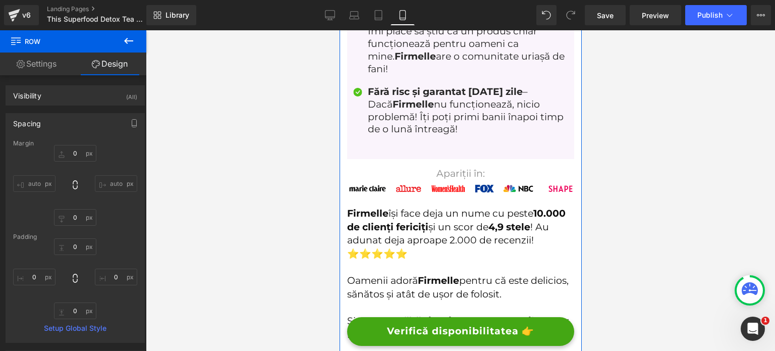
scroll to position [4896, 0]
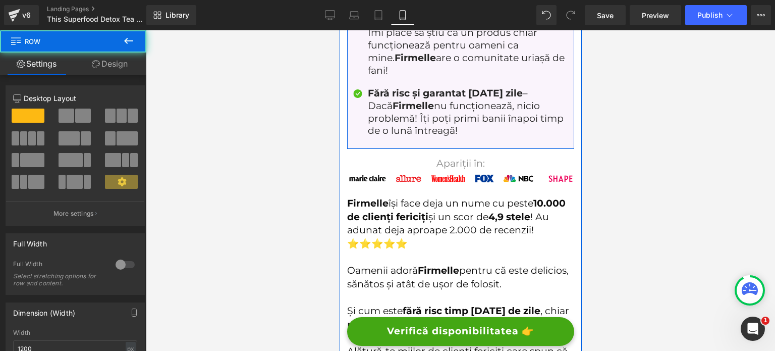
drag, startPoint x: 418, startPoint y: 131, endPoint x: 421, endPoint y: 119, distance: 11.9
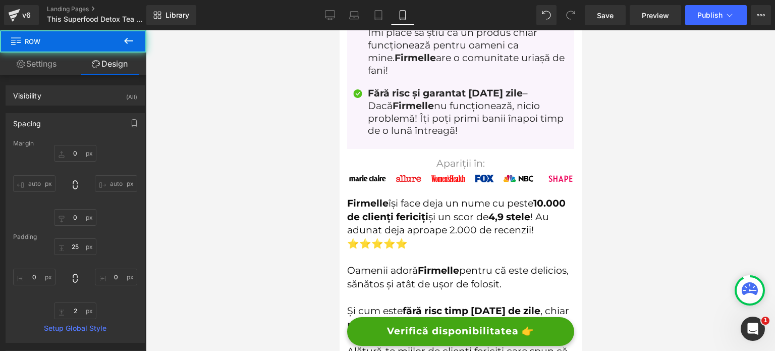
click at [302, 139] on div at bounding box center [460, 190] width 629 height 320
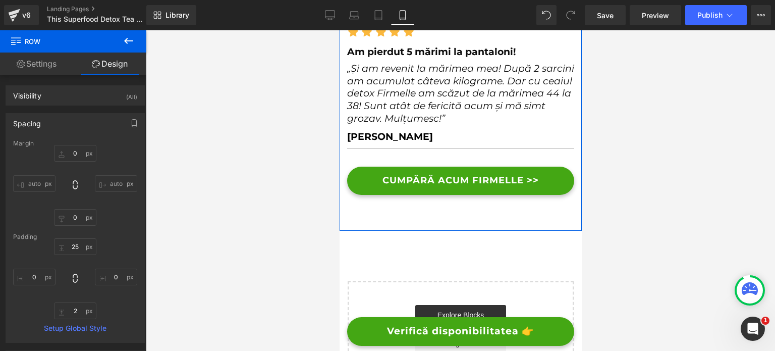
scroll to position [6194, 0]
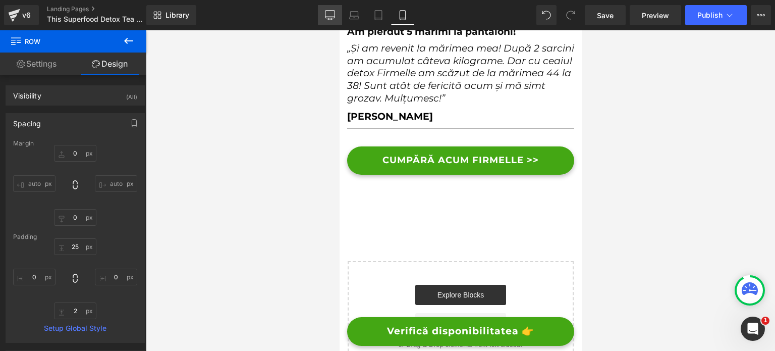
click at [333, 17] on icon at bounding box center [330, 15] width 10 height 10
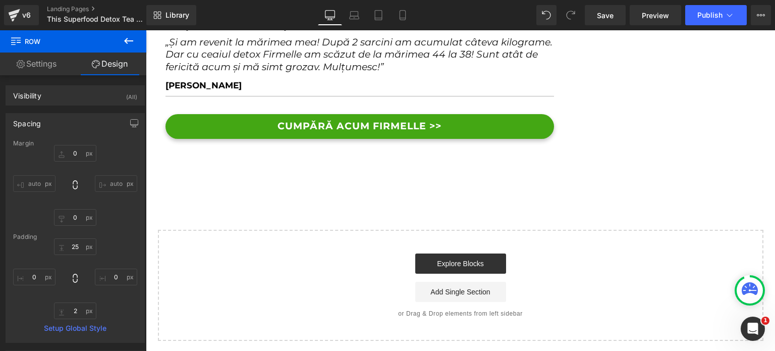
type input "0"
type input "25"
type input "0"
type input "25"
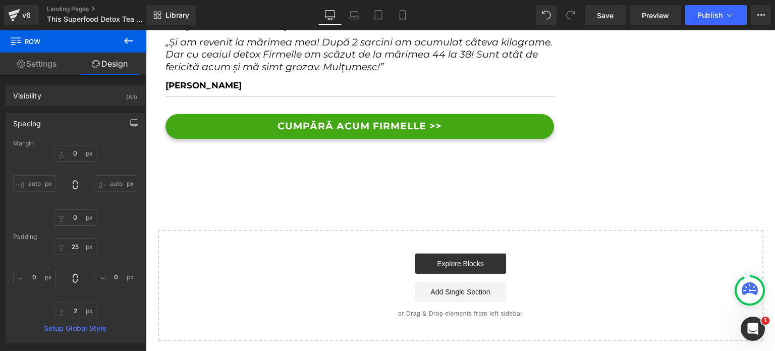
type input "0"
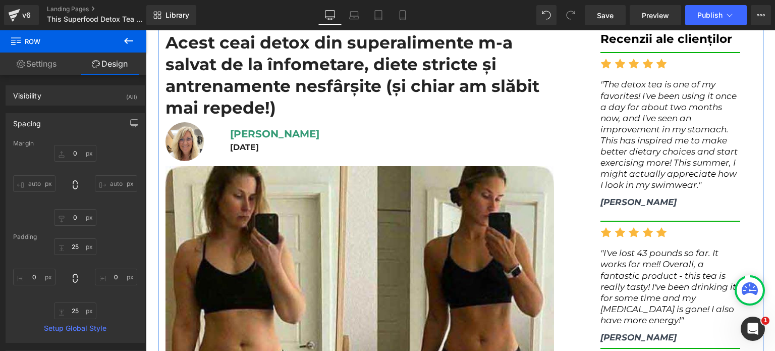
scroll to position [50, 0]
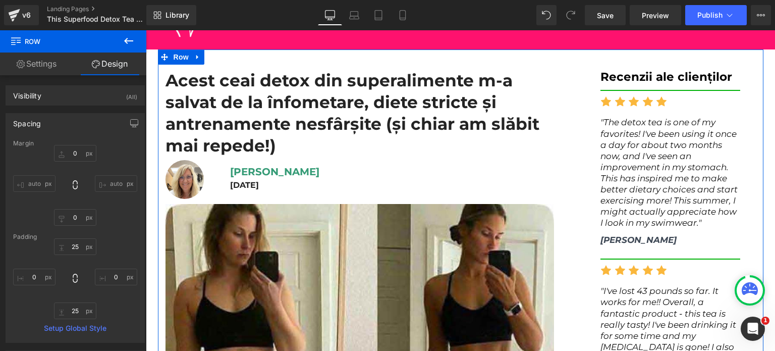
click at [619, 153] on icon ""The detox tea is one of my favorites! I've been using it once a day for about …" at bounding box center [669, 172] width 137 height 111
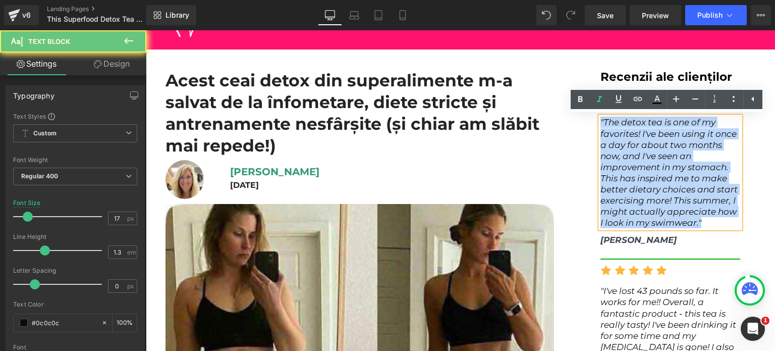
click at [619, 153] on icon ""The detox tea is one of my favorites! I've been using it once a day for about …" at bounding box center [669, 172] width 137 height 111
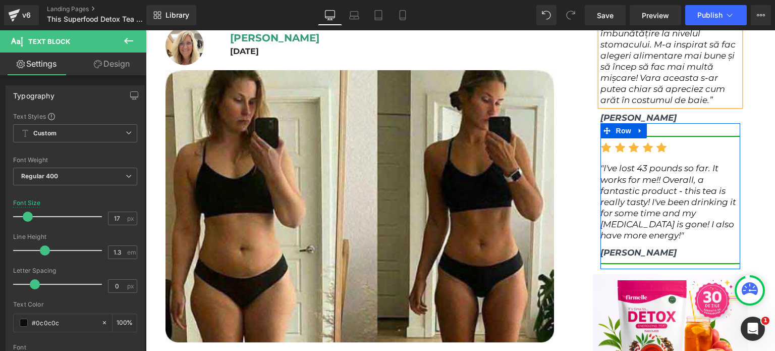
scroll to position [202, 0]
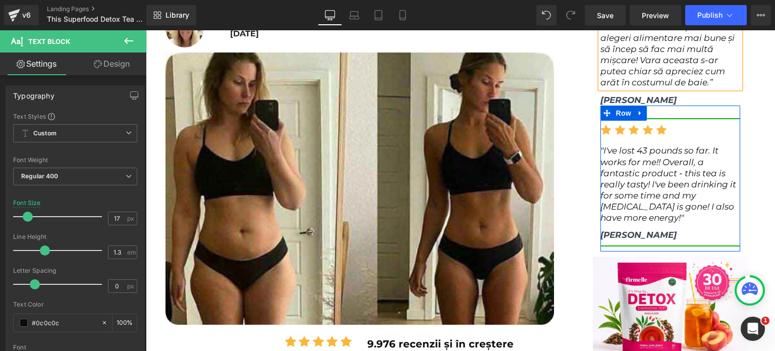
click at [632, 198] on icon ""I've lost 43 pounds so far. It works for me!! Overall, a fantastic product - t…" at bounding box center [669, 183] width 136 height 77
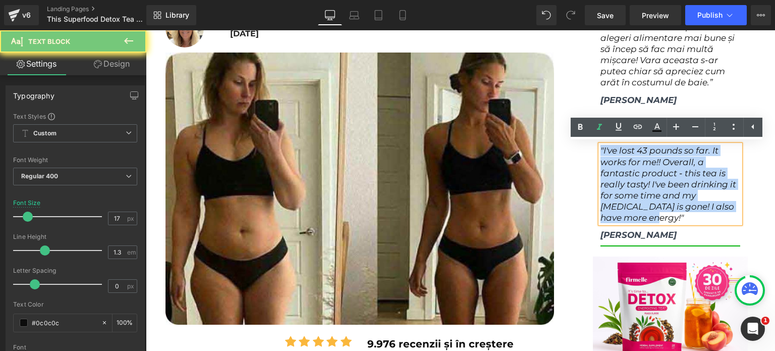
click at [632, 198] on icon ""I've lost 43 pounds so far. It works for me!! Overall, a fantastic product - t…" at bounding box center [669, 183] width 136 height 77
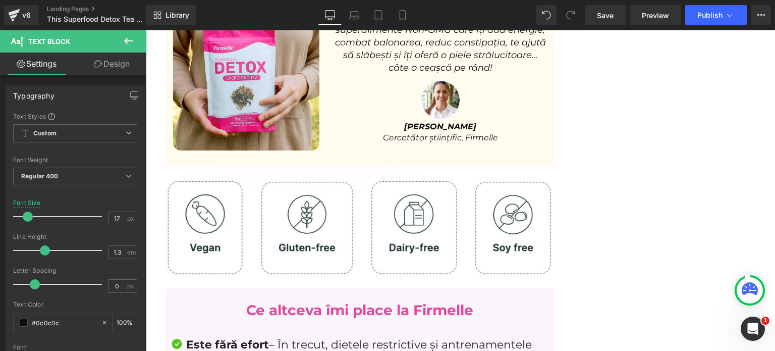
scroll to position [4076, 0]
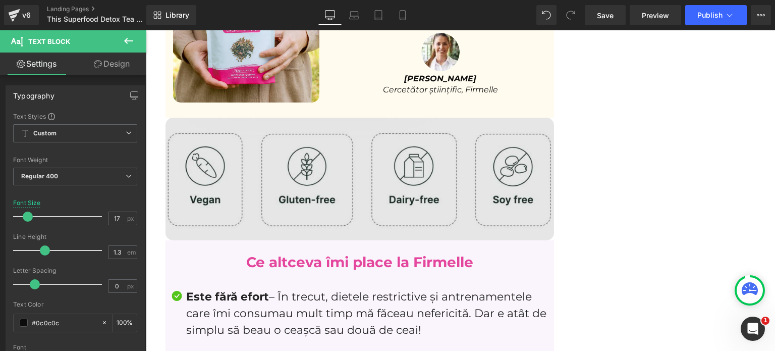
click at [378, 181] on img at bounding box center [360, 179] width 389 height 122
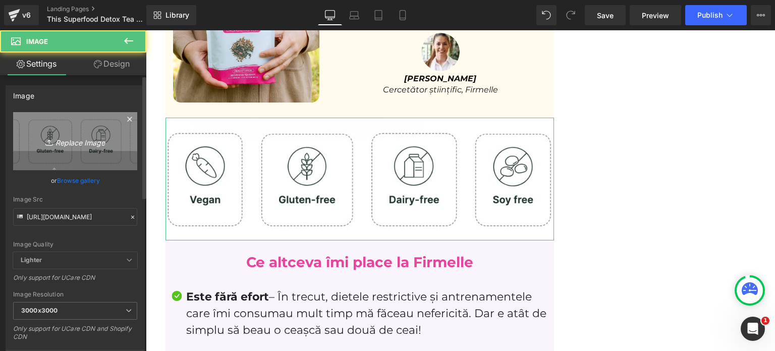
click at [76, 161] on link "Replace Image" at bounding box center [75, 141] width 124 height 58
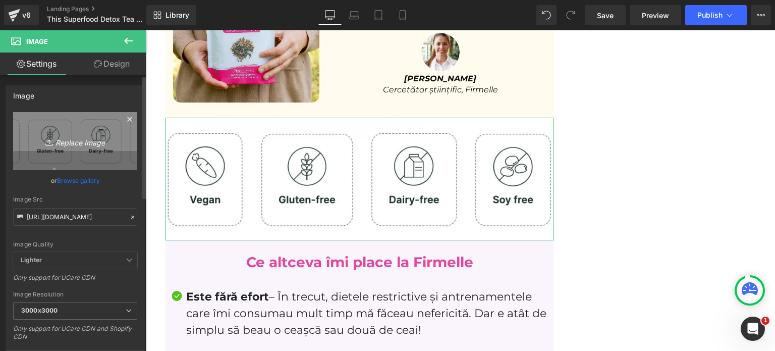
type input "C:\fakepath\[PERSON_NAME].png"
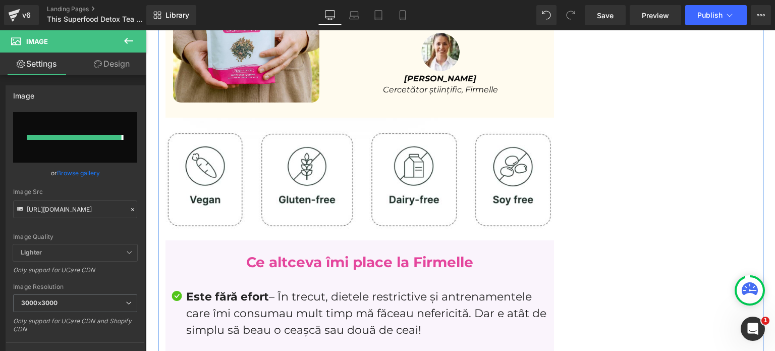
type input "[URL][DOMAIN_NAME]"
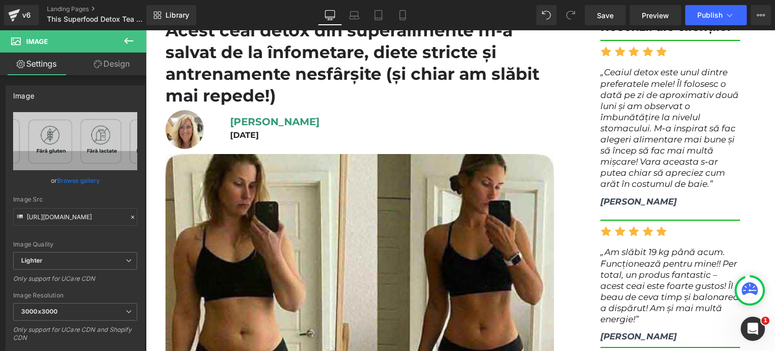
scroll to position [101, 0]
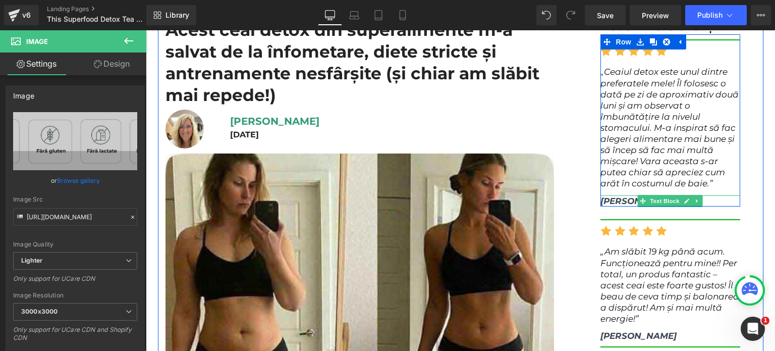
click at [626, 200] on span "[PERSON_NAME]" at bounding box center [639, 201] width 76 height 10
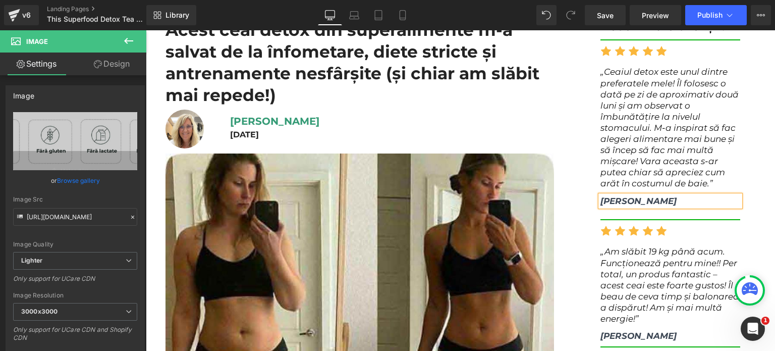
click at [626, 199] on span "[PERSON_NAME]" at bounding box center [639, 201] width 76 height 10
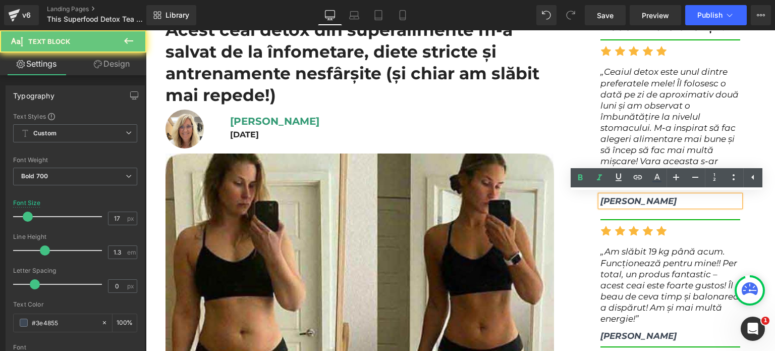
click at [626, 199] on span "[PERSON_NAME]" at bounding box center [639, 201] width 76 height 10
paste div
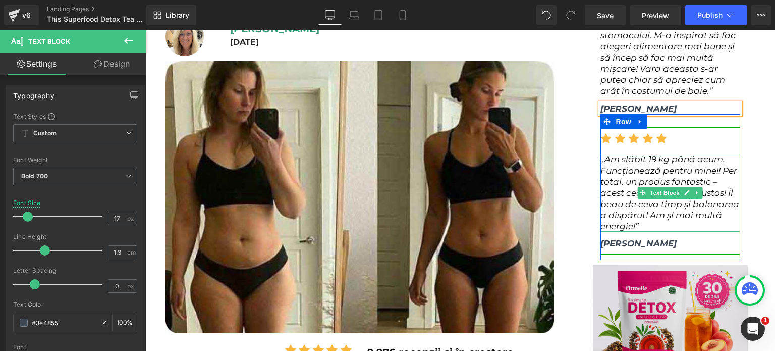
scroll to position [202, 0]
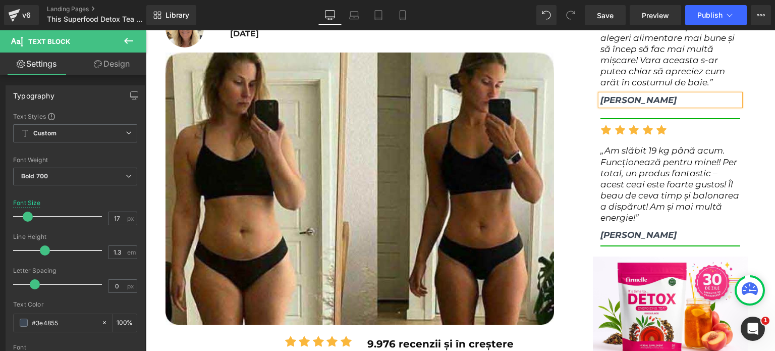
click at [609, 235] on span "[PERSON_NAME]" at bounding box center [639, 235] width 76 height 10
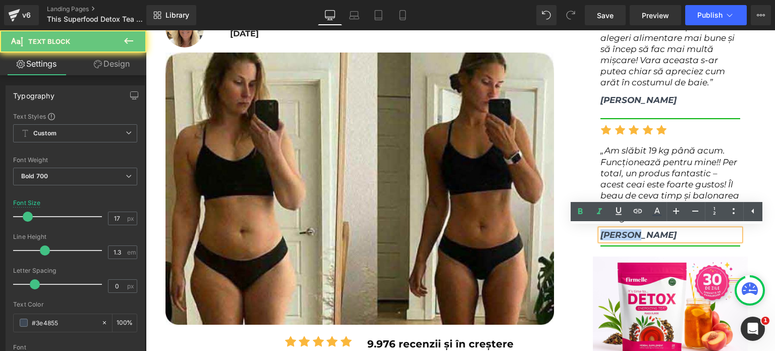
click at [609, 235] on span "[PERSON_NAME]" at bounding box center [639, 235] width 76 height 10
paste div
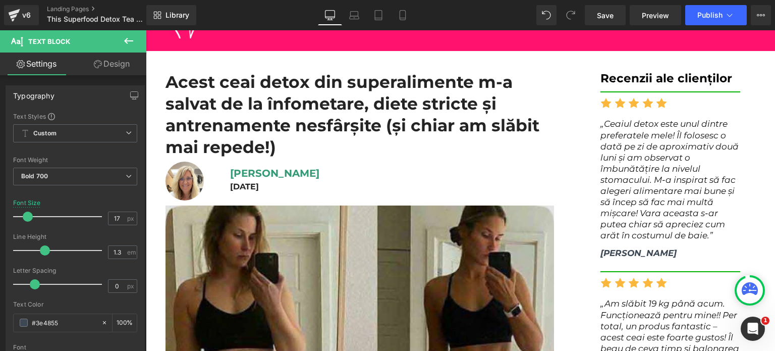
scroll to position [0, 0]
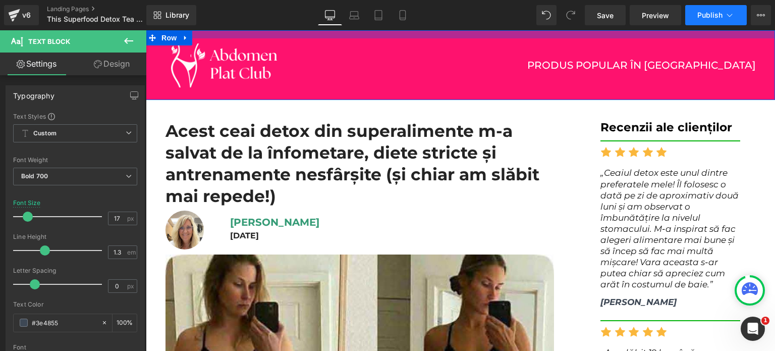
click at [711, 24] on button "Publish" at bounding box center [716, 15] width 62 height 20
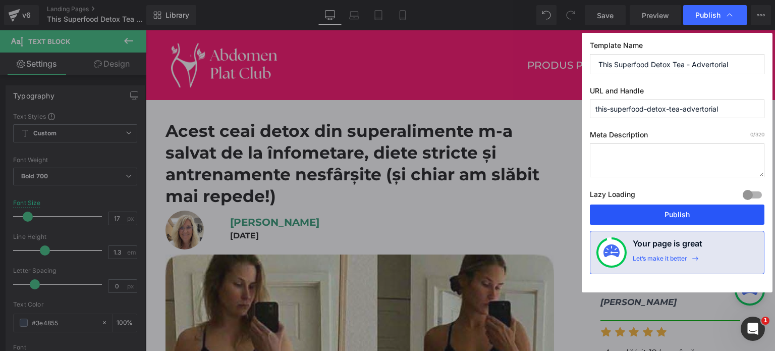
drag, startPoint x: 648, startPoint y: 207, endPoint x: 294, endPoint y: 162, distance: 356.7
click at [648, 207] on button "Publish" at bounding box center [677, 214] width 175 height 20
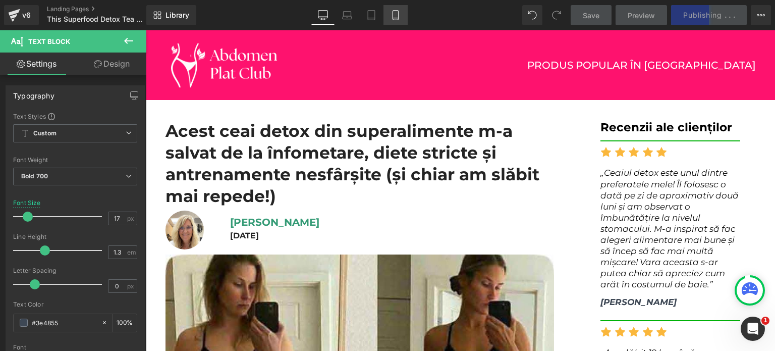
click at [391, 16] on icon at bounding box center [396, 15] width 10 height 10
type input "19"
type input "100"
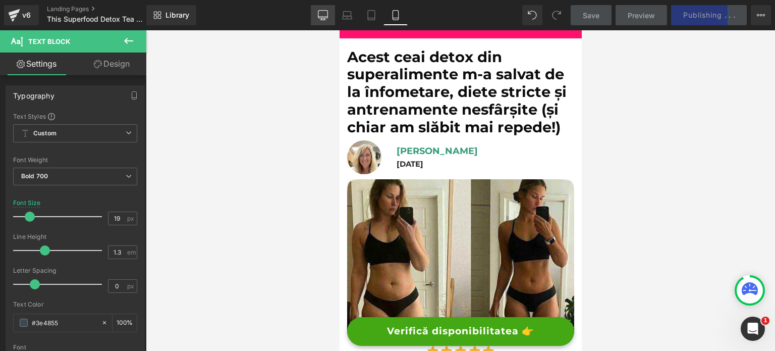
click at [326, 17] on icon at bounding box center [323, 17] width 10 height 0
type input "17"
type input "100"
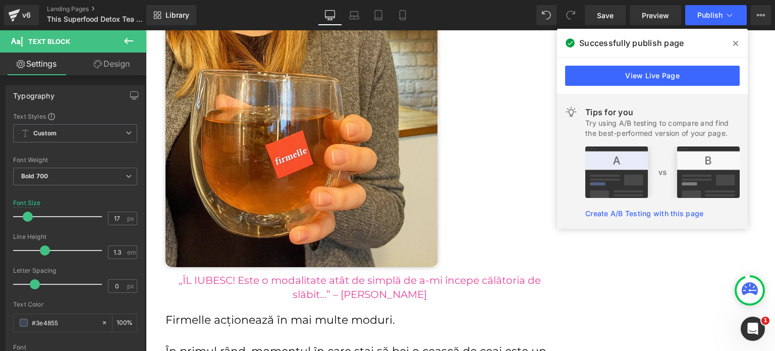
scroll to position [2663, 0]
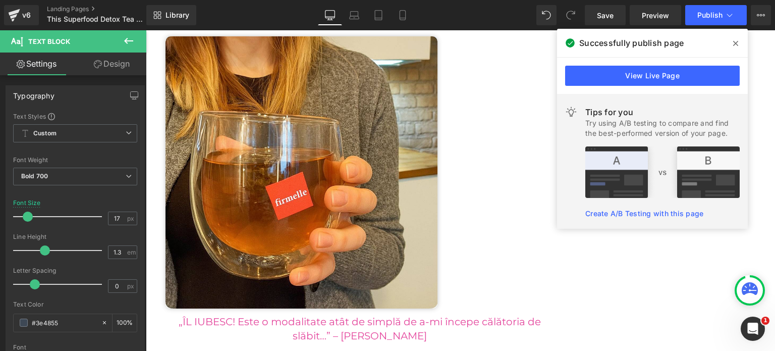
drag, startPoint x: 739, startPoint y: 46, endPoint x: 629, endPoint y: 115, distance: 130.0
click at [739, 46] on span at bounding box center [736, 43] width 16 height 16
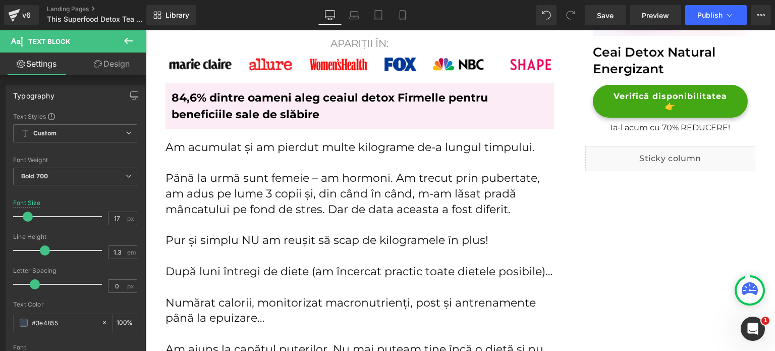
scroll to position [555, 0]
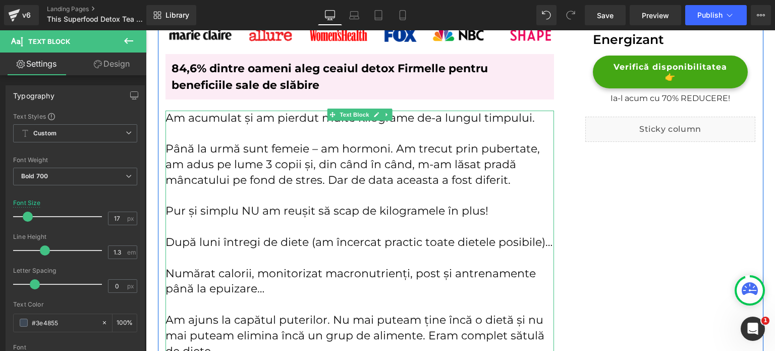
click at [430, 172] on p "Până la urmă sunt femeie – am hormoni. Am trecut prin pubertate, am adus pe lum…" at bounding box center [360, 164] width 389 height 46
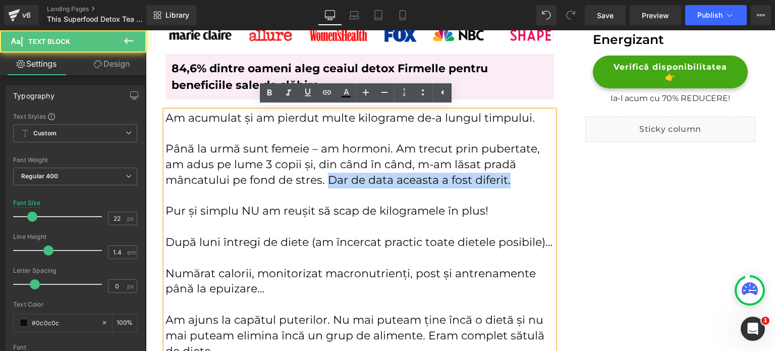
drag, startPoint x: 323, startPoint y: 180, endPoint x: 514, endPoint y: 179, distance: 191.3
click at [514, 179] on p "Până la urmă sunt femeie – am hormoni. Am trecut prin pubertate, am adus pe lum…" at bounding box center [360, 164] width 389 height 46
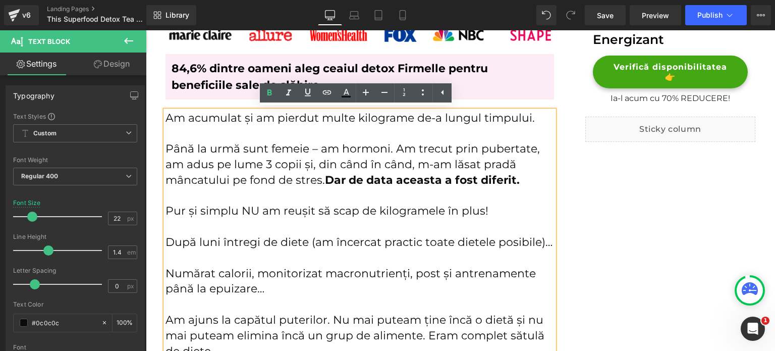
click at [264, 240] on p "După luni întregi de diete (am încercat practic toate dietele posibile)…" at bounding box center [360, 243] width 389 height 16
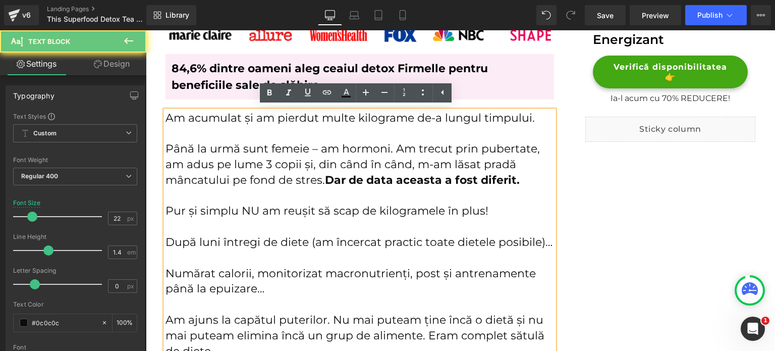
click at [277, 243] on p "După luni întregi de diete (am încercat practic toate dietele posibile)…" at bounding box center [360, 243] width 389 height 16
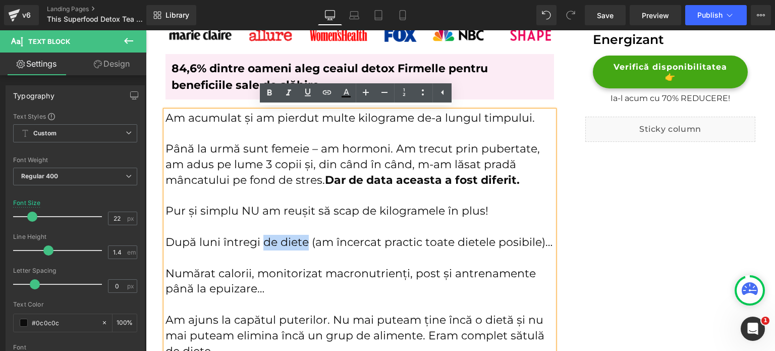
drag, startPoint x: 260, startPoint y: 242, endPoint x: 305, endPoint y: 245, distance: 45.1
click at [305, 245] on p "După luni întregi de diete (am încercat practic toate dietele posibile)…" at bounding box center [360, 243] width 389 height 16
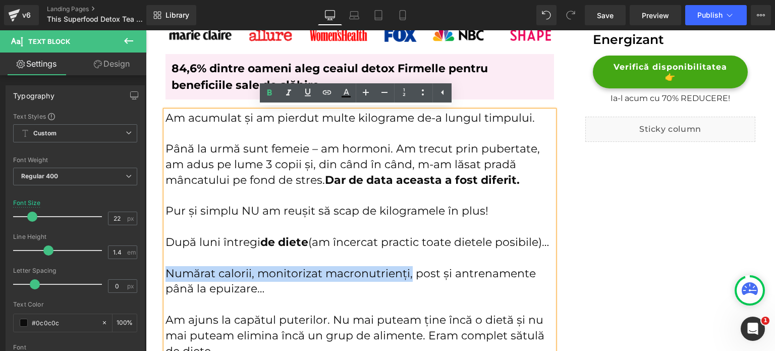
drag, startPoint x: 164, startPoint y: 272, endPoint x: 408, endPoint y: 276, distance: 244.3
click at [408, 276] on p "Numărat calorii, monitorizat macronutrienți, post și antrenamente până la epuiz…" at bounding box center [360, 281] width 389 height 31
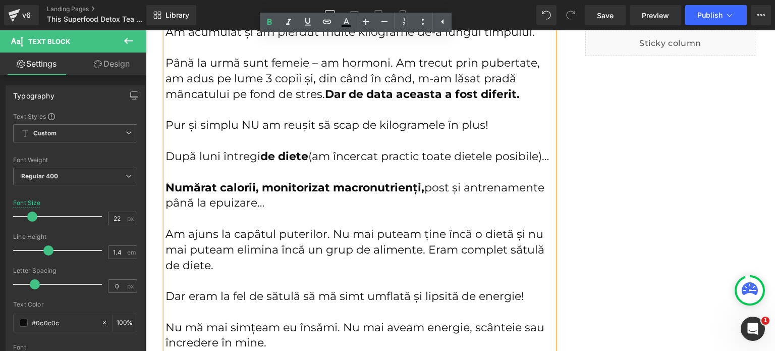
scroll to position [656, 0]
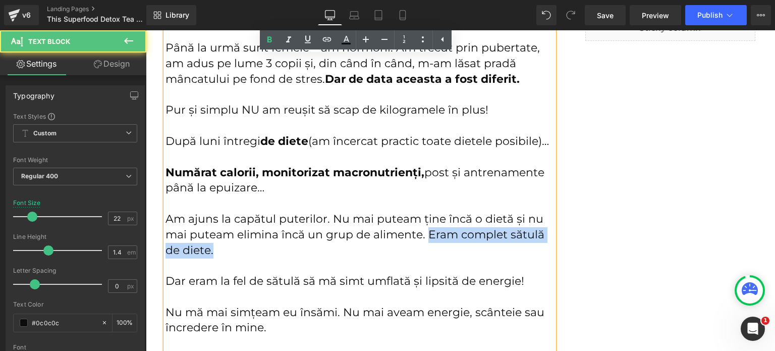
drag, startPoint x: 400, startPoint y: 252, endPoint x: 423, endPoint y: 235, distance: 28.9
click at [423, 235] on p "Am ajuns la capătul puterilor. Nu mai puteam ține încă o dietă și nu mai puteam…" at bounding box center [360, 234] width 389 height 46
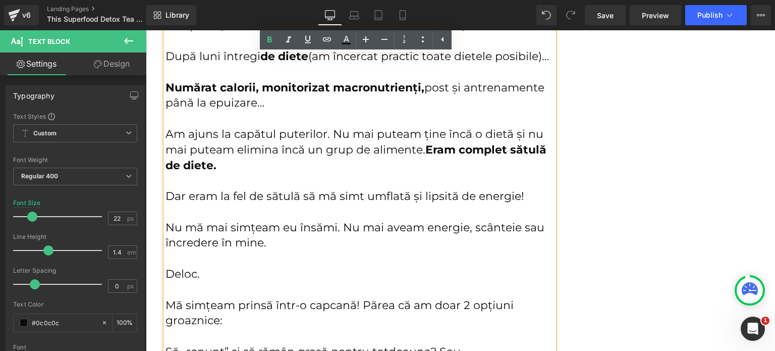
scroll to position [757, 0]
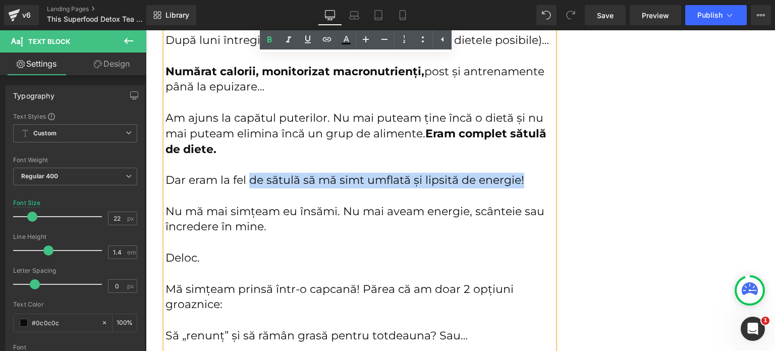
drag, startPoint x: 523, startPoint y: 179, endPoint x: 248, endPoint y: 182, distance: 275.1
click at [248, 182] on p "Dar eram la fel de sătulă să mă simt umflată și lipsită de energie!" at bounding box center [360, 181] width 389 height 16
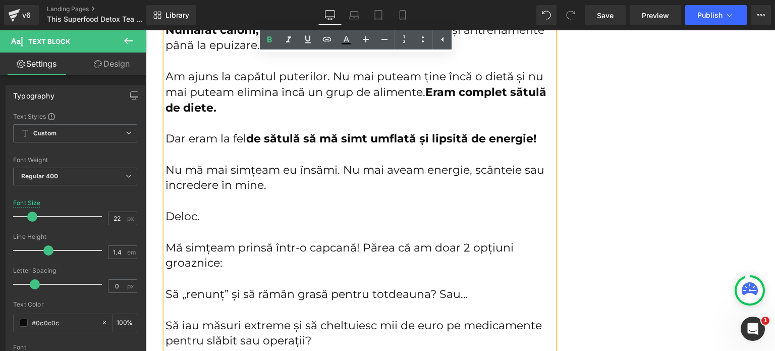
scroll to position [808, 0]
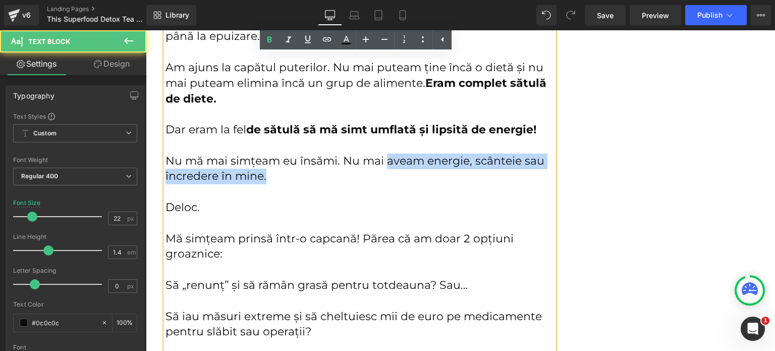
drag, startPoint x: 384, startPoint y: 163, endPoint x: 394, endPoint y: 172, distance: 14.0
click at [394, 172] on p "Nu mă mai simțeam eu însămi. Nu mai aveam energie, scânteie sau încredere în mi…" at bounding box center [360, 168] width 389 height 31
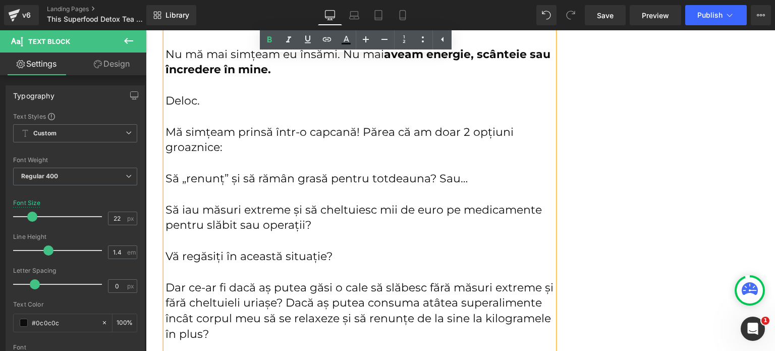
scroll to position [908, 0]
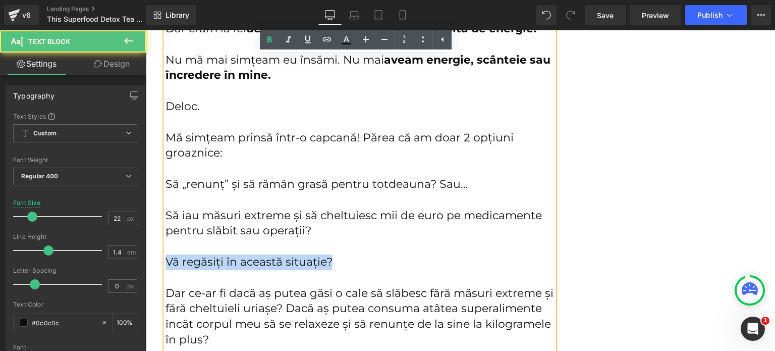
drag, startPoint x: 336, startPoint y: 259, endPoint x: 164, endPoint y: 262, distance: 172.7
click at [166, 262] on p "Vă regăsiți în această situație?" at bounding box center [360, 262] width 389 height 16
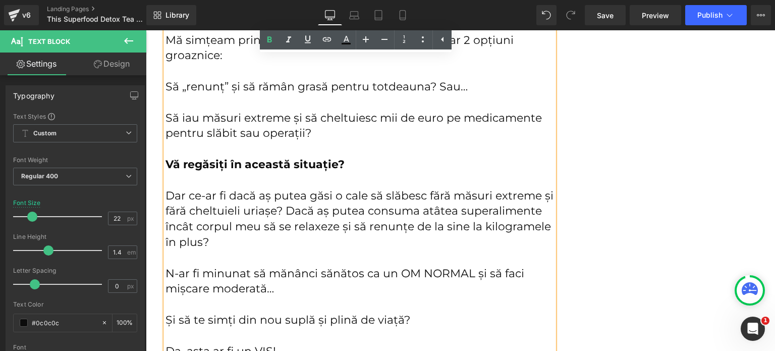
scroll to position [1009, 0]
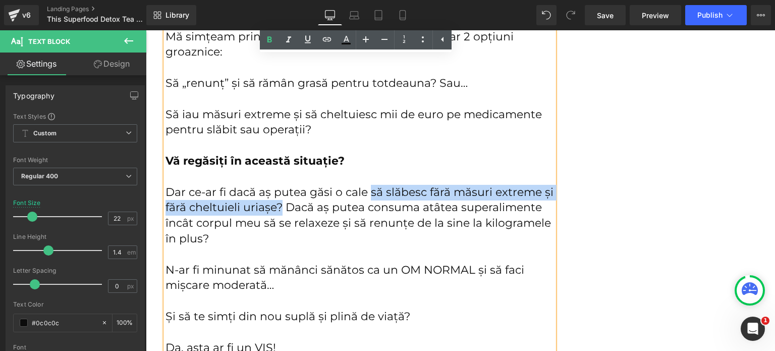
drag, startPoint x: 365, startPoint y: 191, endPoint x: 276, endPoint y: 208, distance: 91.5
click at [276, 208] on p "Dar ce-ar fi dacă aș putea găsi o cale să slăbesc fără măsuri extreme și fără c…" at bounding box center [360, 216] width 389 height 62
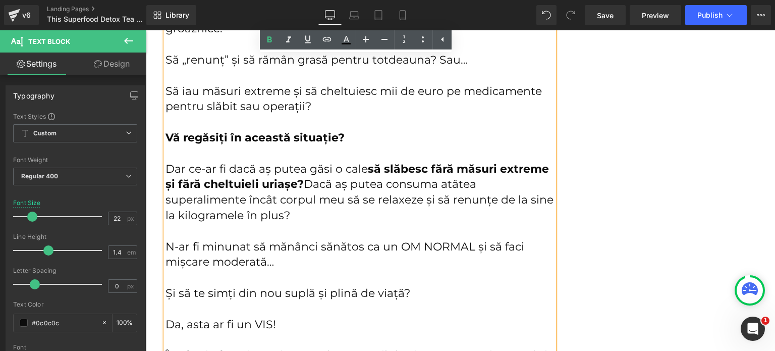
scroll to position [1060, 0]
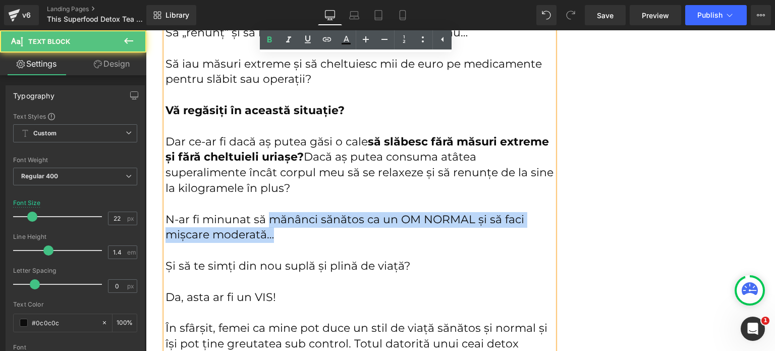
drag, startPoint x: 266, startPoint y: 219, endPoint x: 282, endPoint y: 231, distance: 19.8
click at [282, 231] on p "N-ar fi minunat să mănânci sănătos ca un OM NORMAL și să faci mișcare moderată…" at bounding box center [360, 227] width 389 height 31
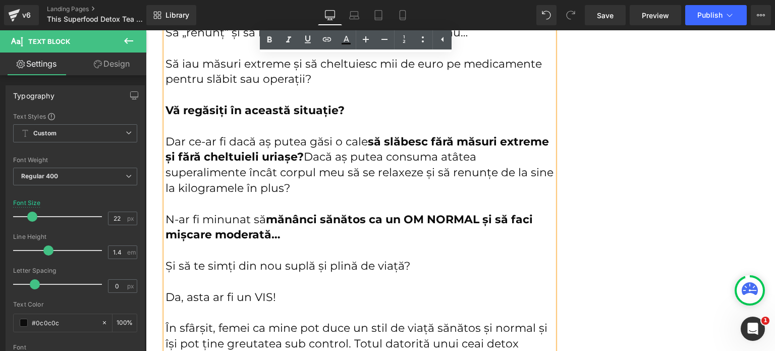
click at [287, 236] on p "N-ar fi minunat să mănânci sănătos ca un OM NORMAL și să faci mișcare moderată…" at bounding box center [360, 227] width 389 height 31
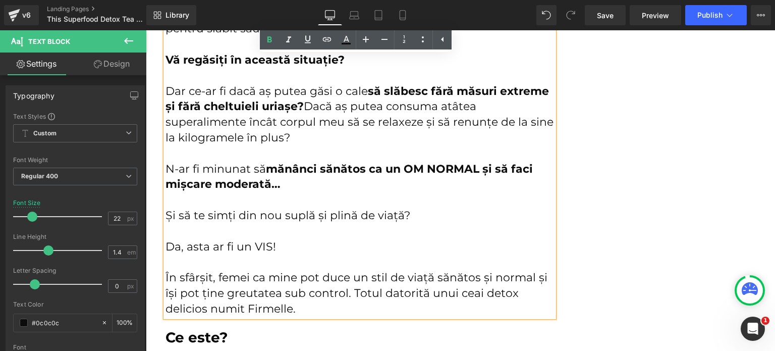
scroll to position [1161, 0]
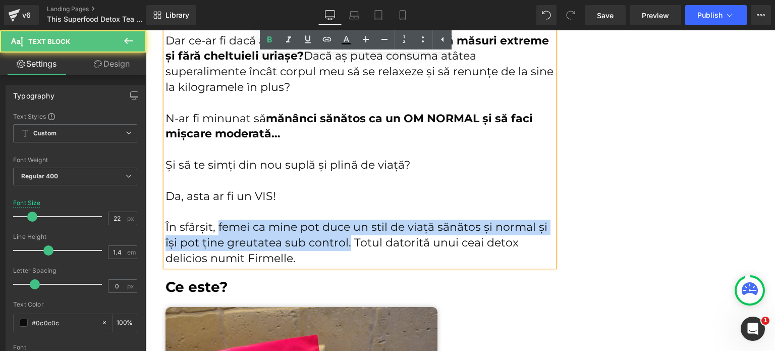
drag, startPoint x: 214, startPoint y: 227, endPoint x: 345, endPoint y: 246, distance: 132.6
click at [345, 246] on p "În sfârșit, femei ca mine pot duce un stil de viață sănătos și normal și își po…" at bounding box center [360, 243] width 389 height 46
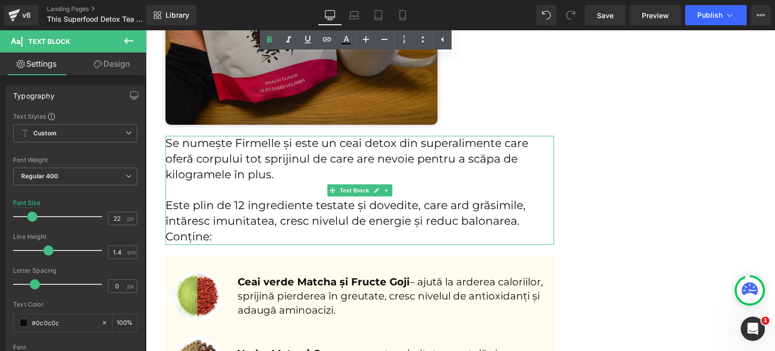
scroll to position [1615, 0]
click at [425, 206] on p "Este plin de 12 ingrediente testate și dovedite, care ard grăsimile, întăresc i…" at bounding box center [360, 221] width 389 height 46
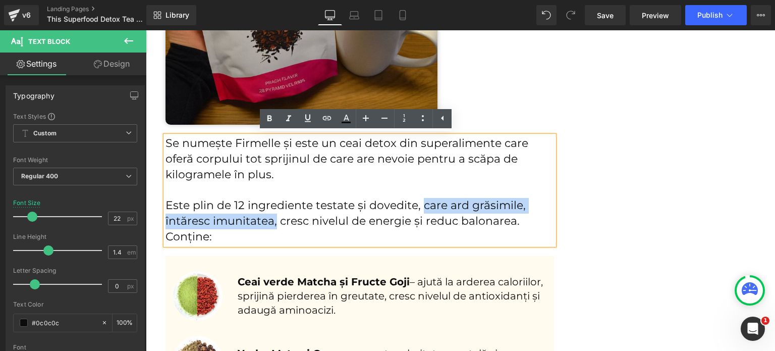
drag, startPoint x: 416, startPoint y: 206, endPoint x: 273, endPoint y: 221, distance: 144.5
click at [273, 221] on p "Este plin de 12 ingrediente testate și dovedite, care ard grăsimile, întăresc i…" at bounding box center [360, 221] width 389 height 46
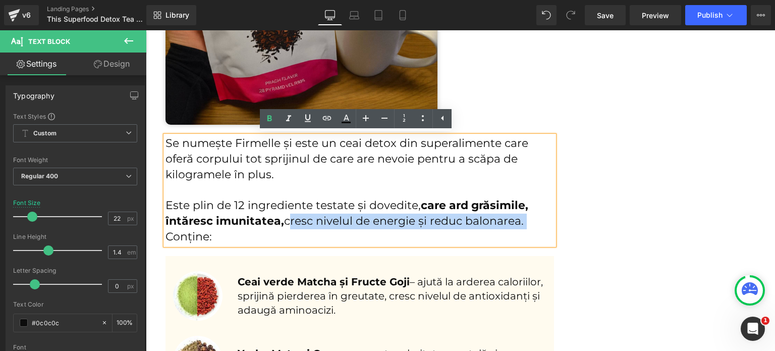
drag, startPoint x: 282, startPoint y: 223, endPoint x: 526, endPoint y: 225, distance: 244.8
click at [526, 225] on p "Este plin de 12 ingrediente testate și dovedite, care ard grăsimile, întăresc i…" at bounding box center [360, 221] width 389 height 46
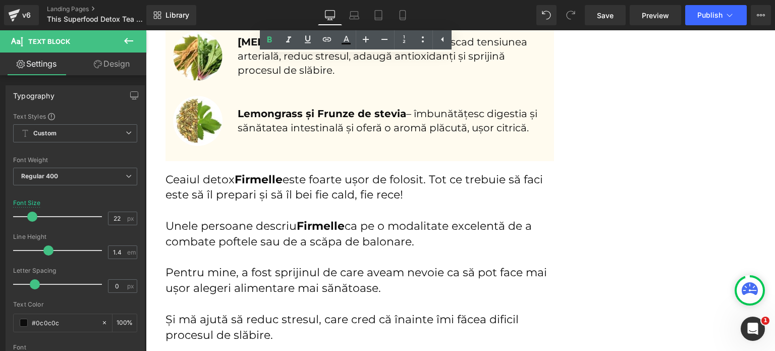
scroll to position [2120, 0]
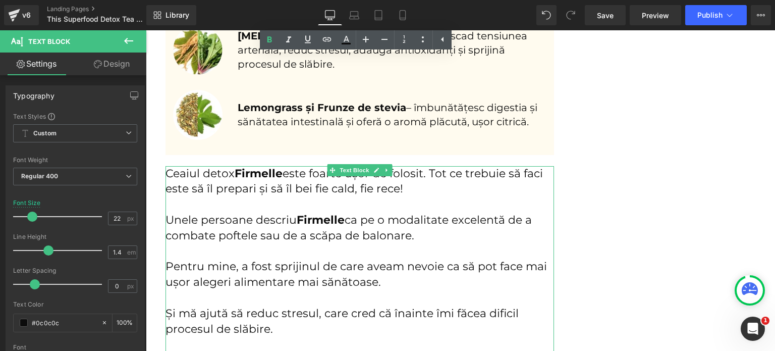
click at [422, 189] on p "Ceaiul detox Firmelle este foarte ușor de folosit. Tot ce trebuie să faci este …" at bounding box center [360, 181] width 389 height 31
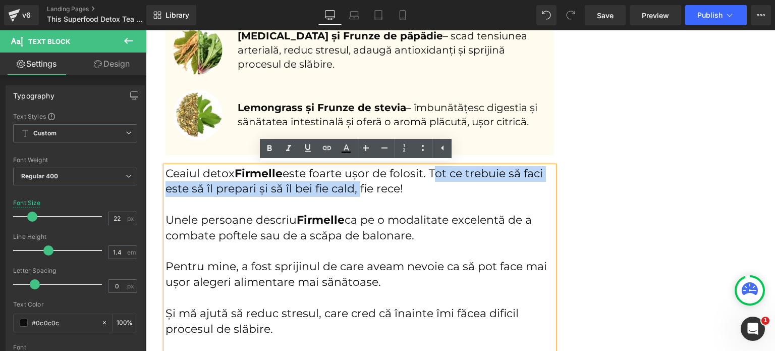
drag, startPoint x: 429, startPoint y: 175, endPoint x: 350, endPoint y: 192, distance: 80.1
click at [350, 192] on p "Ceaiul detox Firmelle este foarte ușor de folosit. Tot ce trebuie să faci este …" at bounding box center [360, 181] width 389 height 31
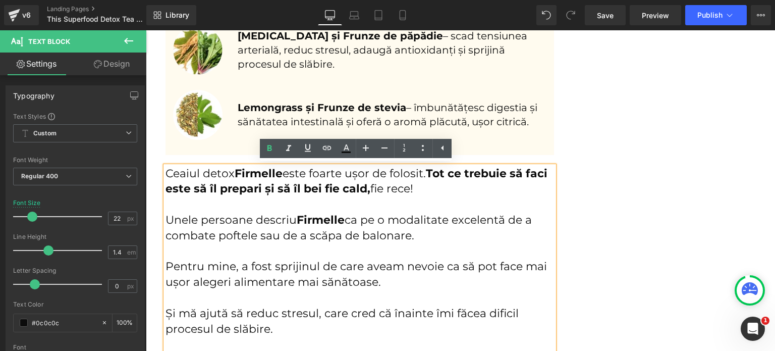
scroll to position [2170, 0]
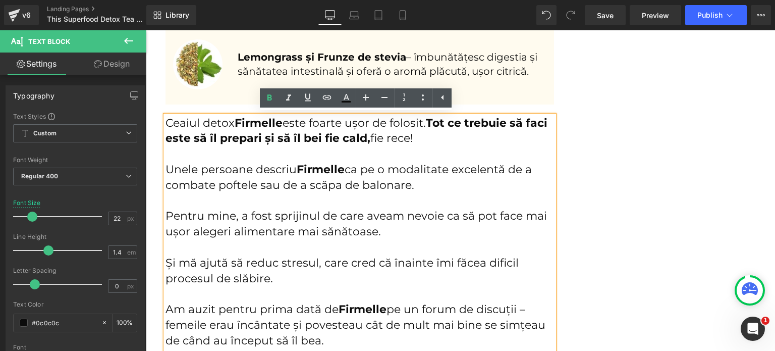
click at [421, 224] on p "Pentru mine, a fost sprijinul de care aveam nevoie ca să pot face mai ușor aleg…" at bounding box center [360, 223] width 389 height 31
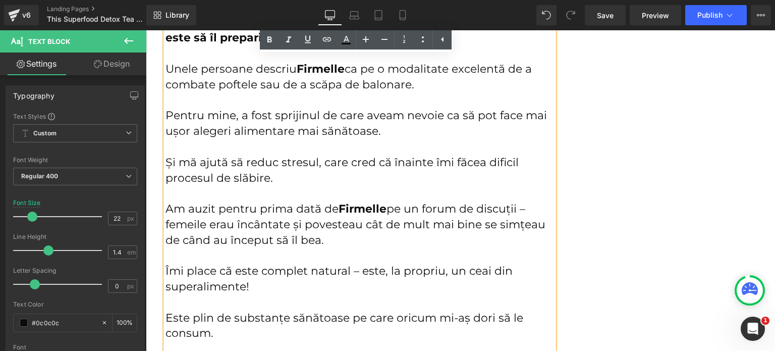
scroll to position [2271, 0]
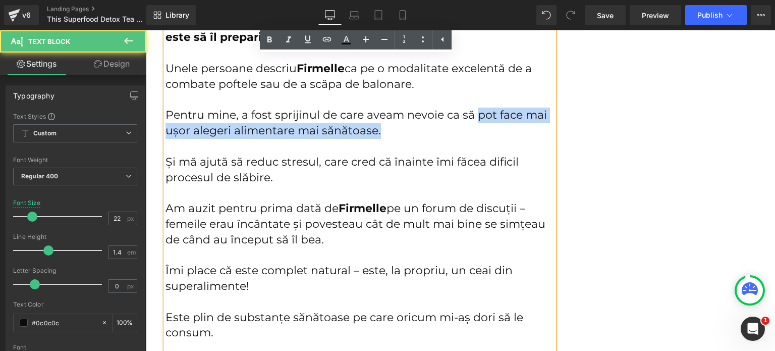
drag, startPoint x: 473, startPoint y: 116, endPoint x: 402, endPoint y: 129, distance: 72.4
click at [402, 129] on p "Pentru mine, a fost sprijinul de care aveam nevoie ca să pot face mai ușor aleg…" at bounding box center [360, 123] width 389 height 31
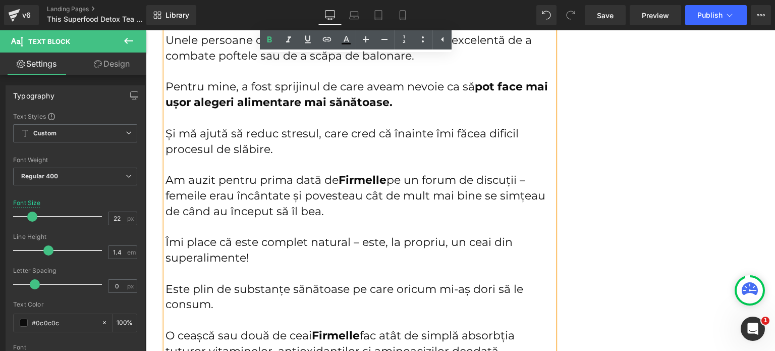
scroll to position [2322, 0]
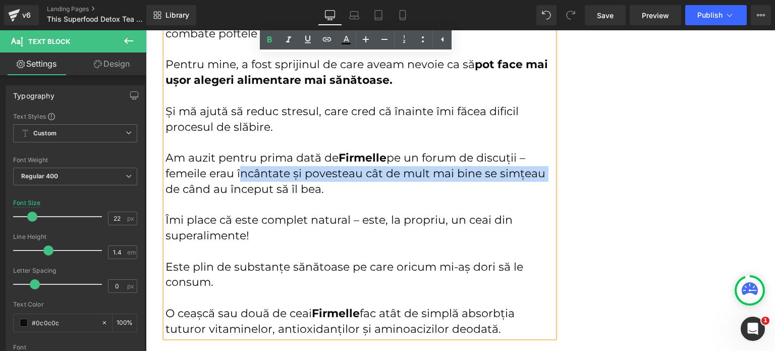
drag, startPoint x: 234, startPoint y: 174, endPoint x: 538, endPoint y: 167, distance: 303.9
click at [538, 167] on p "Am auzit pentru prima dată de [PERSON_NAME] pe un forum de discuții – femeile e…" at bounding box center [360, 173] width 389 height 46
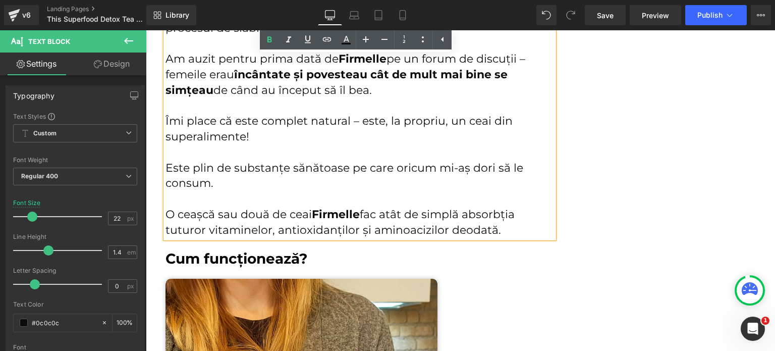
scroll to position [2423, 0]
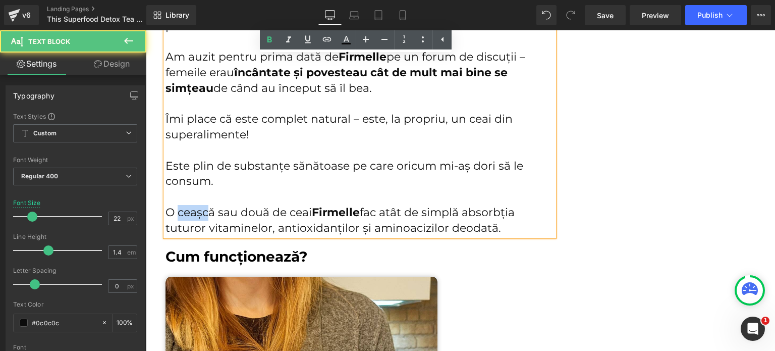
drag, startPoint x: 175, startPoint y: 212, endPoint x: 202, endPoint y: 213, distance: 27.3
click at [202, 213] on p "O ceașcă sau două de ceai Firmelle fac atât de simplă absorbția tuturor vitamin…" at bounding box center [360, 220] width 389 height 31
click at [180, 213] on p "O ceașcă sau două de ceai Firmelle fac atât de simplă absorbția tuturor vitamin…" at bounding box center [360, 220] width 389 height 31
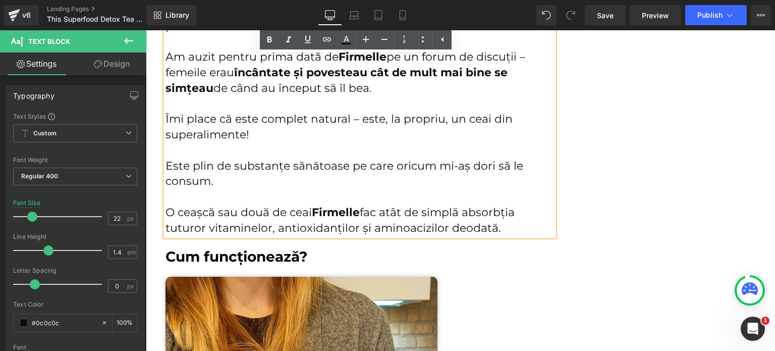
drag, startPoint x: 176, startPoint y: 213, endPoint x: 494, endPoint y: 229, distance: 318.9
click at [494, 229] on p "O ceașcă sau două de ceai Firmelle fac atât de simplă absorbția tuturor vitamin…" at bounding box center [360, 220] width 389 height 31
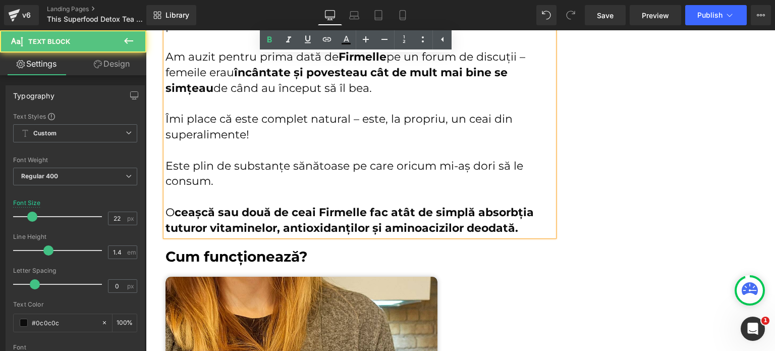
click at [510, 227] on strong "ceașcă sau două de ceai Firmelle fac atât de simplă absorbția tuturor vitaminel…" at bounding box center [350, 219] width 368 height 29
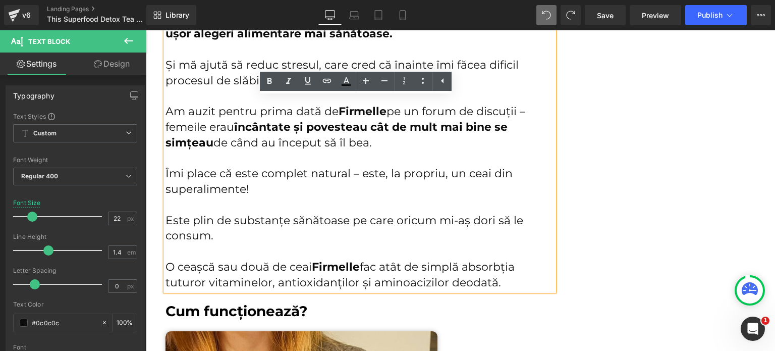
scroll to position [2398, 0]
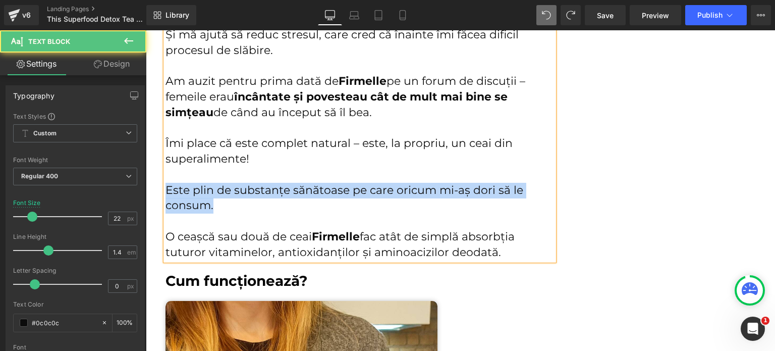
drag, startPoint x: 223, startPoint y: 207, endPoint x: 157, endPoint y: 193, distance: 66.5
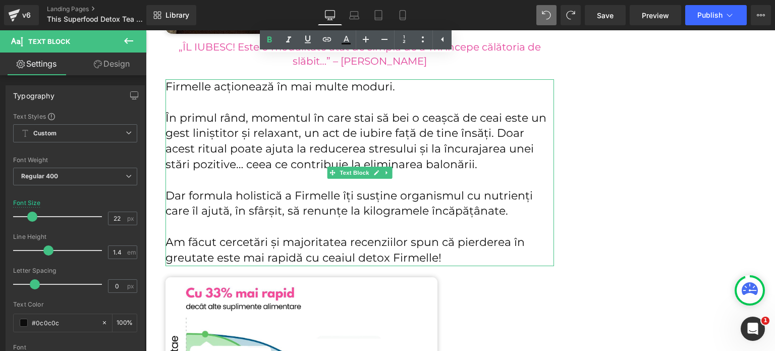
scroll to position [2954, 0]
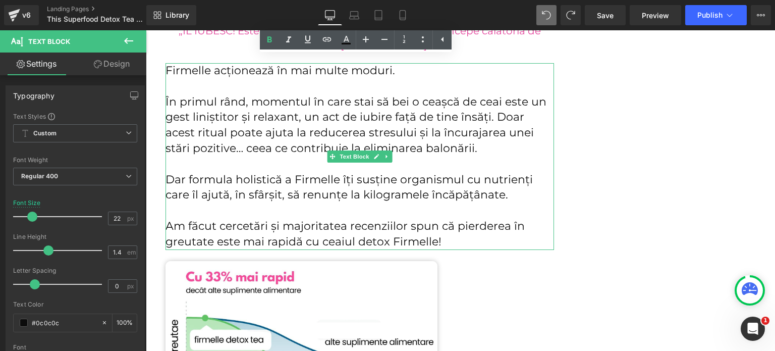
click at [271, 130] on p "În primul rând, momentul în care stai să bei o ceașcă de ceai este un gest lini…" at bounding box center [360, 125] width 389 height 62
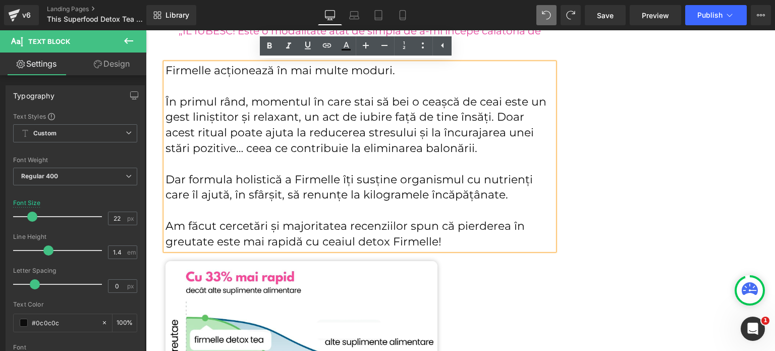
drag, startPoint x: 519, startPoint y: 116, endPoint x: 521, endPoint y: 121, distance: 5.4
click at [521, 121] on p "În primul rând, momentul în care stai să bei o ceașcă de ceai este un gest lini…" at bounding box center [360, 125] width 389 height 62
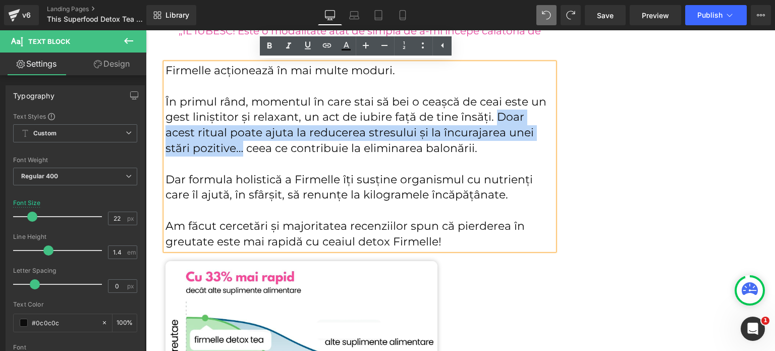
drag, startPoint x: 492, startPoint y: 117, endPoint x: 208, endPoint y: 147, distance: 285.3
click at [208, 147] on p "În primul rând, momentul în care stai să bei o ceașcă de ceai este un gest lini…" at bounding box center [360, 125] width 389 height 62
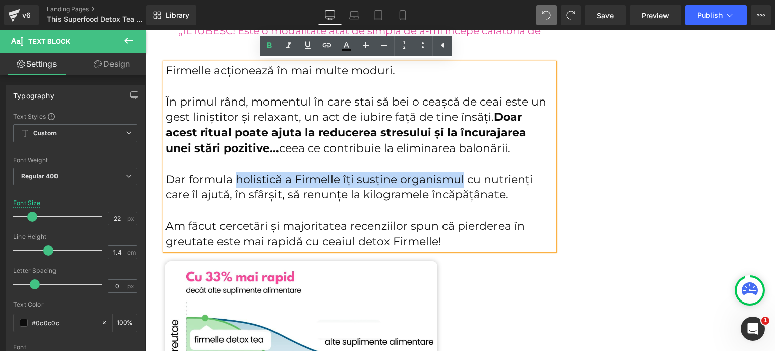
drag, startPoint x: 231, startPoint y: 179, endPoint x: 457, endPoint y: 185, distance: 226.2
click at [457, 185] on p "Dar formula holistică a Firmelle îți susține organismul cu nutrienți care îl aj…" at bounding box center [360, 187] width 389 height 31
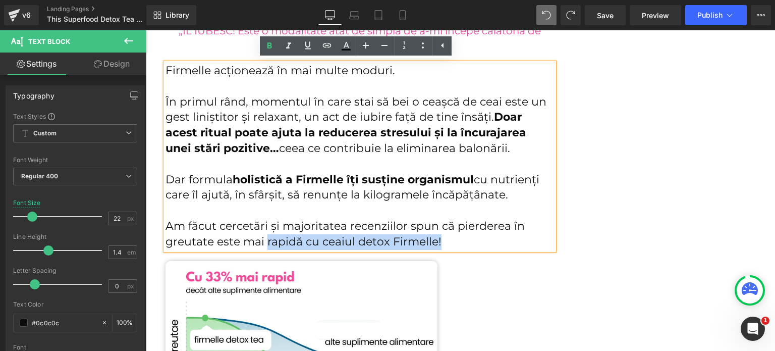
drag, startPoint x: 263, startPoint y: 241, endPoint x: 437, endPoint y: 242, distance: 173.1
click at [437, 242] on p "Am făcut cercetări și majoritatea recenziilor spun că pierderea în greutate est…" at bounding box center [360, 234] width 389 height 31
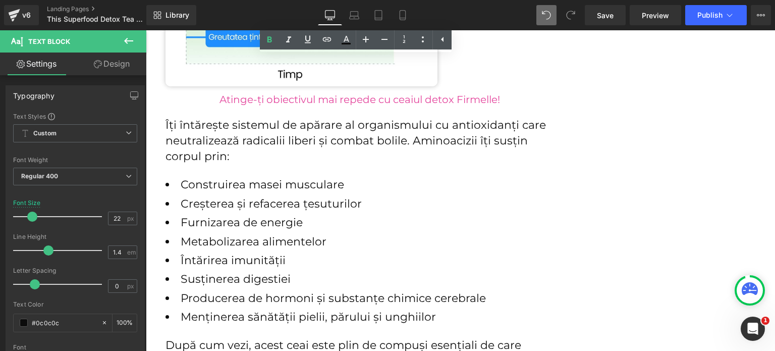
scroll to position [3307, 0]
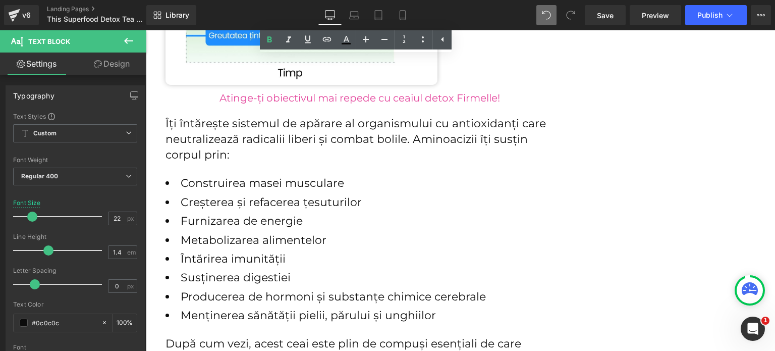
click at [180, 132] on p "Îți întărește sistemul de apărare al organismului cu antioxidanți care neutrali…" at bounding box center [360, 139] width 389 height 46
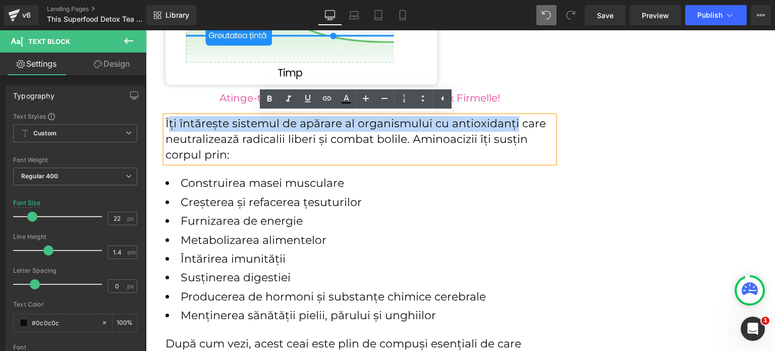
drag, startPoint x: 165, startPoint y: 125, endPoint x: 513, endPoint y: 124, distance: 348.3
click at [513, 124] on p "Îți întărește sistemul de apărare al organismului cu antioxidanți care neutrali…" at bounding box center [360, 139] width 389 height 46
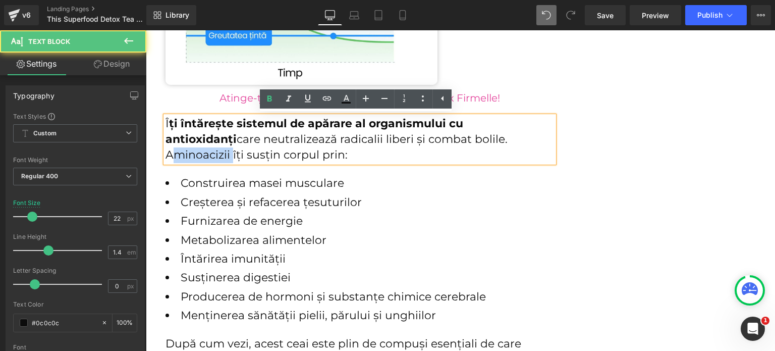
drag, startPoint x: 435, startPoint y: 140, endPoint x: 499, endPoint y: 144, distance: 64.7
click at [499, 144] on p "Î ți întărește sistemul de apărare al organismului cu antioxidanți care neutral…" at bounding box center [360, 139] width 389 height 46
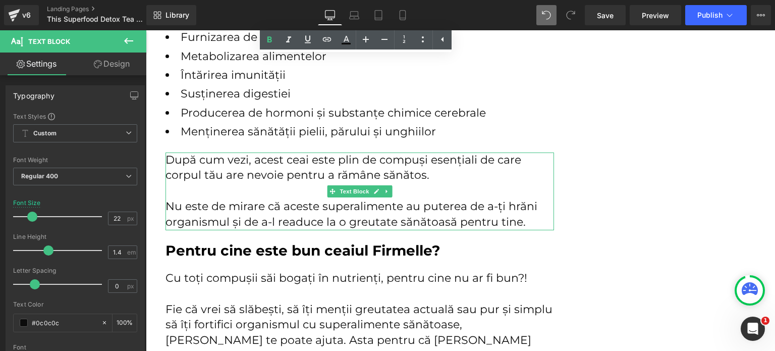
scroll to position [3509, 0]
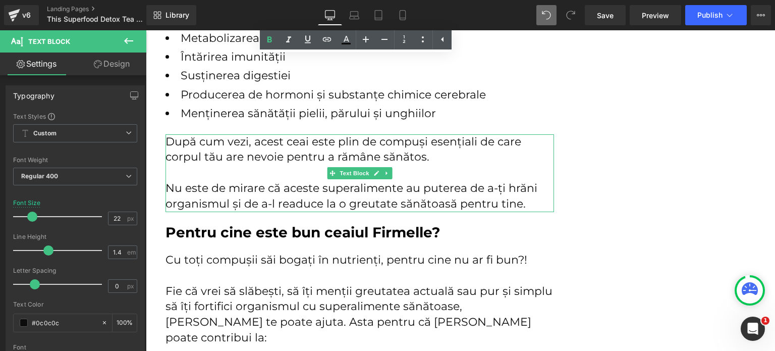
click at [283, 156] on p "După cum vezi, acest ceai este plin de compuși esențiali de care corpul tău are…" at bounding box center [360, 149] width 389 height 31
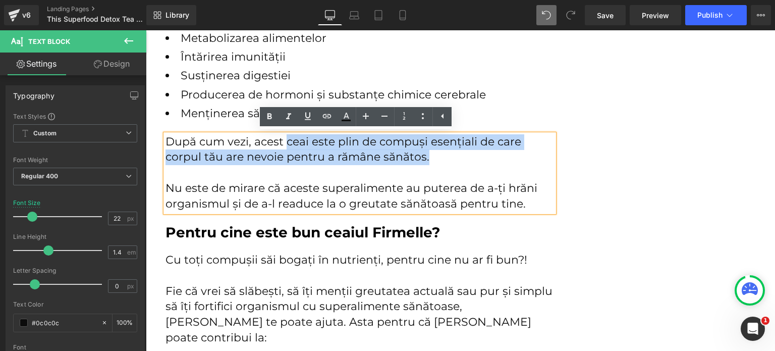
drag, startPoint x: 284, startPoint y: 143, endPoint x: 512, endPoint y: 161, distance: 228.9
click at [512, 161] on p "După cum vezi, acest ceai este plin de compuși esențiali de care corpul tău are…" at bounding box center [360, 149] width 389 height 31
click at [408, 138] on p "După cum vezi, acest ceai este plin de compuși esențiali de care corpul tău are…" at bounding box center [360, 149] width 389 height 31
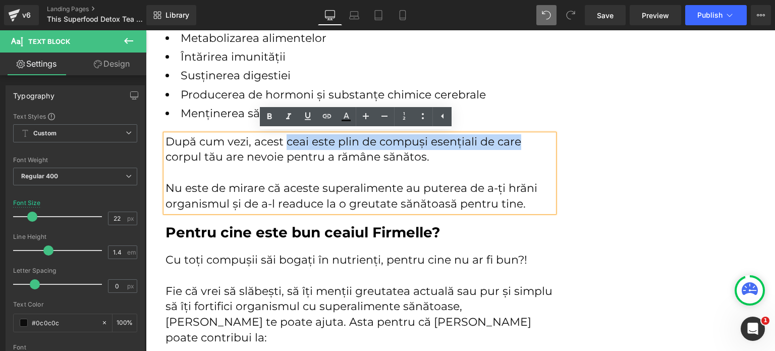
drag, startPoint x: 282, startPoint y: 141, endPoint x: 522, endPoint y: 144, distance: 240.8
click at [522, 144] on p "După cum vezi, acest ceai este plin de compuși esențiali de care corpul tău are…" at bounding box center [360, 149] width 389 height 31
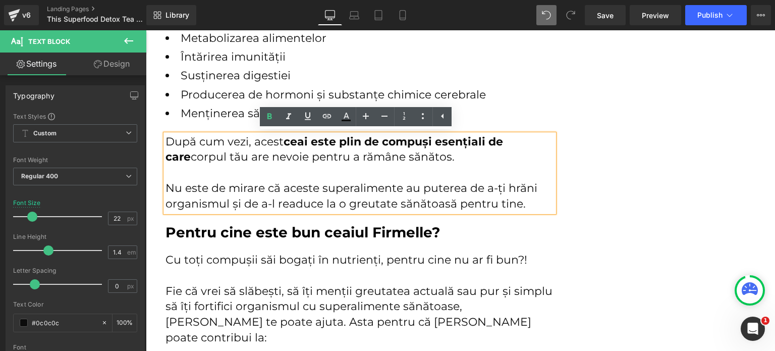
click at [476, 201] on p "Nu este de mirare că aceste superalimente au puterea de a-ți hrăni organismul ș…" at bounding box center [360, 196] width 389 height 31
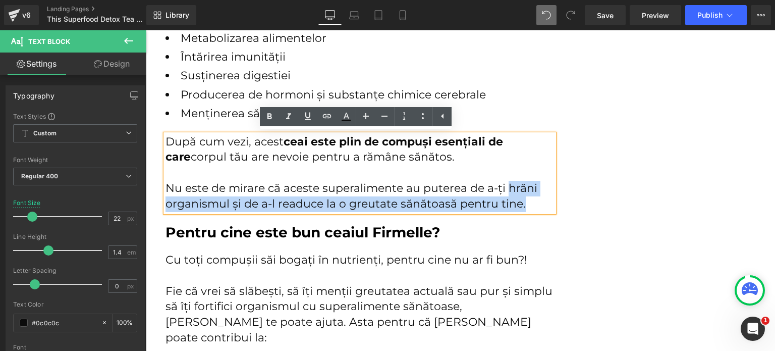
drag, startPoint x: 501, startPoint y: 190, endPoint x: 529, endPoint y: 203, distance: 31.2
click at [529, 203] on p "Nu este de mirare că aceste superalimente au puterea de a-ți hrăni organismul ș…" at bounding box center [360, 196] width 389 height 31
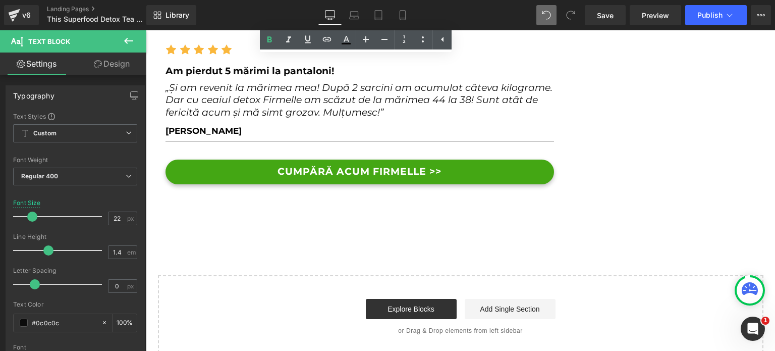
scroll to position [5675, 0]
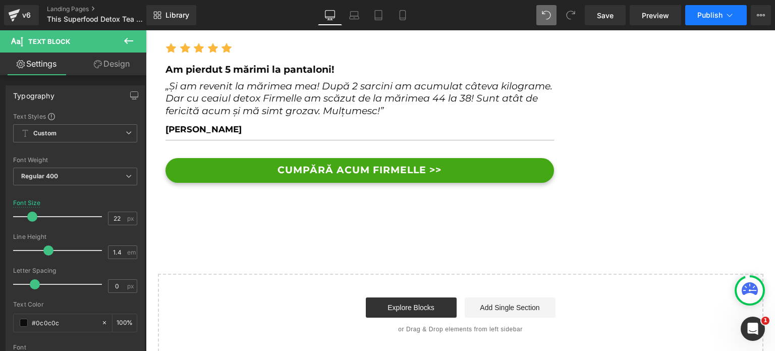
click at [704, 12] on span "Publish" at bounding box center [710, 15] width 25 height 8
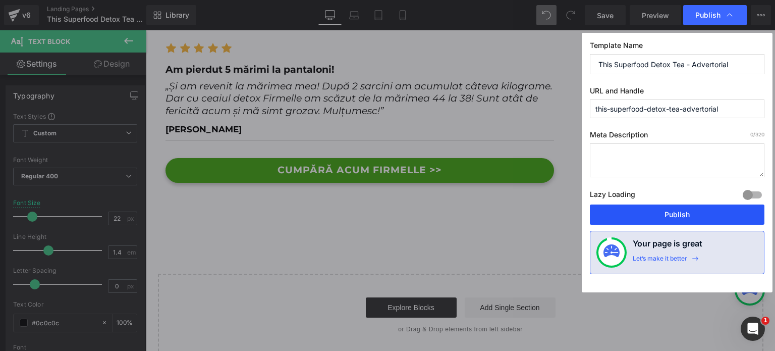
click at [644, 205] on button "Publish" at bounding box center [677, 214] width 175 height 20
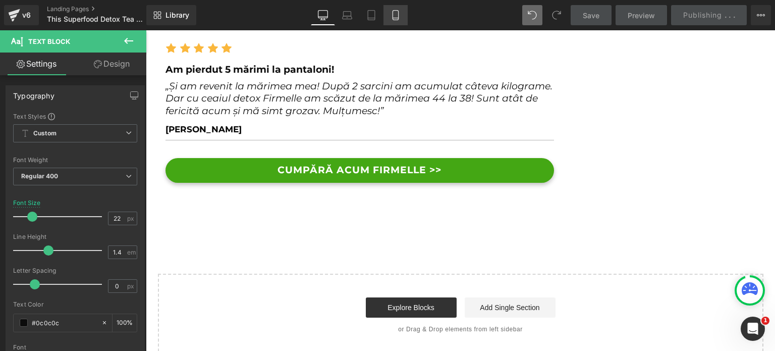
click at [393, 12] on icon at bounding box center [396, 15] width 10 height 10
type input "19"
type input "100"
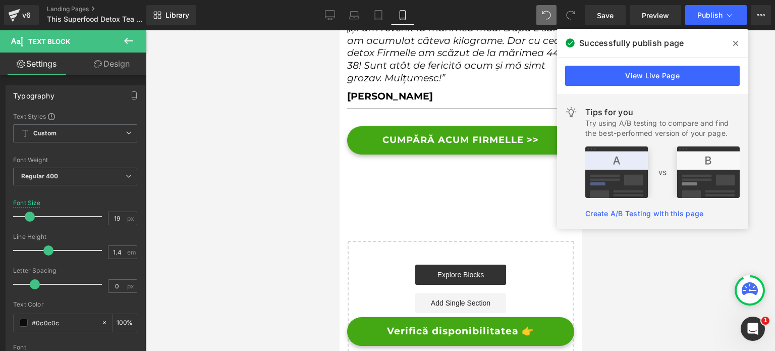
scroll to position [6248, 0]
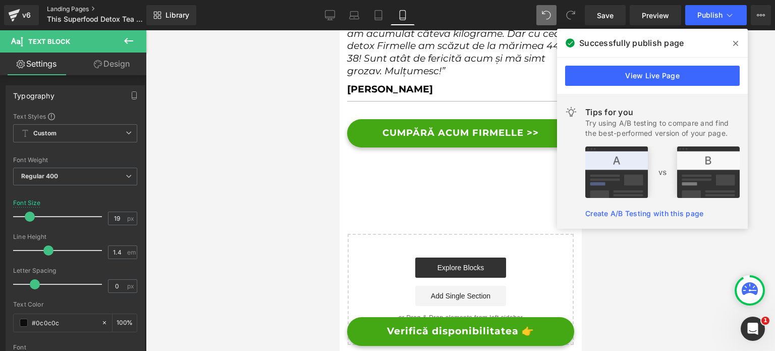
click at [78, 9] on link "Landing Pages" at bounding box center [105, 9] width 116 height 8
